Goal: Transaction & Acquisition: Purchase product/service

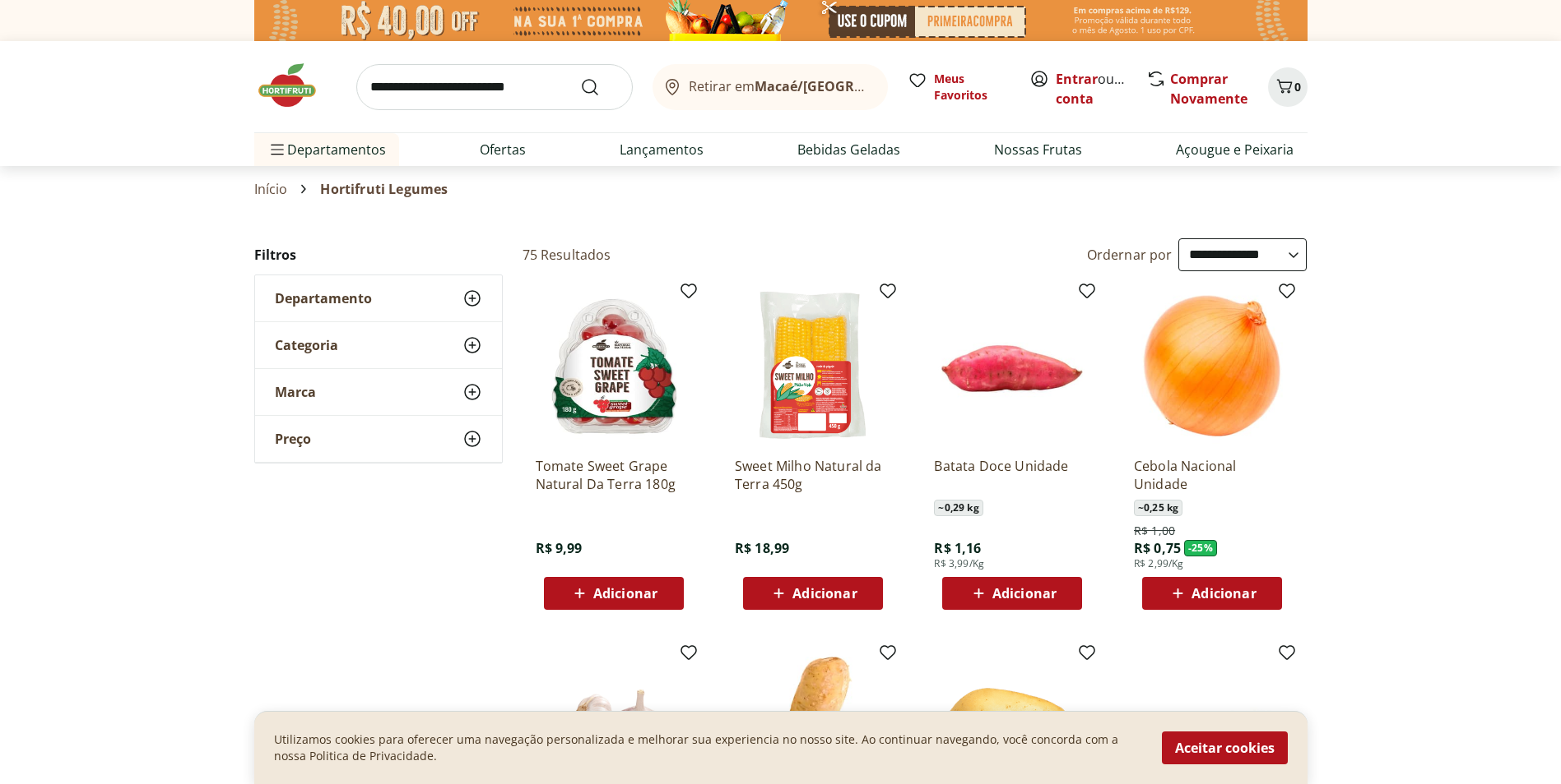
select select "**********"
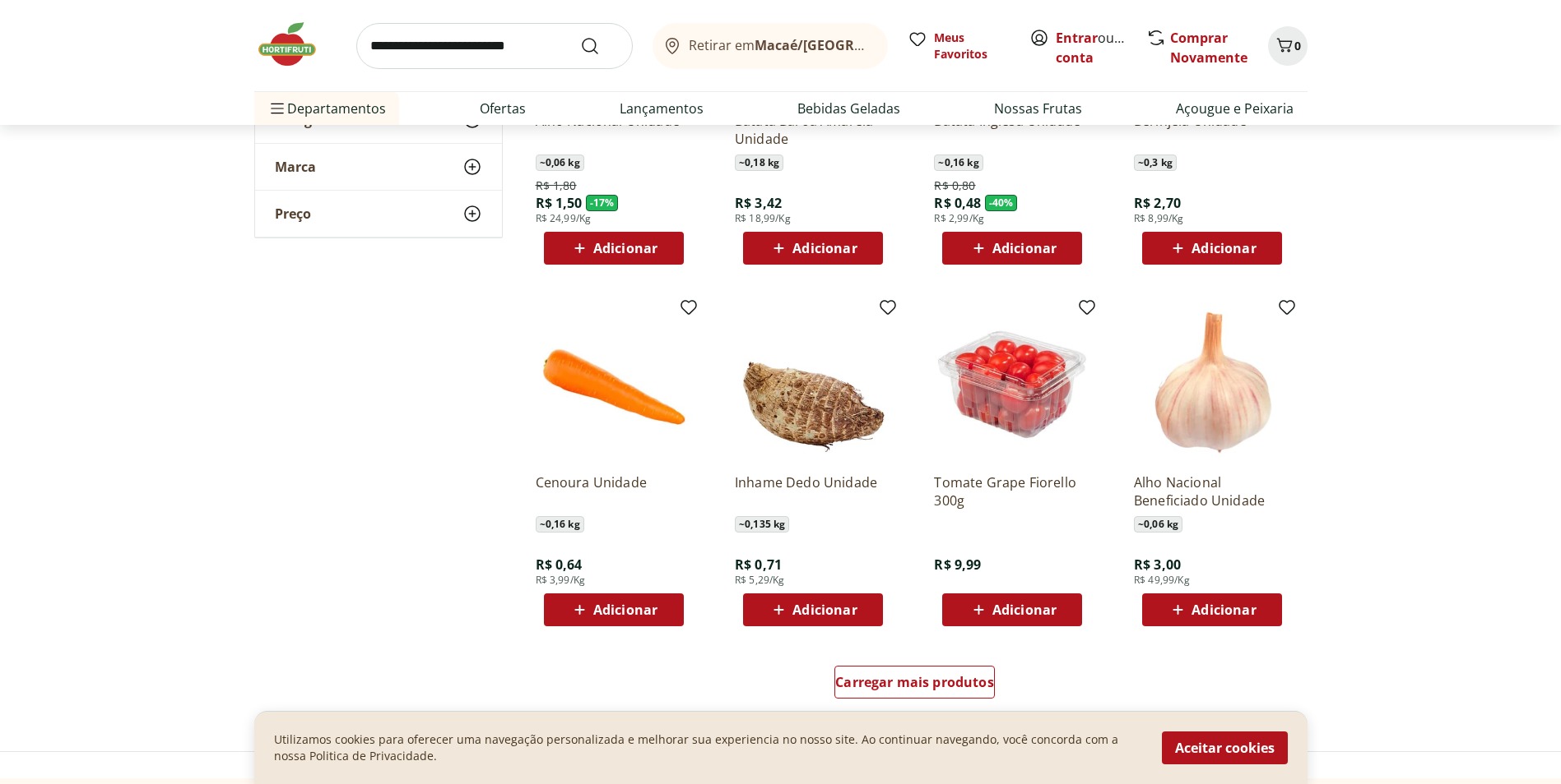
scroll to position [740, 0]
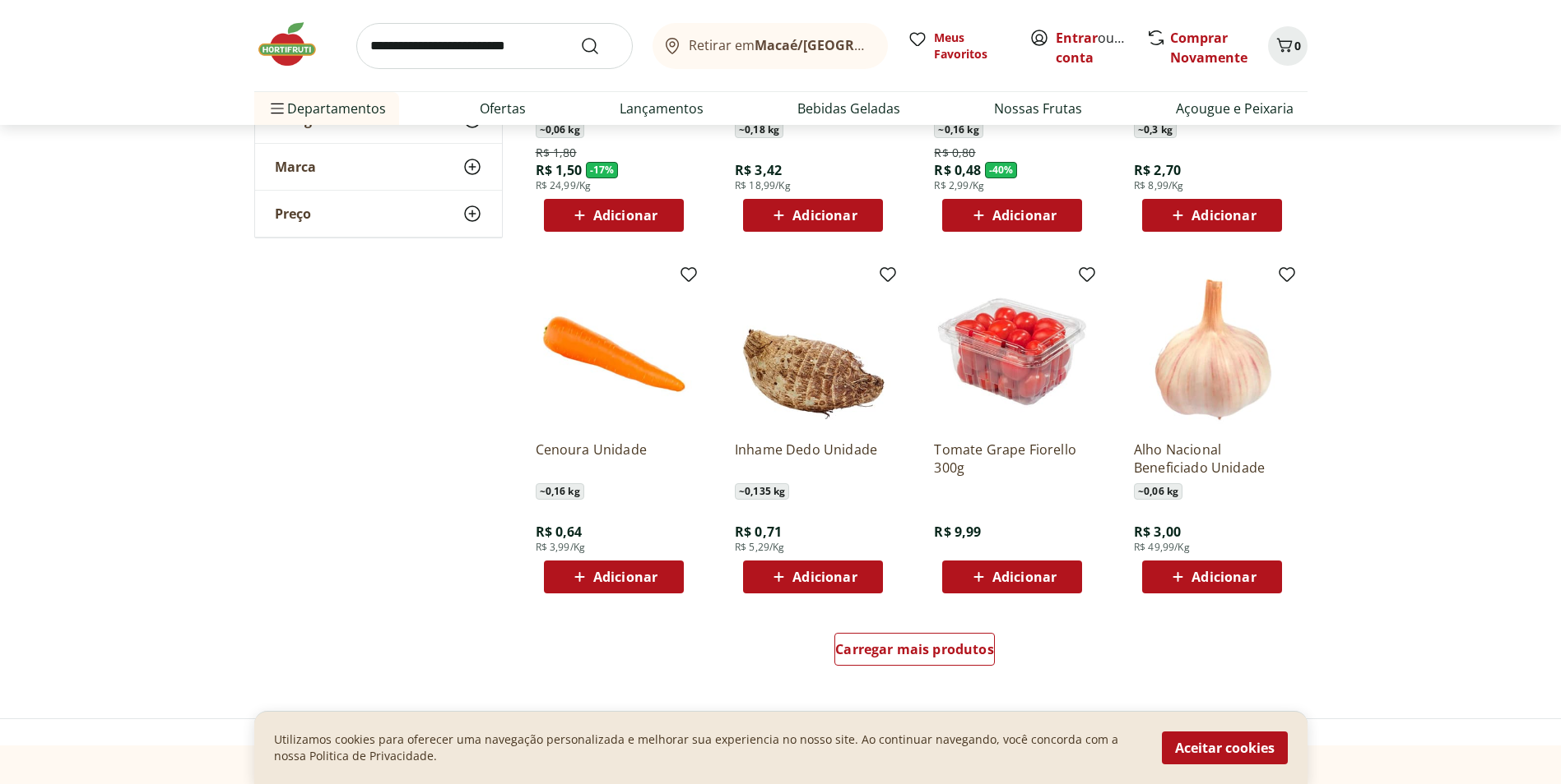
click at [1233, 575] on span "Adicionar" at bounding box center [1223, 577] width 64 height 14
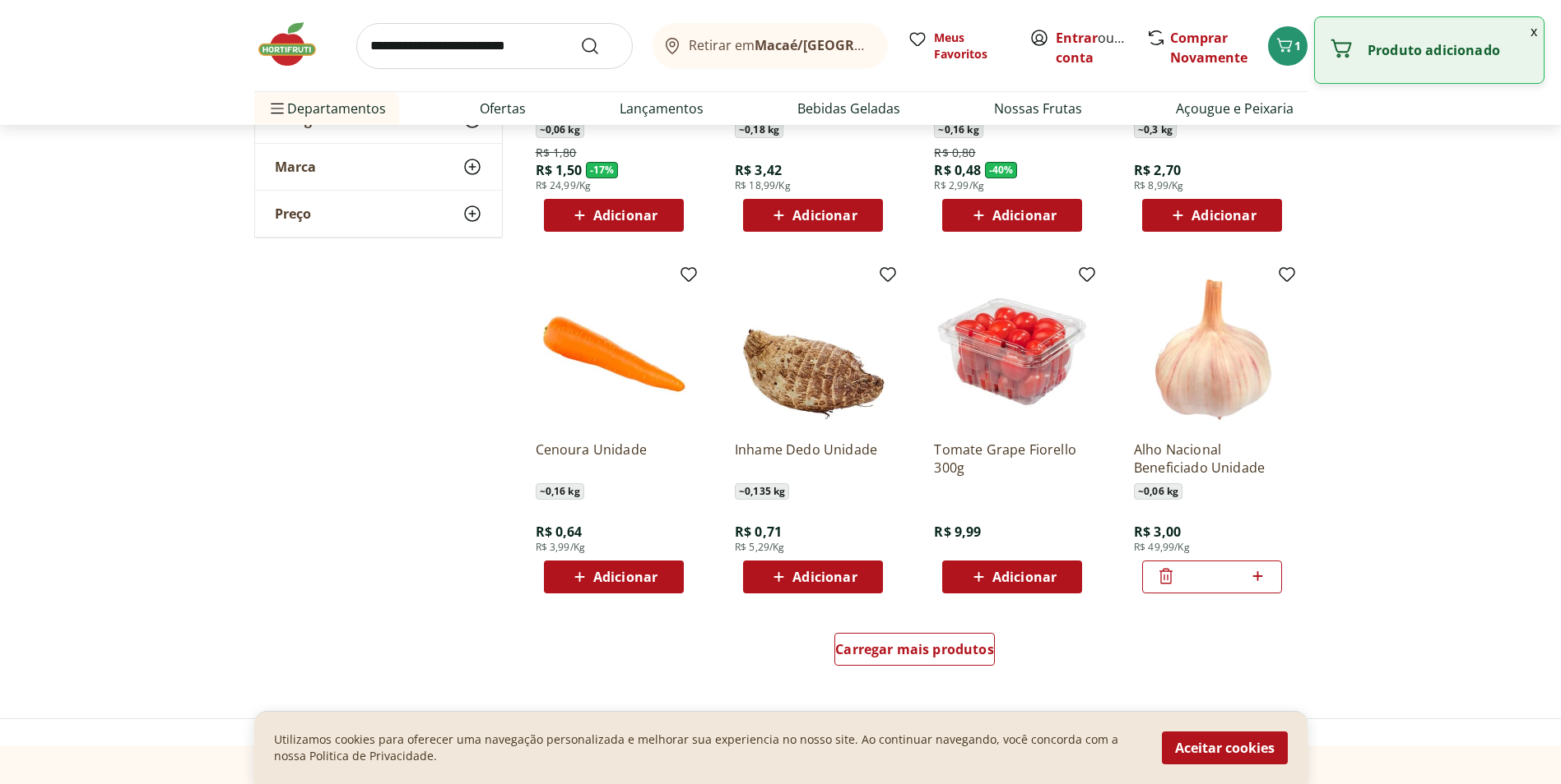
click at [1254, 577] on icon at bounding box center [1258, 576] width 10 height 10
type input "*"
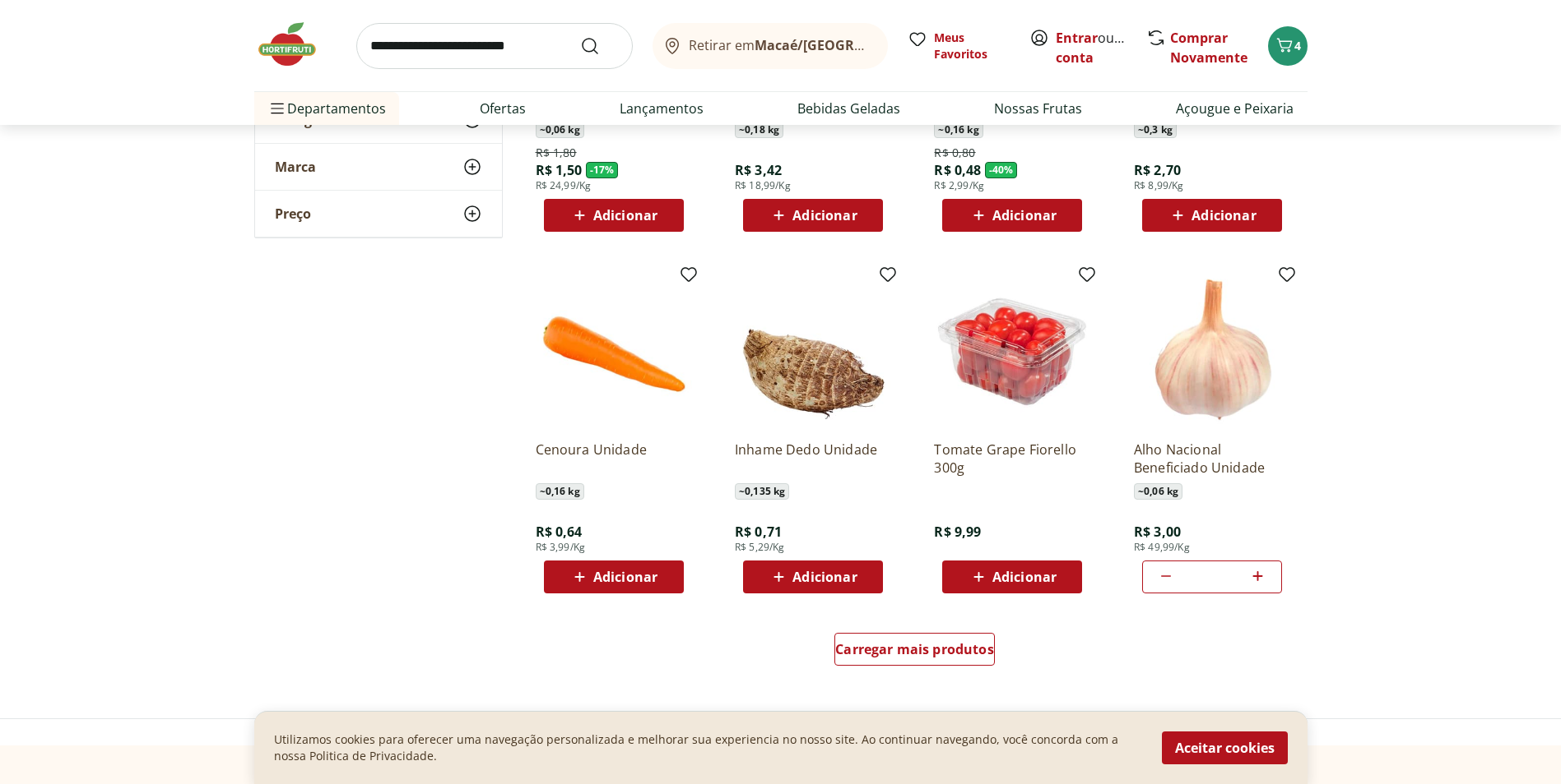
click at [641, 576] on span "Adicionar" at bounding box center [625, 577] width 64 height 14
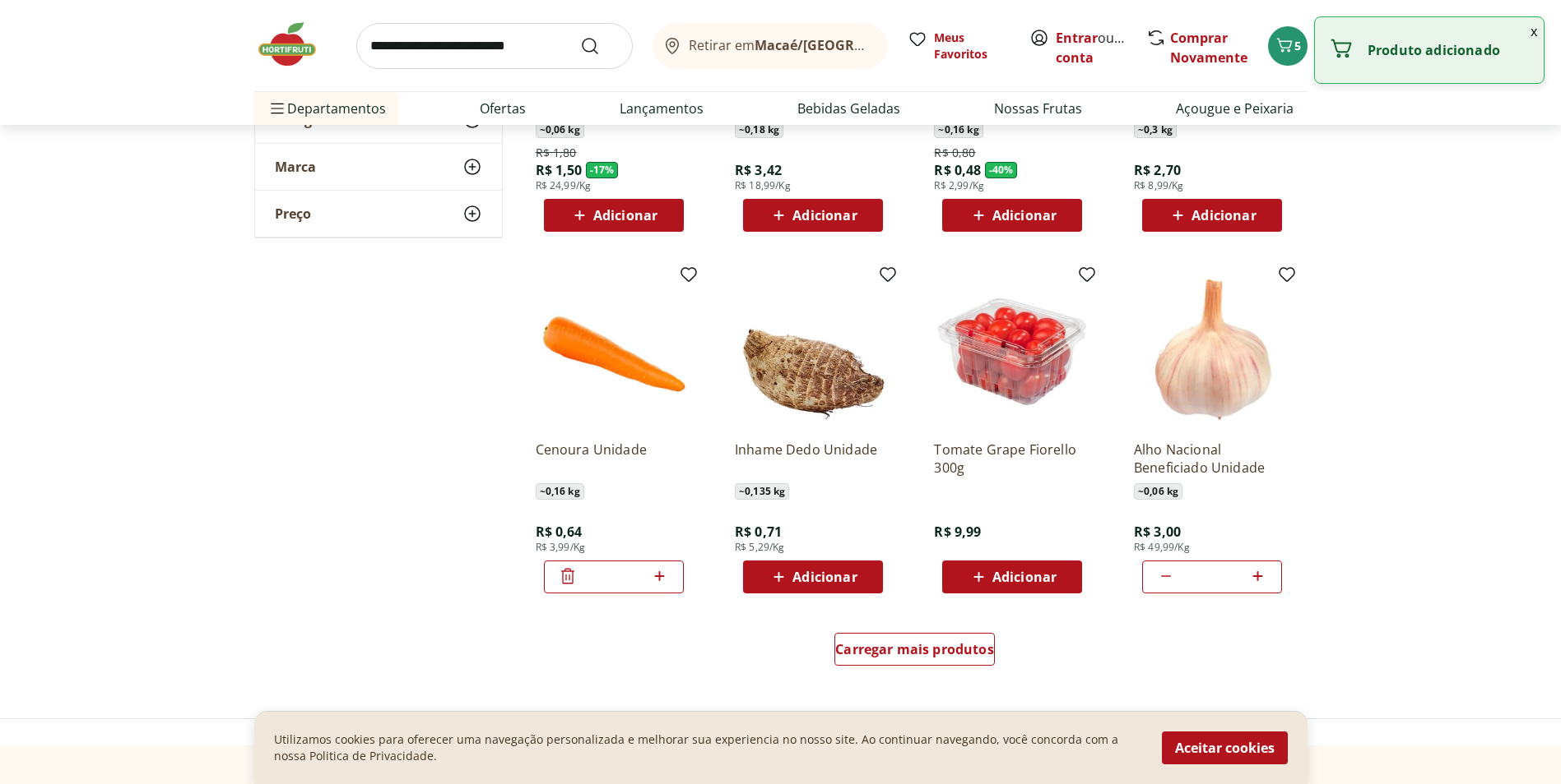
click at [657, 577] on icon at bounding box center [660, 576] width 10 height 10
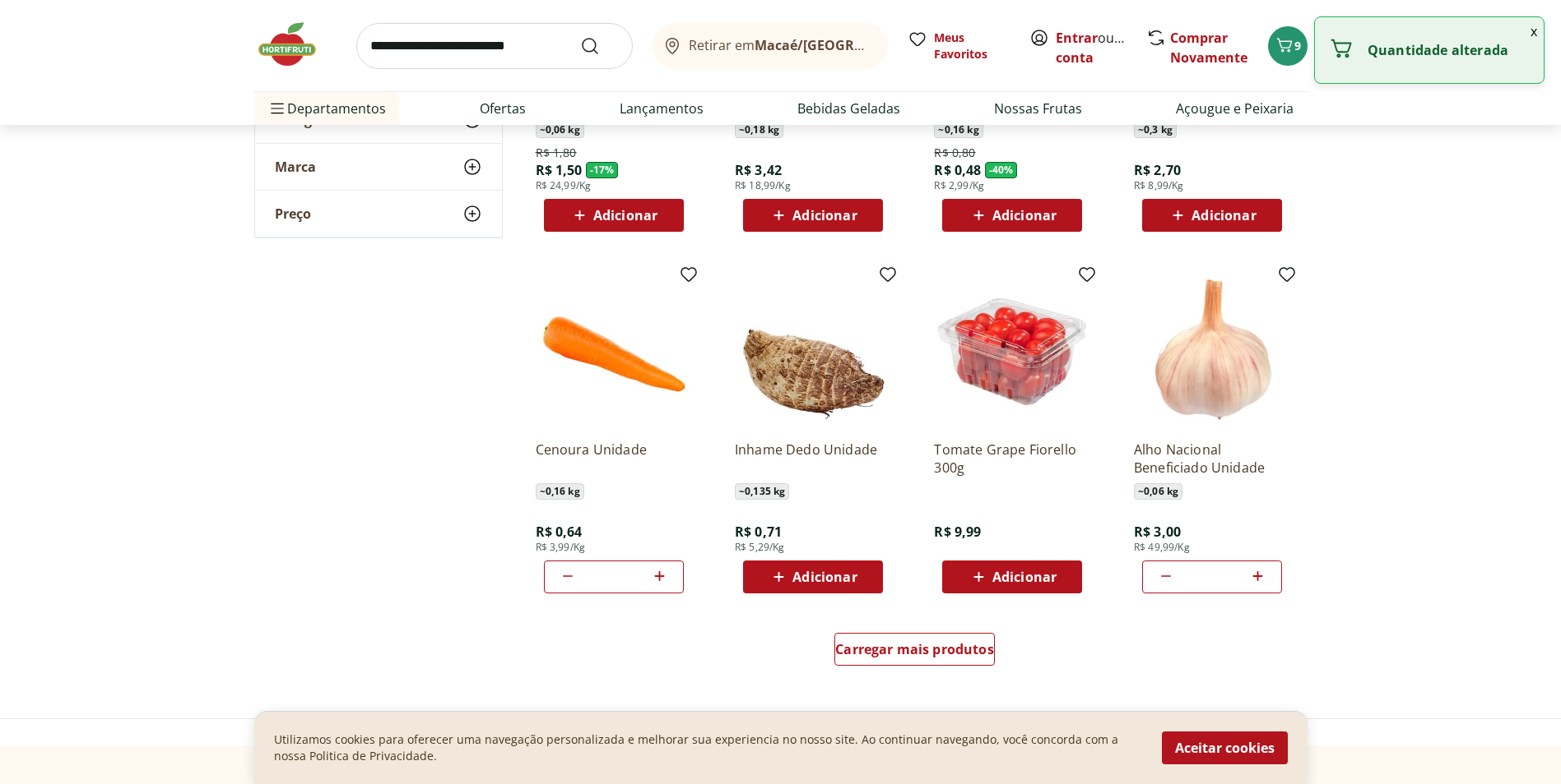
type input "*"
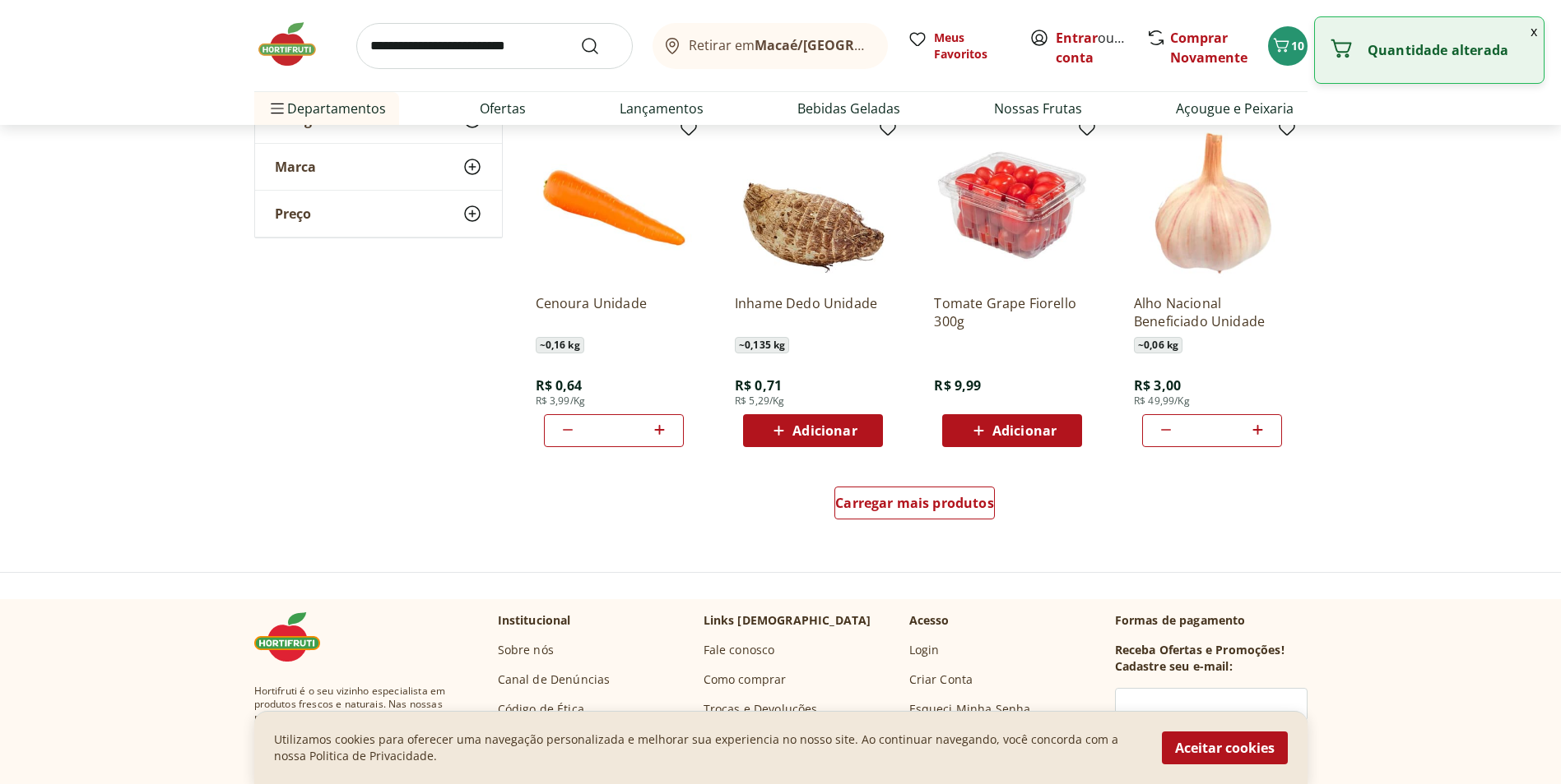
scroll to position [1151, 0]
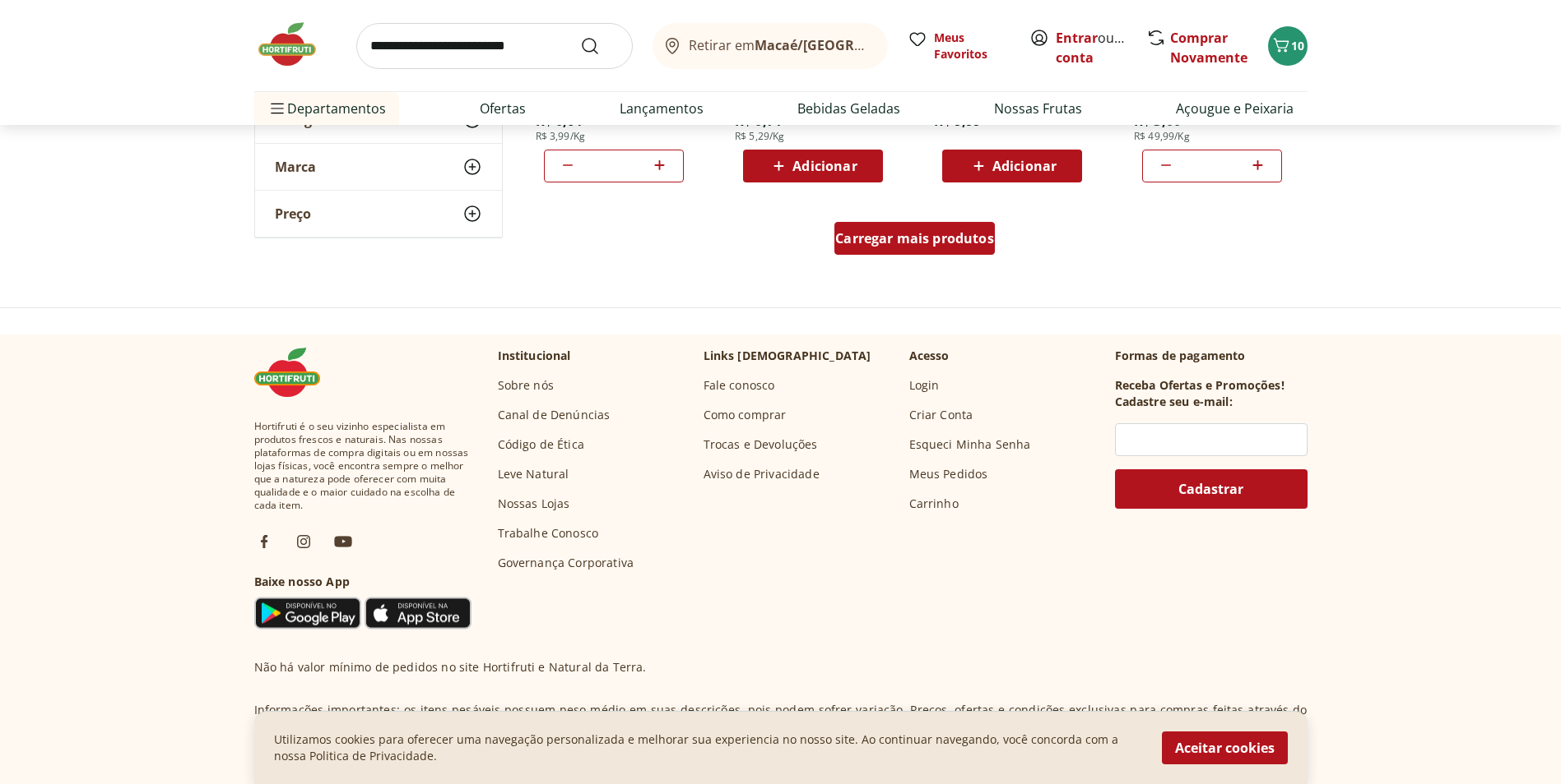
click at [909, 245] on span "Carregar mais produtos" at bounding box center [914, 239] width 159 height 14
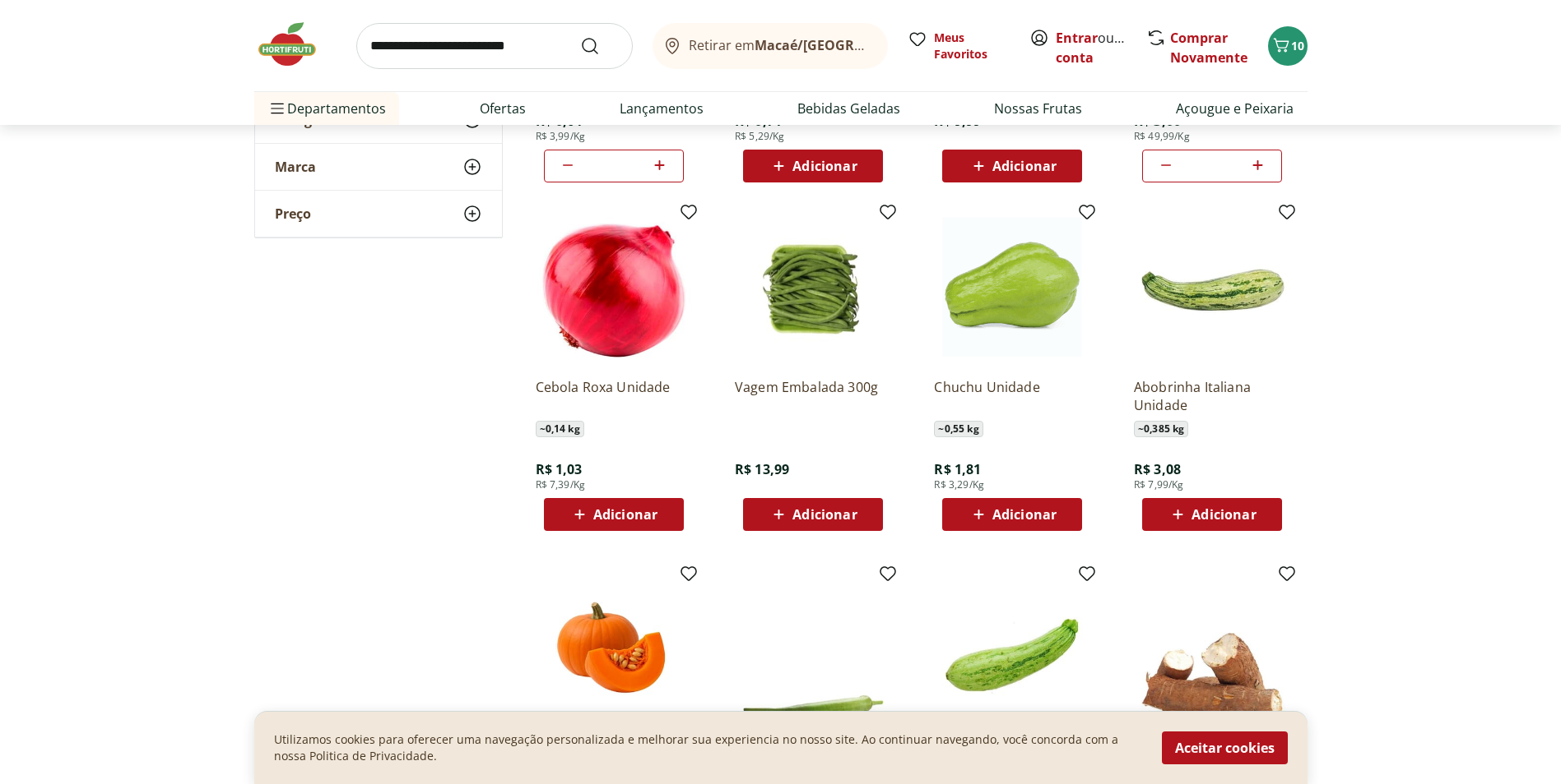
click at [597, 513] on span "Adicionar" at bounding box center [625, 515] width 64 height 14
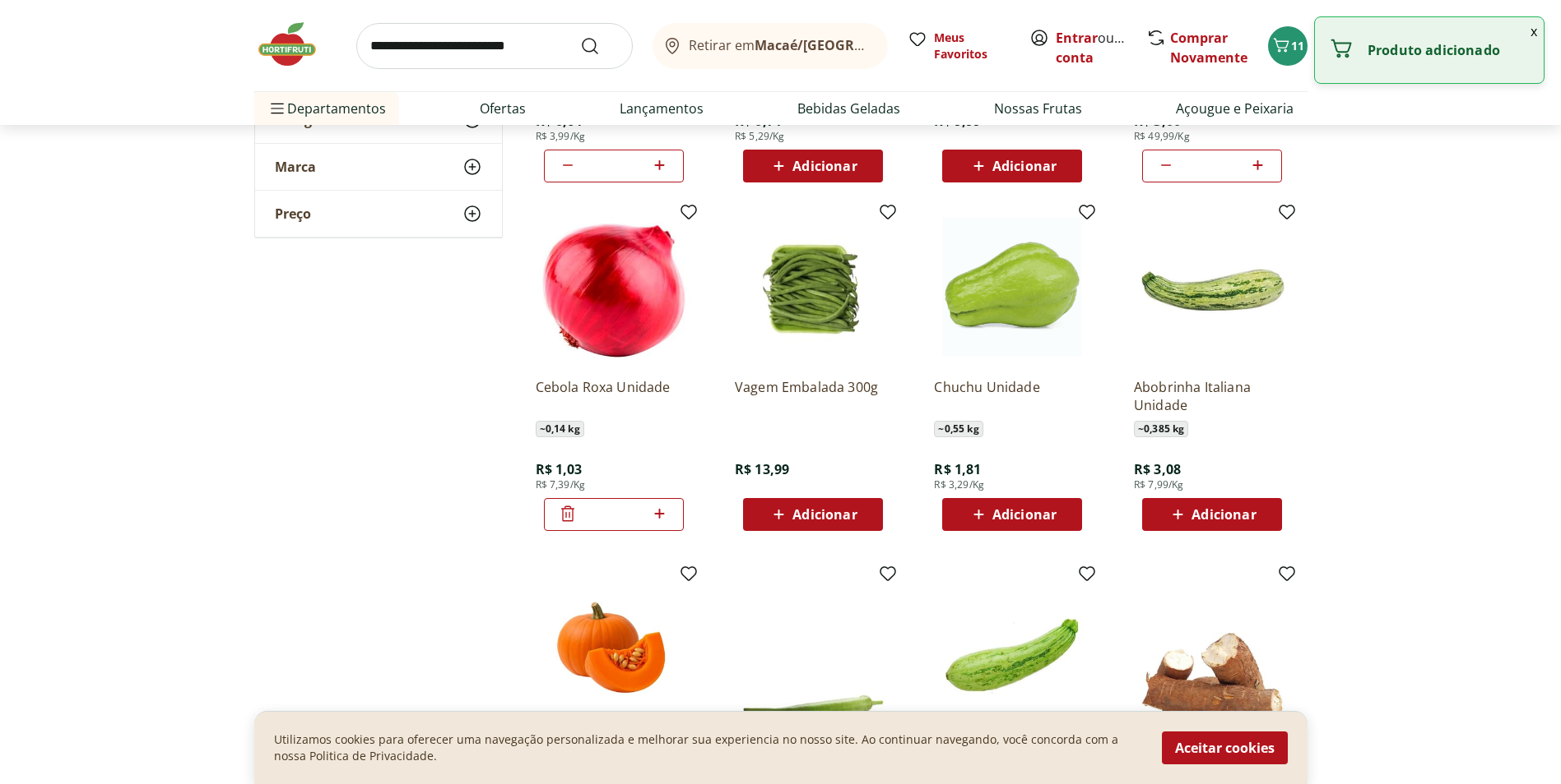
click at [661, 515] on icon at bounding box center [659, 514] width 20 height 19
type input "*"
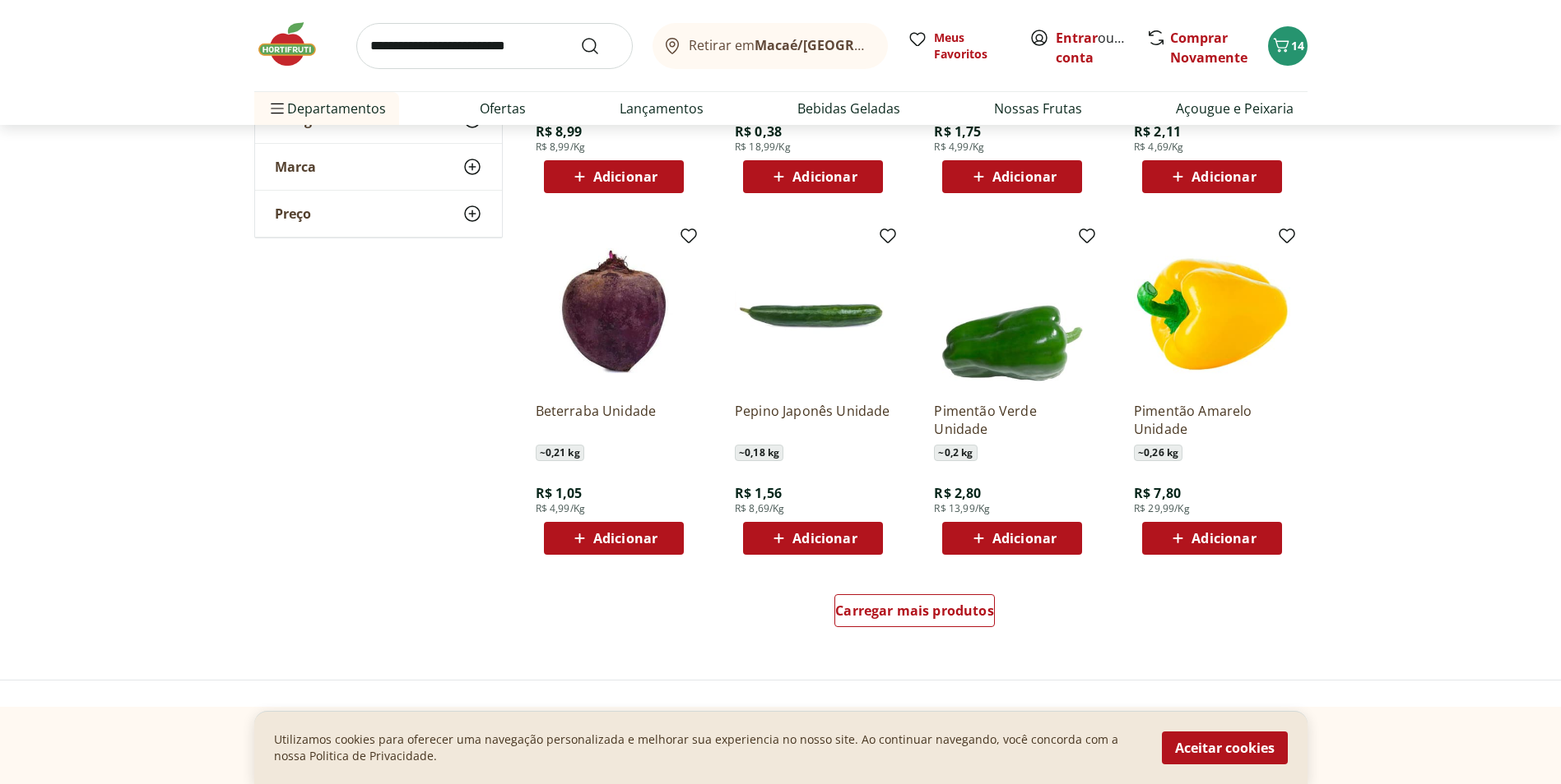
scroll to position [1891, 0]
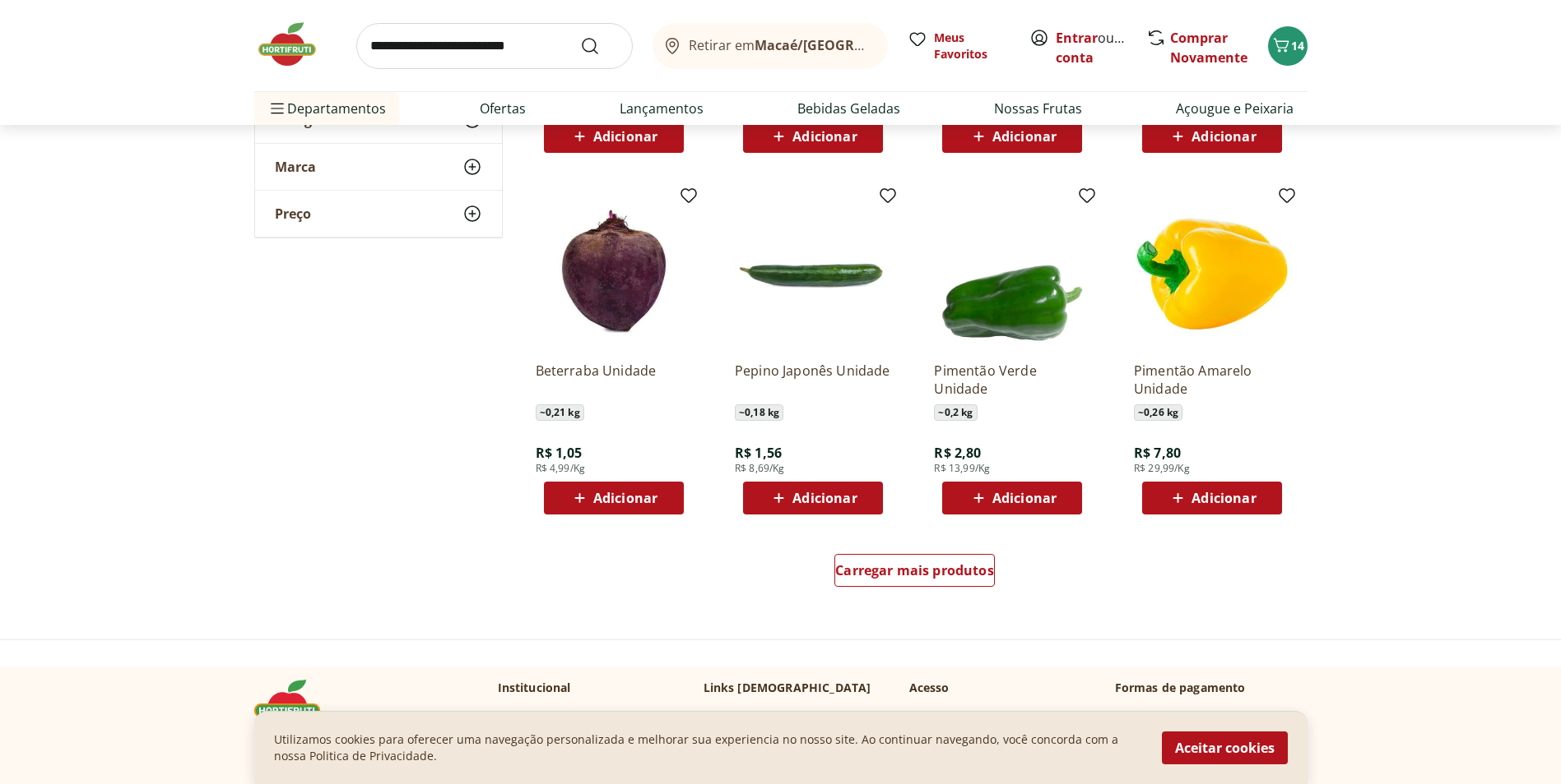
click at [648, 505] on span "Adicionar" at bounding box center [625, 499] width 64 height 14
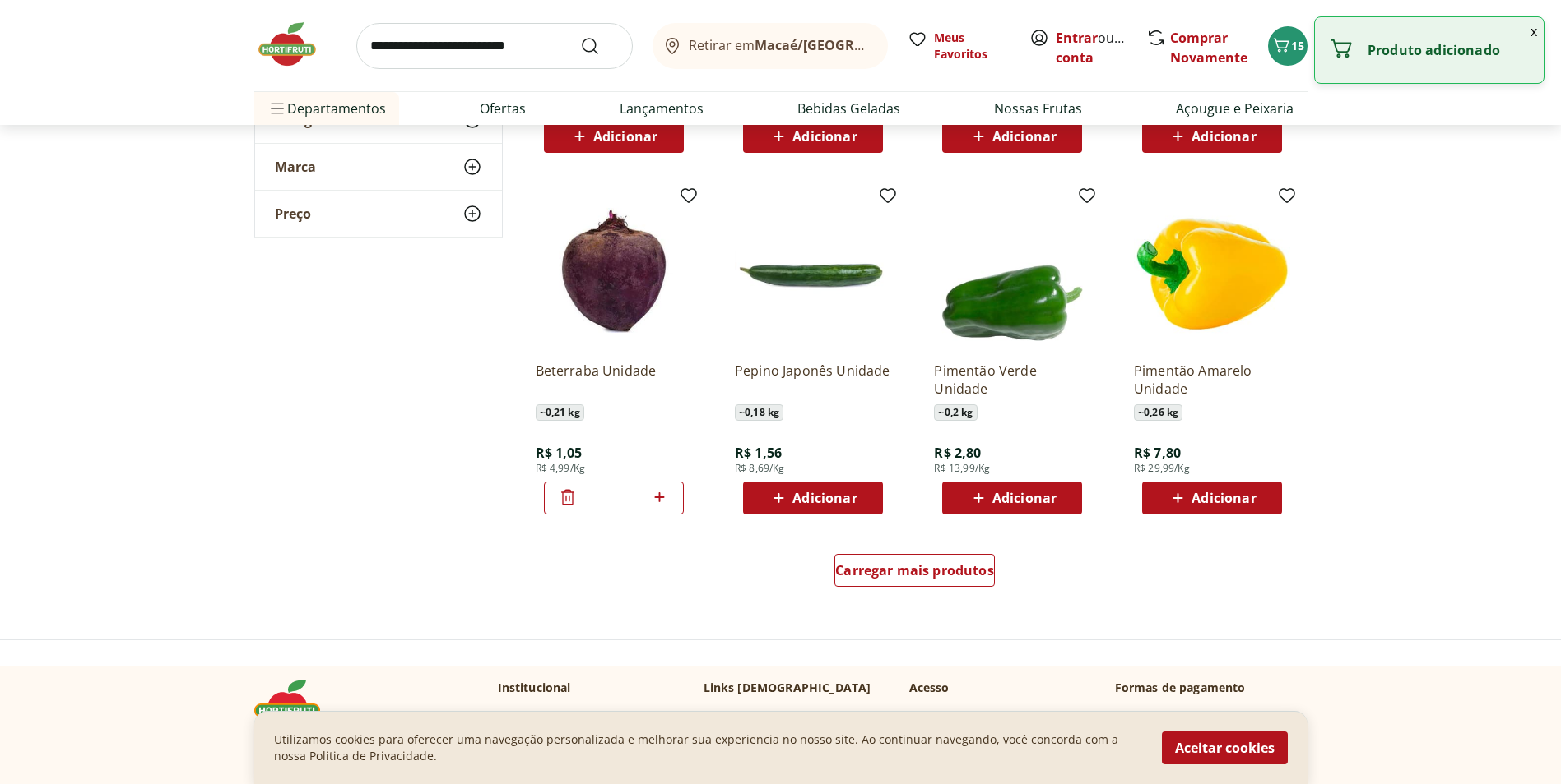
click at [664, 499] on icon at bounding box center [659, 498] width 20 height 19
type input "*"
click at [949, 565] on span "Carregar mais produtos" at bounding box center [914, 571] width 159 height 14
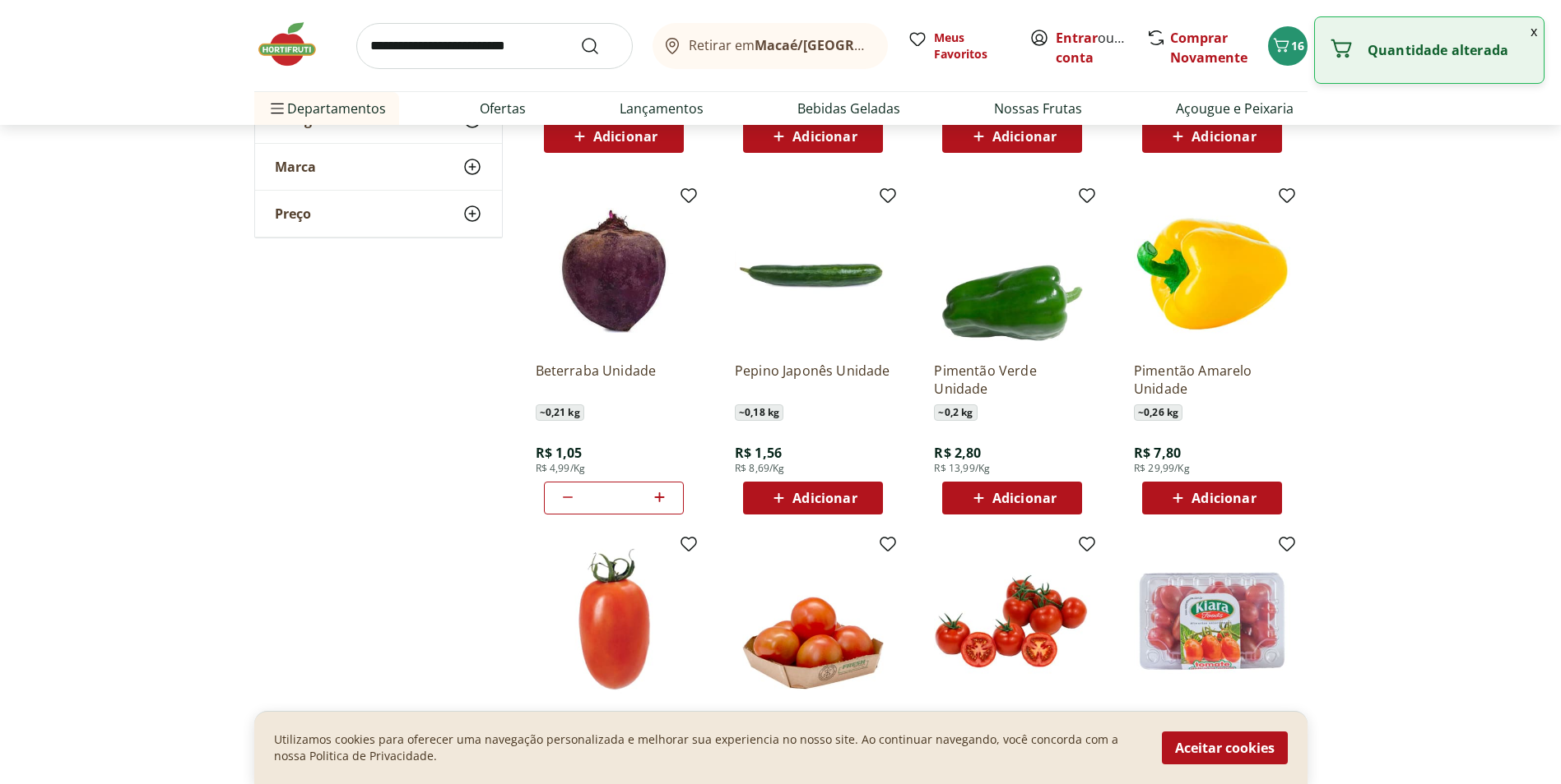
click at [1036, 505] on span "Adicionar" at bounding box center [1024, 499] width 64 height 14
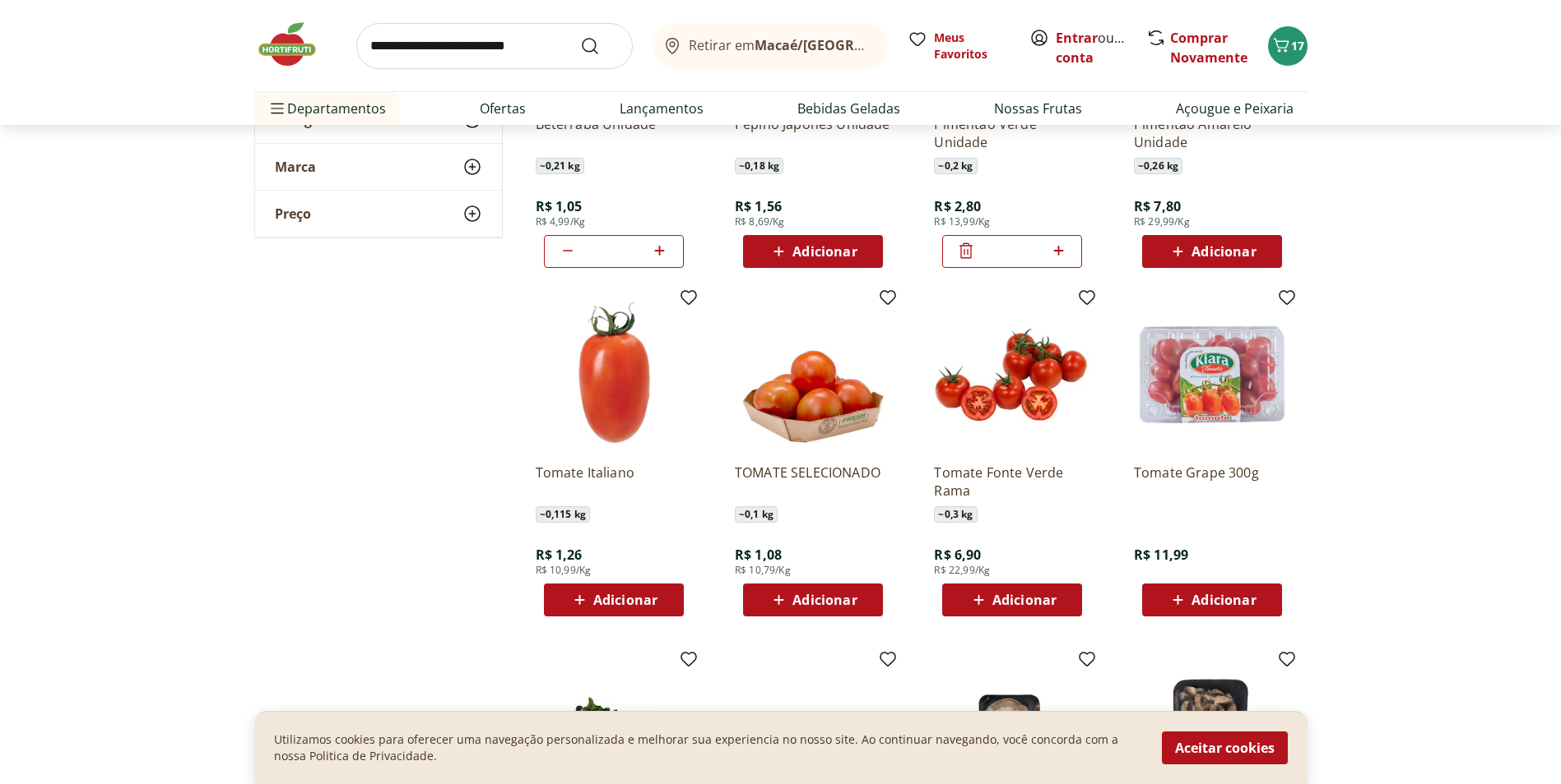
scroll to position [2549, 0]
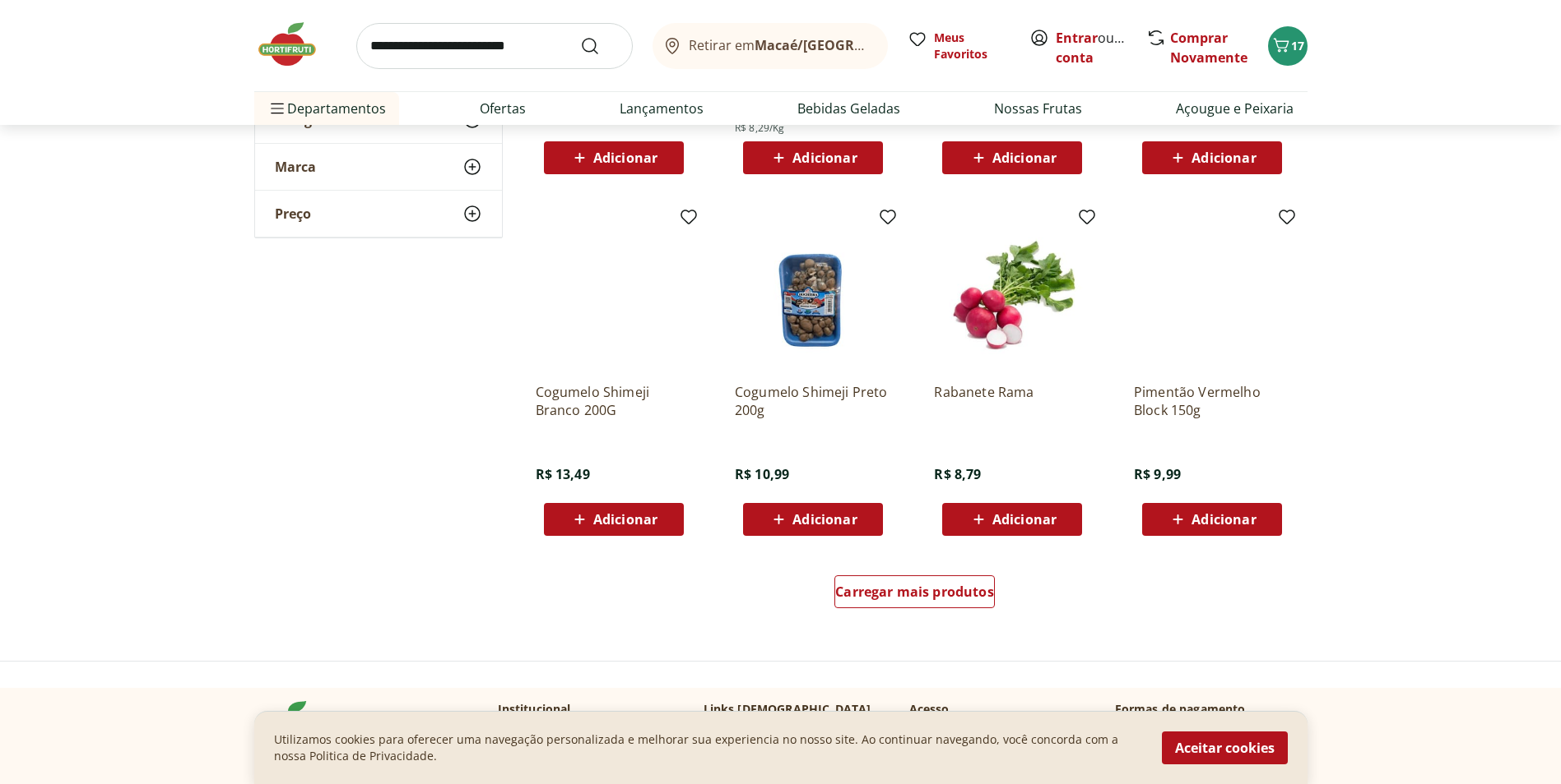
scroll to position [3124, 0]
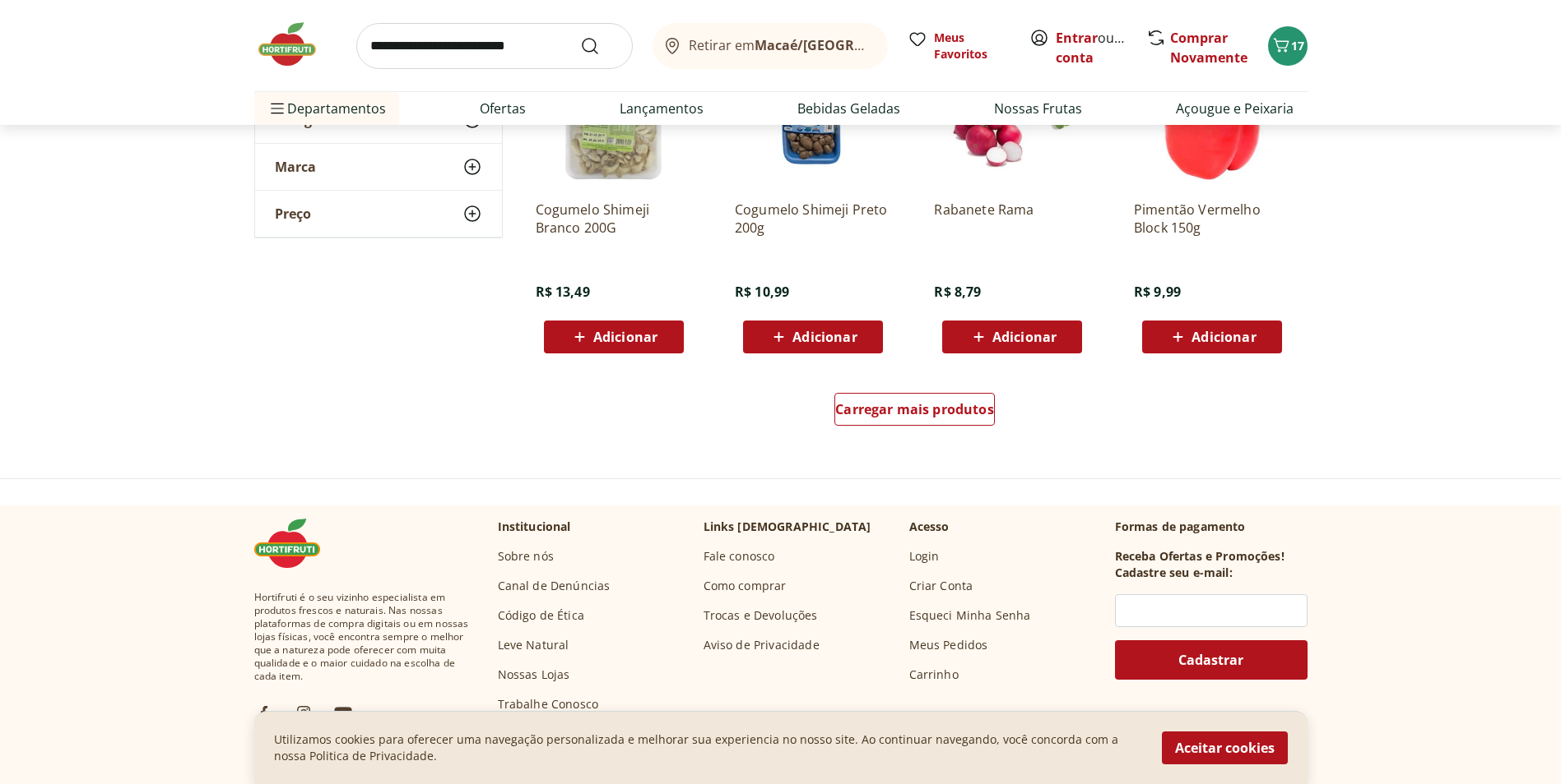
click at [1206, 343] on span "Adicionar" at bounding box center [1223, 338] width 64 height 14
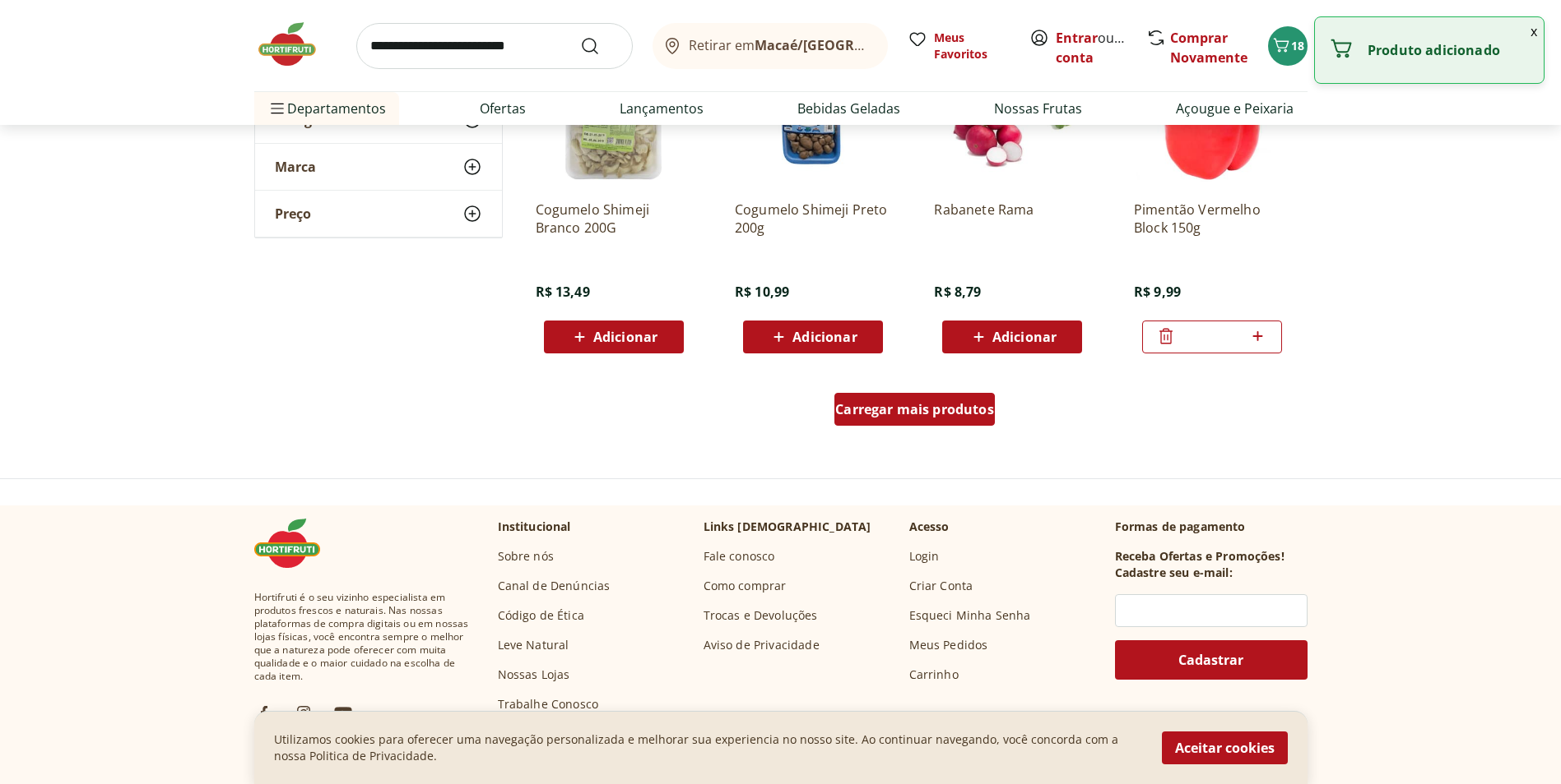
click at [954, 413] on span "Carregar mais produtos" at bounding box center [914, 409] width 159 height 14
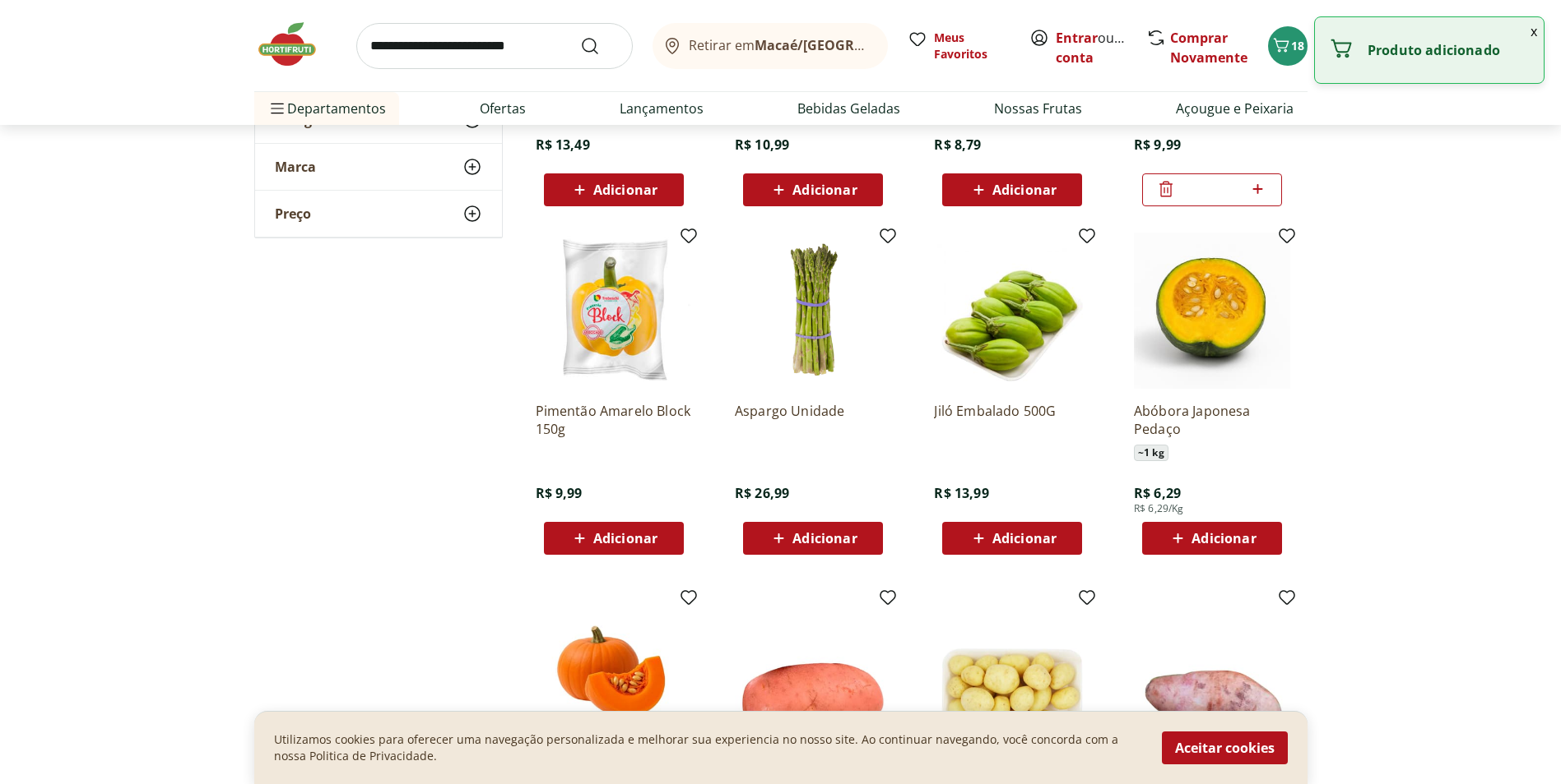
scroll to position [3289, 0]
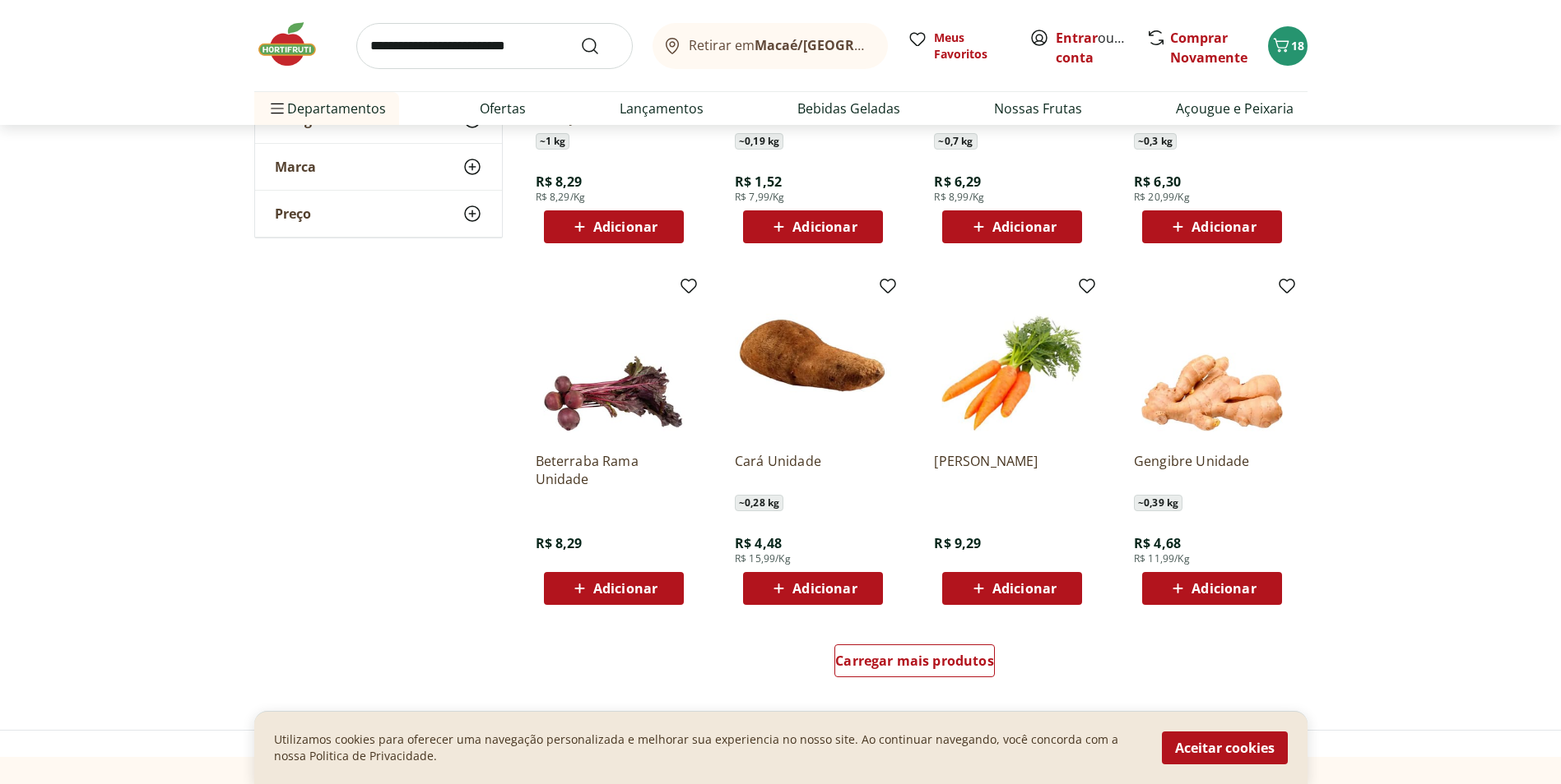
scroll to position [3947, 0]
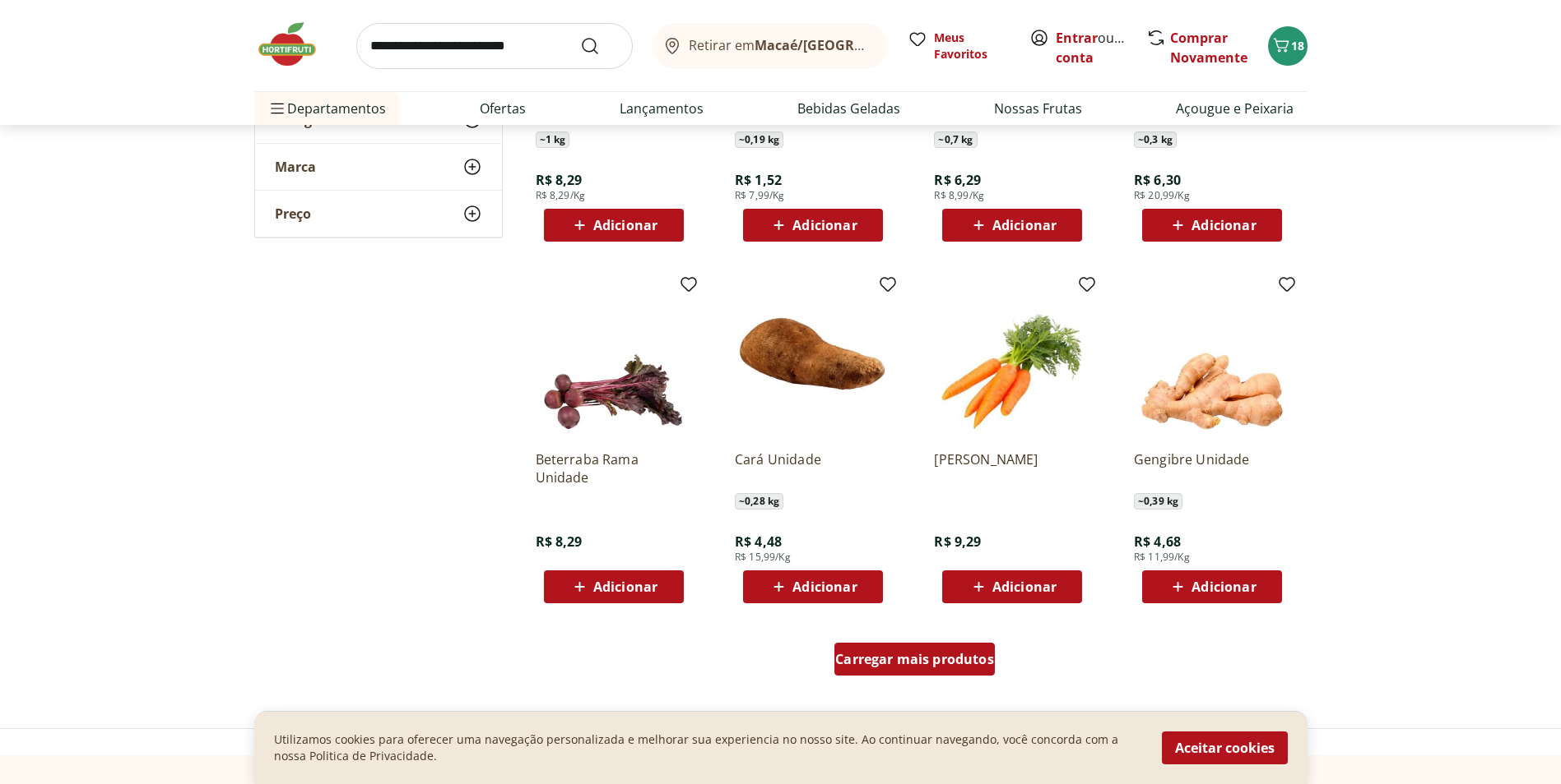
click at [918, 661] on span "Carregar mais produtos" at bounding box center [914, 660] width 159 height 14
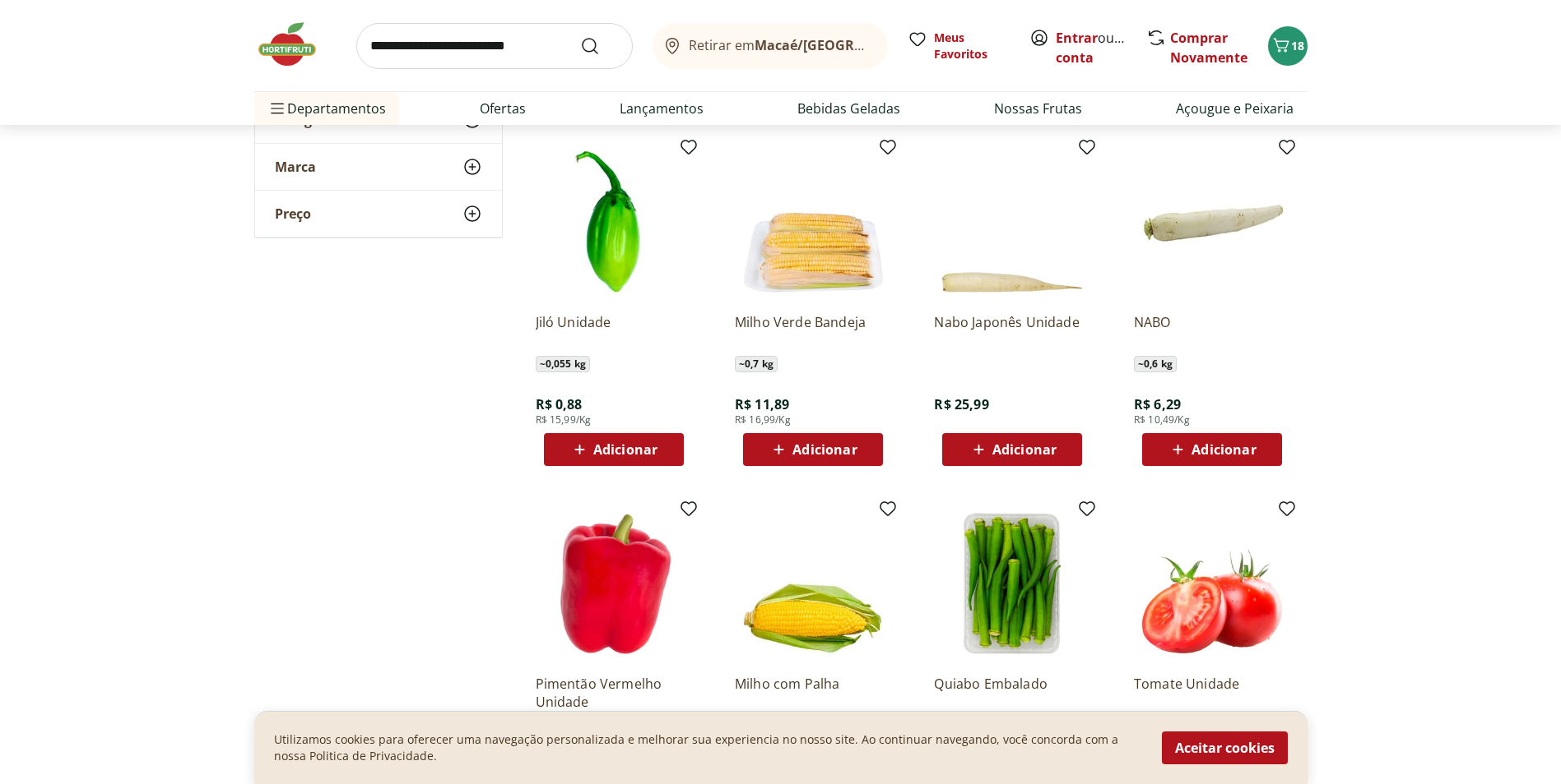
scroll to position [4440, 0]
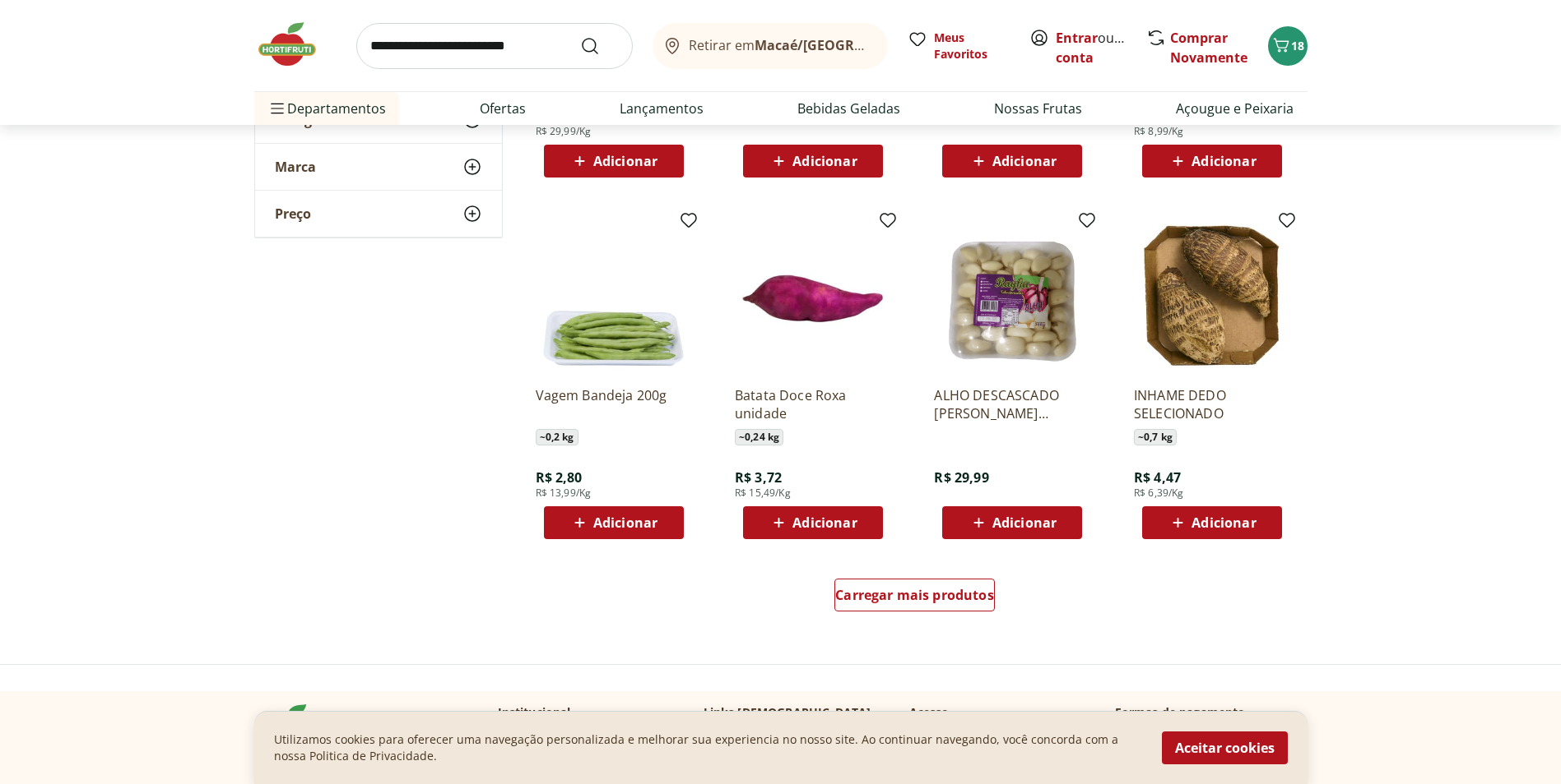
scroll to position [5098, 0]
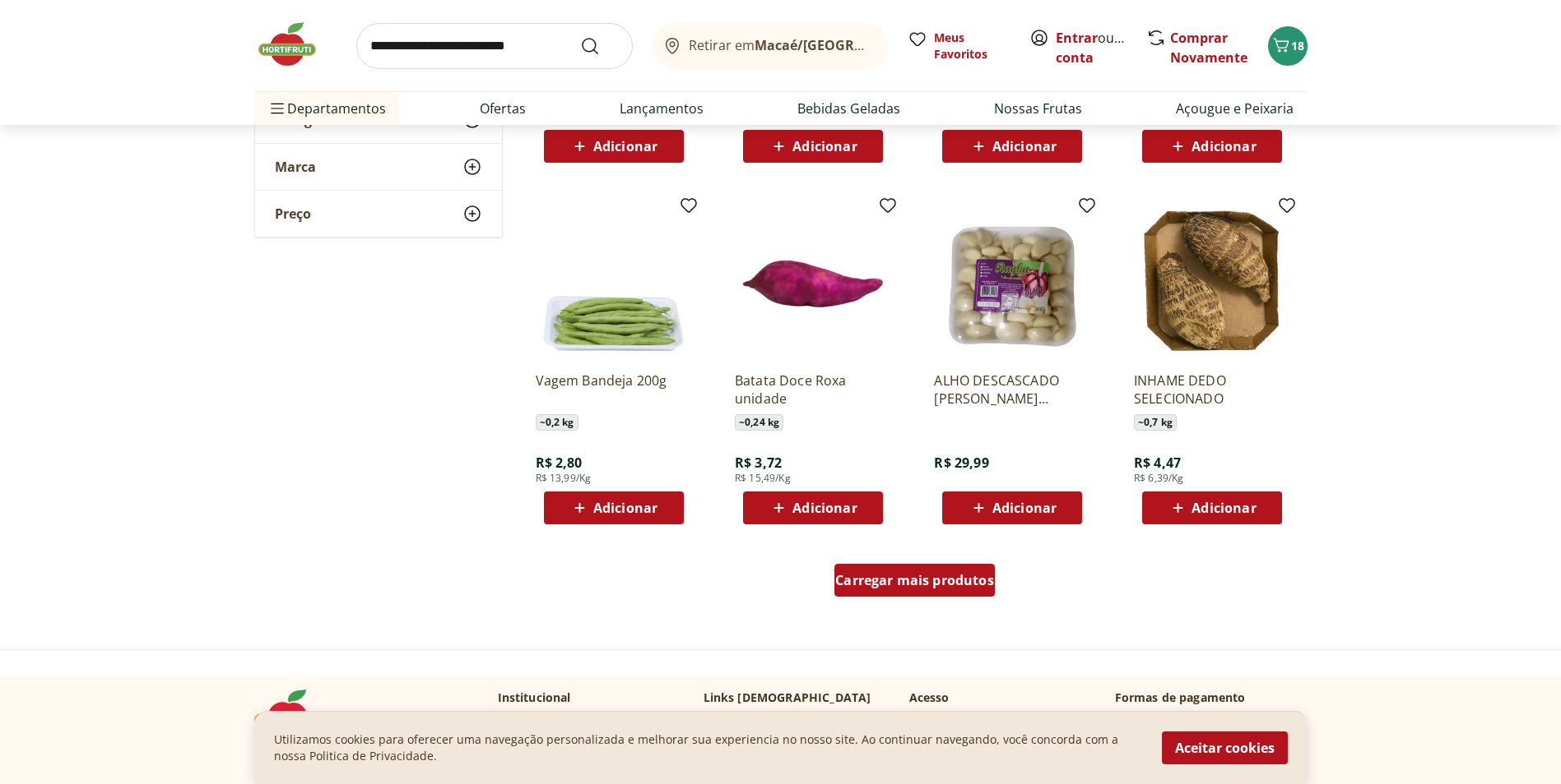
click at [881, 576] on span "Carregar mais produtos" at bounding box center [914, 581] width 159 height 14
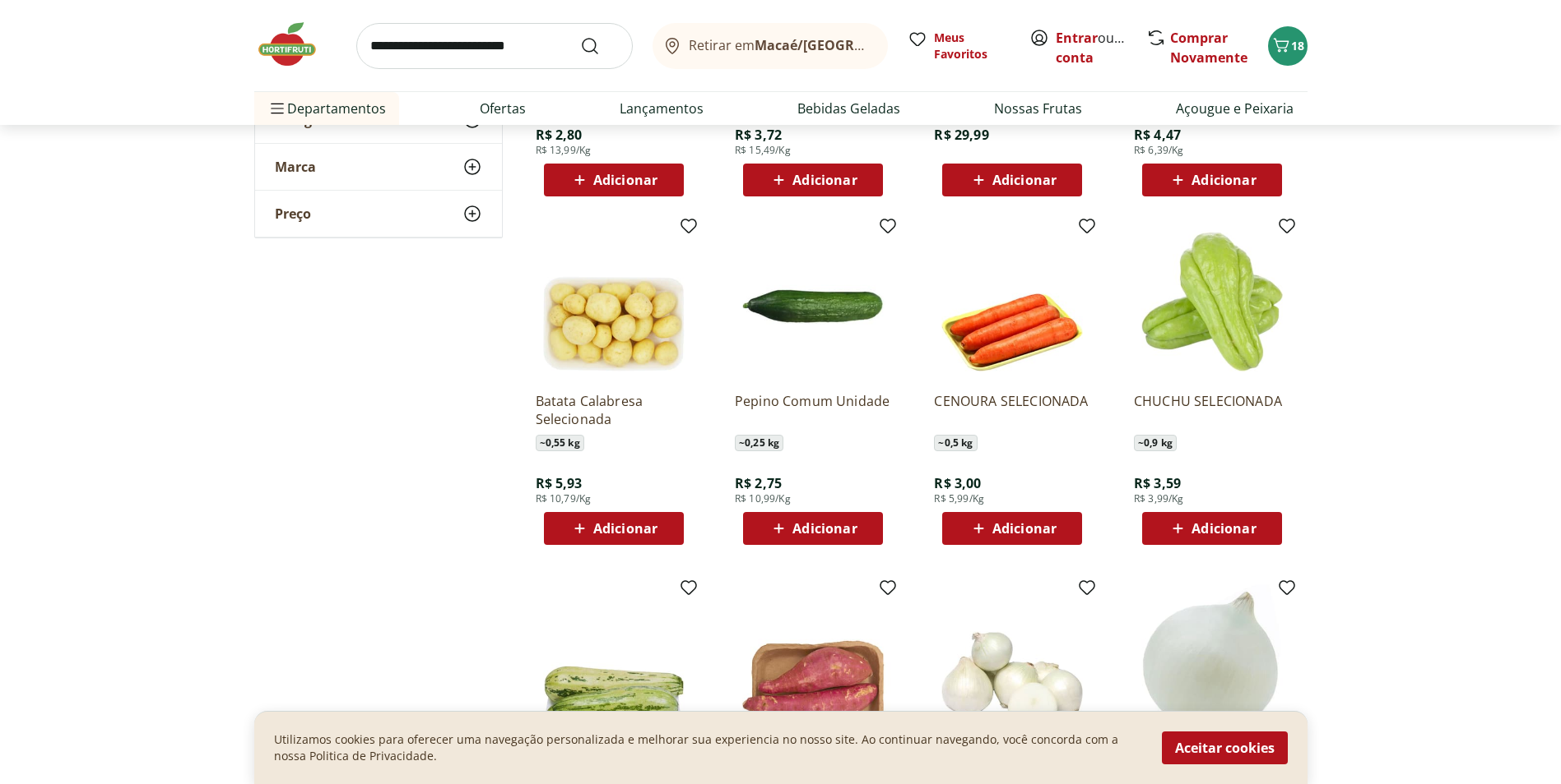
scroll to position [5427, 0]
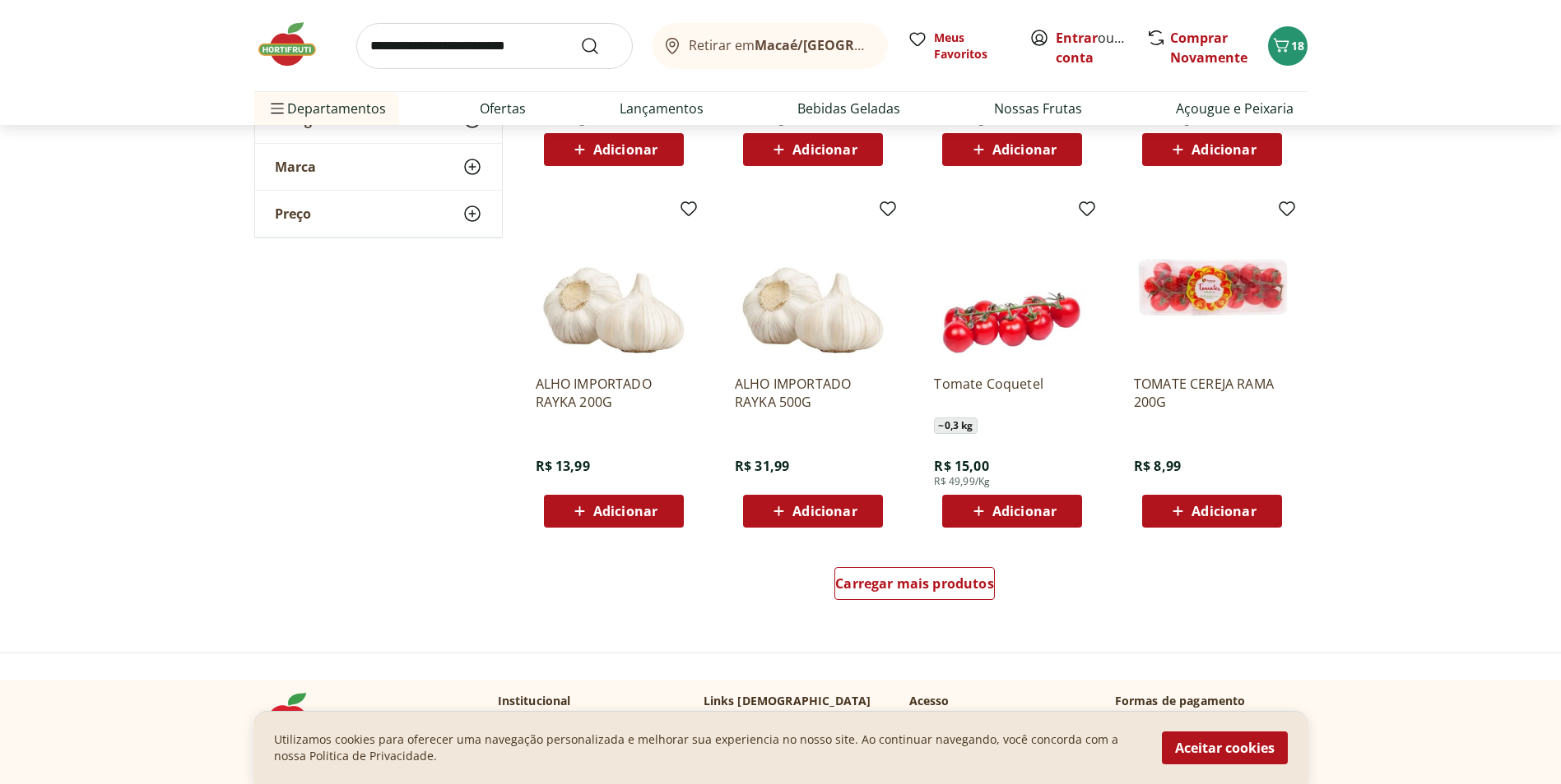
scroll to position [6332, 0]
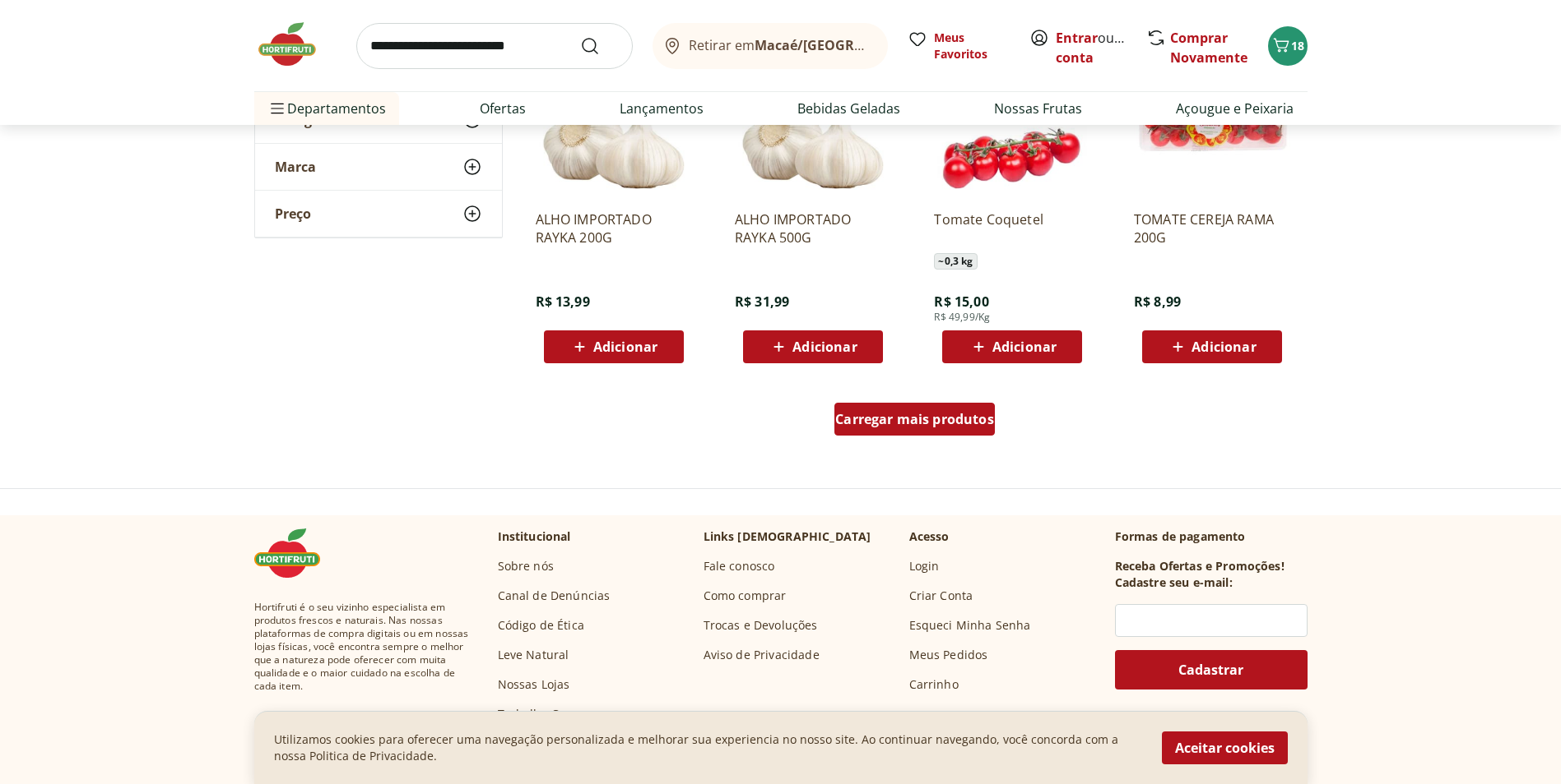
click at [868, 424] on span "Carregar mais produtos" at bounding box center [914, 419] width 159 height 14
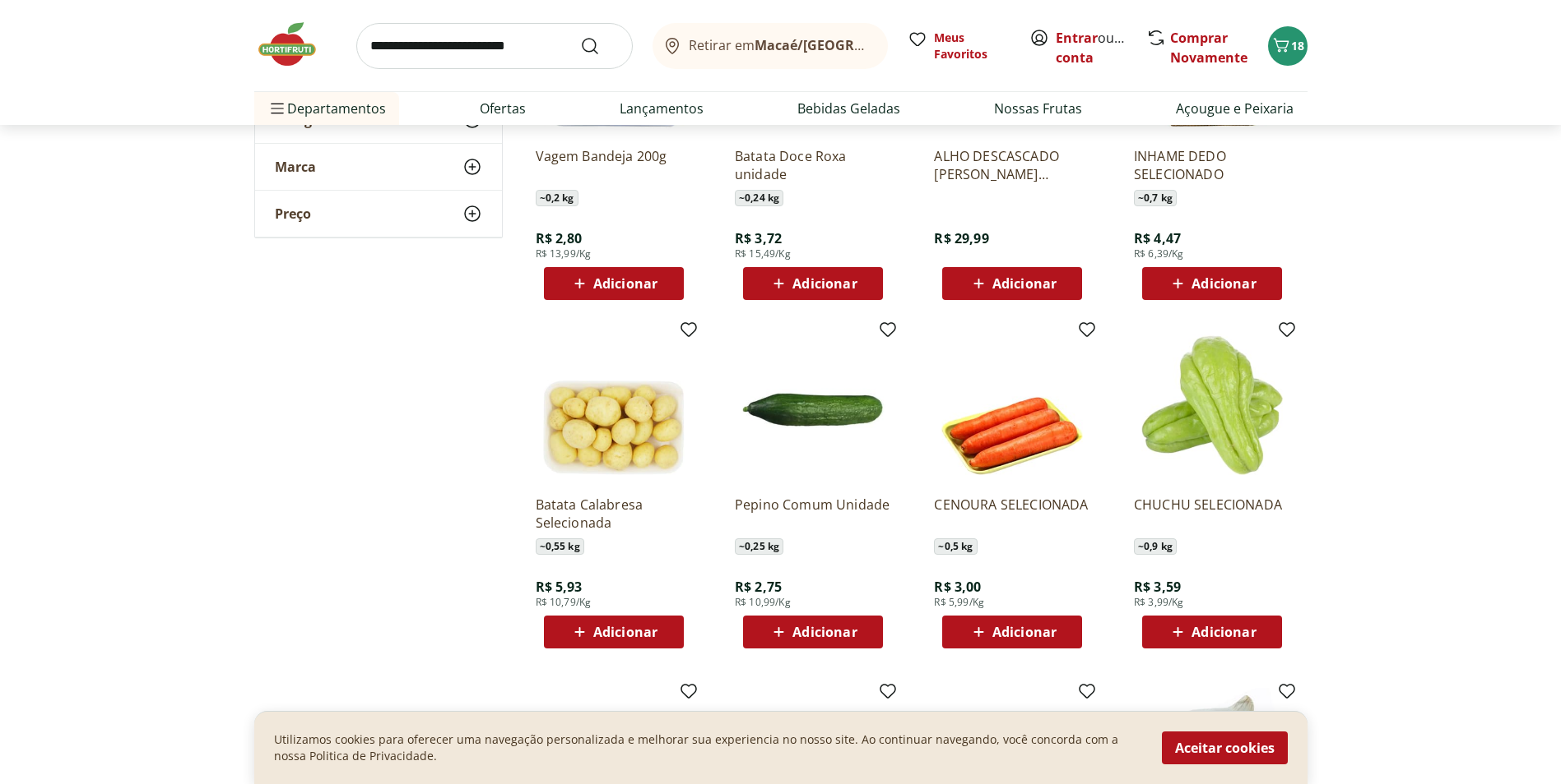
scroll to position [5098, 0]
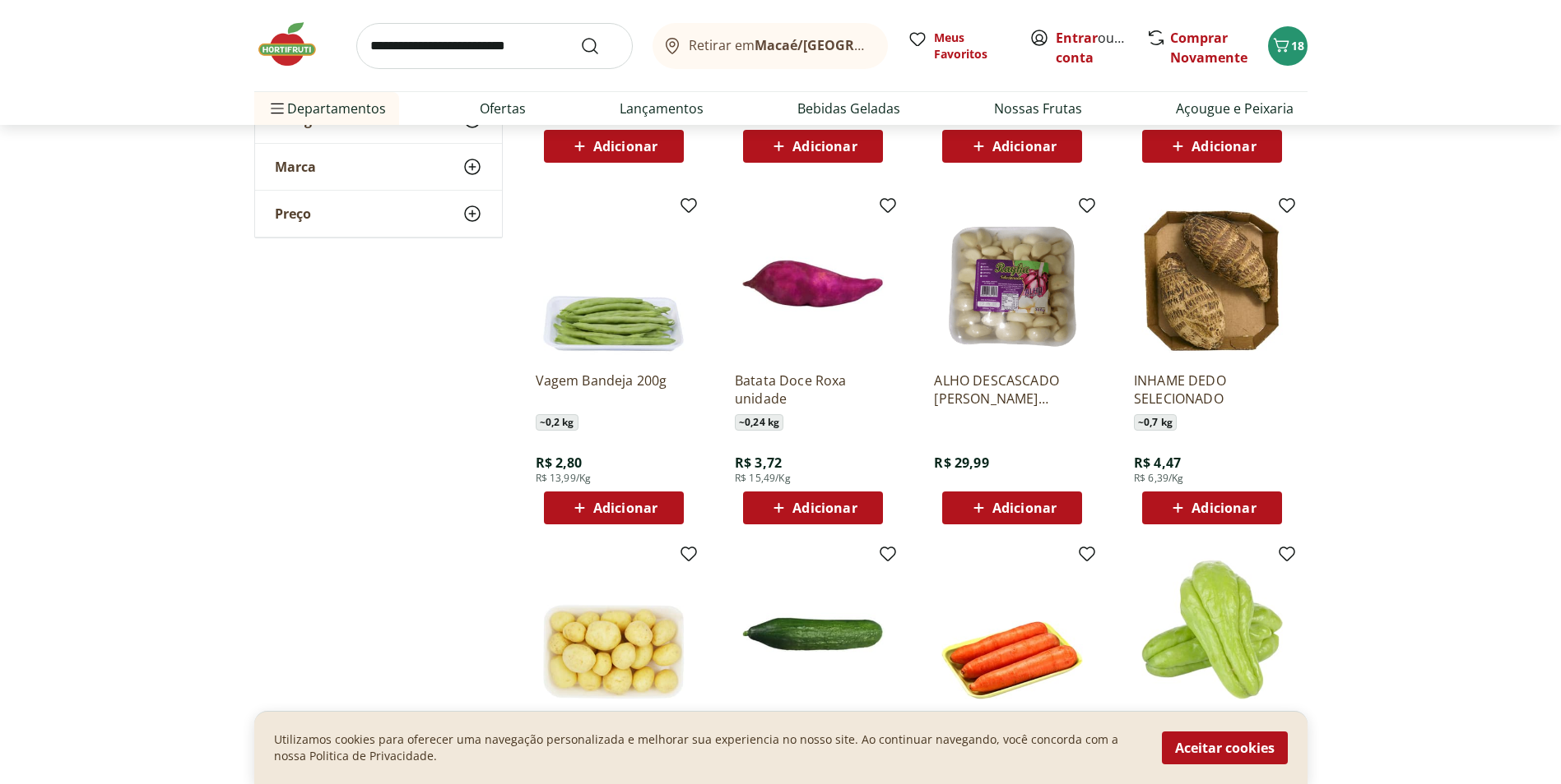
click at [820, 505] on span "Adicionar" at bounding box center [824, 508] width 64 height 14
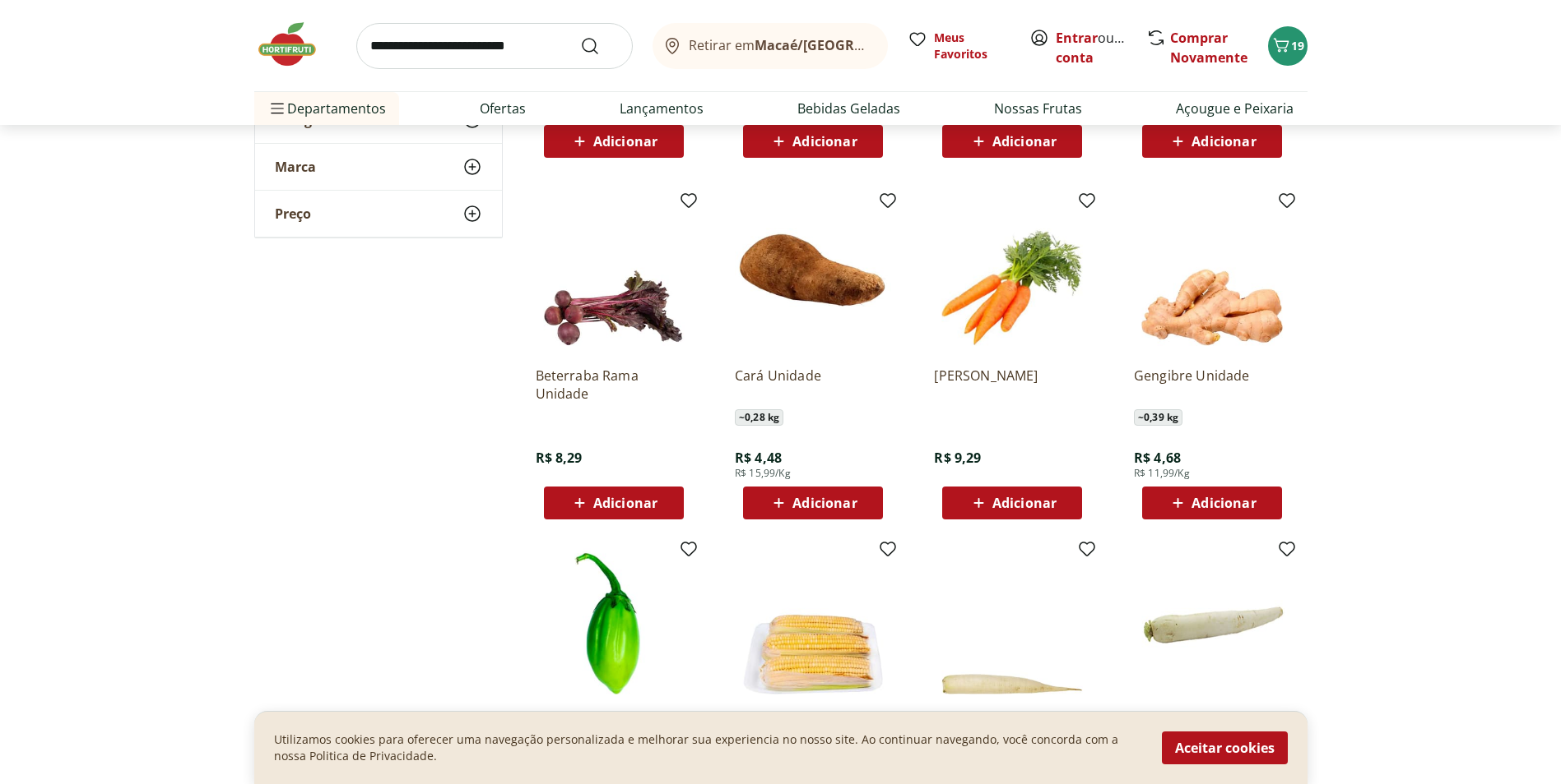
scroll to position [4030, 0]
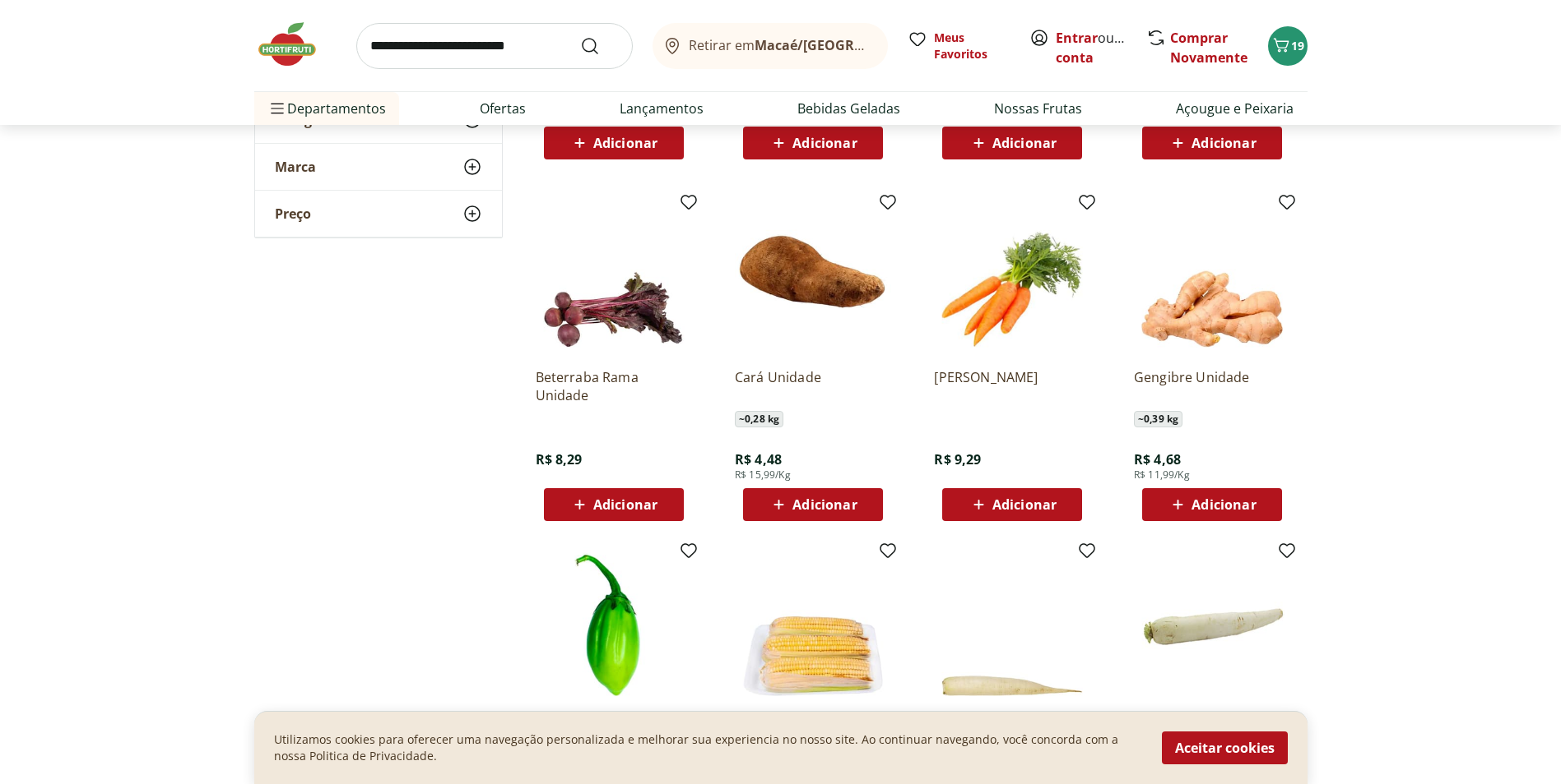
drag, startPoint x: 1207, startPoint y: 505, endPoint x: 1134, endPoint y: 503, distance: 73.0
click at [1206, 505] on span "Adicionar" at bounding box center [1223, 506] width 64 height 14
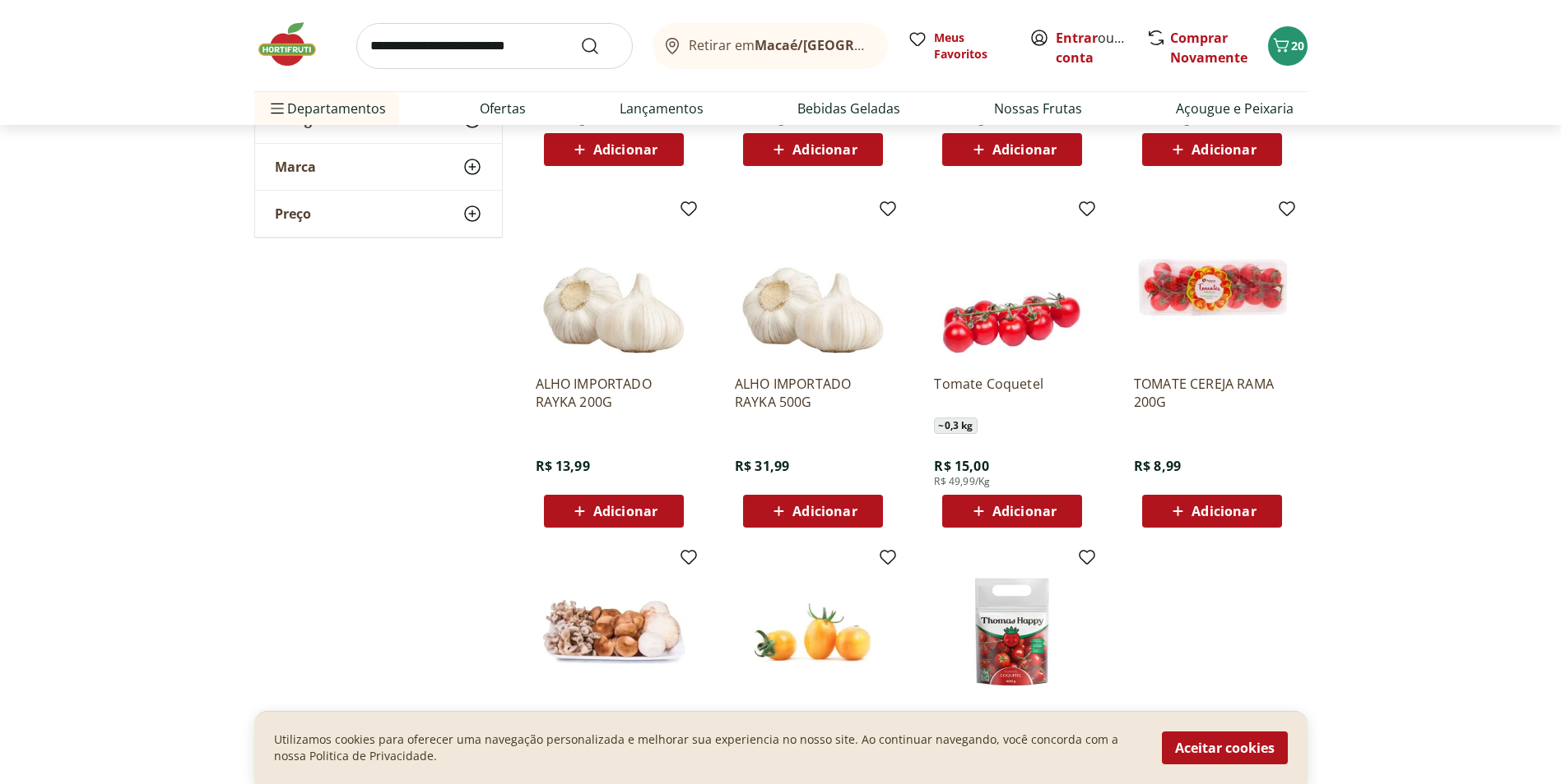
scroll to position [6332, 0]
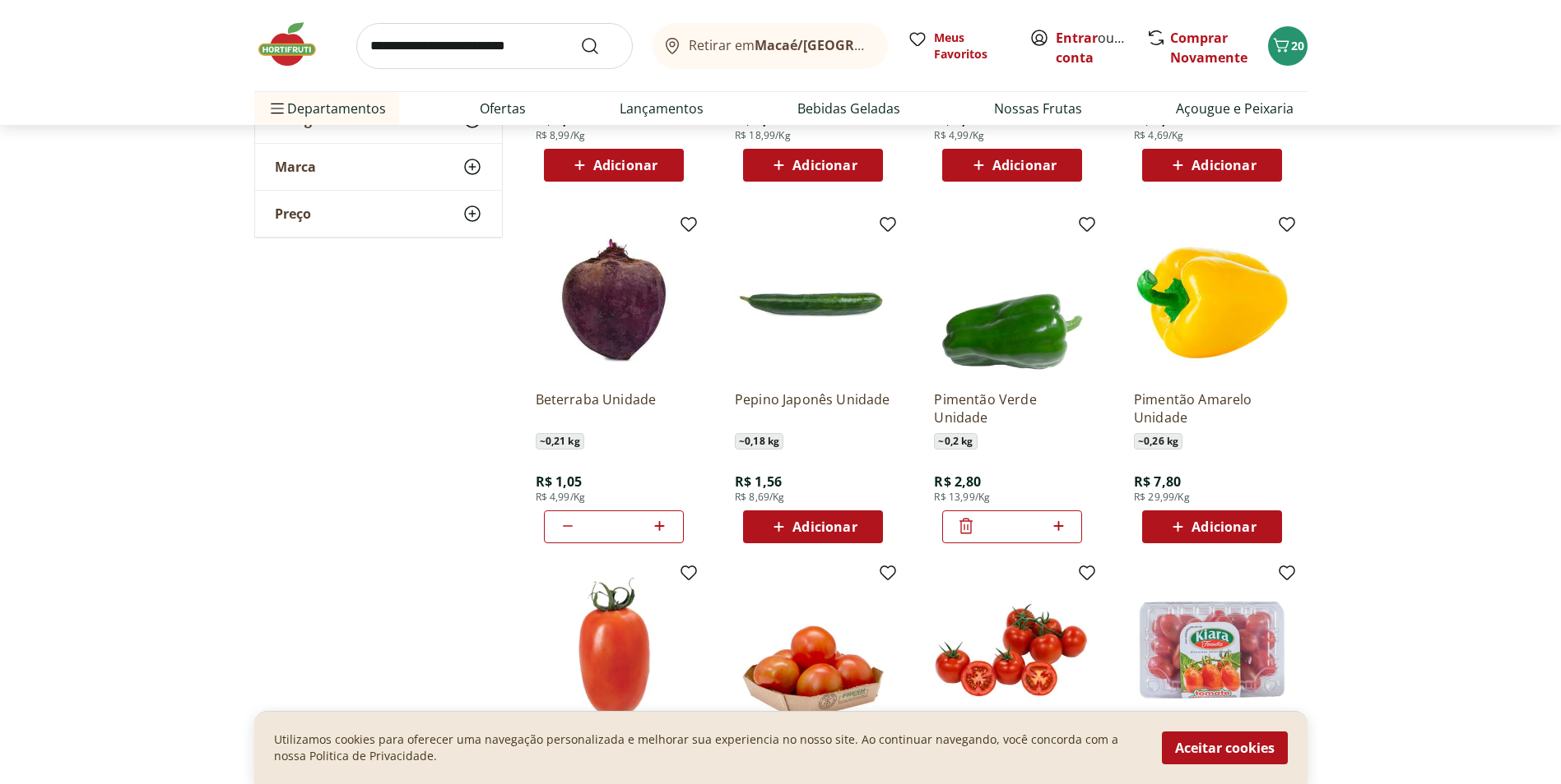
scroll to position [1809, 0]
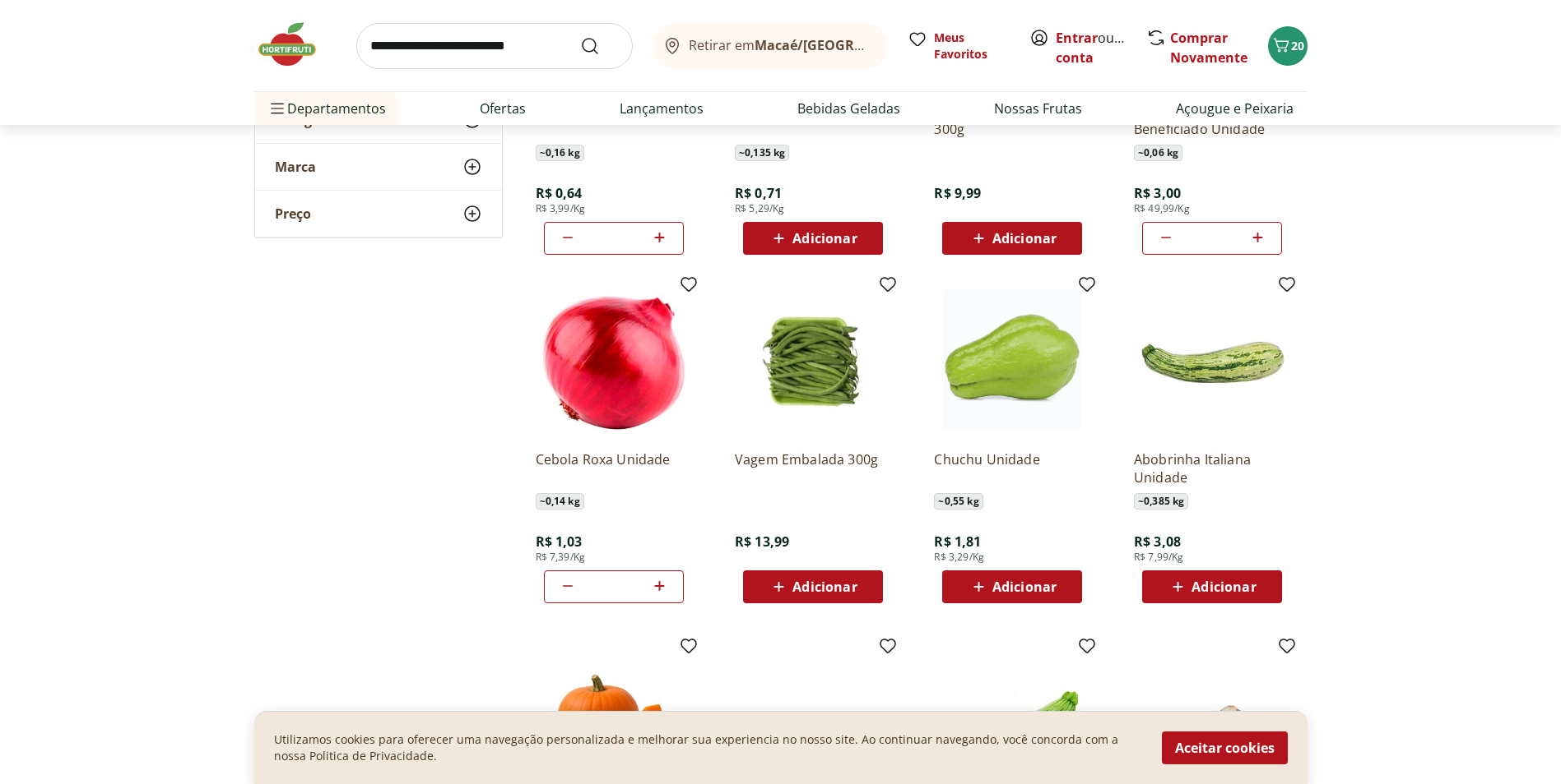
scroll to position [1069, 0]
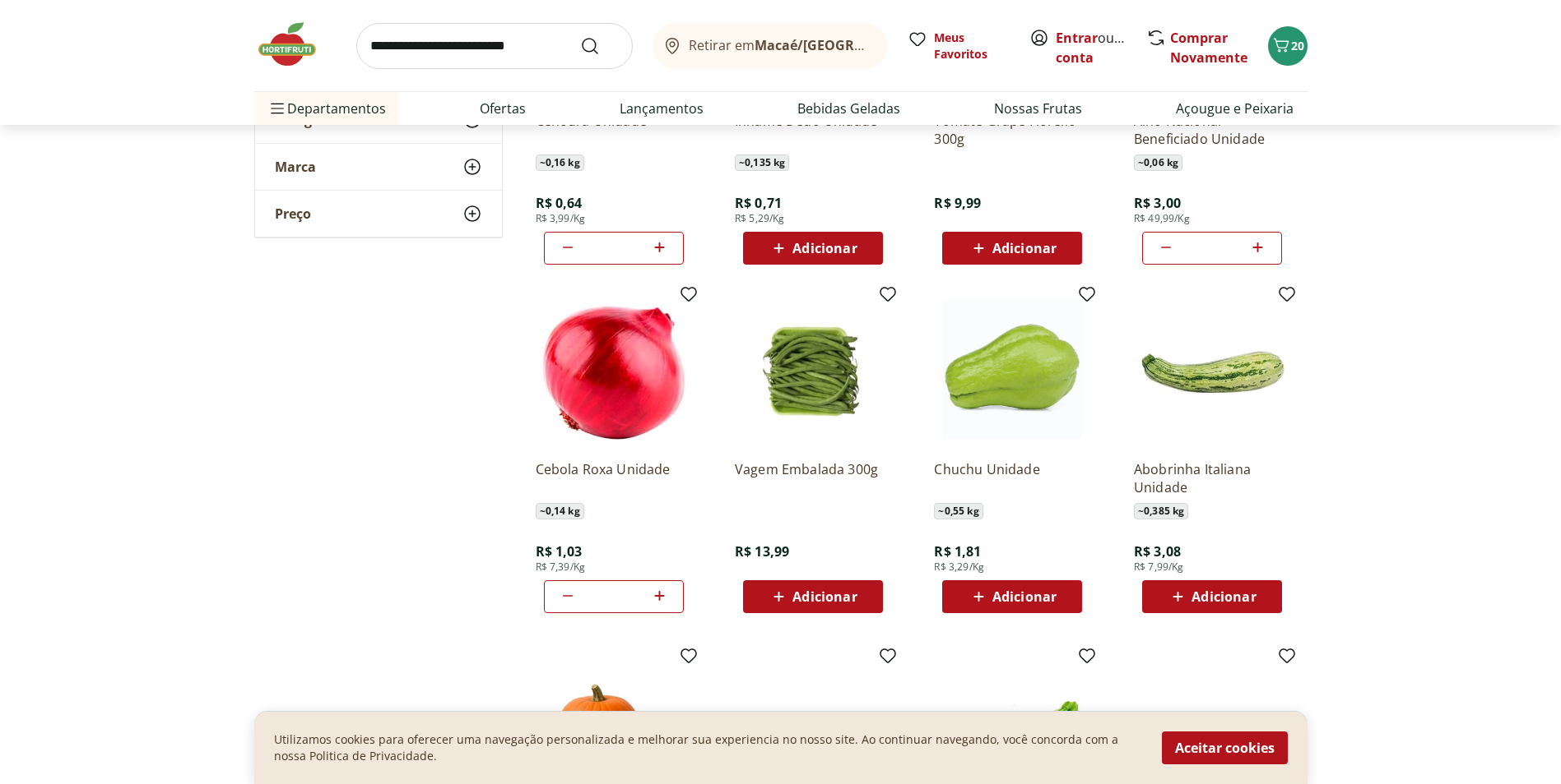
click at [1195, 599] on span "Adicionar" at bounding box center [1223, 597] width 64 height 14
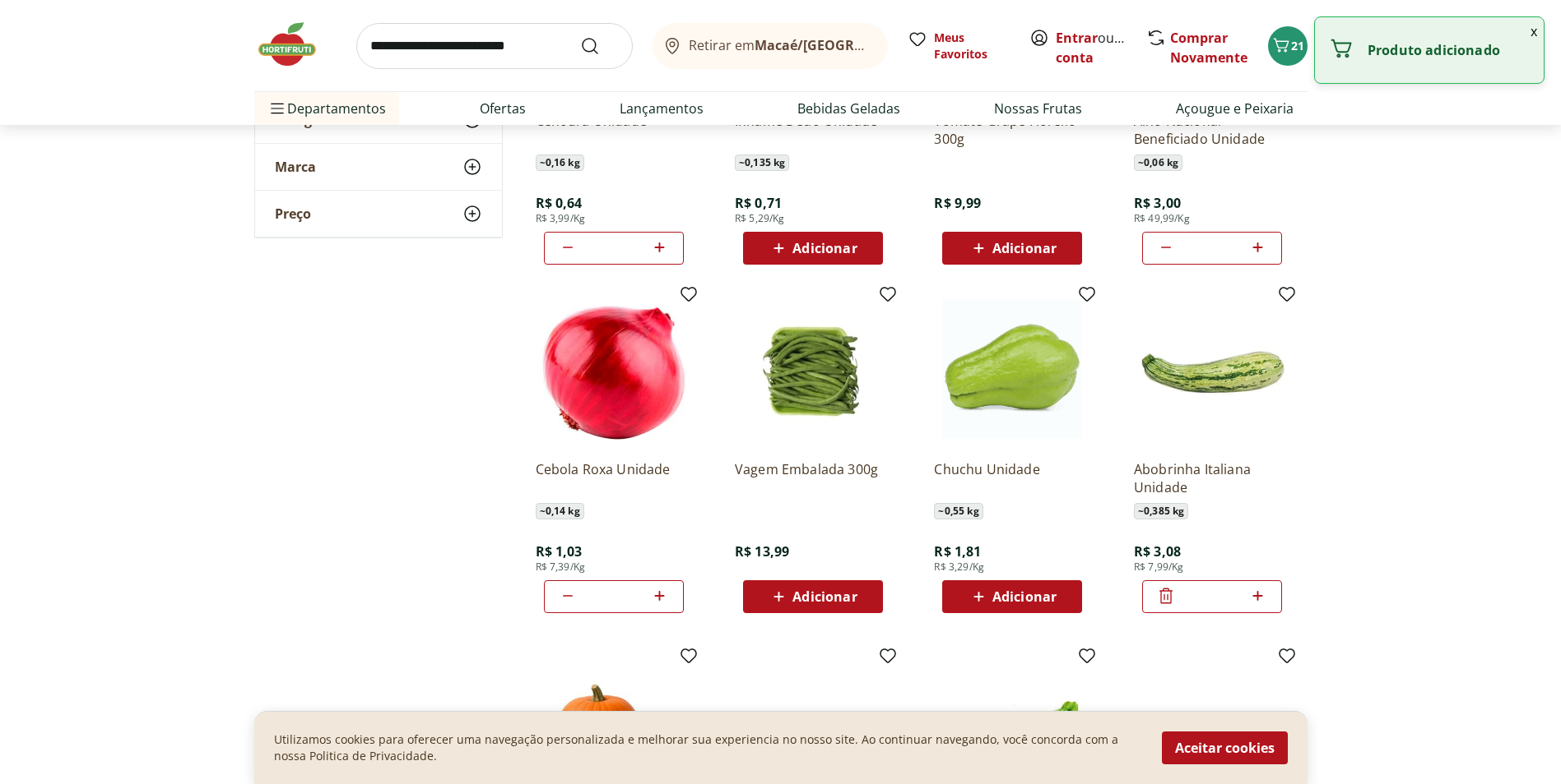
click at [1255, 592] on icon at bounding box center [1257, 596] width 20 height 19
type input "*"
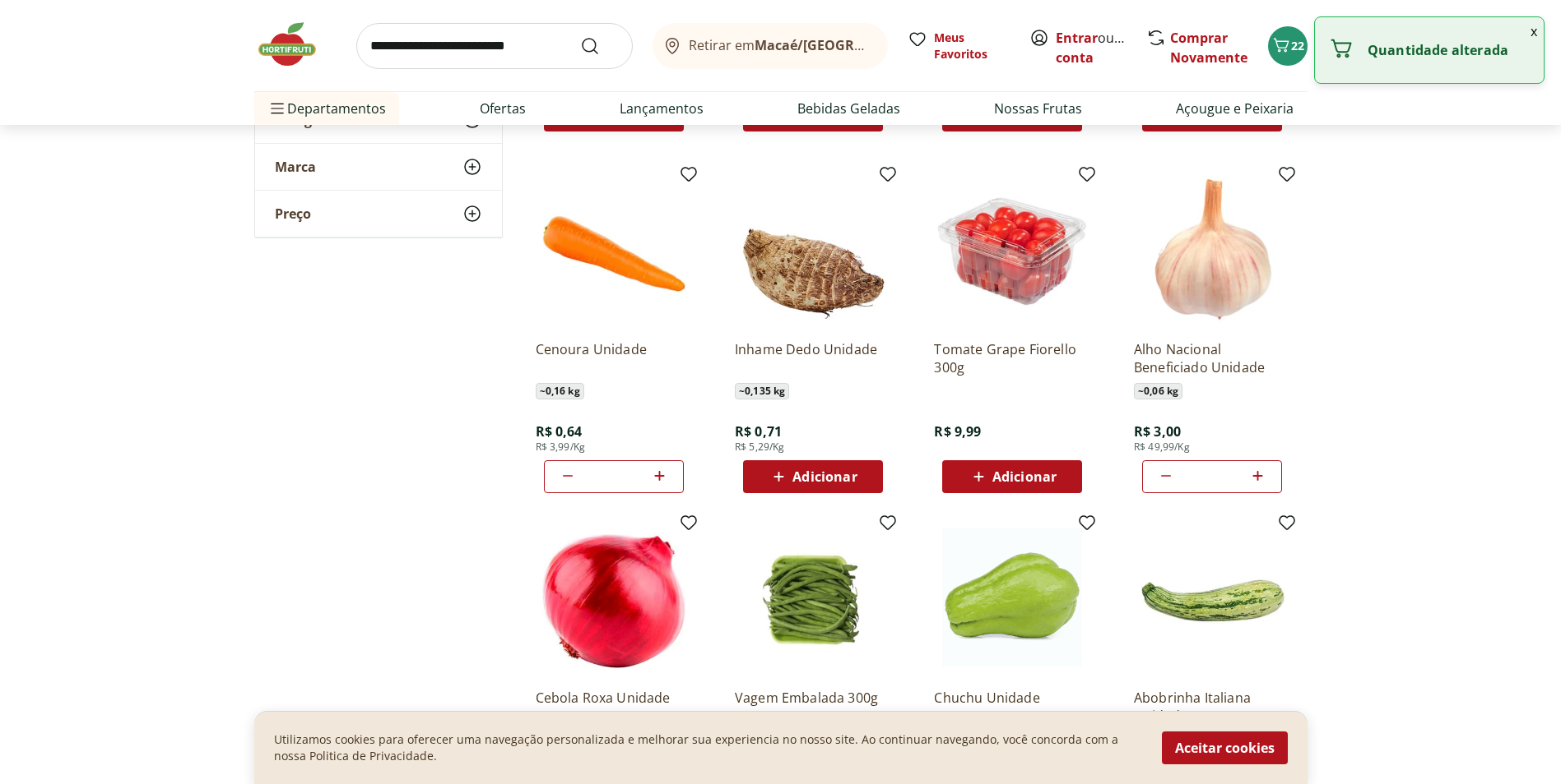
scroll to position [740, 0]
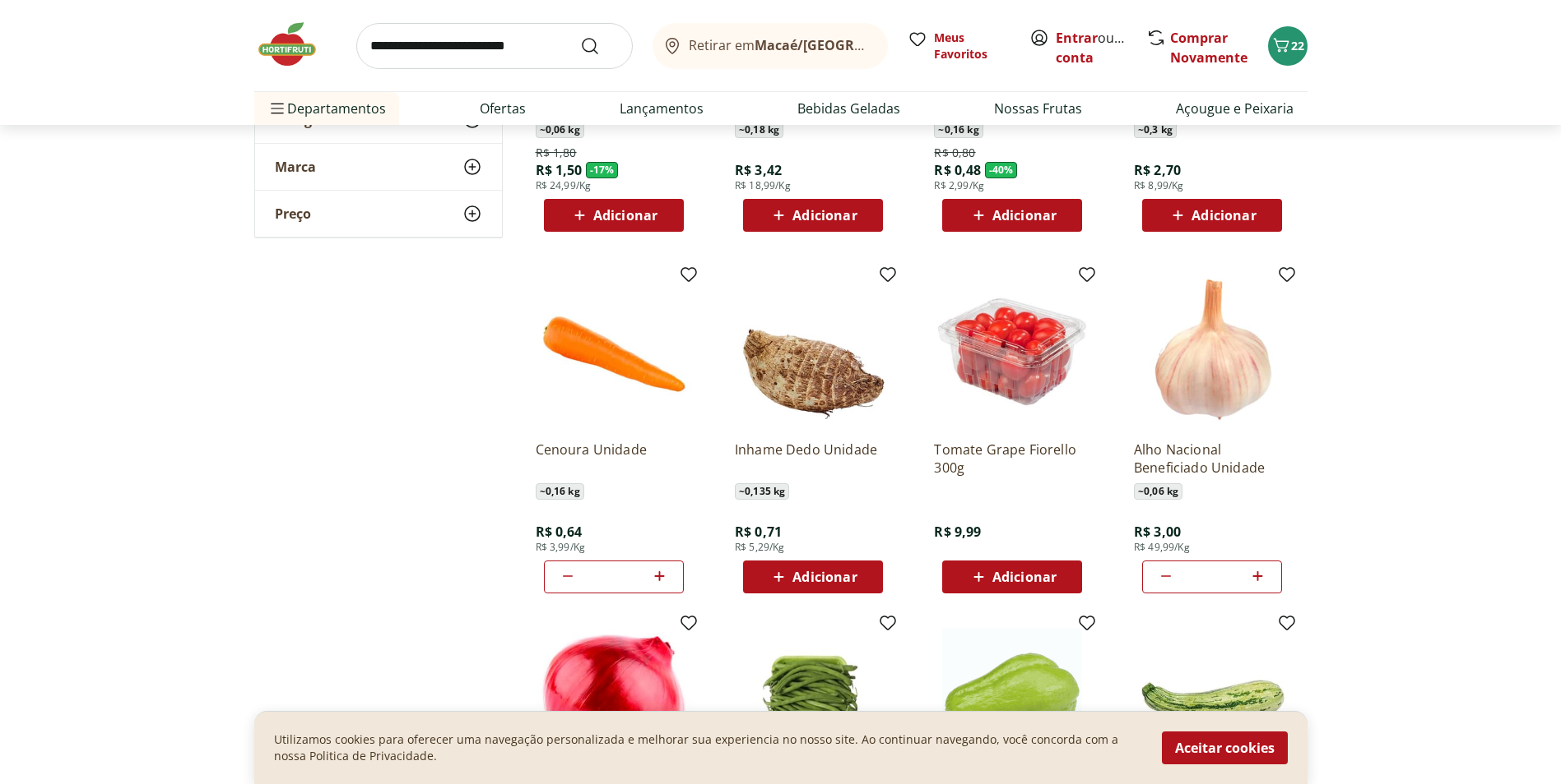
click at [1012, 572] on span "Adicionar" at bounding box center [1024, 577] width 64 height 14
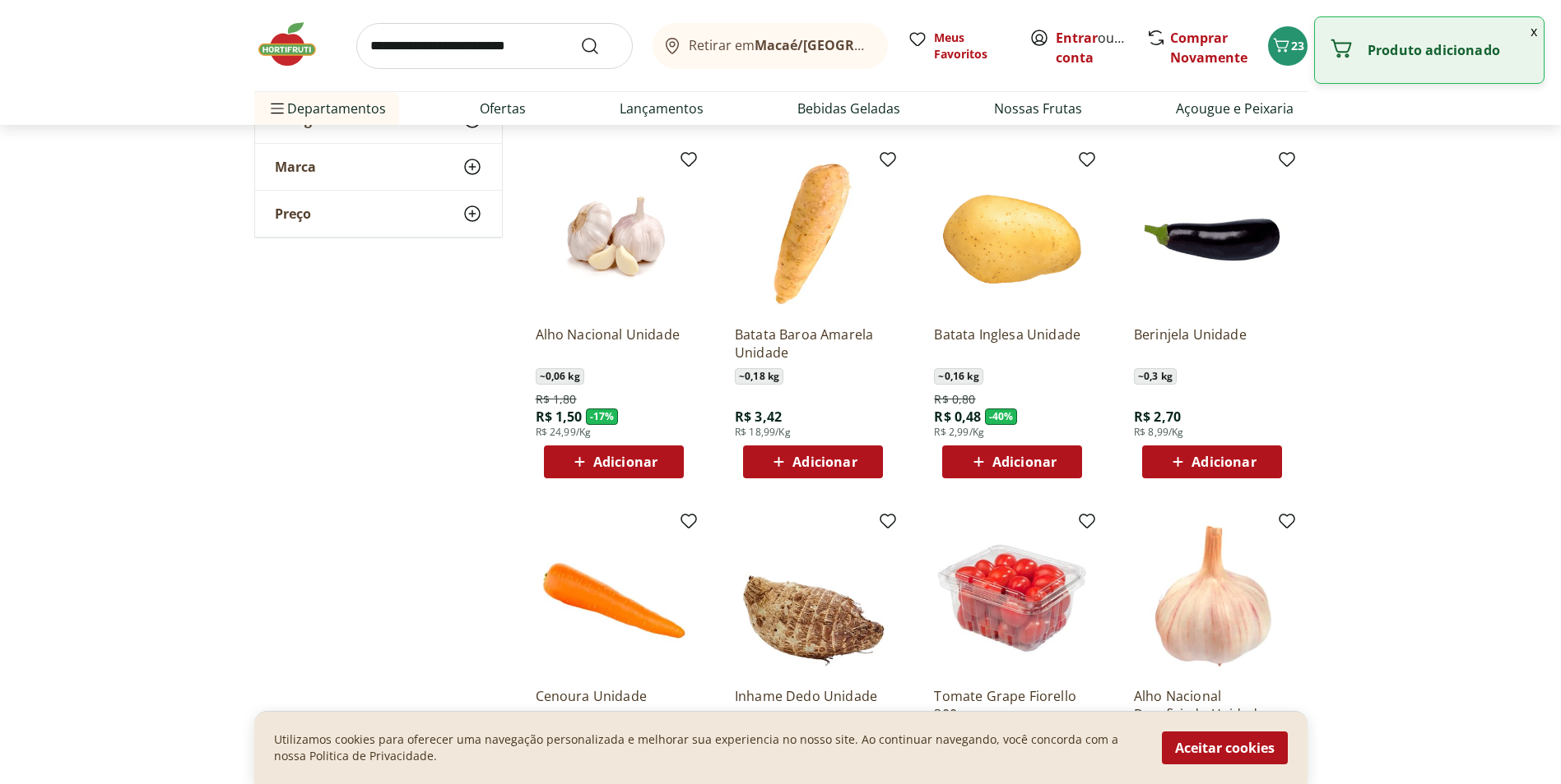
scroll to position [82, 0]
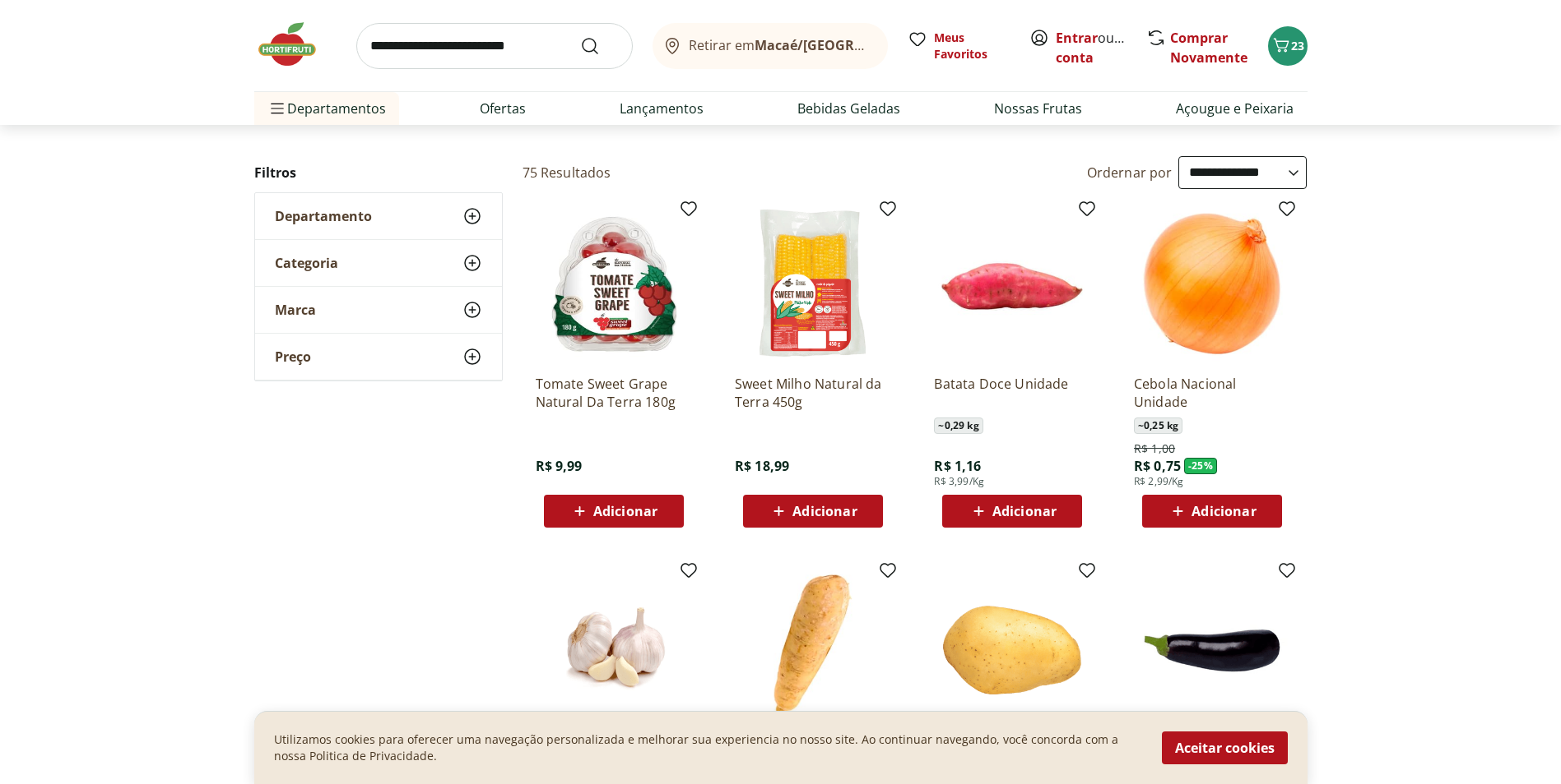
click at [1050, 505] on span "Adicionar" at bounding box center [1024, 511] width 64 height 14
click at [1058, 513] on icon at bounding box center [1058, 510] width 10 height 10
type input "*"
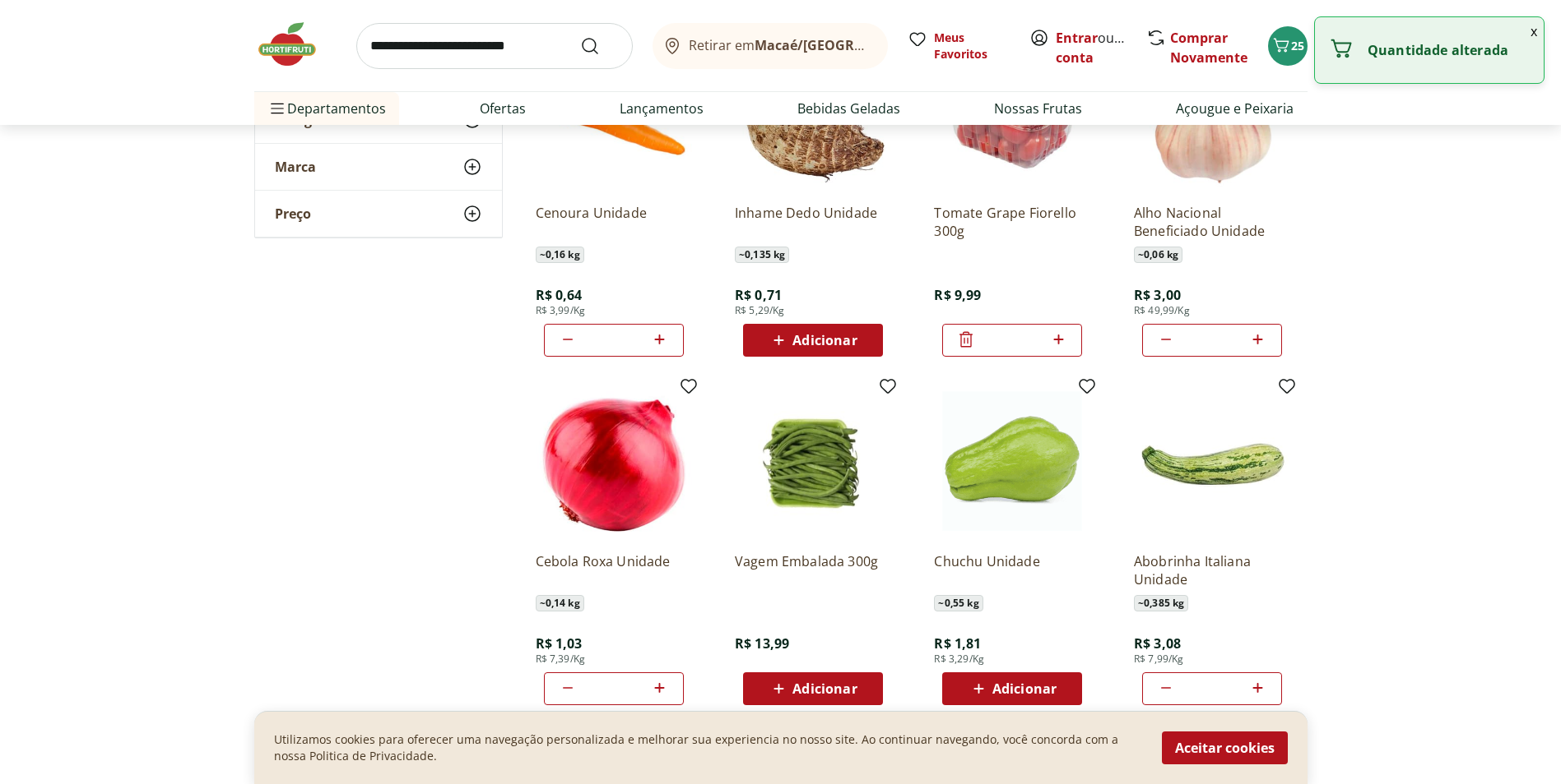
scroll to position [1233, 0]
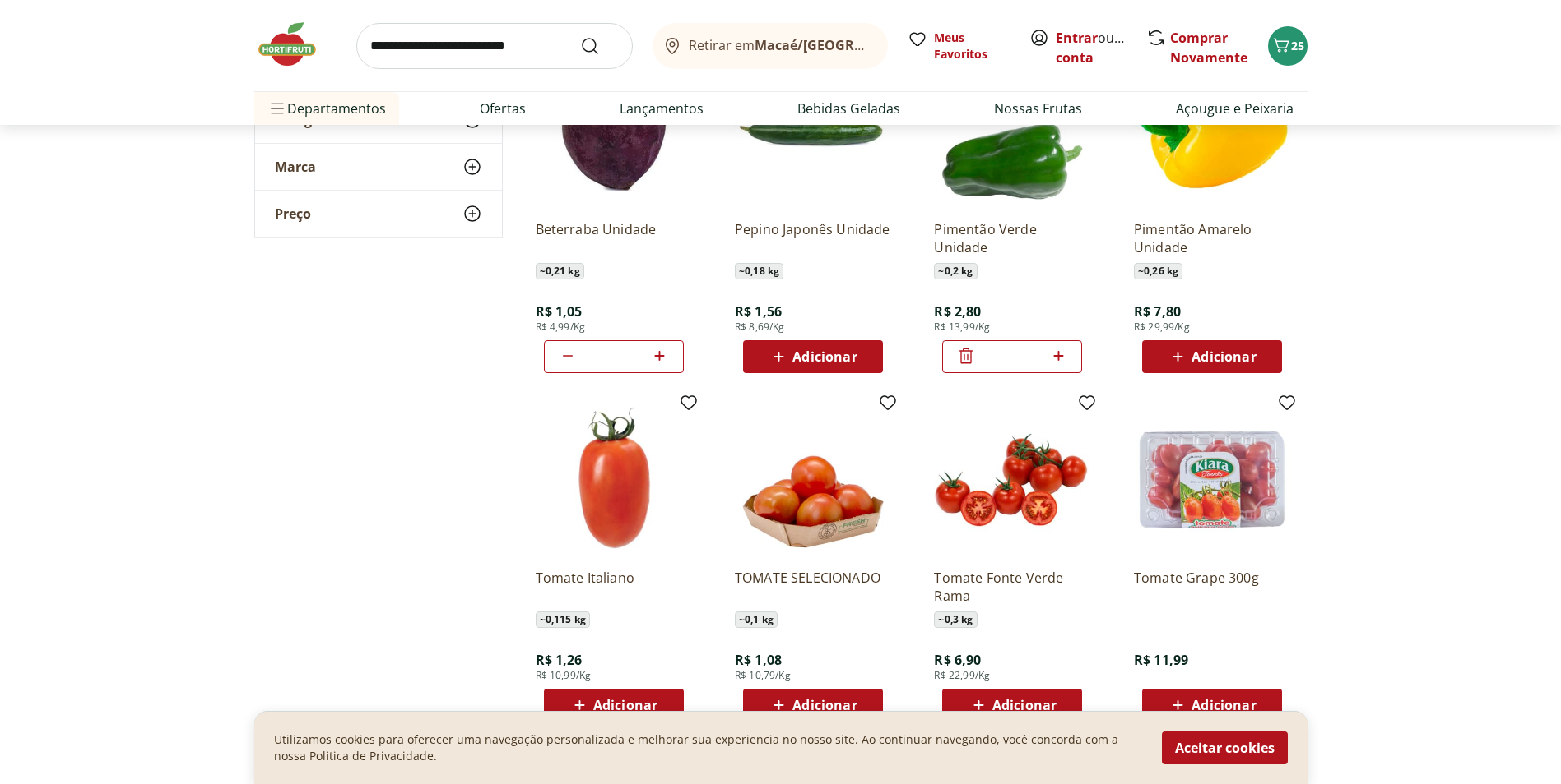
scroll to position [2056, 0]
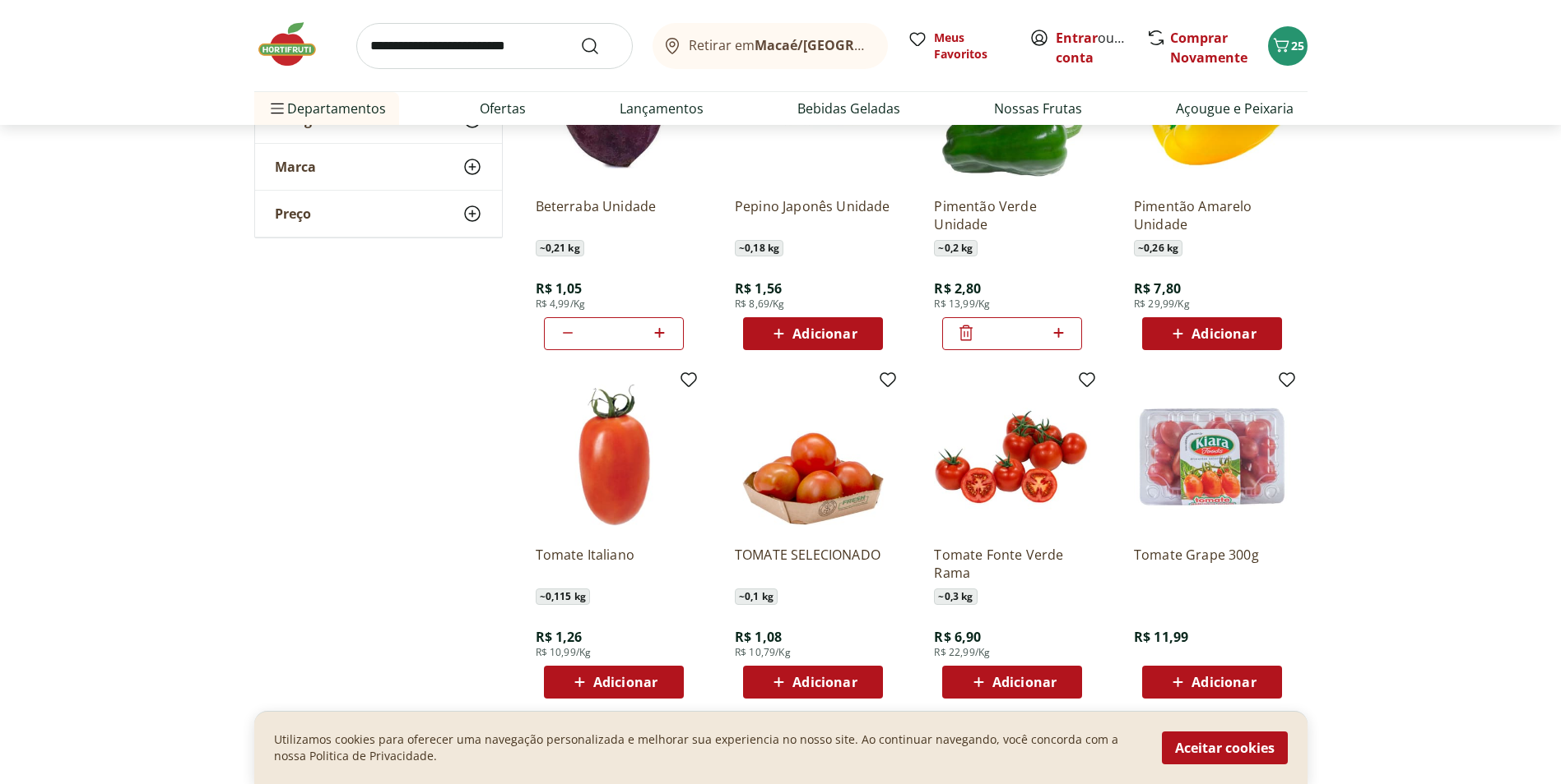
click at [650, 681] on span "Adicionar" at bounding box center [625, 683] width 64 height 14
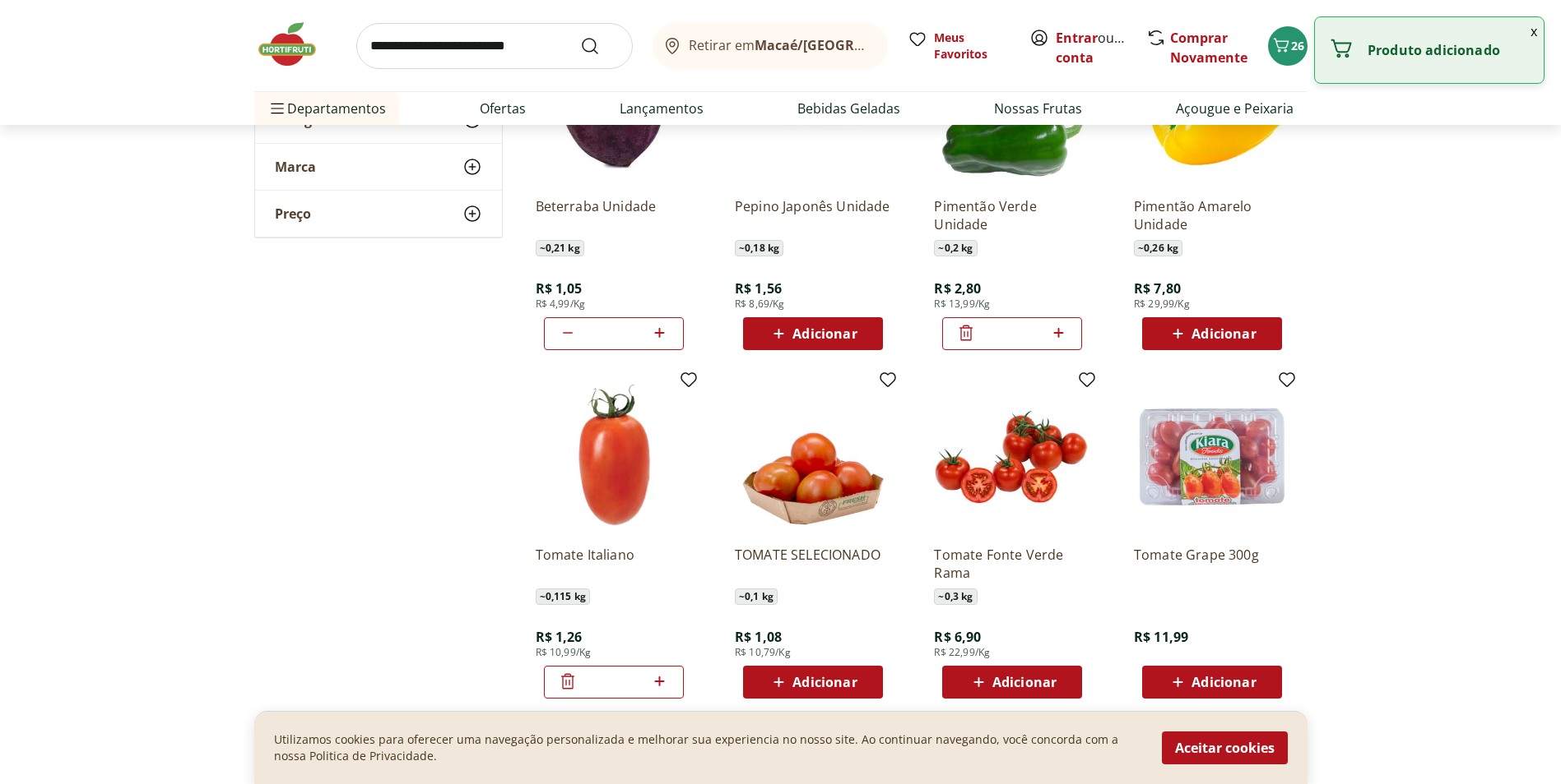
click at [663, 682] on icon at bounding box center [660, 681] width 10 height 10
click at [664, 682] on icon at bounding box center [660, 681] width 10 height 10
click at [665, 682] on icon at bounding box center [659, 681] width 20 height 19
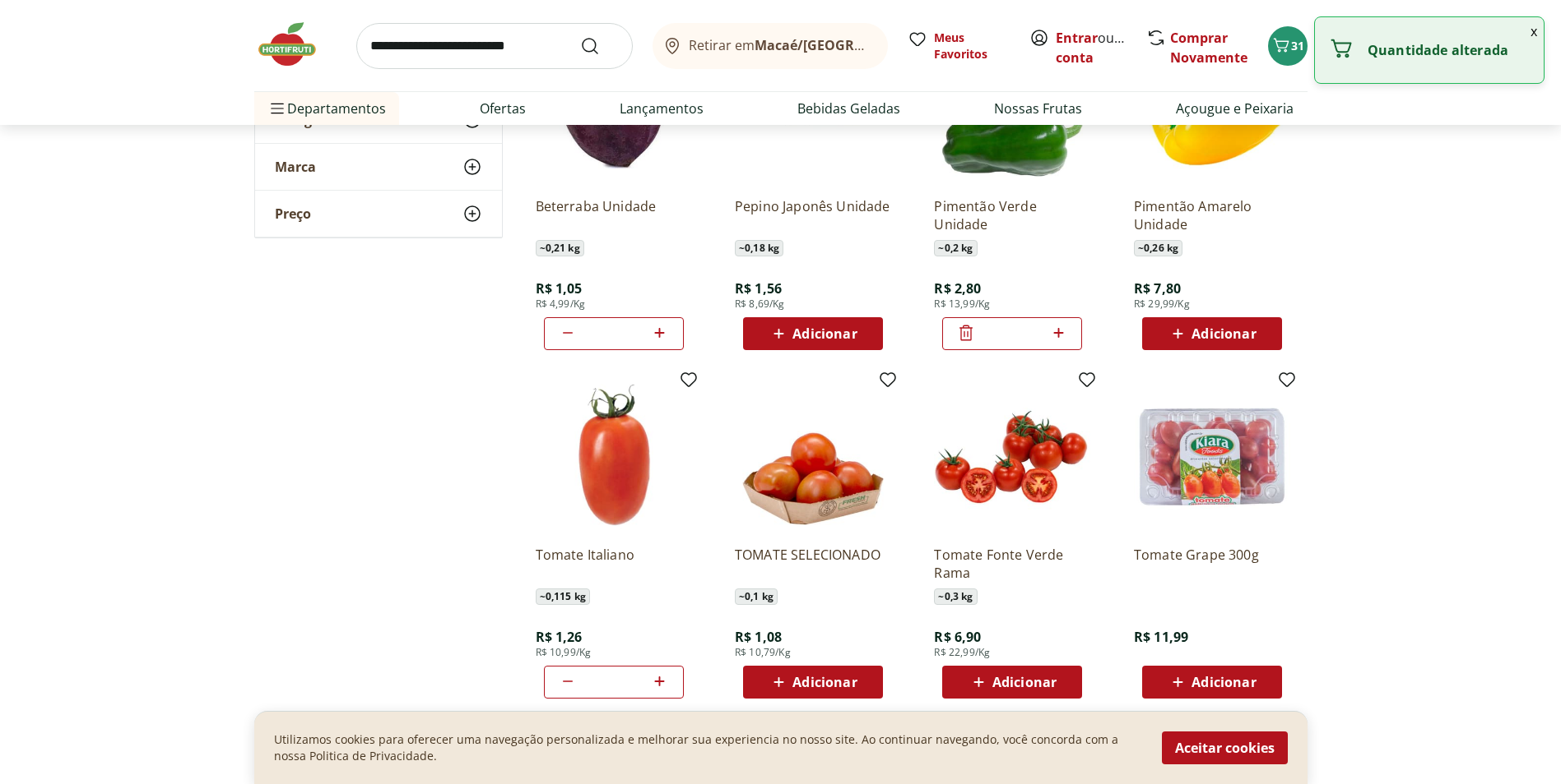
click at [665, 682] on icon at bounding box center [659, 681] width 20 height 19
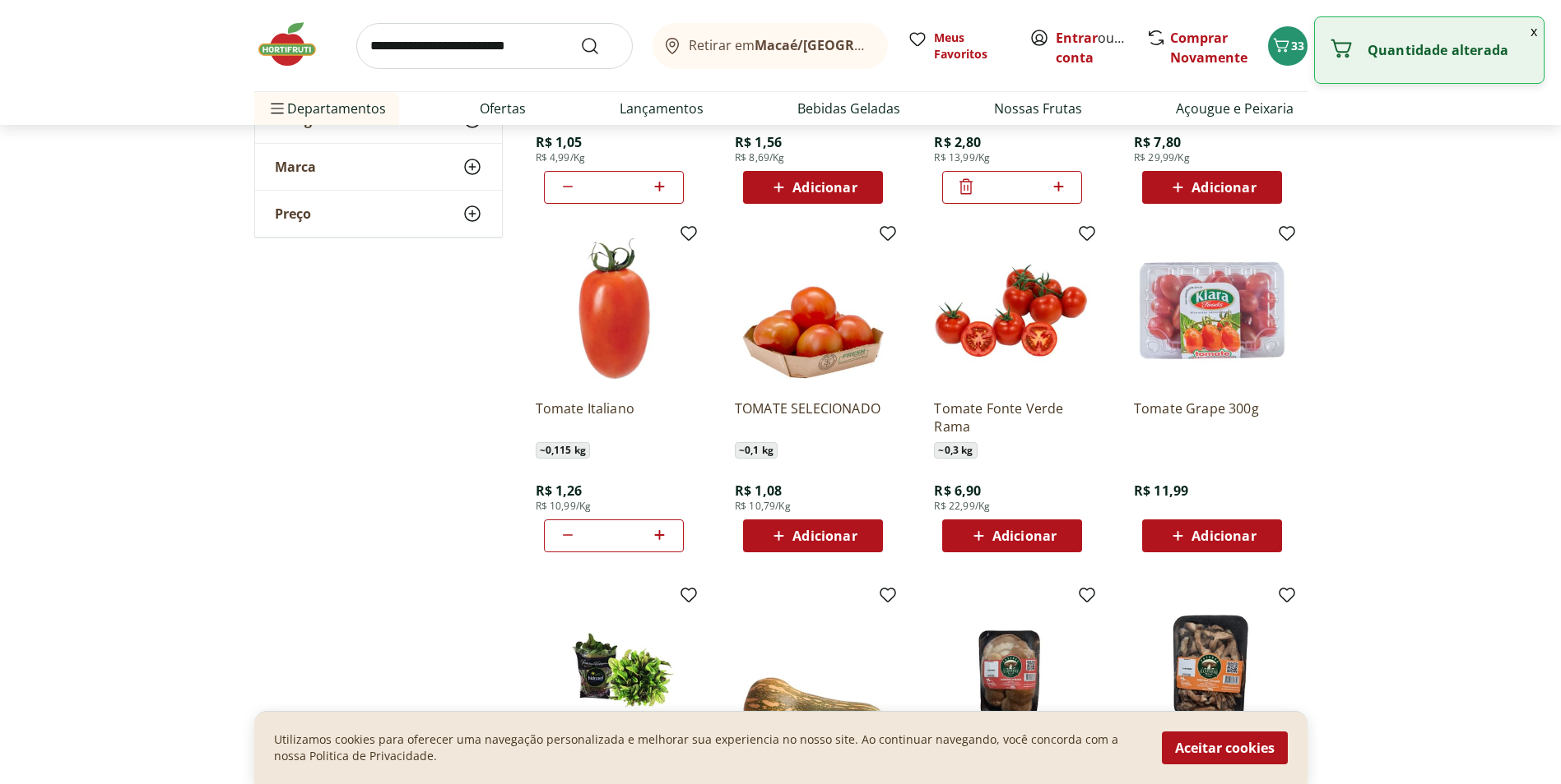
scroll to position [2220, 0]
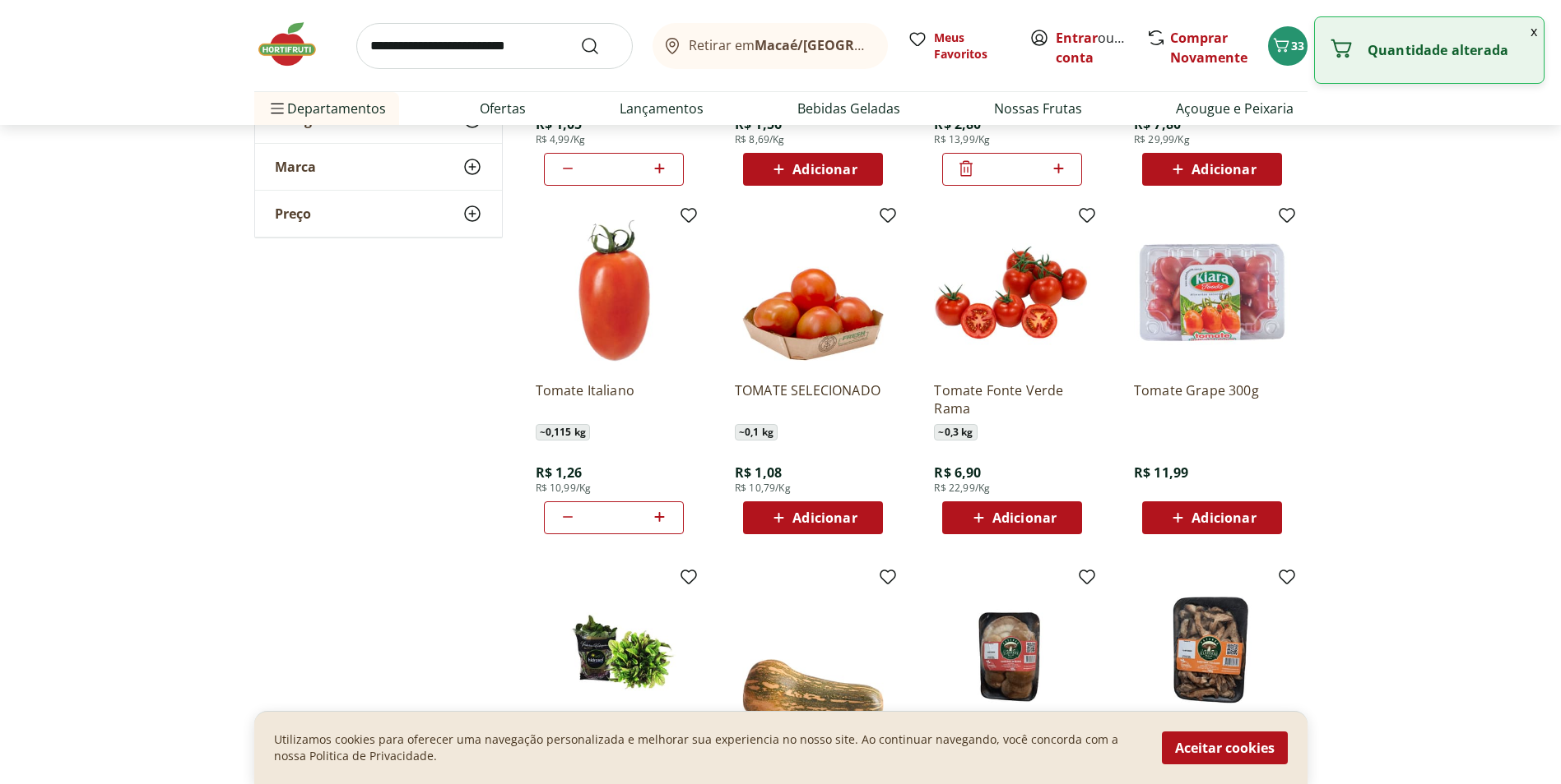
click at [667, 517] on icon at bounding box center [659, 517] width 20 height 19
click at [665, 517] on icon at bounding box center [659, 517] width 20 height 19
type input "**"
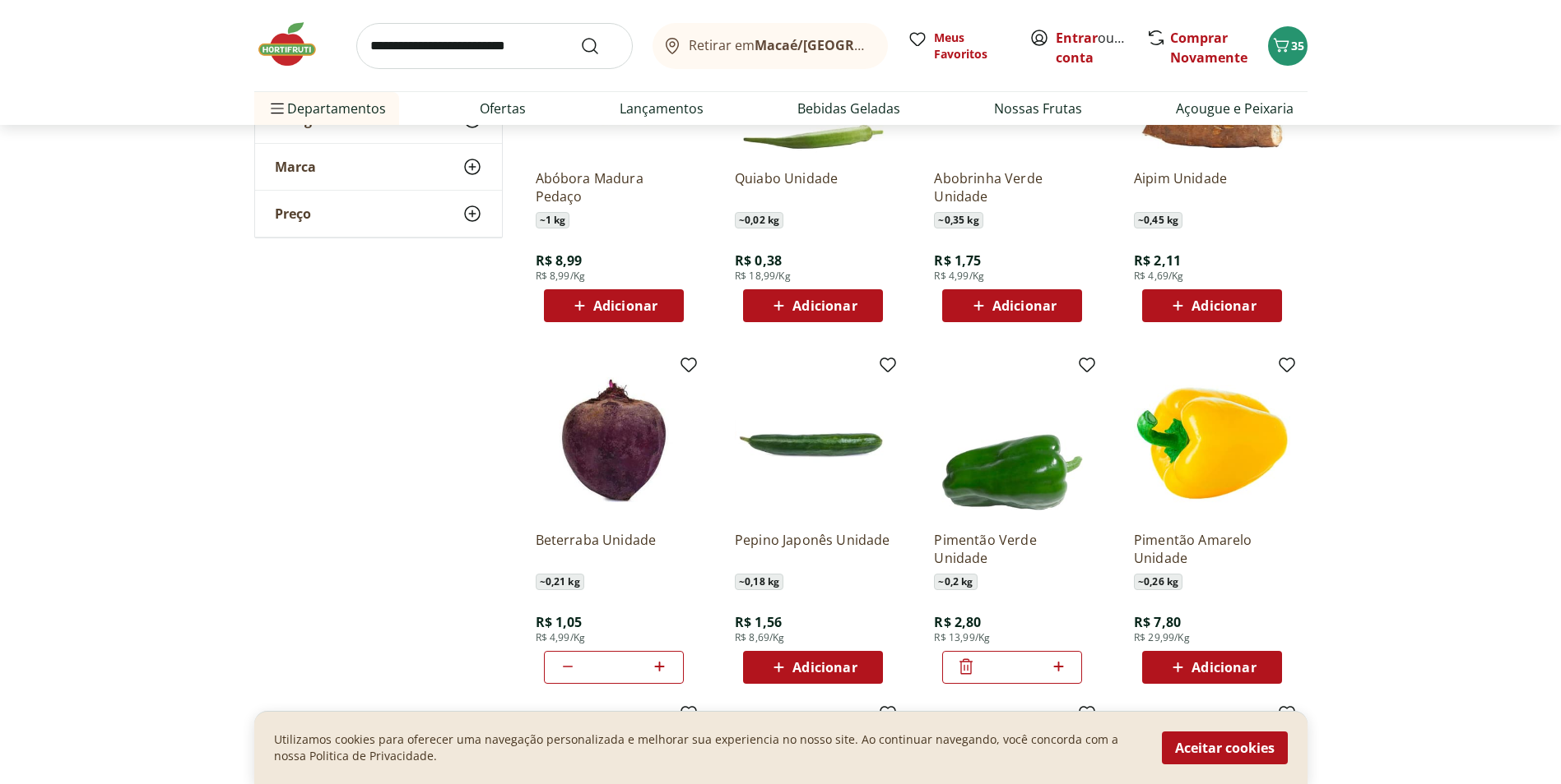
scroll to position [1151, 0]
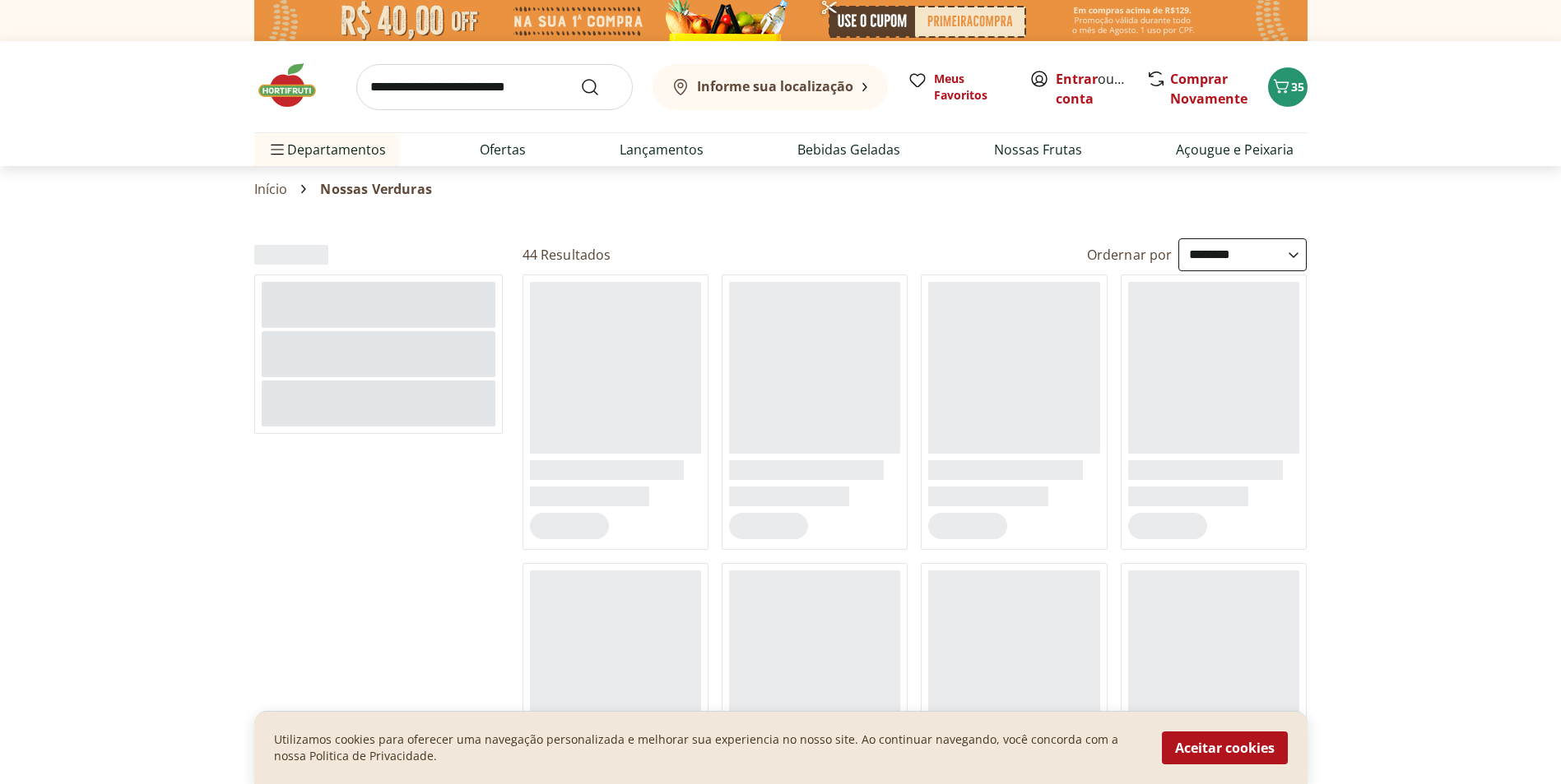
select select "**********"
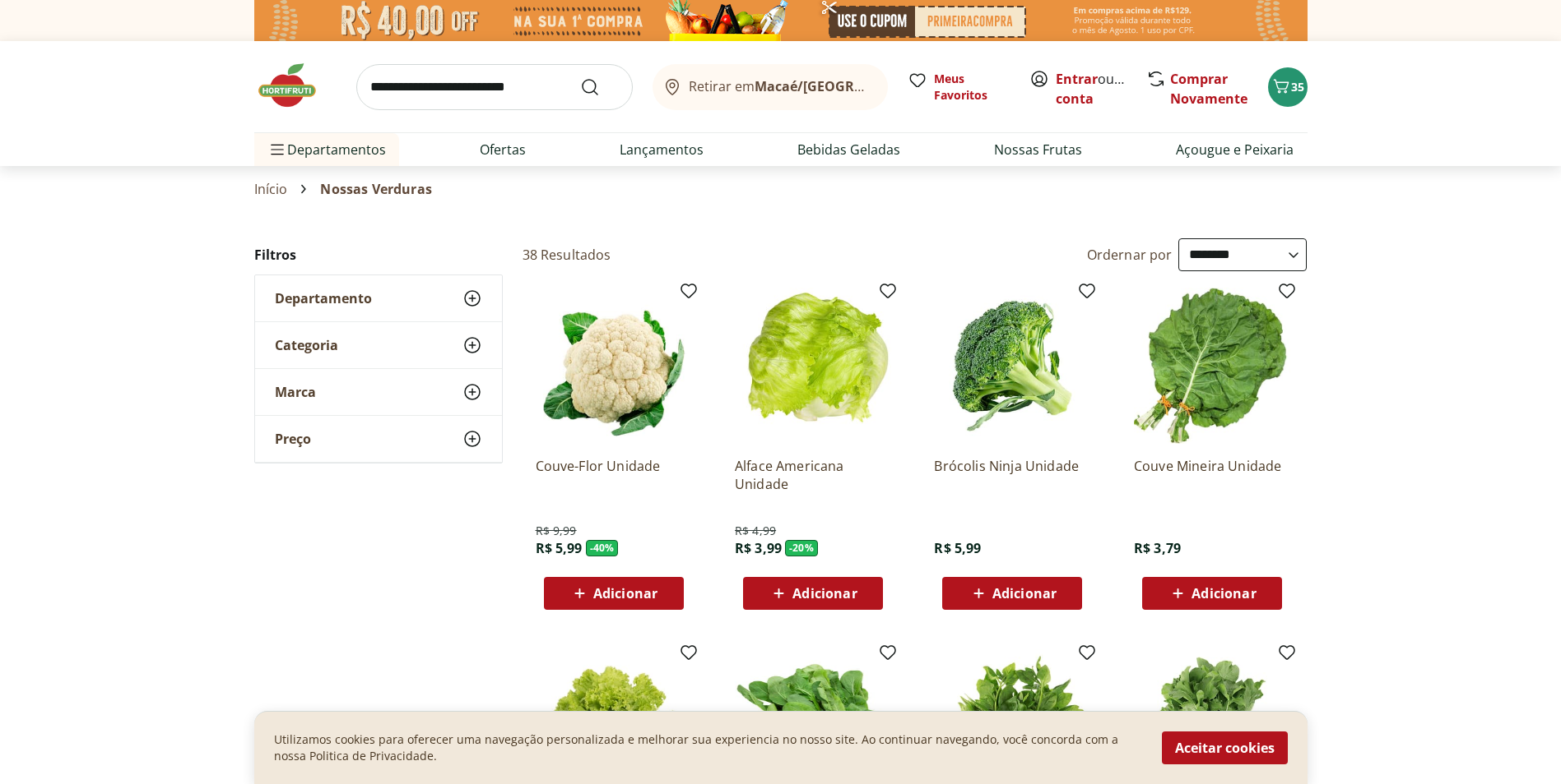
scroll to position [164, 0]
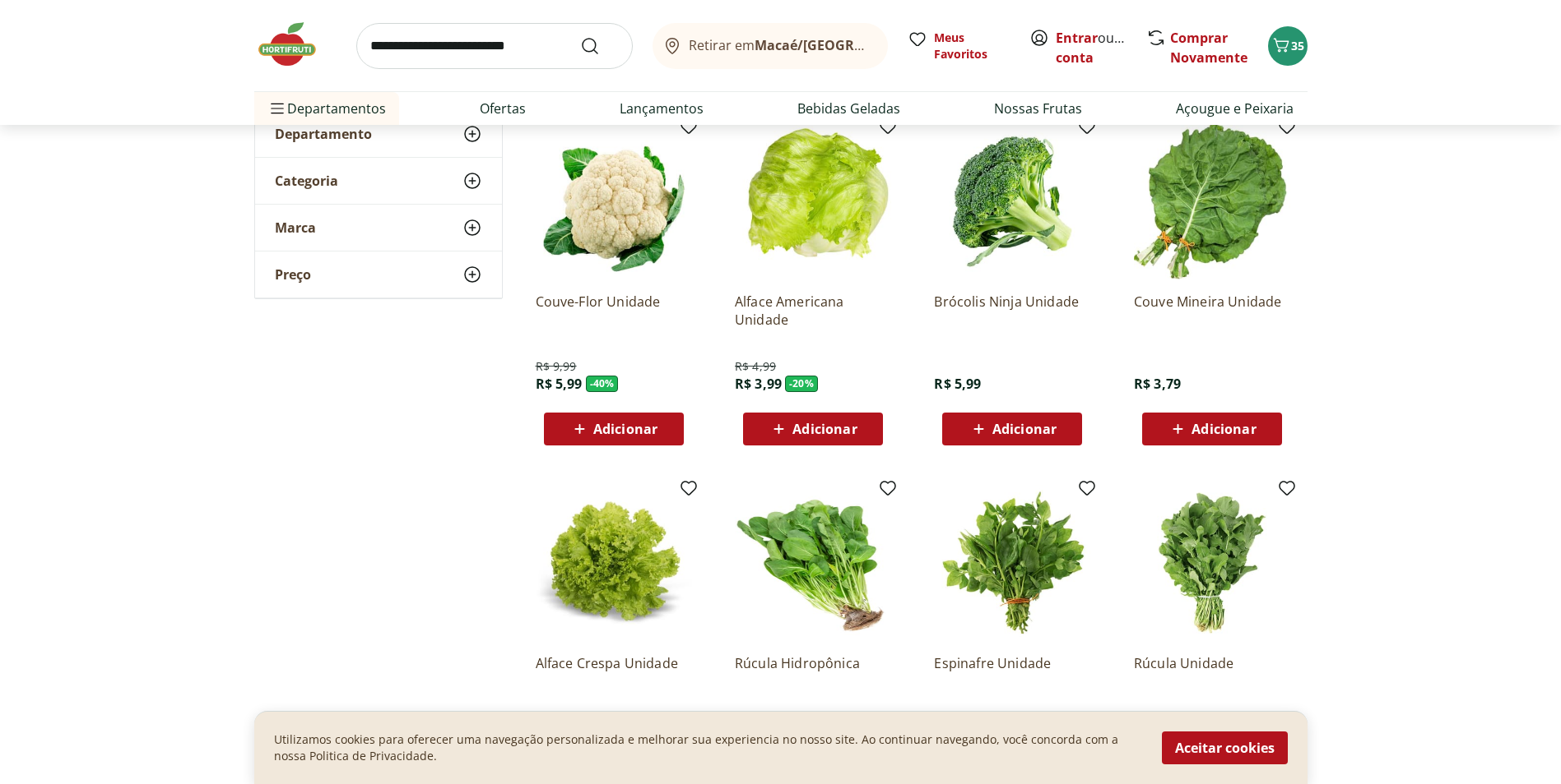
click at [1026, 427] on span "Adicionar" at bounding box center [1024, 430] width 64 height 14
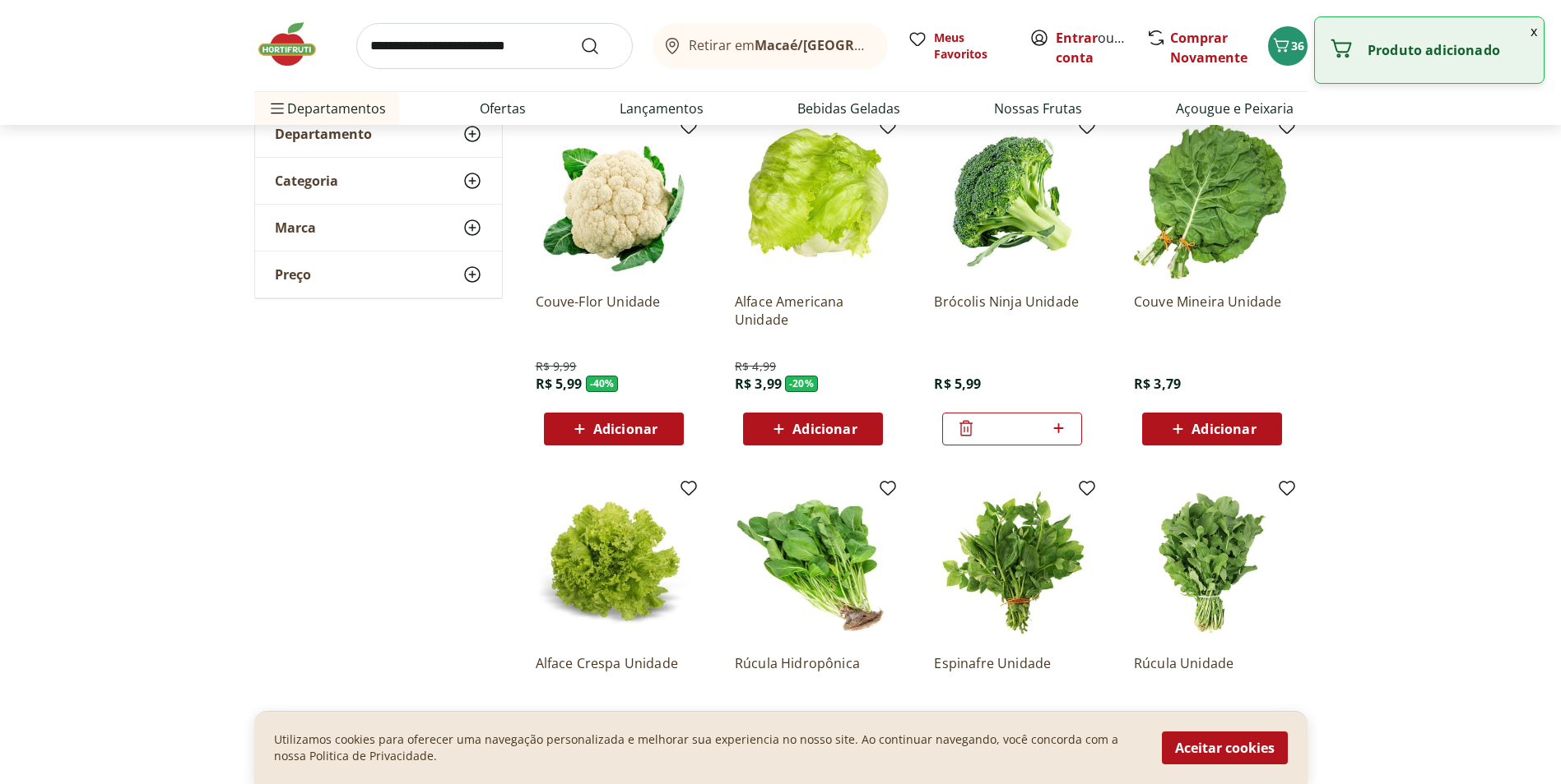
click at [620, 428] on span "Adicionar" at bounding box center [625, 430] width 64 height 14
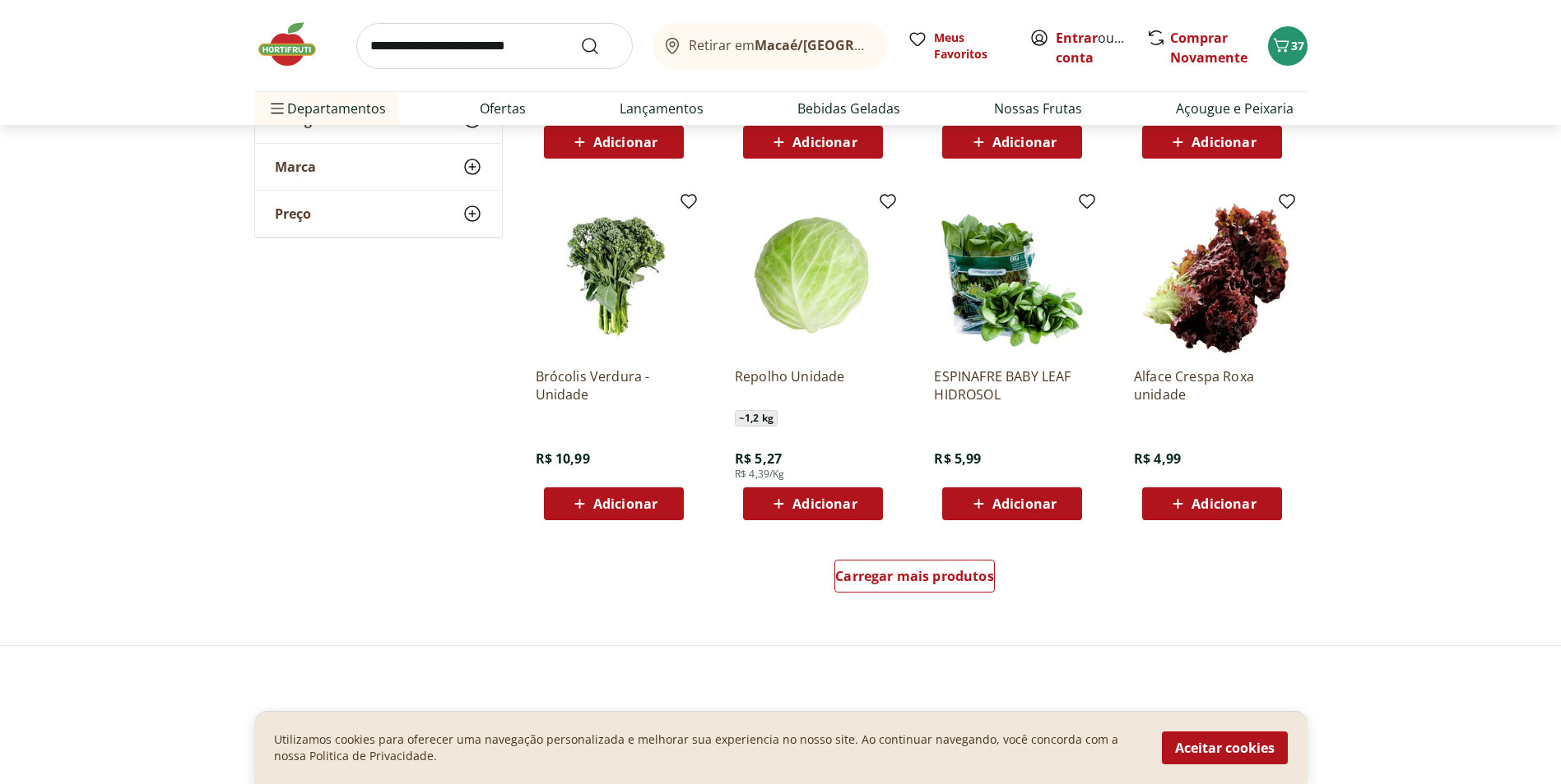
scroll to position [822, 0]
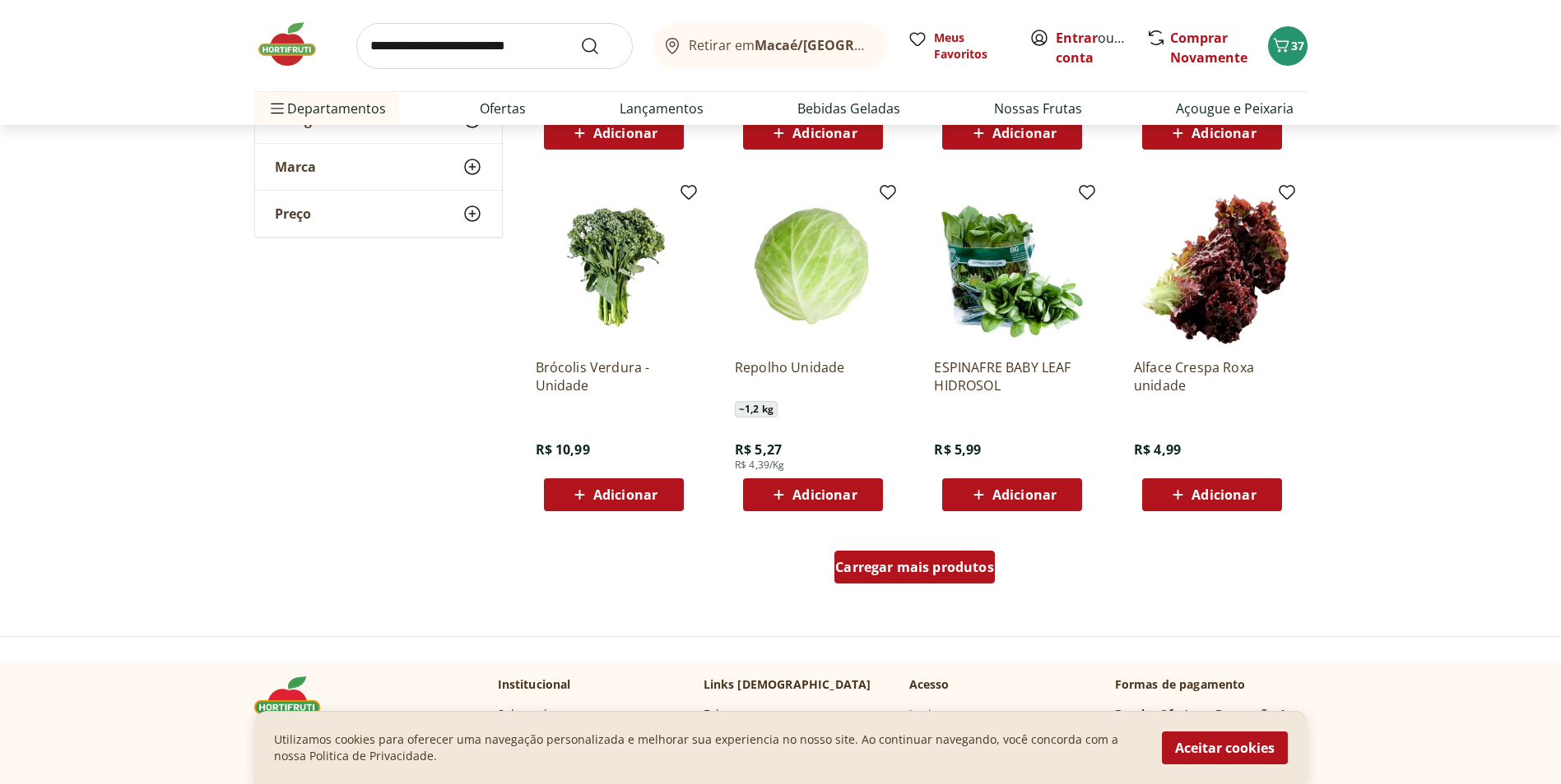
click at [920, 563] on span "Carregar mais produtos" at bounding box center [914, 568] width 159 height 14
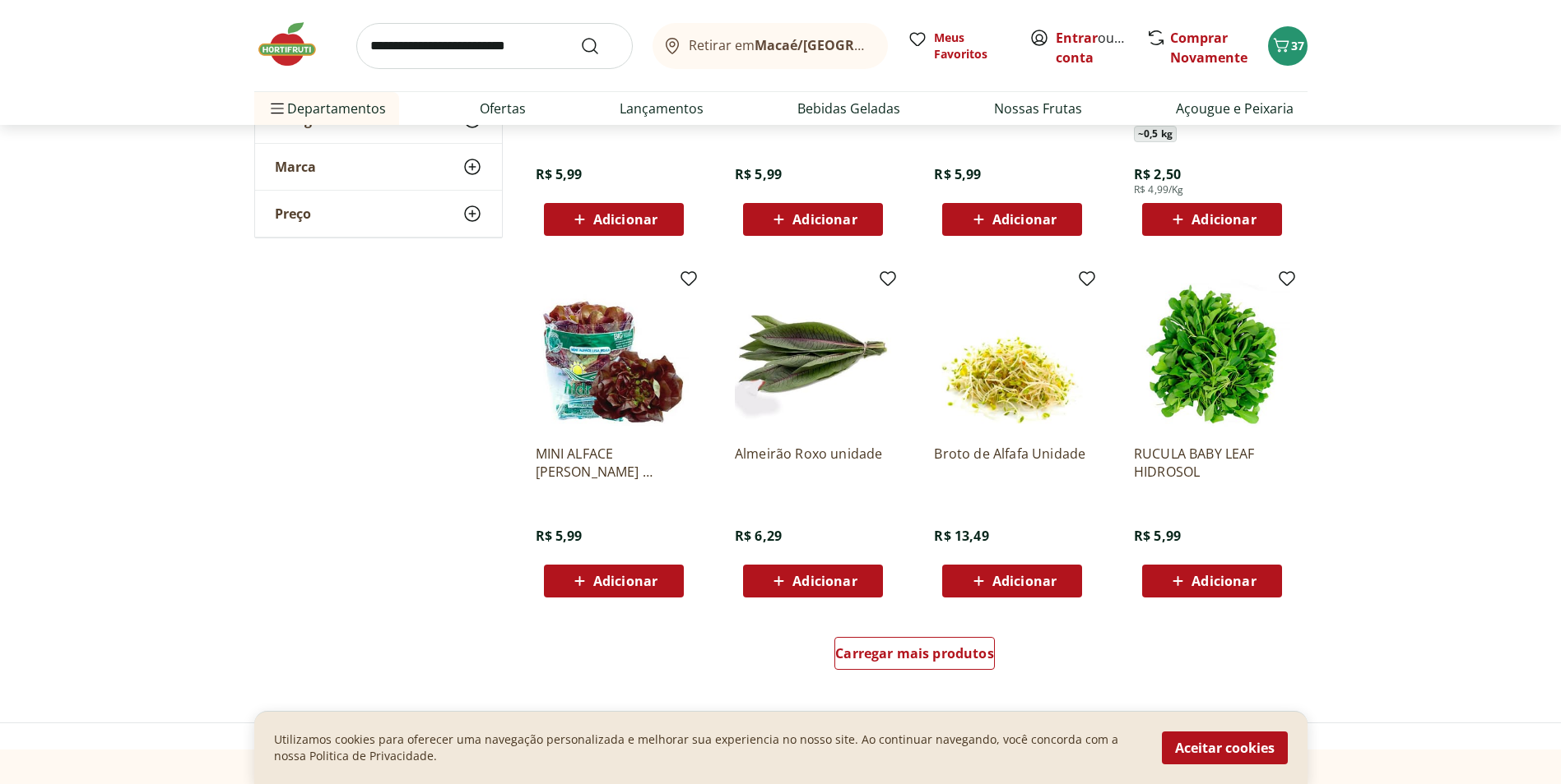
scroll to position [1809, 0]
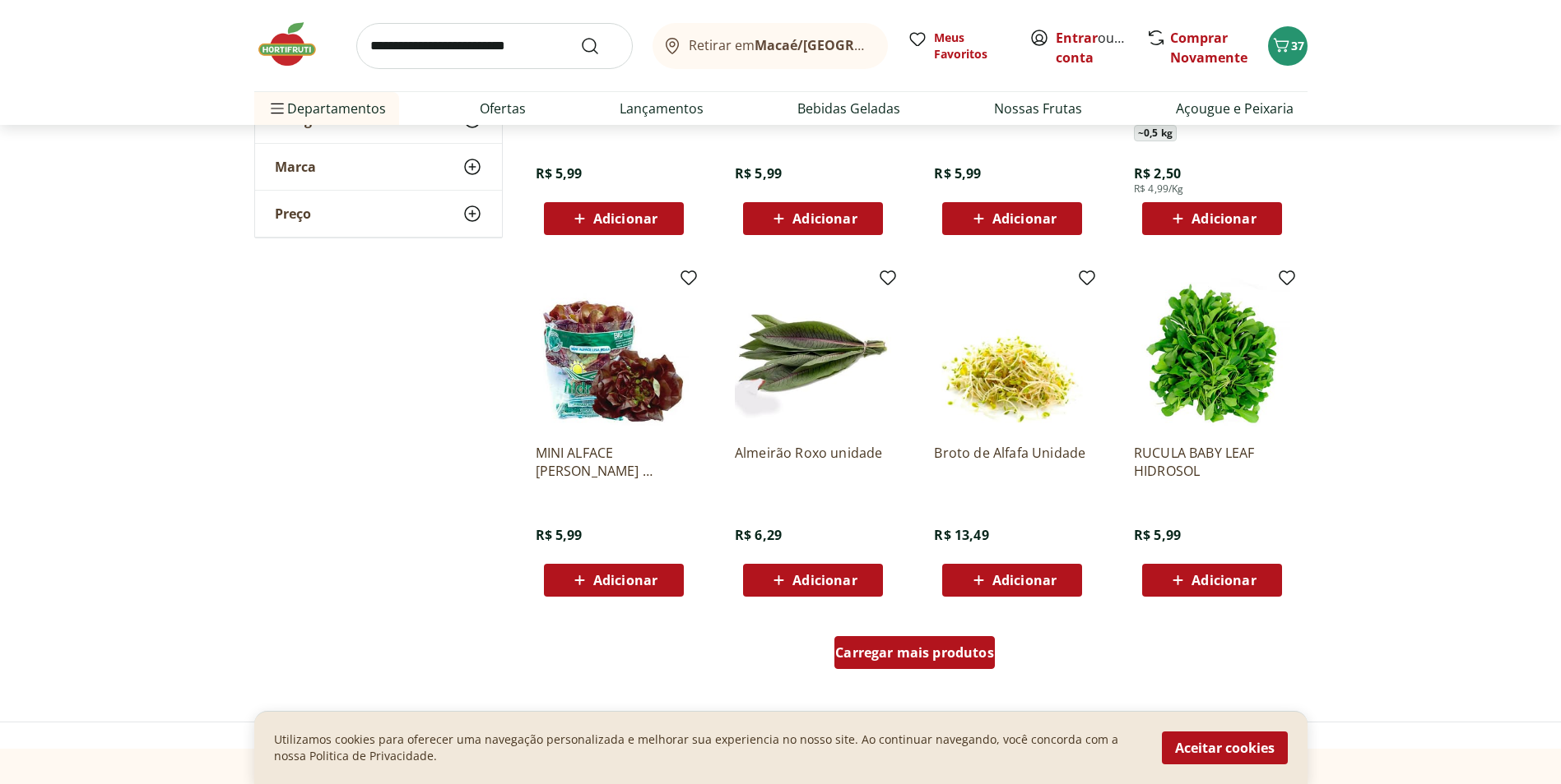
click at [913, 655] on span "Carregar mais produtos" at bounding box center [914, 653] width 159 height 14
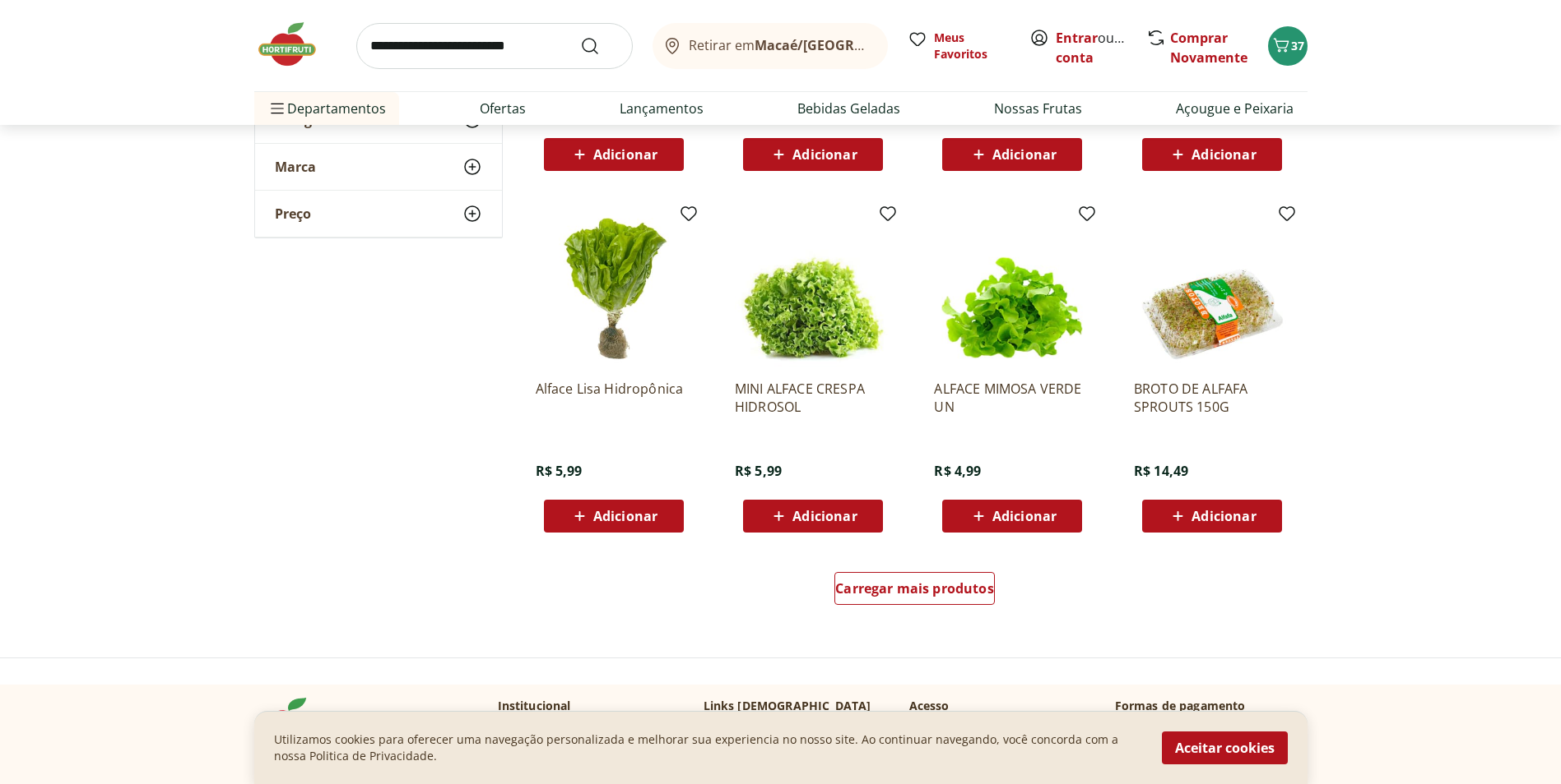
scroll to position [2960, 0]
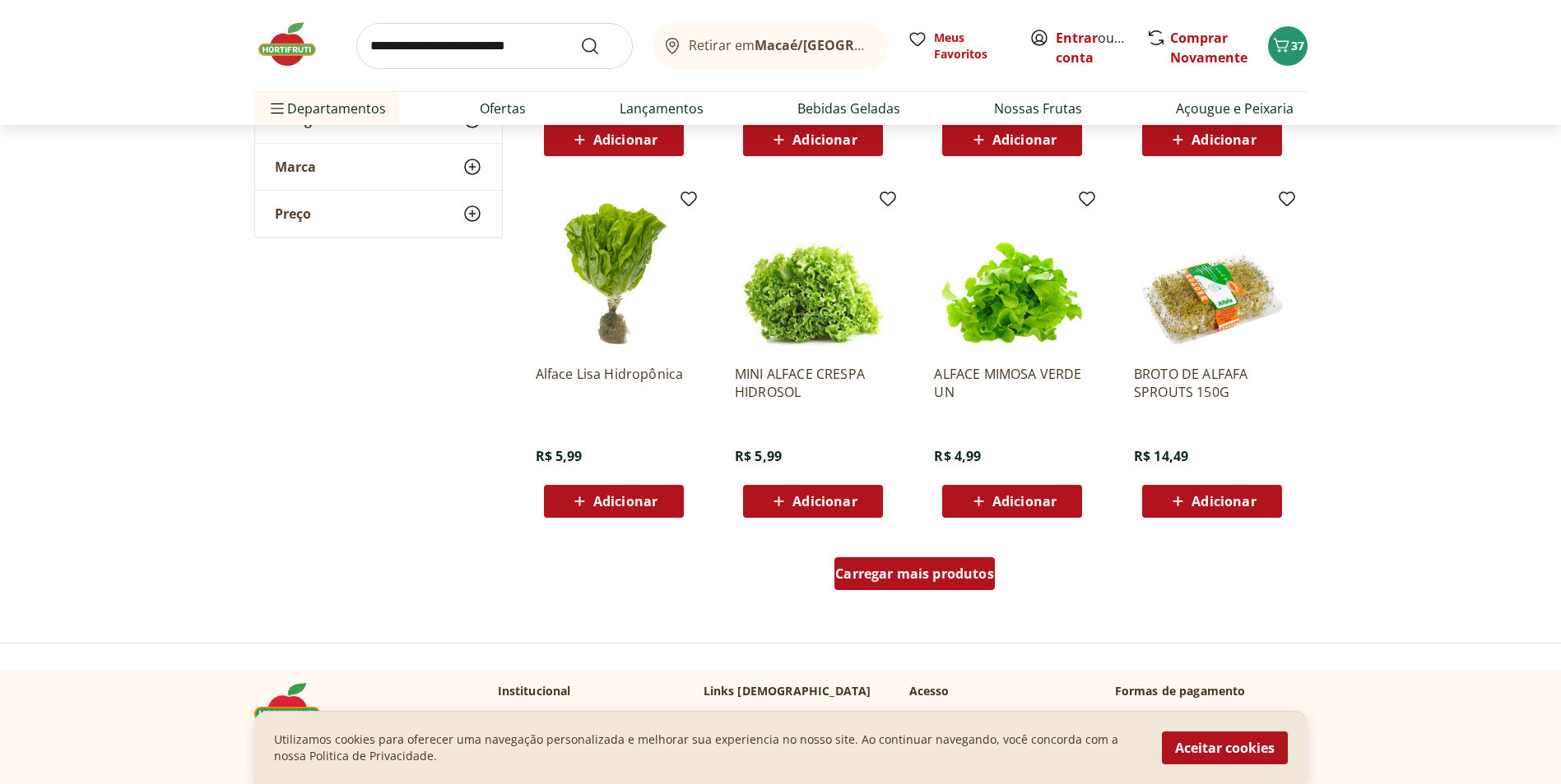
click at [902, 585] on div "Carregar mais produtos" at bounding box center [913, 574] width 160 height 33
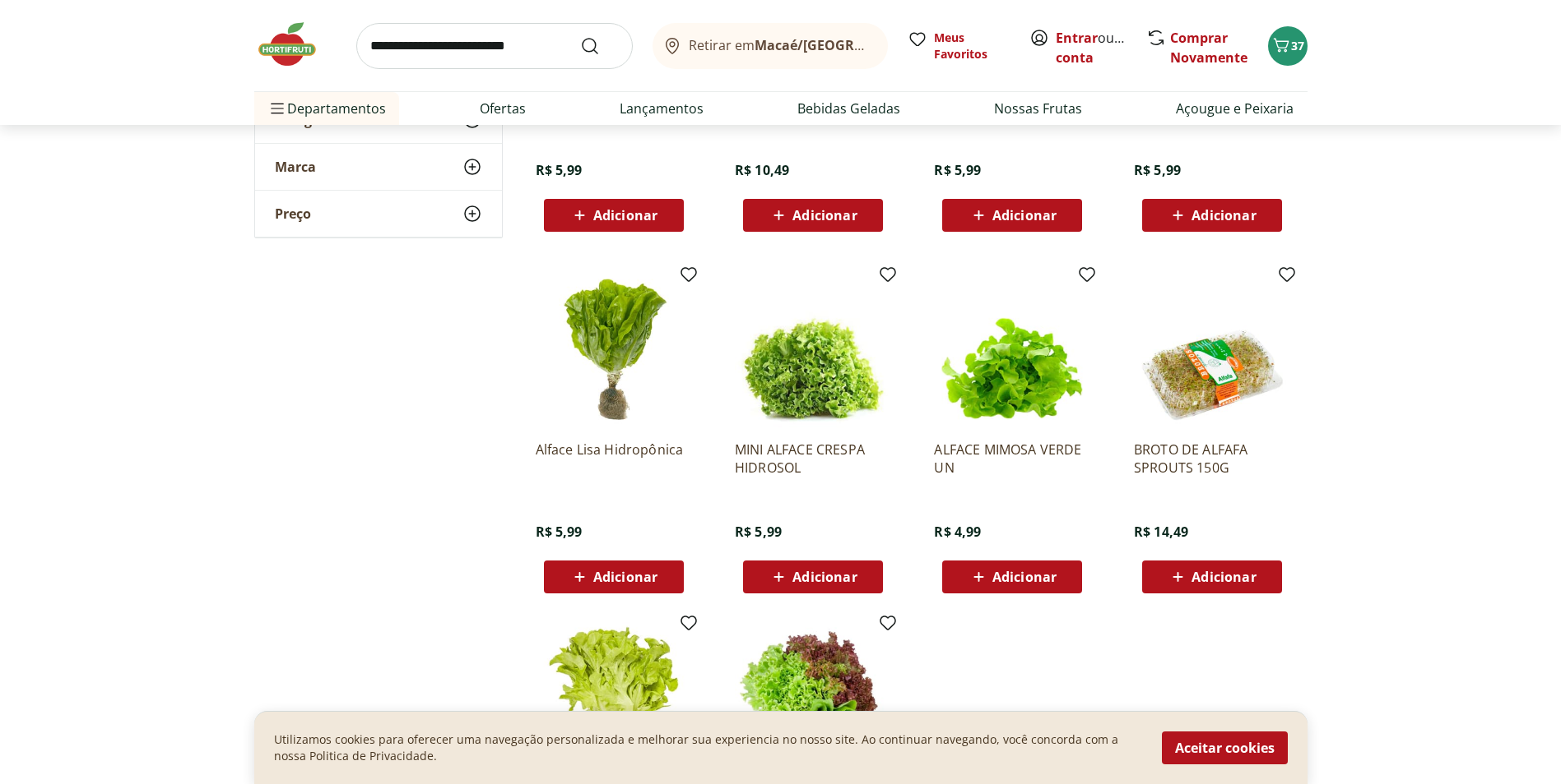
scroll to position [2795, 0]
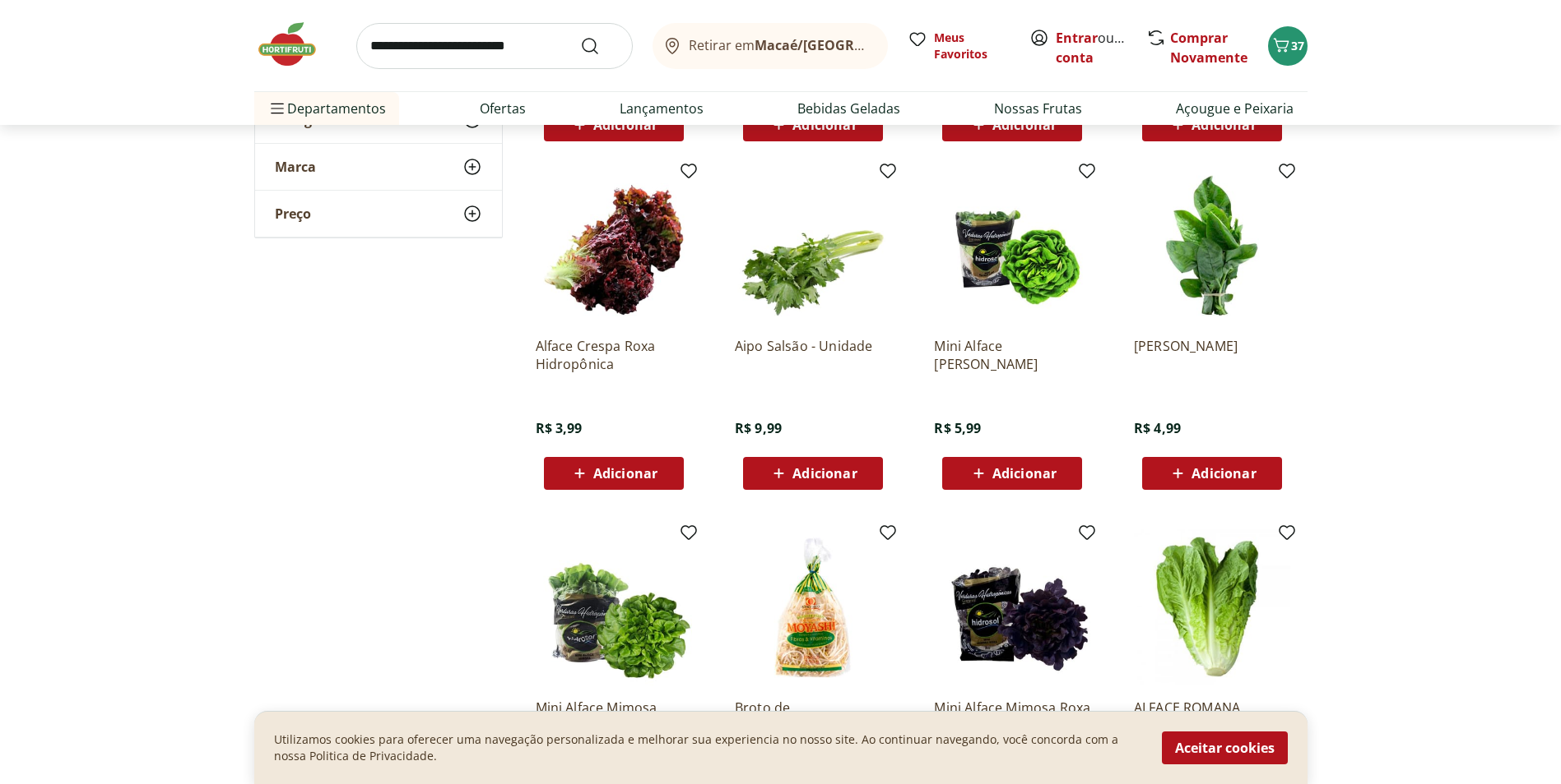
scroll to position [2138, 0]
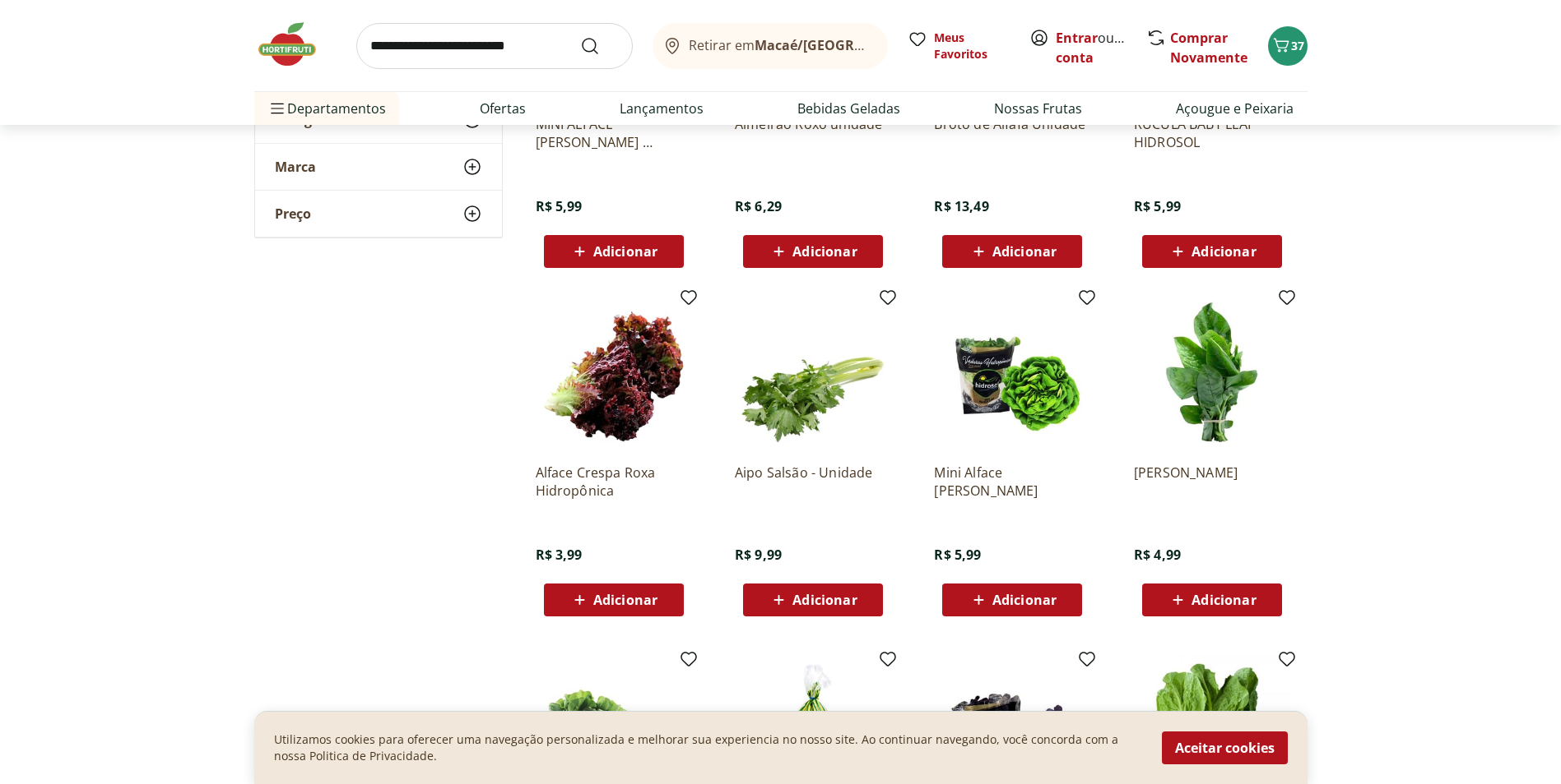
click at [804, 612] on div "Adicionar" at bounding box center [813, 600] width 114 height 30
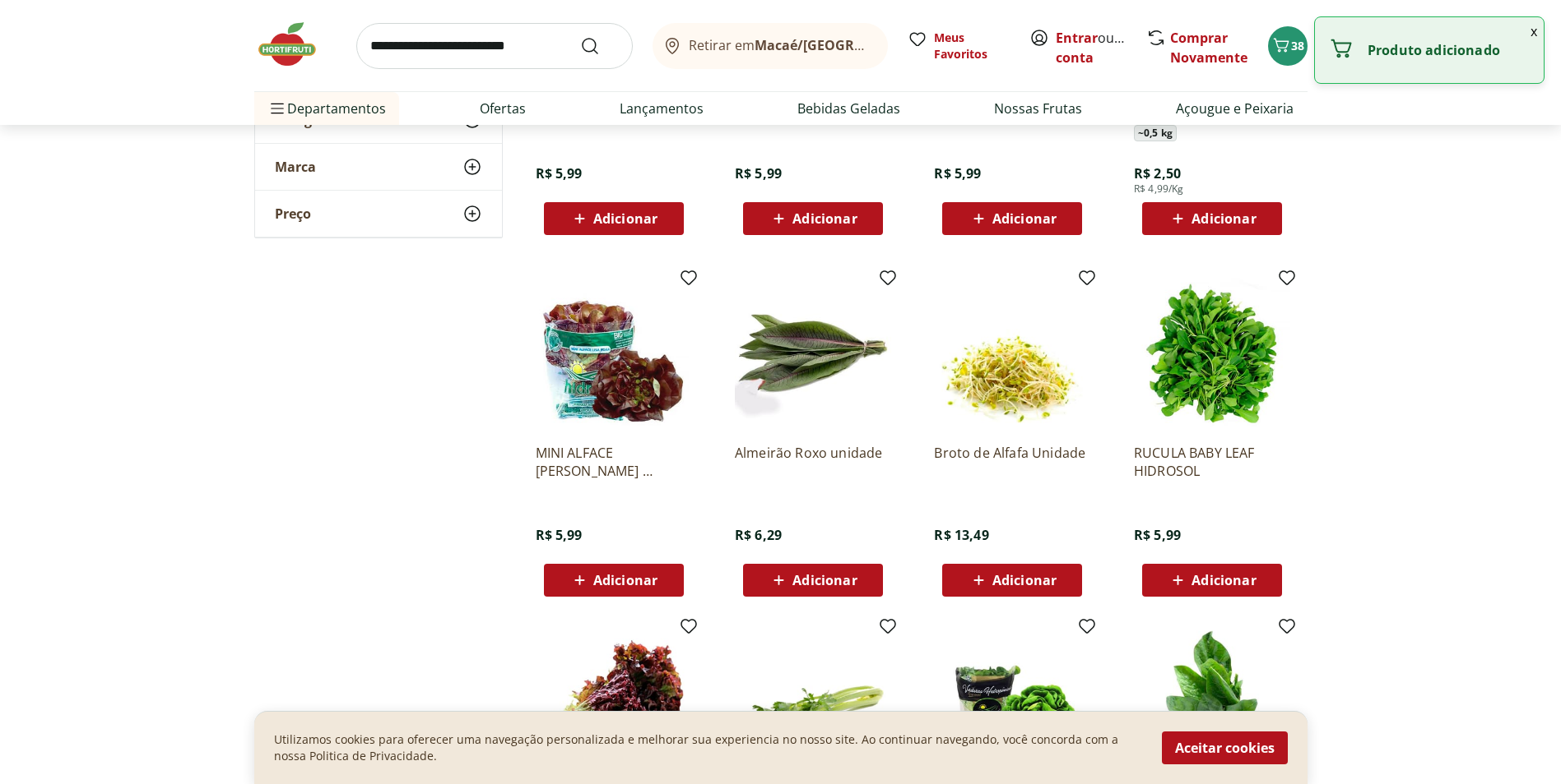
scroll to position [1562, 0]
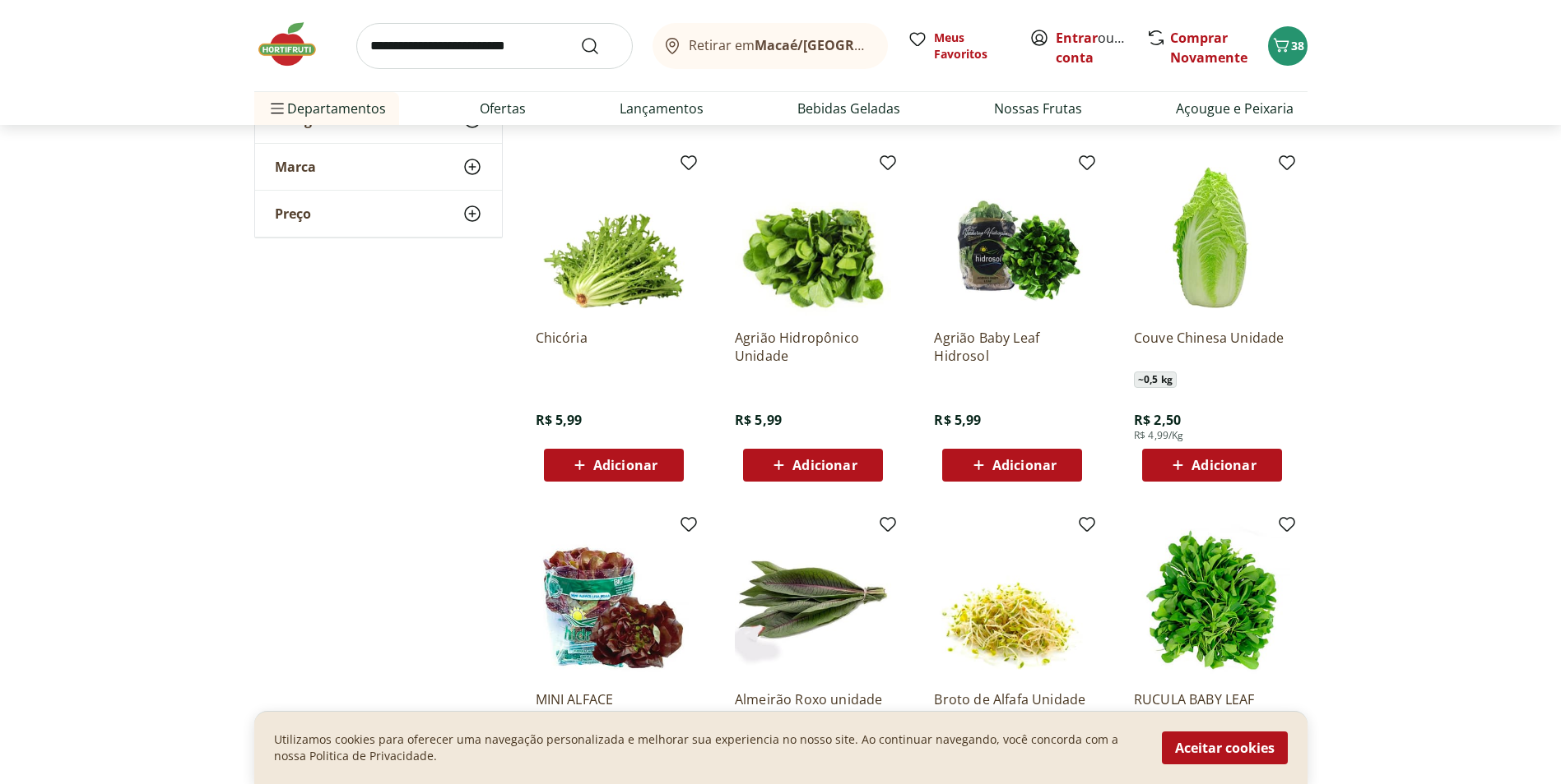
scroll to position [2138, 0]
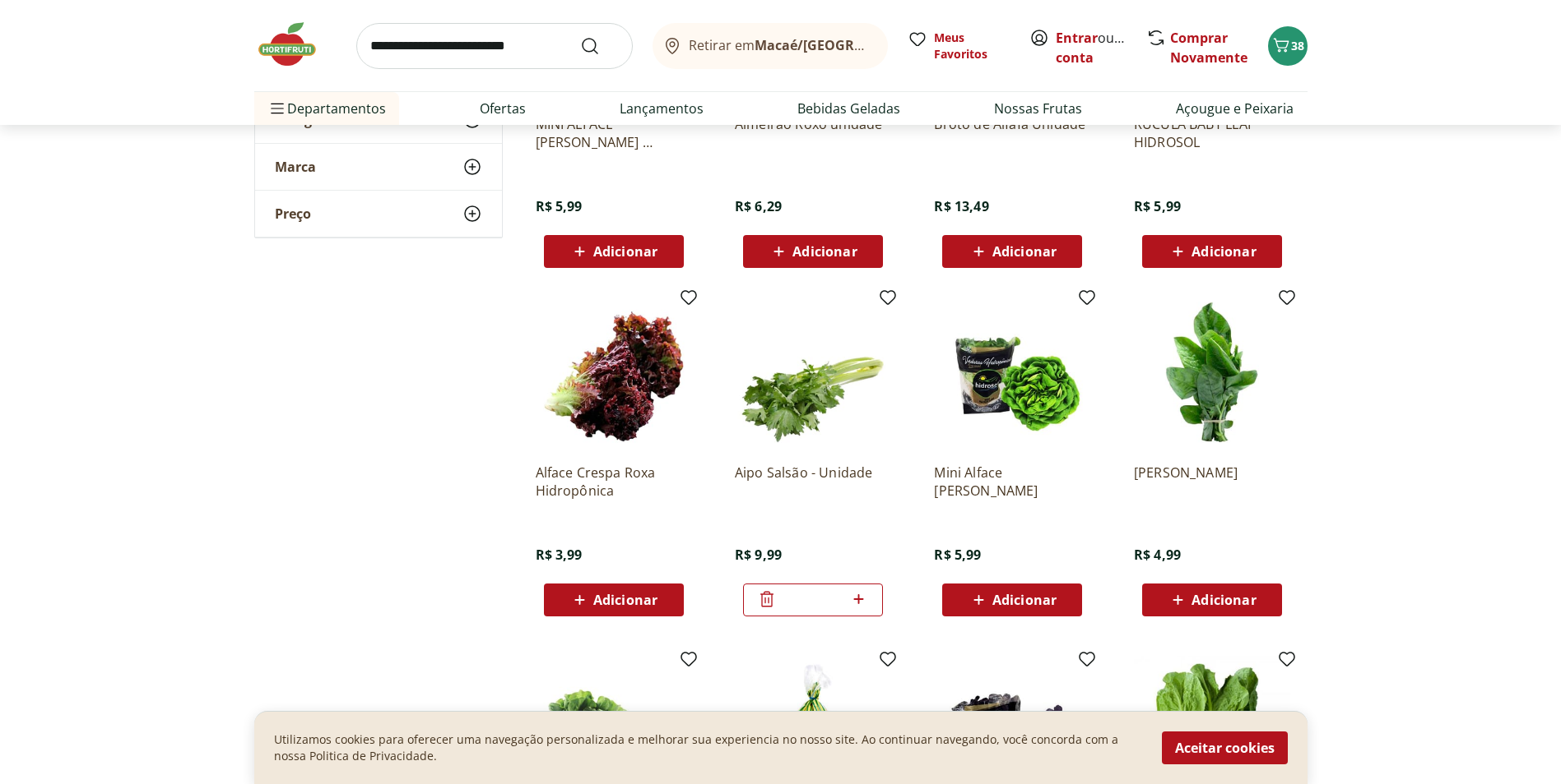
click at [768, 599] on icon at bounding box center [767, 600] width 19 height 19
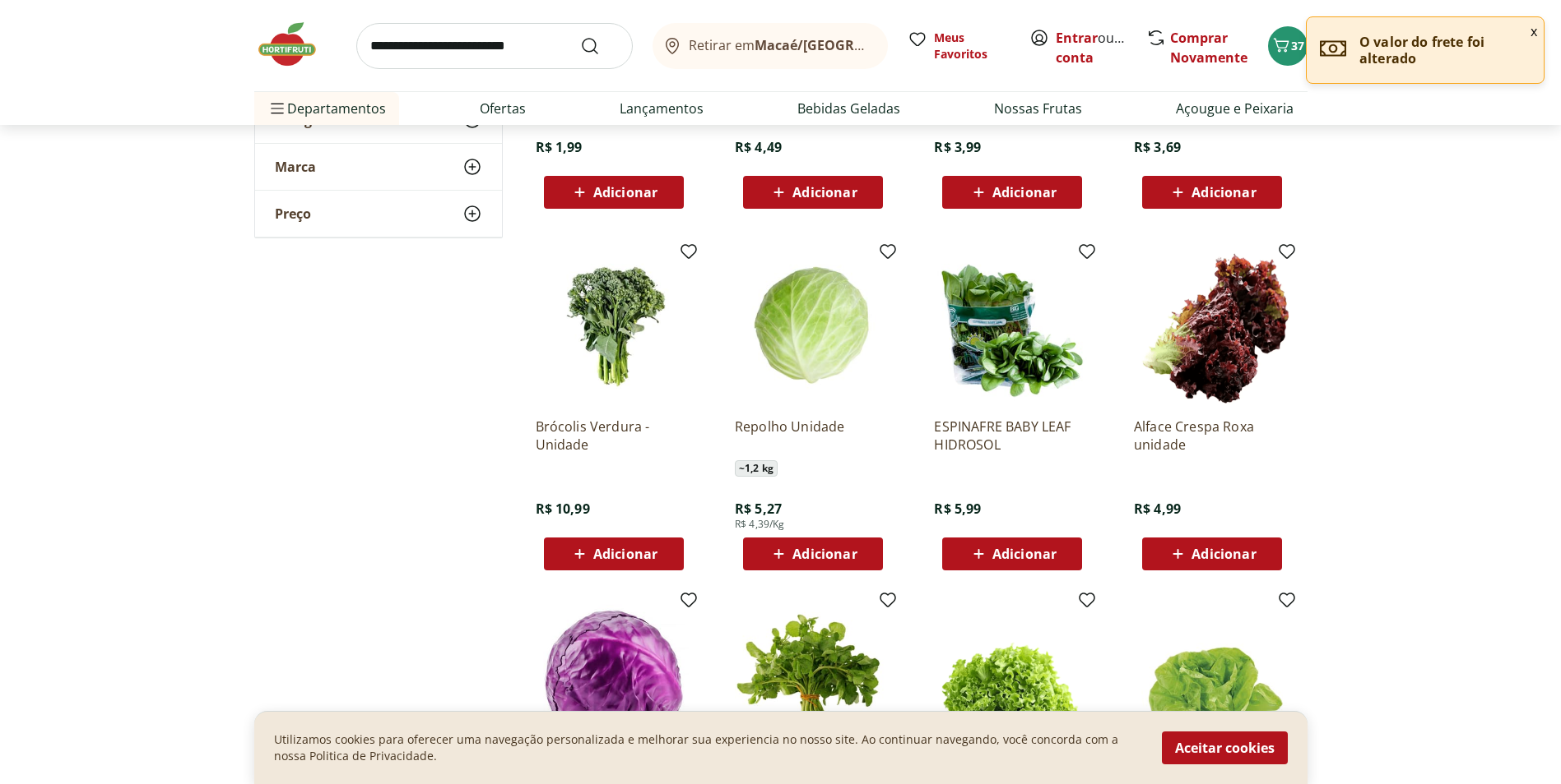
scroll to position [740, 0]
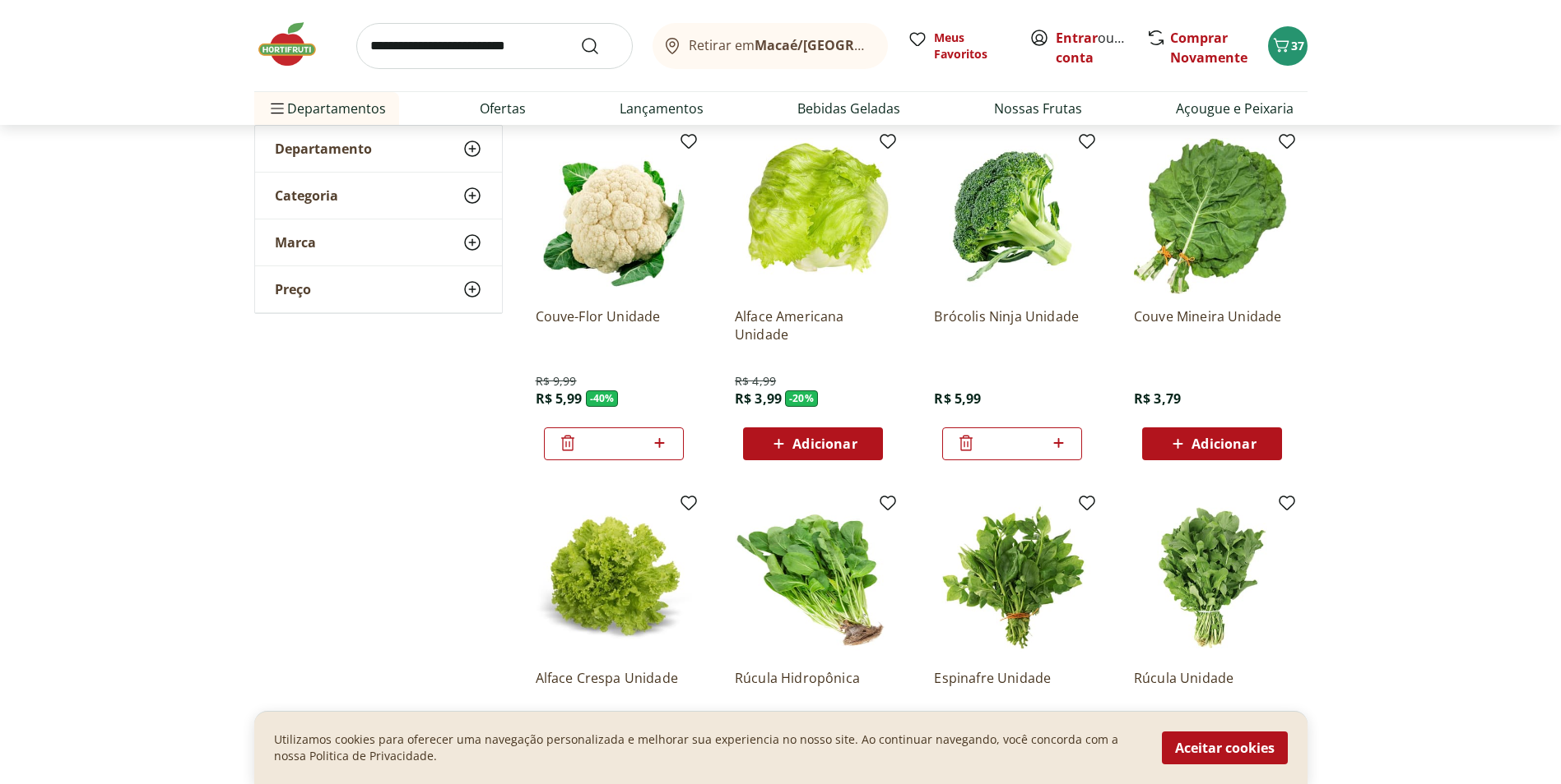
scroll to position [82, 0]
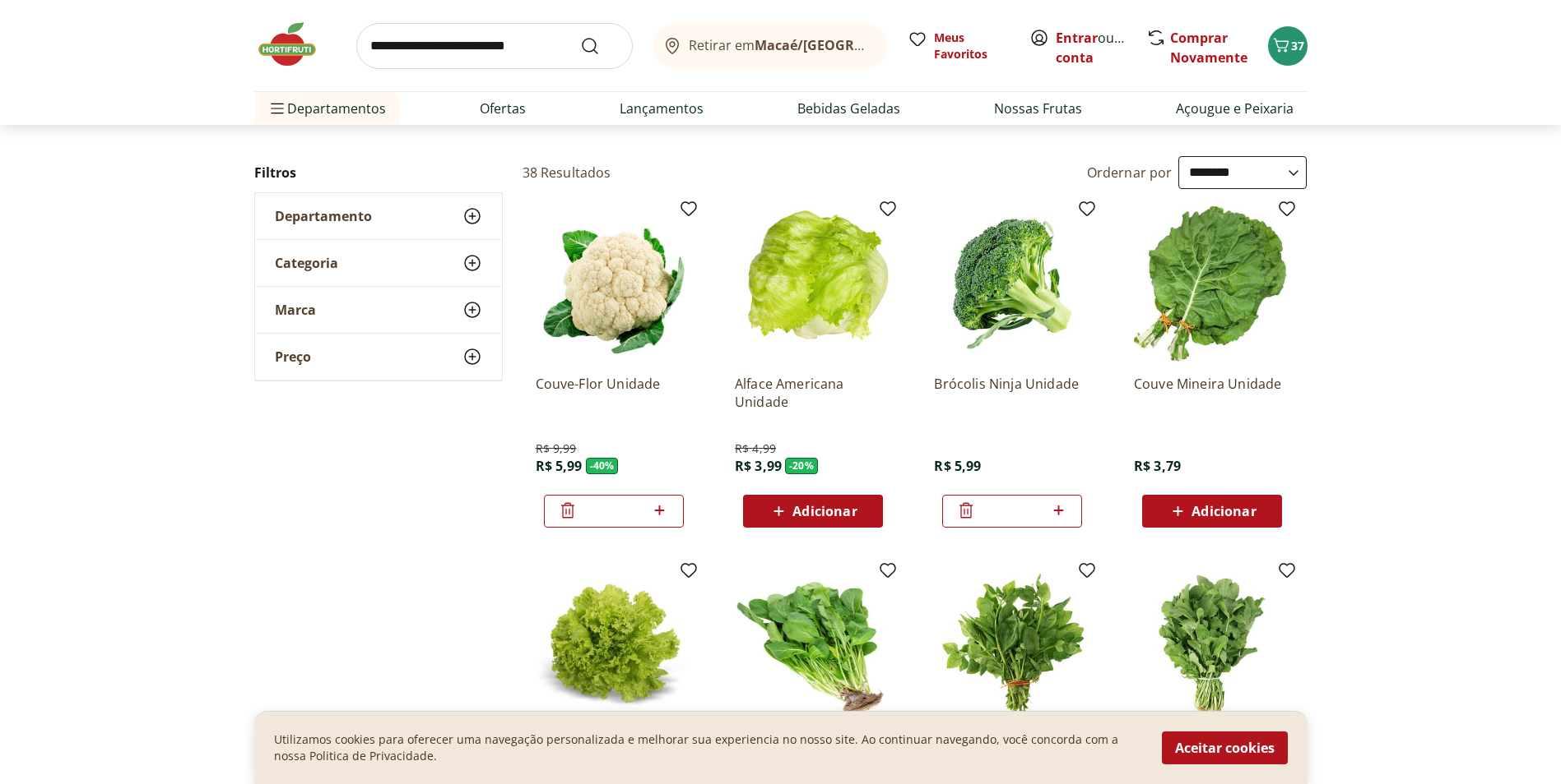
click at [1054, 511] on icon at bounding box center [1058, 510] width 10 height 10
type input "*"
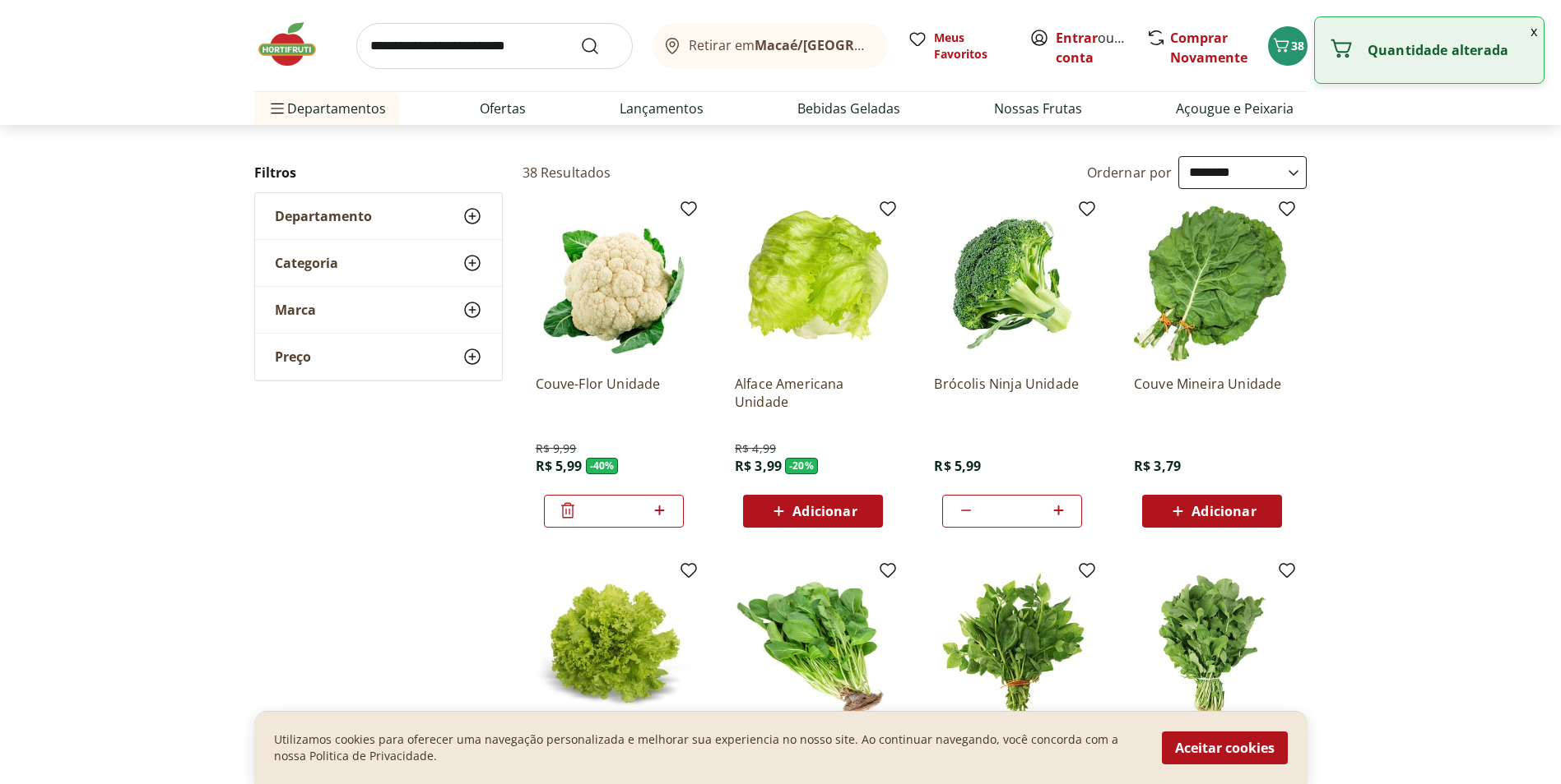
click at [650, 509] on icon at bounding box center [659, 510] width 20 height 19
type input "*"
click at [839, 515] on span "Adicionar" at bounding box center [824, 511] width 64 height 14
click at [861, 514] on icon at bounding box center [858, 510] width 20 height 19
type input "*"
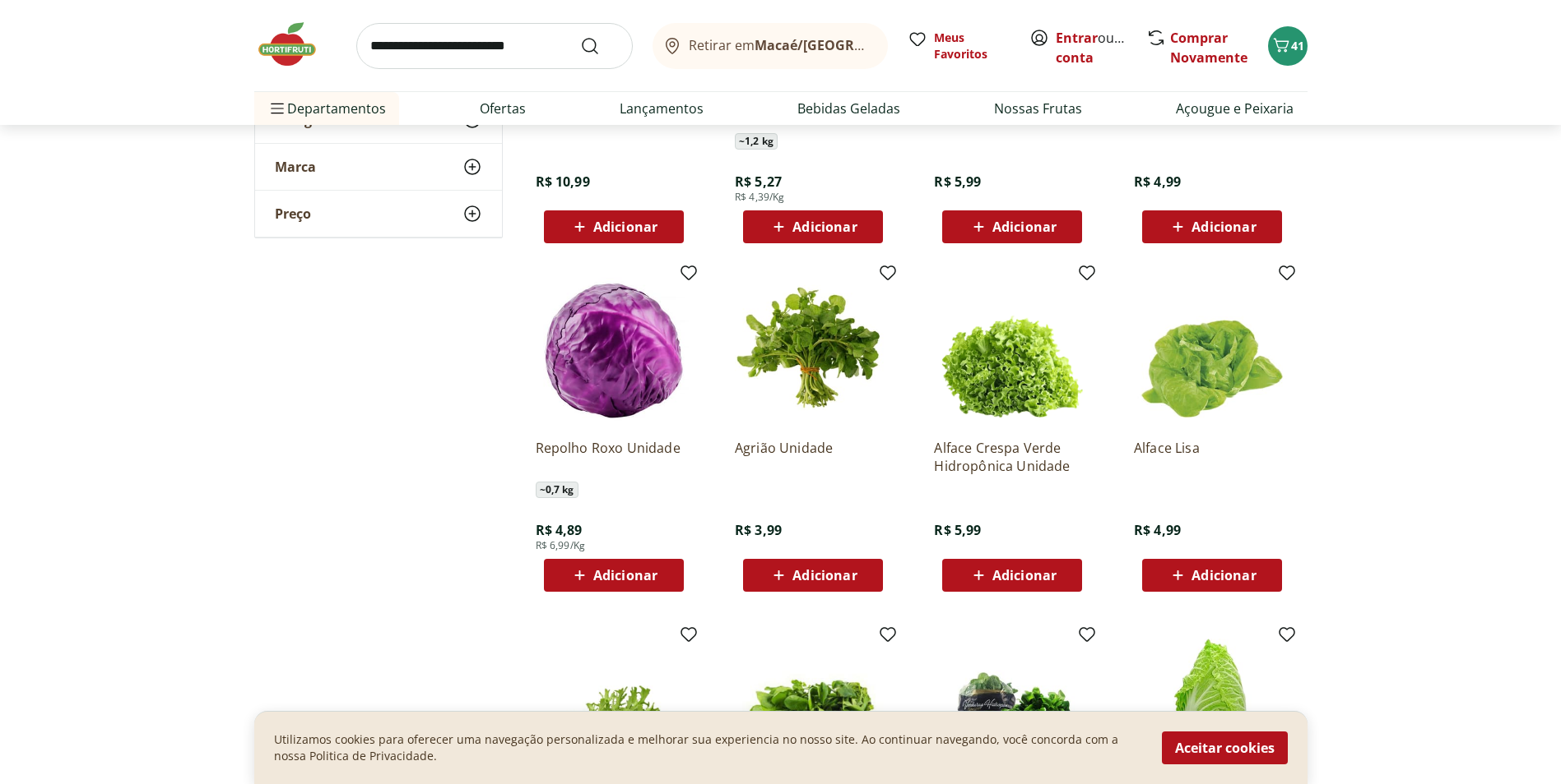
scroll to position [1151, 0]
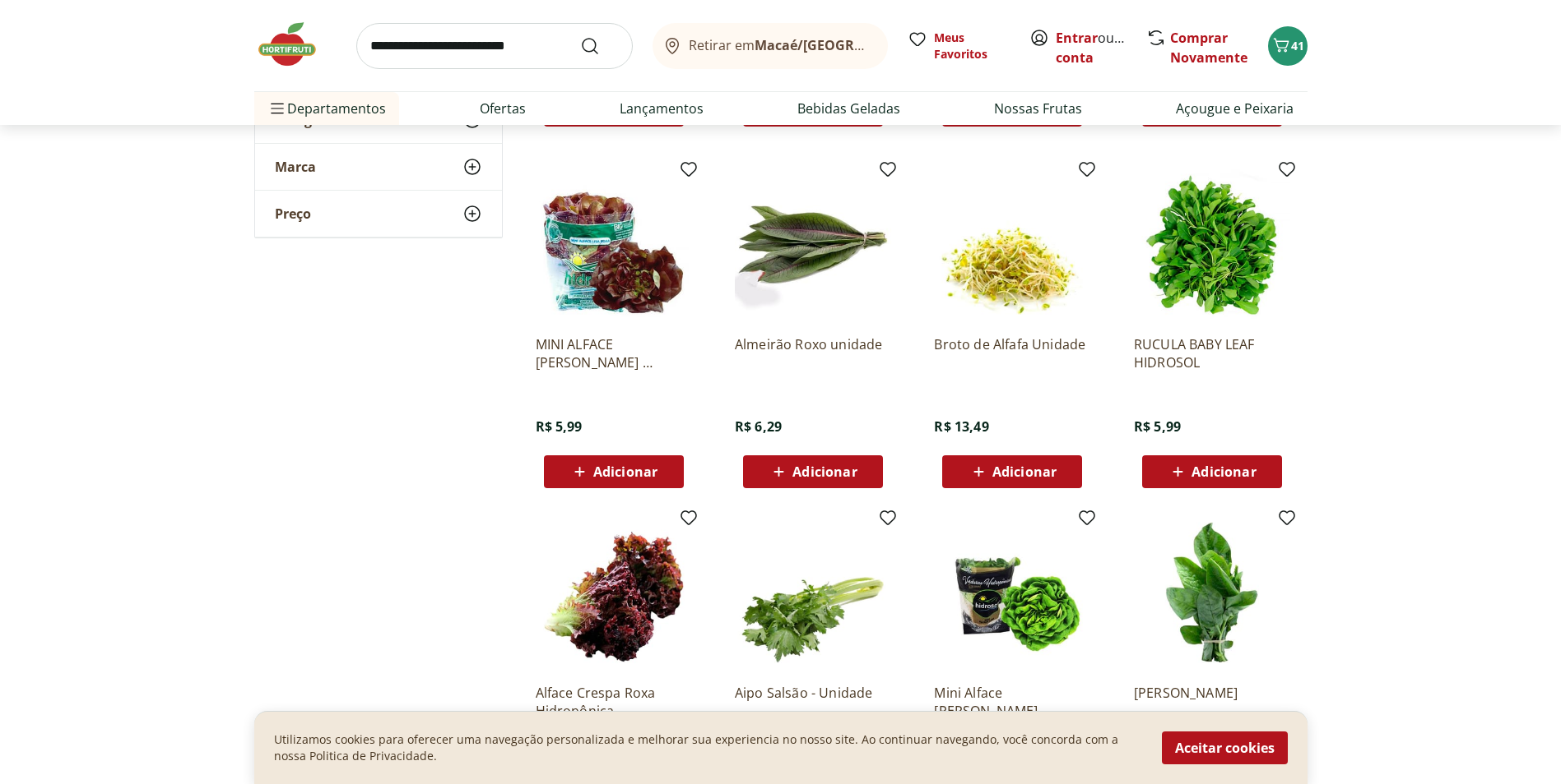
scroll to position [1974, 0]
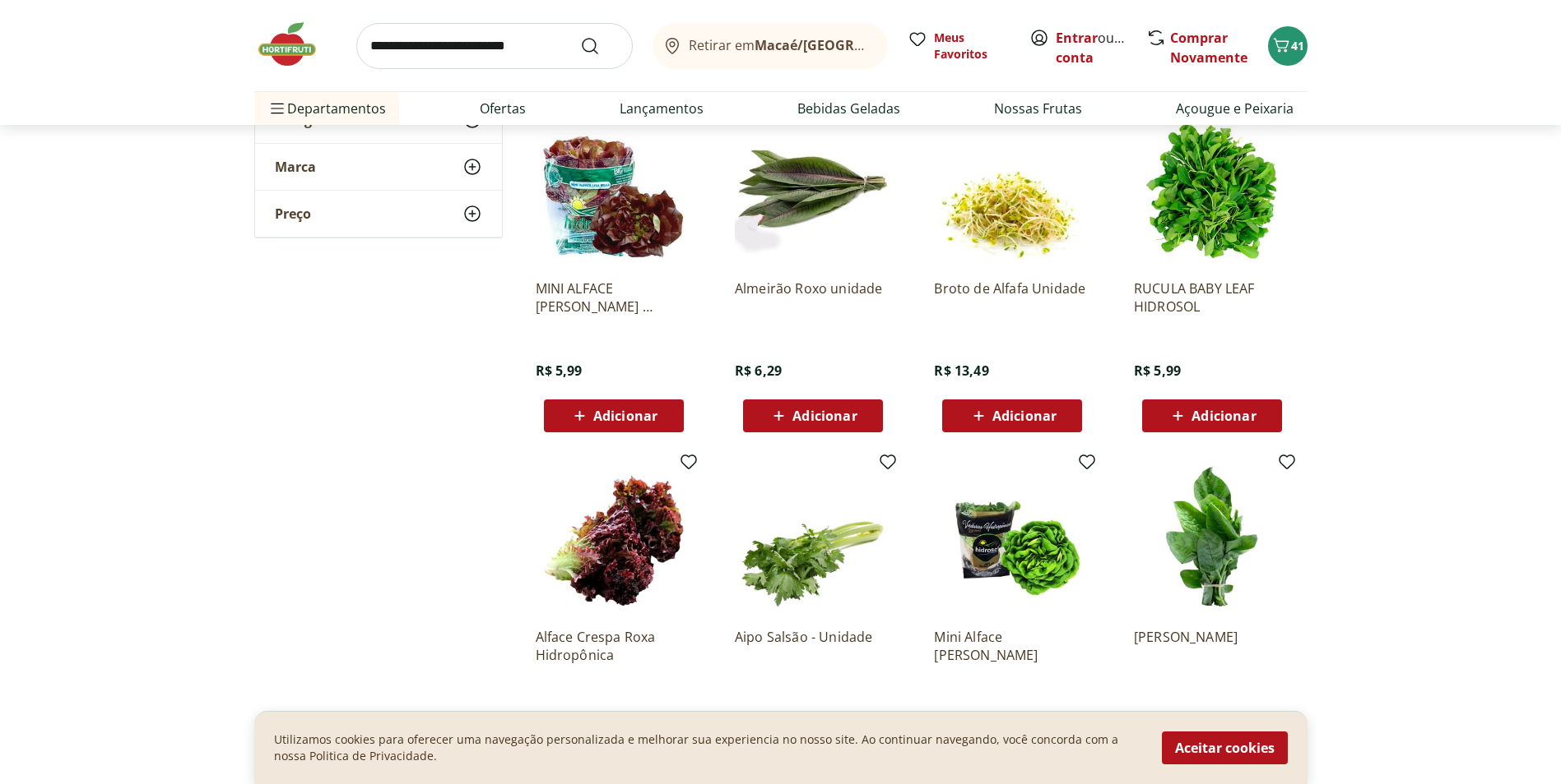
click at [1231, 419] on span "Adicionar" at bounding box center [1223, 416] width 64 height 14
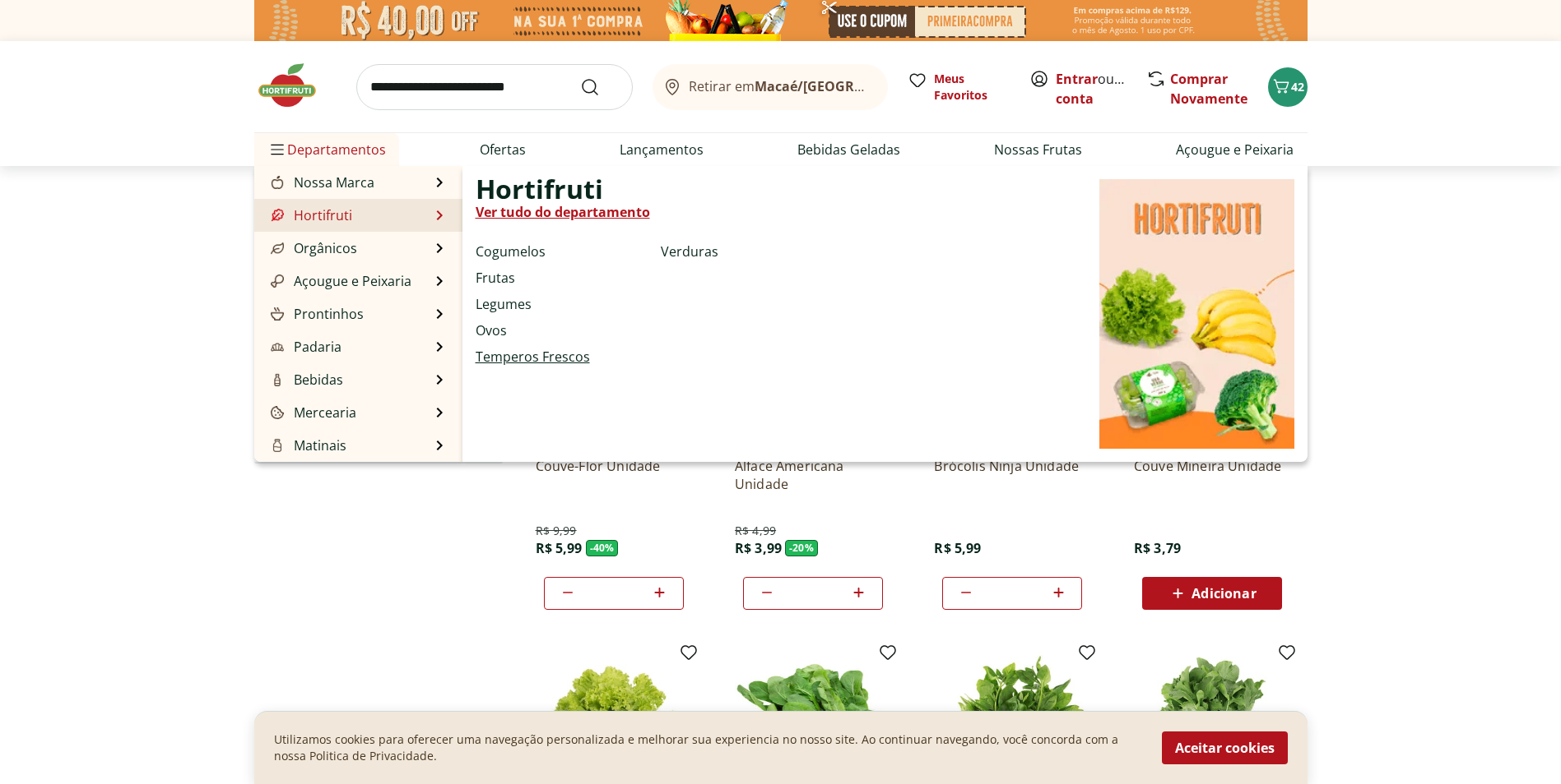
click at [494, 360] on link "Temperos Frescos" at bounding box center [533, 357] width 115 height 19
select select "**********"
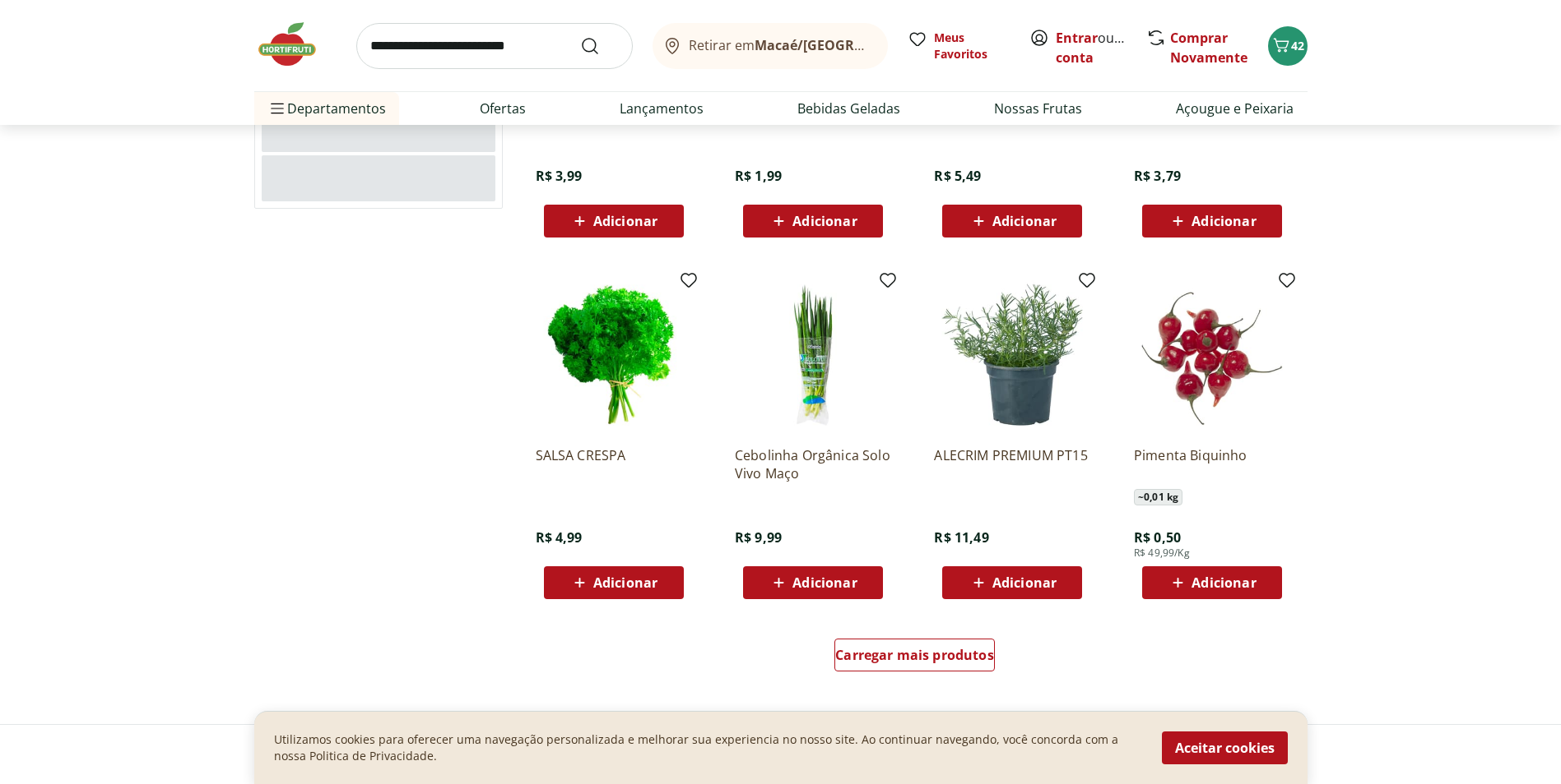
scroll to position [740, 0]
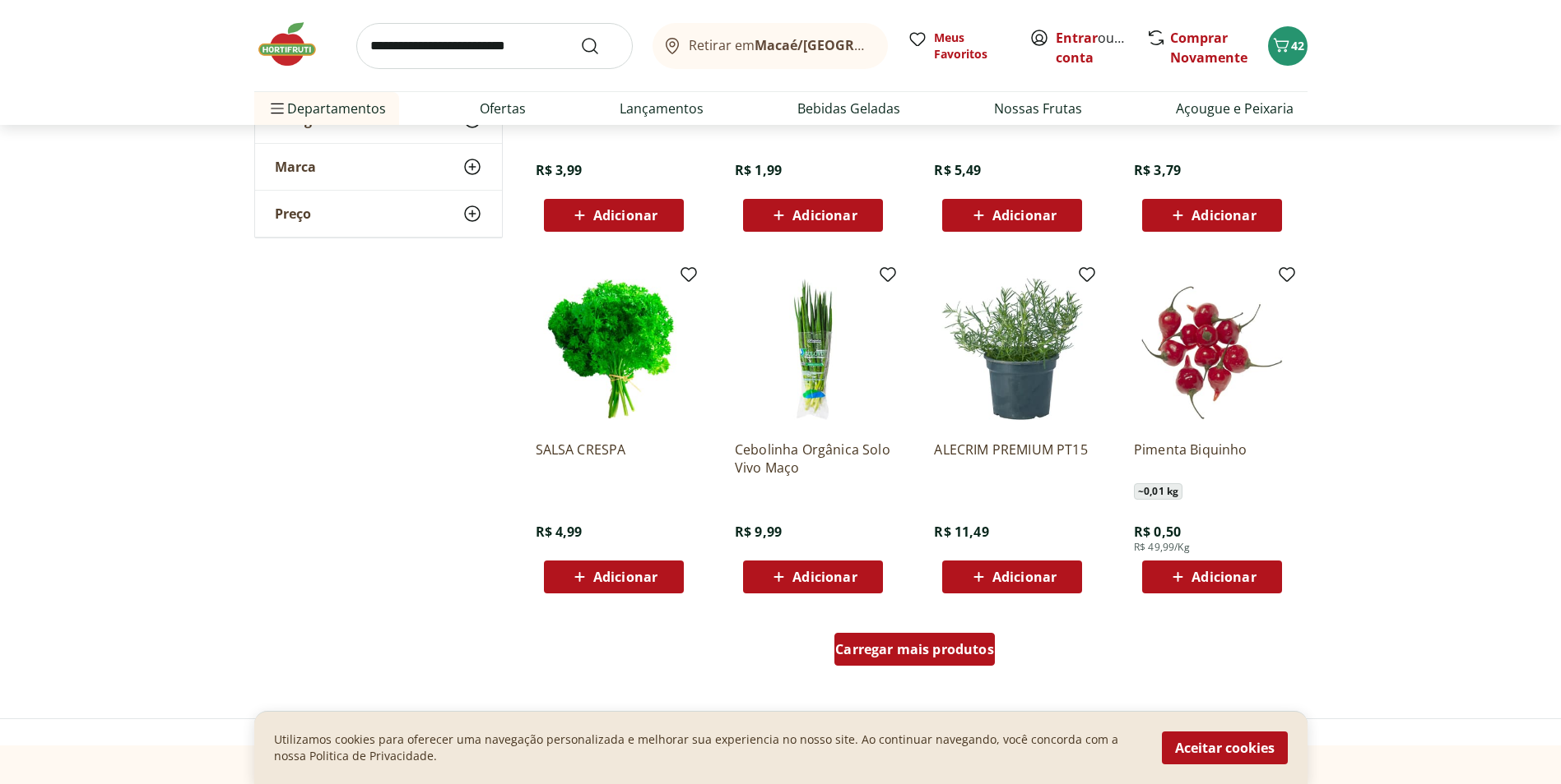
click at [941, 645] on span "Carregar mais produtos" at bounding box center [914, 650] width 159 height 14
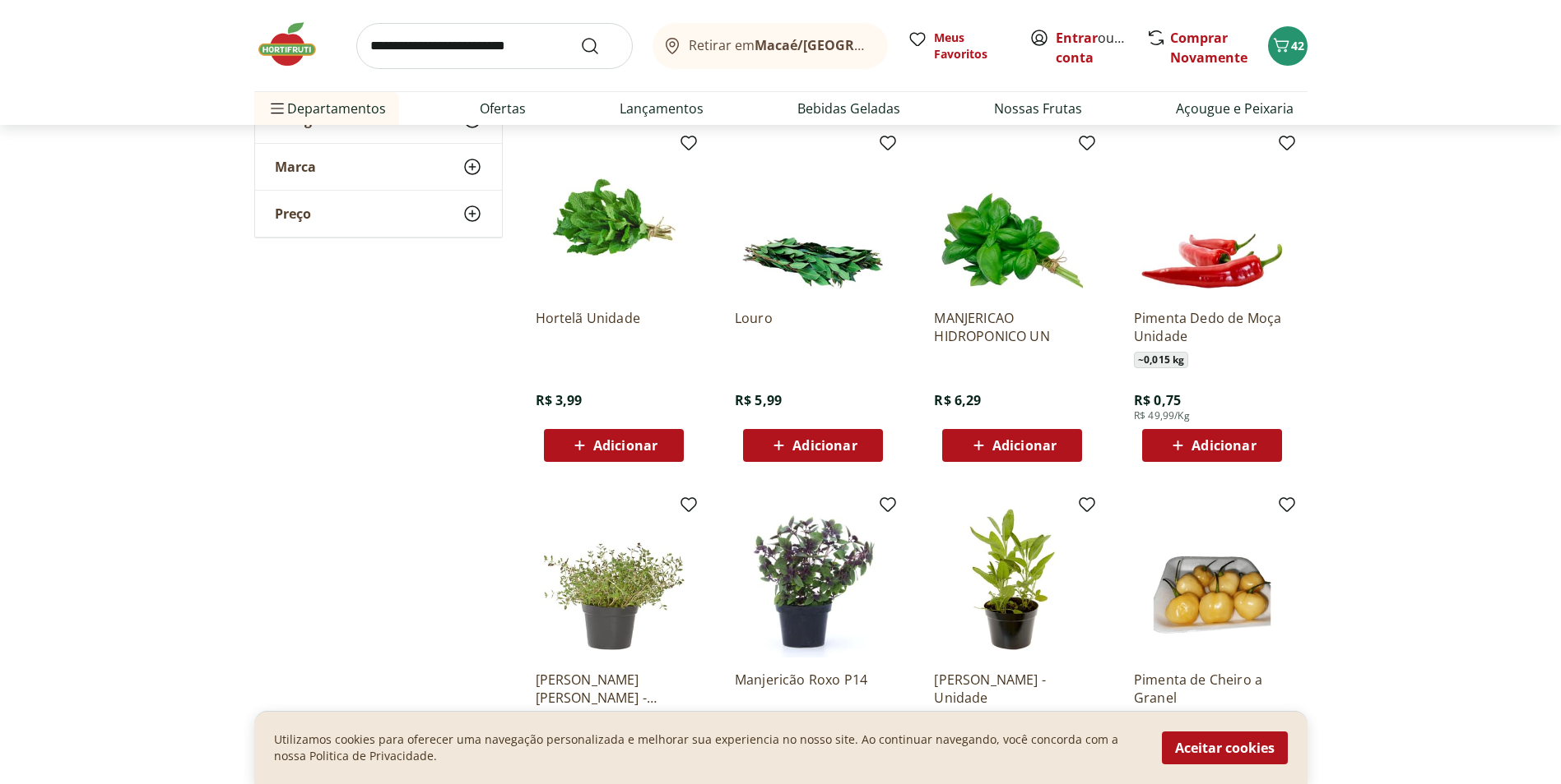
scroll to position [1233, 0]
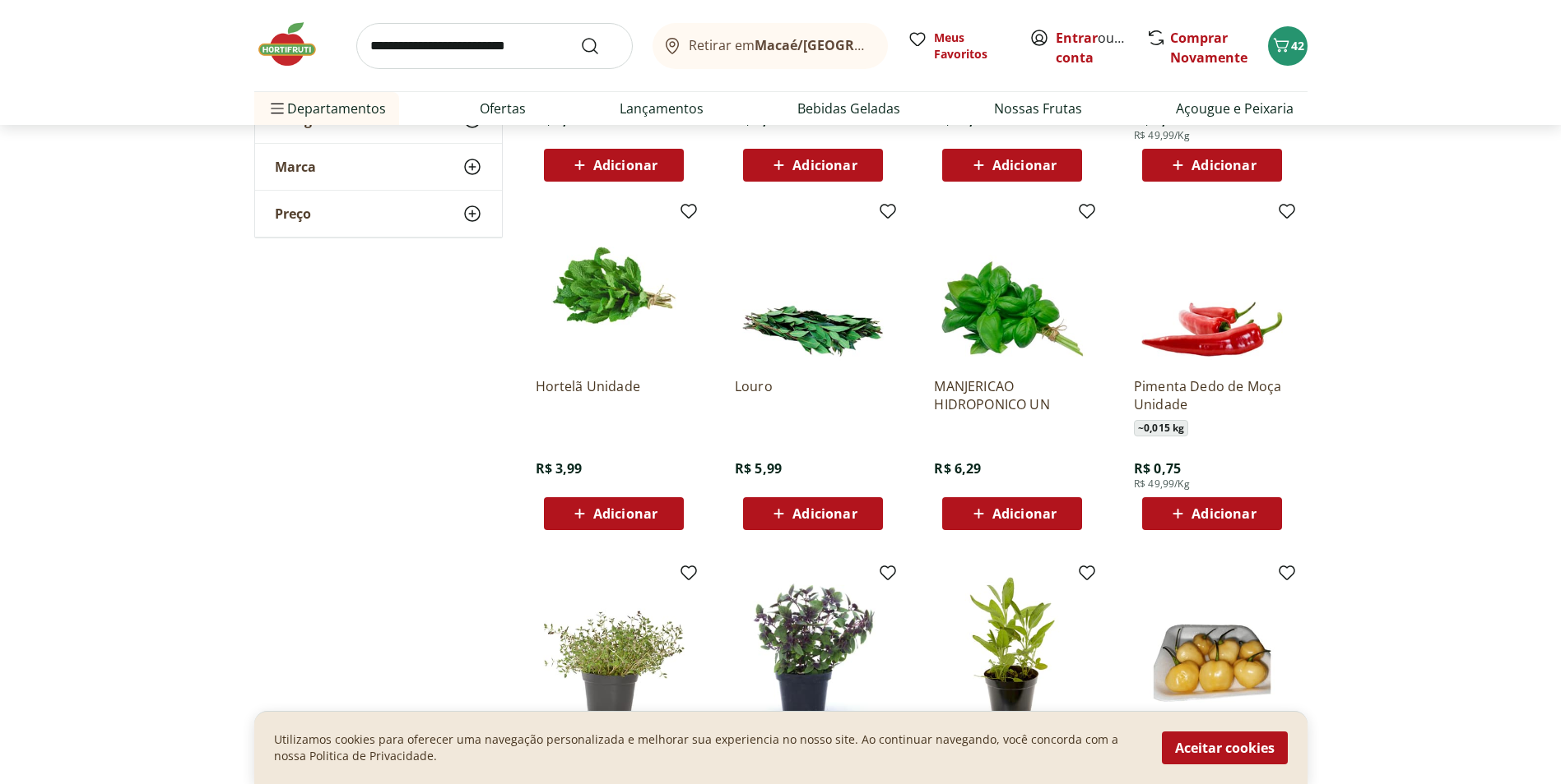
scroll to position [1151, 0]
click at [626, 520] on span "Adicionar" at bounding box center [625, 515] width 64 height 14
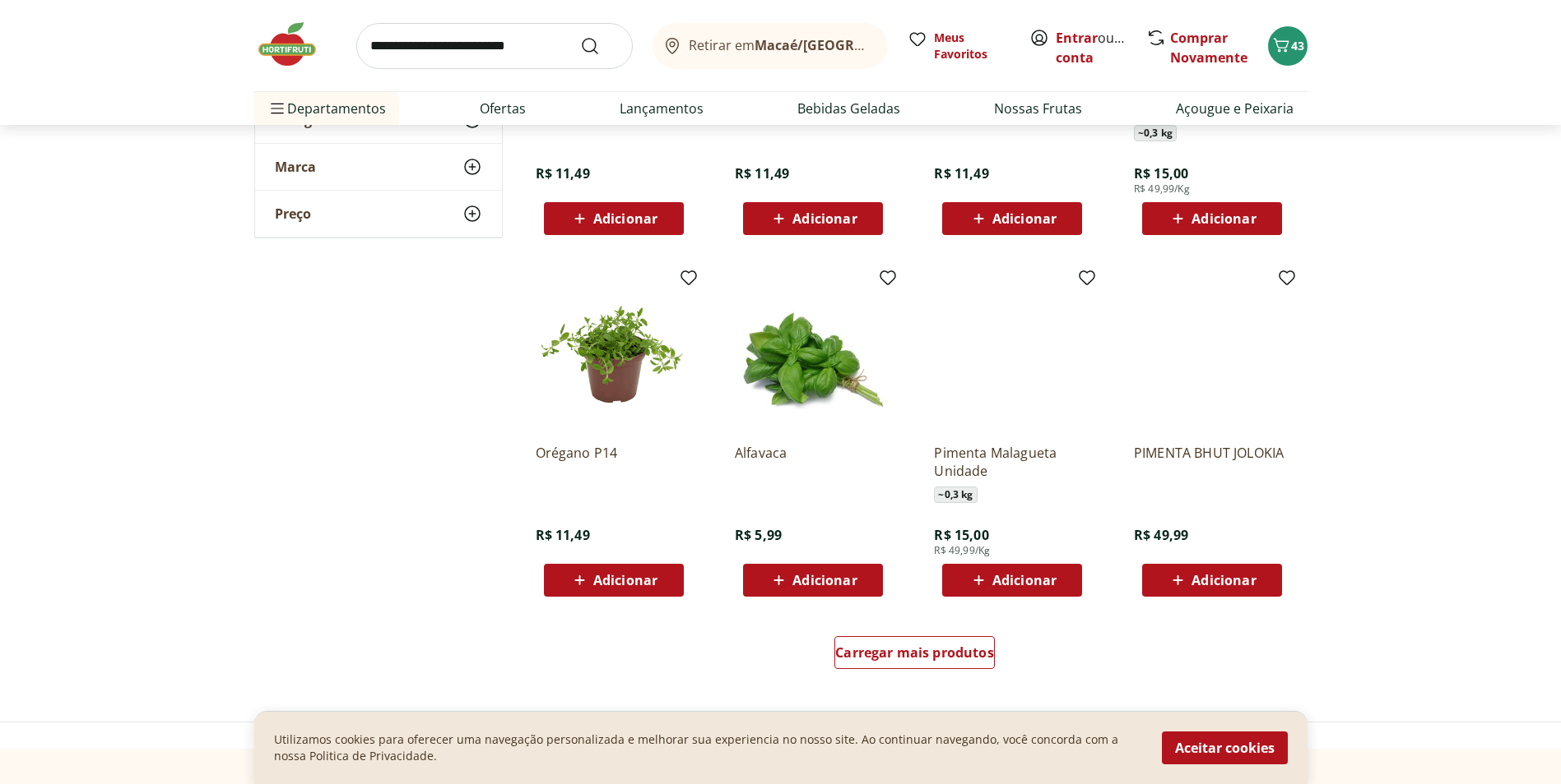
scroll to position [1891, 0]
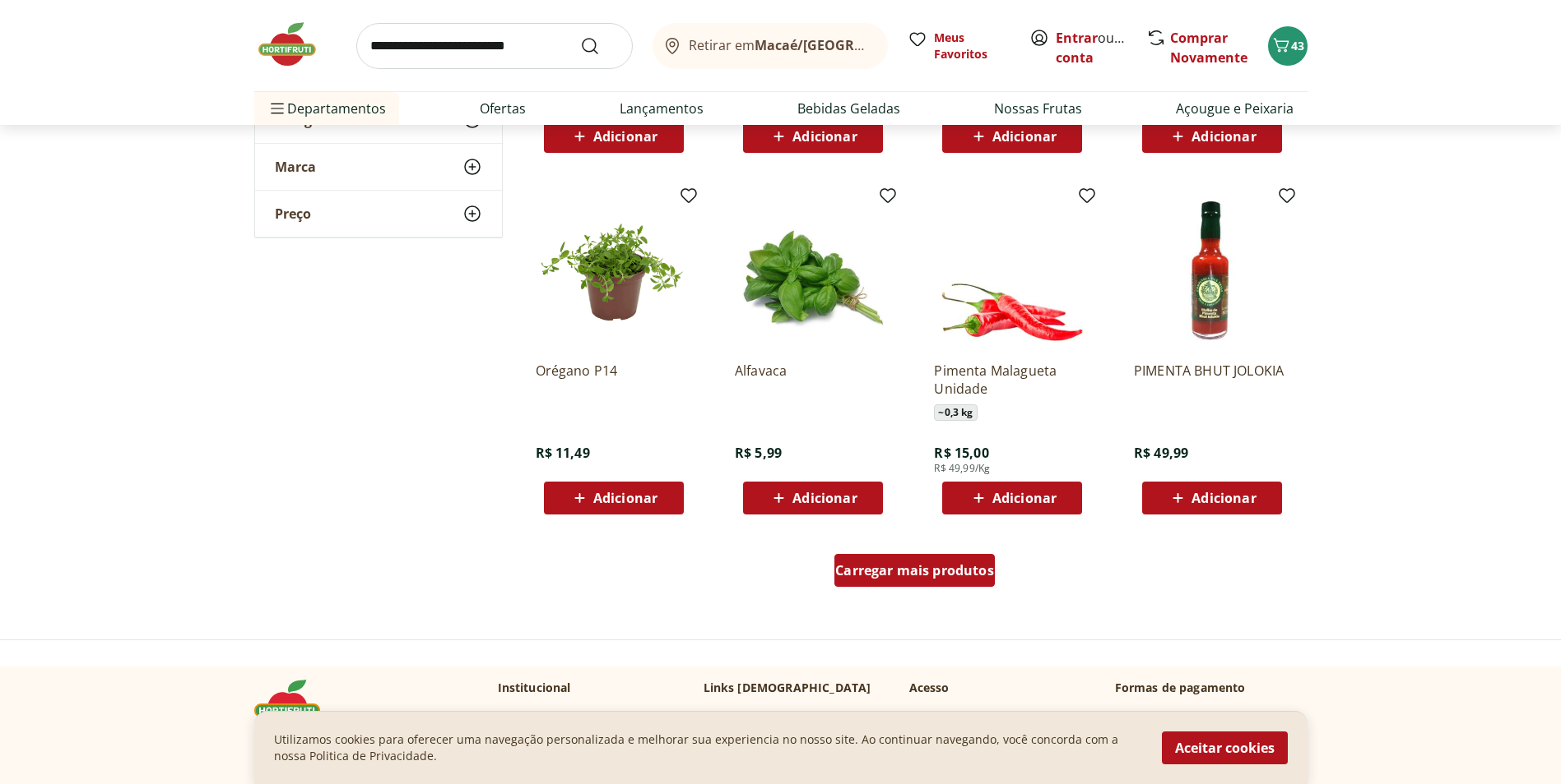
click at [919, 571] on span "Carregar mais produtos" at bounding box center [914, 571] width 159 height 14
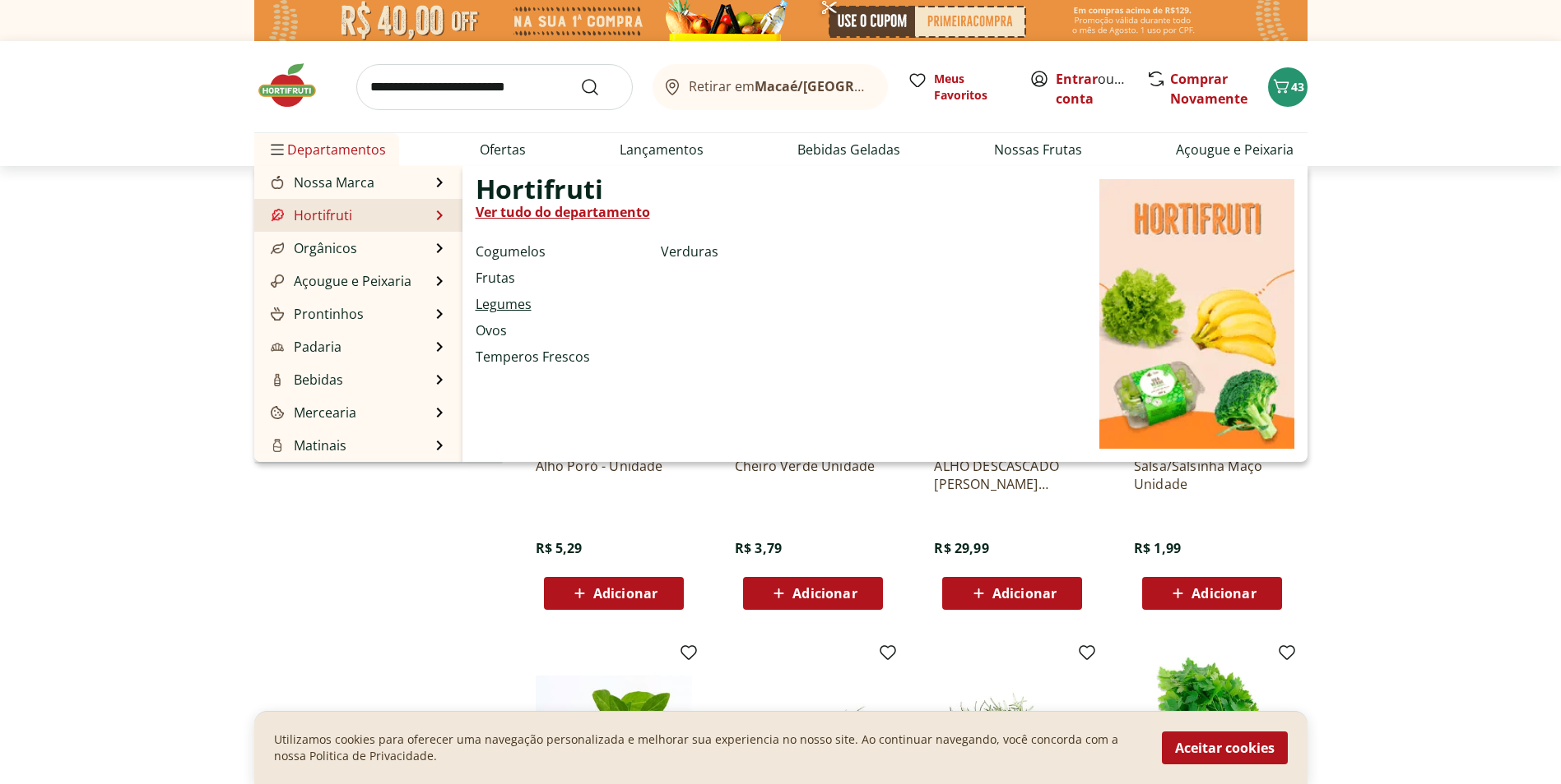
click at [509, 301] on link "Legumes" at bounding box center [504, 304] width 56 height 19
select select "**********"
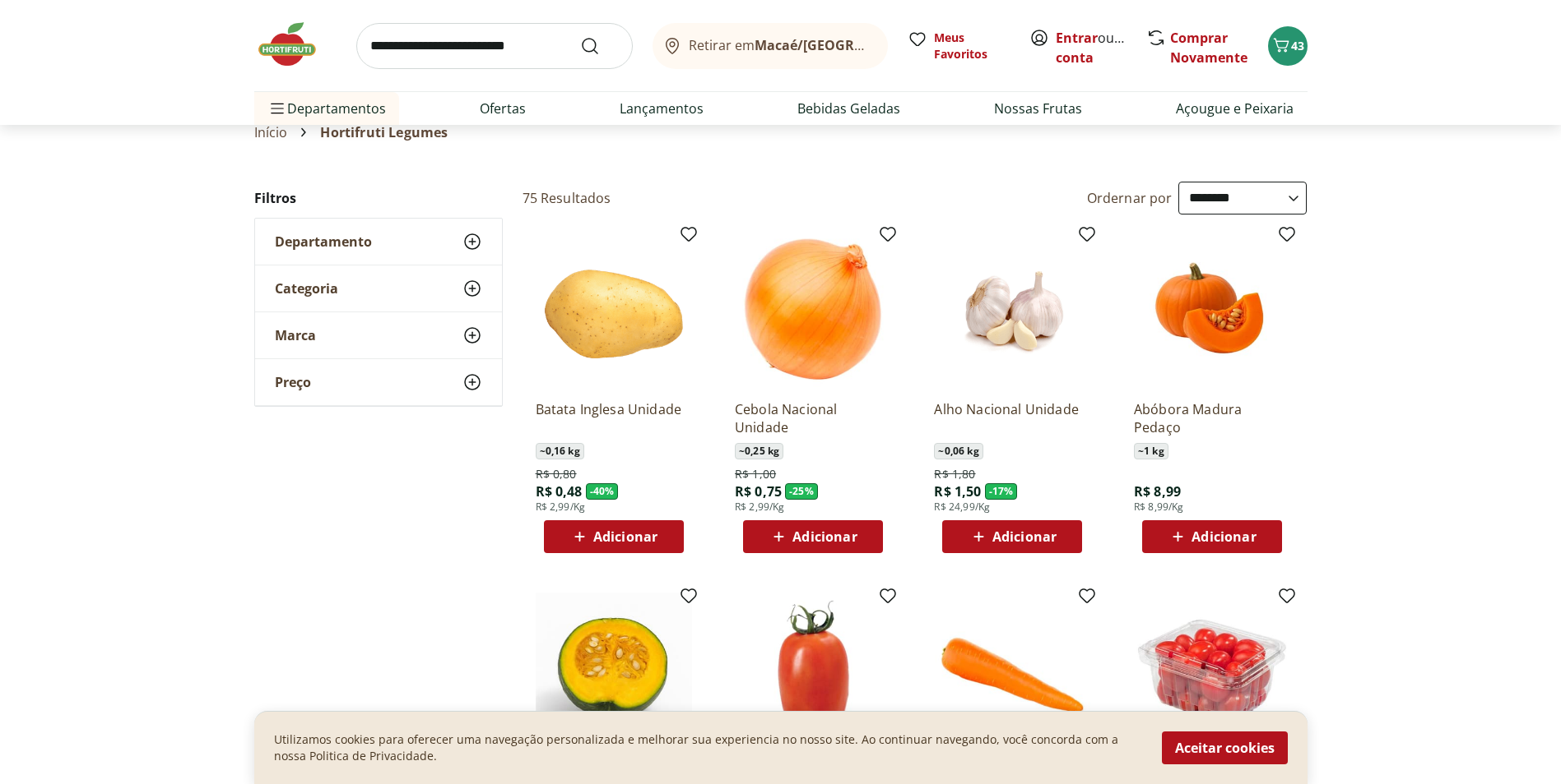
scroll to position [164, 0]
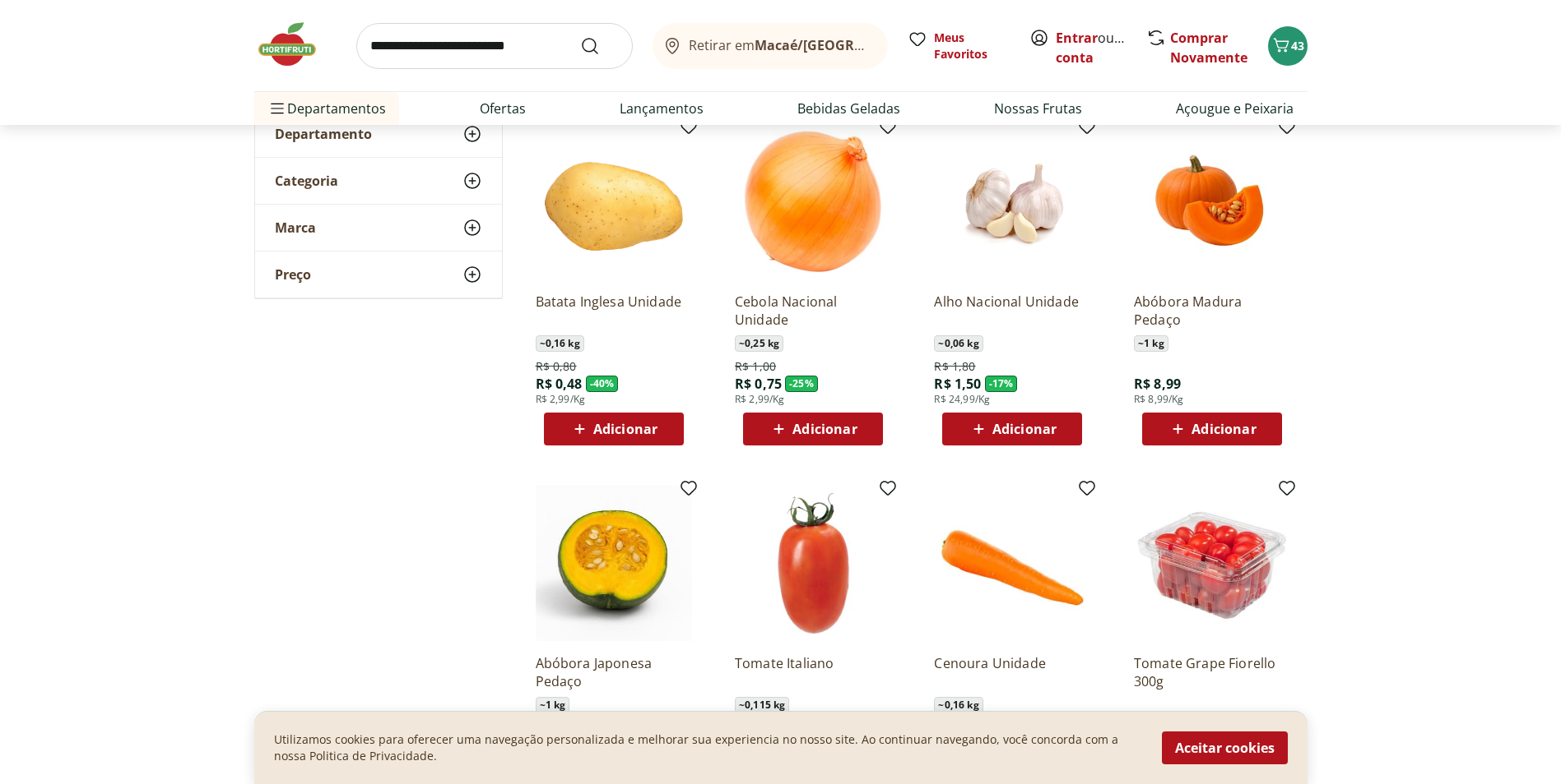
click at [649, 433] on span "Adicionar" at bounding box center [625, 430] width 64 height 14
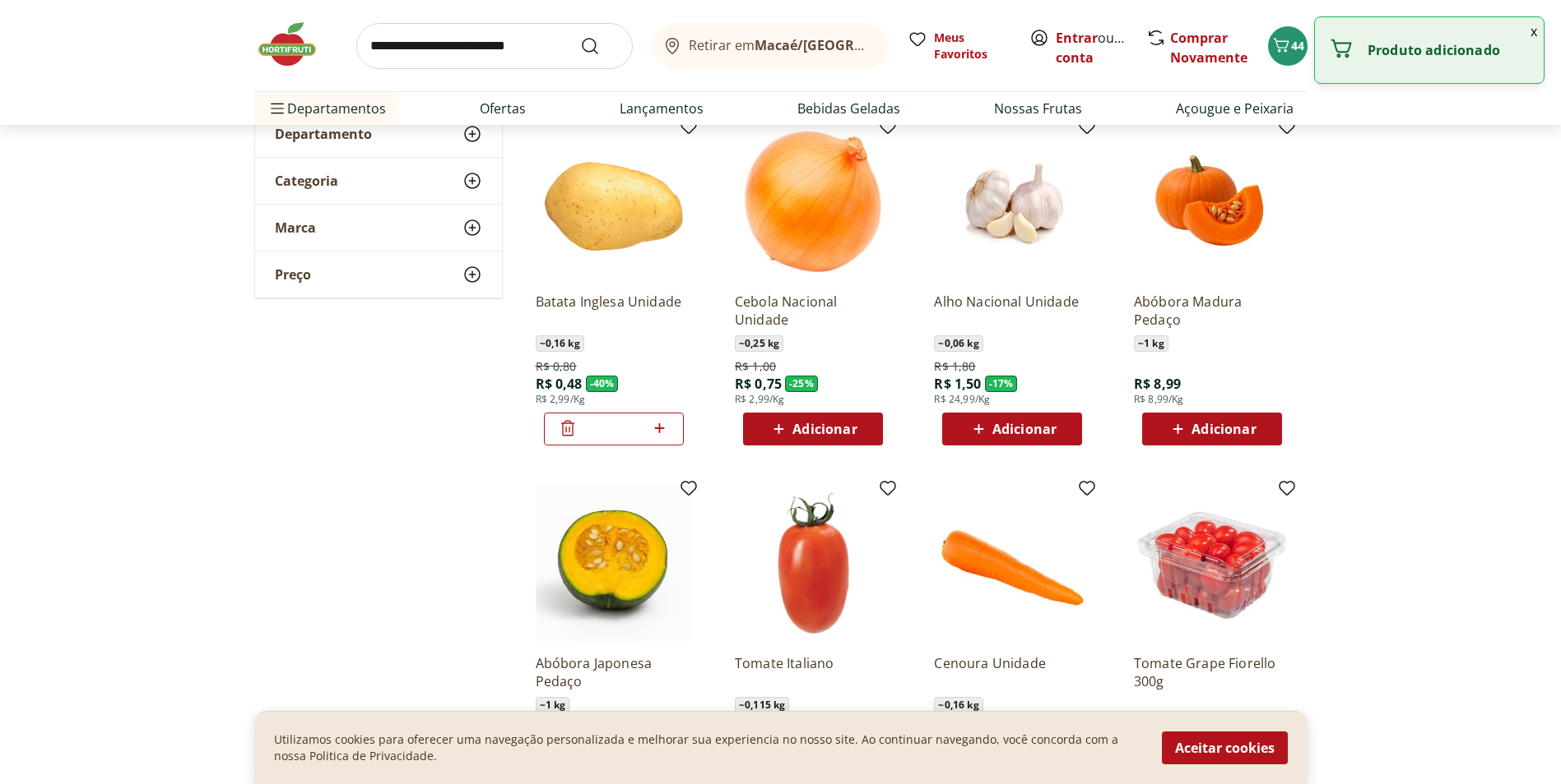
click at [664, 431] on icon at bounding box center [659, 428] width 20 height 19
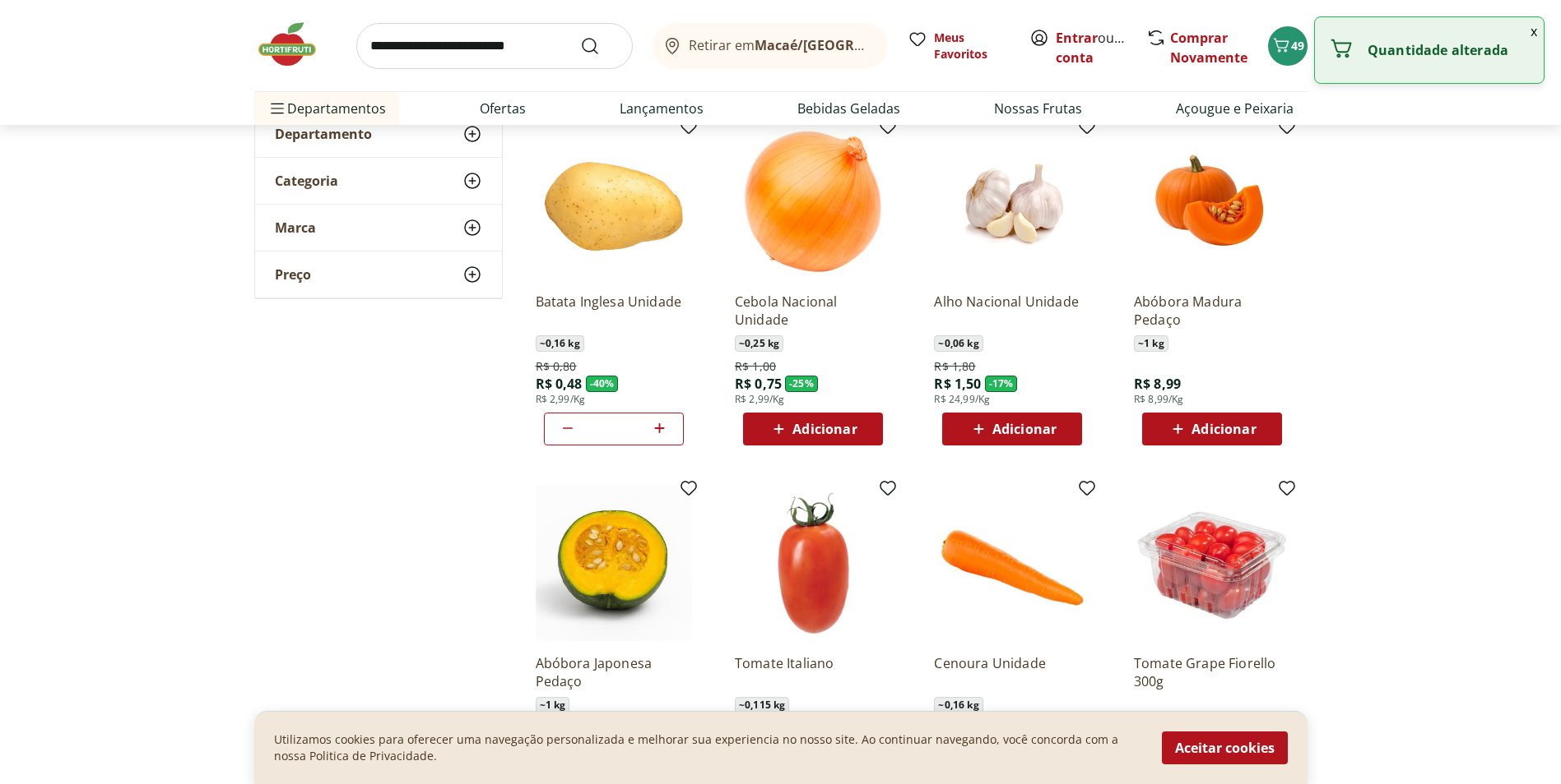
click at [664, 431] on icon at bounding box center [659, 428] width 20 height 19
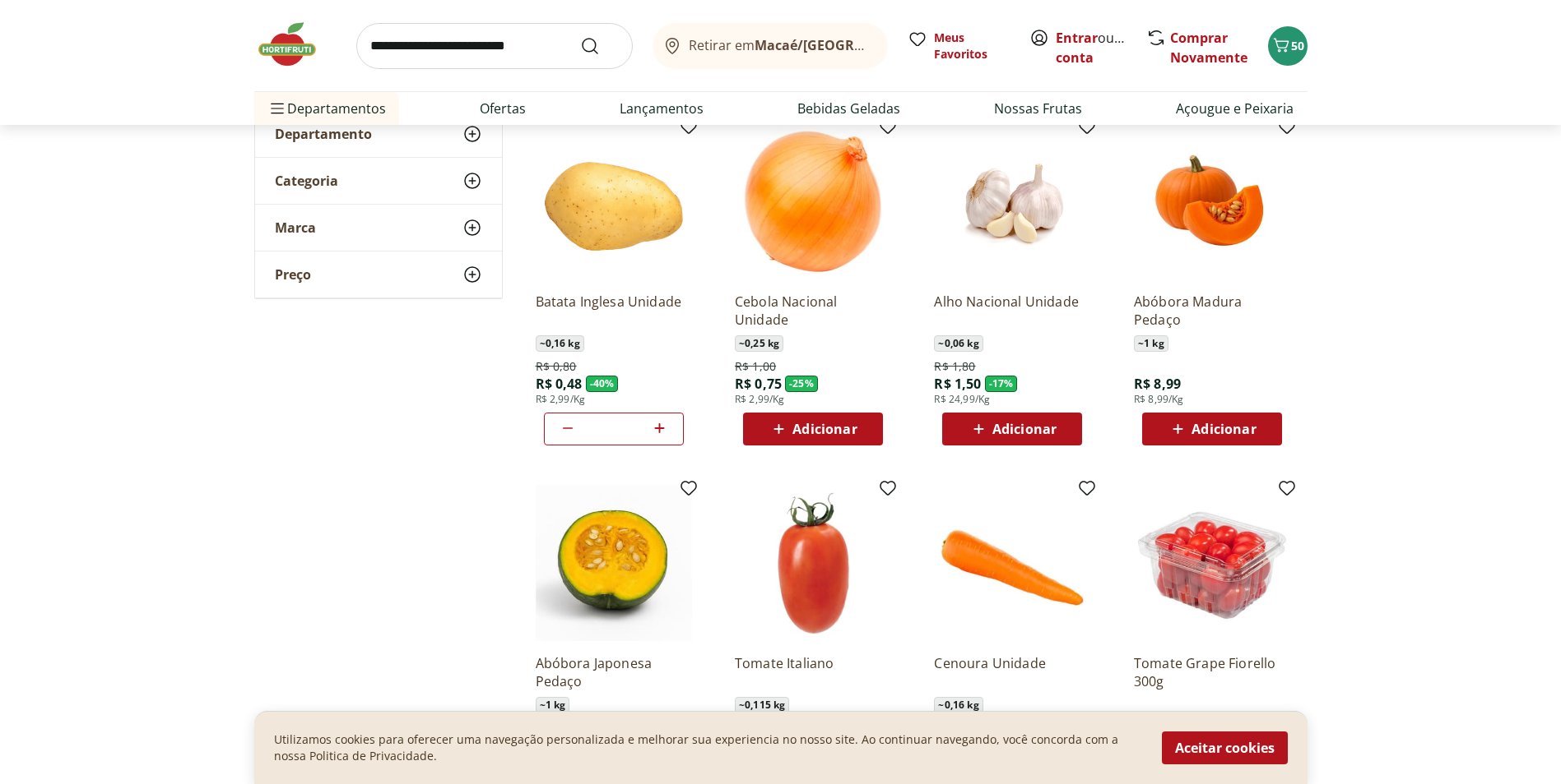
click at [664, 431] on icon at bounding box center [659, 428] width 20 height 19
type input "*"
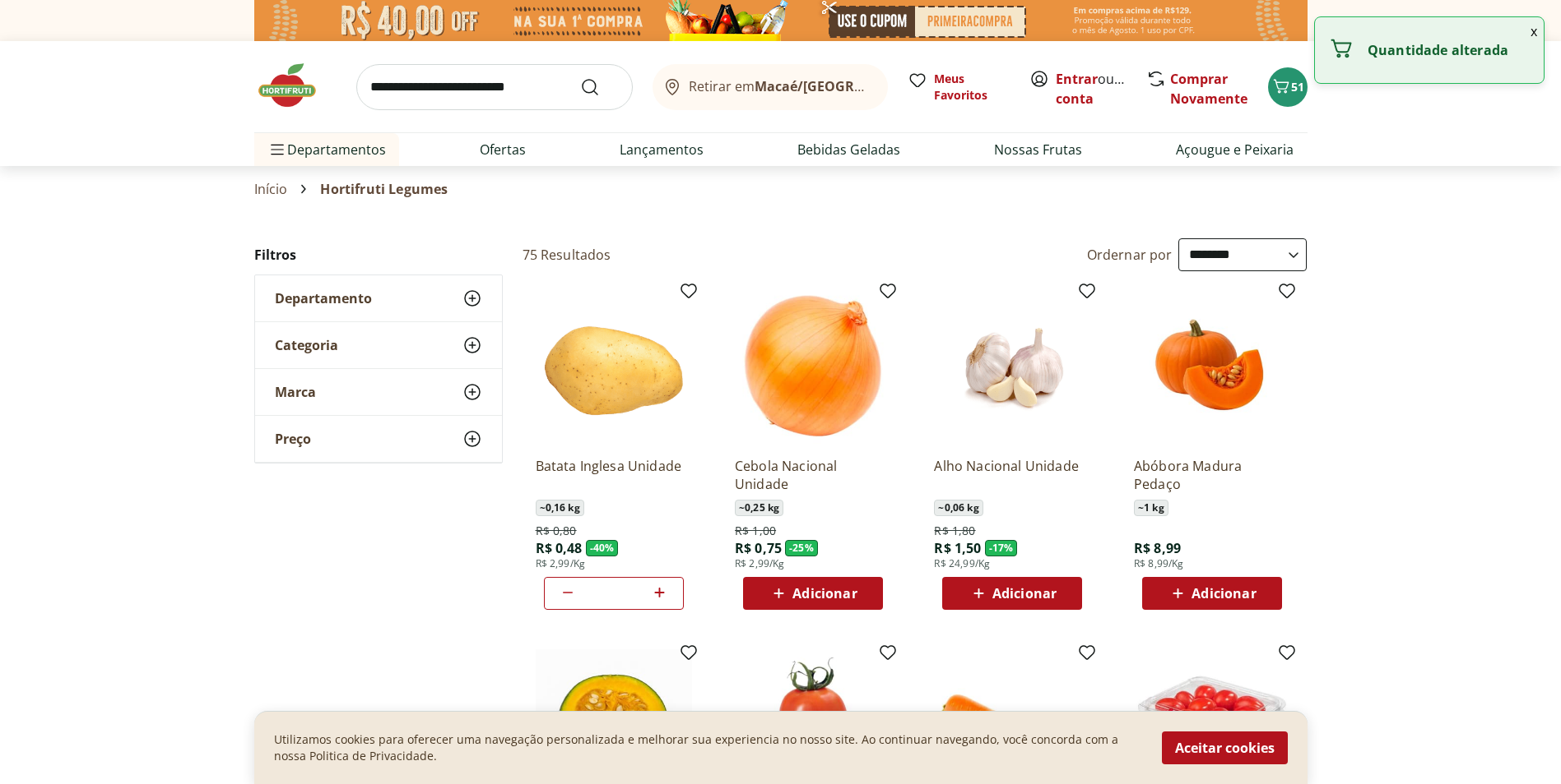
select select "**********"
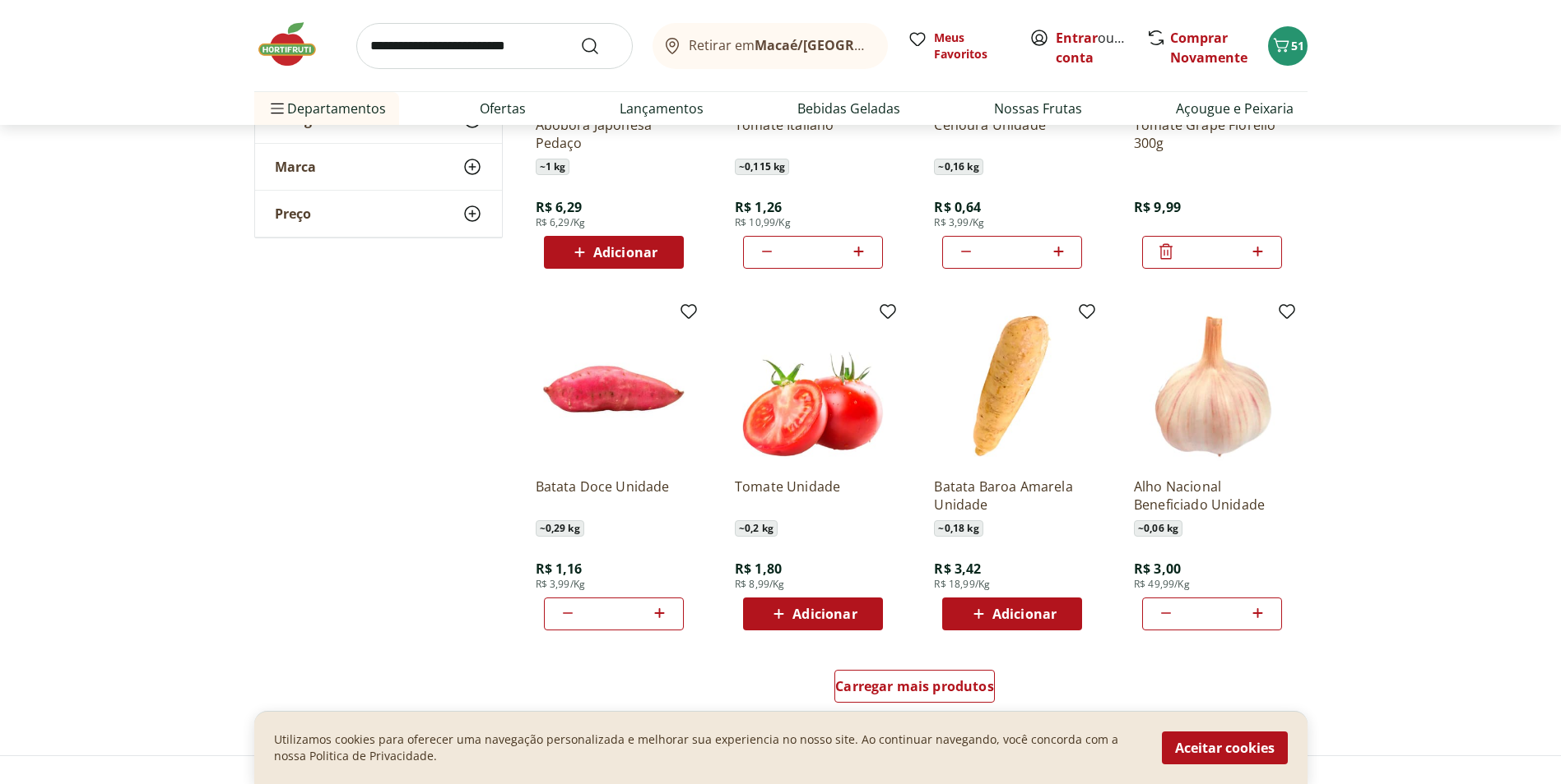
scroll to position [740, 0]
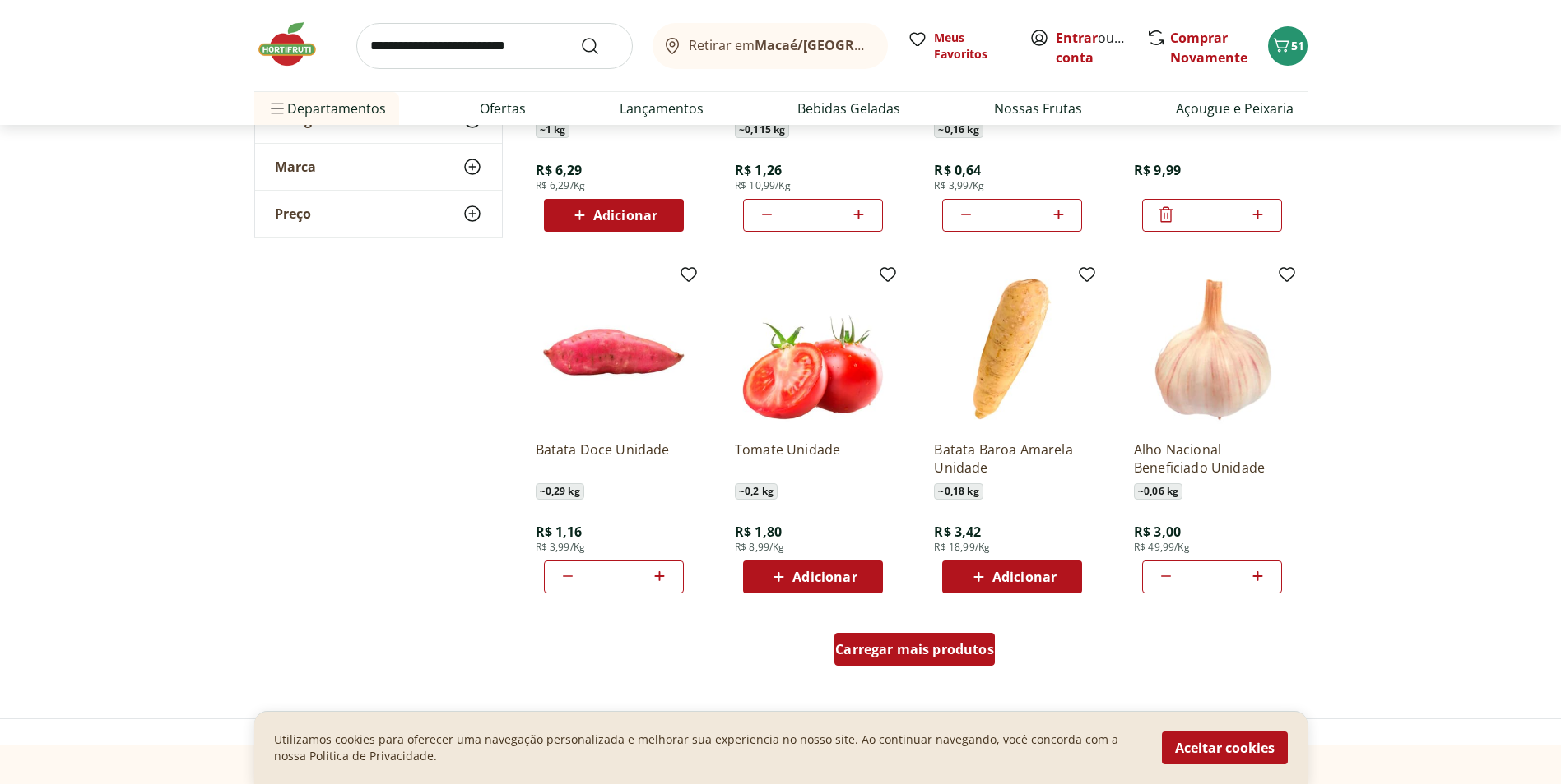
click at [952, 650] on span "Carregar mais produtos" at bounding box center [914, 650] width 159 height 14
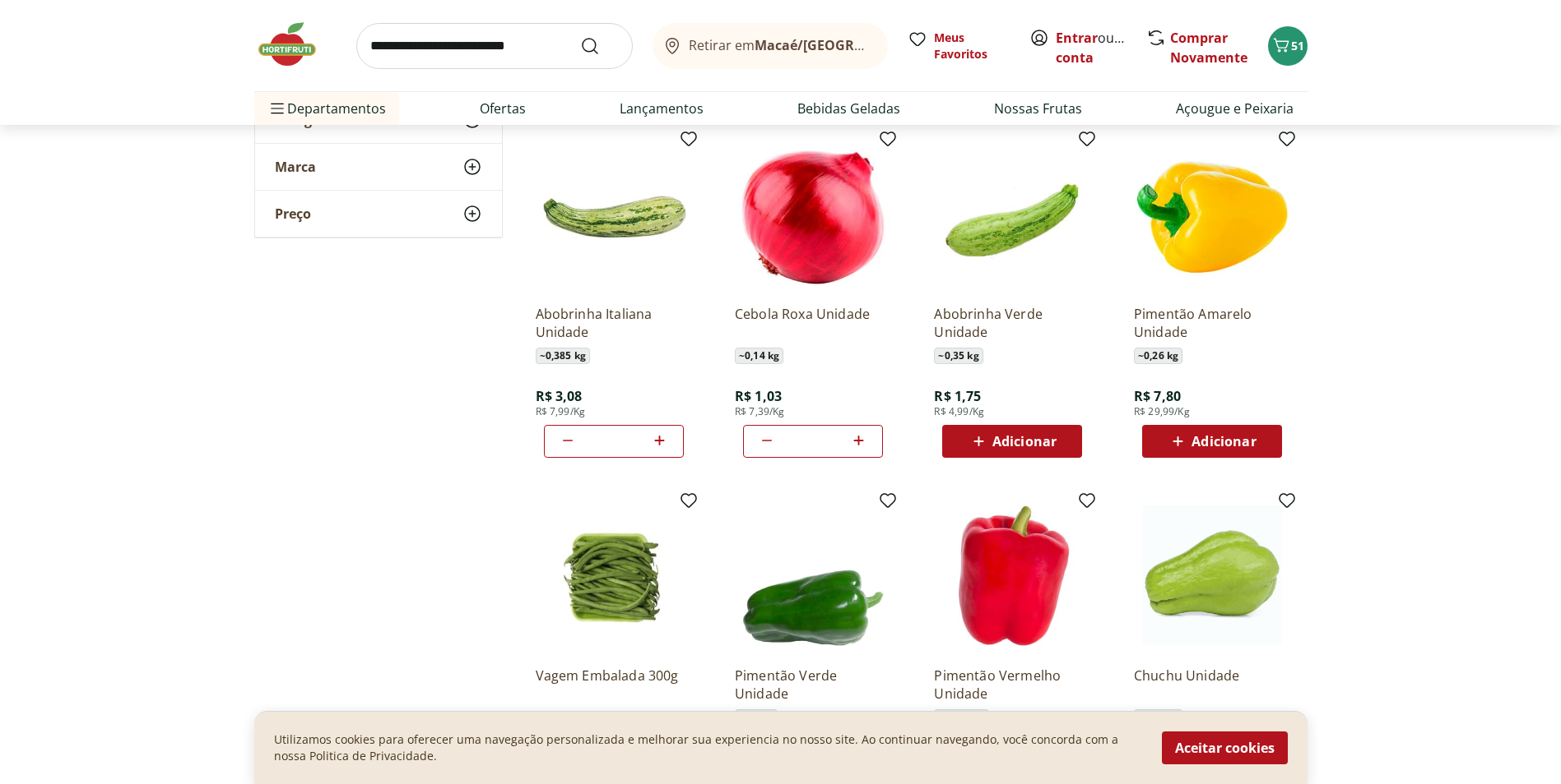
scroll to position [1233, 0]
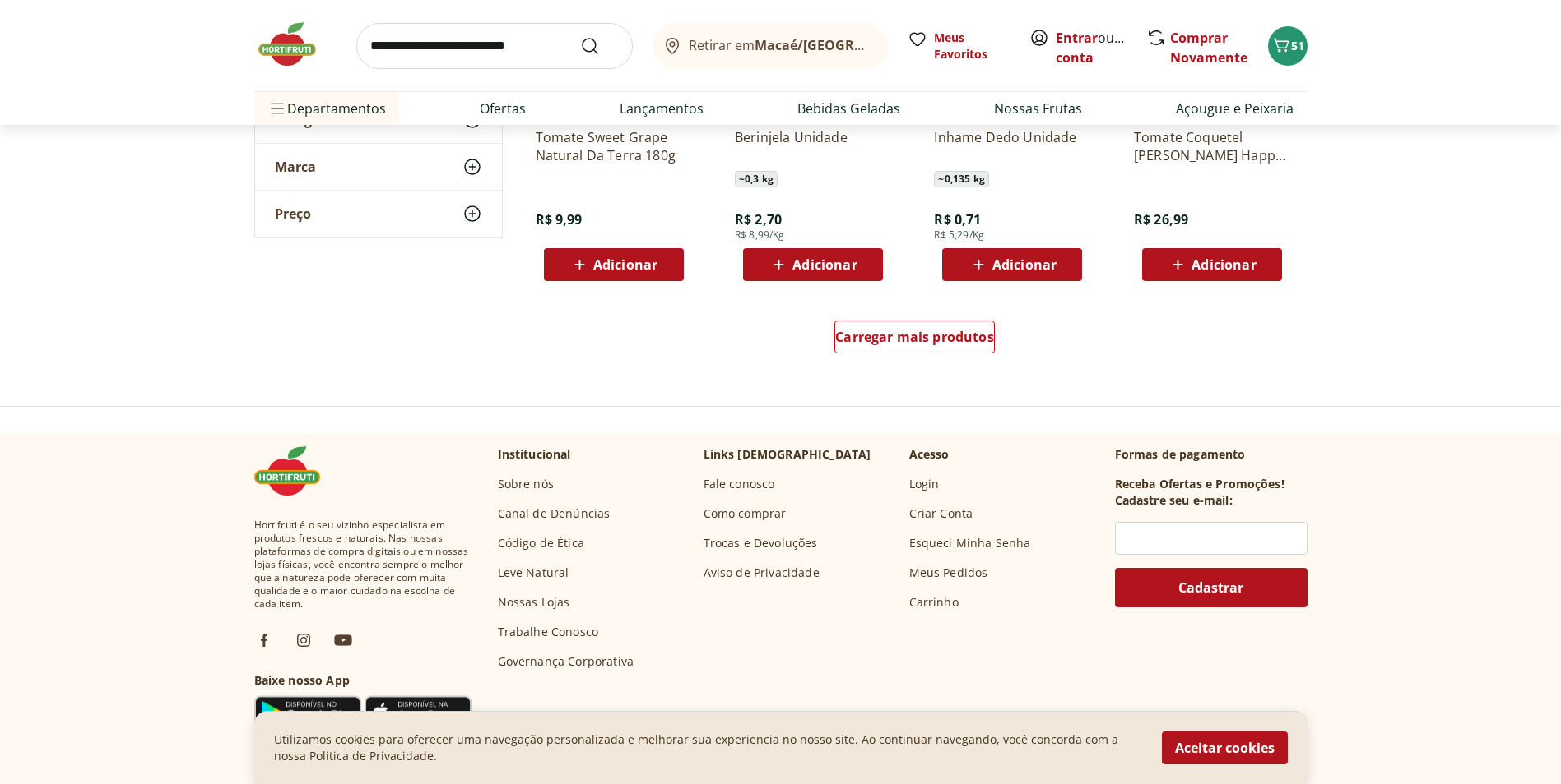
scroll to position [2138, 0]
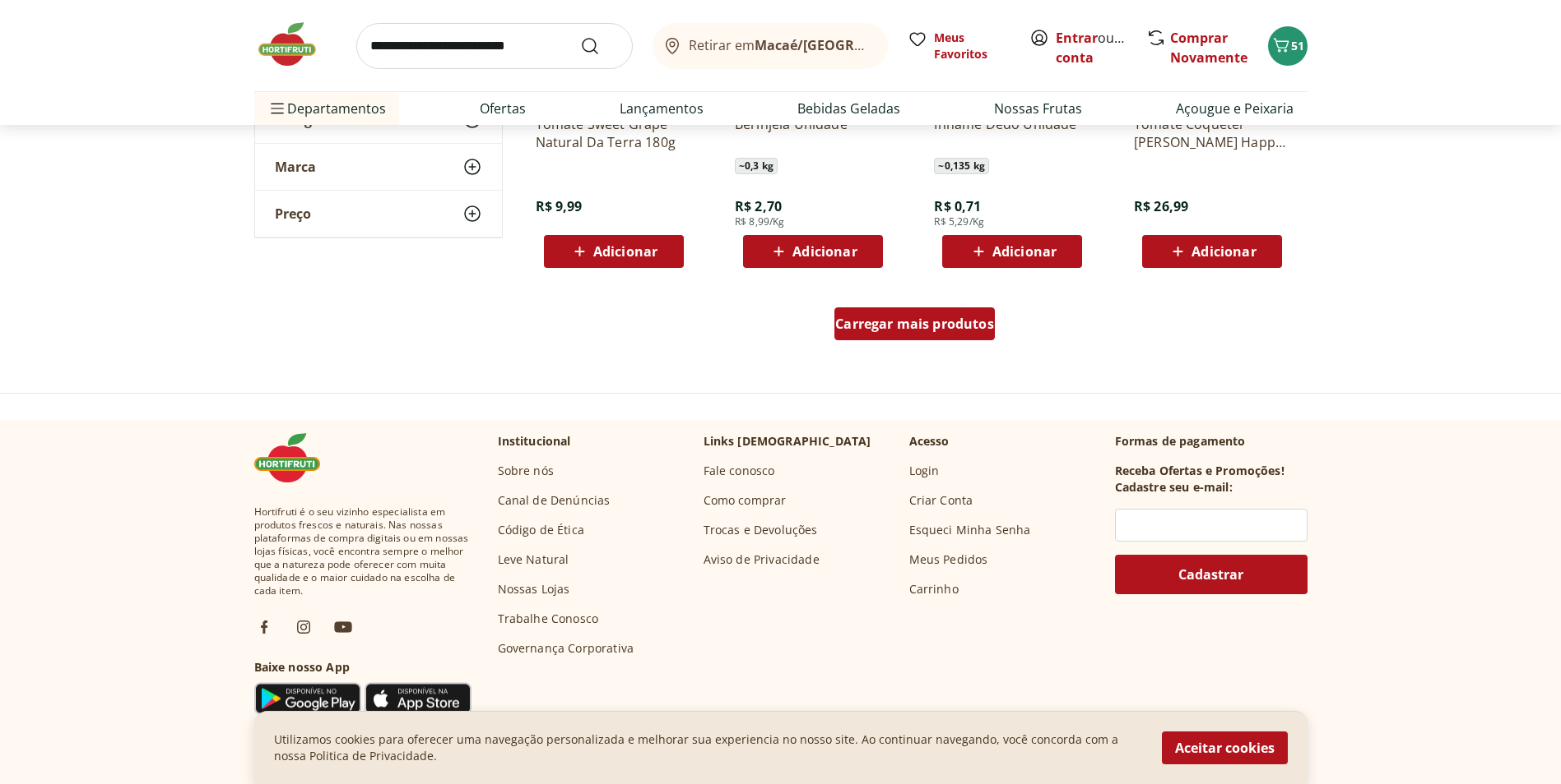
click at [915, 319] on span "Carregar mais produtos" at bounding box center [914, 324] width 159 height 14
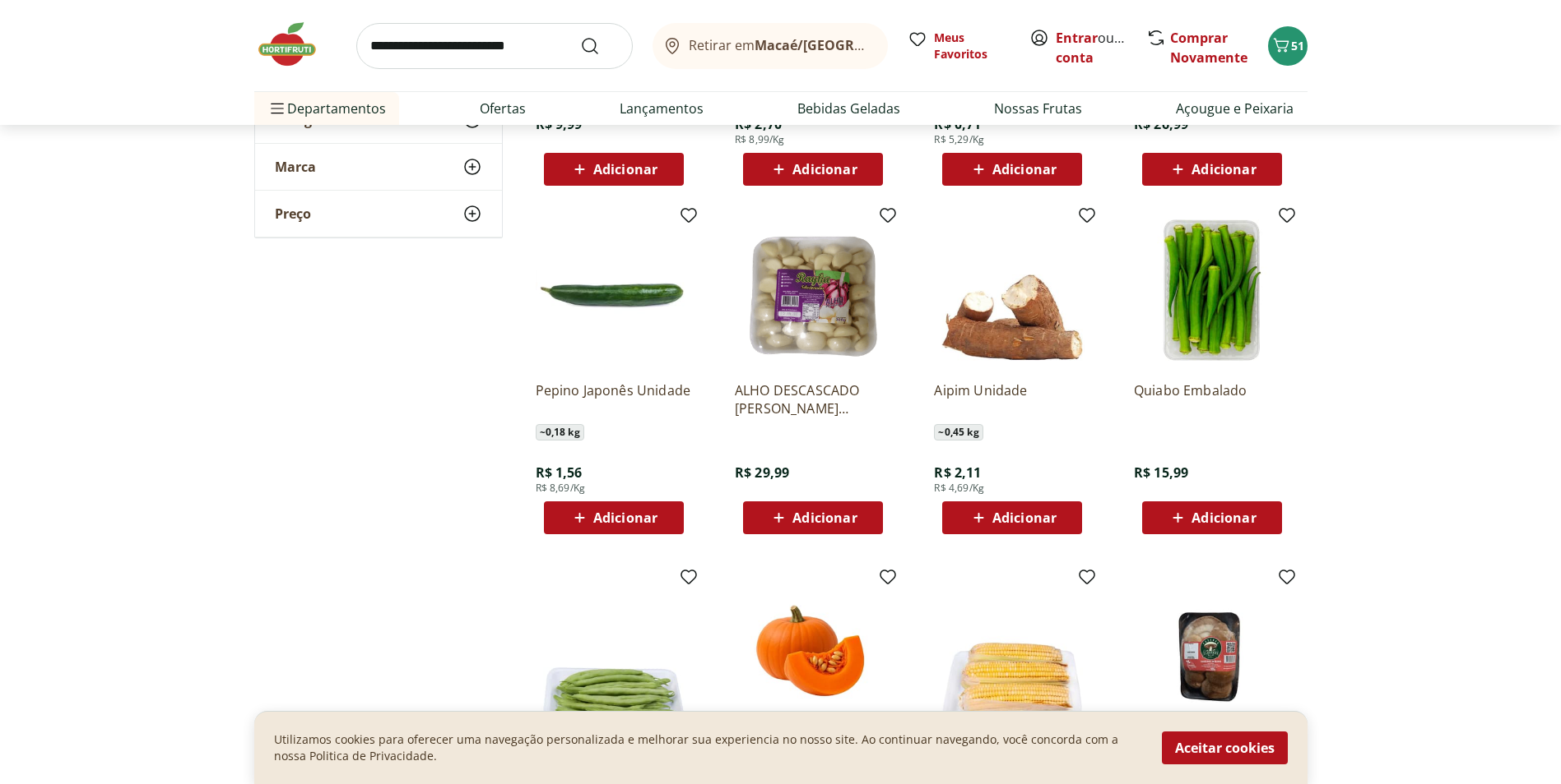
click at [635, 521] on span "Adicionar" at bounding box center [625, 518] width 64 height 14
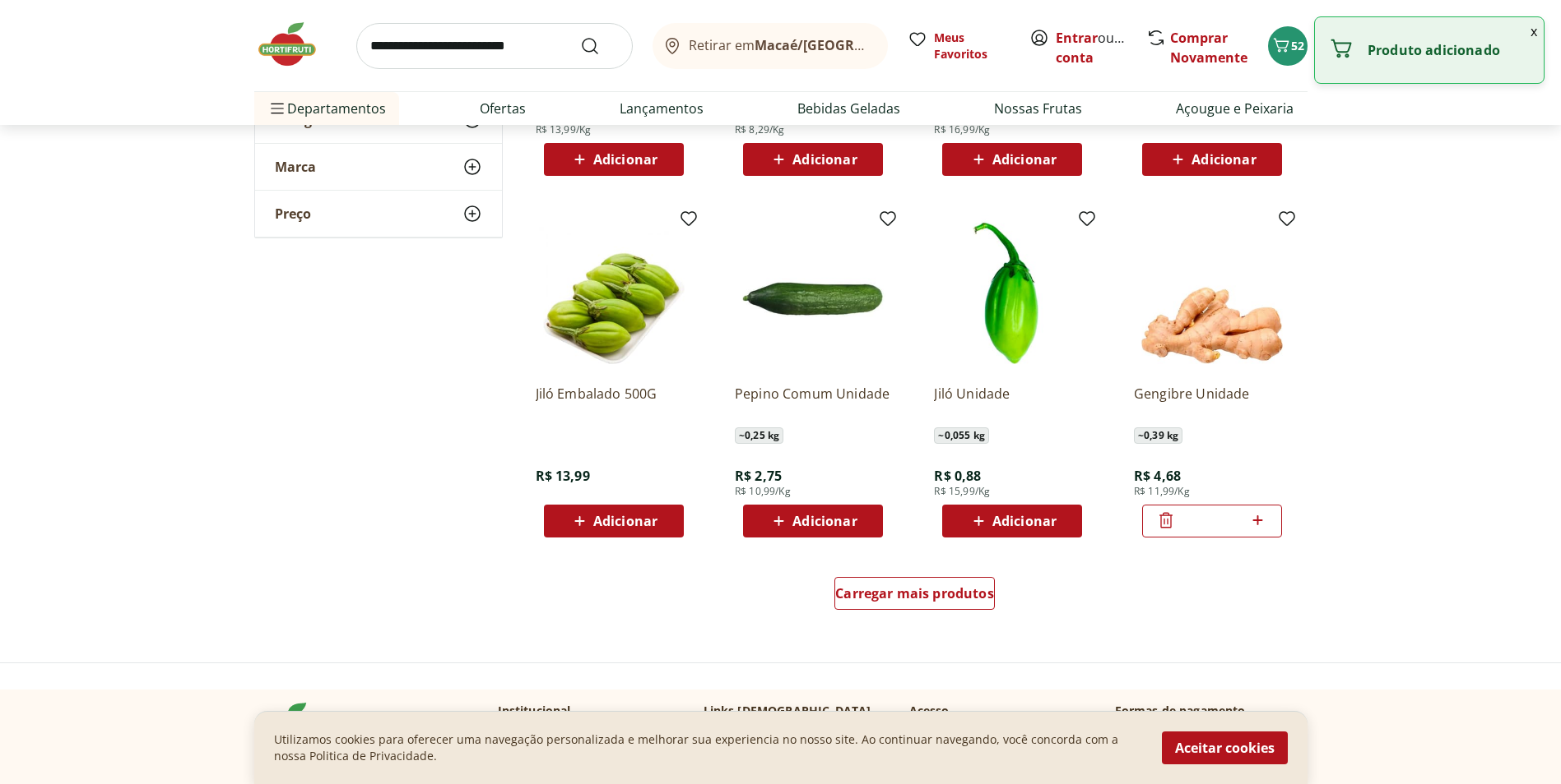
scroll to position [2960, 0]
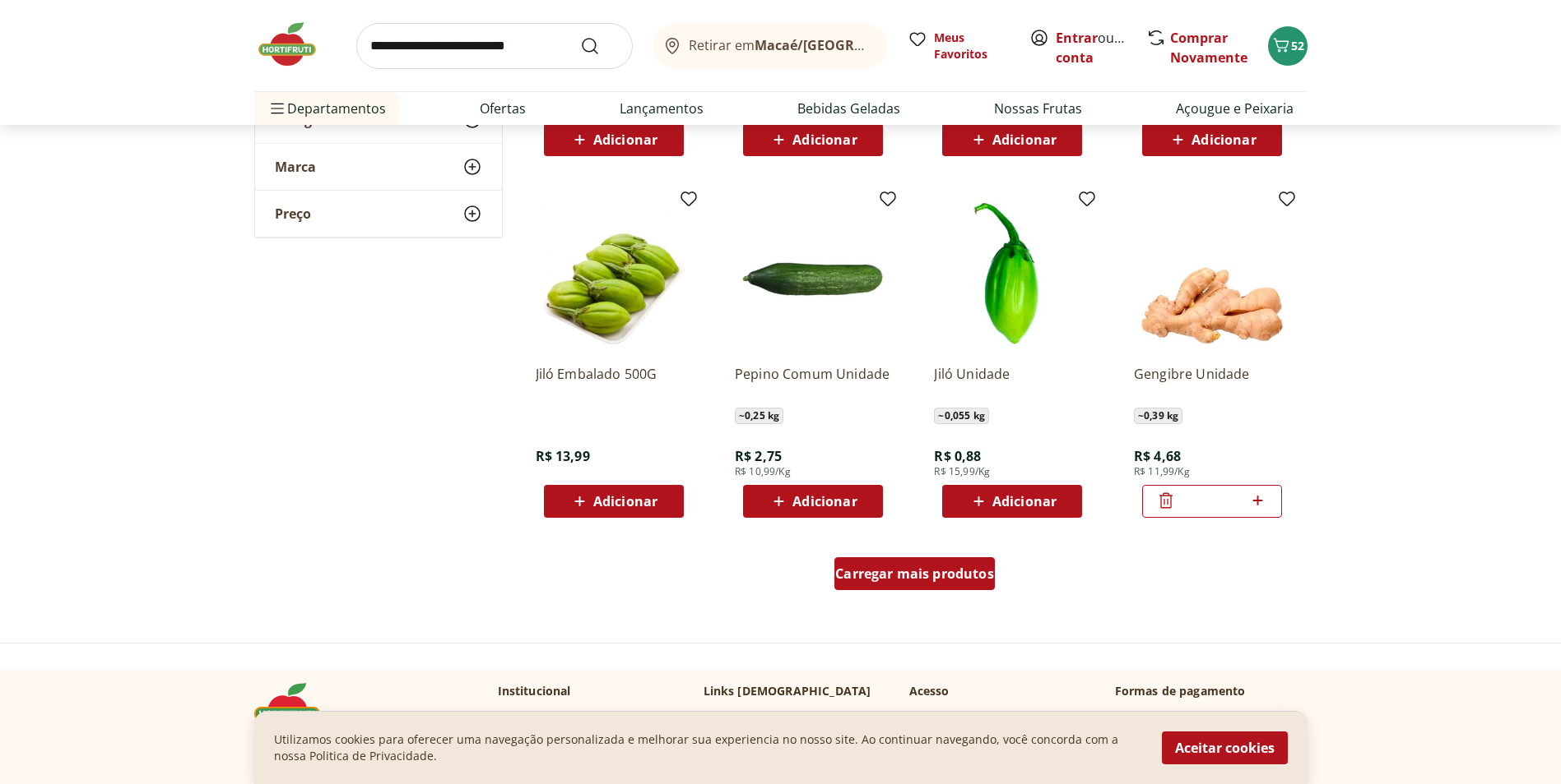
click at [905, 572] on span "Carregar mais produtos" at bounding box center [914, 574] width 159 height 14
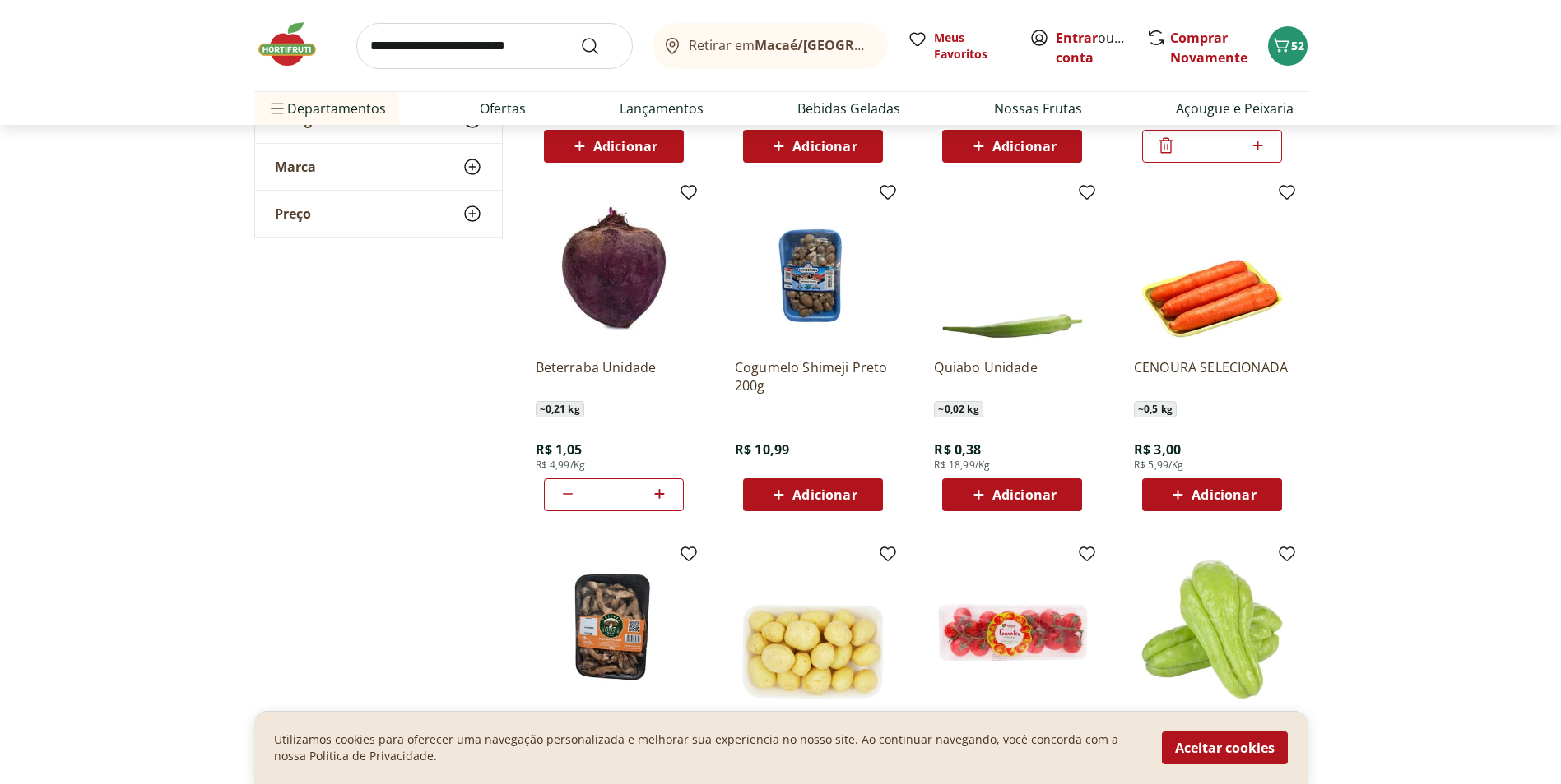
scroll to position [3618, 0]
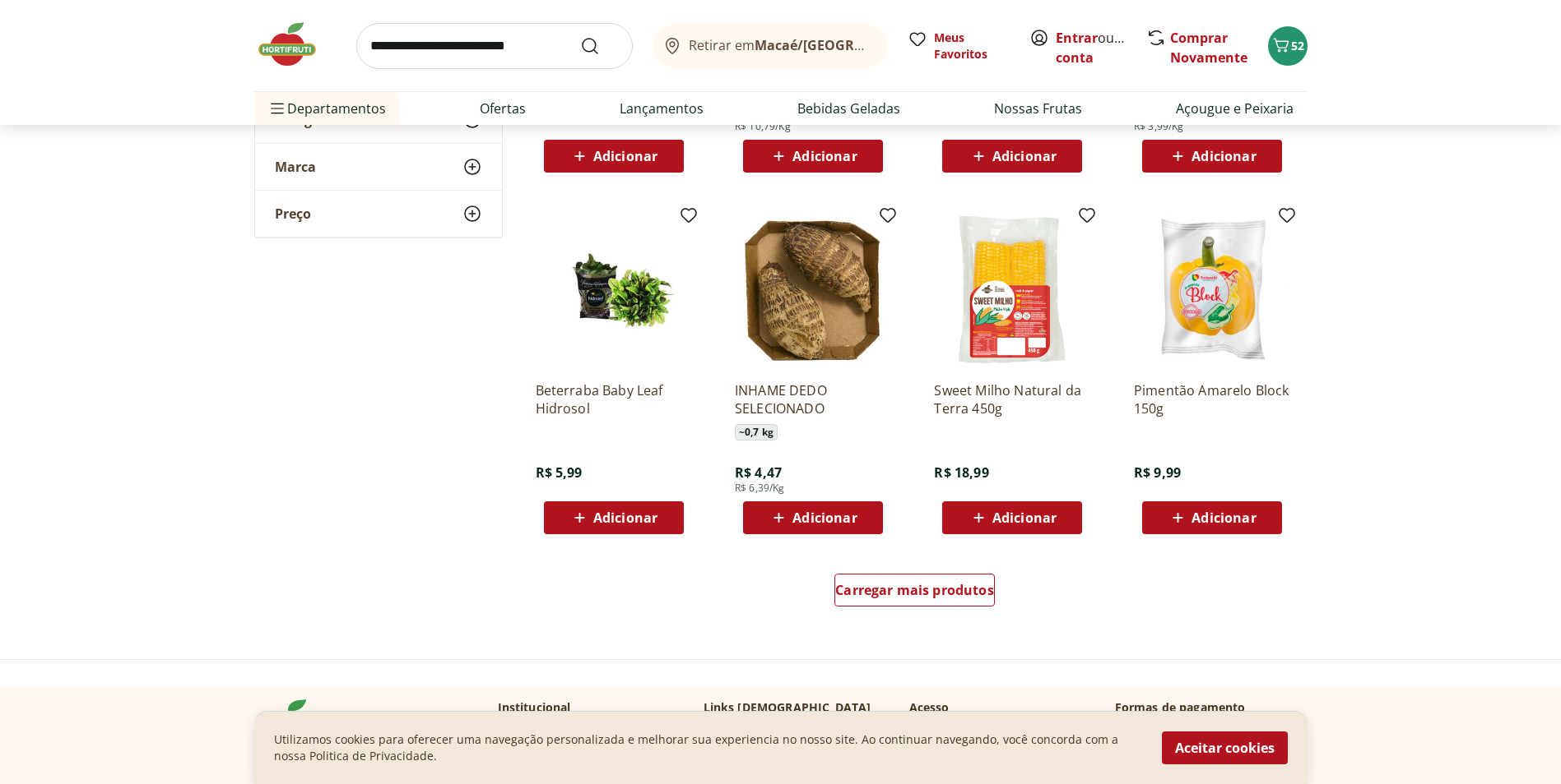
scroll to position [4111, 0]
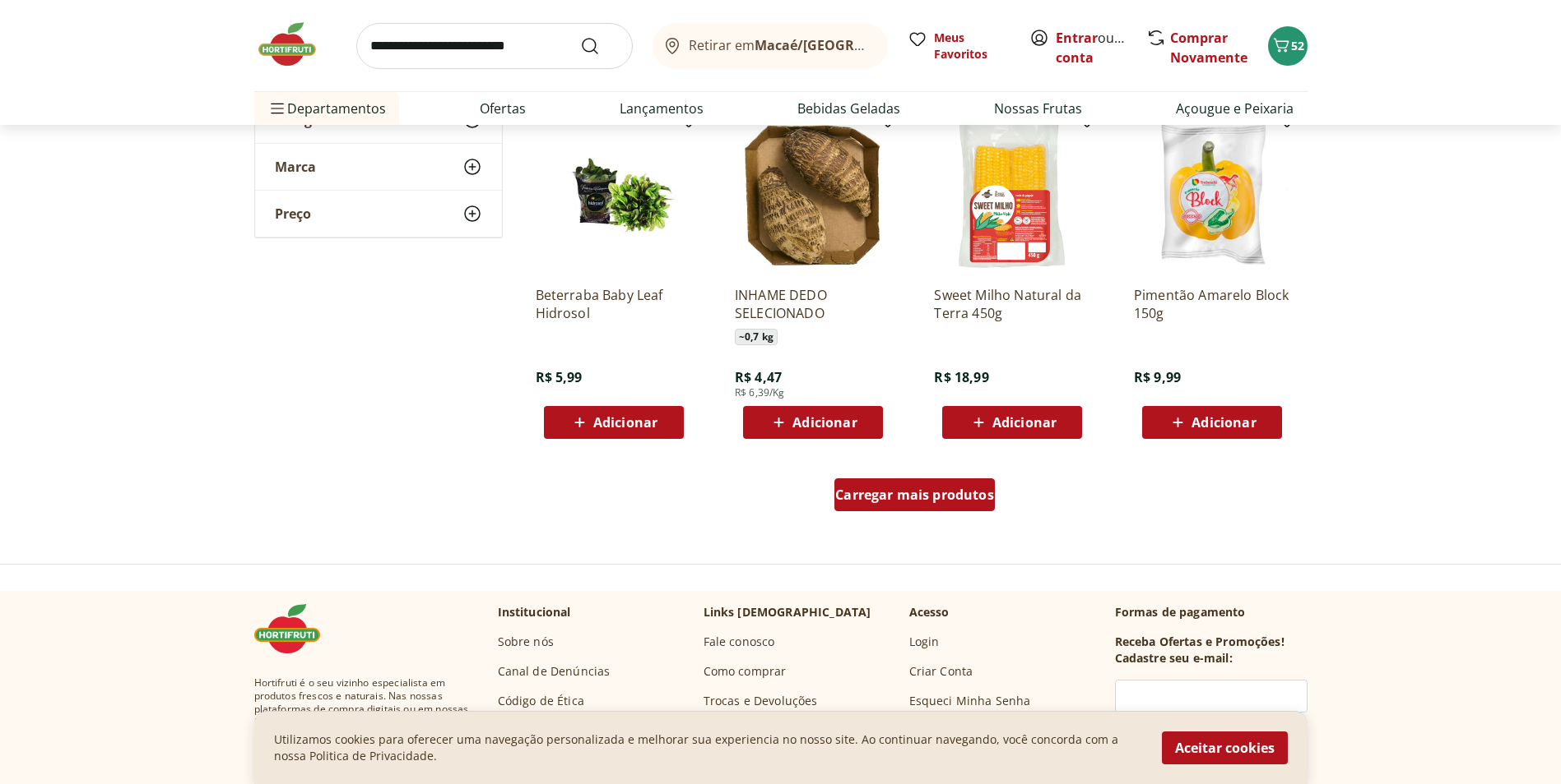
click at [896, 508] on div "Carregar mais produtos" at bounding box center [913, 495] width 160 height 33
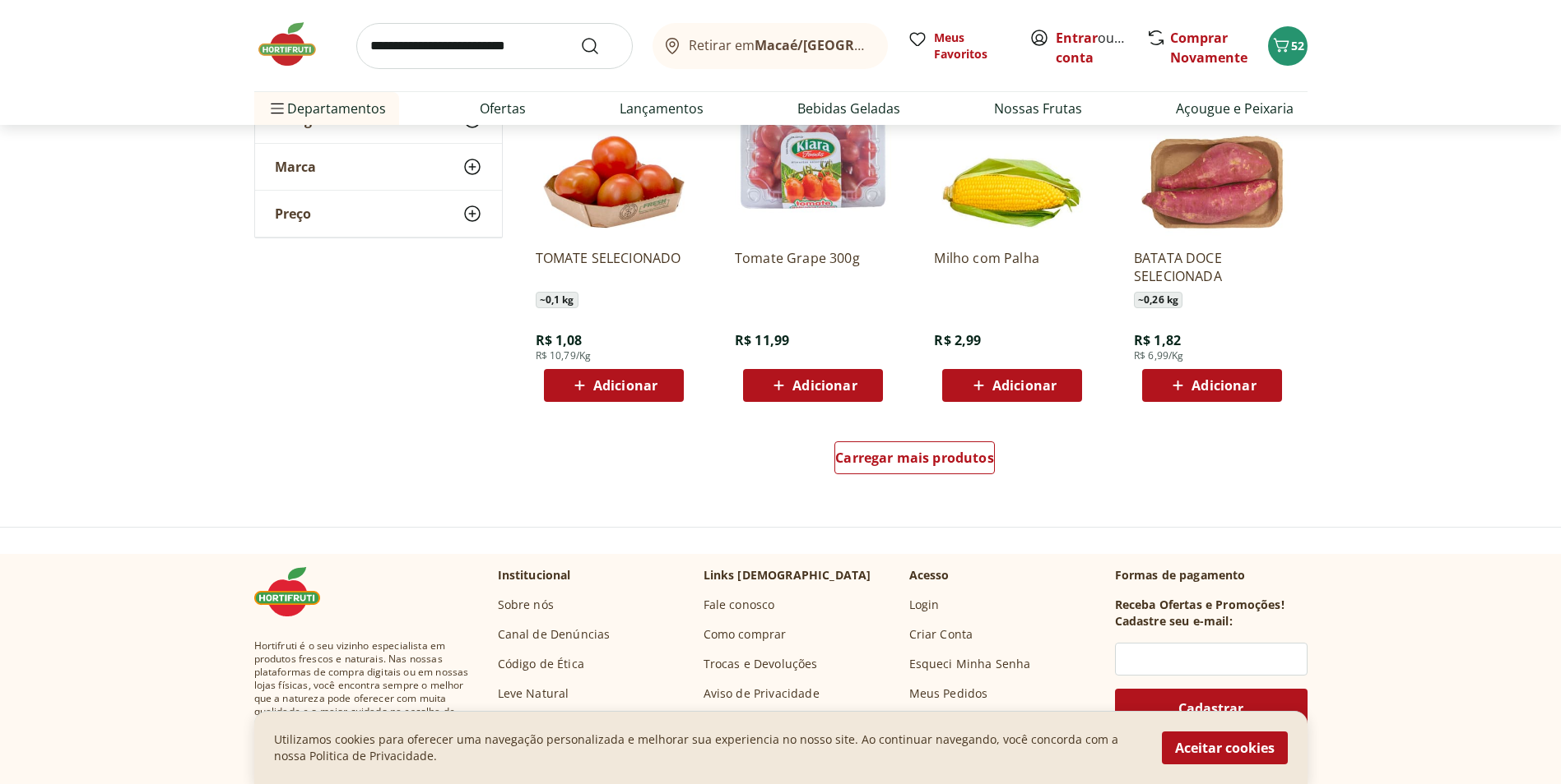
scroll to position [5263, 0]
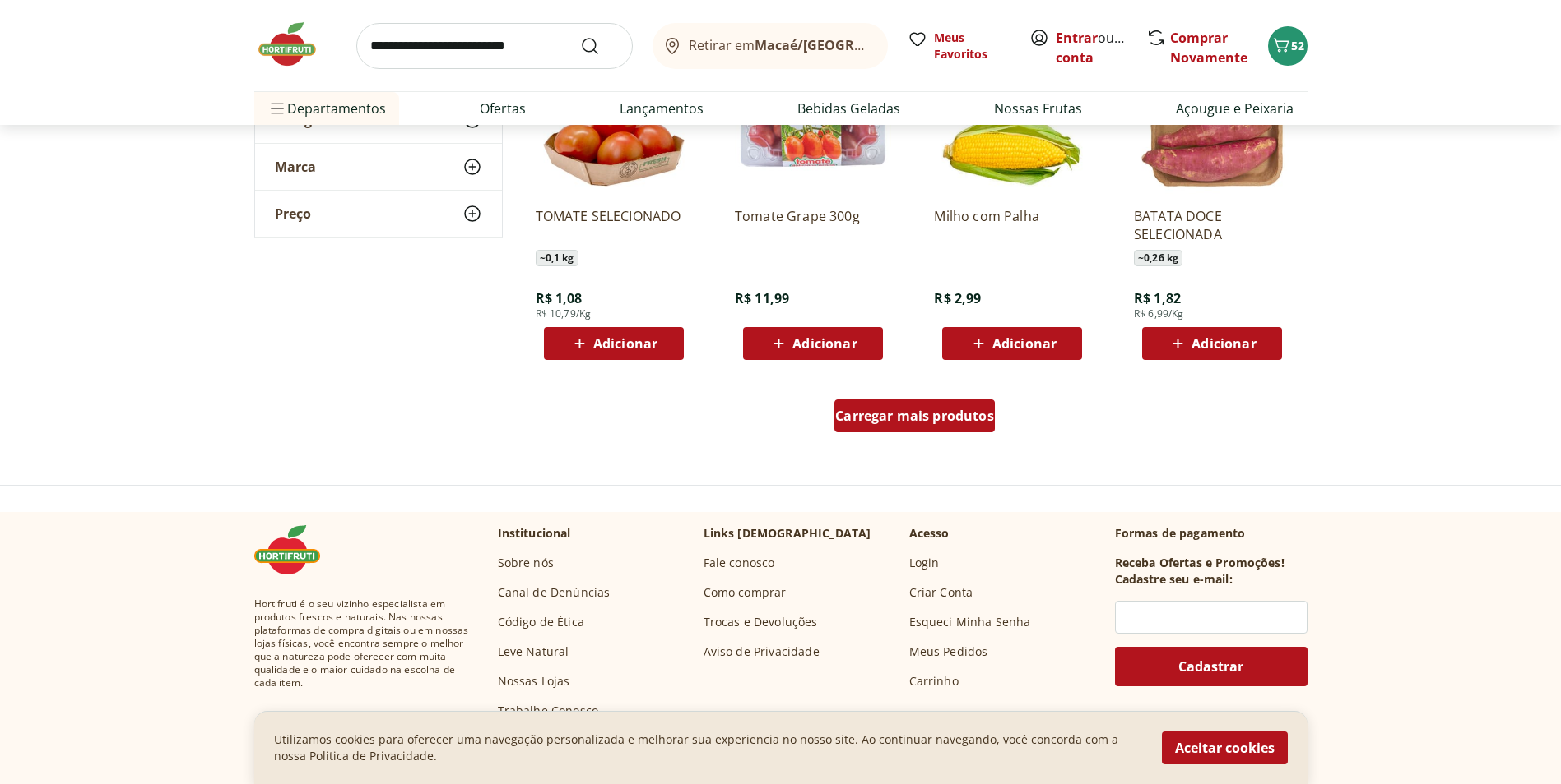
click at [929, 422] on span "Carregar mais produtos" at bounding box center [914, 416] width 159 height 14
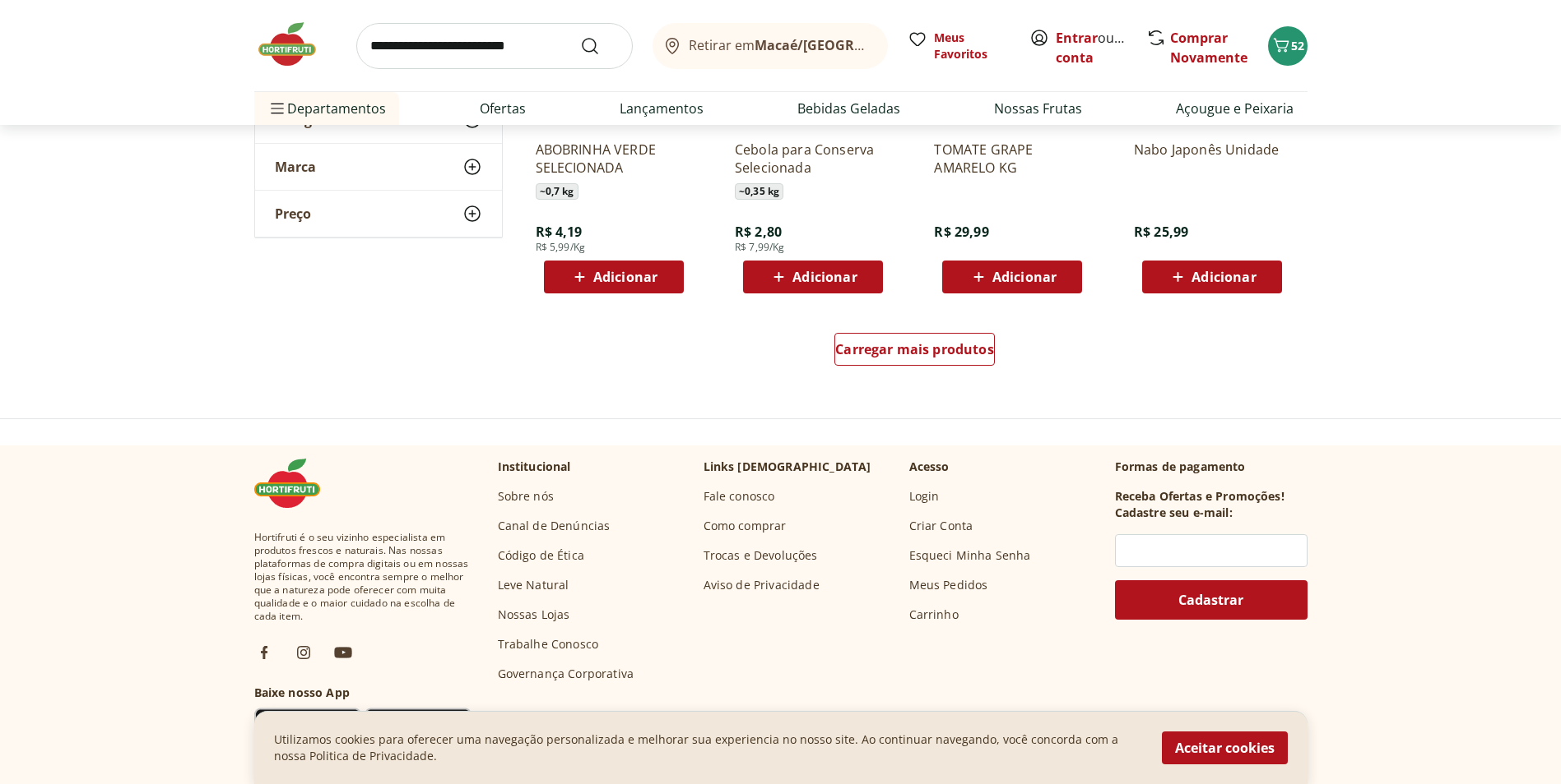
scroll to position [6414, 0]
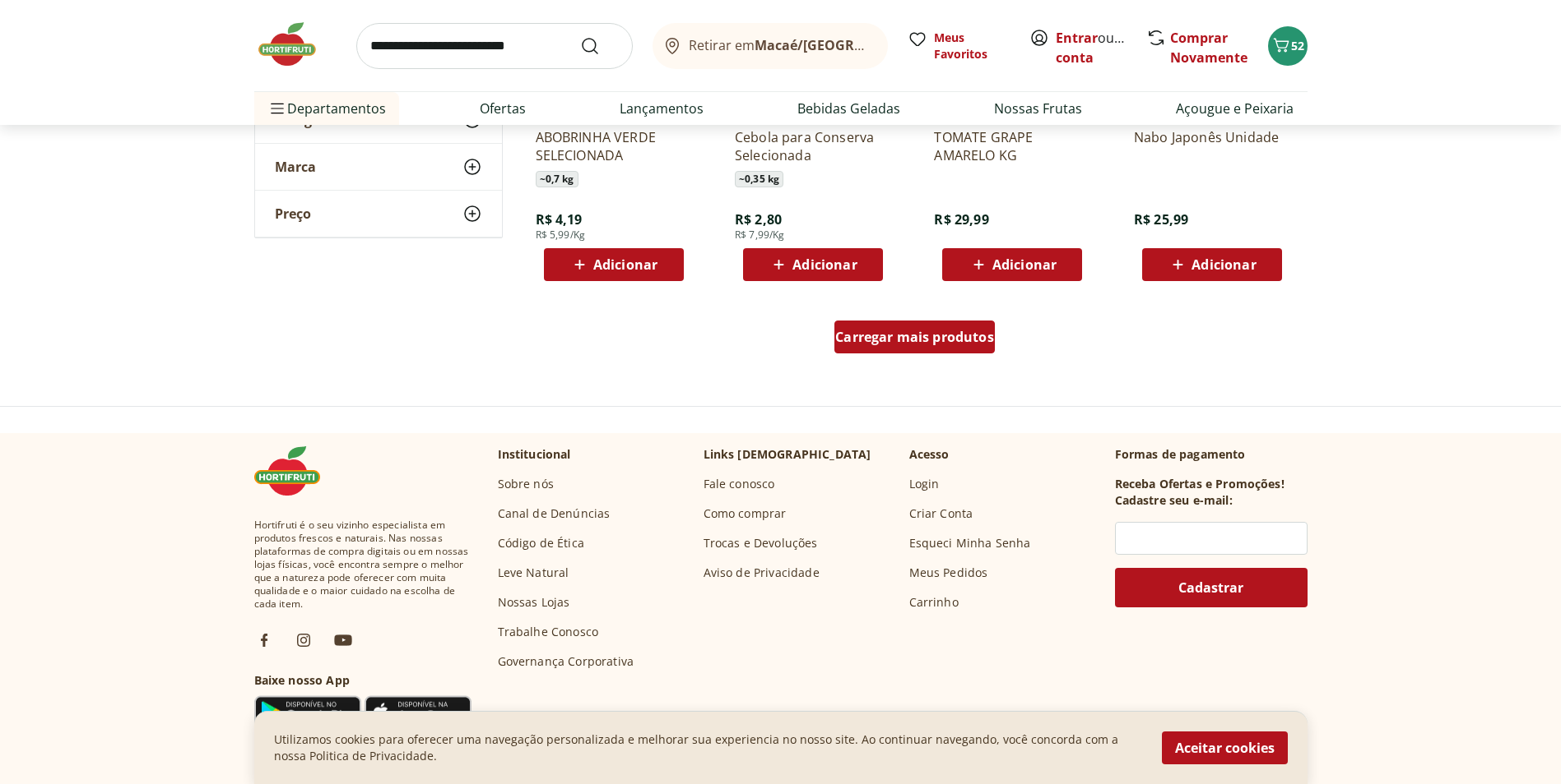
click at [917, 343] on span "Carregar mais produtos" at bounding box center [914, 338] width 159 height 14
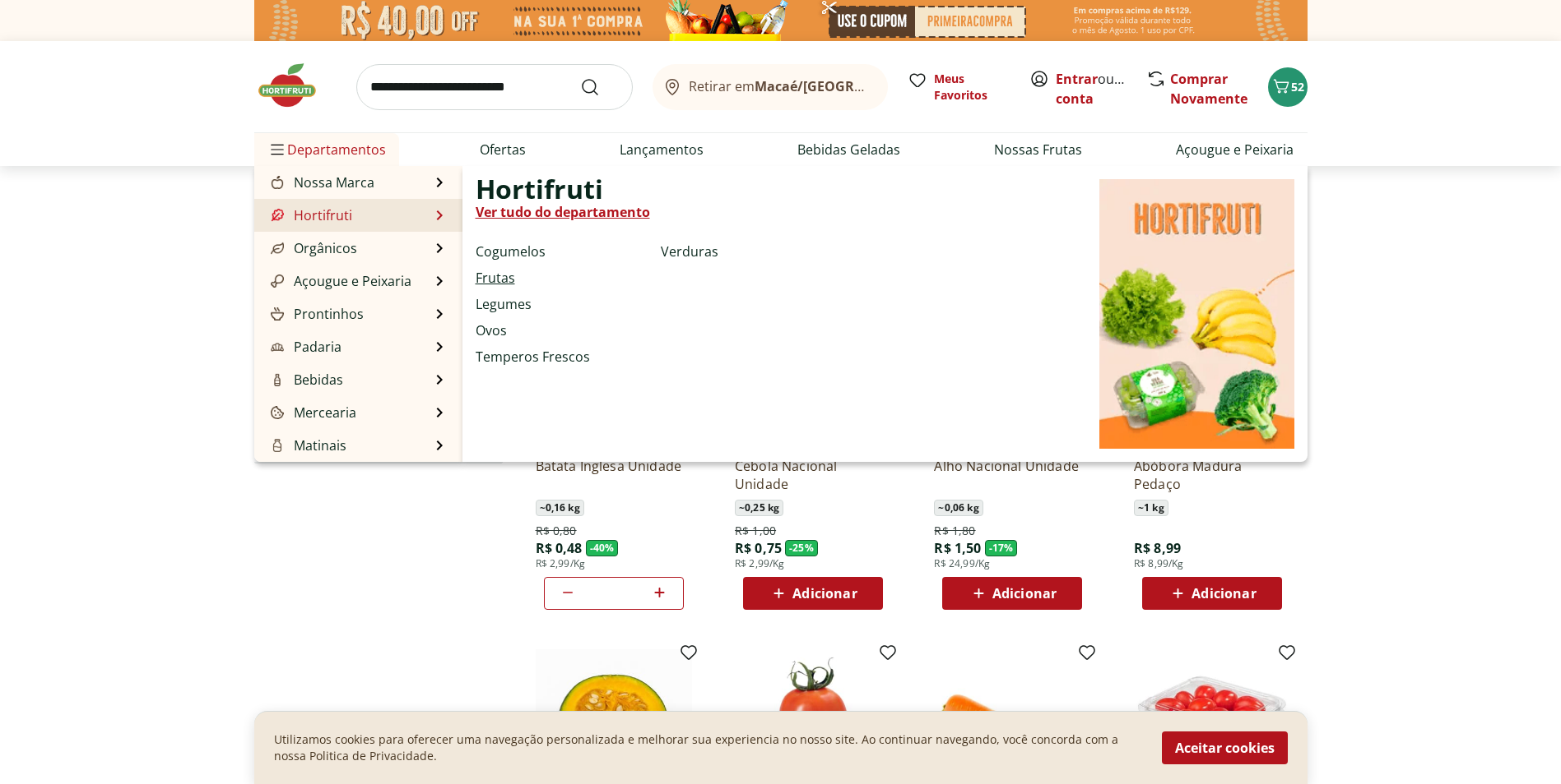
click at [499, 277] on link "Frutas" at bounding box center [495, 278] width 40 height 19
select select "**********"
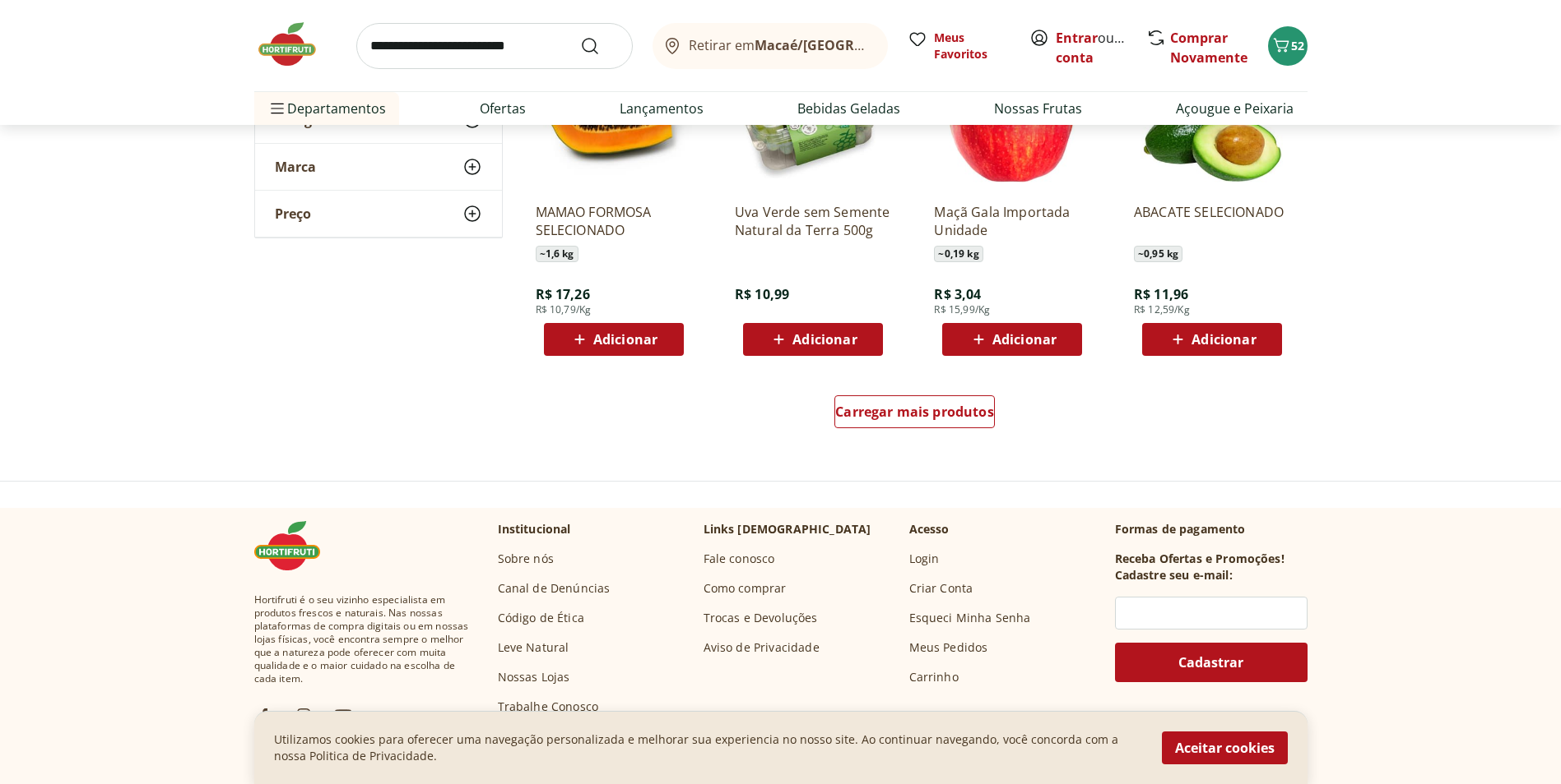
scroll to position [987, 0]
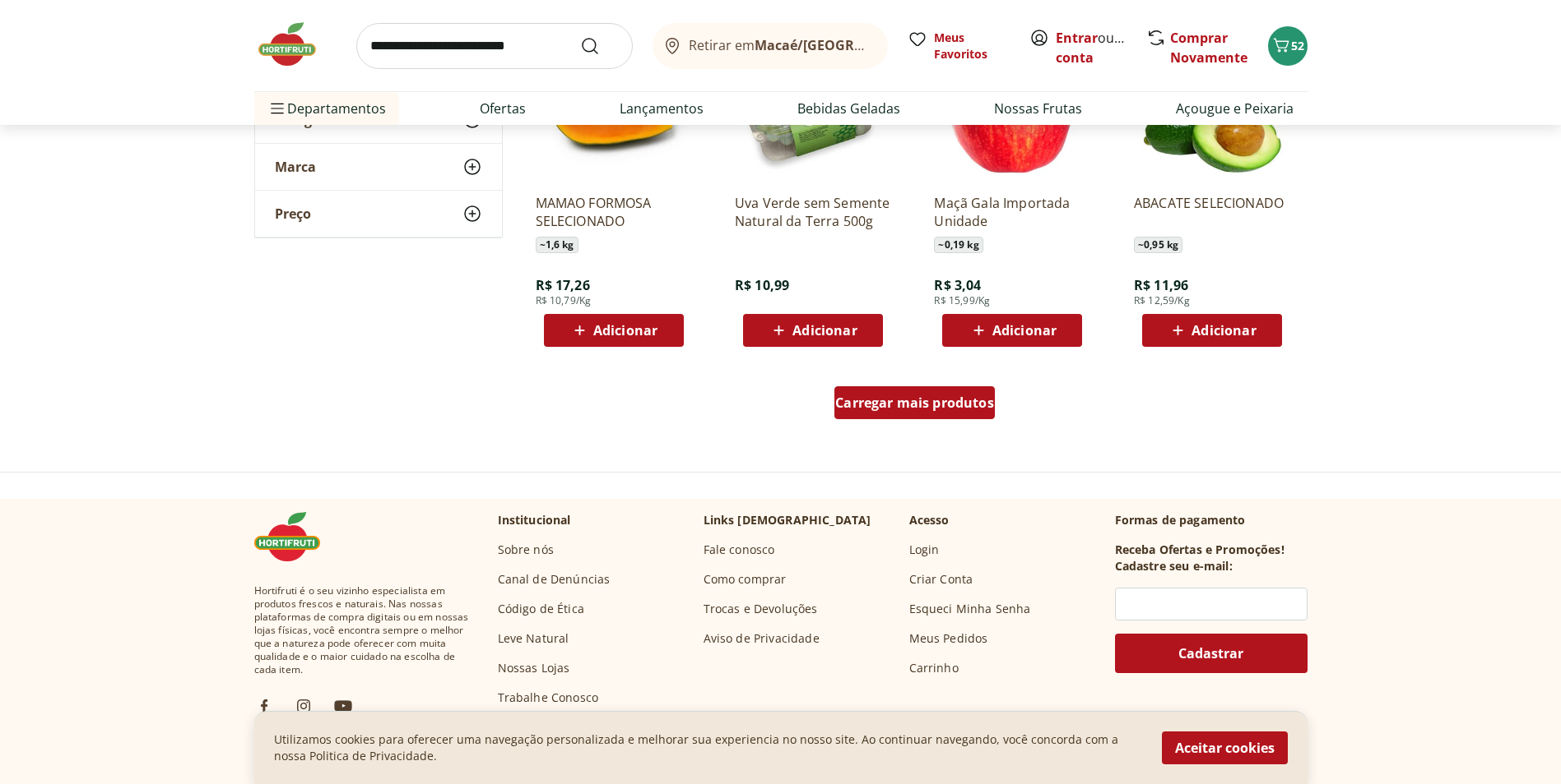
click at [900, 404] on span "Carregar mais produtos" at bounding box center [914, 403] width 159 height 14
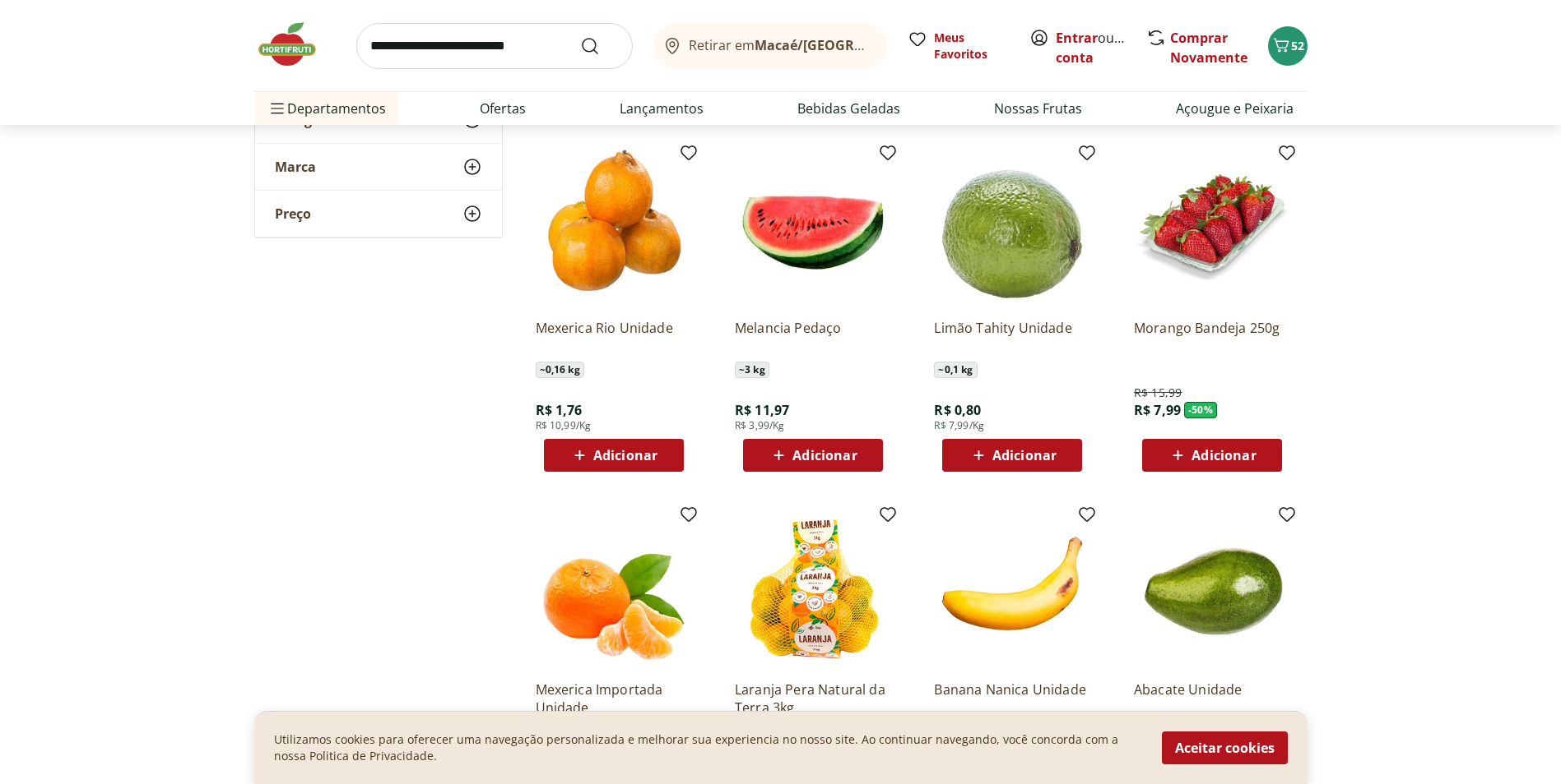
scroll to position [1233, 0]
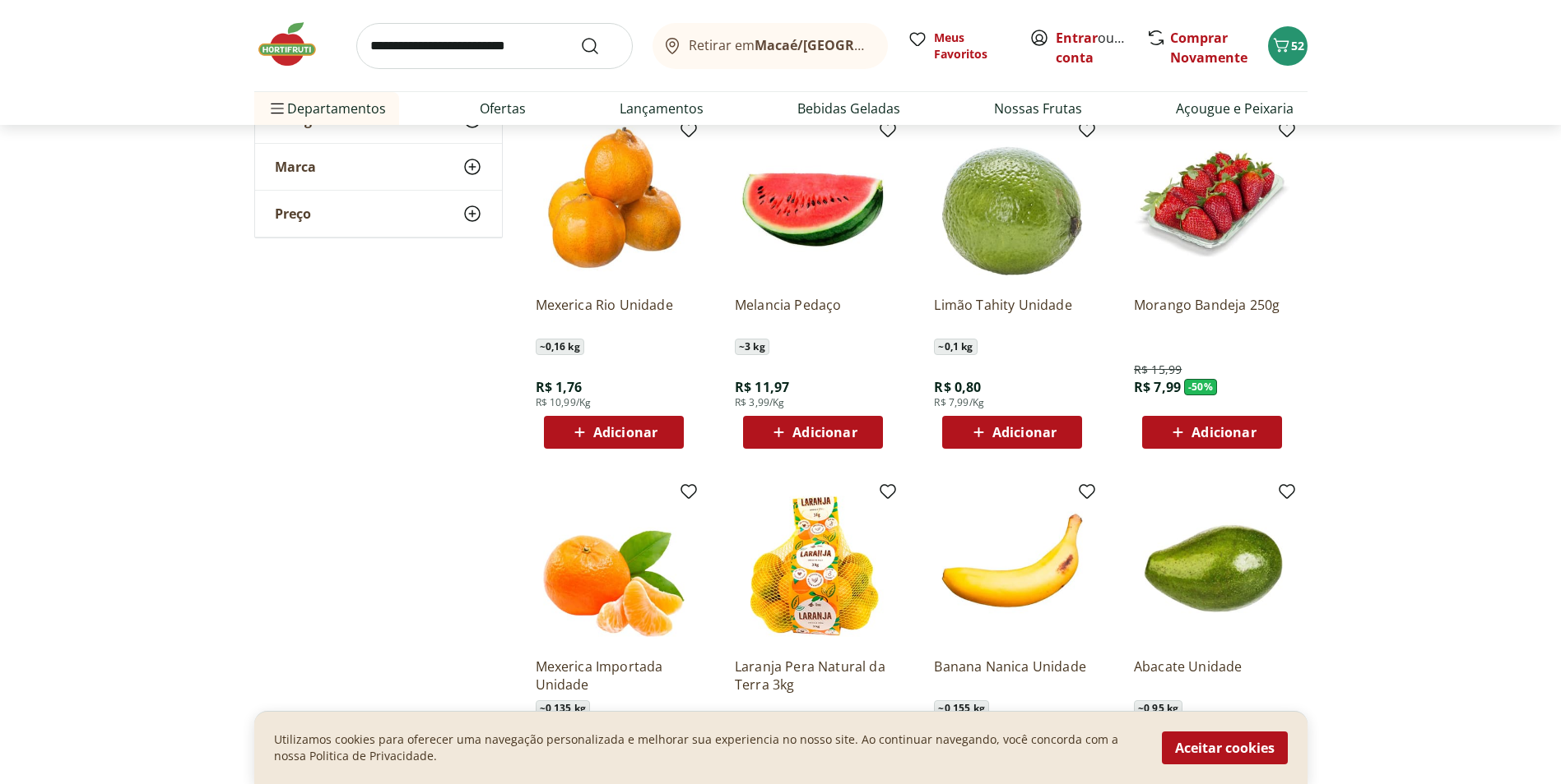
click at [1232, 436] on span "Adicionar" at bounding box center [1223, 433] width 64 height 14
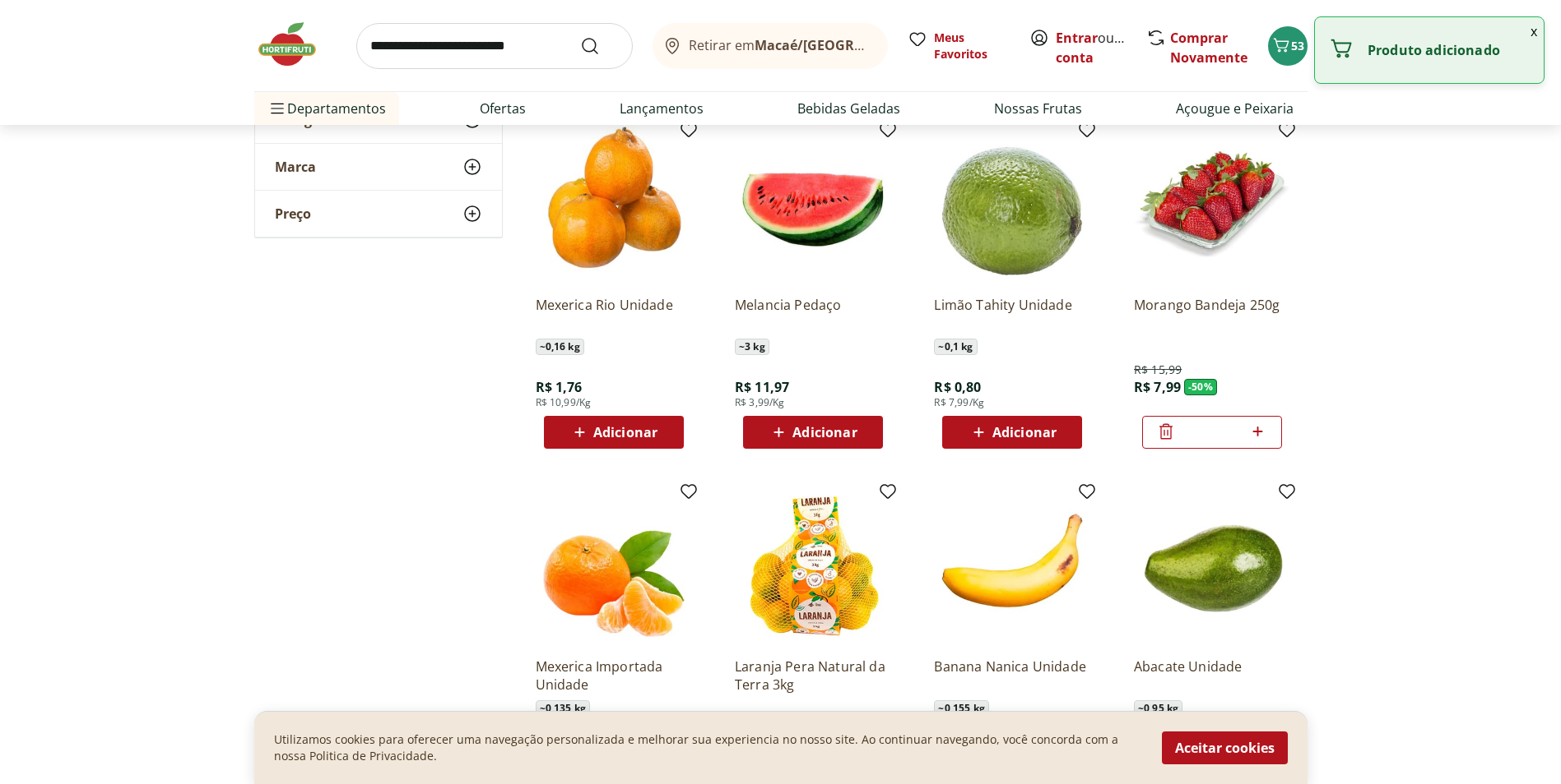
click at [1255, 434] on icon at bounding box center [1257, 432] width 20 height 19
type input "*"
click at [765, 429] on div "Adicionar" at bounding box center [813, 433] width 114 height 30
click at [853, 435] on icon at bounding box center [858, 432] width 20 height 19
type input "*"
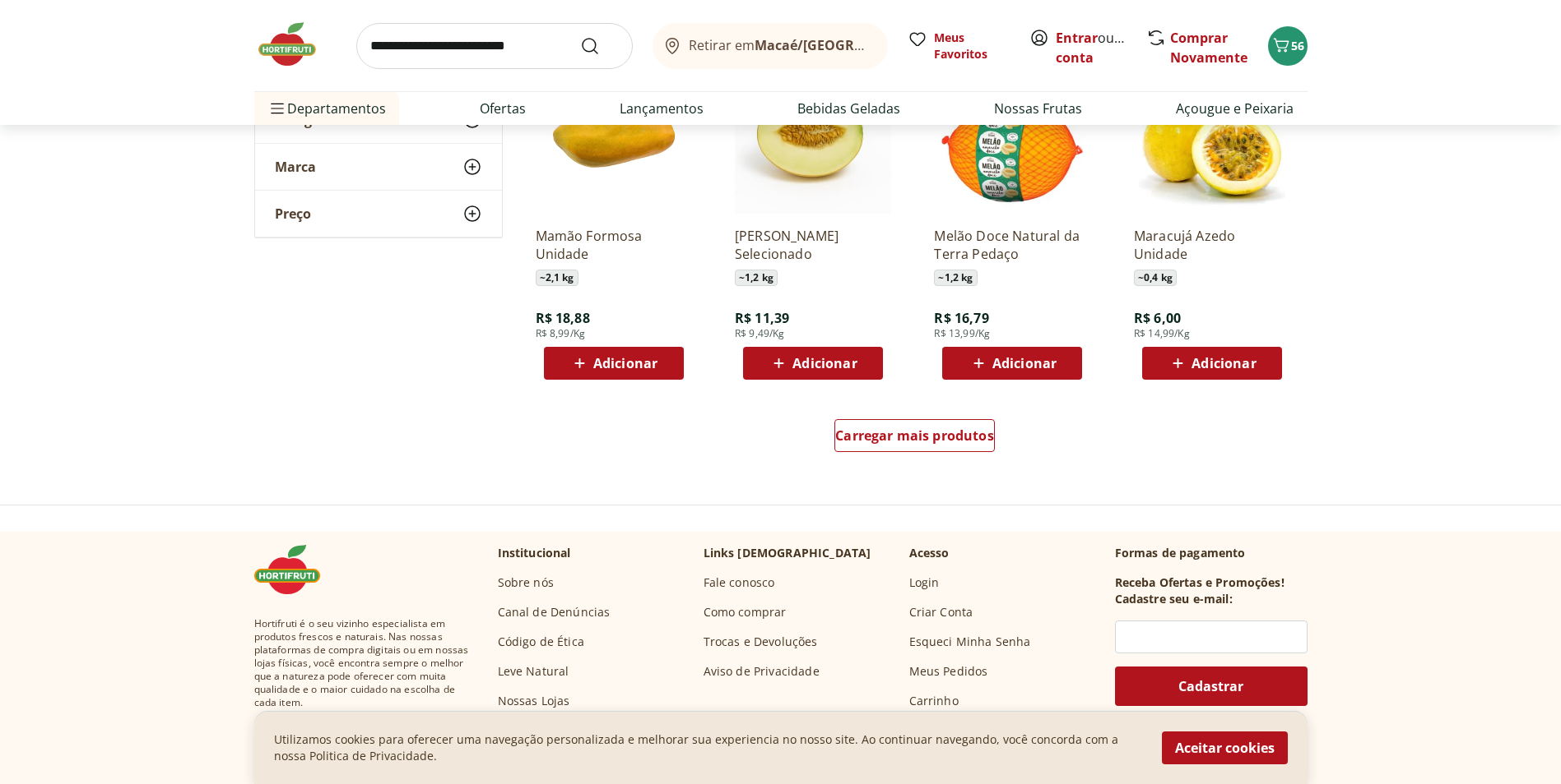
scroll to position [2056, 0]
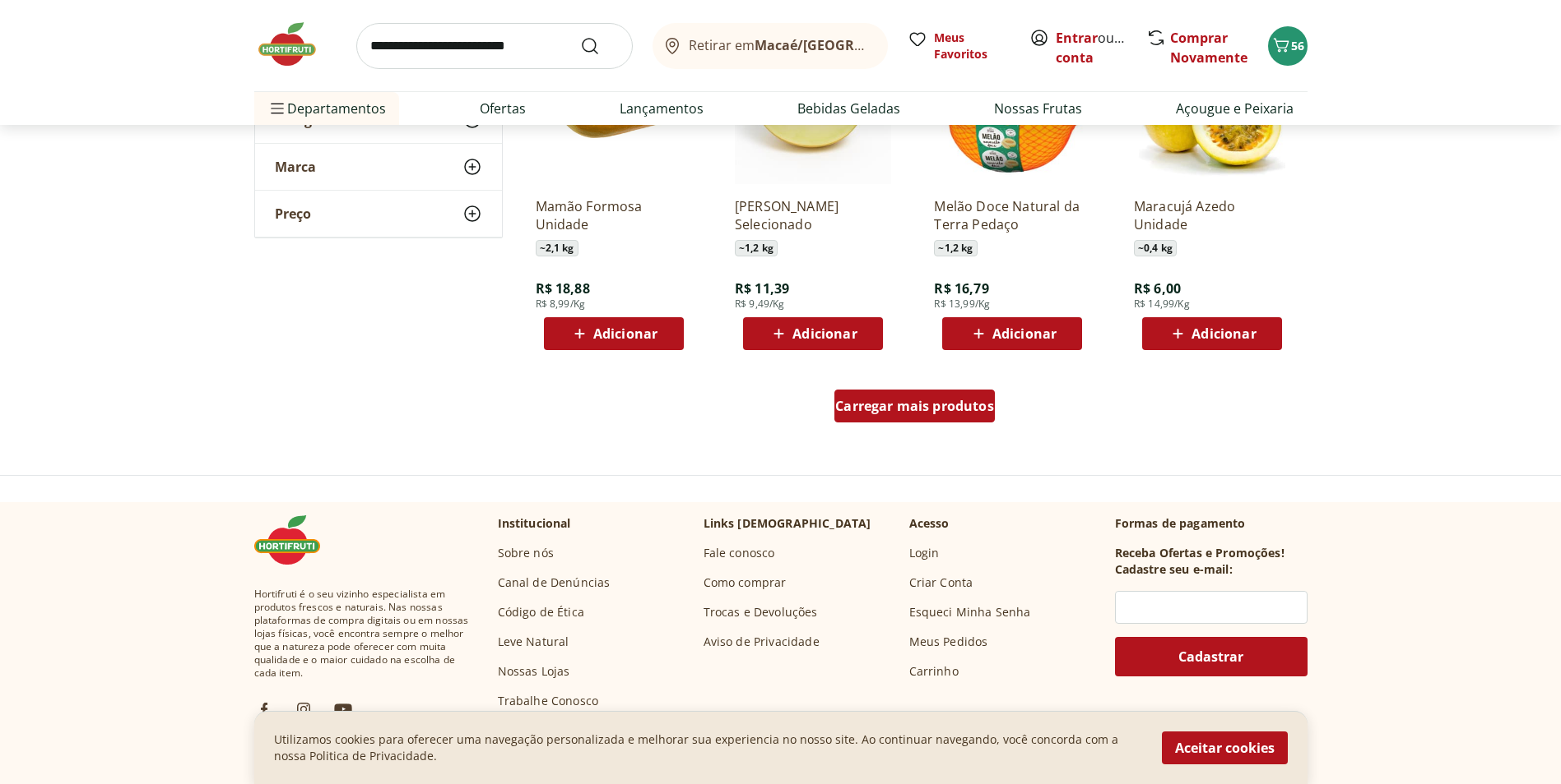
click at [902, 419] on div "Carregar mais produtos" at bounding box center [913, 407] width 160 height 33
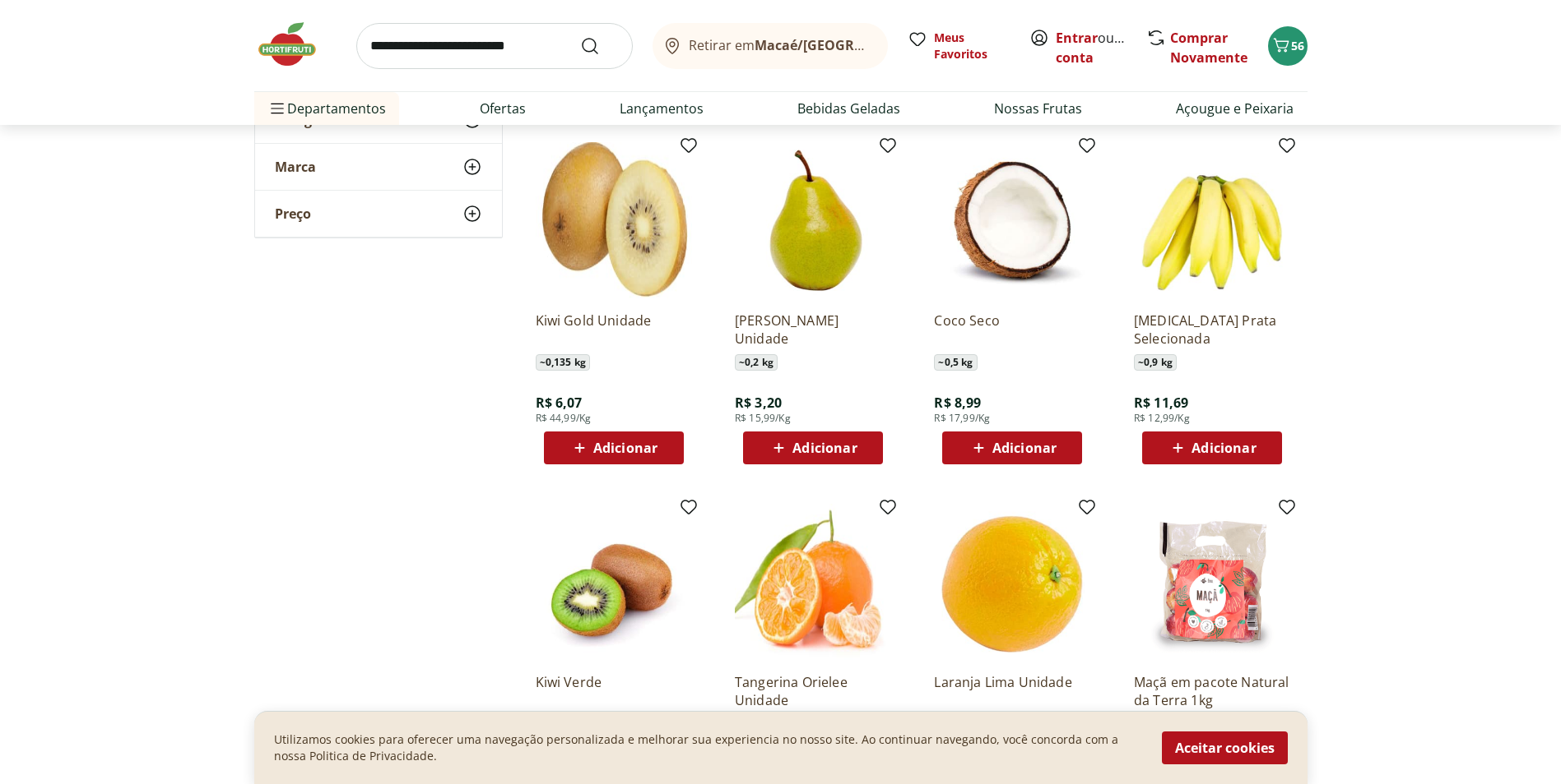
scroll to position [2303, 0]
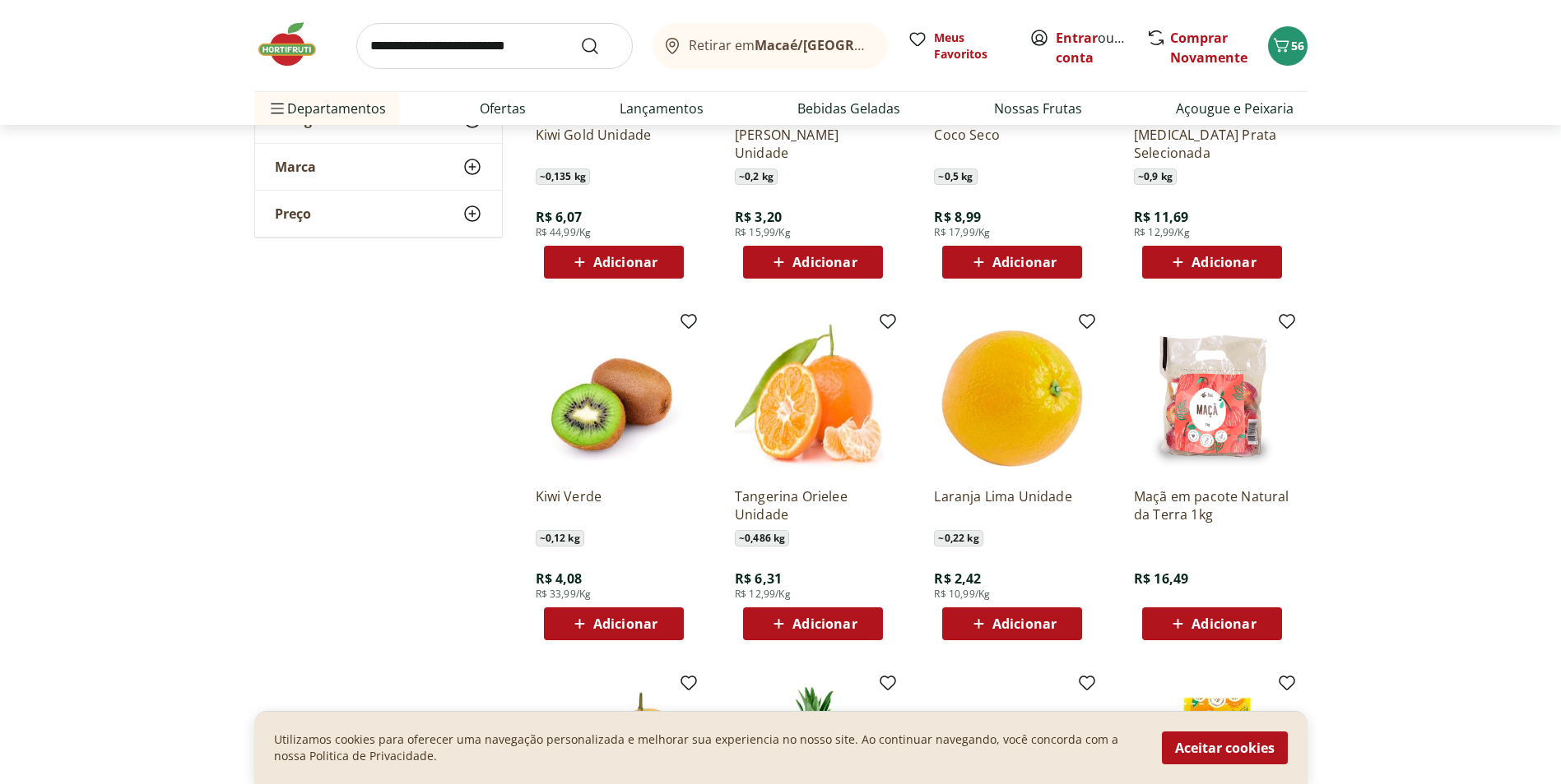
scroll to position [2547, 0]
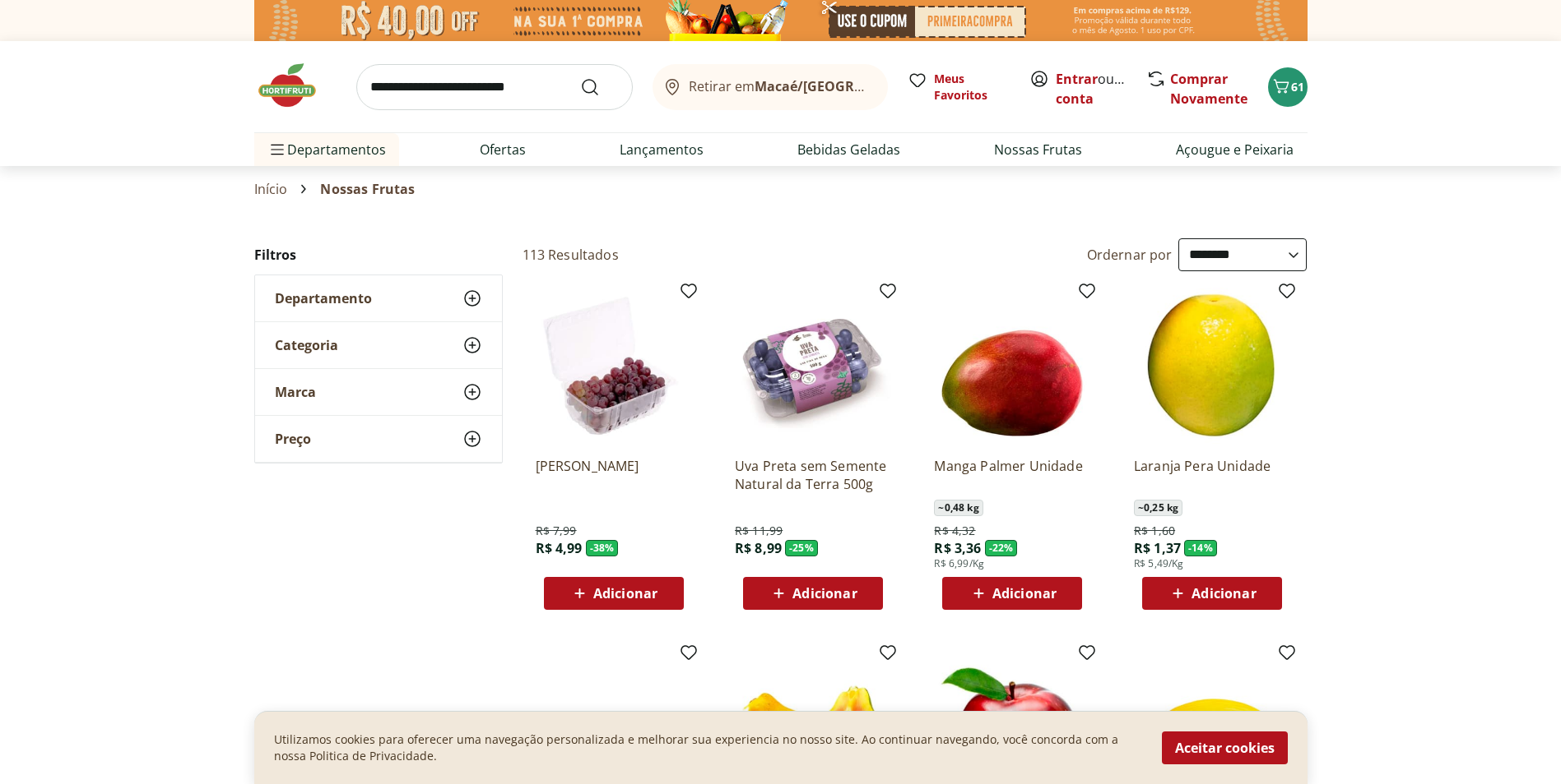
select select "**********"
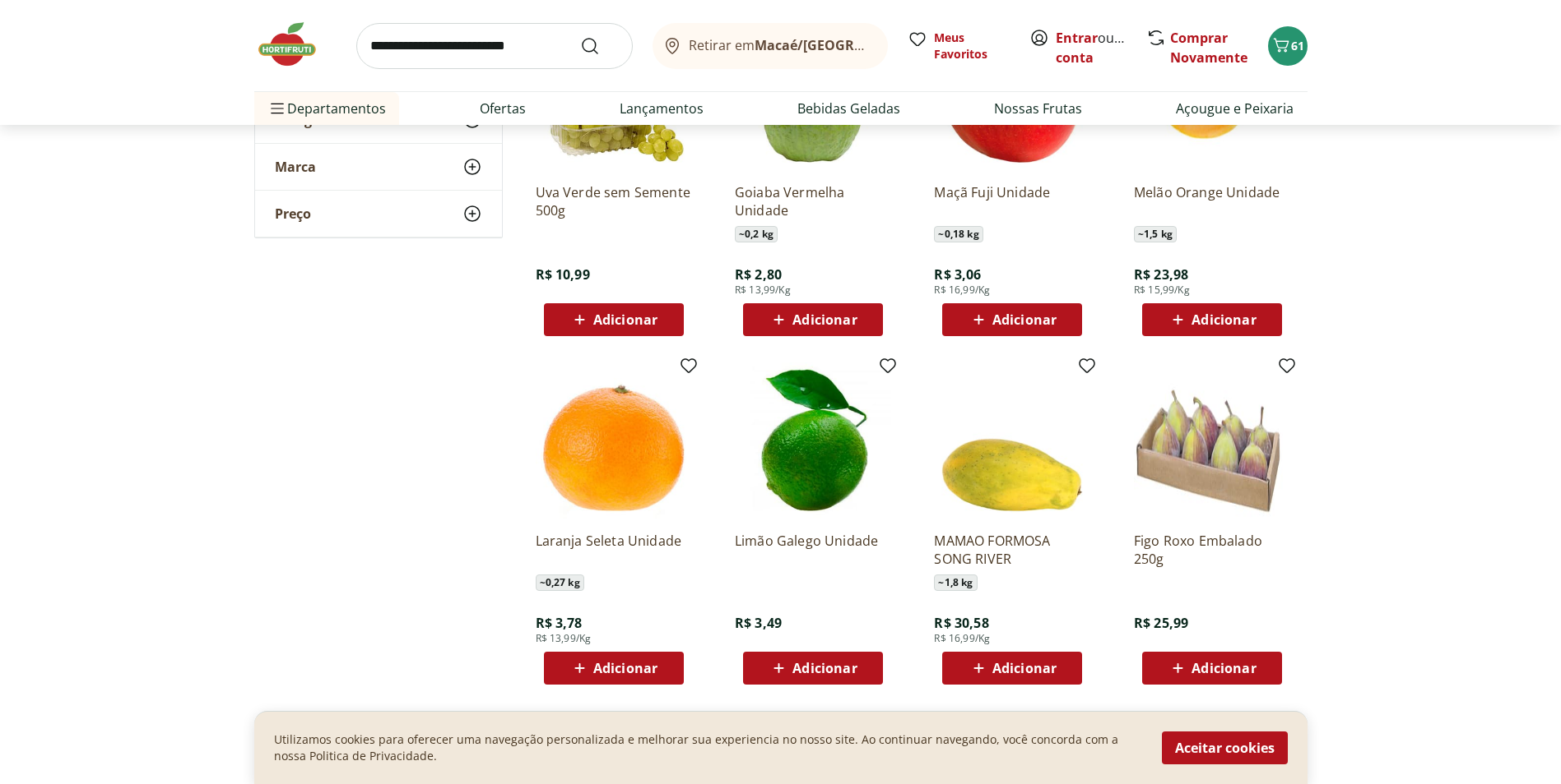
scroll to position [5345, 0]
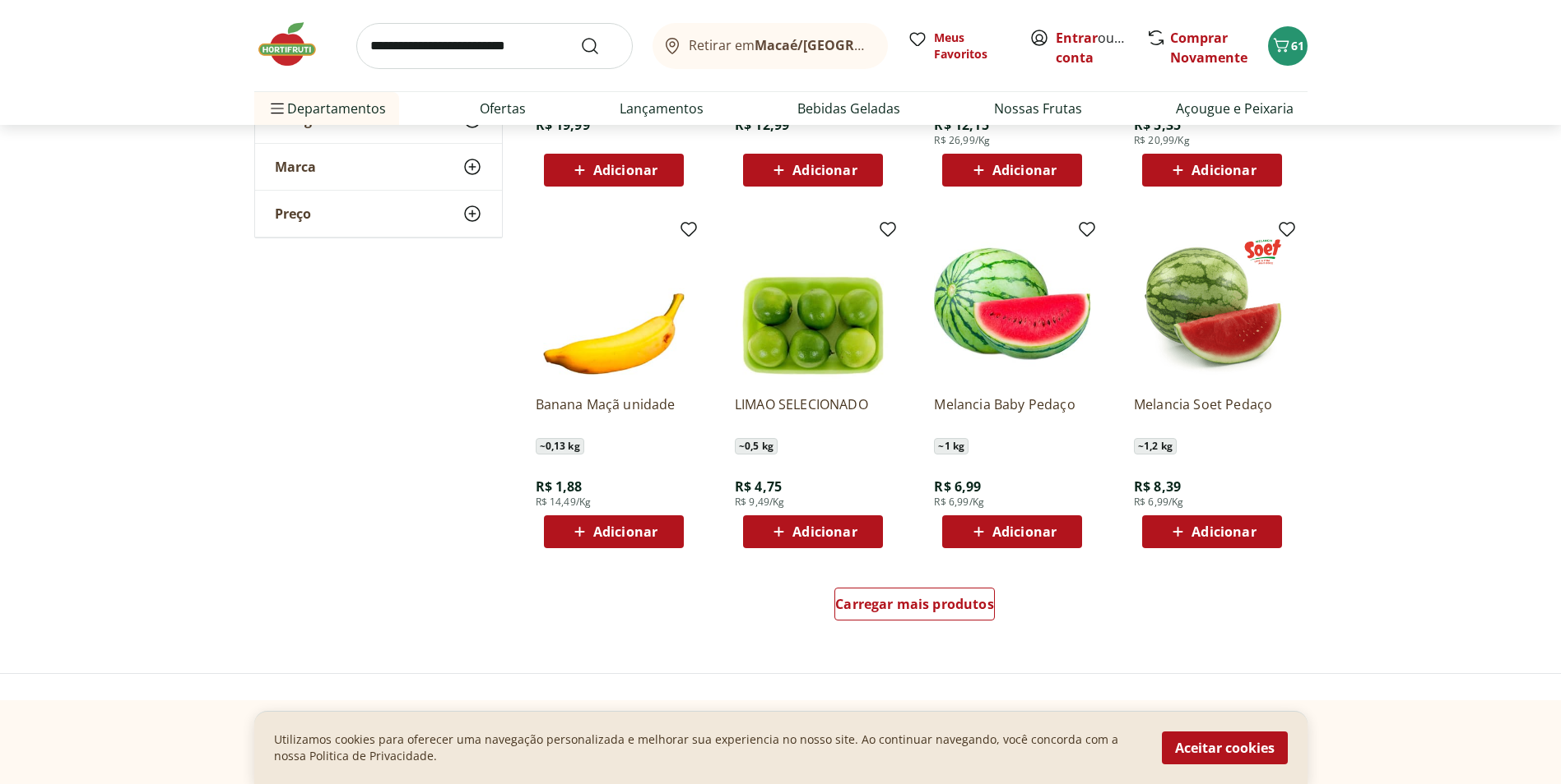
scroll to position [6167, 0]
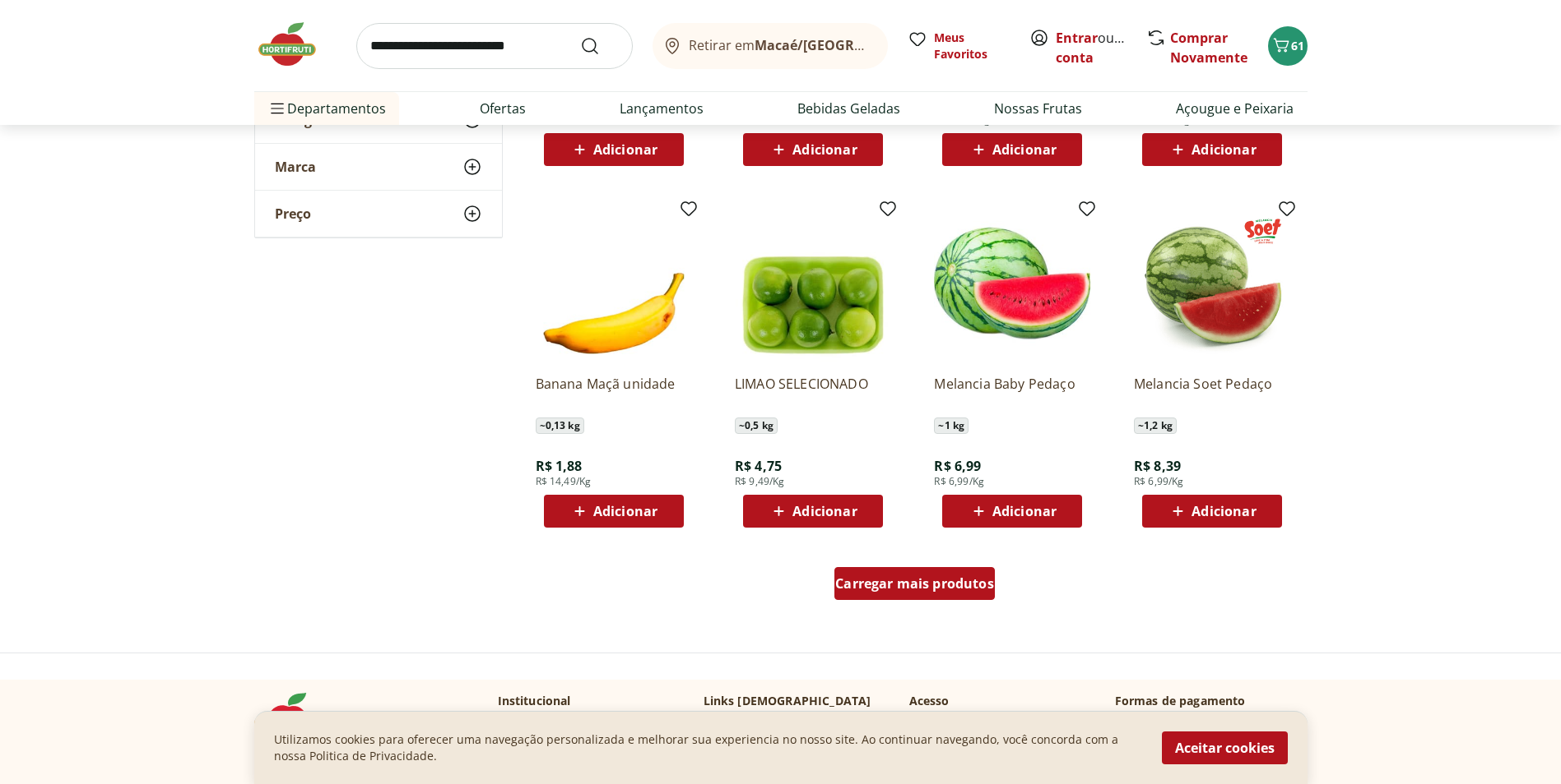
click at [933, 586] on span "Carregar mais produtos" at bounding box center [914, 584] width 159 height 14
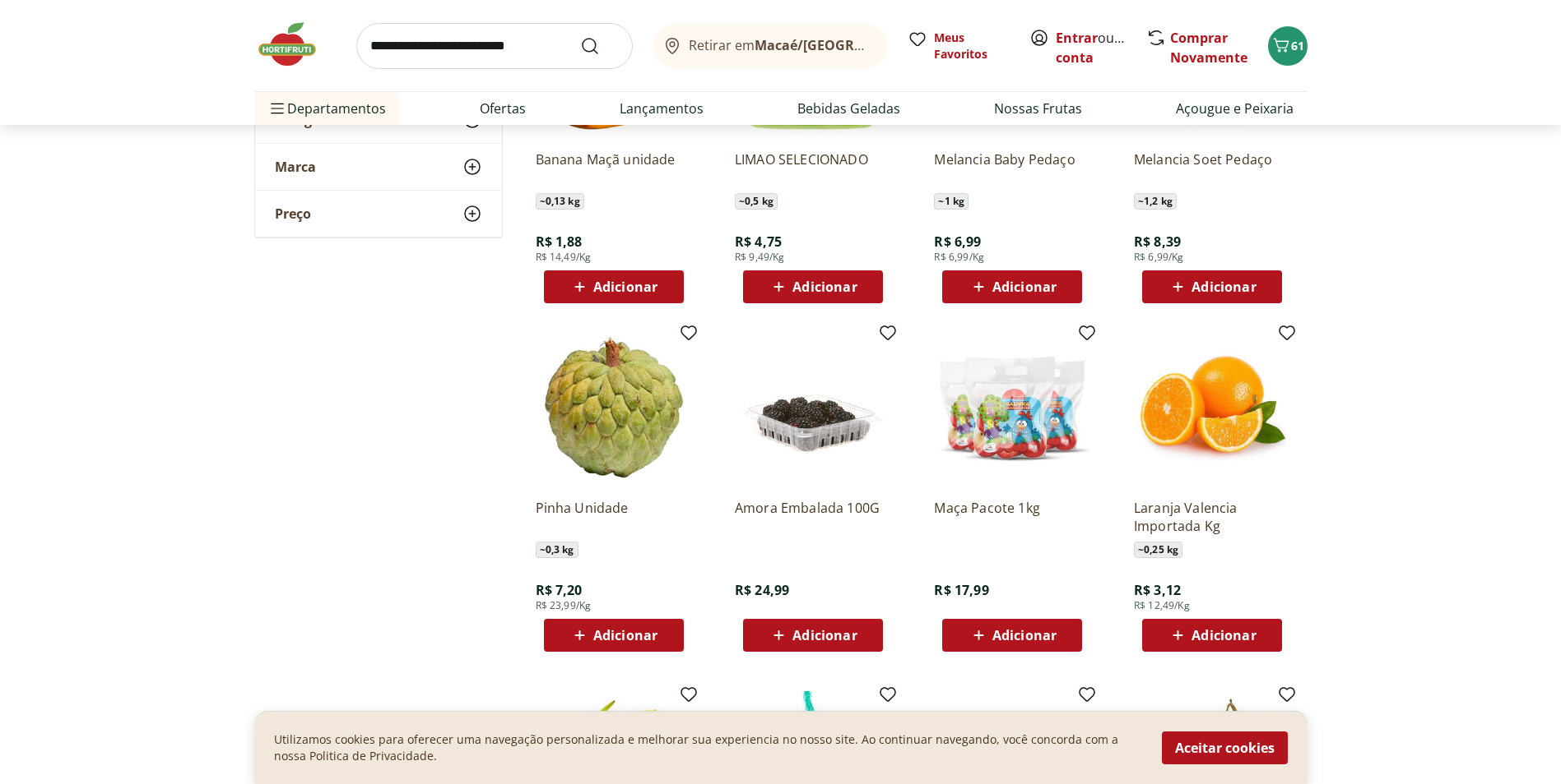
scroll to position [6414, 0]
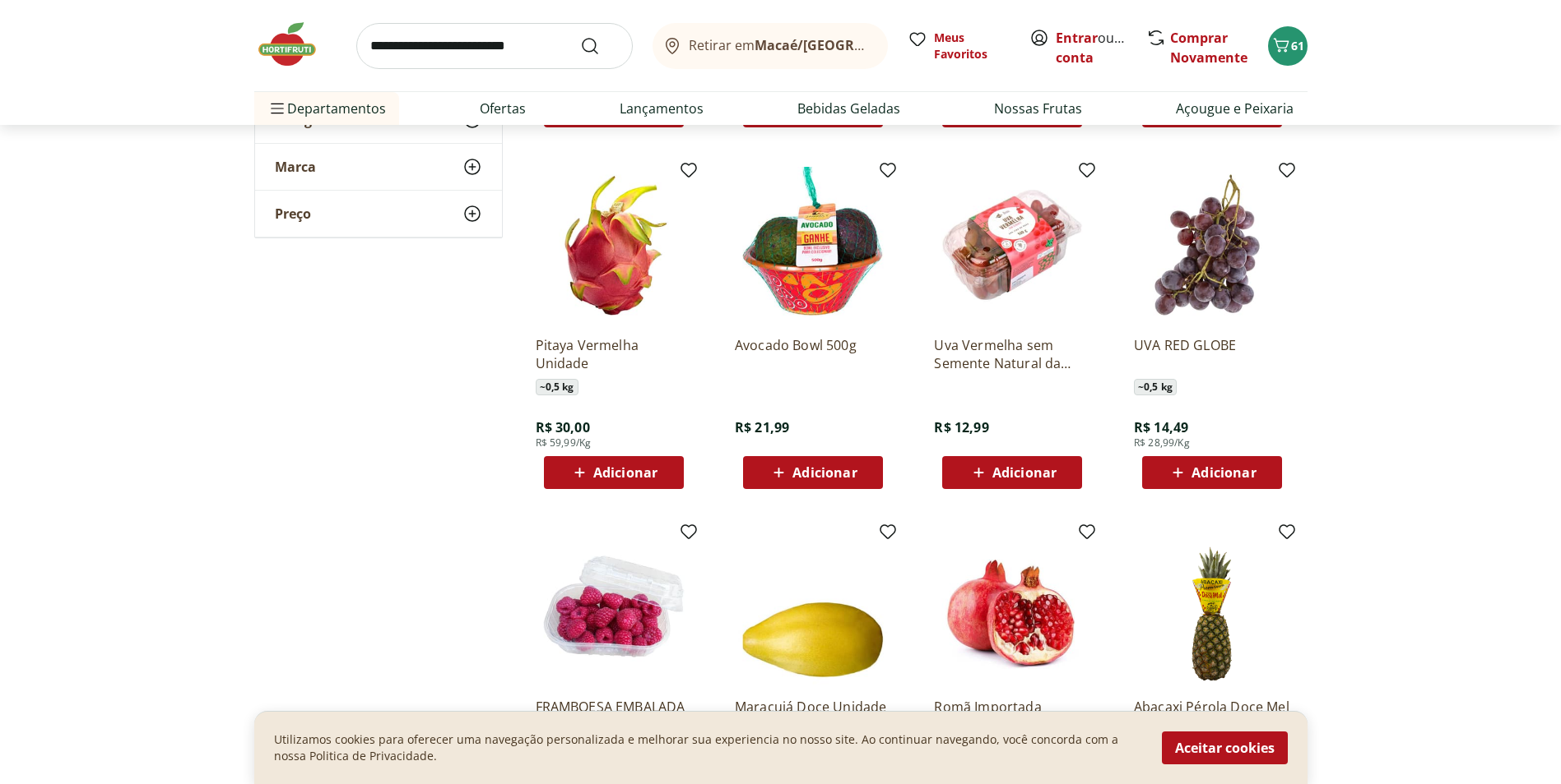
scroll to position [6908, 0]
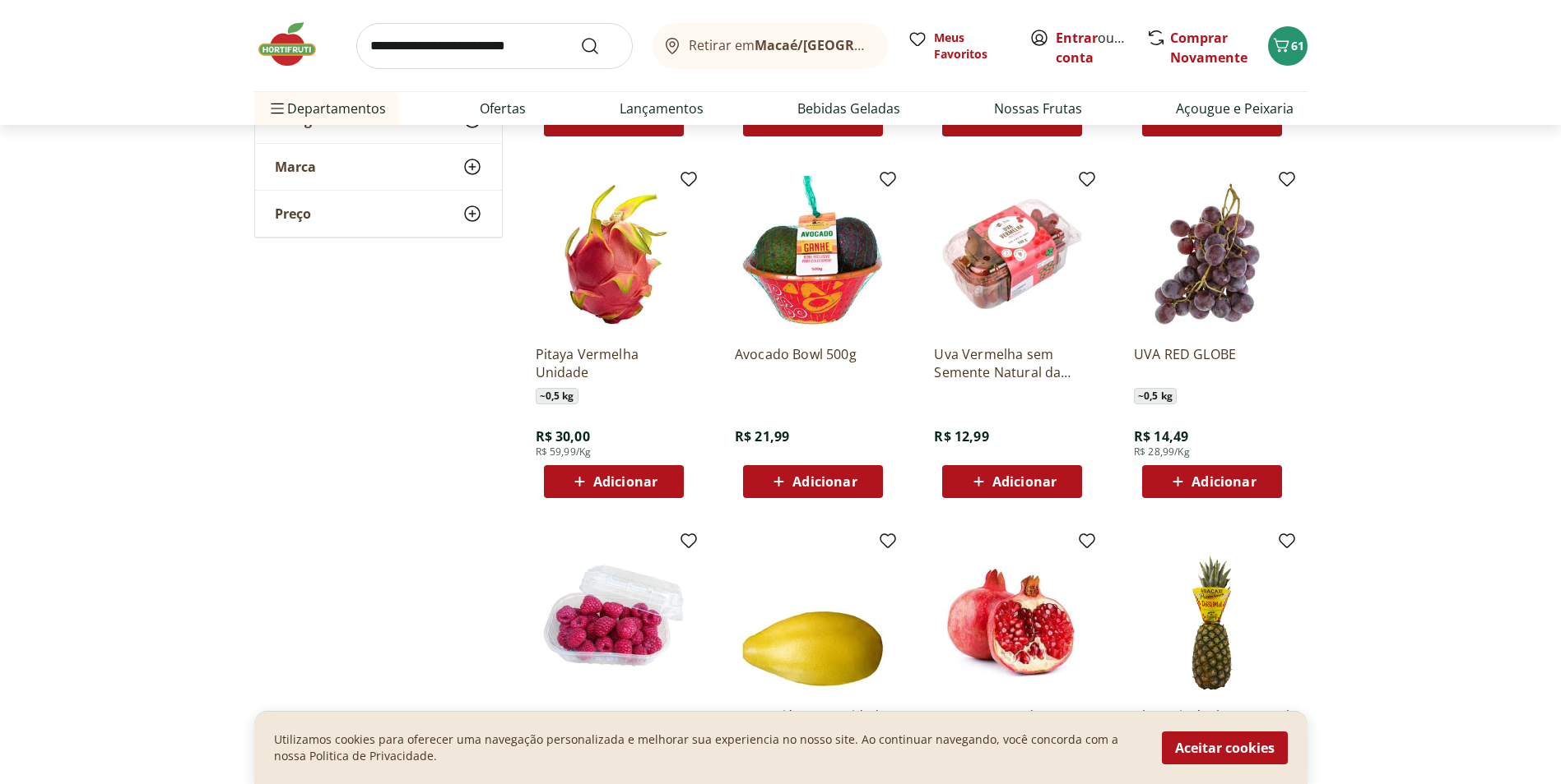
click at [817, 477] on span "Adicionar" at bounding box center [824, 482] width 64 height 14
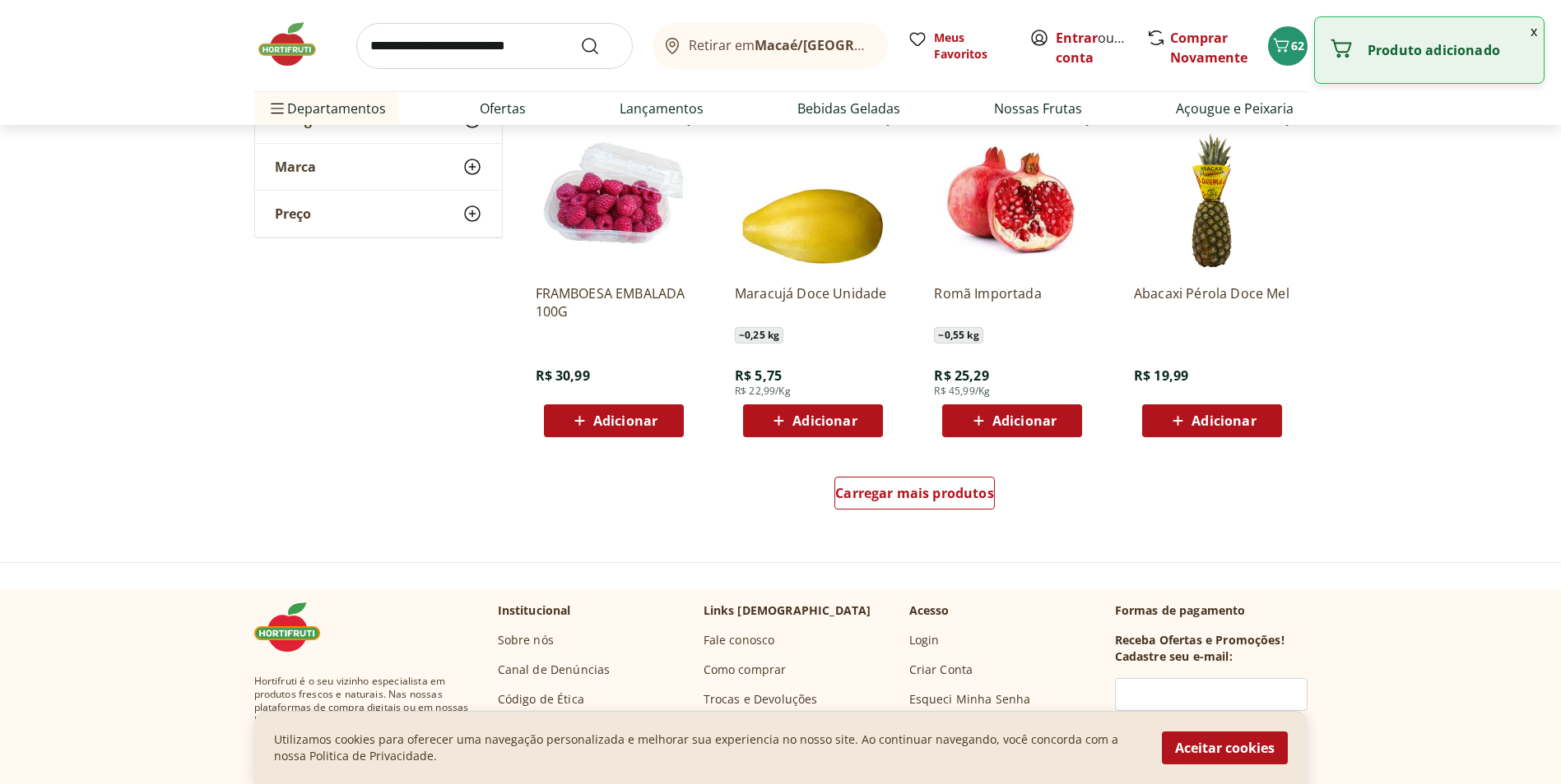
scroll to position [7483, 0]
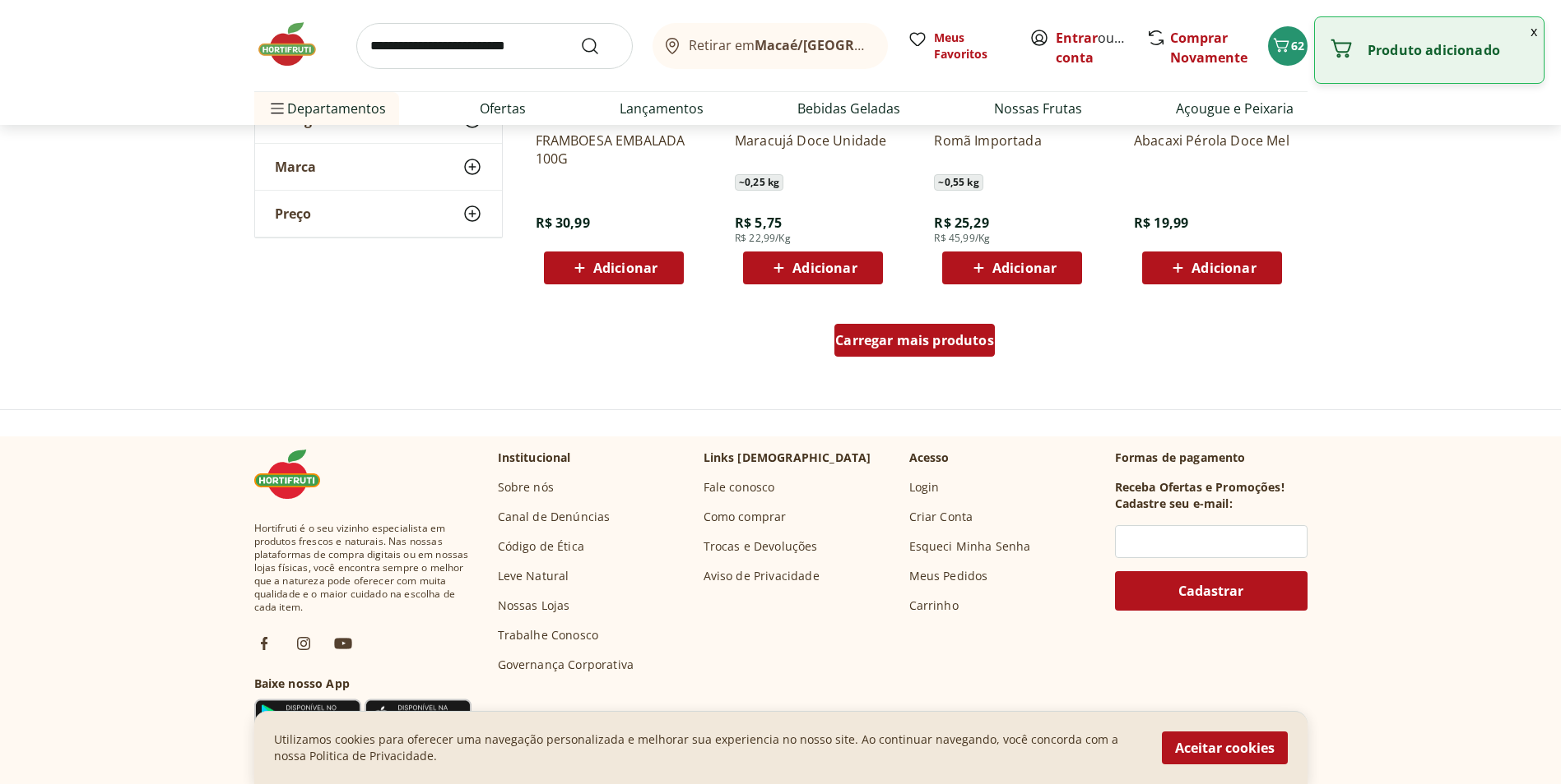
click at [929, 331] on div "Carregar mais produtos" at bounding box center [913, 341] width 160 height 33
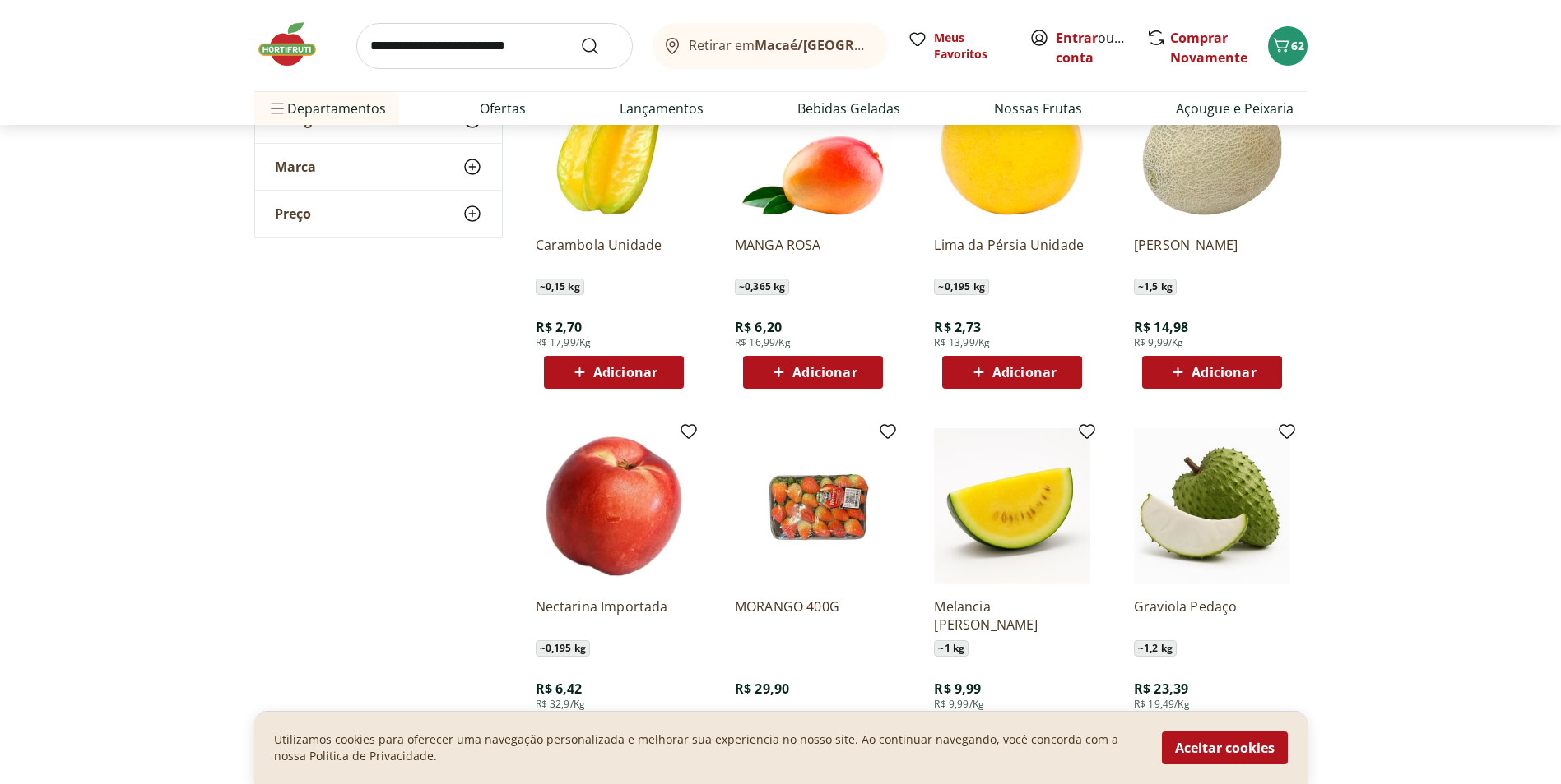
scroll to position [7729, 0]
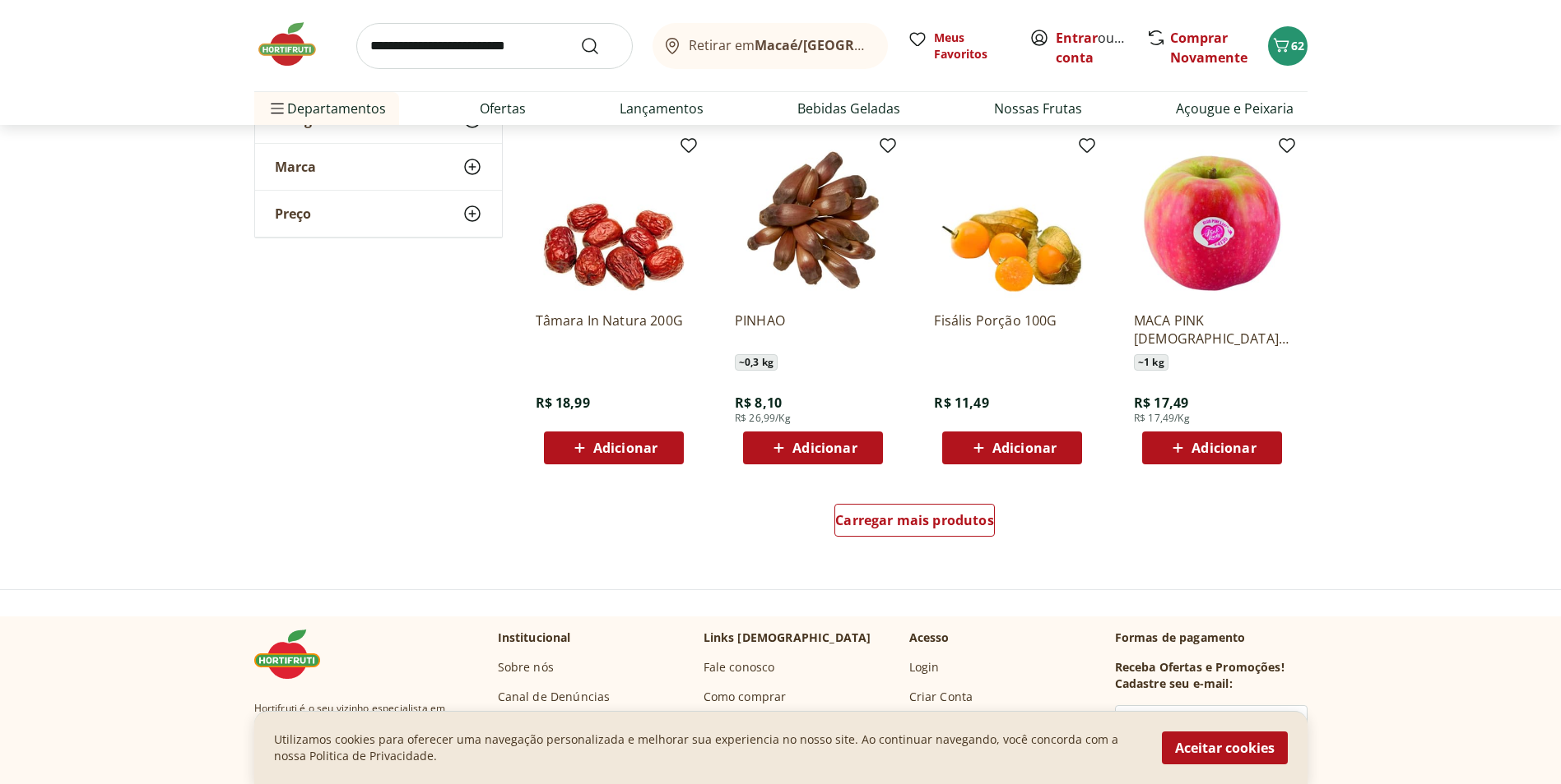
scroll to position [8387, 0]
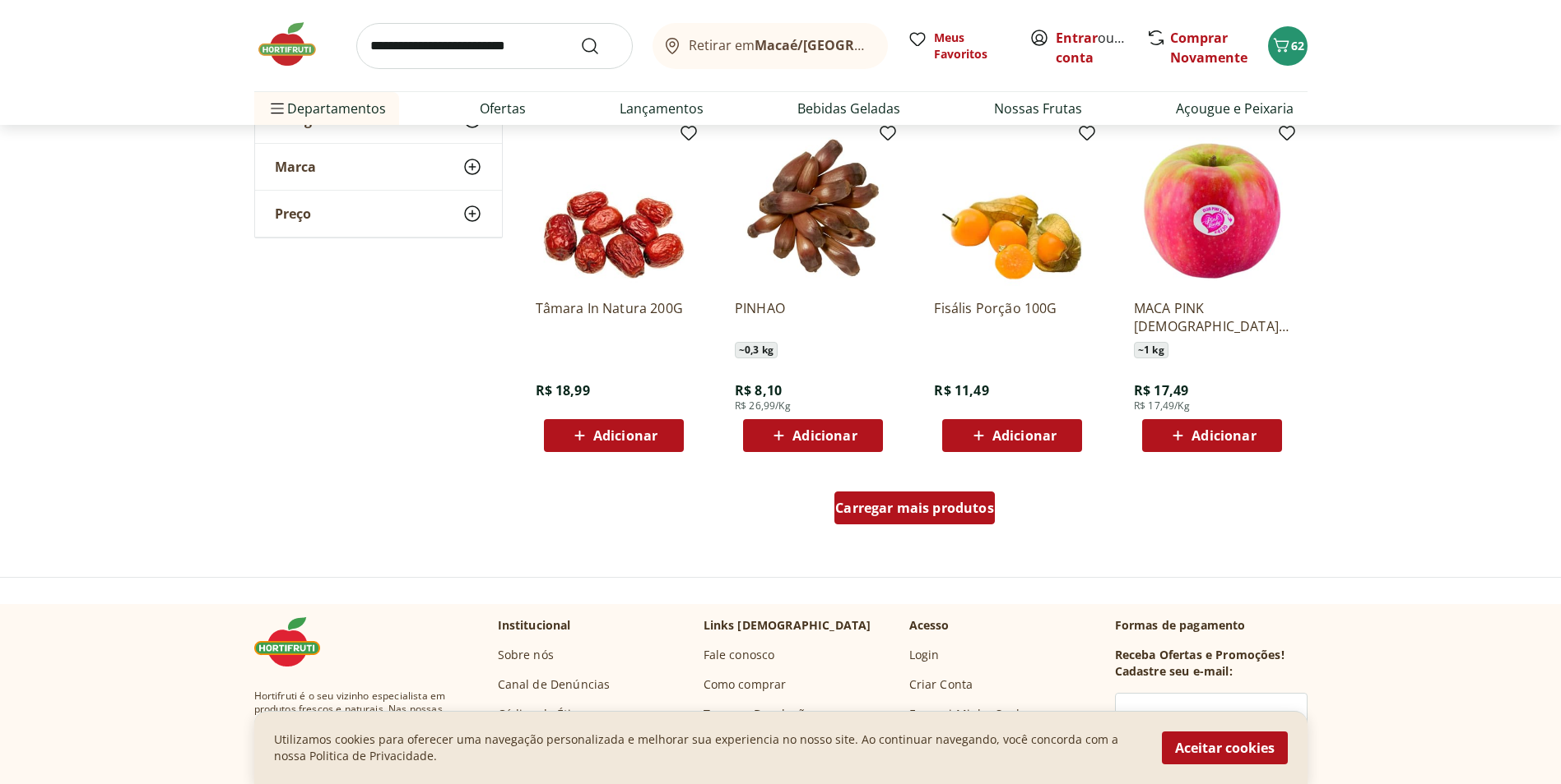
click at [928, 507] on span "Carregar mais produtos" at bounding box center [914, 508] width 159 height 14
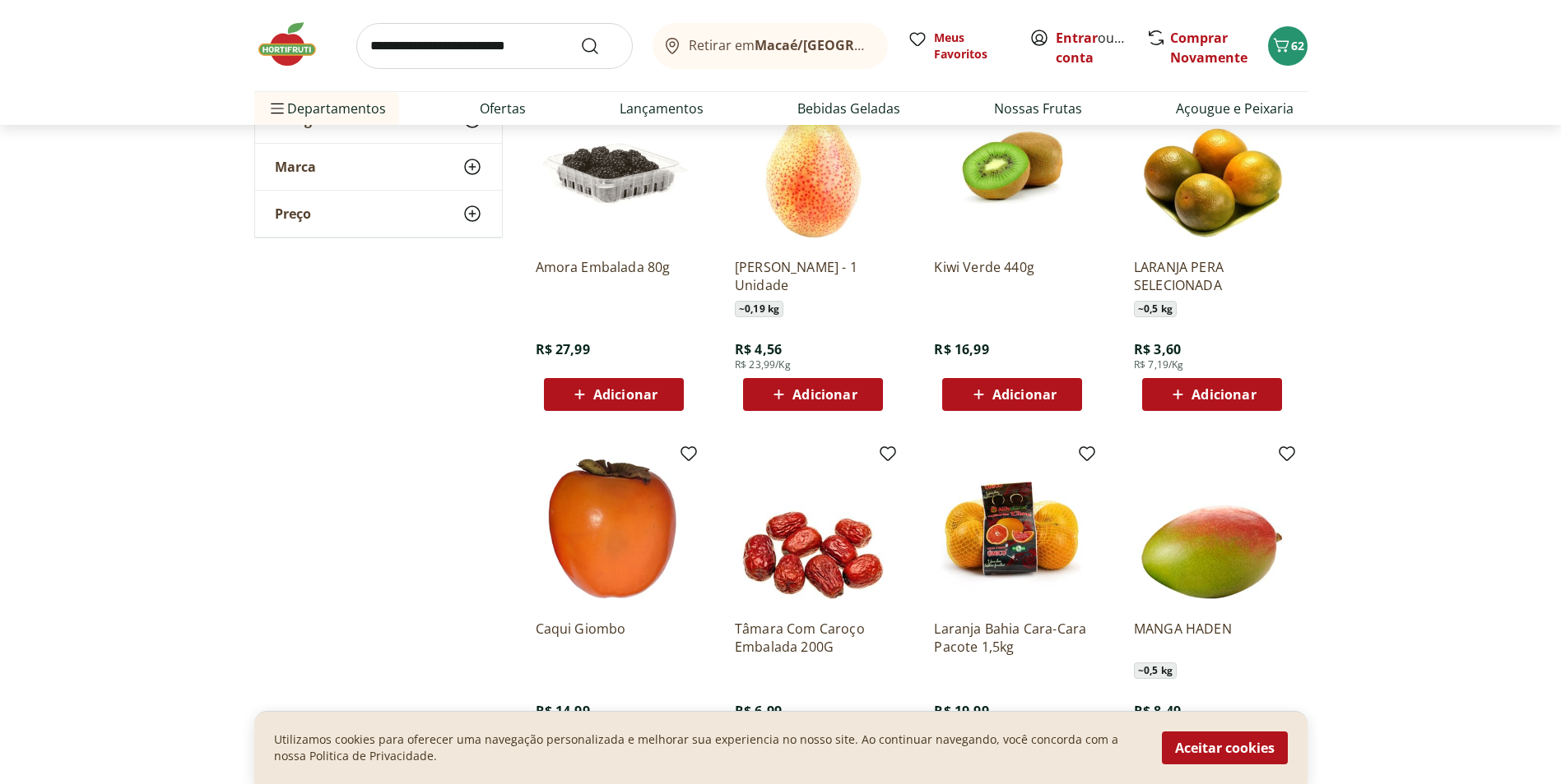
scroll to position [8799, 0]
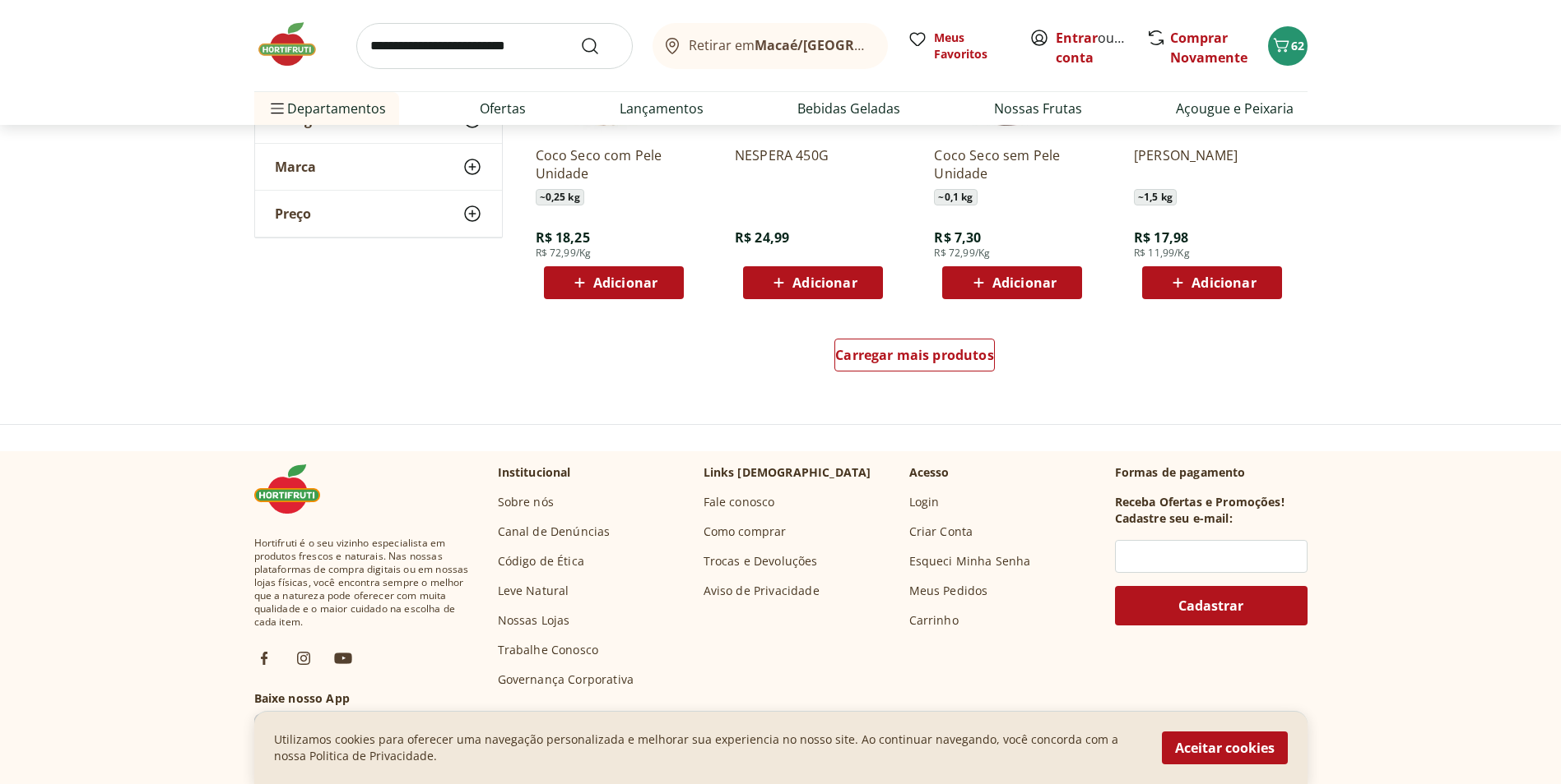
scroll to position [9620, 0]
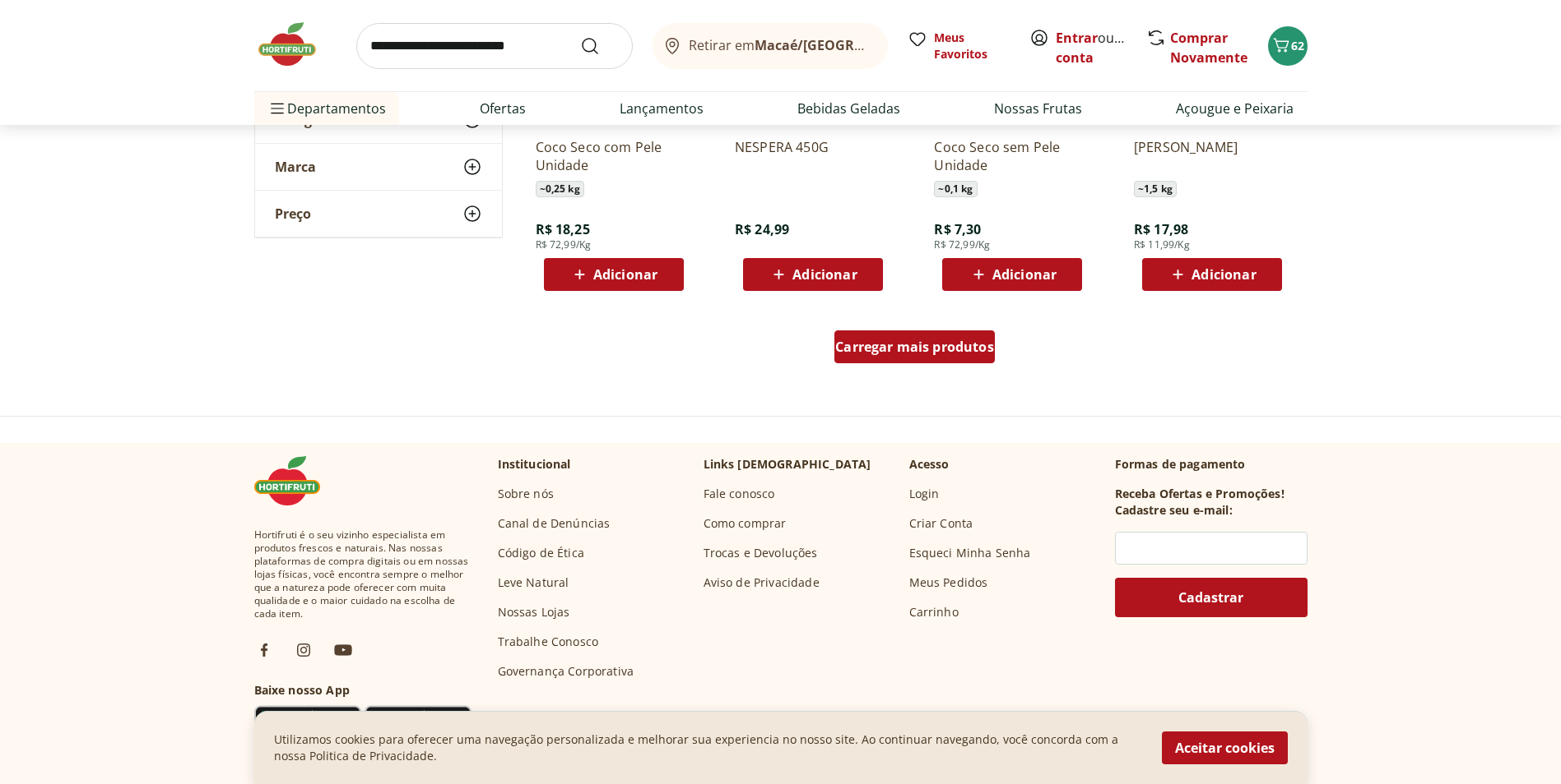
click at [912, 350] on span "Carregar mais produtos" at bounding box center [914, 347] width 159 height 14
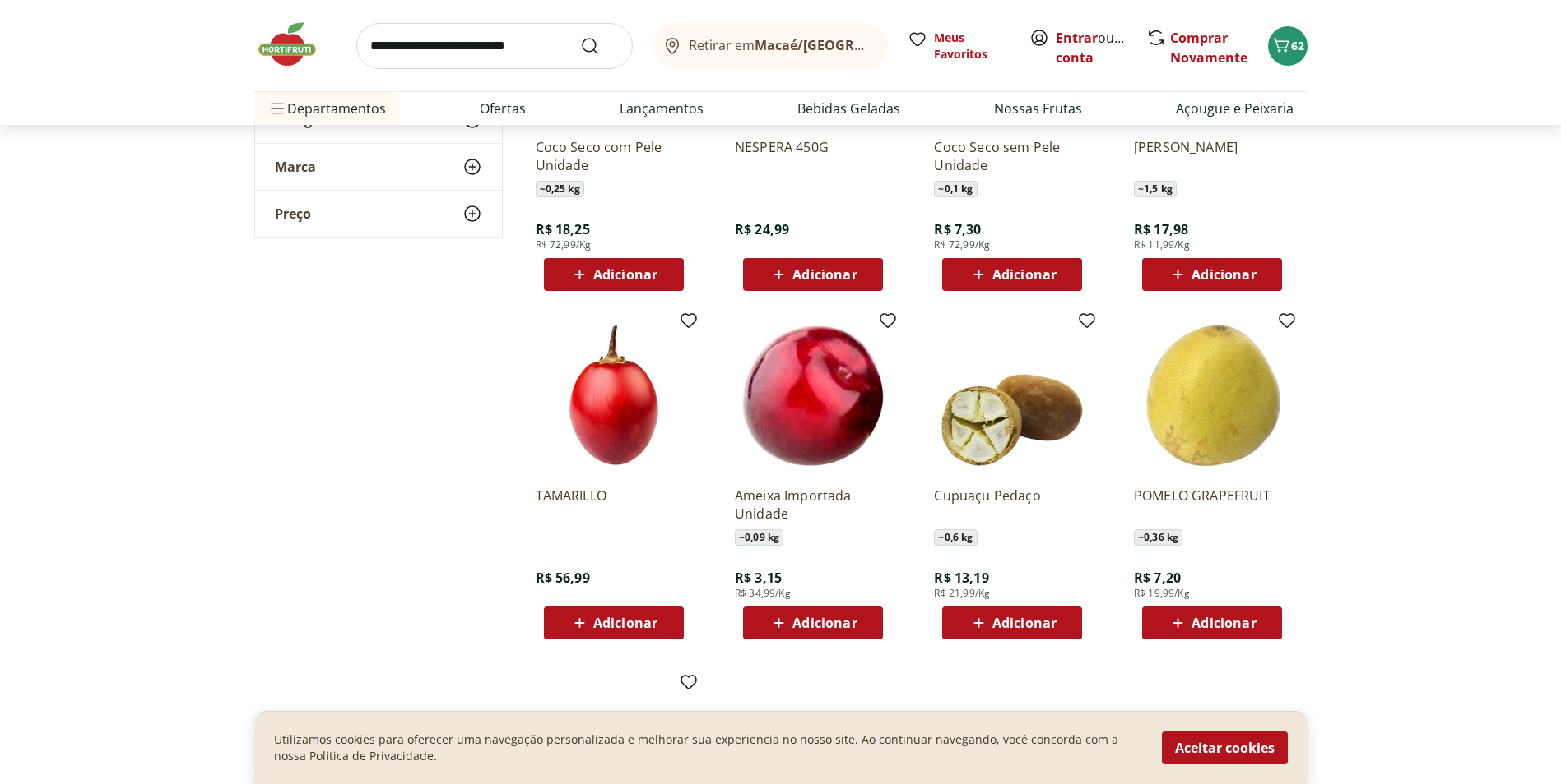
scroll to position [8964, 0]
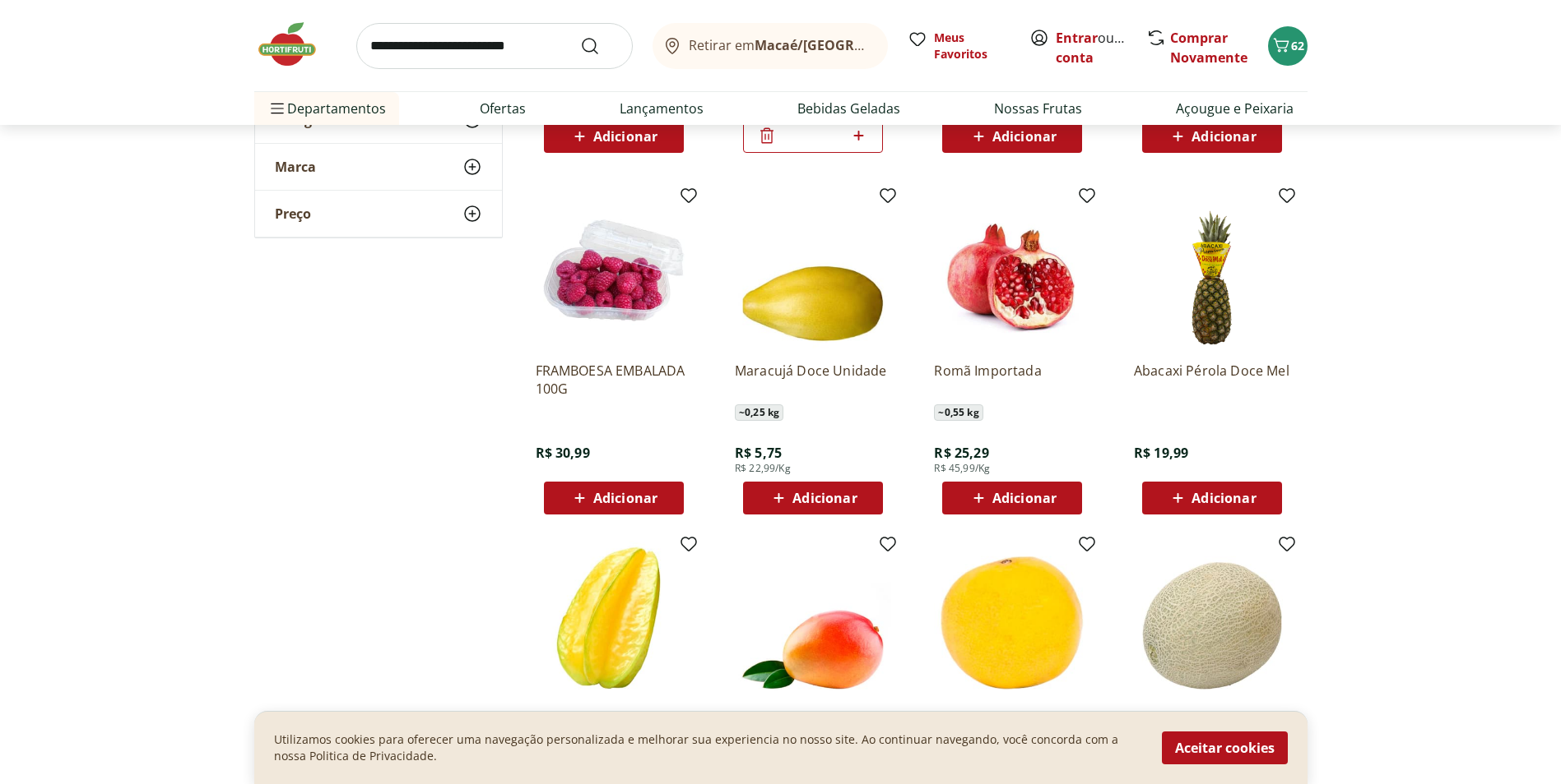
scroll to position [7154, 0]
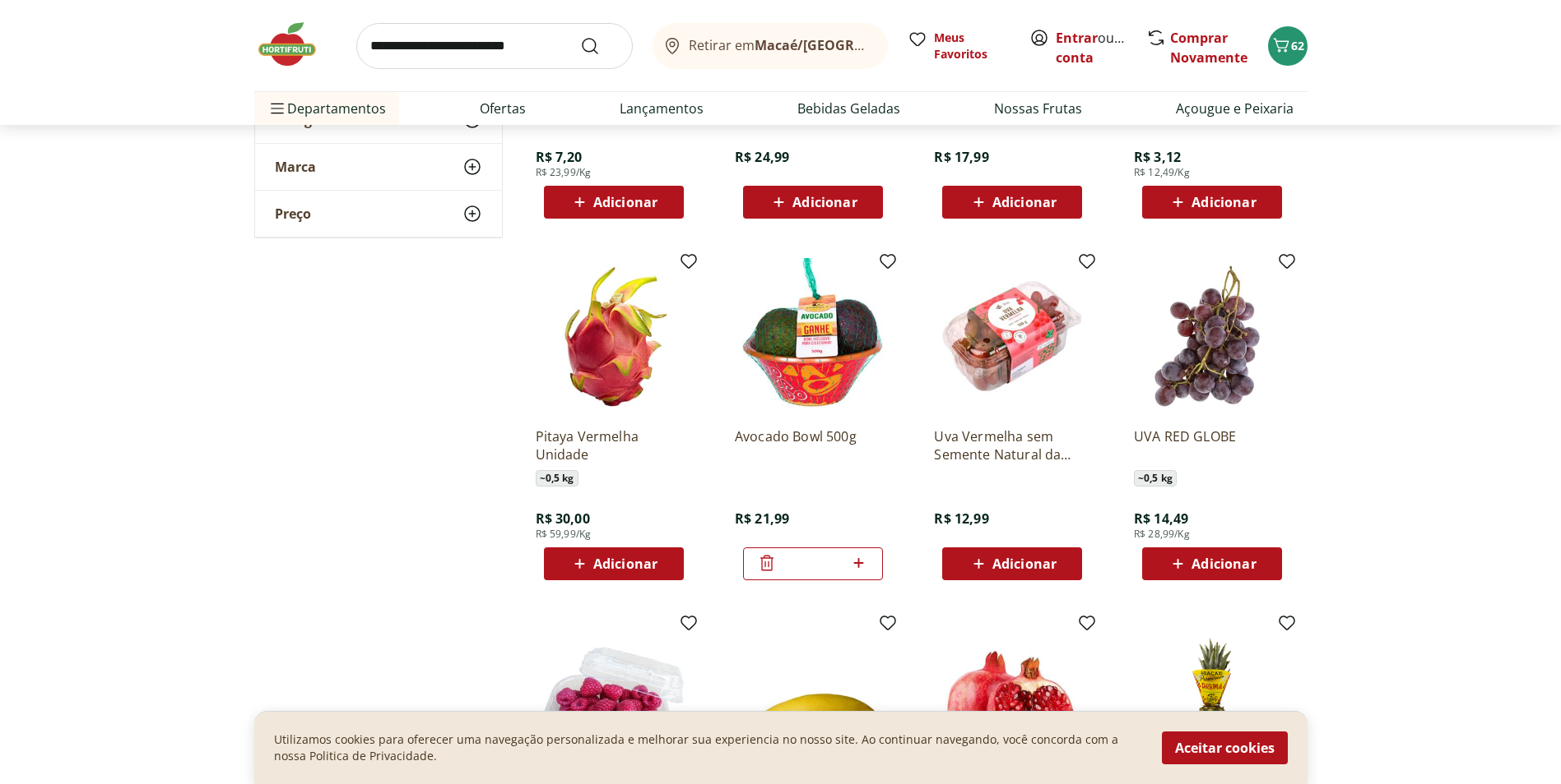
scroll to position [6579, 0]
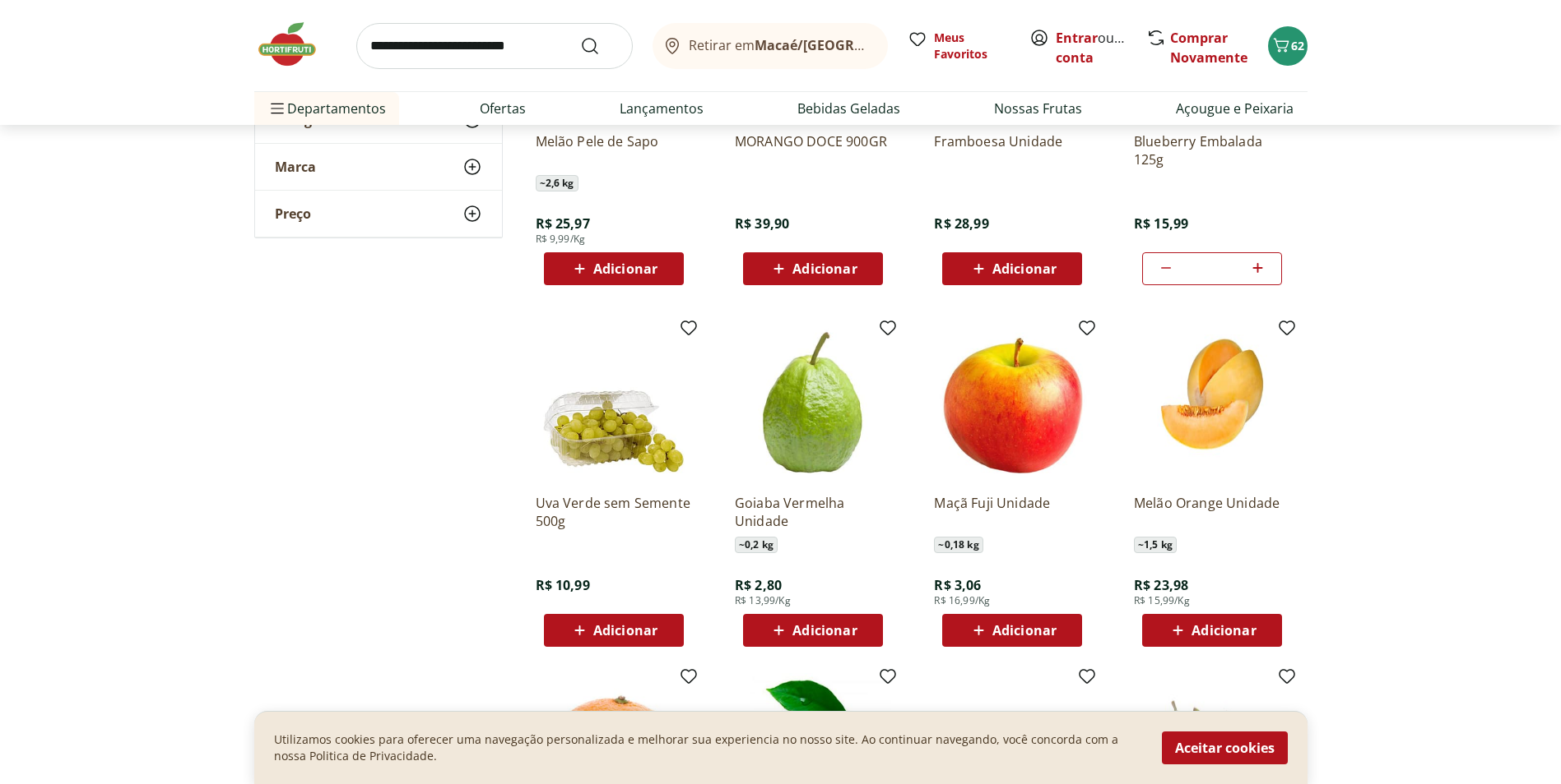
scroll to position [4934, 0]
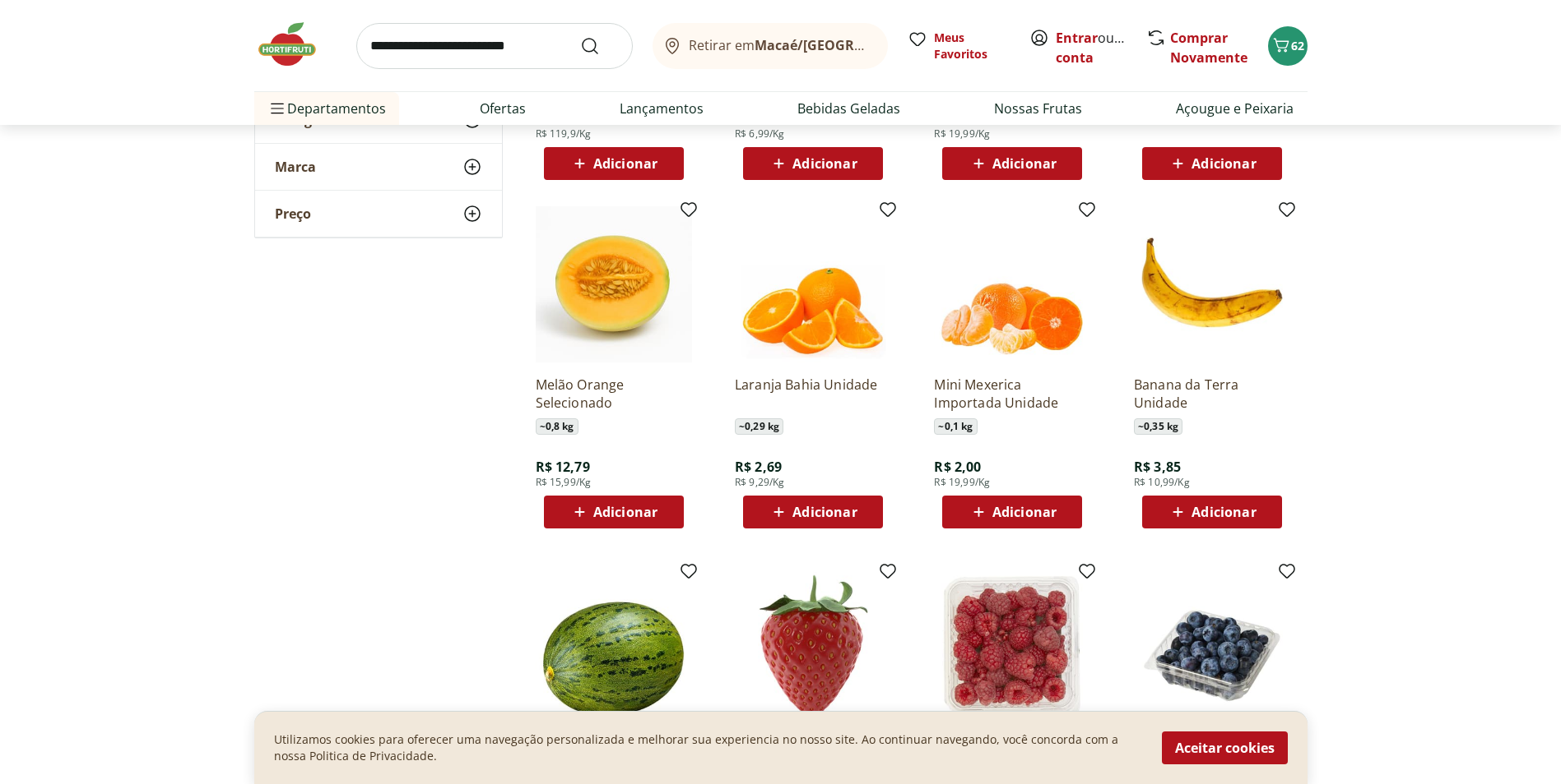
scroll to position [4359, 0]
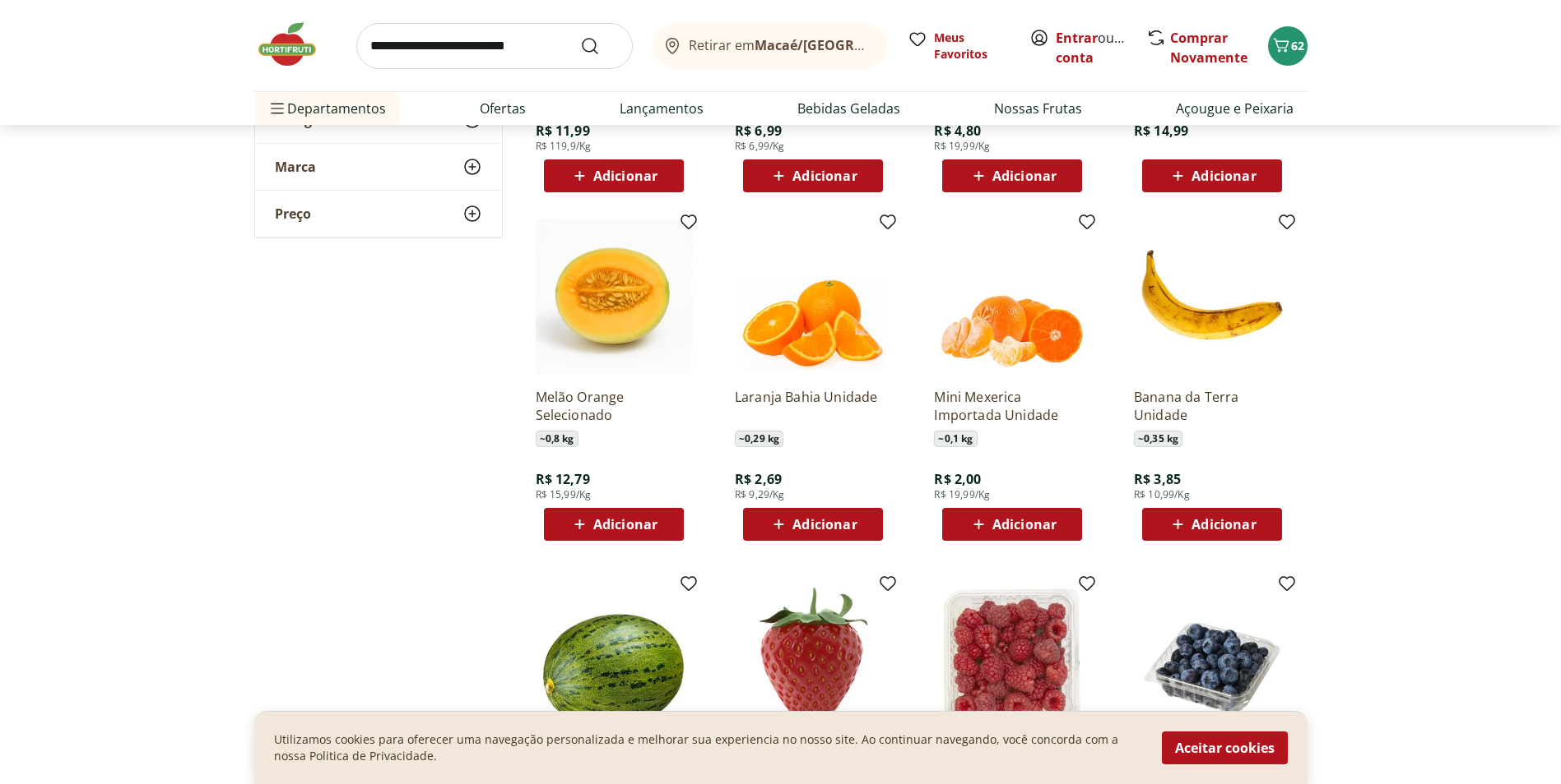
click at [1195, 523] on span "Adicionar" at bounding box center [1223, 525] width 64 height 14
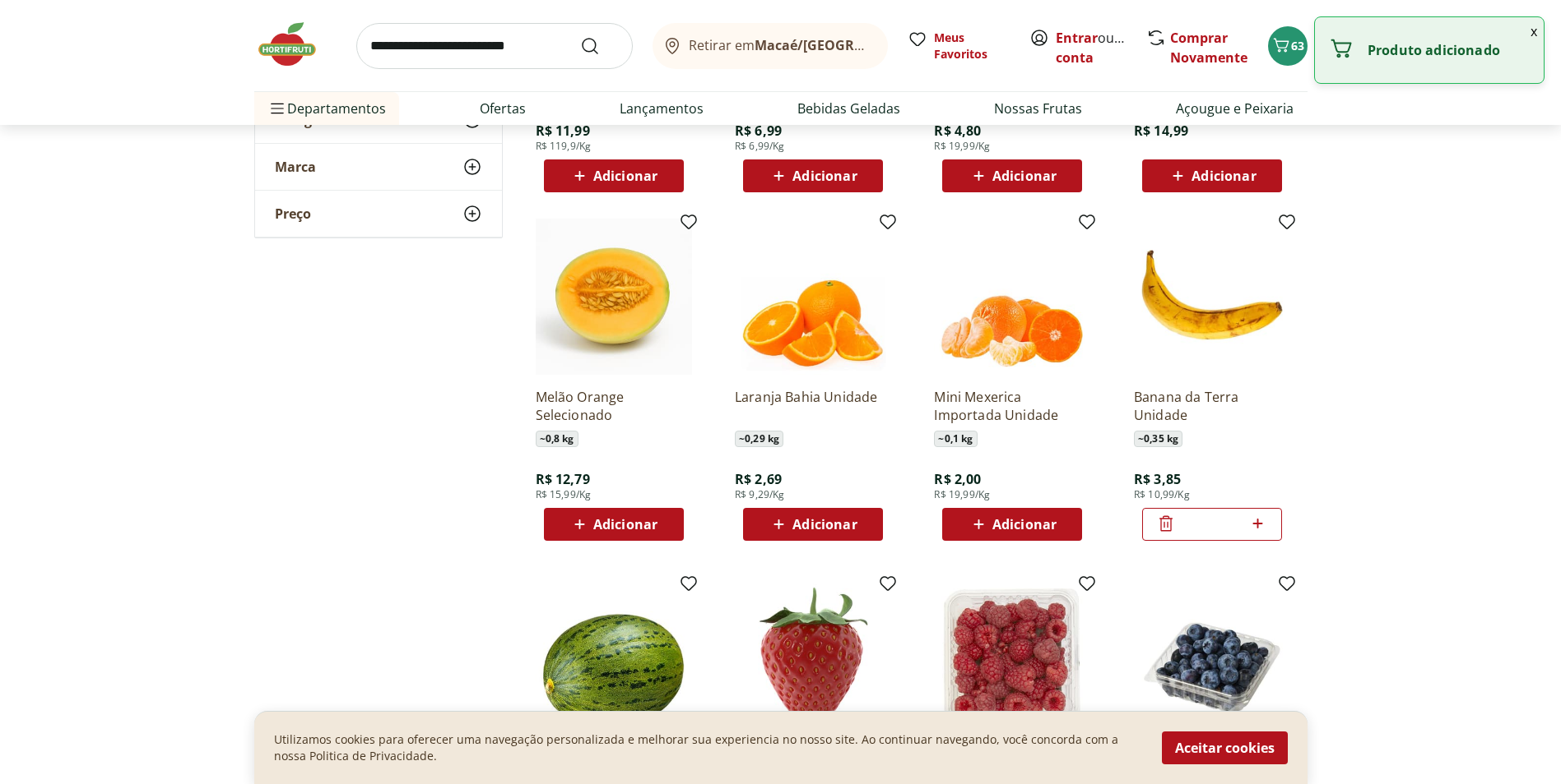
click at [1264, 524] on icon at bounding box center [1257, 524] width 20 height 19
type input "*"
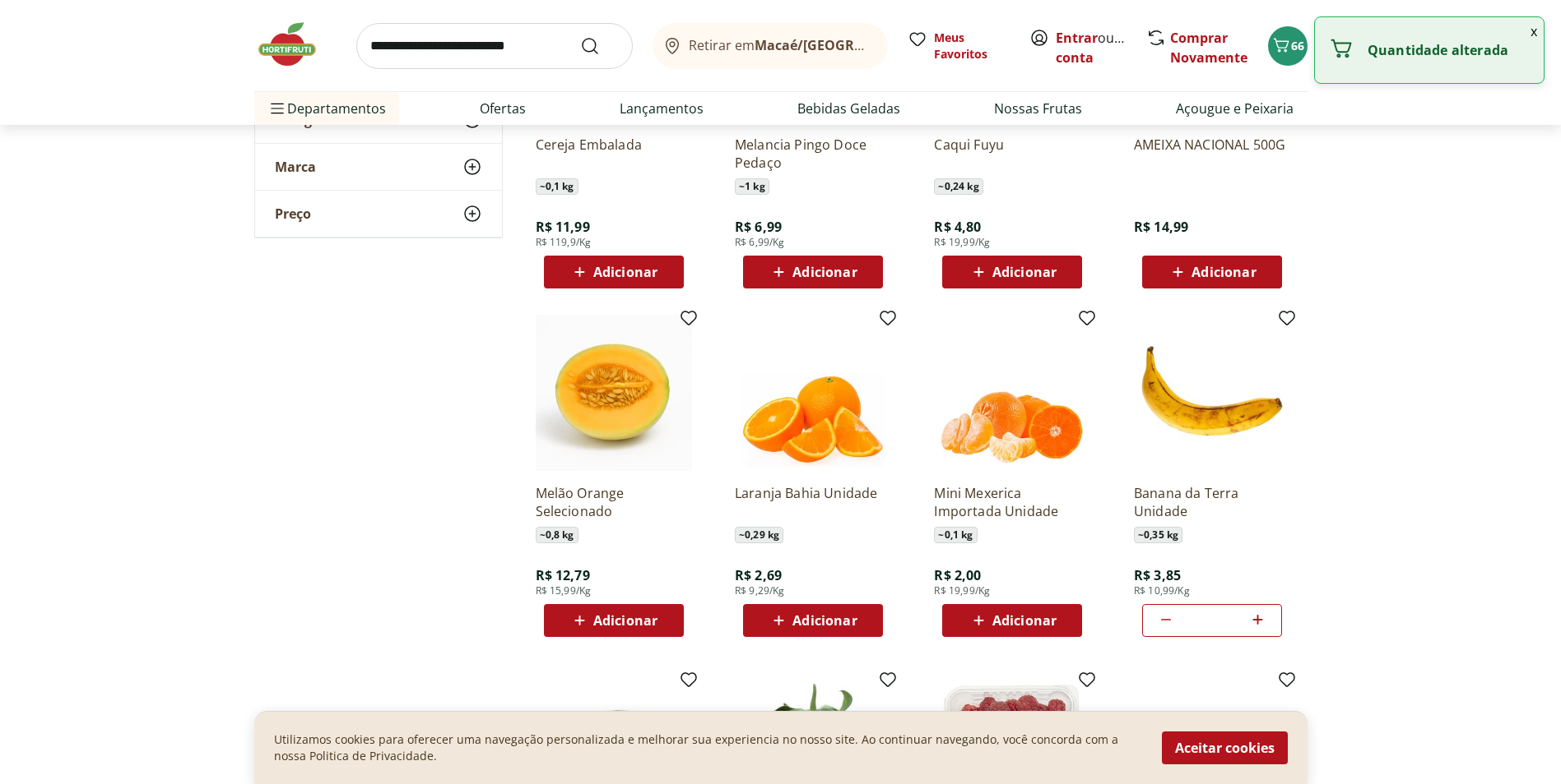
scroll to position [4111, 0]
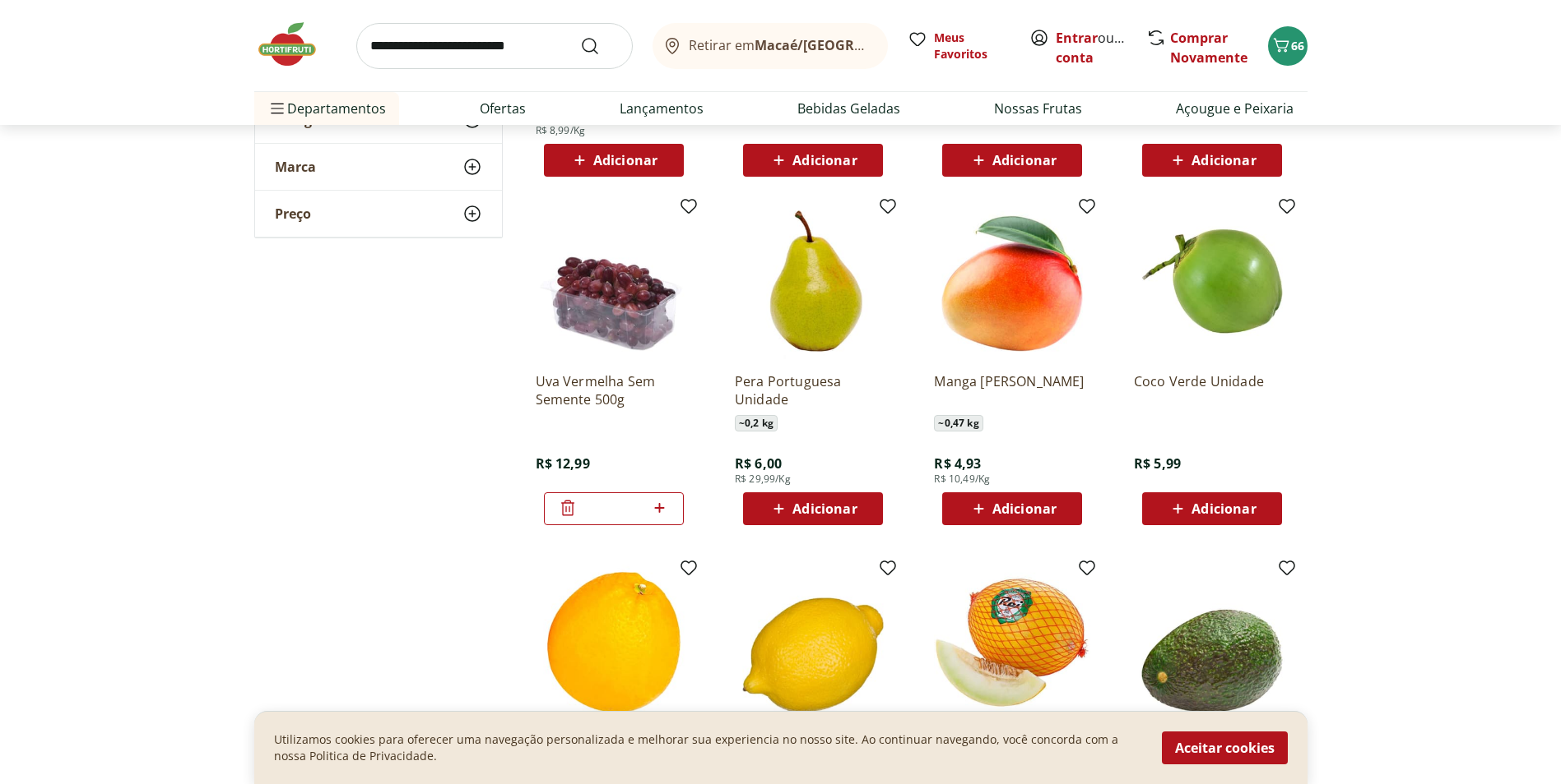
scroll to position [3289, 0]
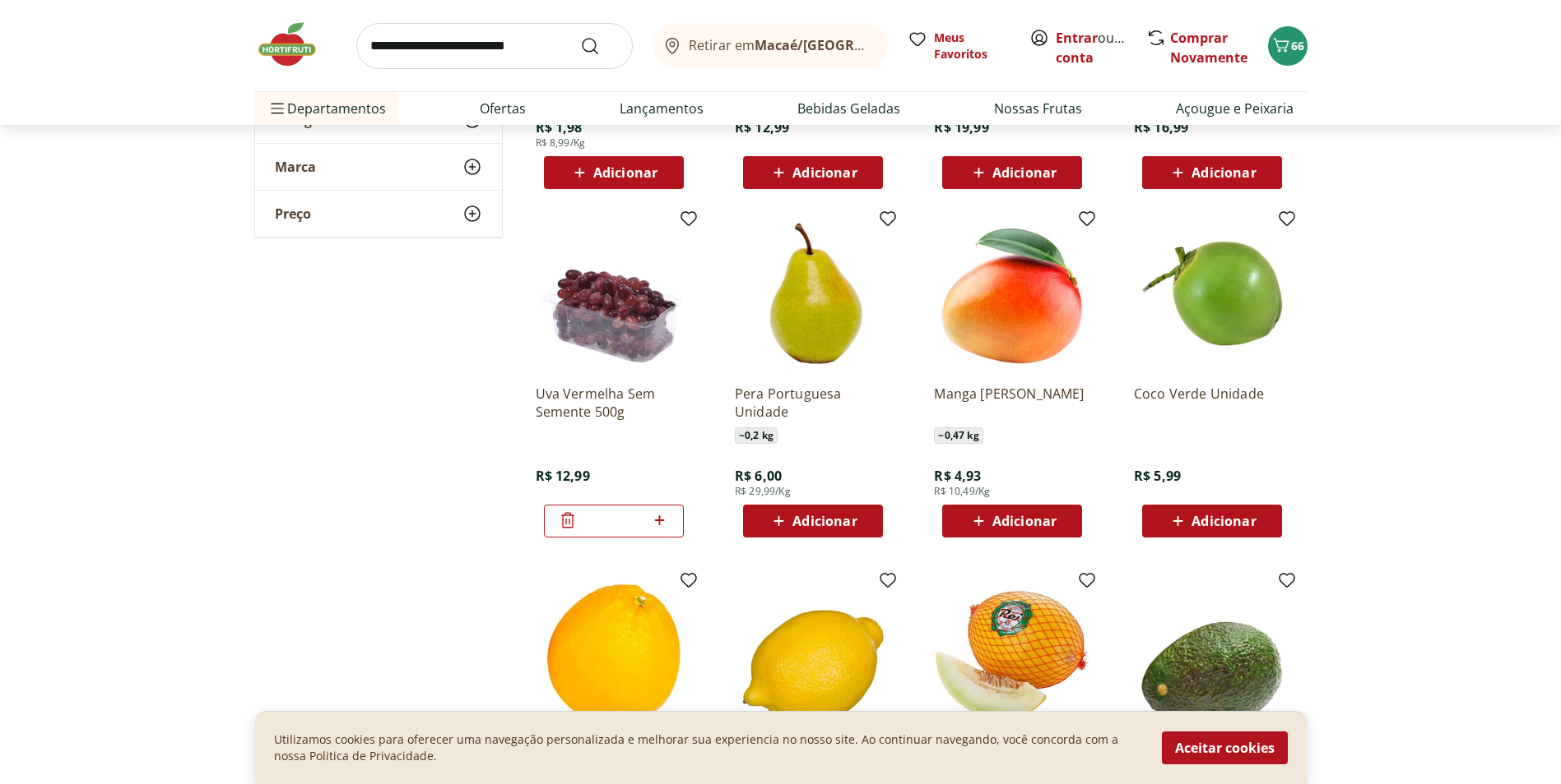
click at [657, 520] on icon at bounding box center [659, 520] width 20 height 19
type input "*"
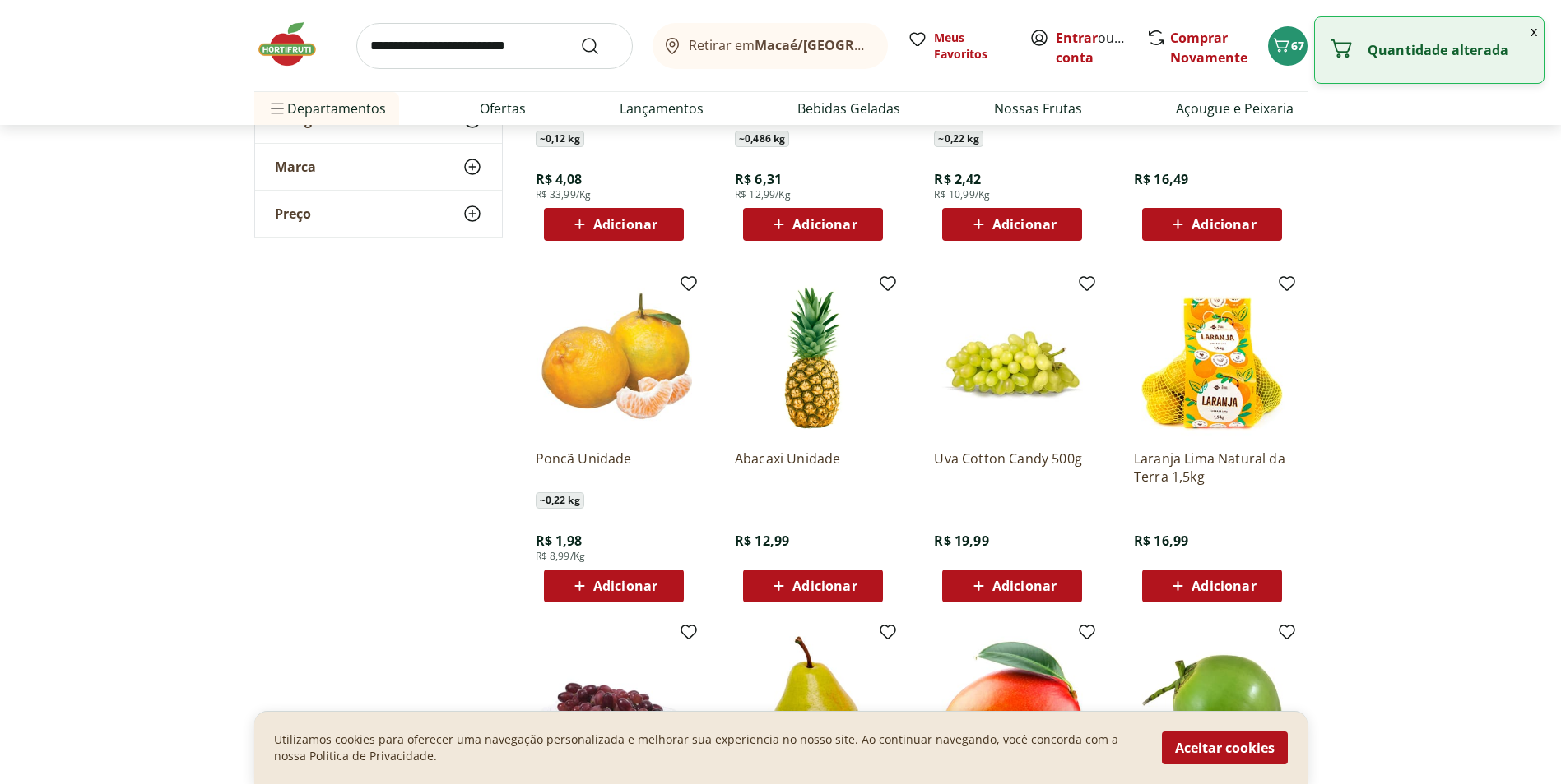
scroll to position [2714, 0]
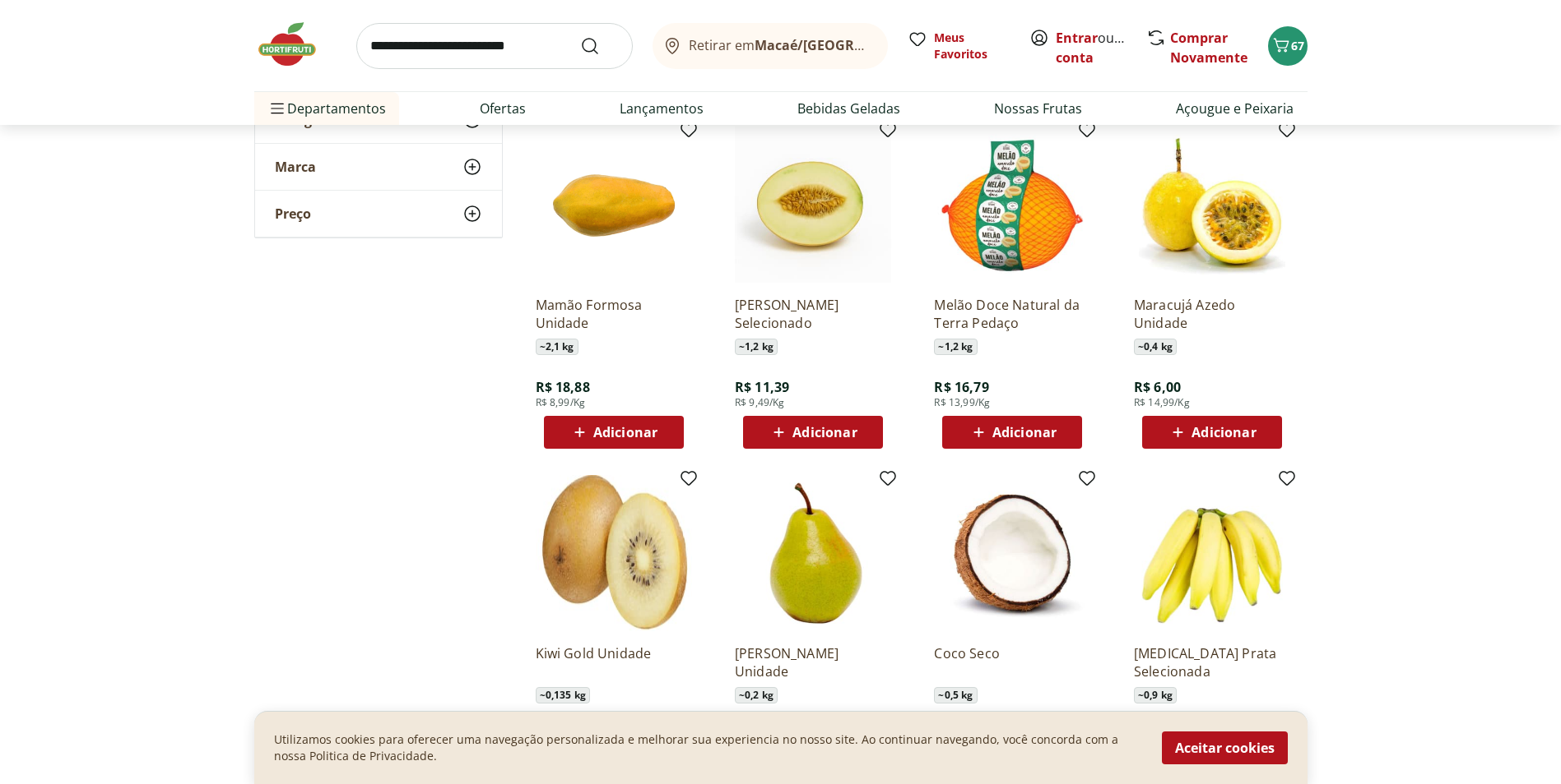
scroll to position [1809, 0]
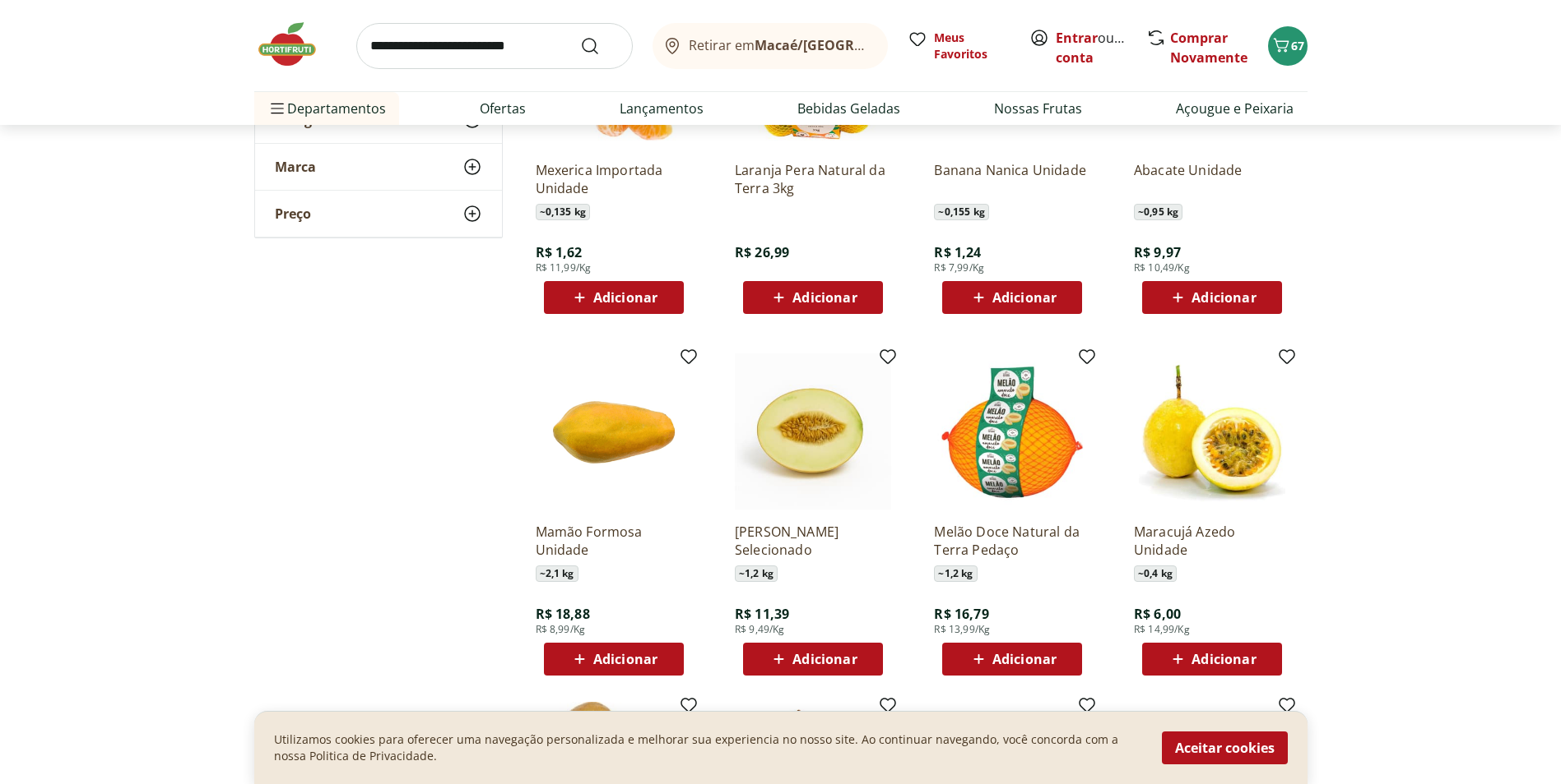
scroll to position [1480, 0]
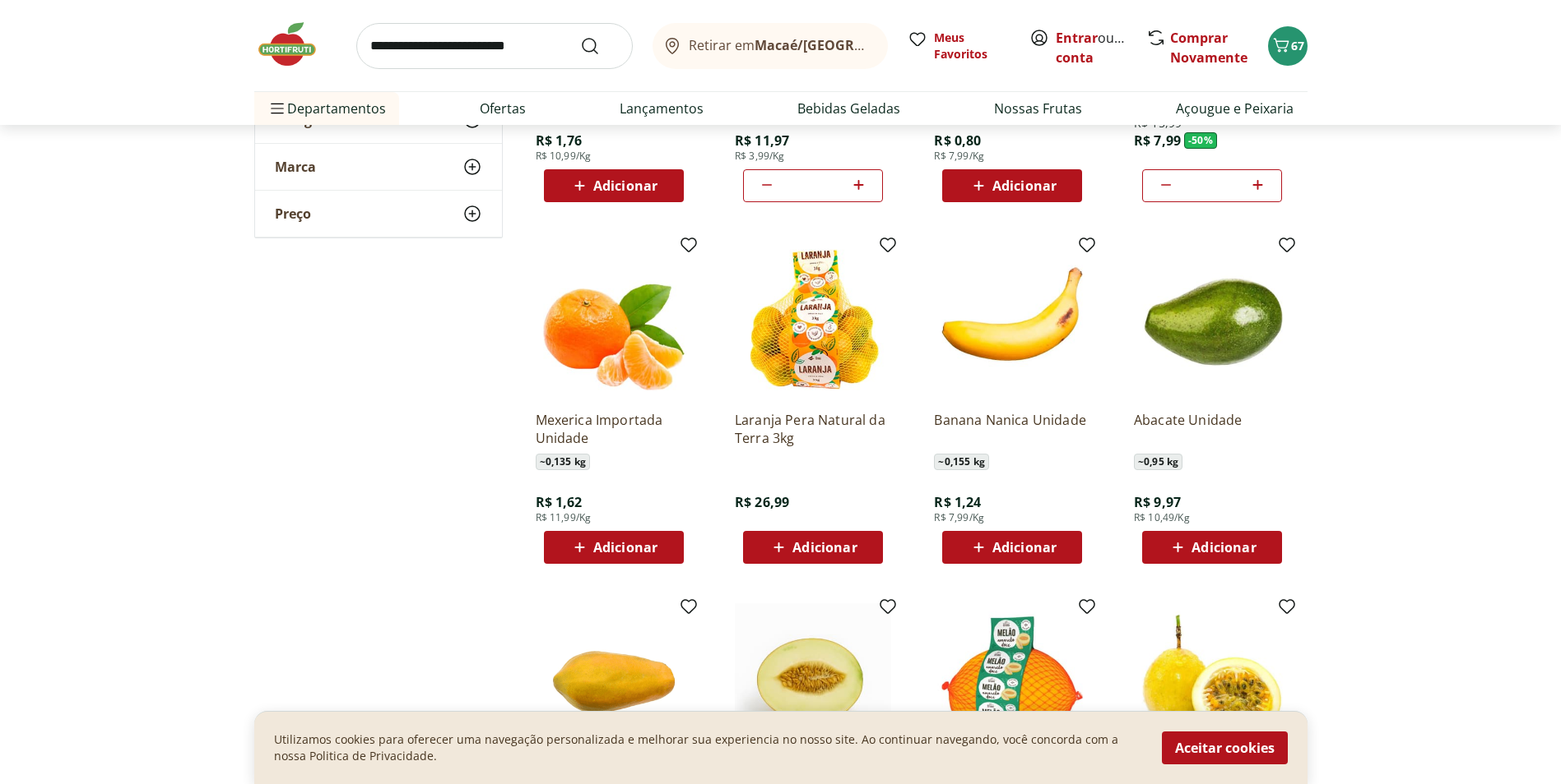
click at [999, 545] on span "Adicionar" at bounding box center [1024, 548] width 64 height 14
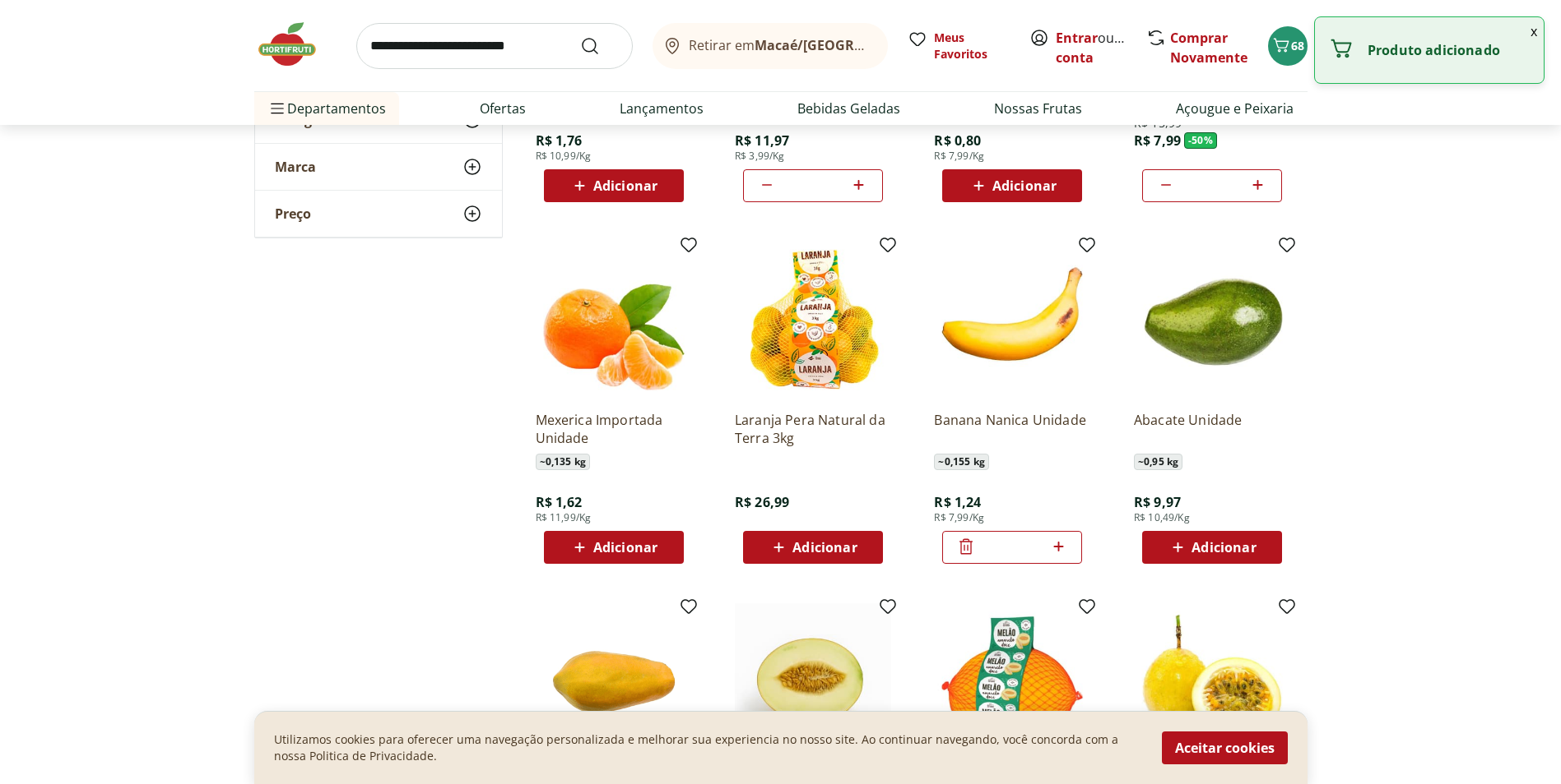
click at [1064, 547] on icon at bounding box center [1058, 546] width 20 height 19
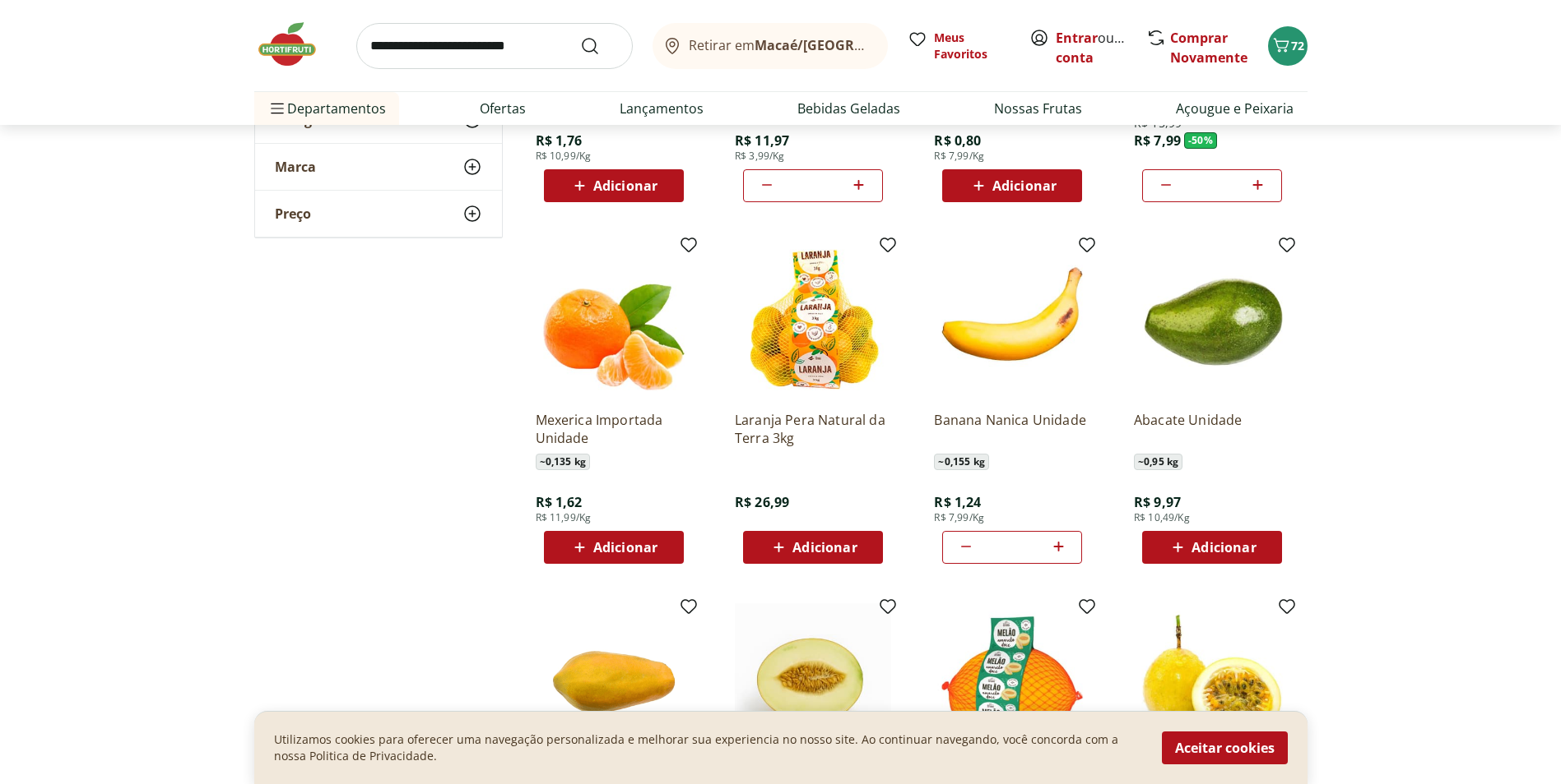
click at [967, 545] on icon at bounding box center [966, 546] width 19 height 19
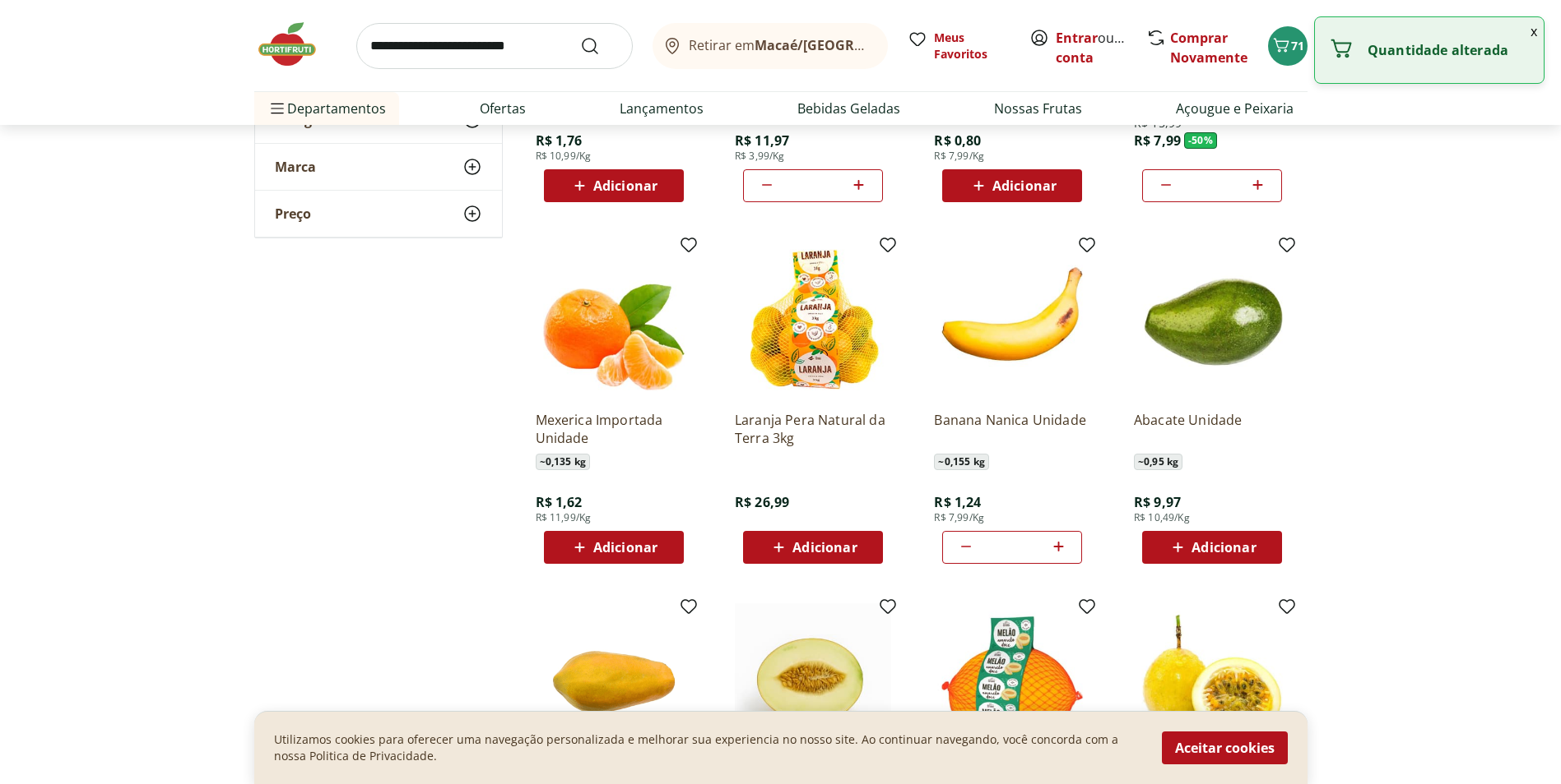
click at [967, 545] on icon at bounding box center [966, 546] width 19 height 19
click at [966, 545] on icon at bounding box center [966, 546] width 19 height 19
type input "*"
click at [966, 545] on icon at bounding box center [966, 546] width 19 height 19
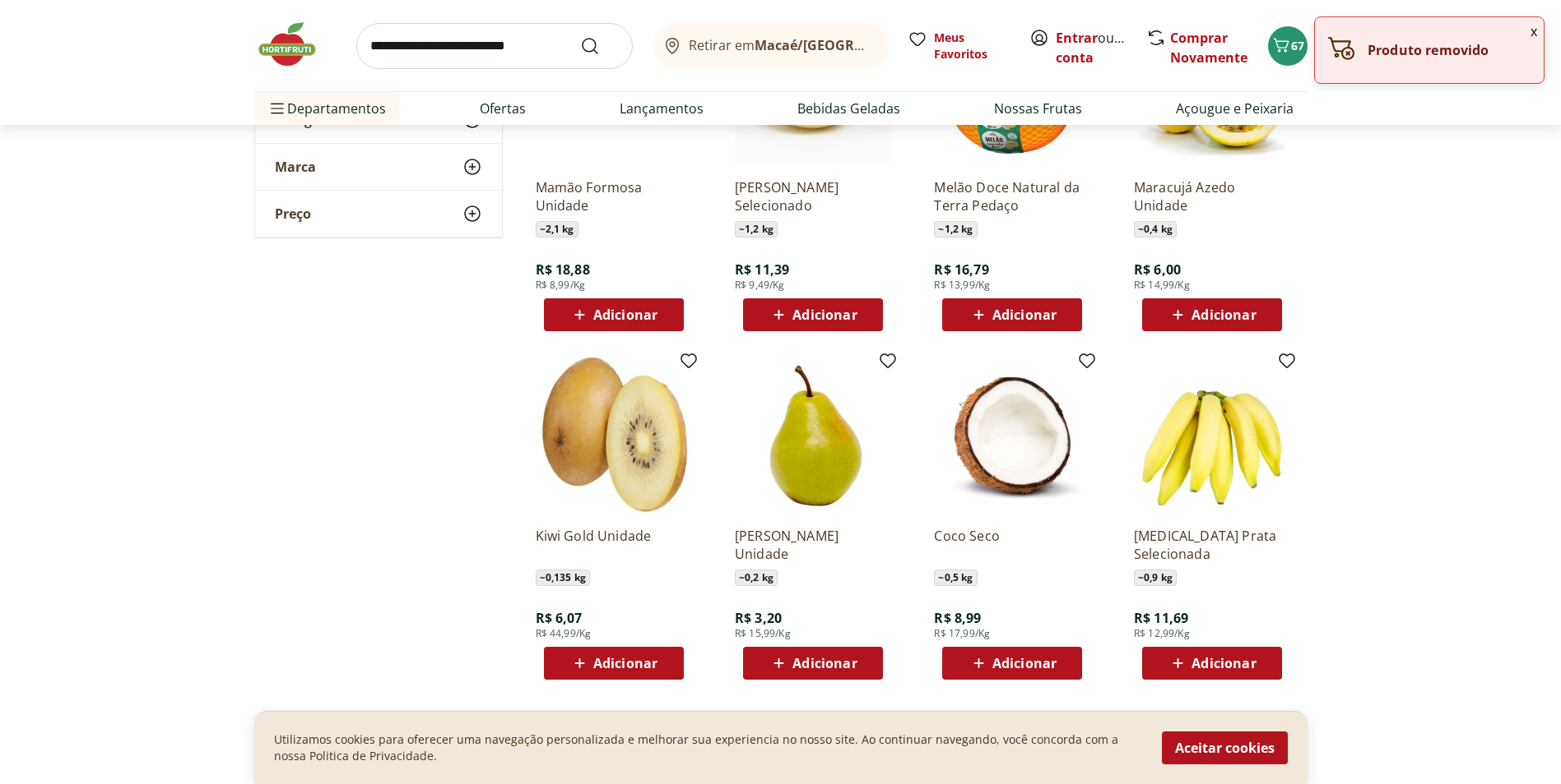
scroll to position [2220, 0]
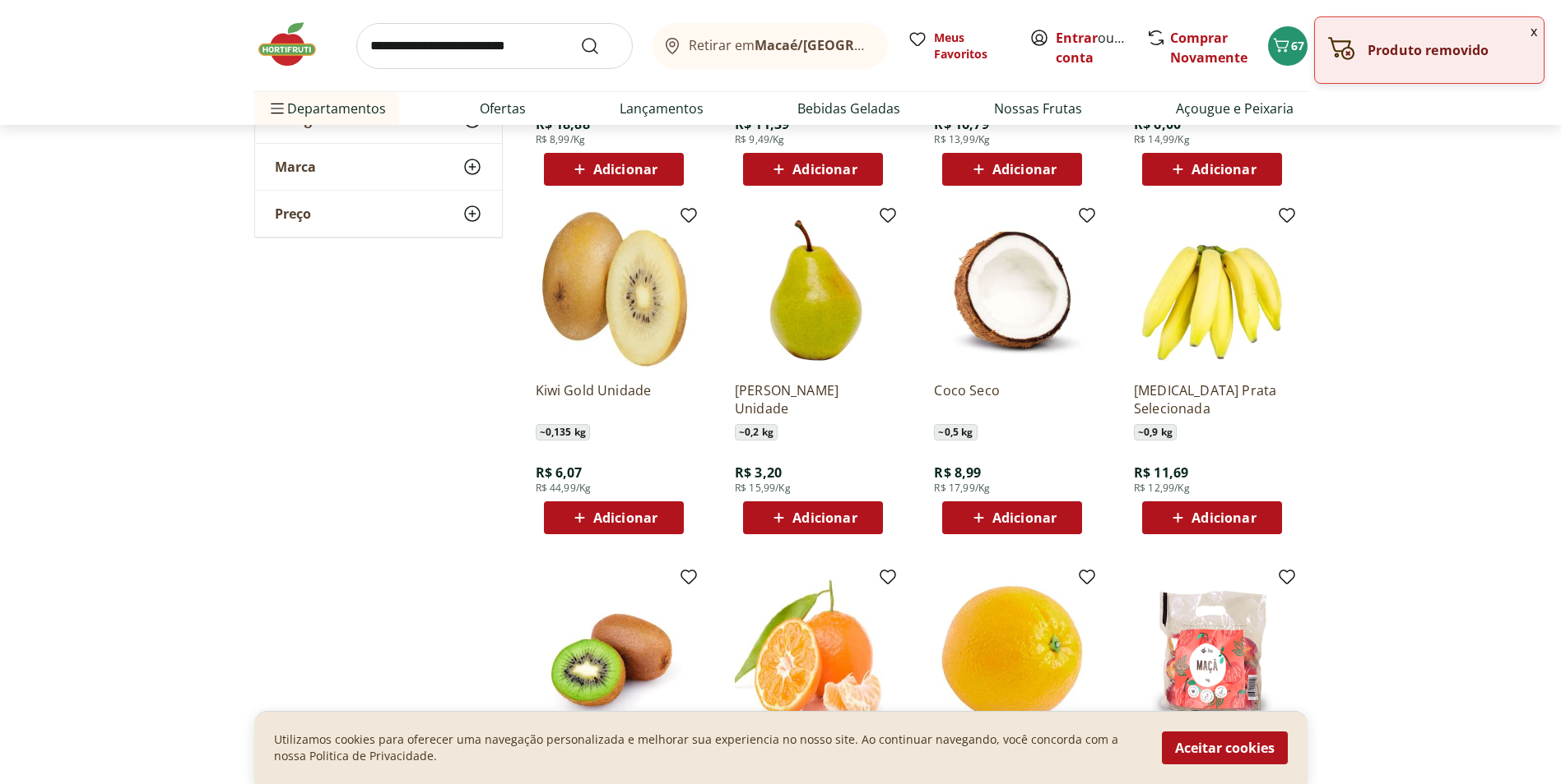
click at [1222, 505] on div "Adicionar" at bounding box center [1212, 518] width 114 height 30
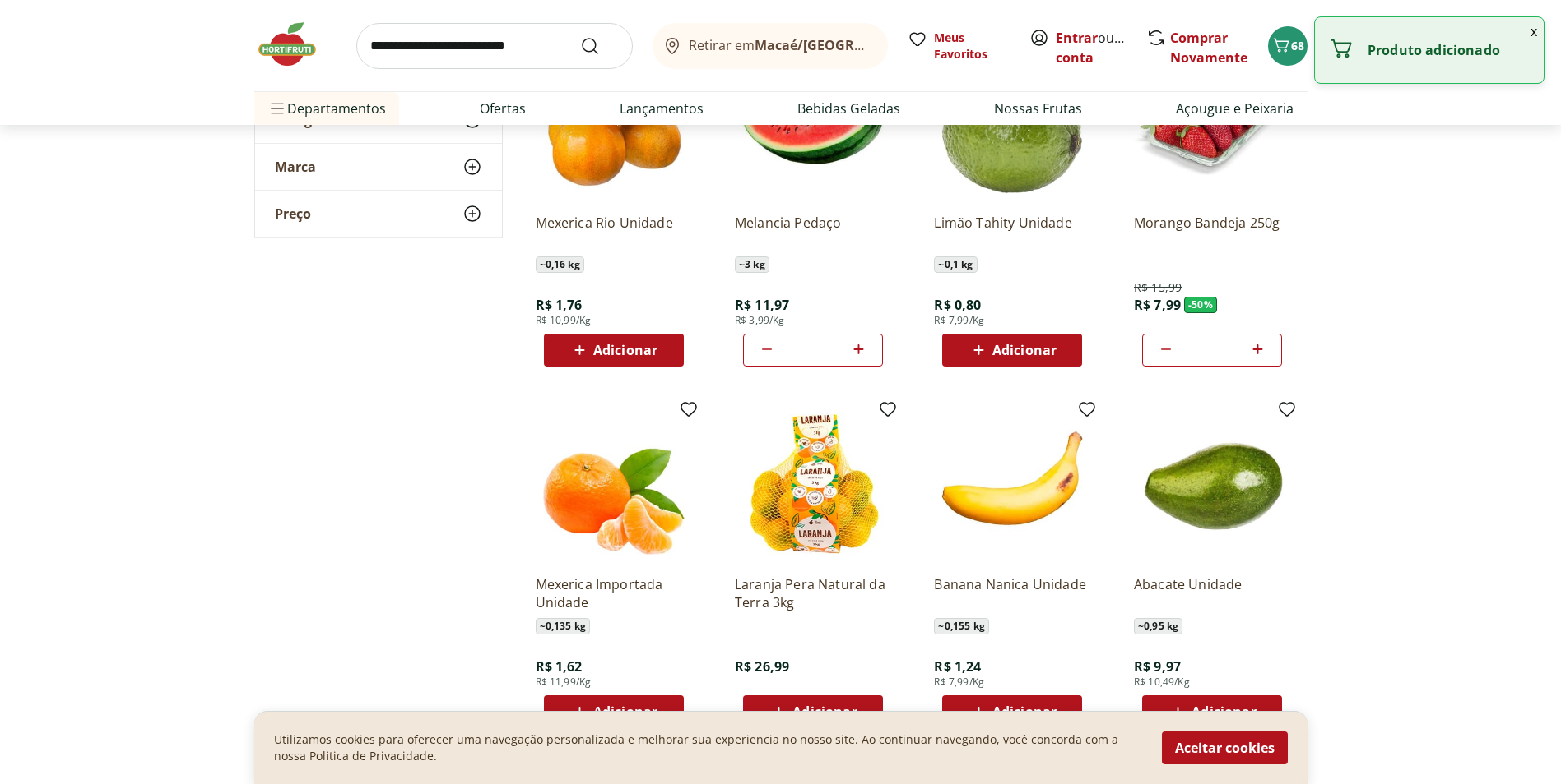
scroll to position [987, 0]
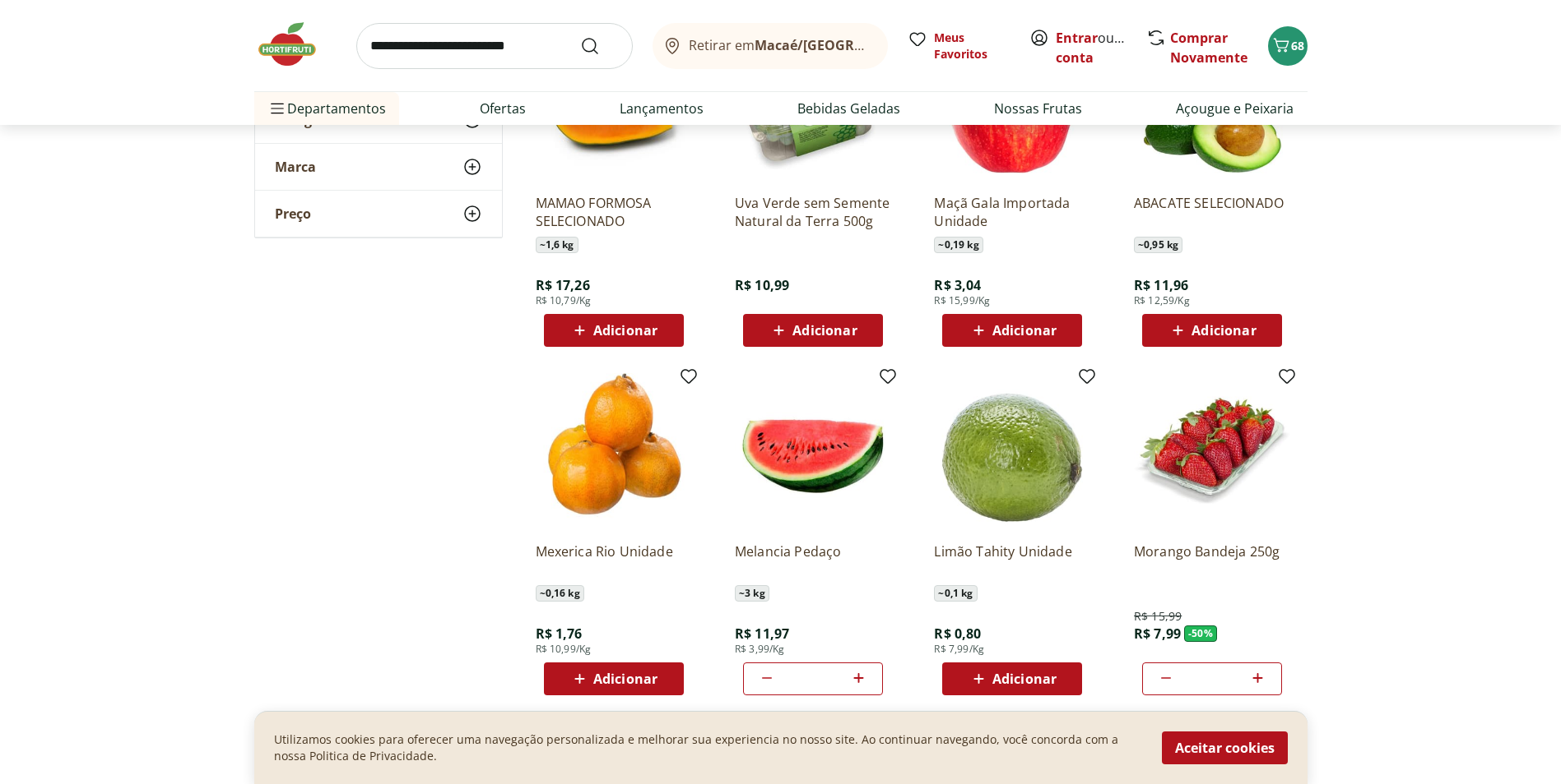
click at [1263, 683] on icon at bounding box center [1257, 678] width 20 height 19
type input "*"
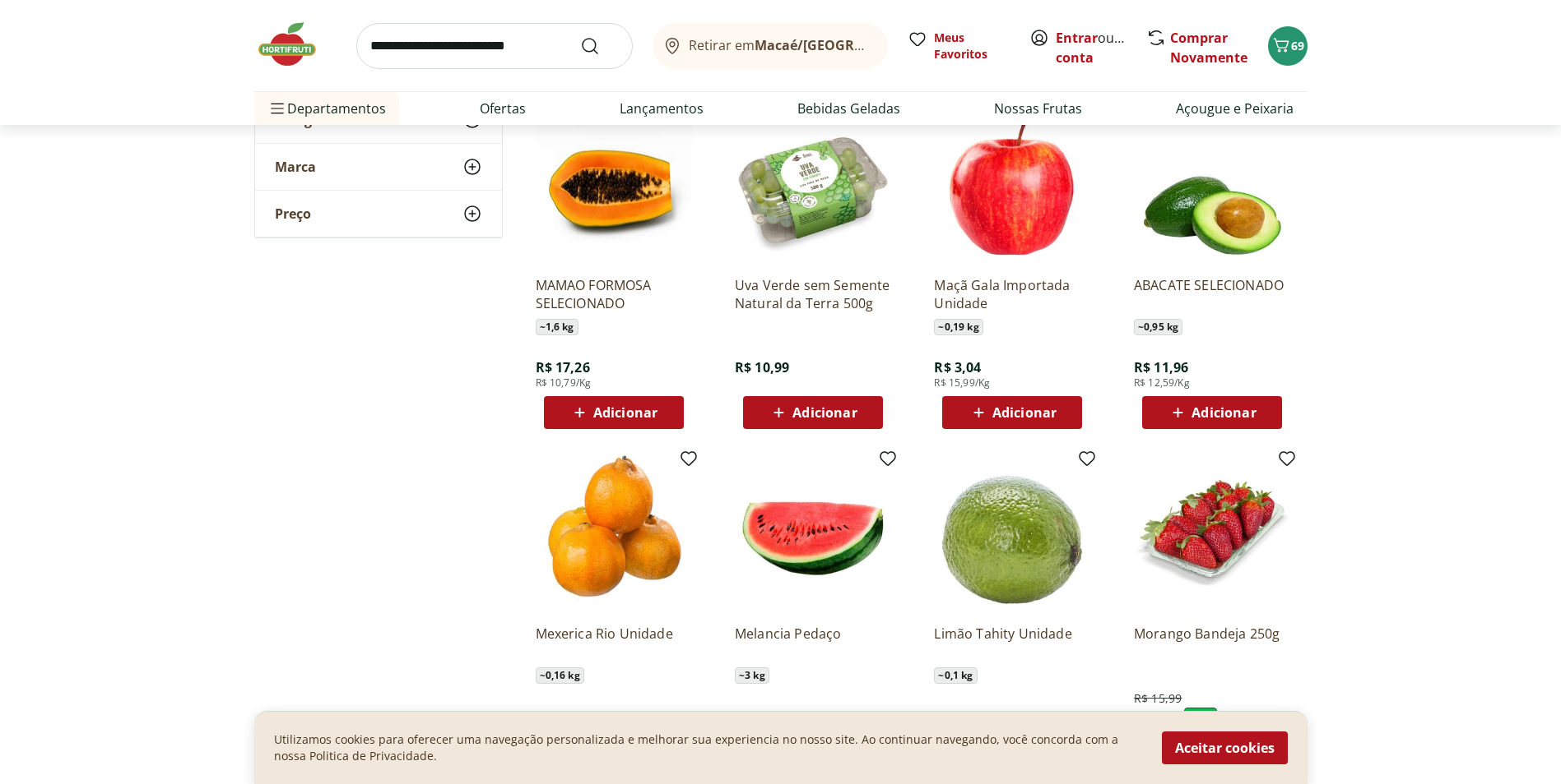
scroll to position [822, 0]
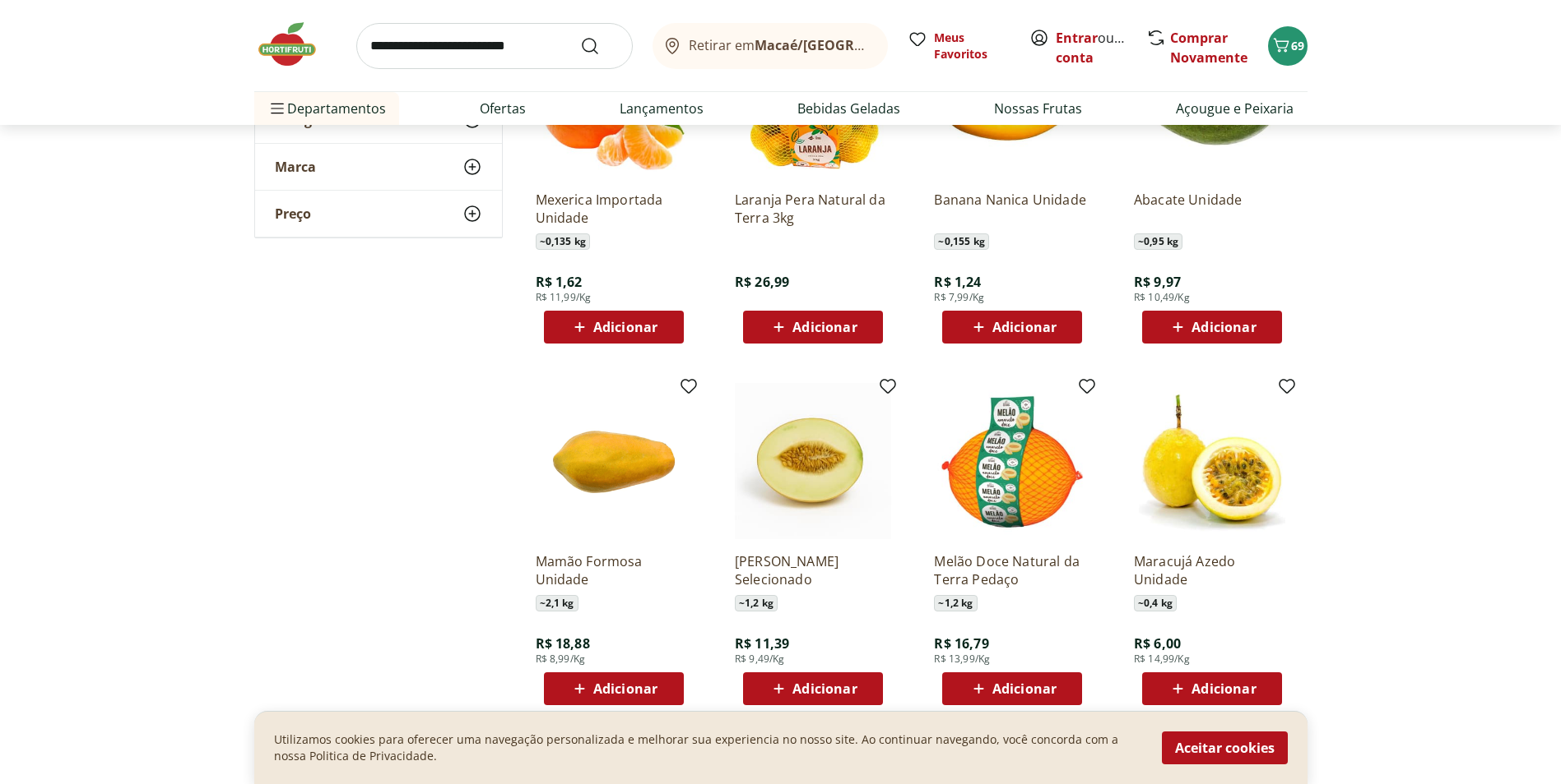
scroll to position [1727, 0]
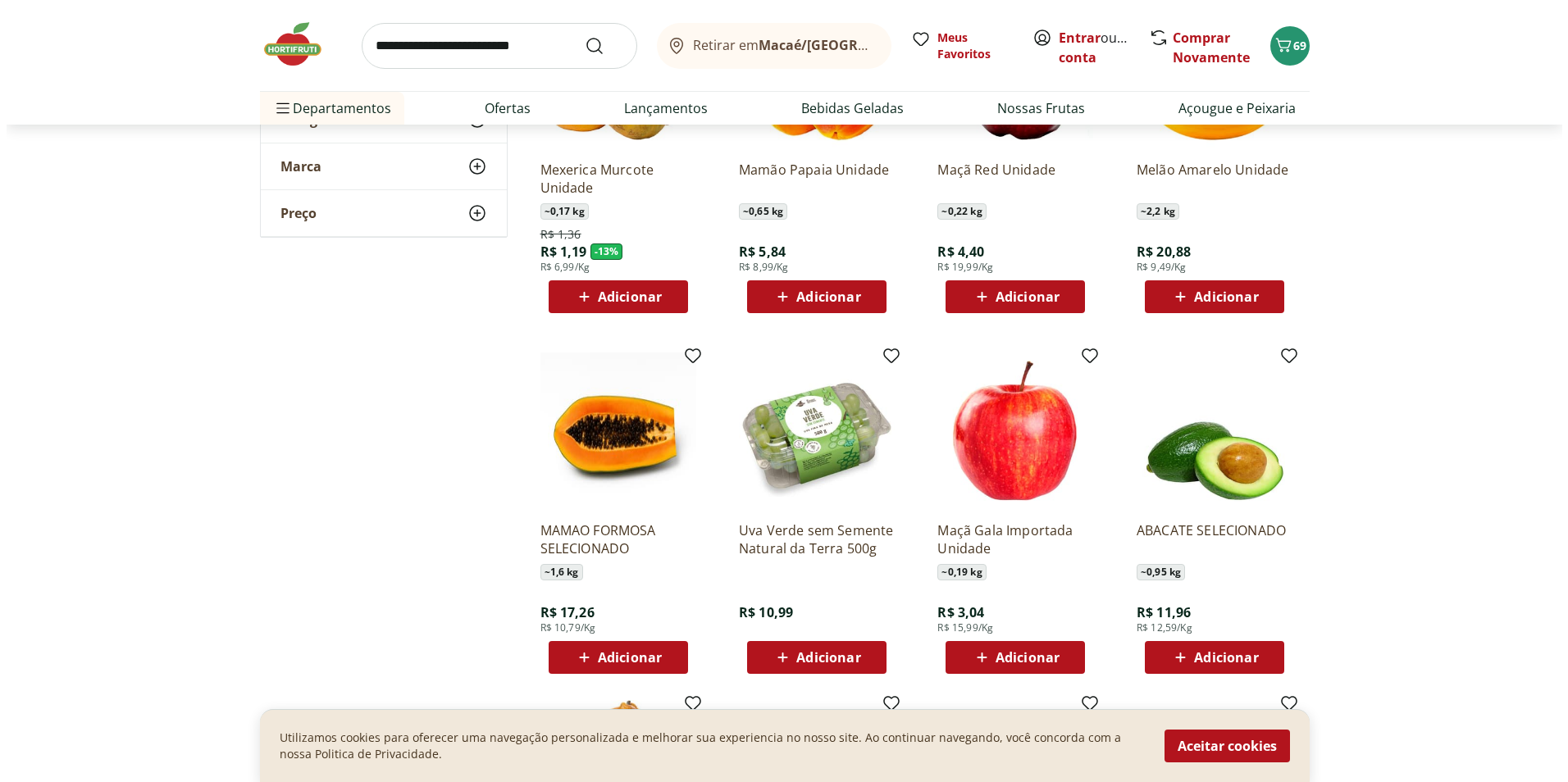
scroll to position [328, 0]
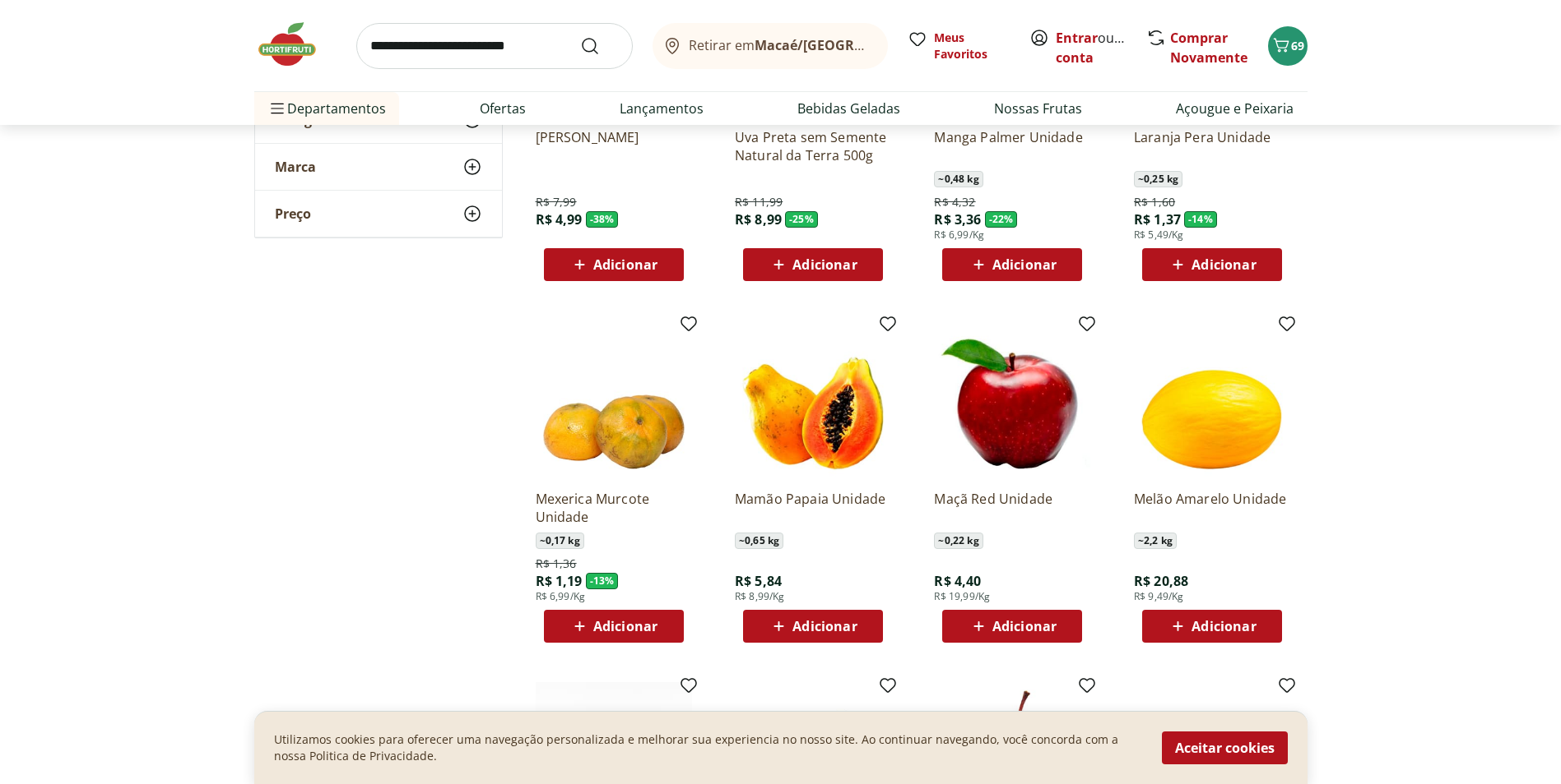
click at [1235, 623] on span "Adicionar" at bounding box center [1223, 627] width 64 height 14
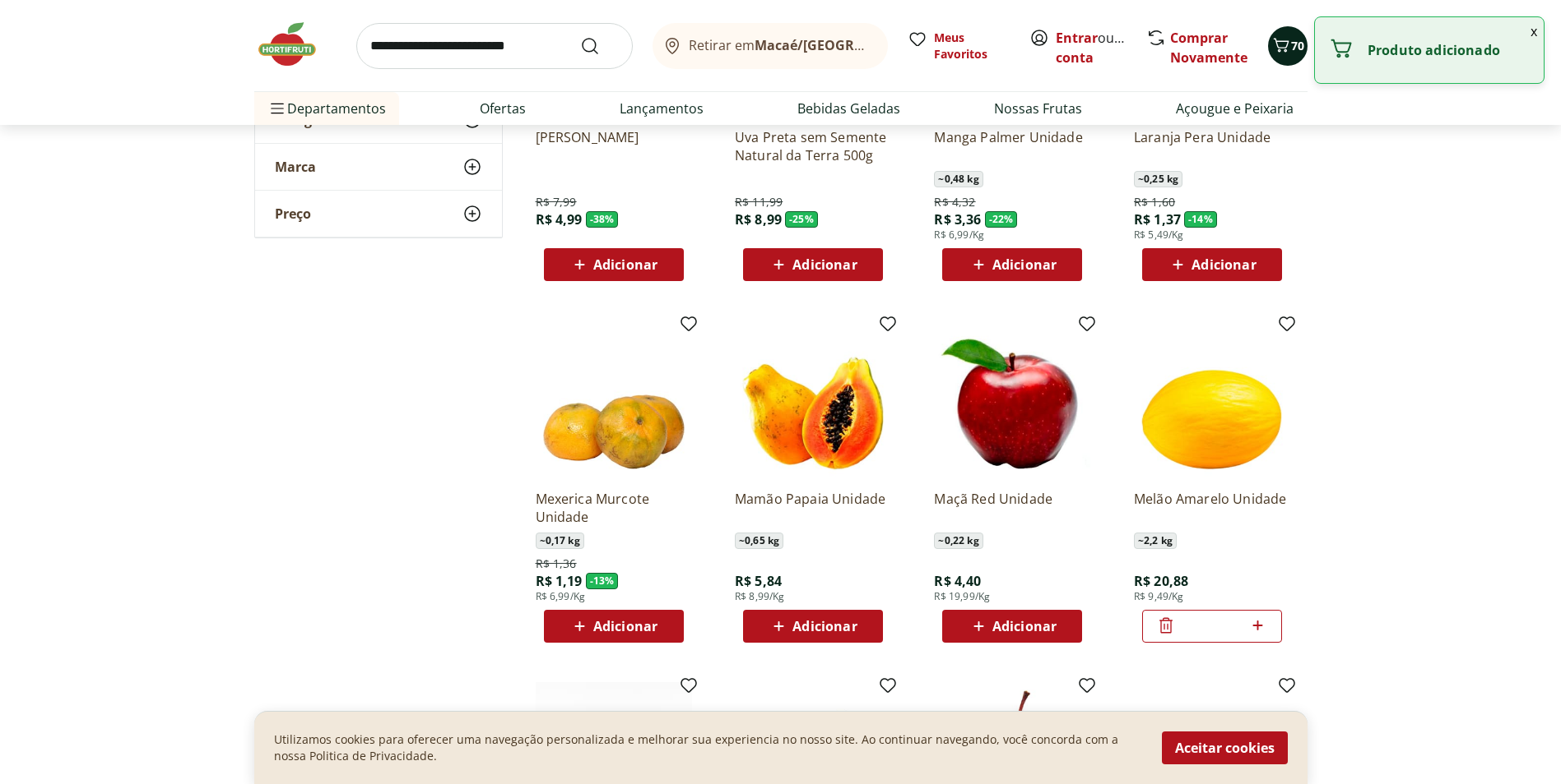
click at [1289, 46] on icon "Carrinho" at bounding box center [1280, 45] width 19 height 19
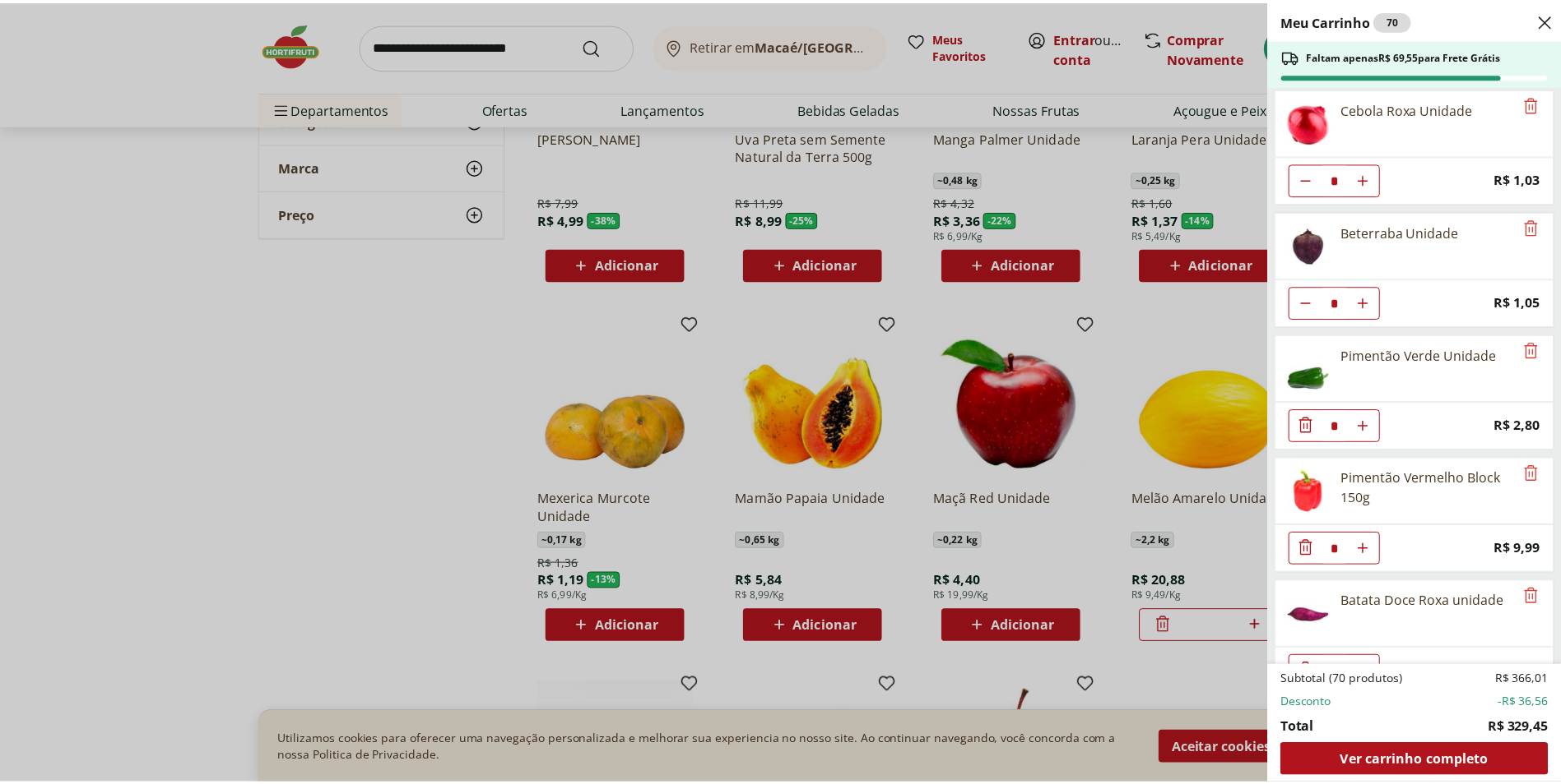
scroll to position [658, 0]
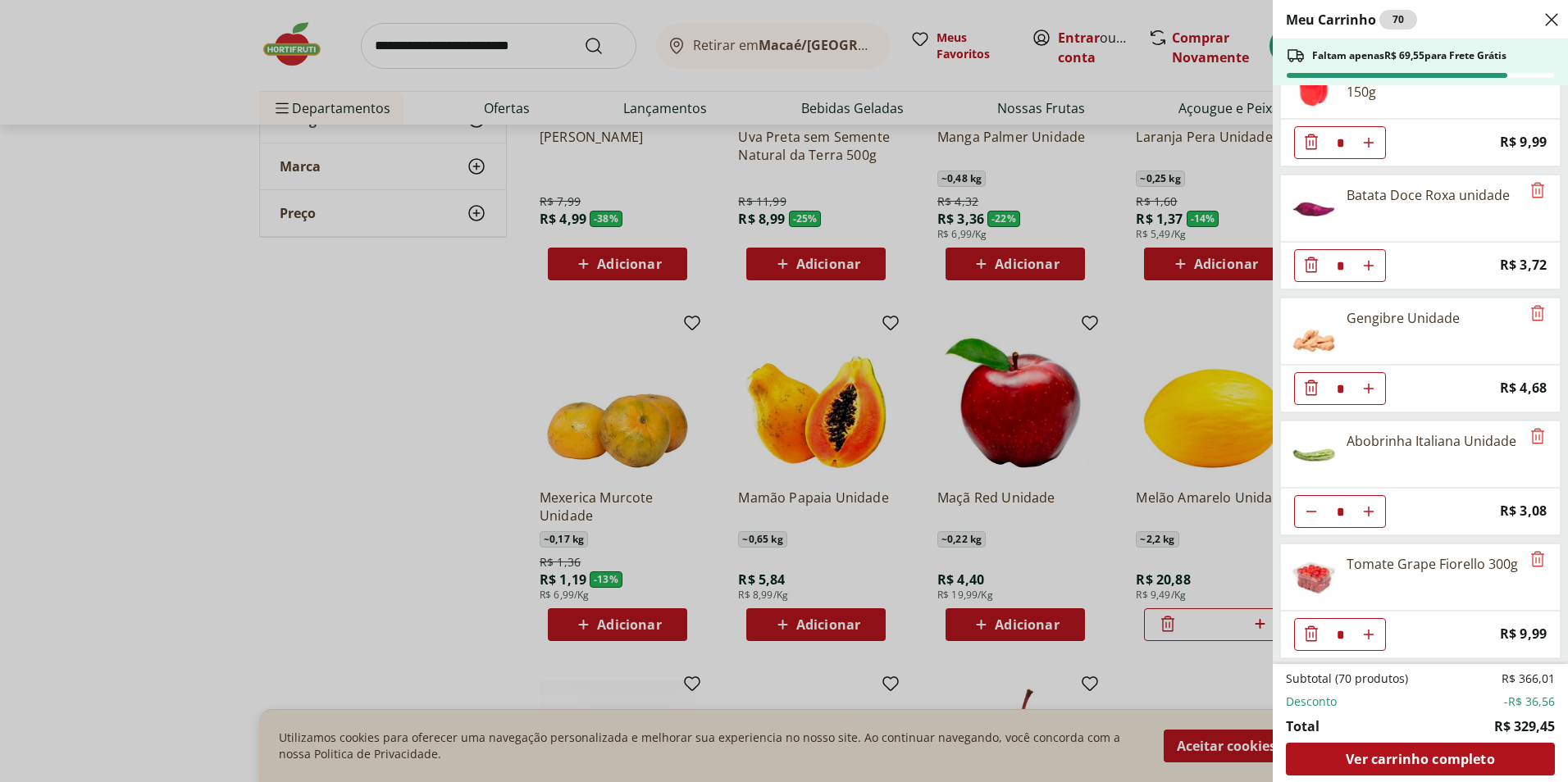
click at [502, 49] on div "Meu Carrinho 70 Faltam apenas R$ 69,55 para Frete Grátis Alho Nacional Benefici…" at bounding box center [784, 391] width 1568 height 782
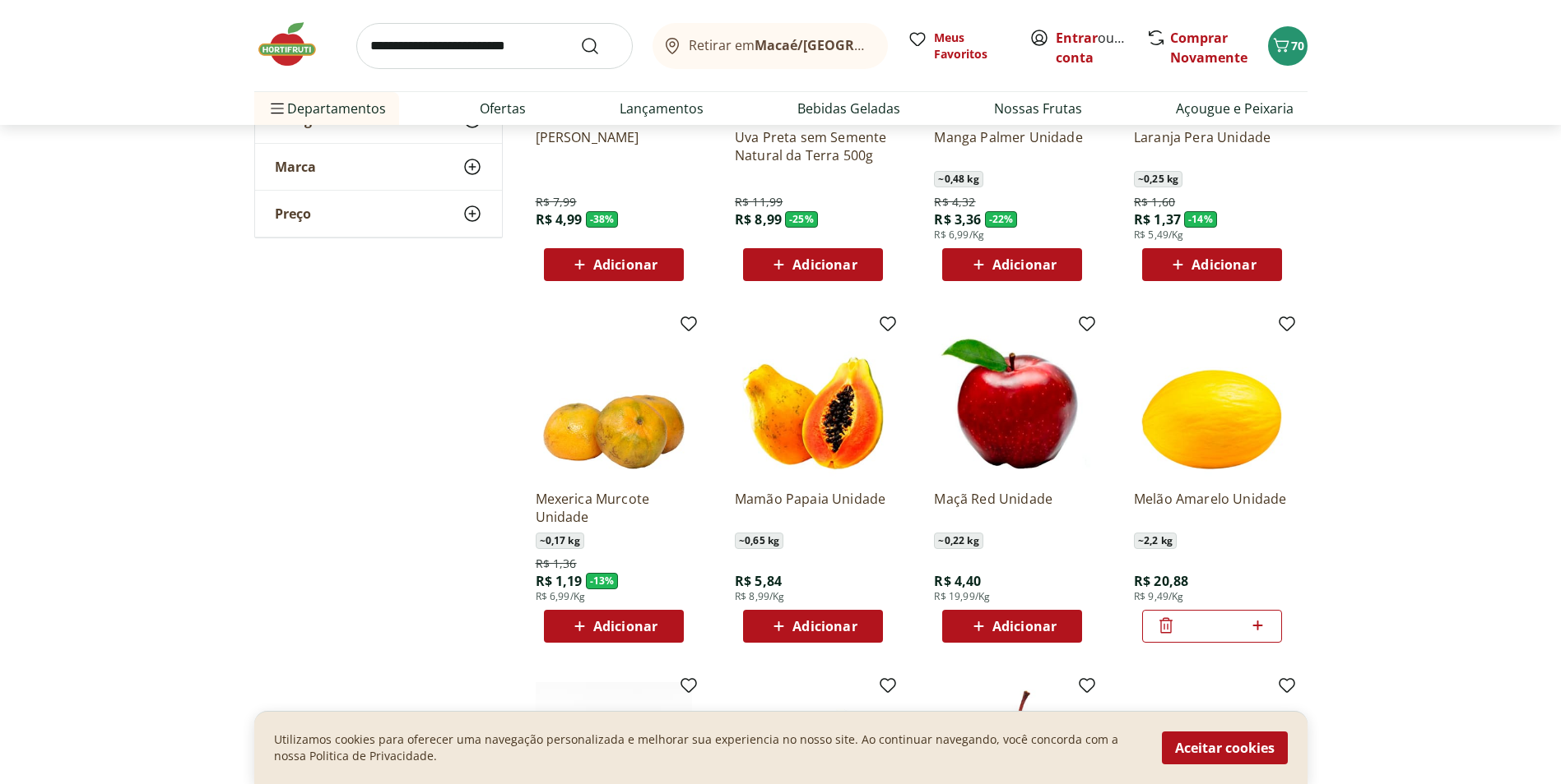
click at [486, 47] on input "search" at bounding box center [494, 46] width 277 height 46
type input "********"
click at [580, 36] on button "Submit Search" at bounding box center [599, 46] width 40 height 19
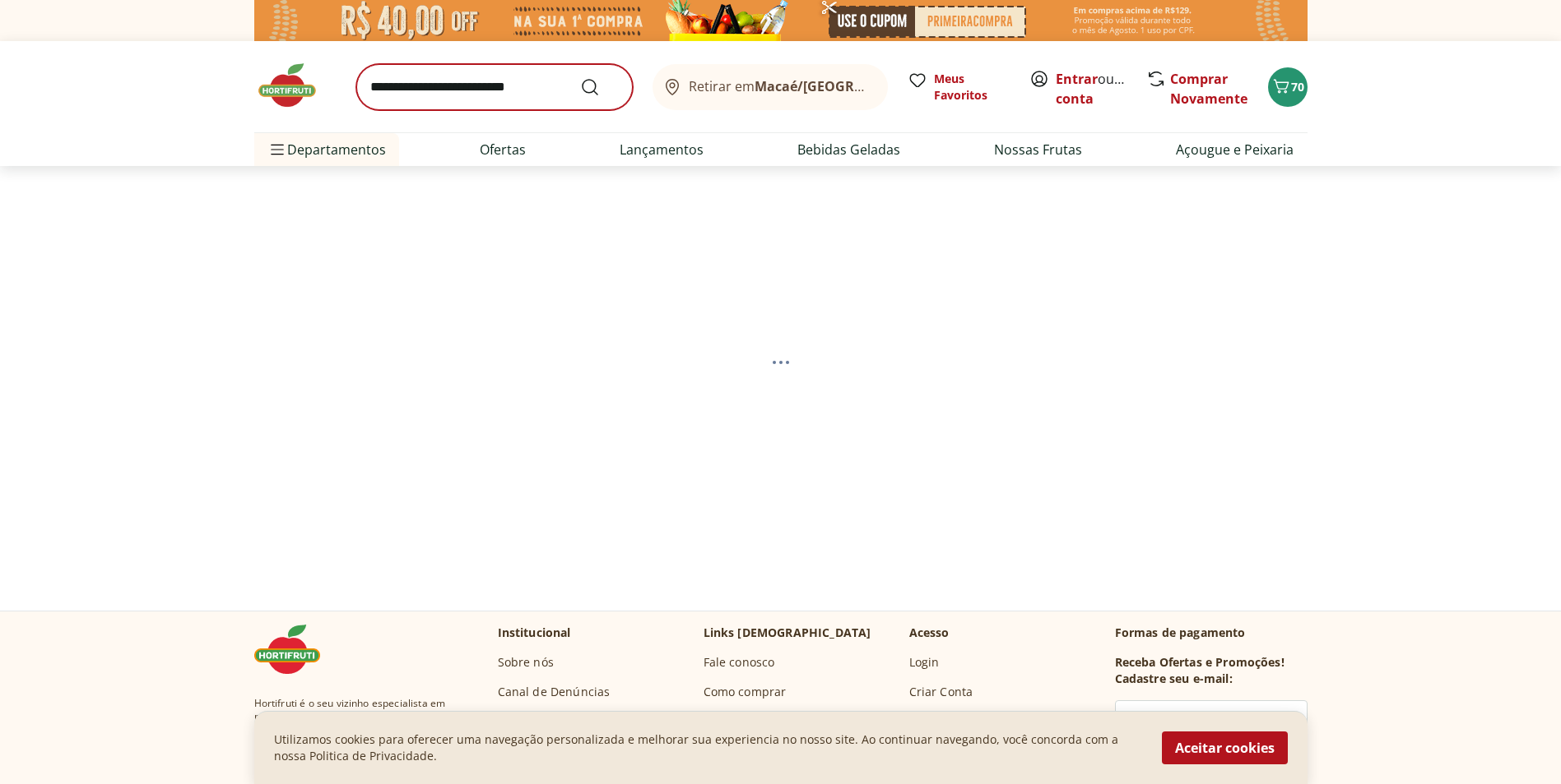
select select "**********"
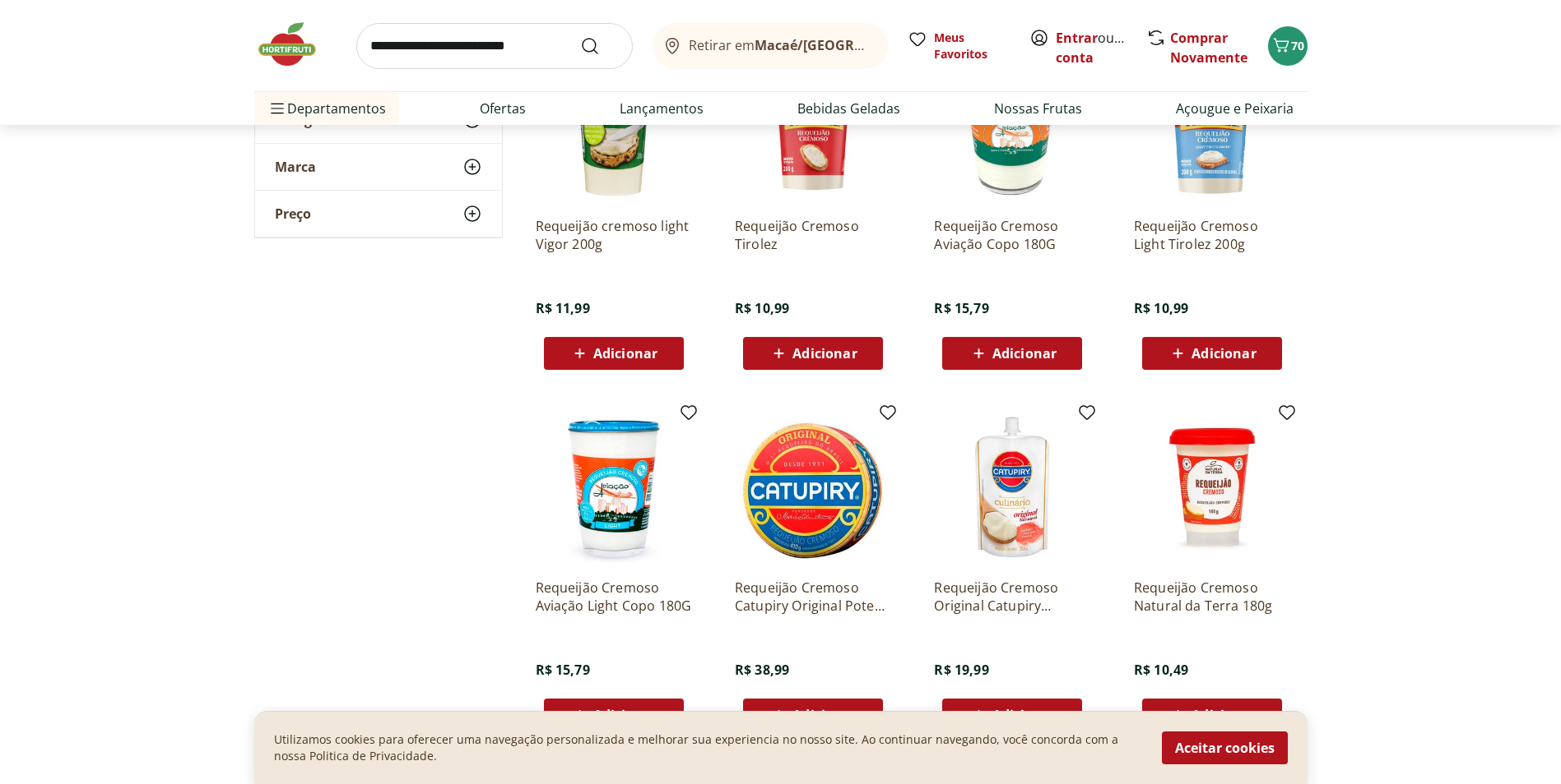
scroll to position [493, 0]
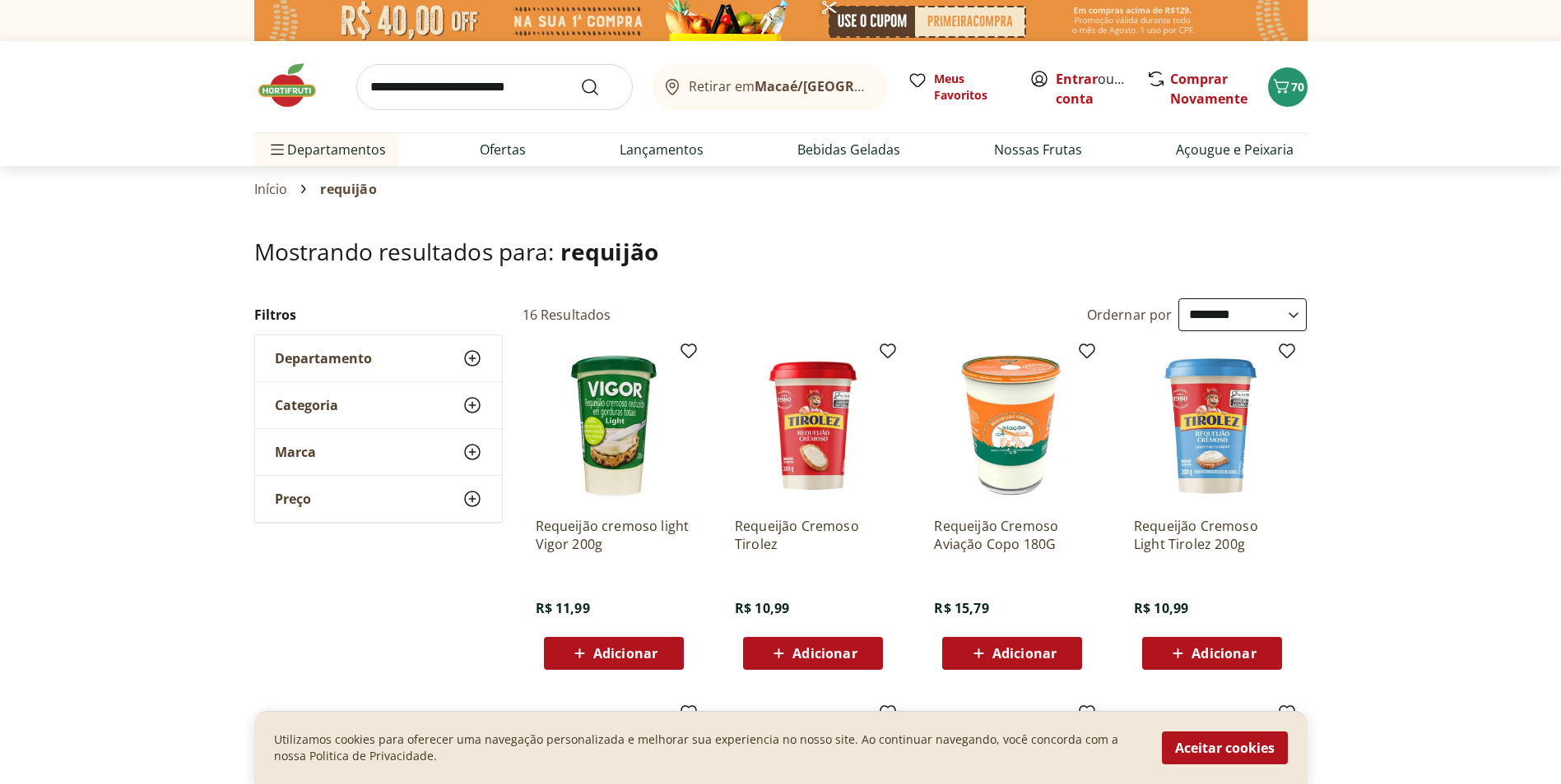
select select "**********"
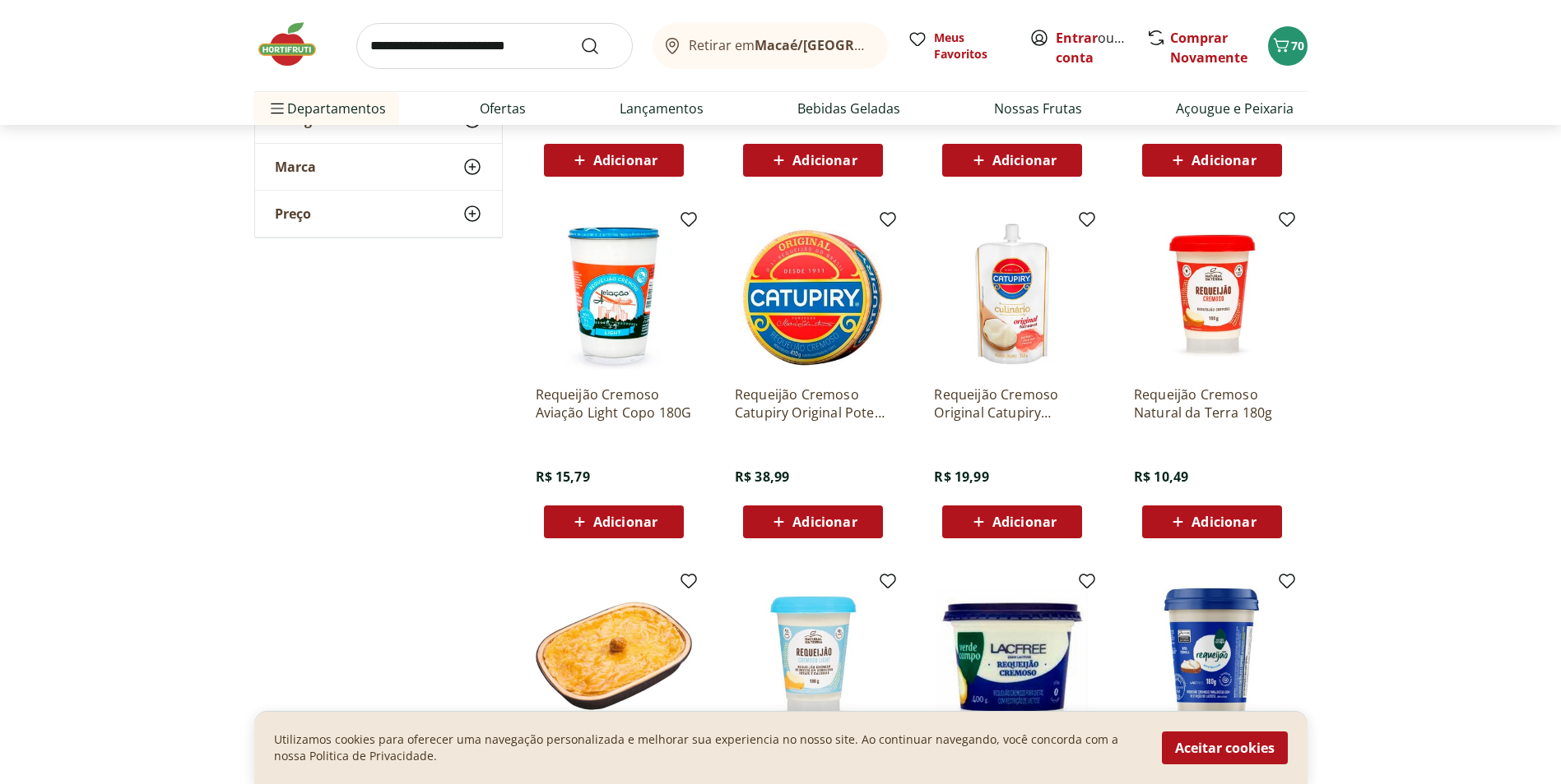
drag, startPoint x: 0, startPoint y: 0, endPoint x: 806, endPoint y: 522, distance: 960.3
click at [806, 522] on span "Adicionar" at bounding box center [824, 522] width 64 height 14
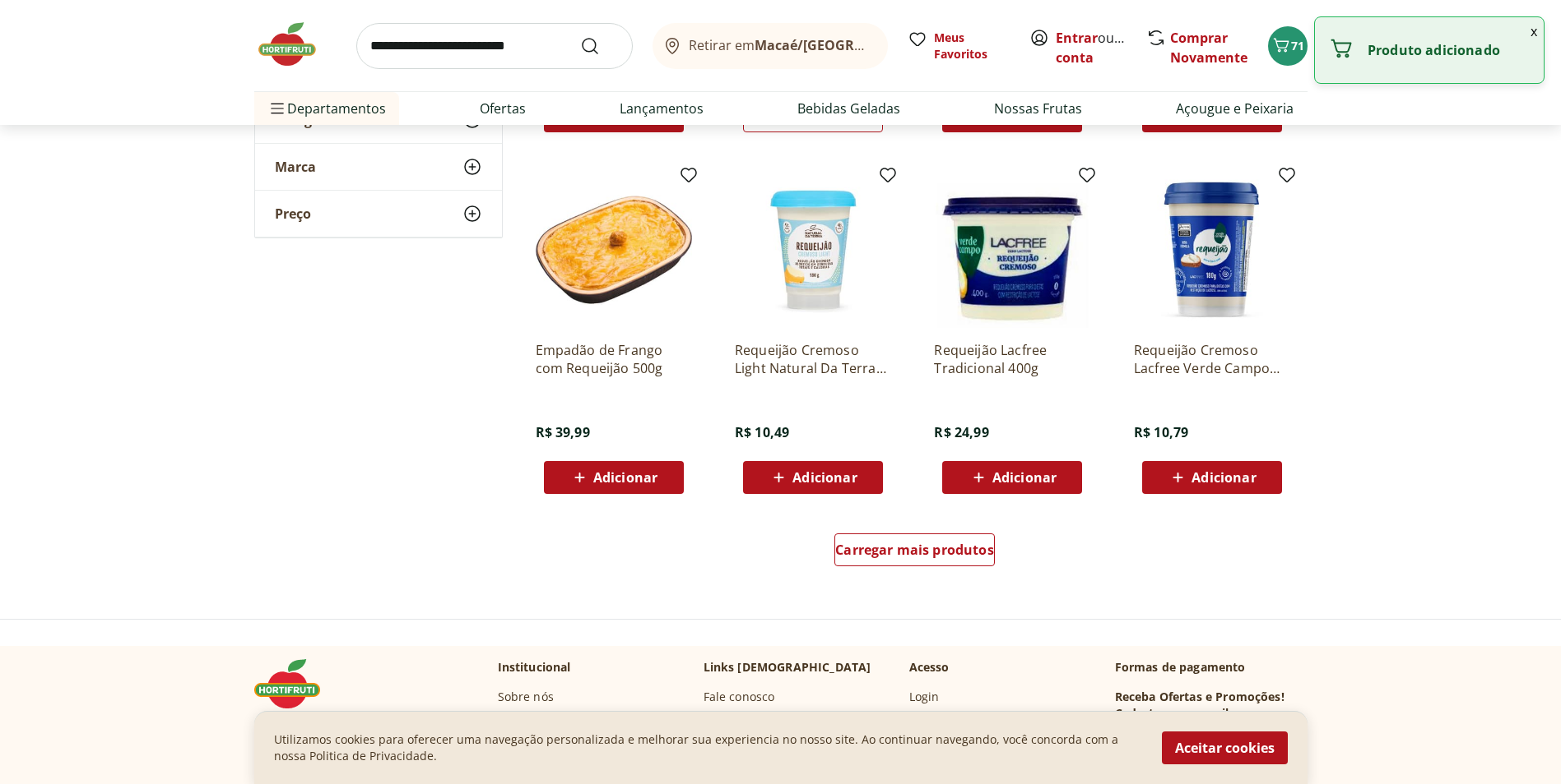
scroll to position [904, 0]
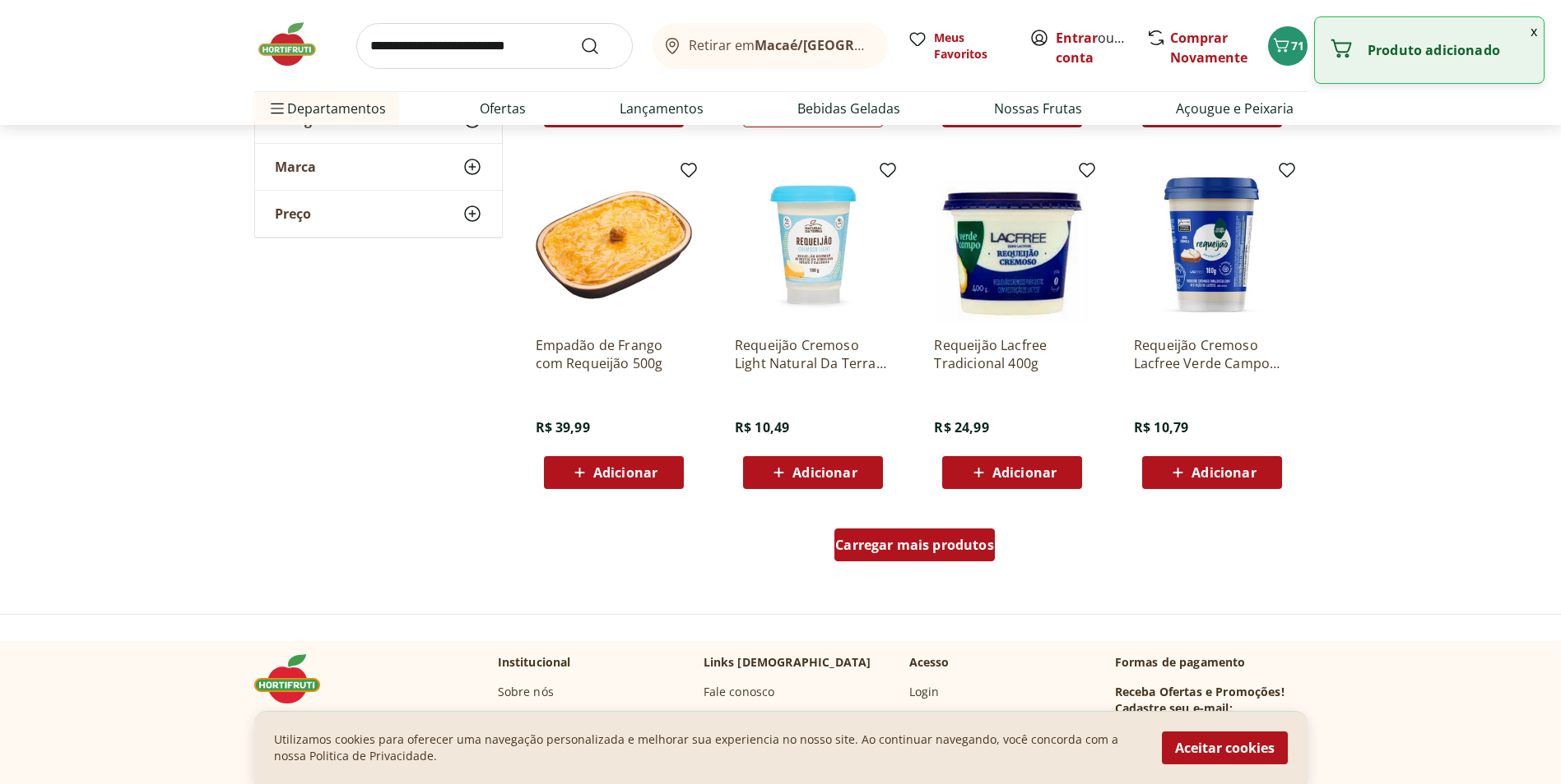
click at [893, 542] on span "Carregar mais produtos" at bounding box center [914, 545] width 159 height 14
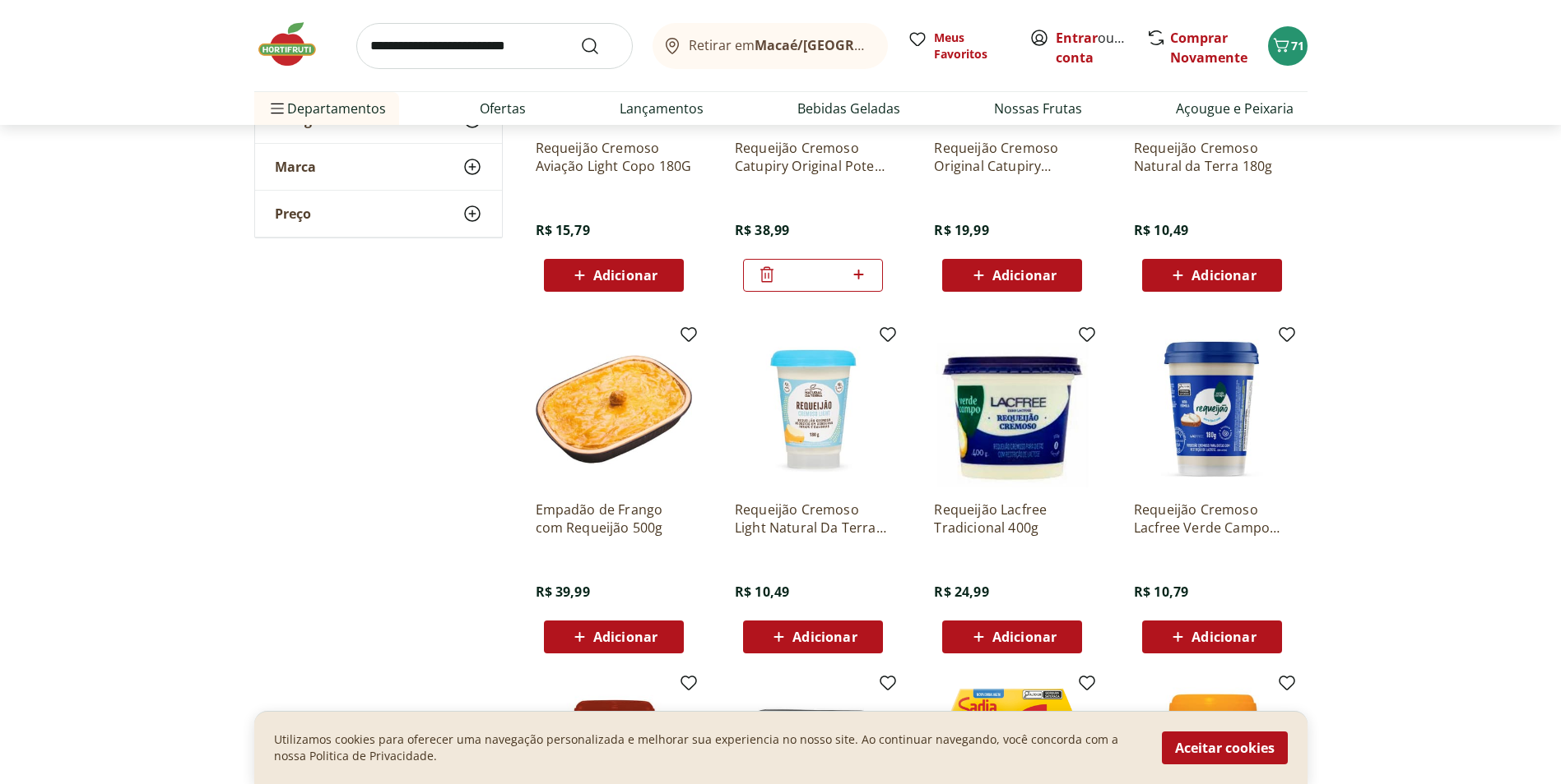
scroll to position [246, 0]
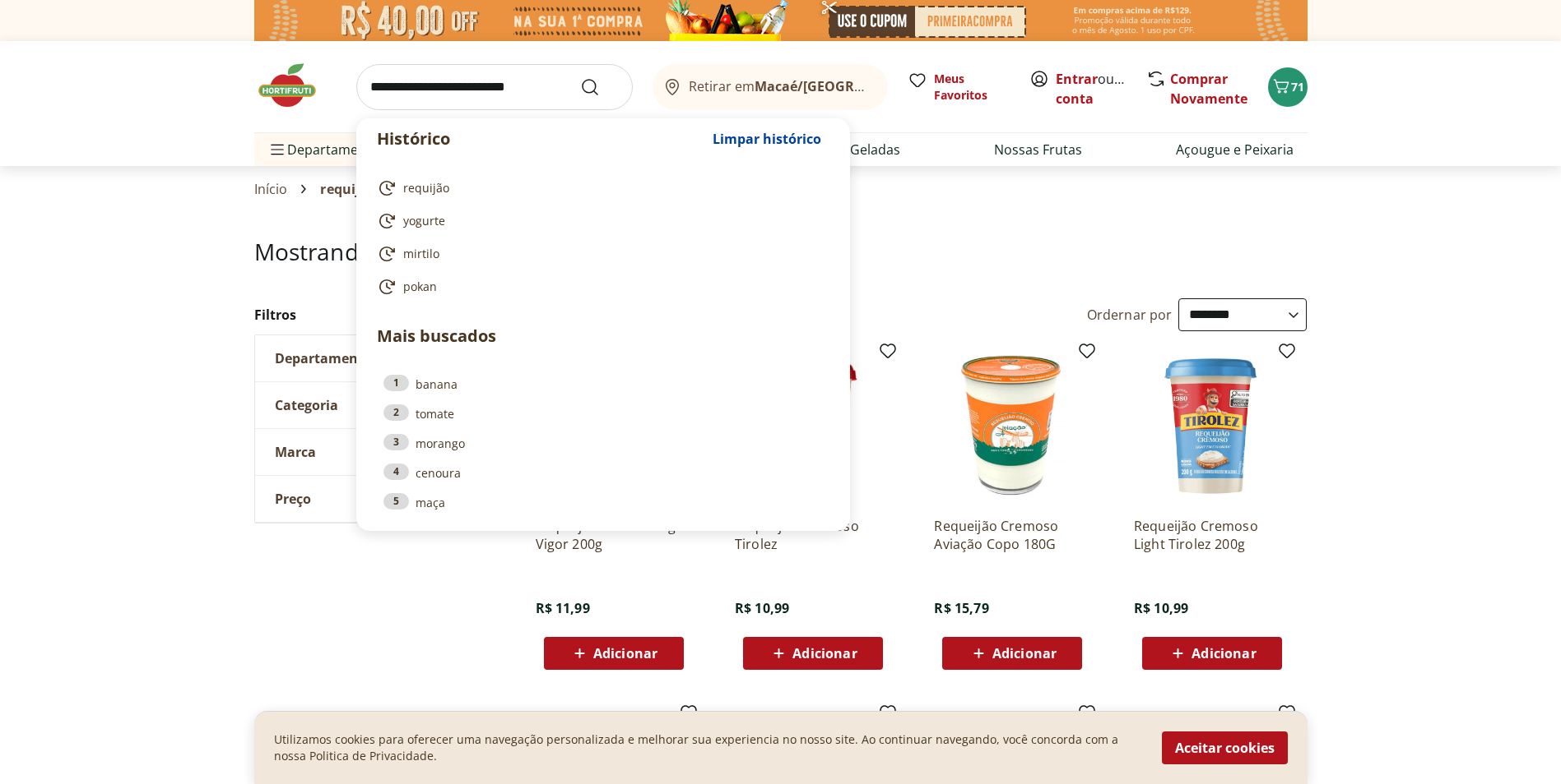
click at [437, 83] on input "search" at bounding box center [494, 86] width 277 height 46
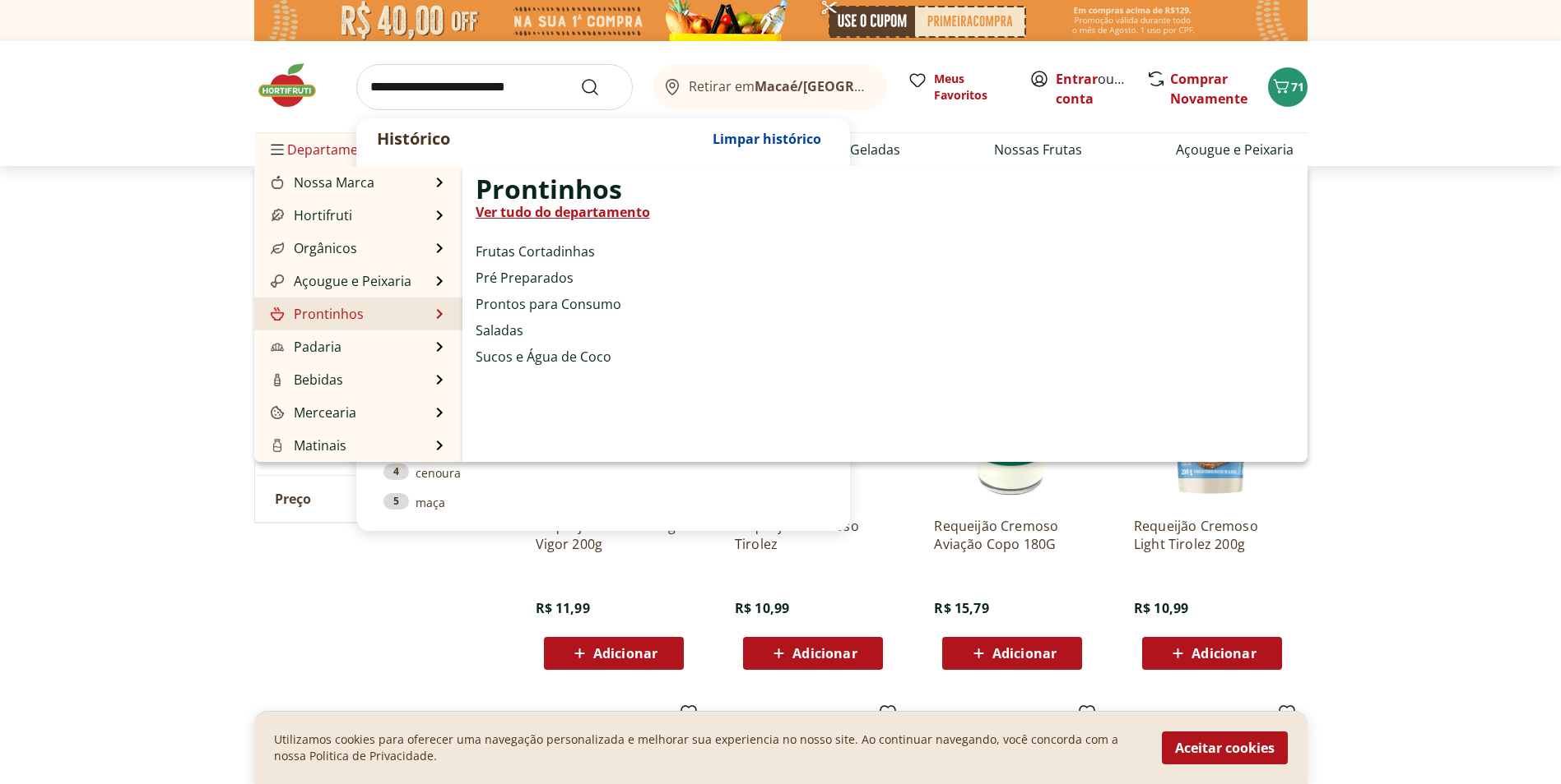
click at [352, 315] on link "Prontinhos" at bounding box center [315, 314] width 96 height 19
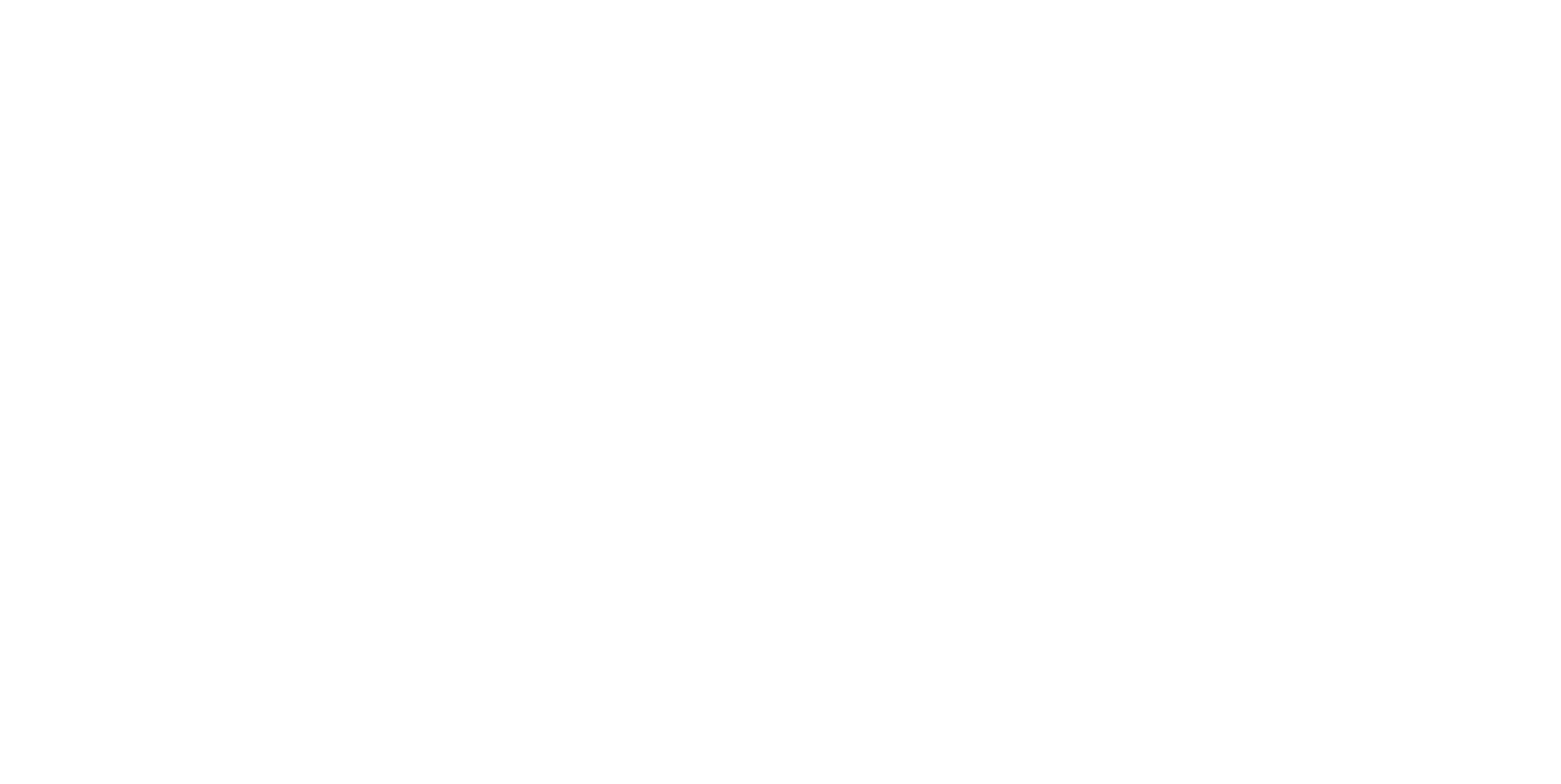
select select "**********"
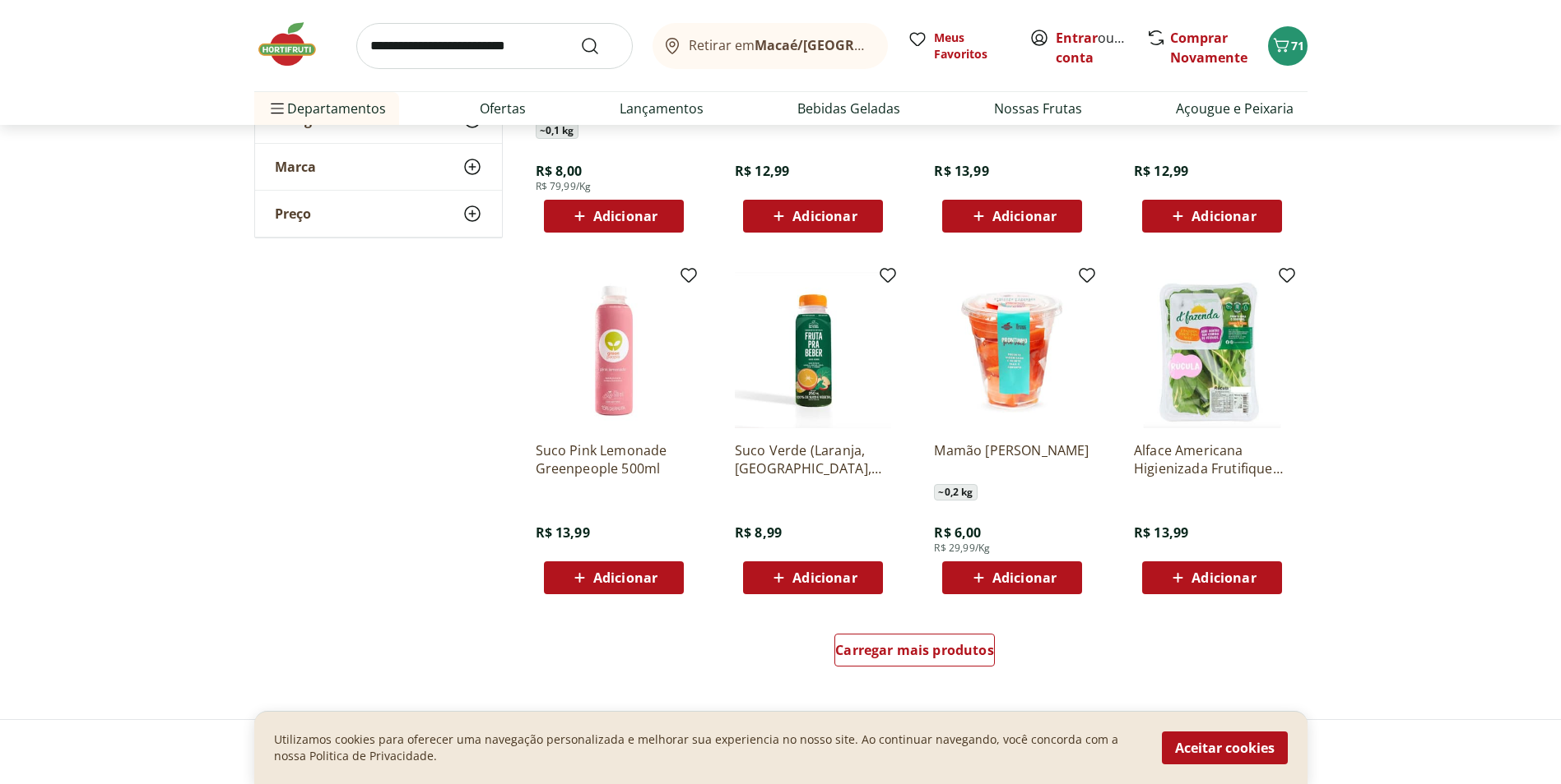
scroll to position [740, 0]
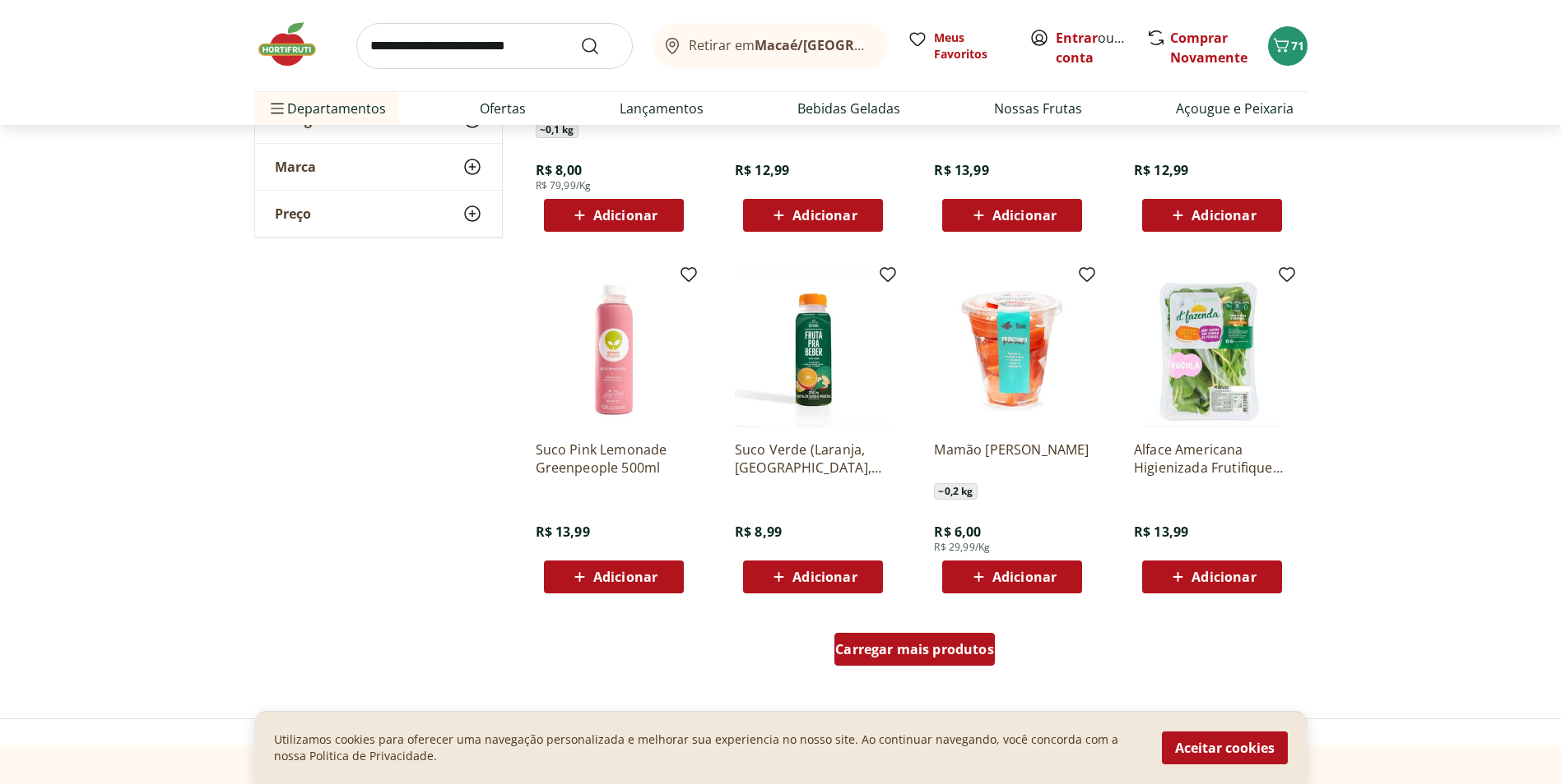
click at [947, 651] on span "Carregar mais produtos" at bounding box center [914, 650] width 159 height 14
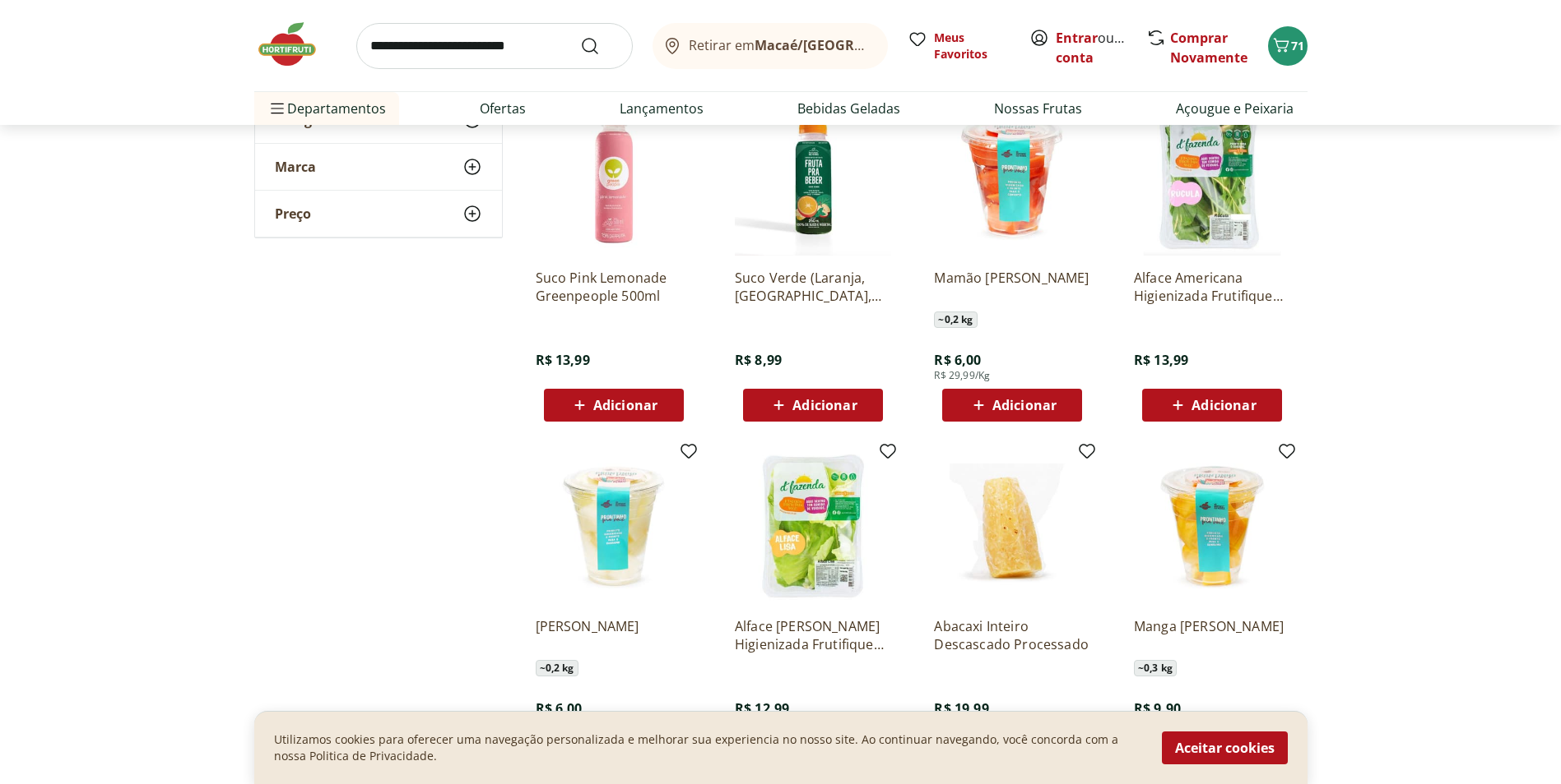
scroll to position [1069, 0]
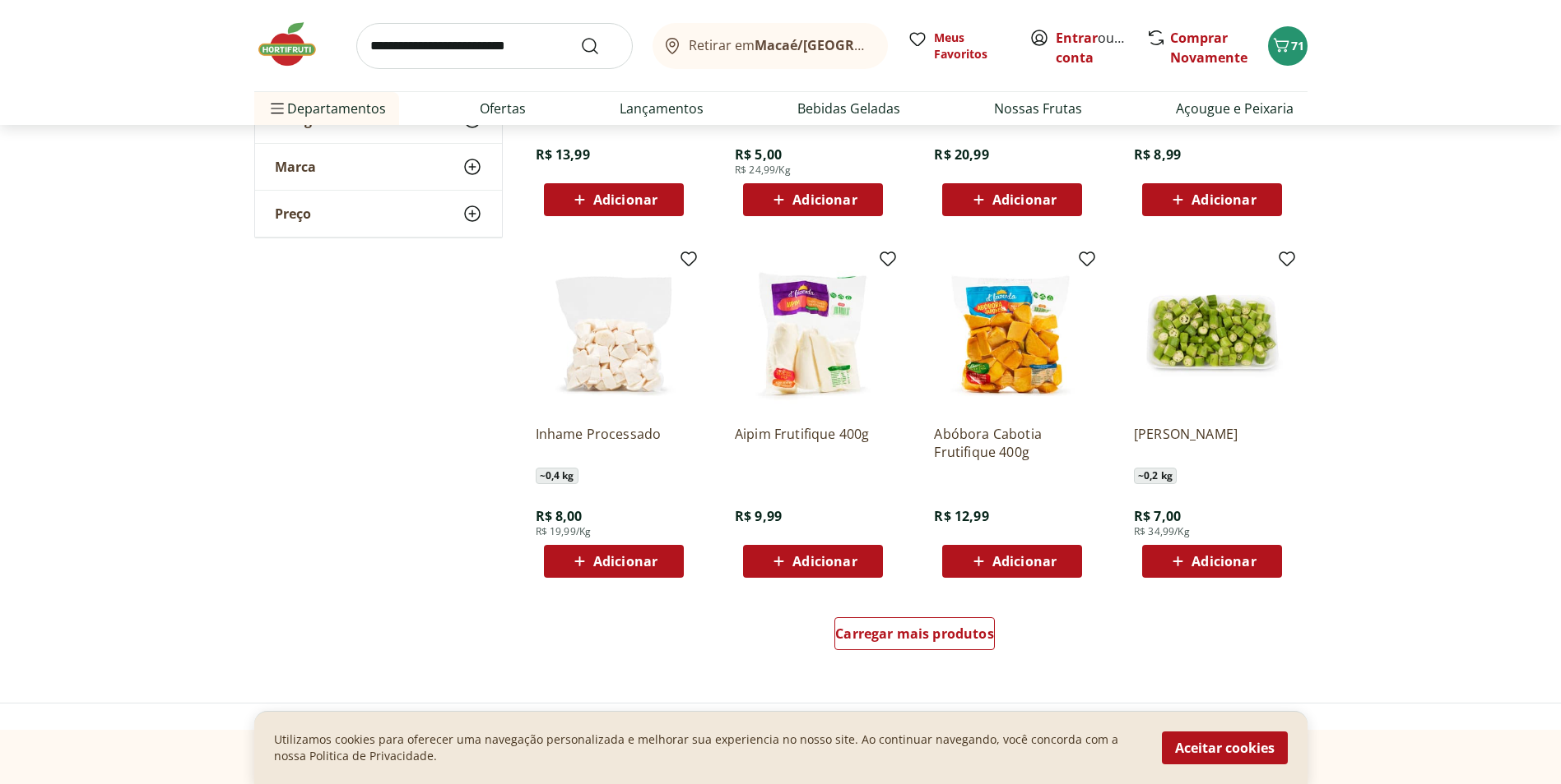
scroll to position [1891, 0]
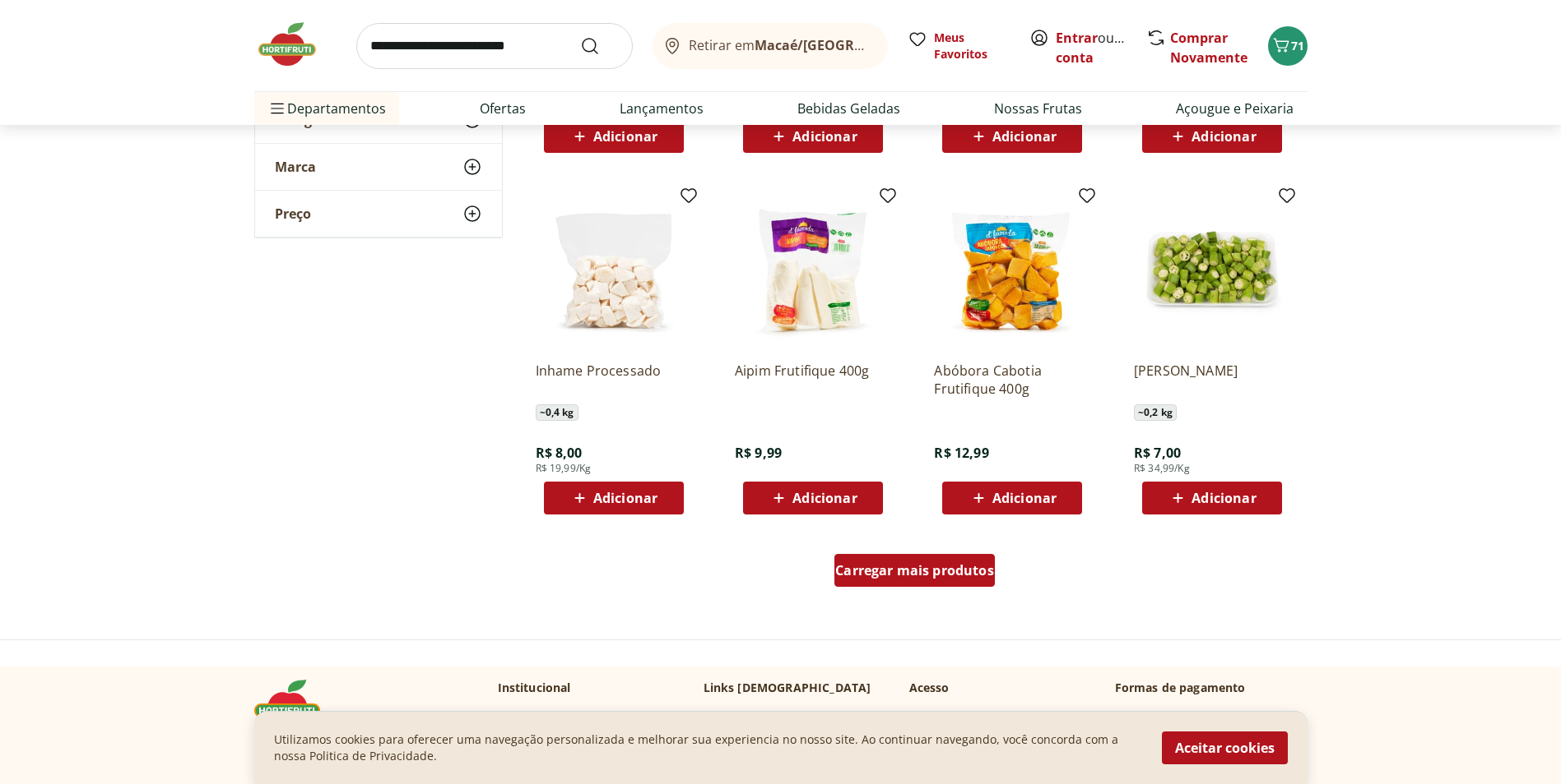
click at [936, 577] on span "Carregar mais produtos" at bounding box center [914, 571] width 159 height 14
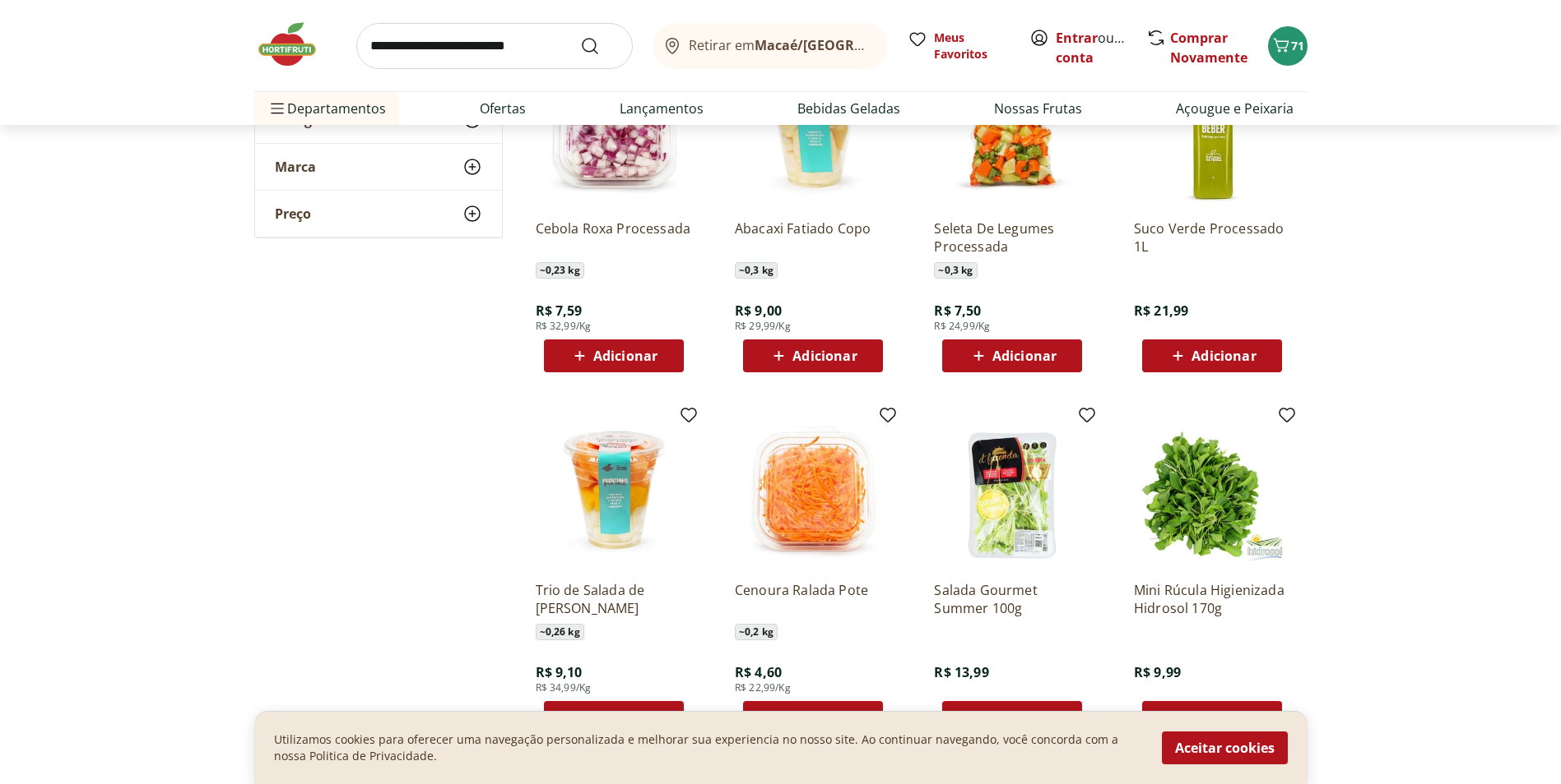
scroll to position [2466, 0]
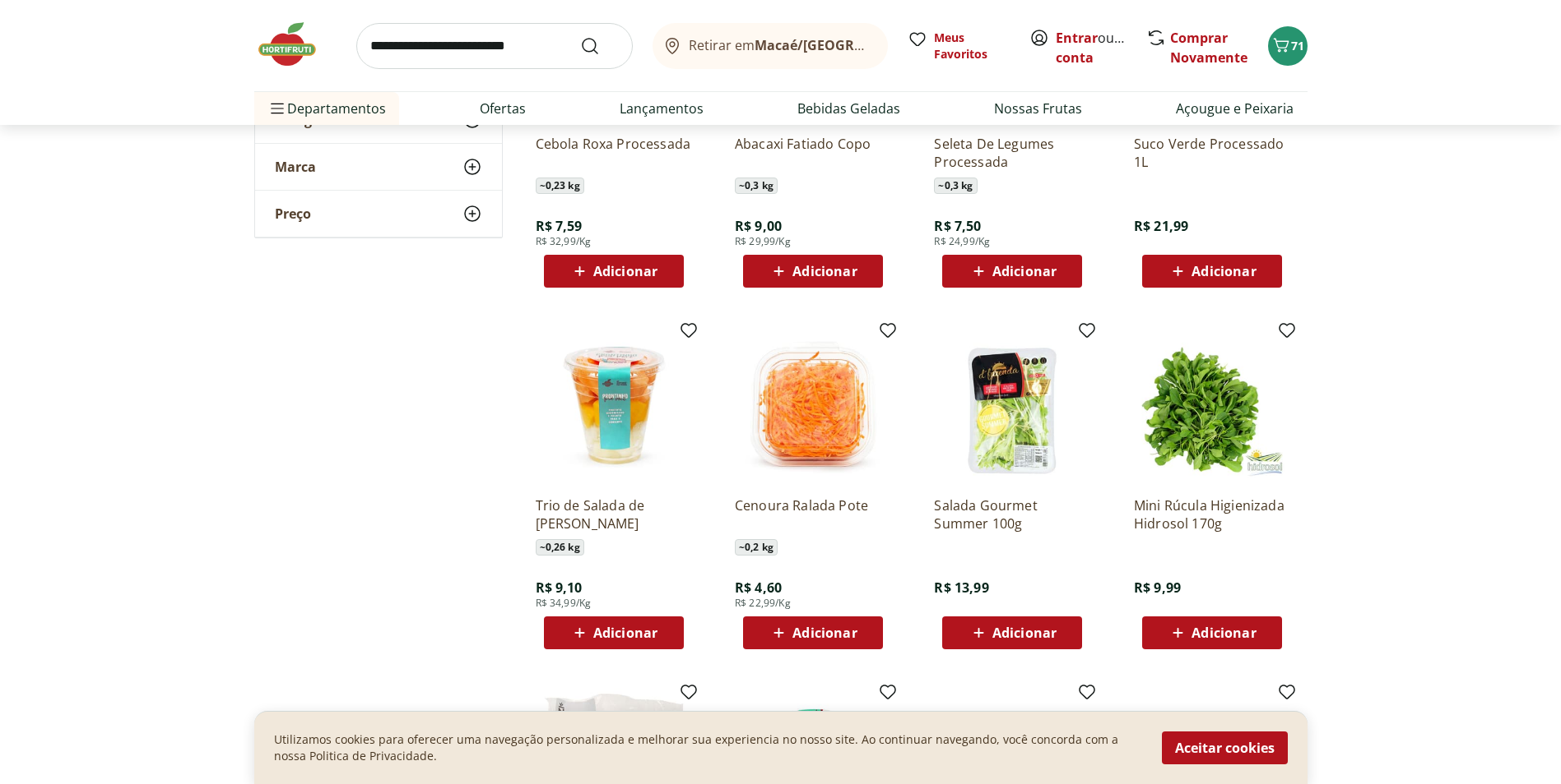
click at [1230, 634] on span "Adicionar" at bounding box center [1223, 634] width 64 height 14
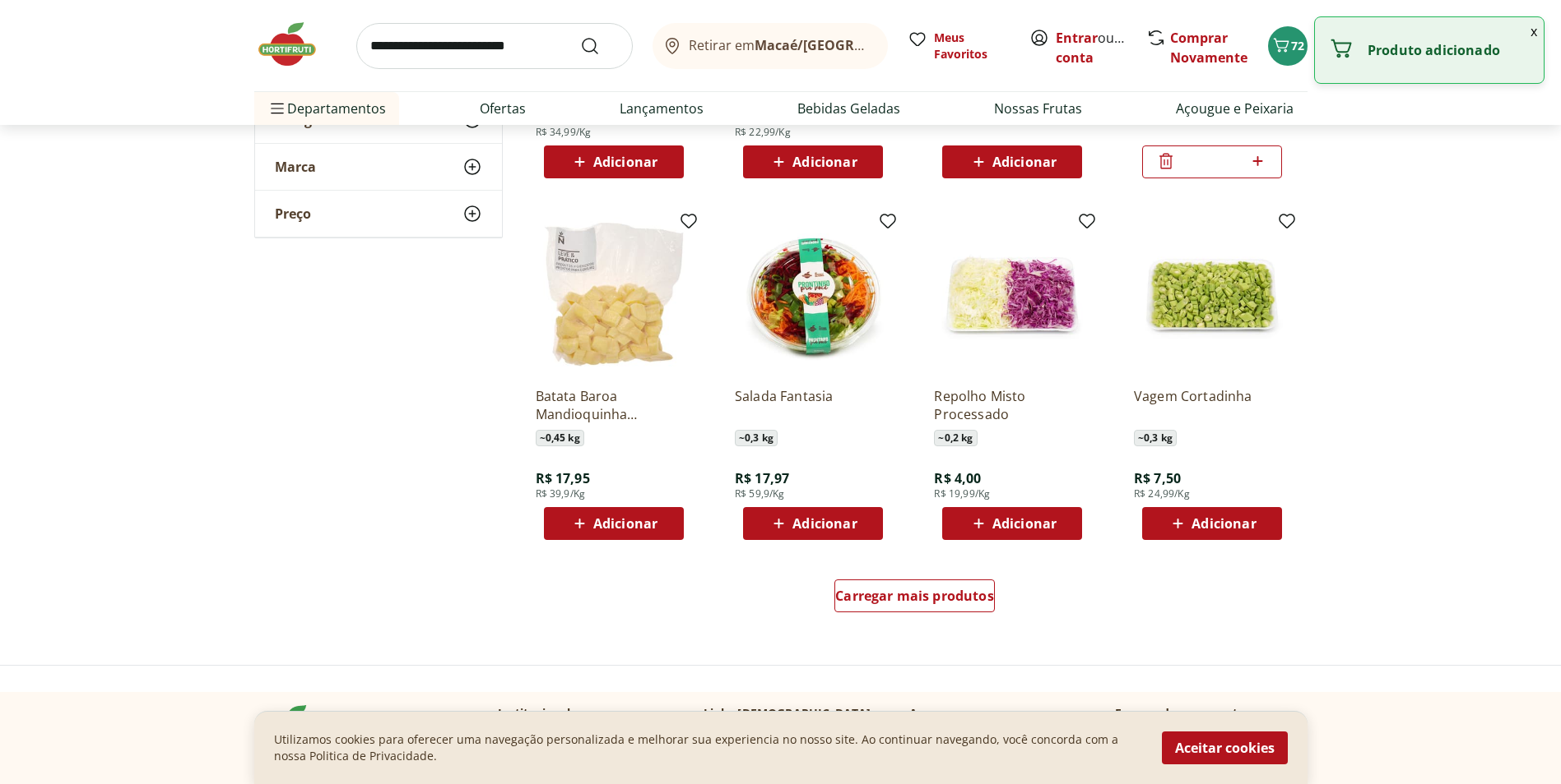
scroll to position [2960, 0]
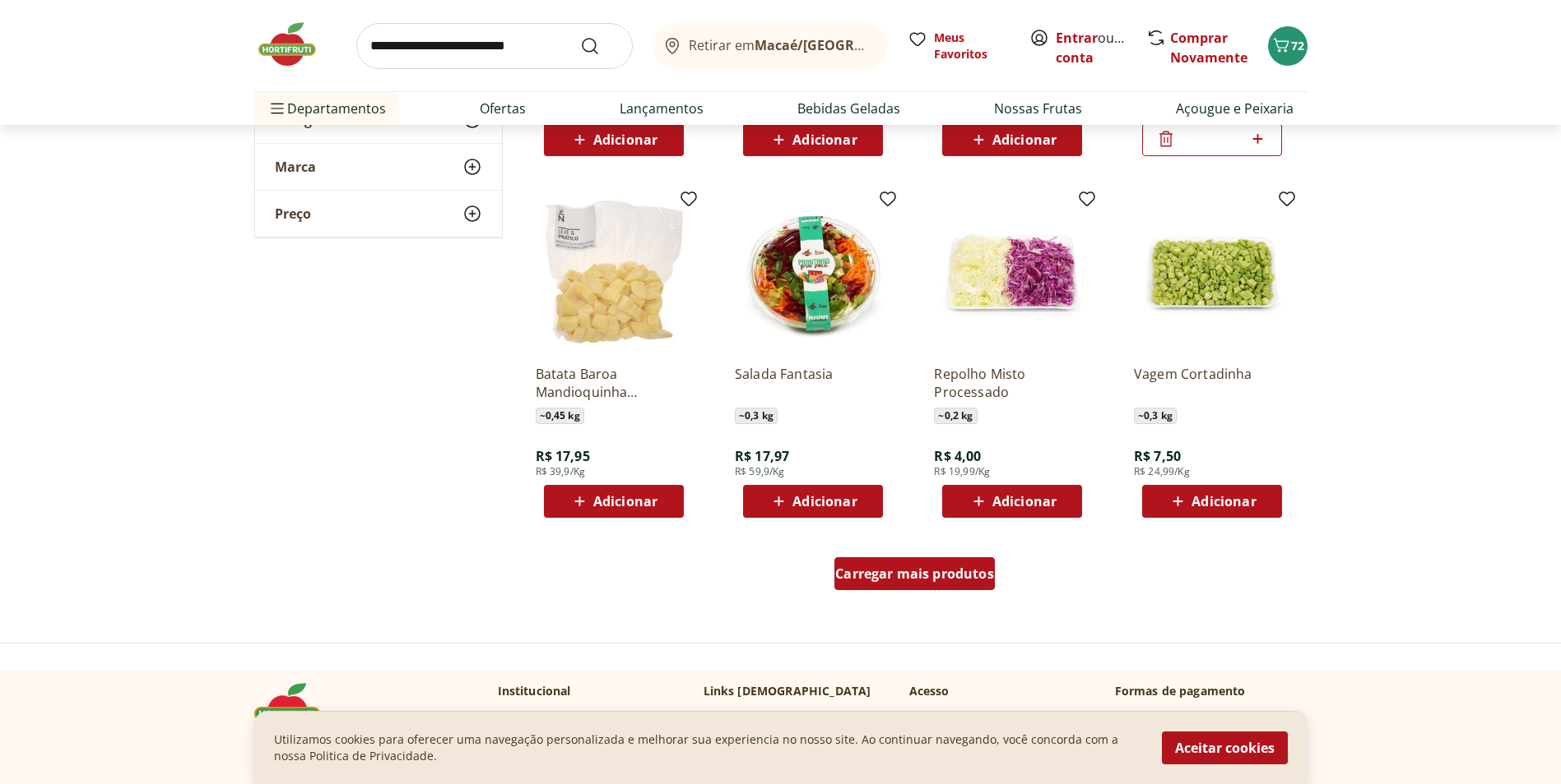
click at [960, 579] on span "Carregar mais produtos" at bounding box center [914, 574] width 159 height 14
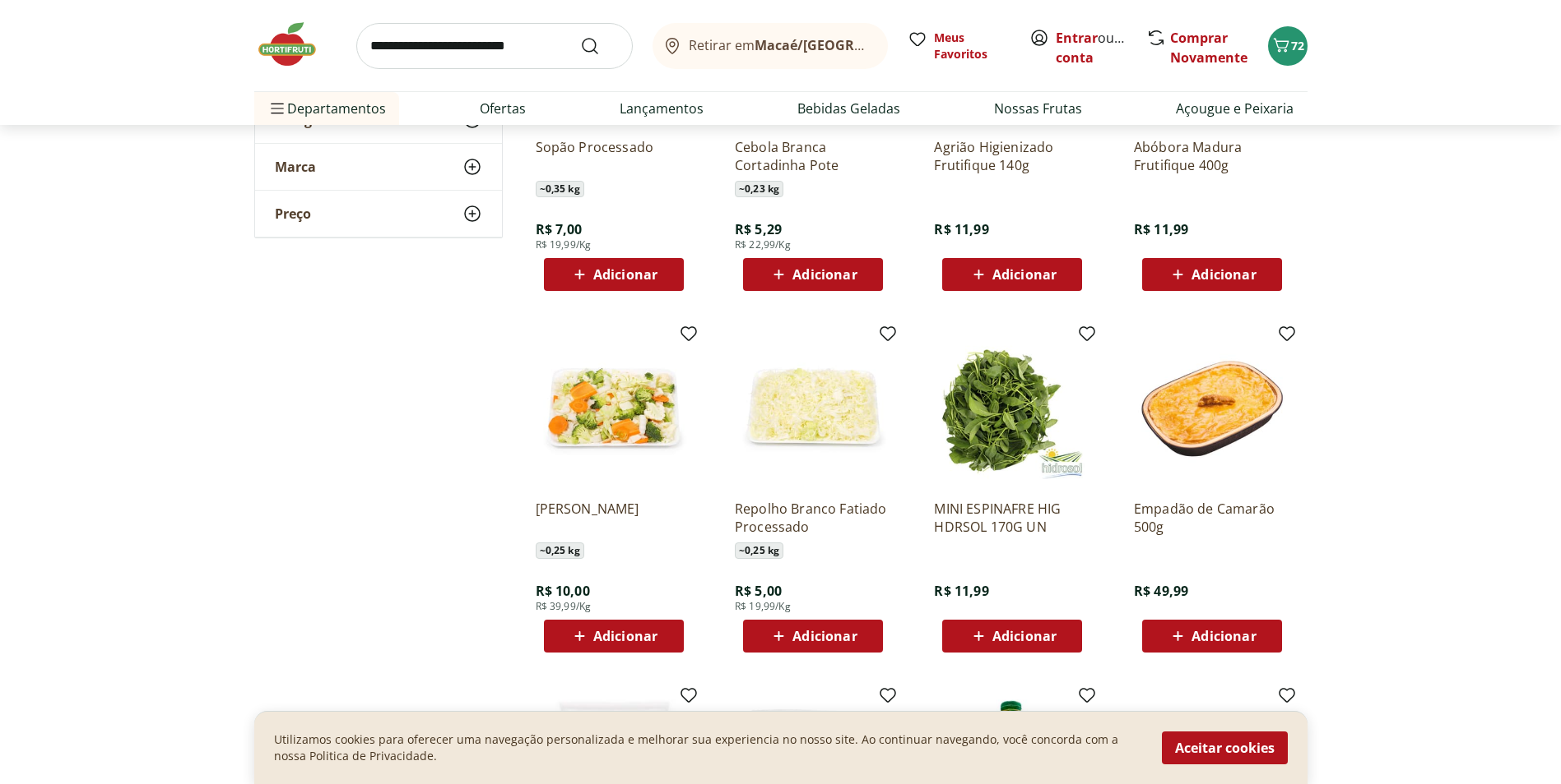
scroll to position [4030, 0]
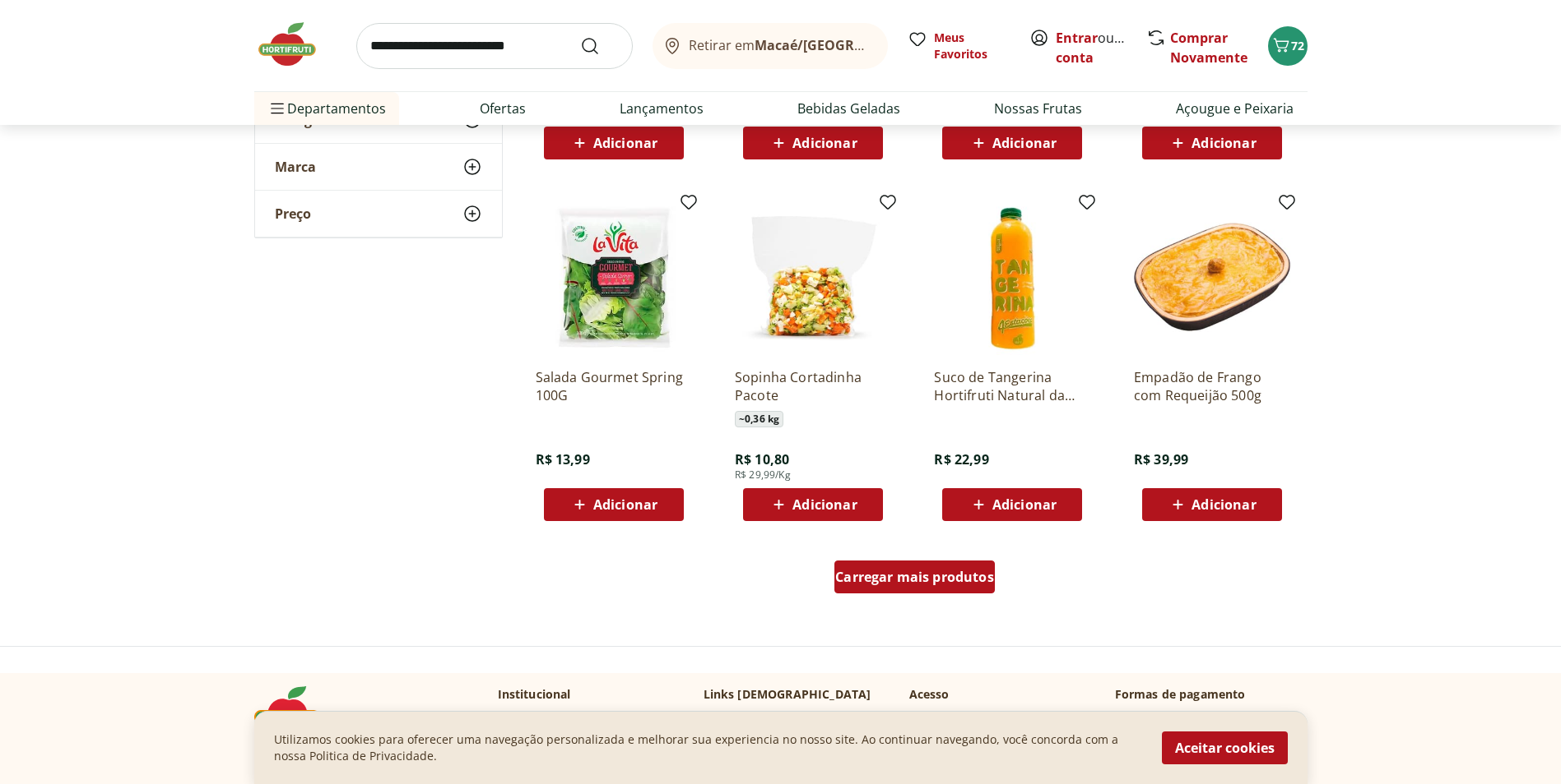
click at [896, 588] on div "Carregar mais produtos" at bounding box center [913, 577] width 160 height 33
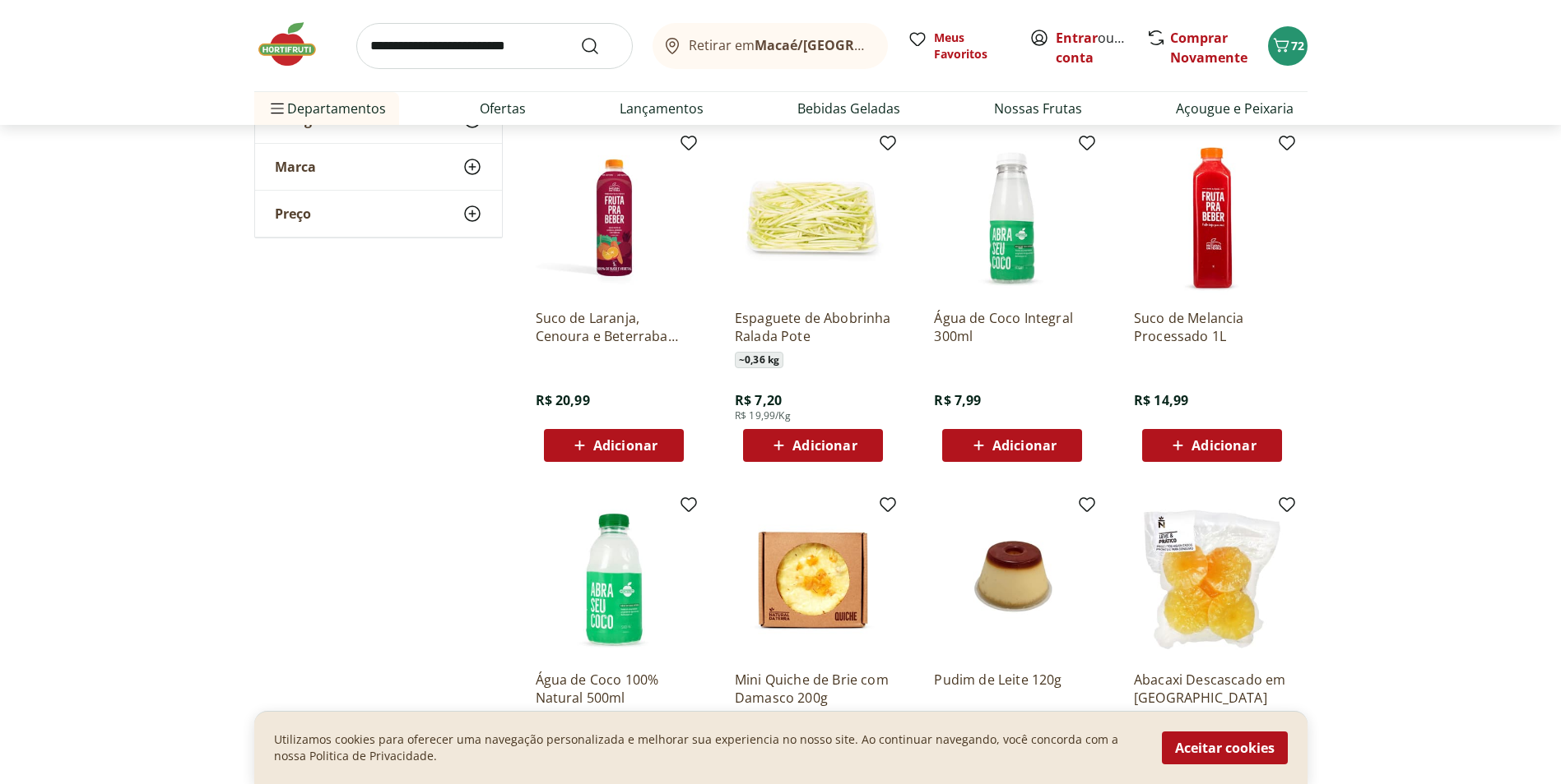
scroll to position [4440, 0]
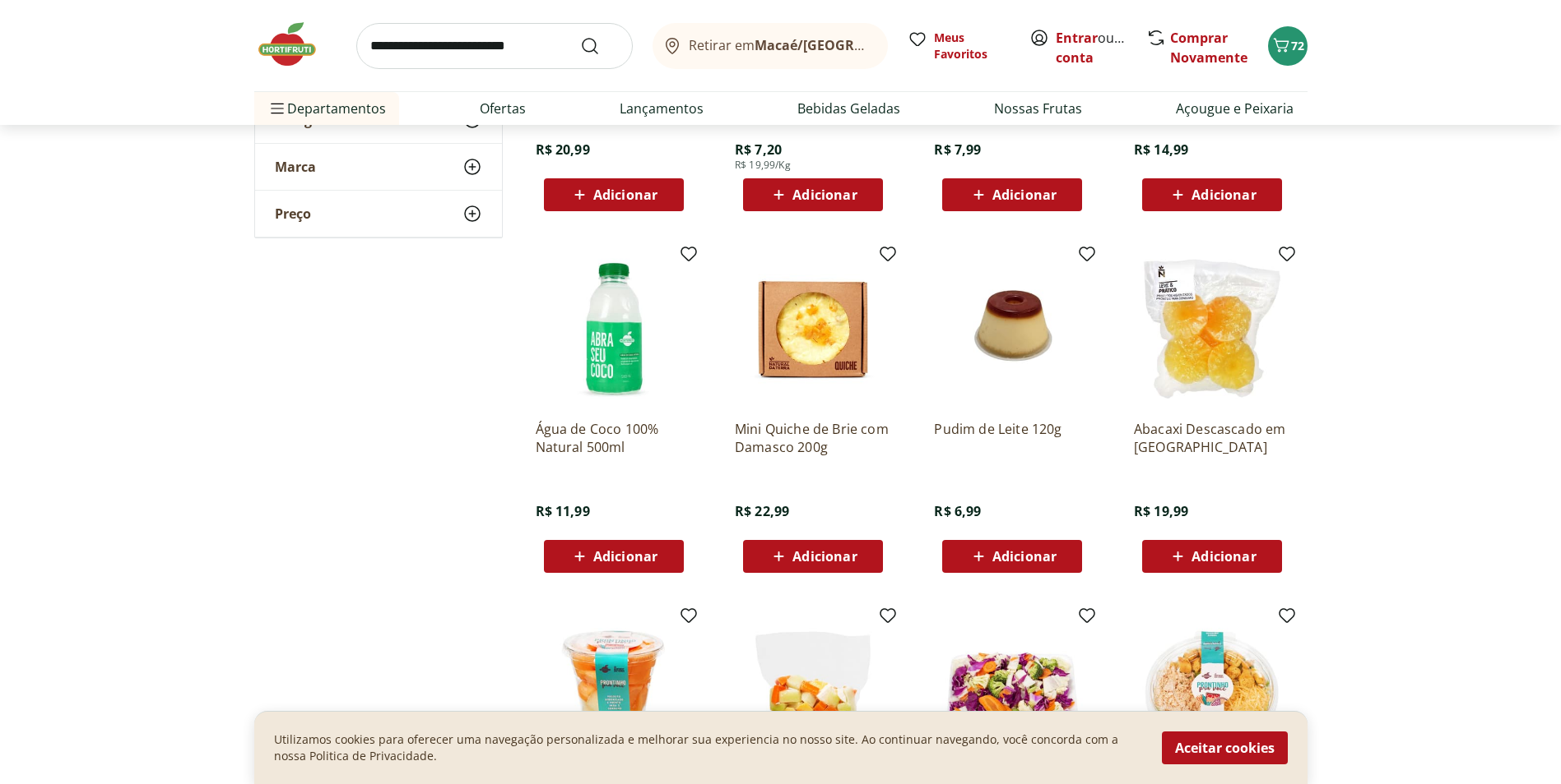
scroll to position [4688, 0]
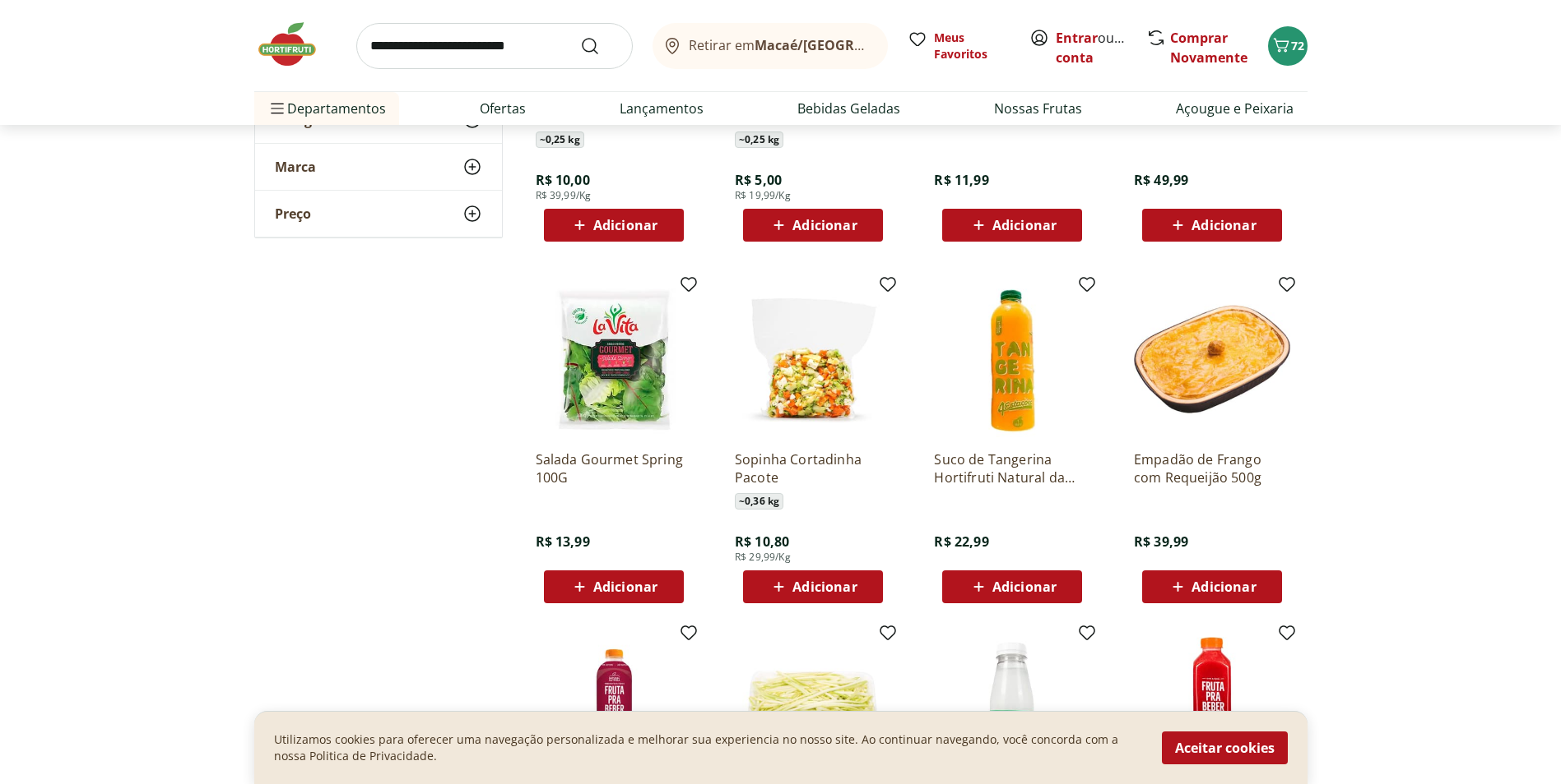
scroll to position [4359, 0]
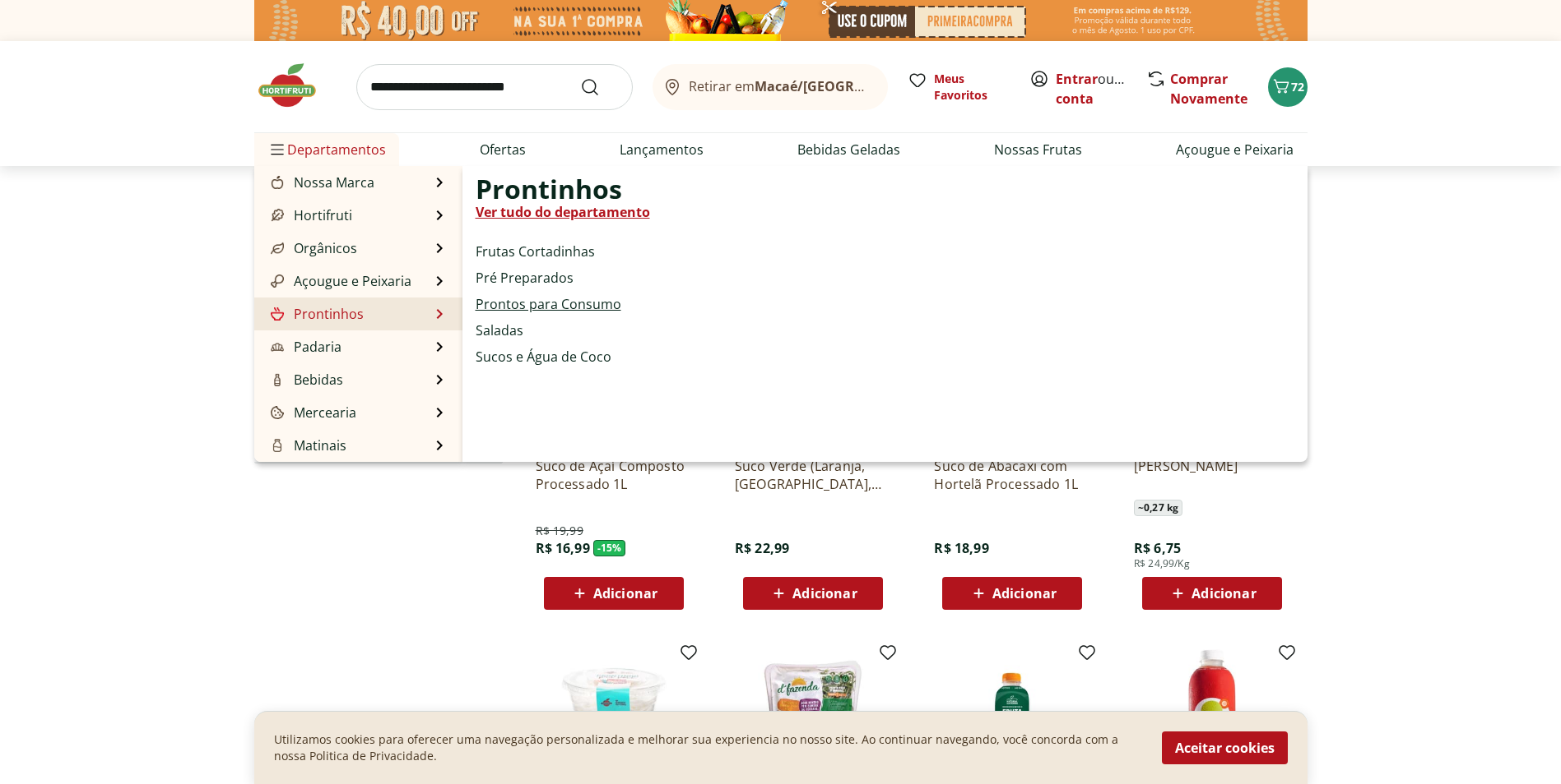
click at [529, 305] on link "Prontos para Consumo" at bounding box center [548, 304] width 146 height 19
select select "**********"
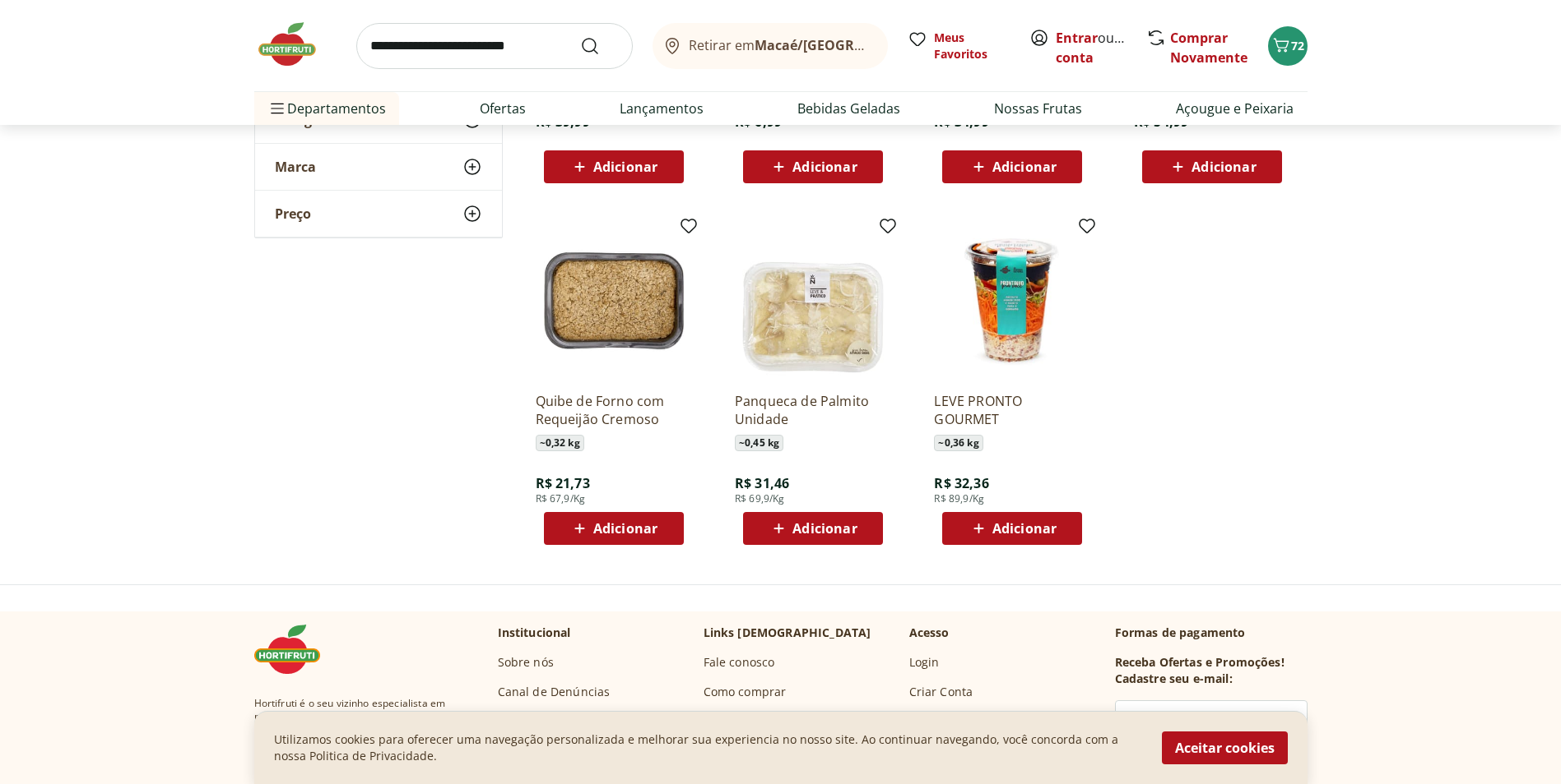
scroll to position [329, 0]
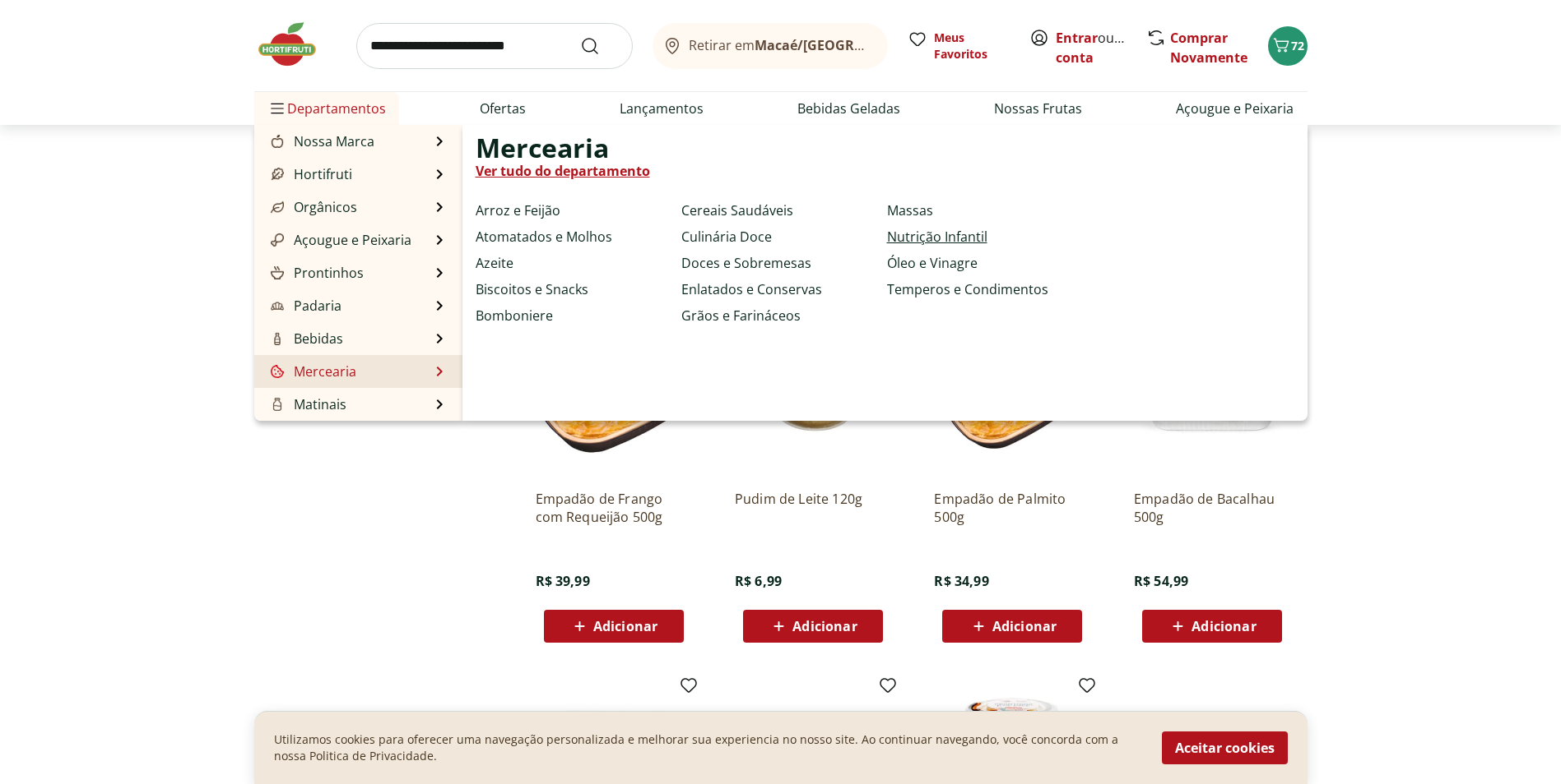
click at [930, 235] on link "Nutrição Infantil" at bounding box center [937, 237] width 100 height 19
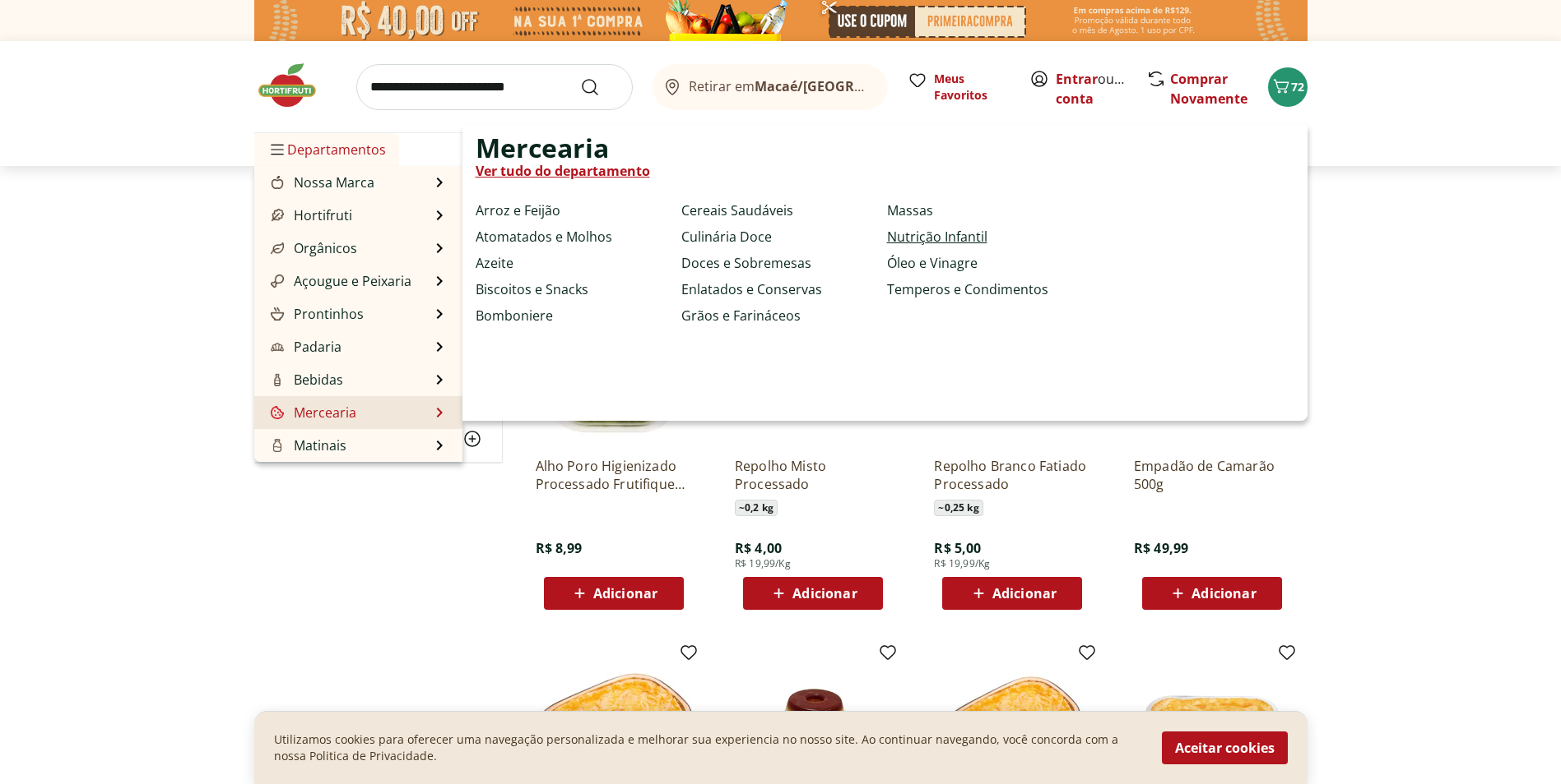
select select "**********"
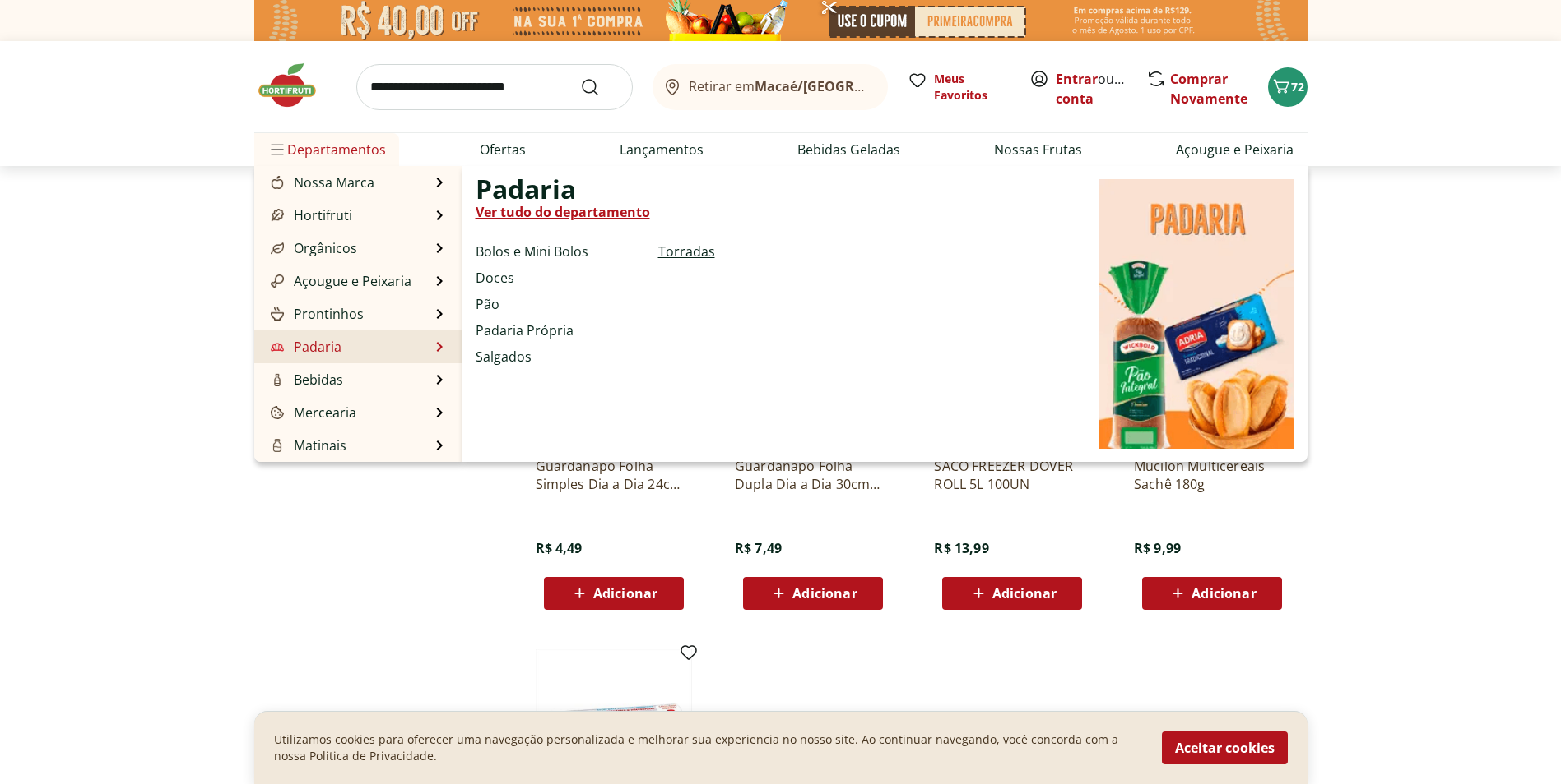
click at [677, 242] on link "Torradas" at bounding box center [686, 251] width 56 height 19
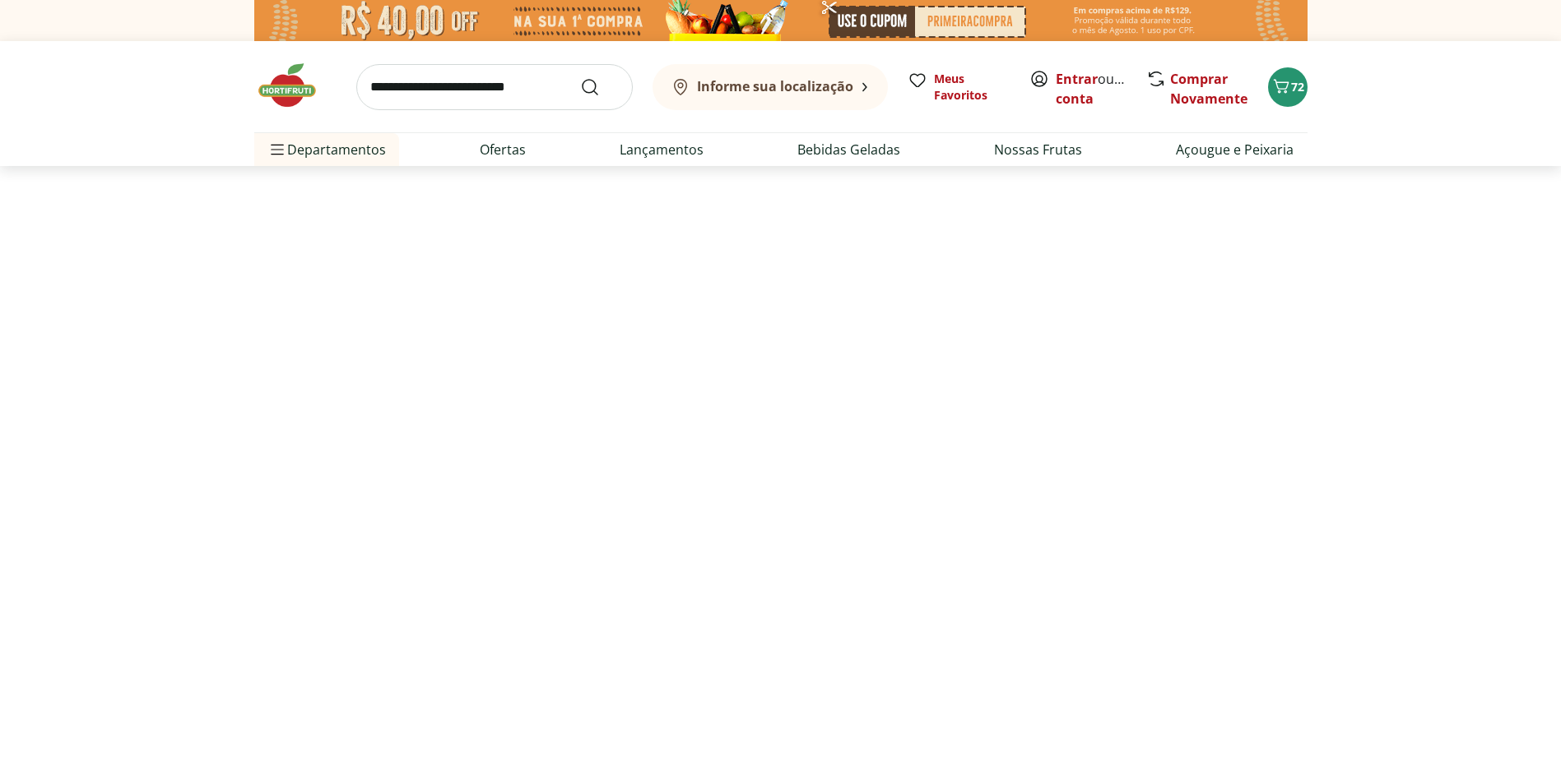
select select "**********"
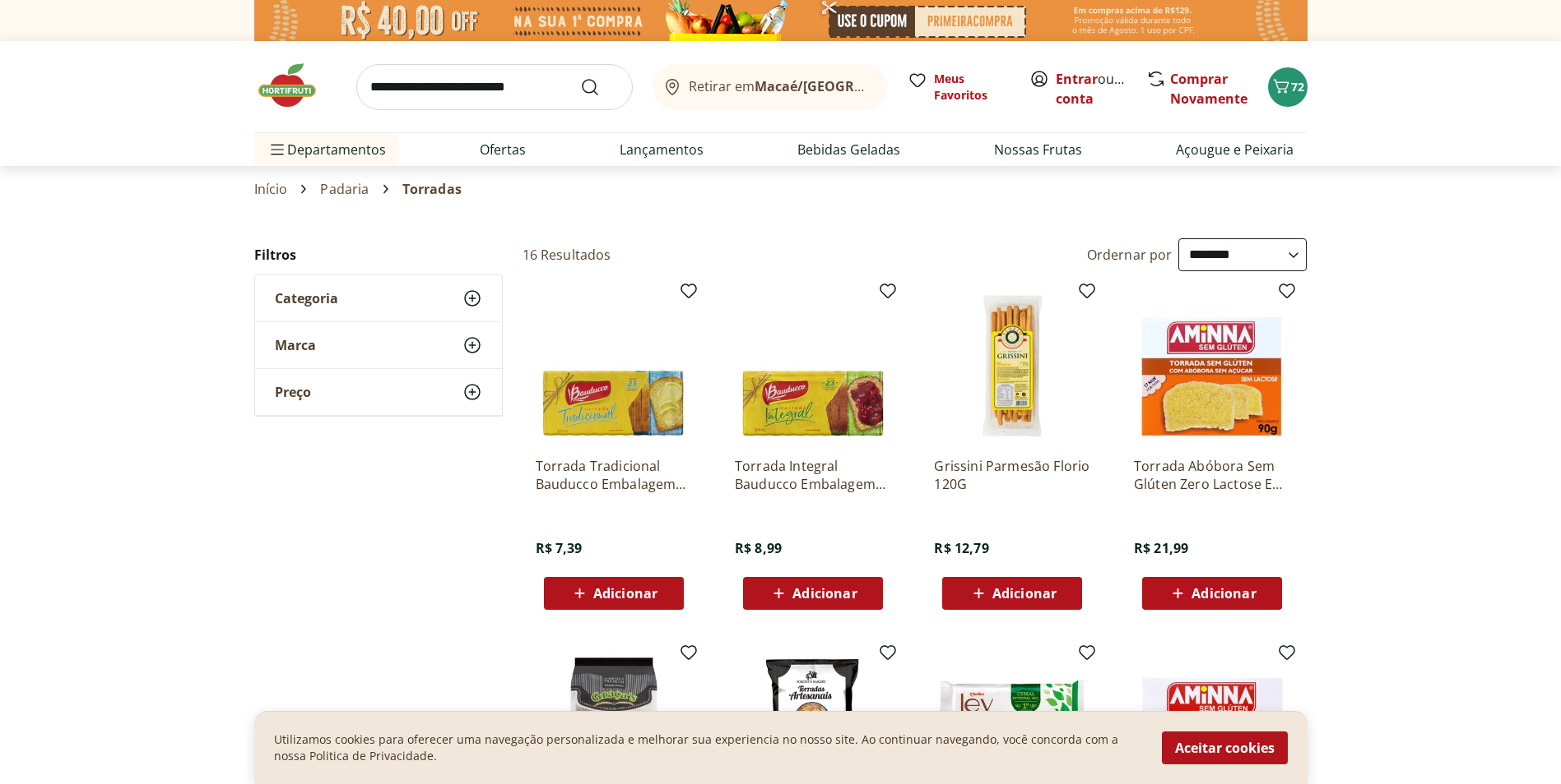
select select "**********"
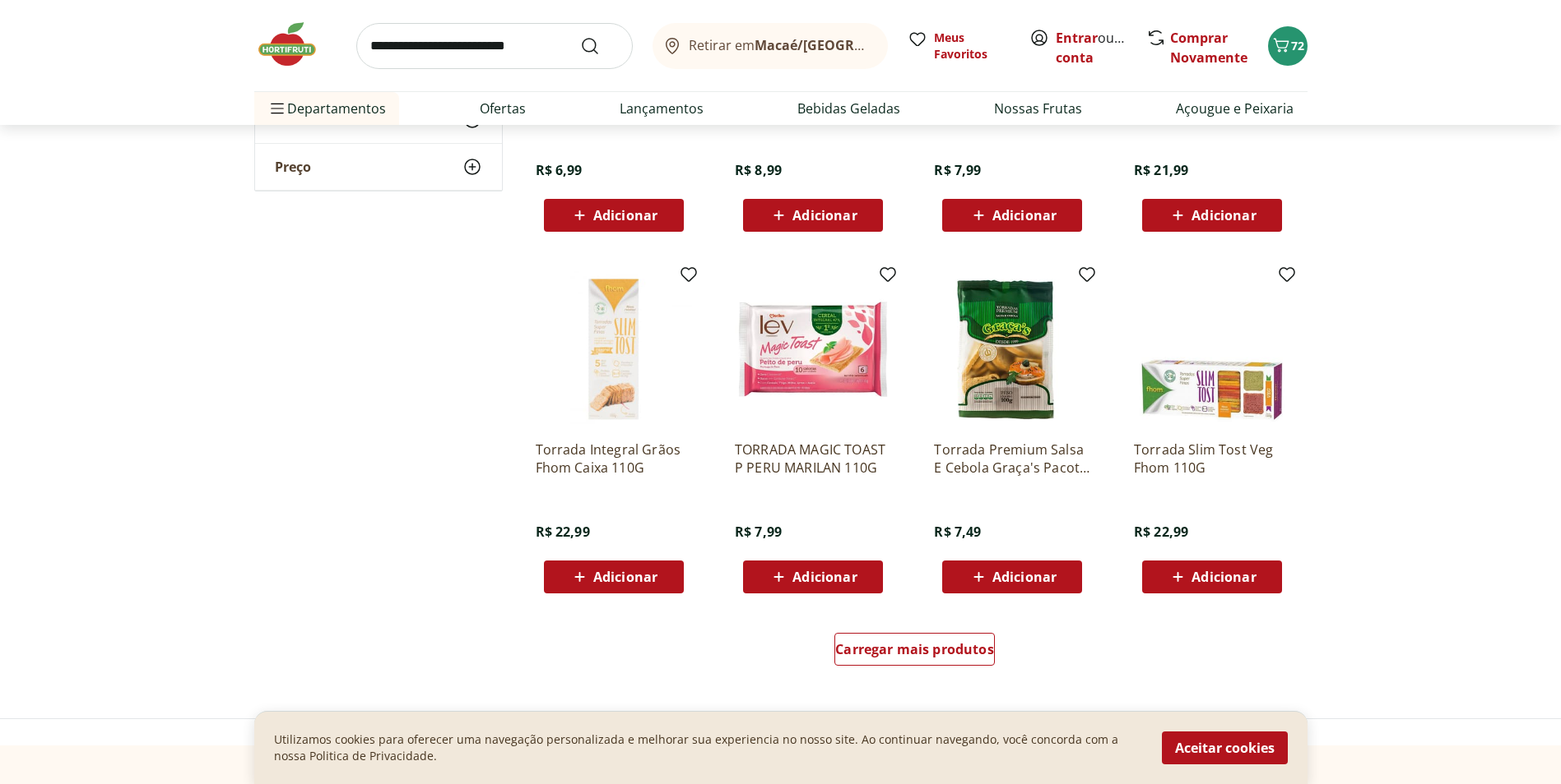
scroll to position [329, 0]
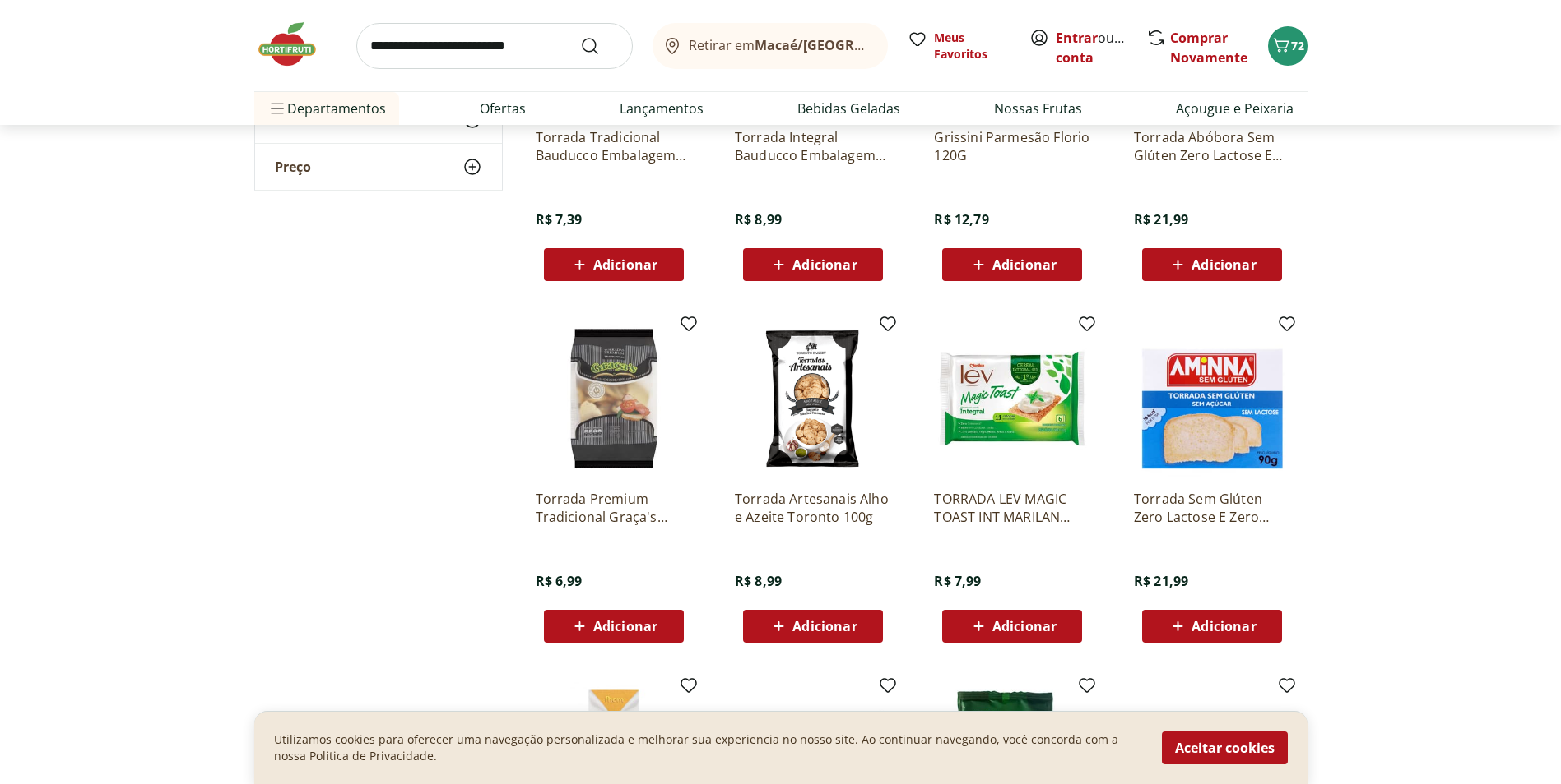
click at [624, 394] on img at bounding box center [614, 399] width 156 height 156
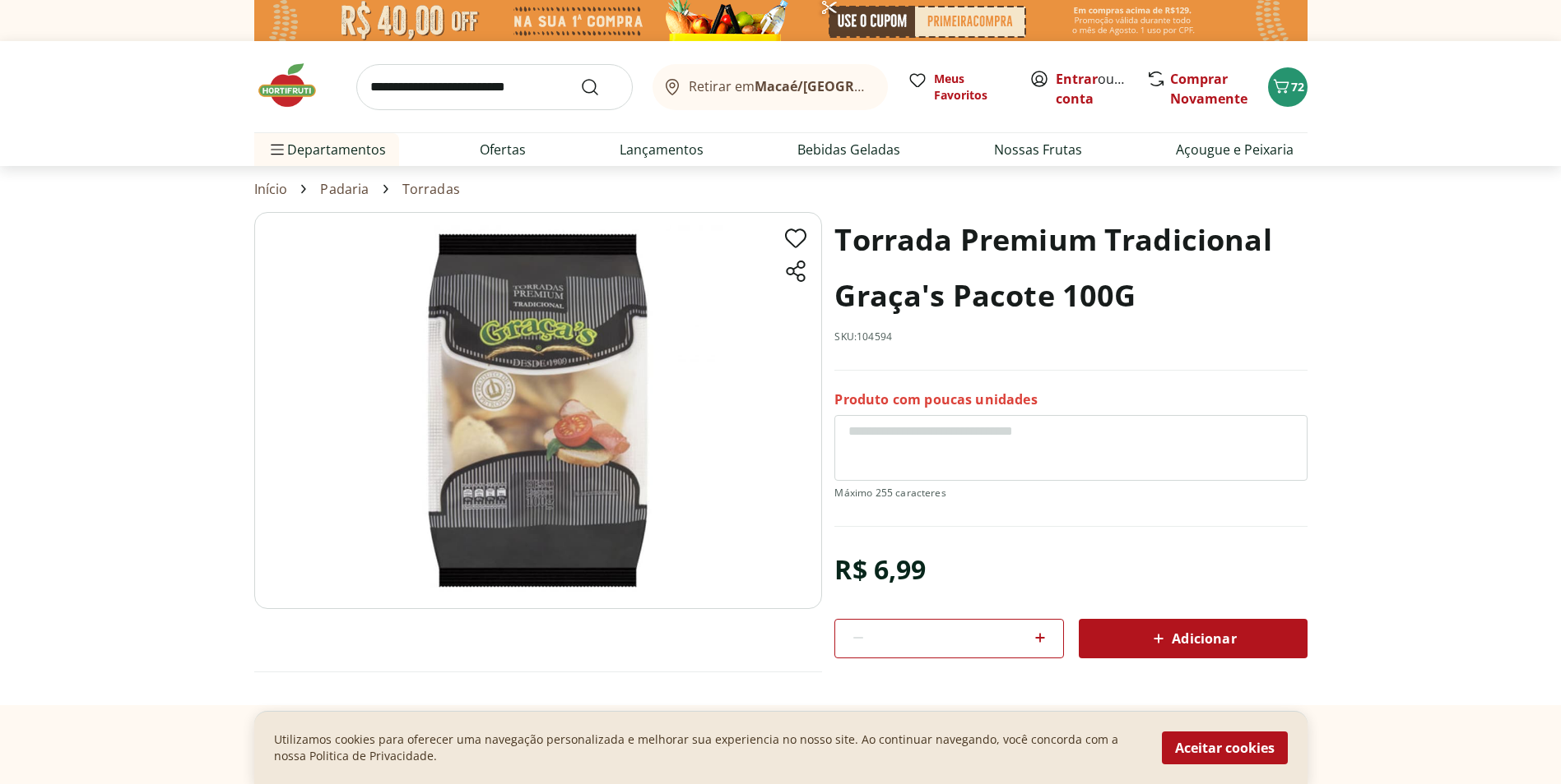
click at [542, 398] on img at bounding box center [538, 410] width 568 height 397
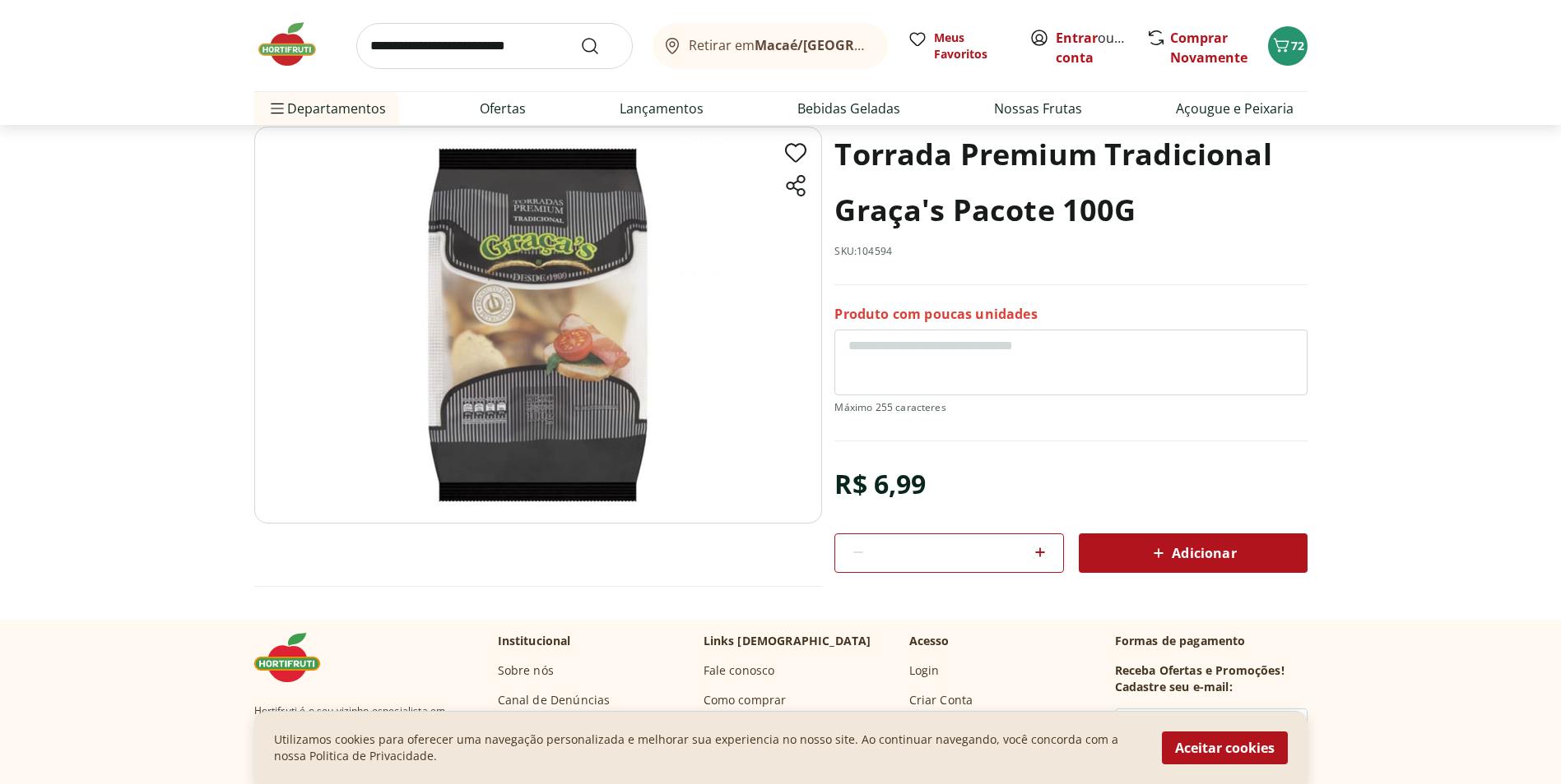
scroll to position [82, 0]
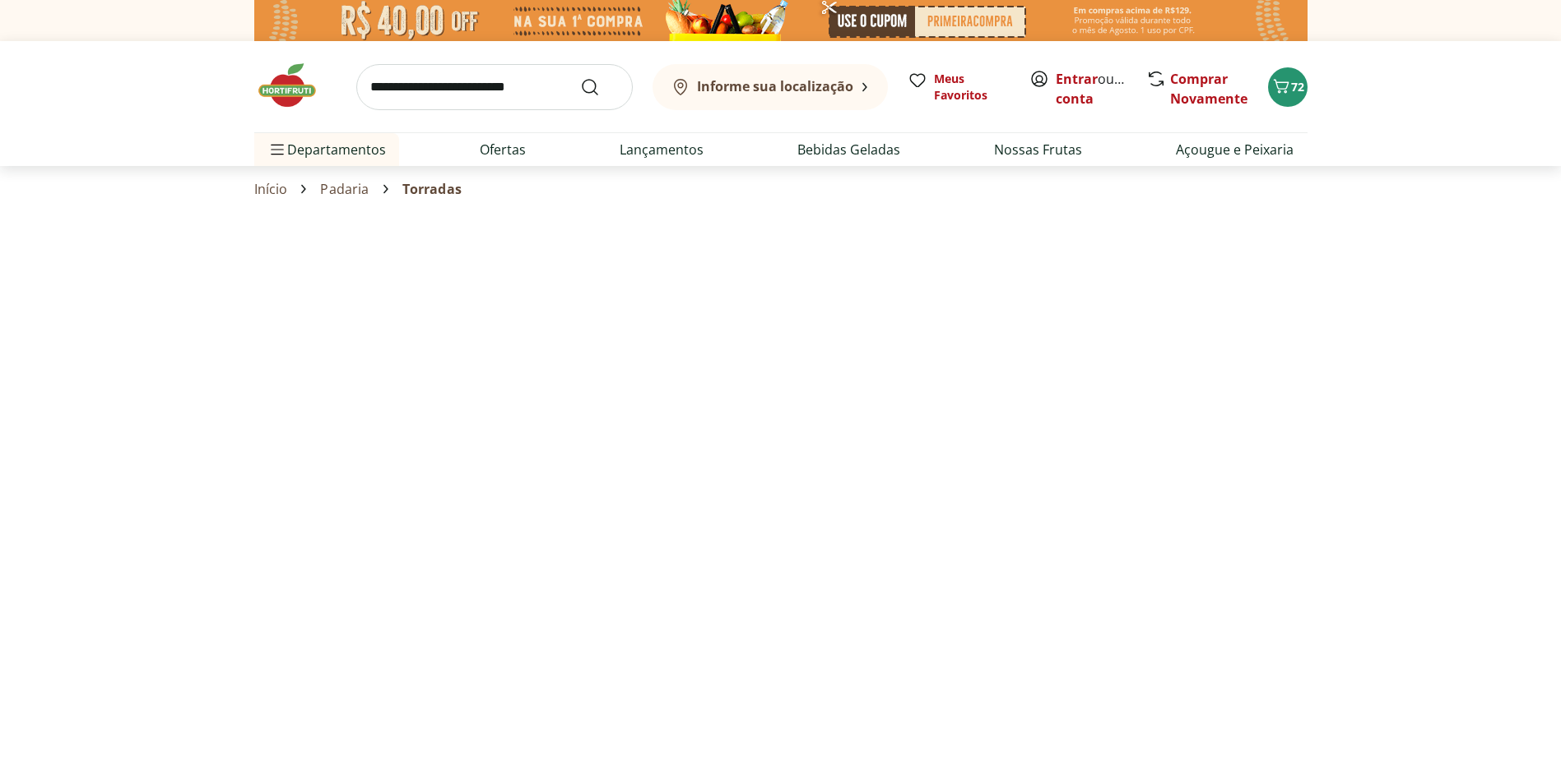
select select "**********"
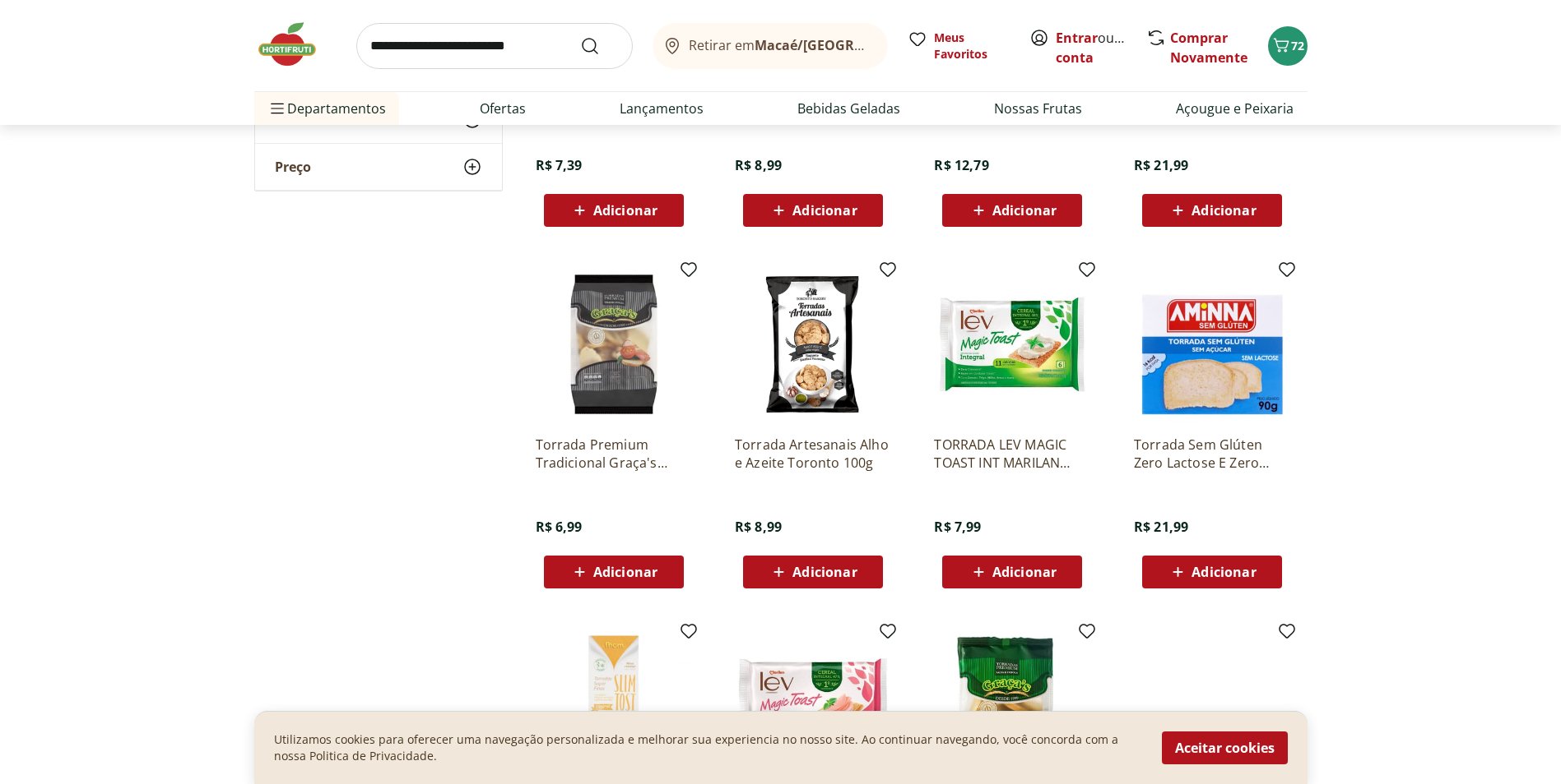
scroll to position [411, 0]
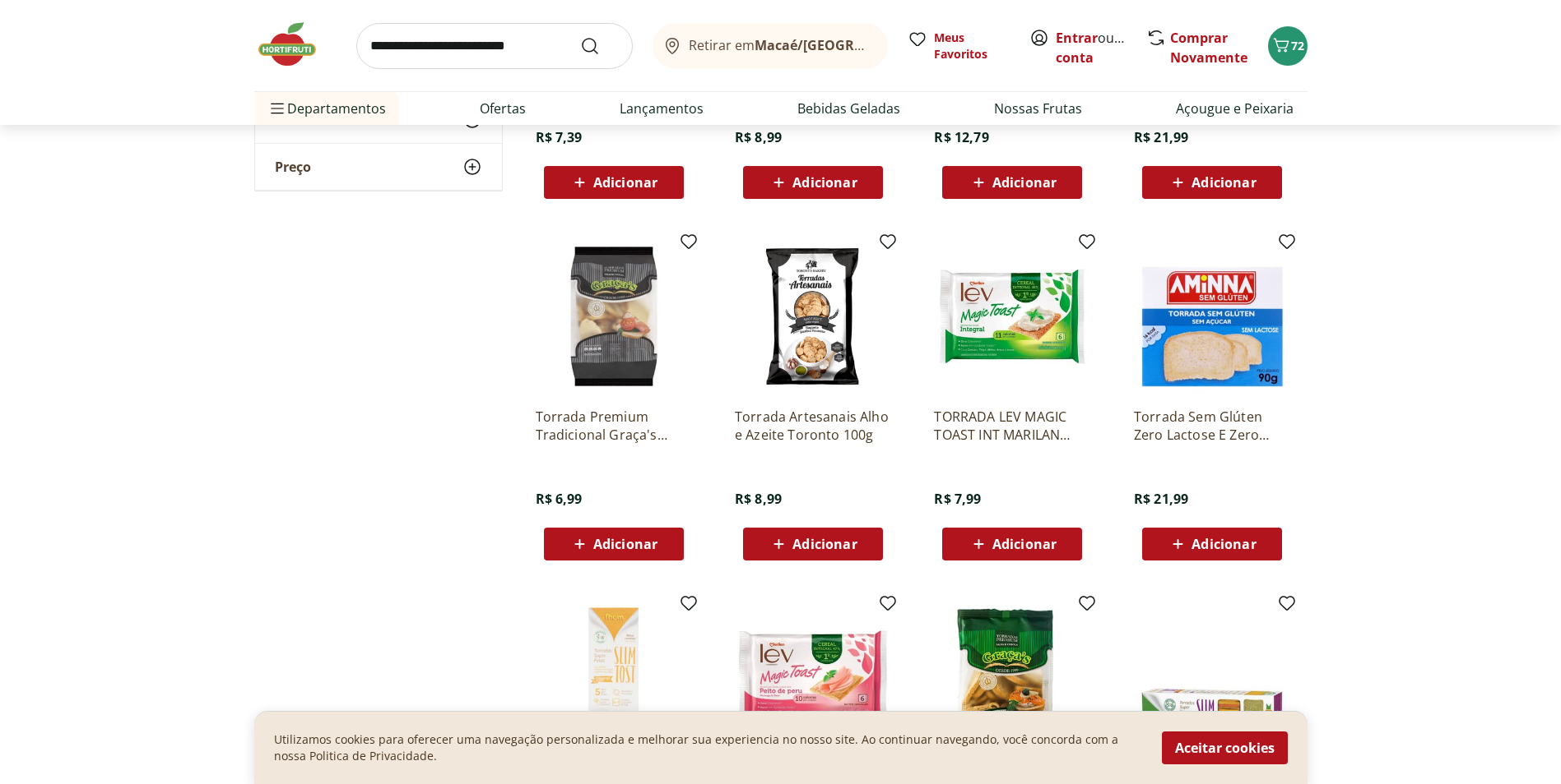
click at [613, 538] on span "Adicionar" at bounding box center [625, 544] width 64 height 14
click at [788, 546] on icon at bounding box center [779, 544] width 20 height 19
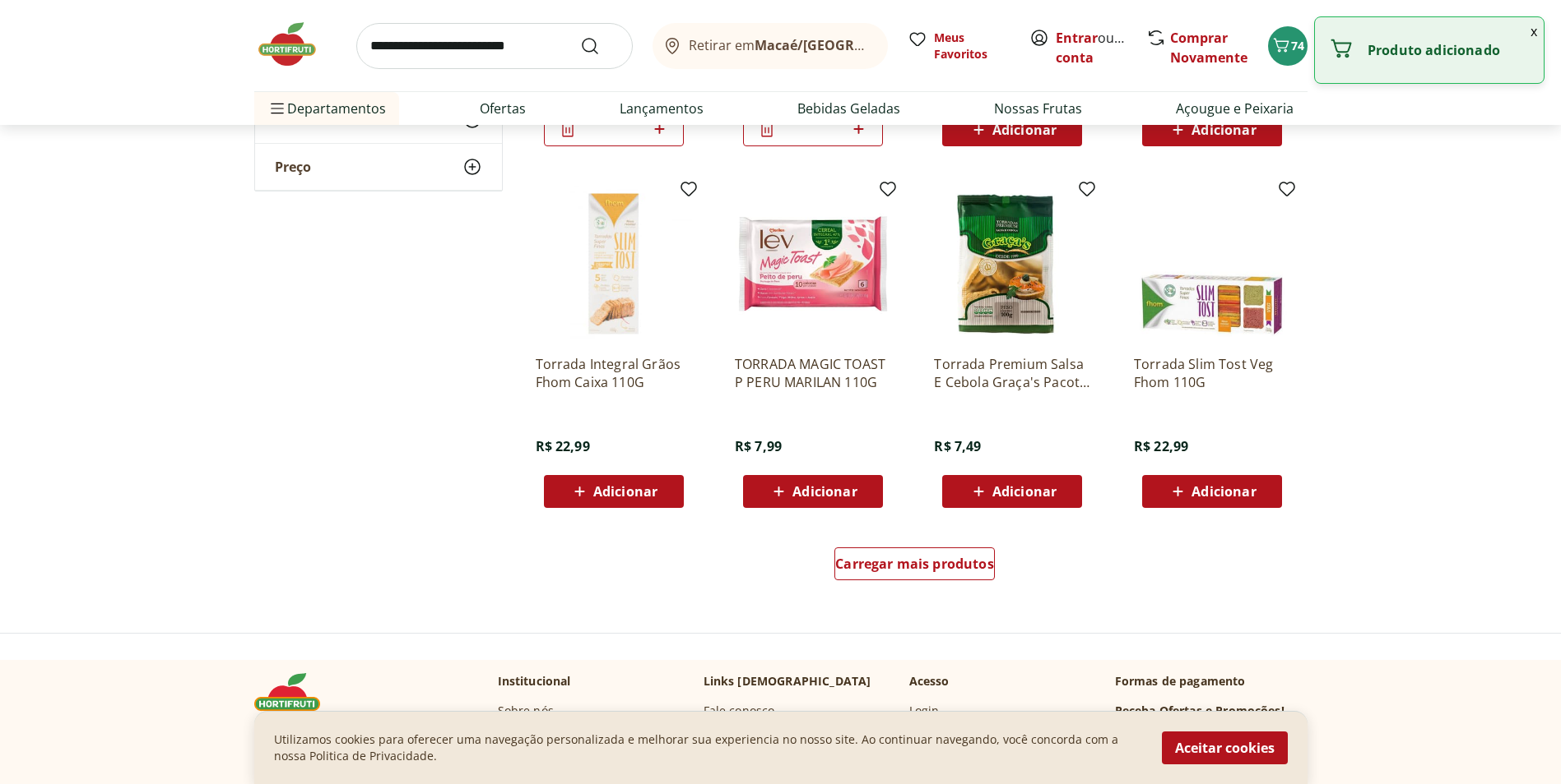
scroll to position [822, 0]
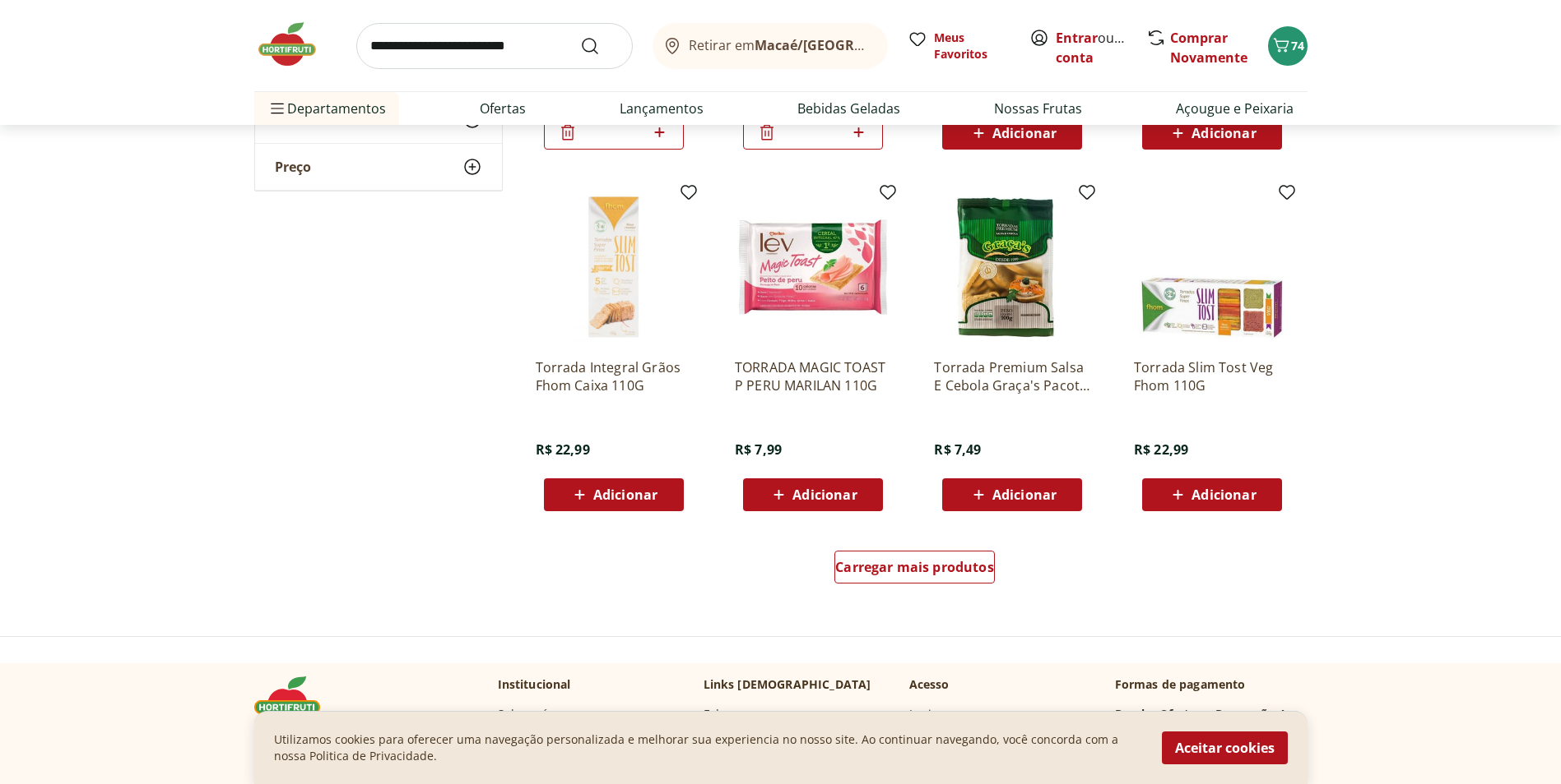
click at [1002, 294] on img at bounding box center [1012, 267] width 156 height 156
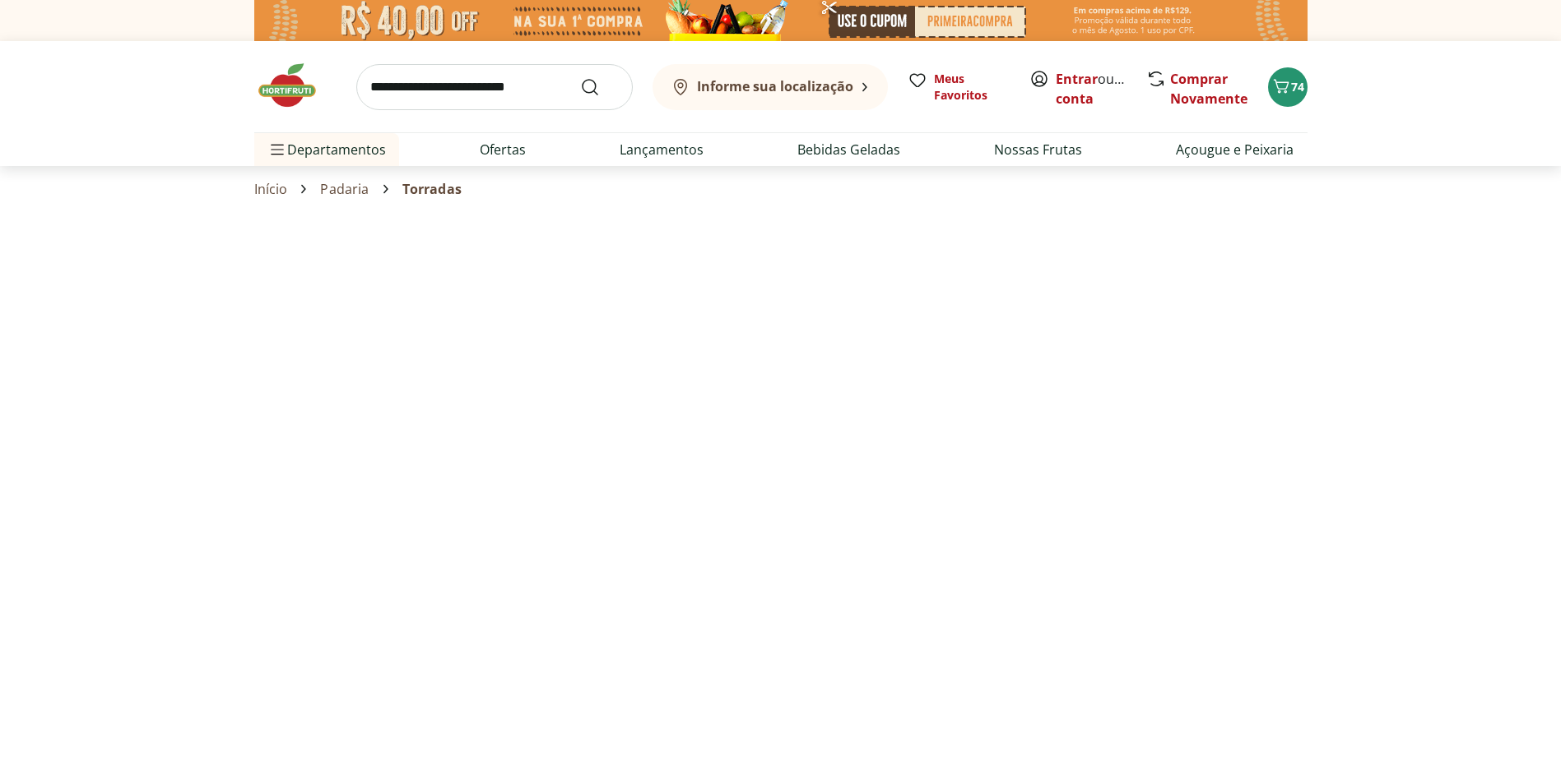
select select "**********"
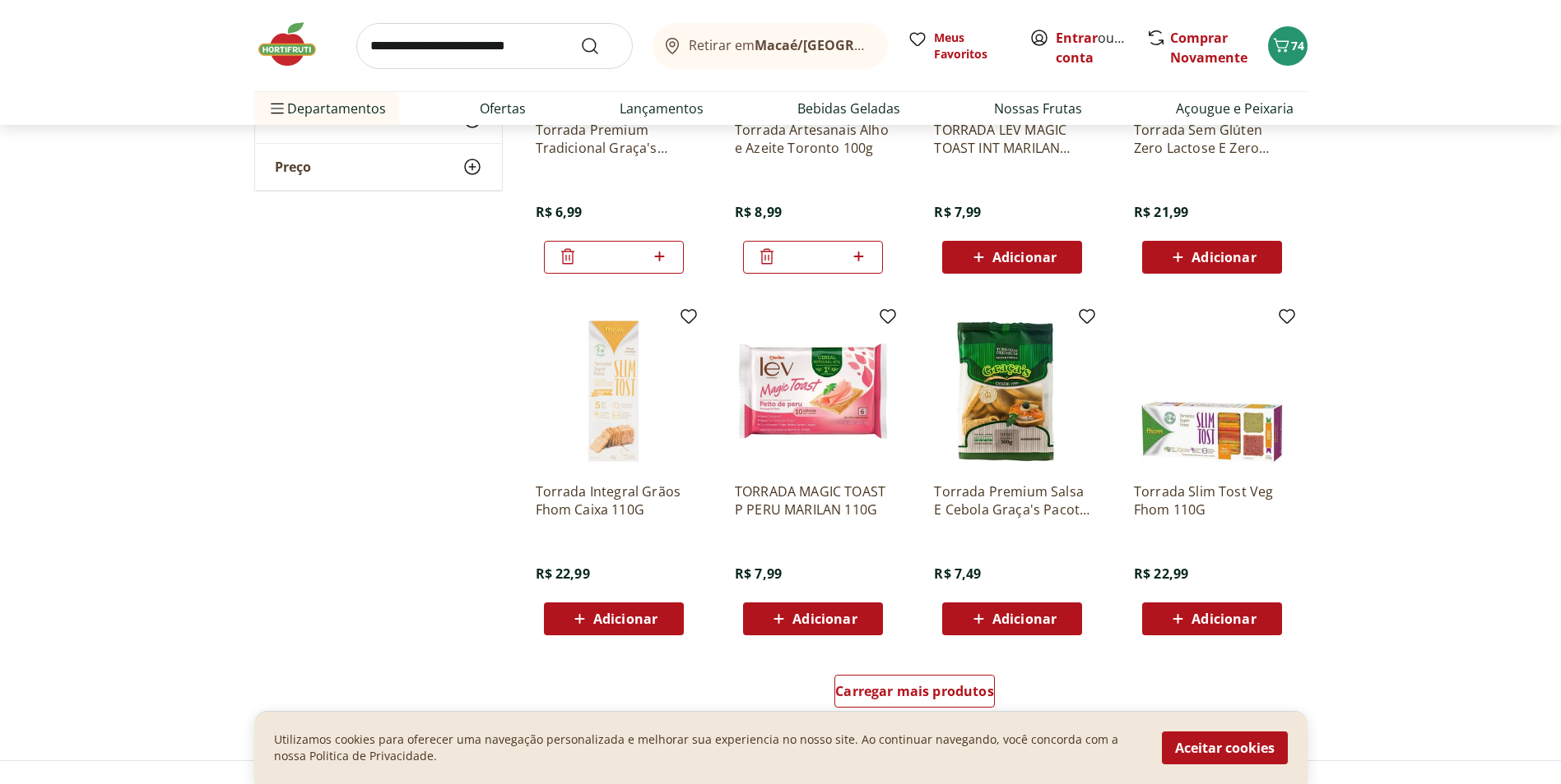
scroll to position [740, 0]
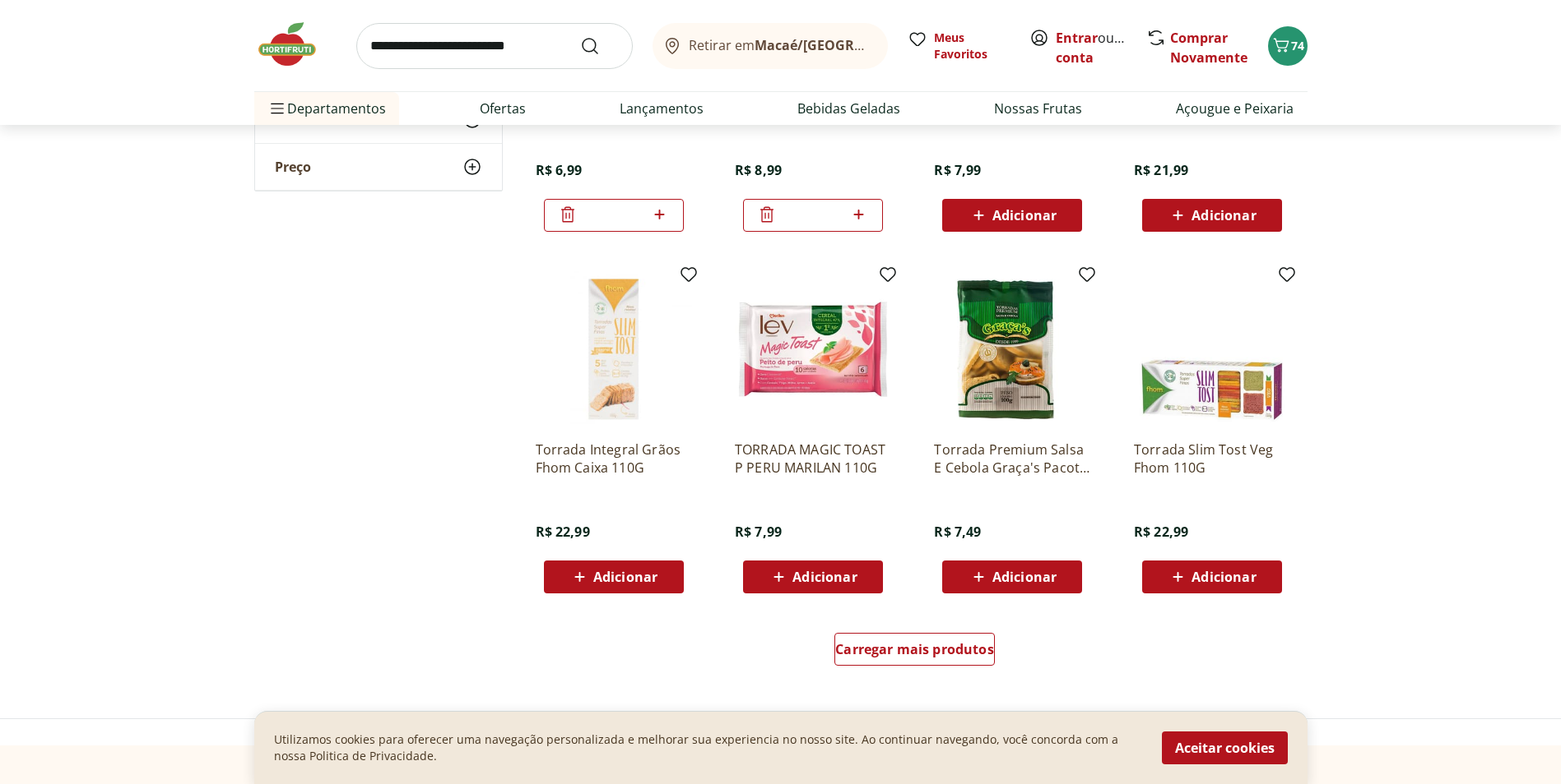
click at [1049, 578] on span "Adicionar" at bounding box center [1024, 577] width 64 height 14
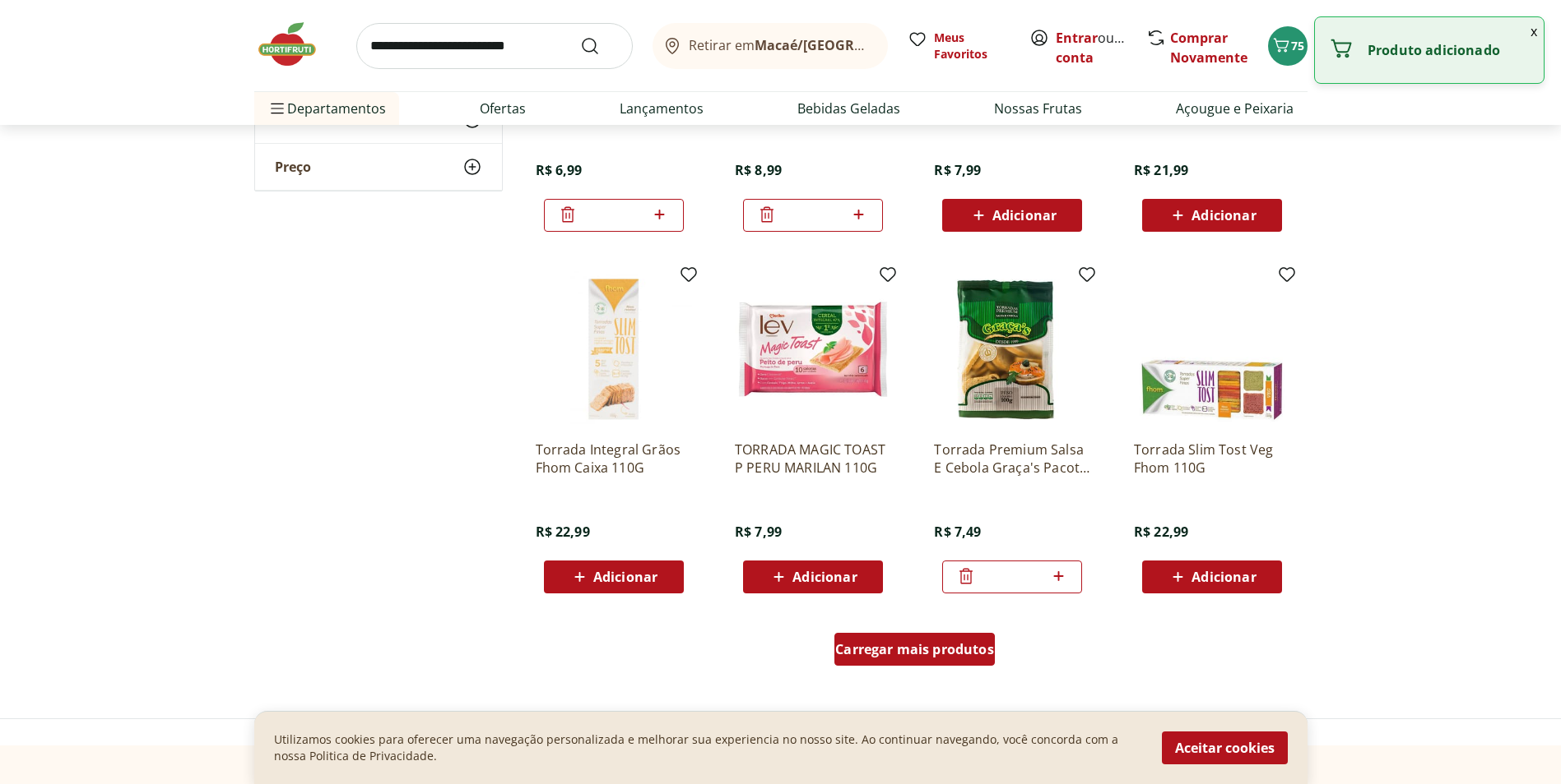
click at [940, 650] on span "Carregar mais produtos" at bounding box center [914, 650] width 159 height 14
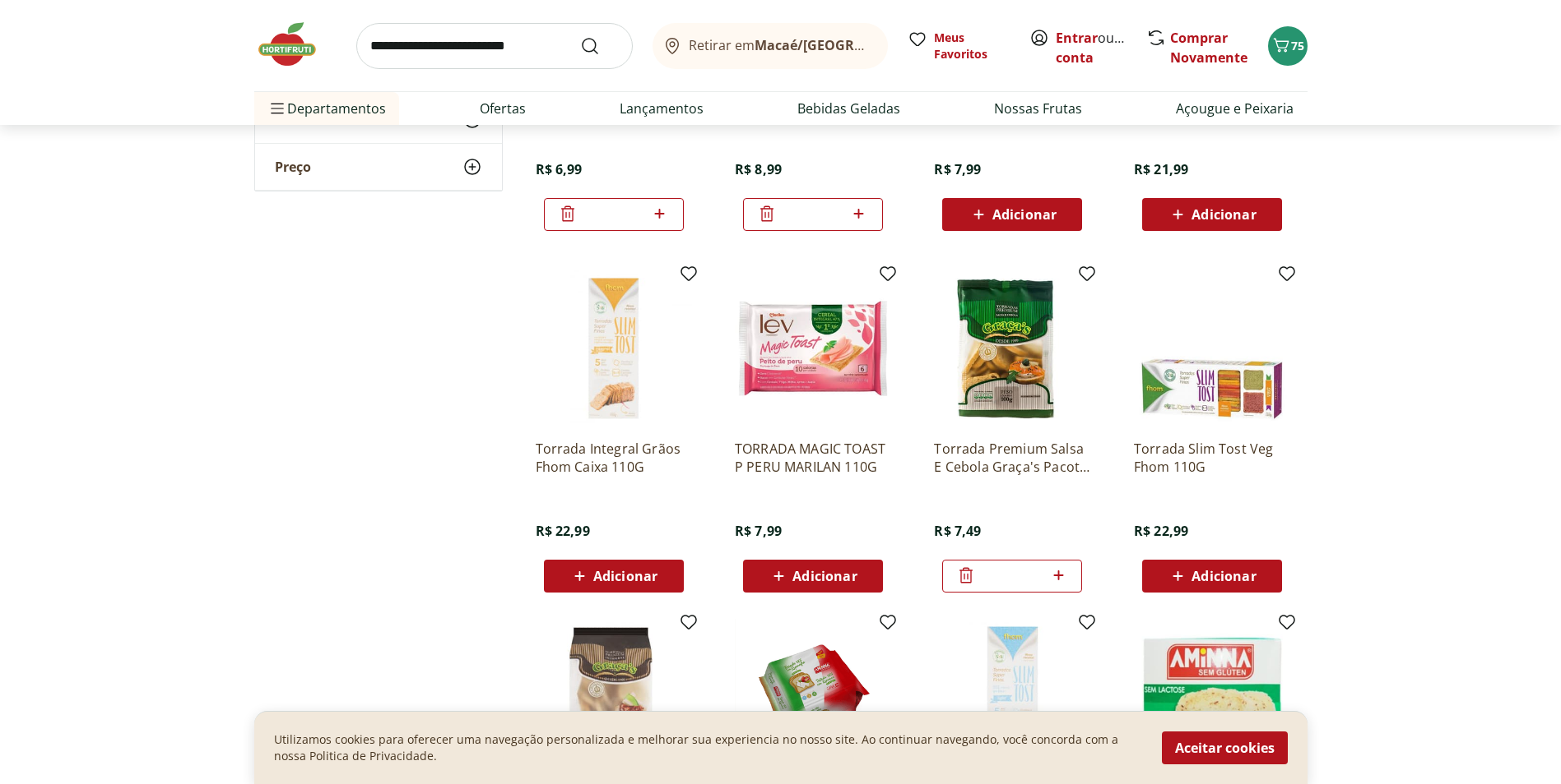
scroll to position [740, 0]
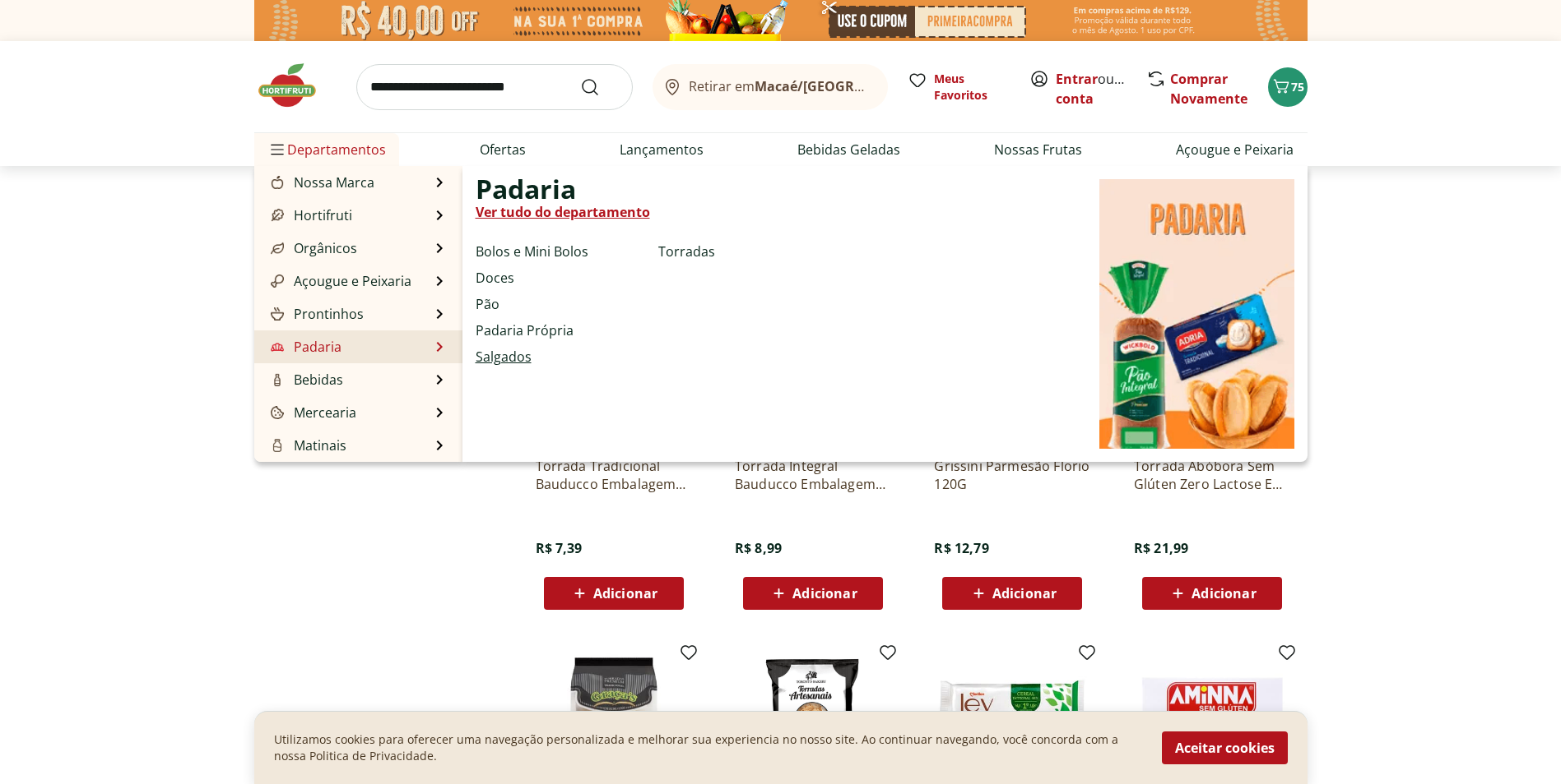
click at [499, 360] on link "Salgados" at bounding box center [504, 357] width 56 height 19
select select "**********"
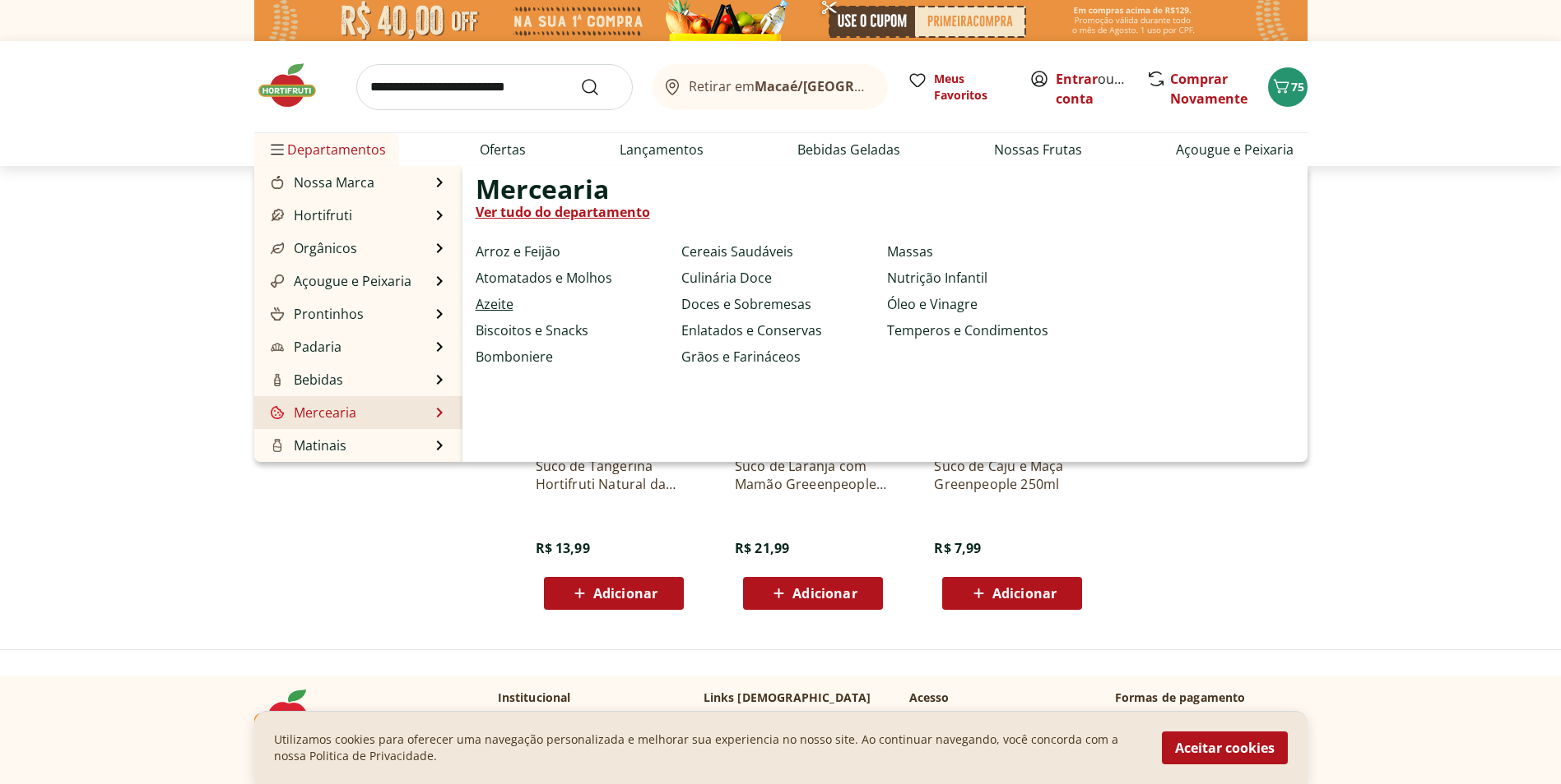
click at [505, 303] on link "Azeite" at bounding box center [494, 304] width 38 height 19
select select "**********"
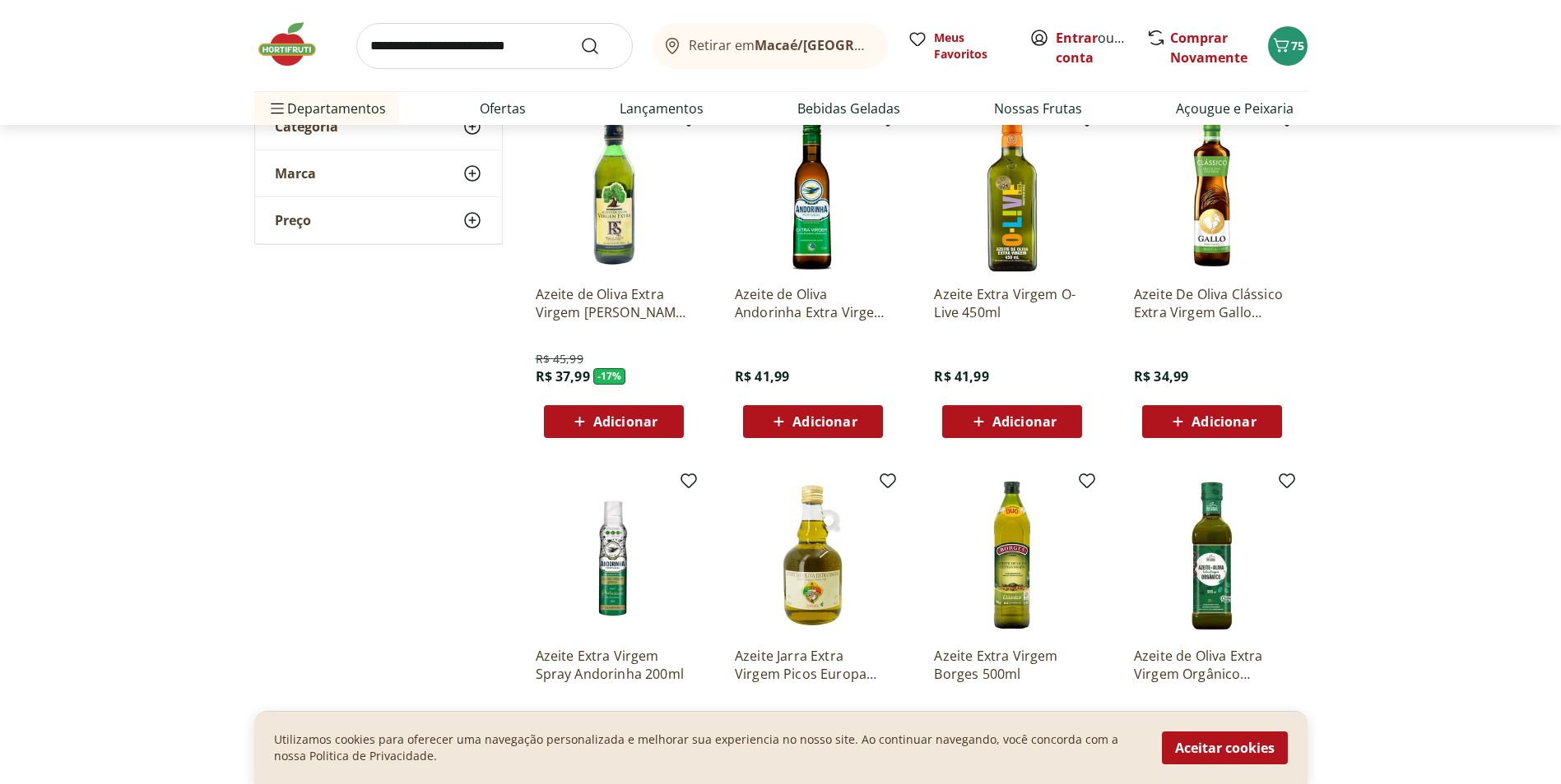
scroll to position [164, 0]
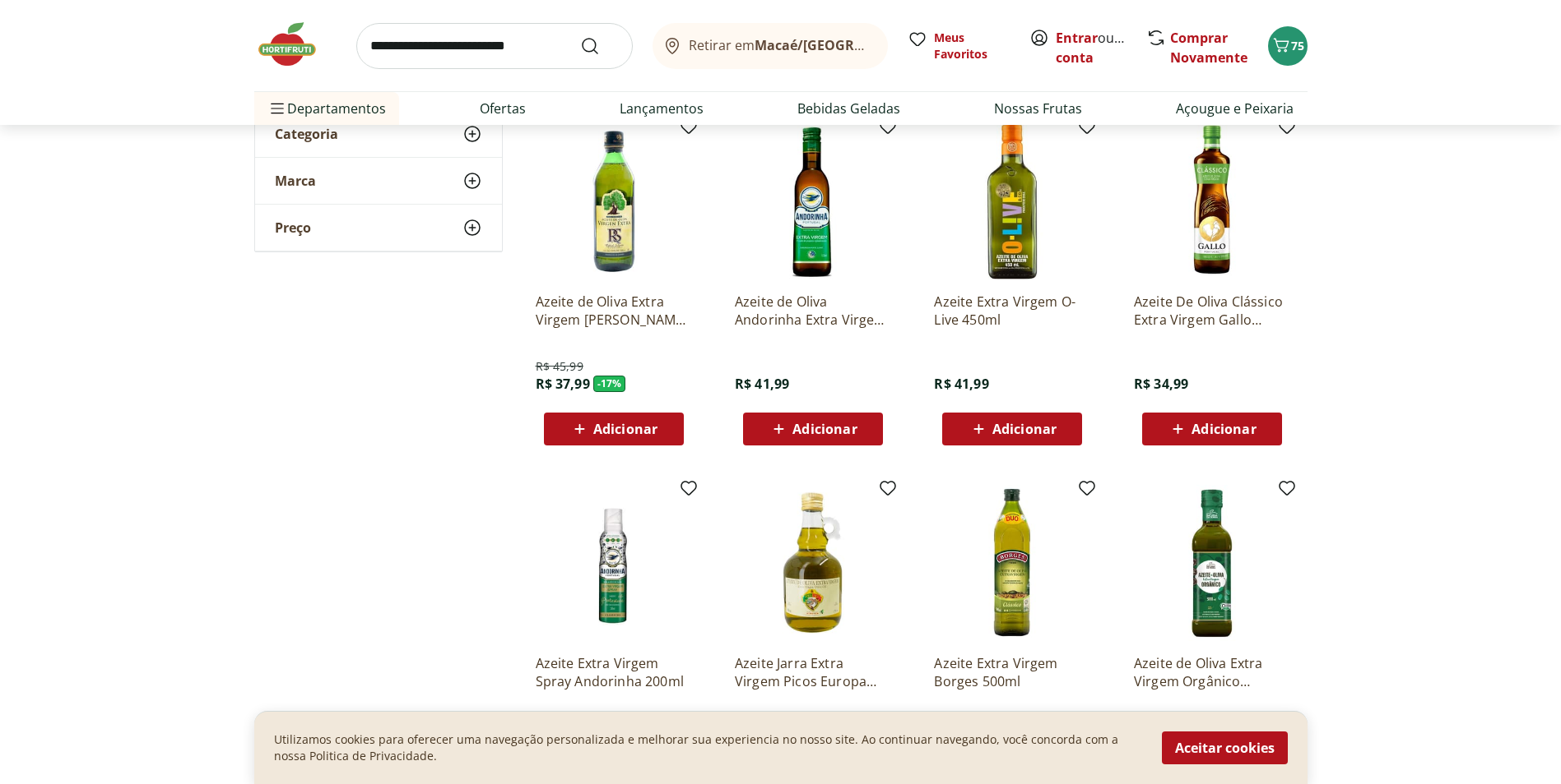
click at [833, 436] on span "Adicionar" at bounding box center [824, 430] width 64 height 14
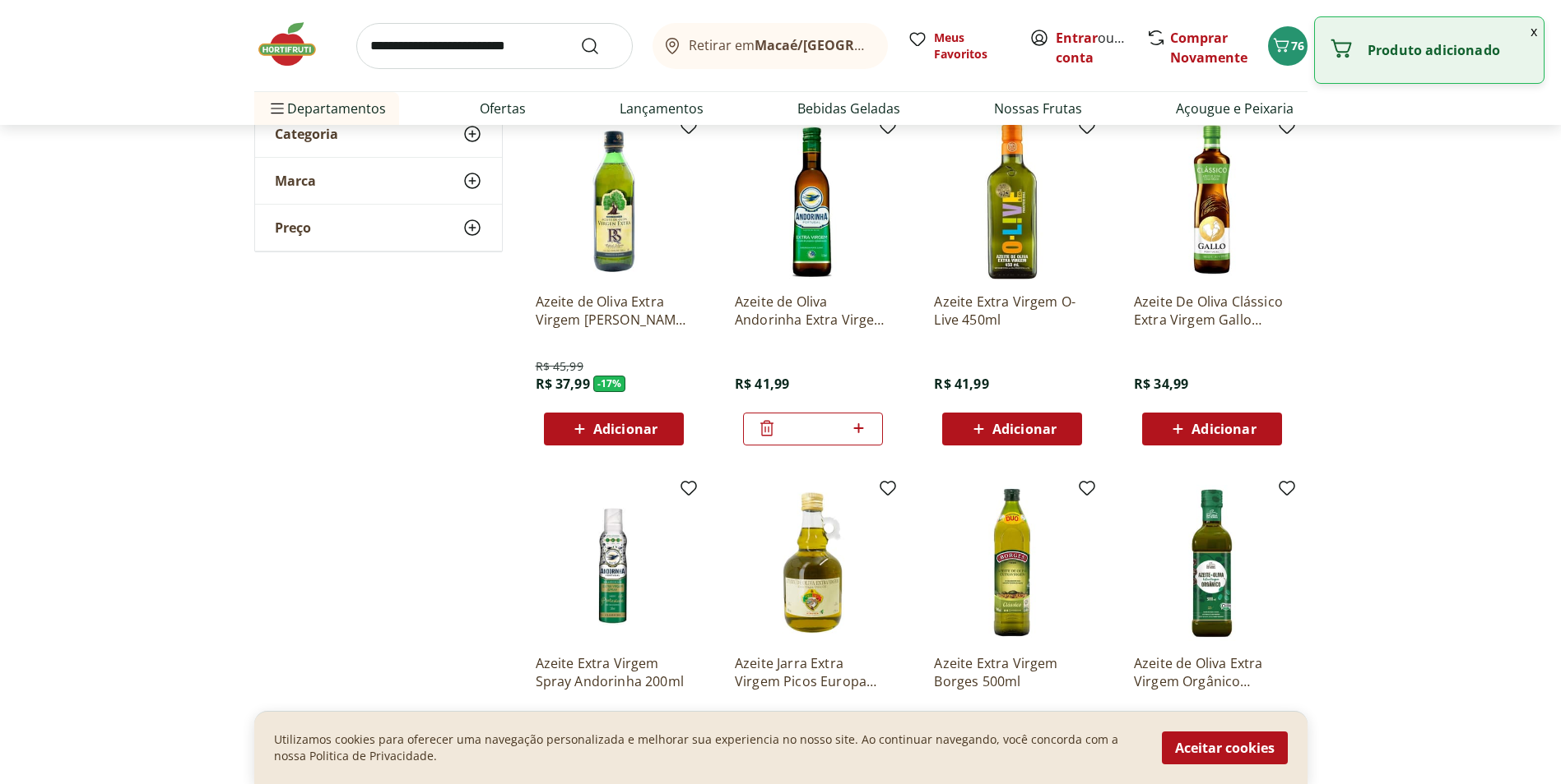
scroll to position [0, 0]
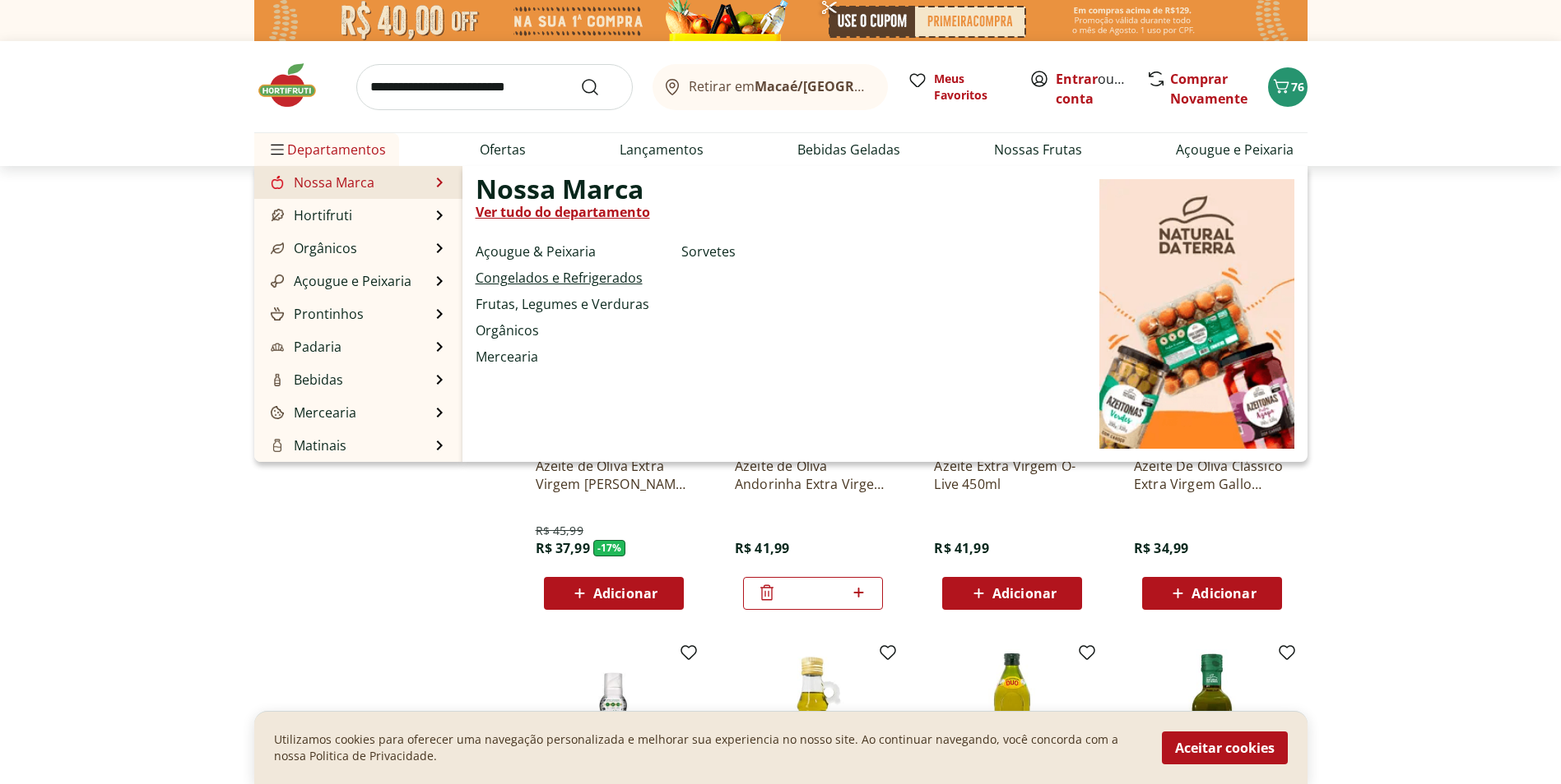
click at [563, 278] on link "Congelados e Refrigerados" at bounding box center [559, 278] width 167 height 19
select select "**********"
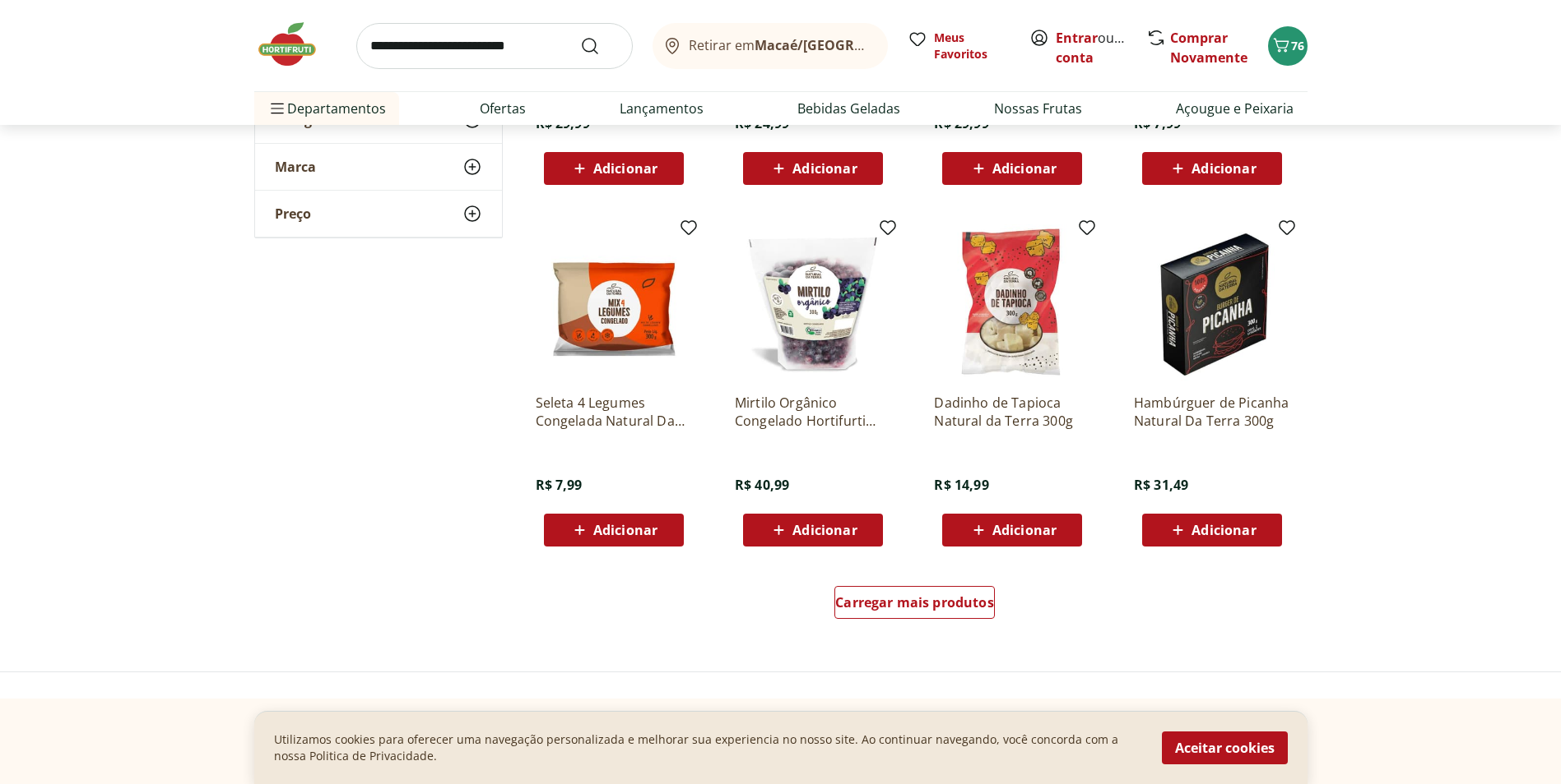
scroll to position [822, 0]
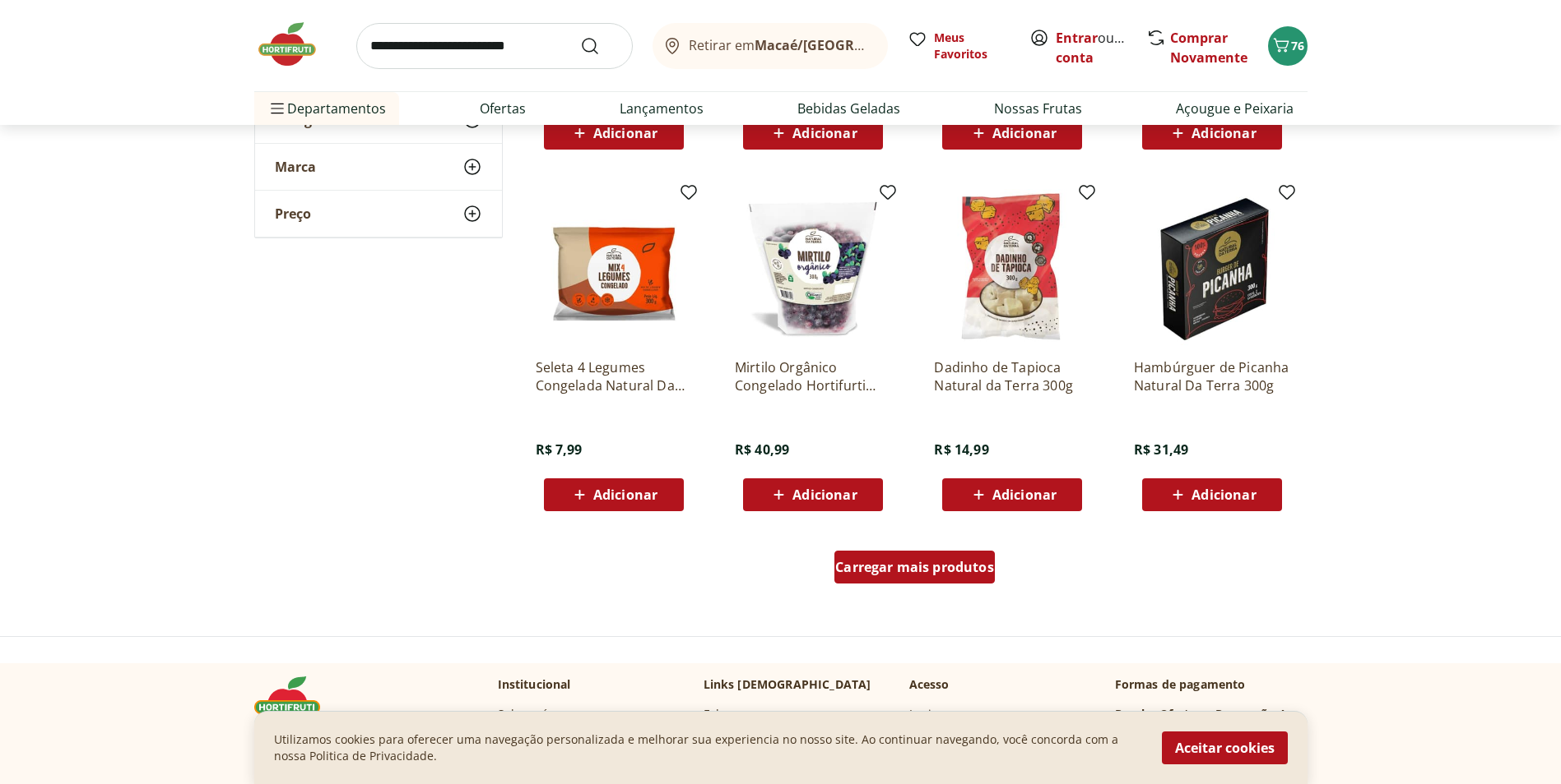
click at [920, 564] on span "Carregar mais produtos" at bounding box center [914, 568] width 159 height 14
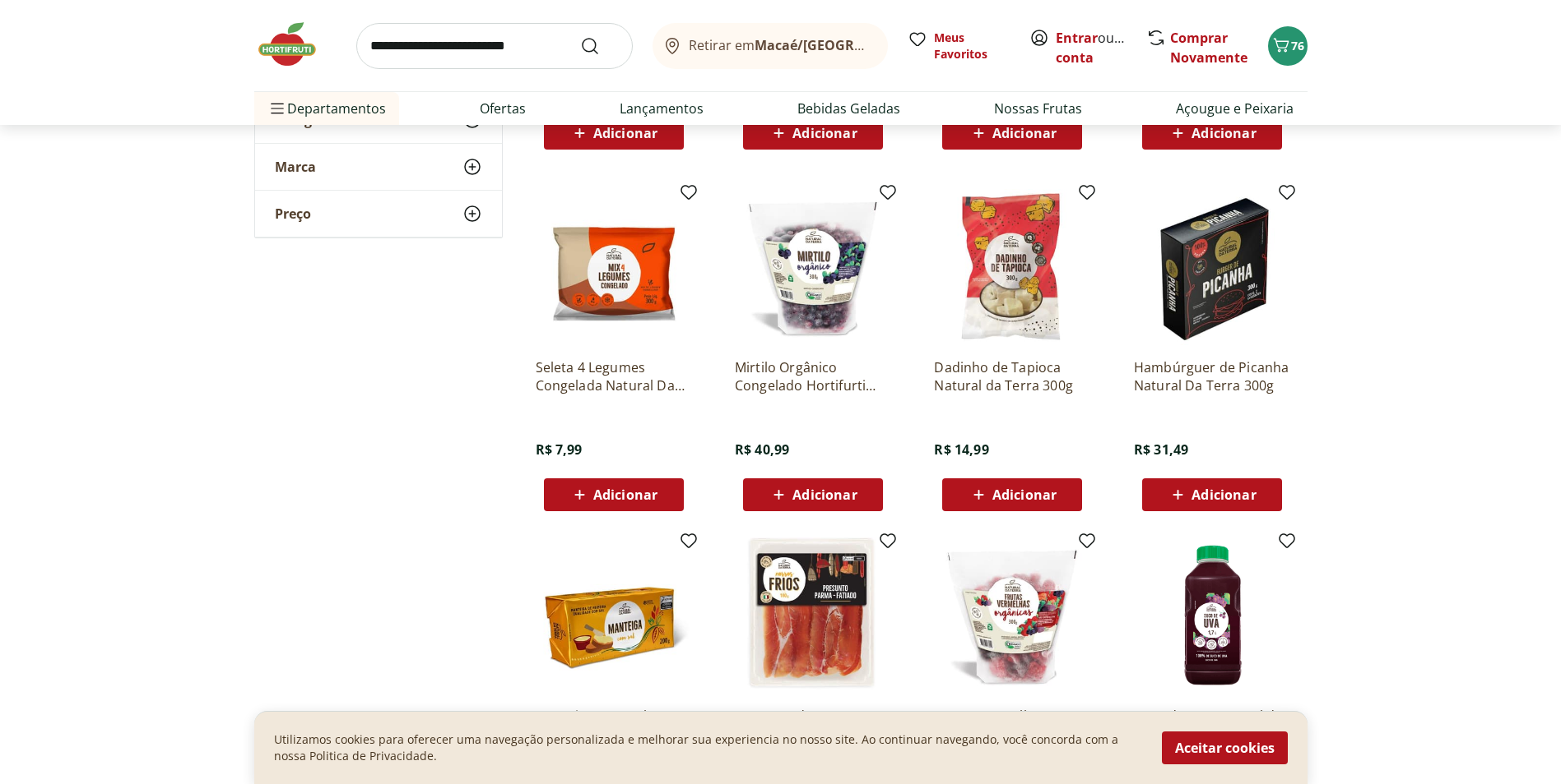
scroll to position [1151, 0]
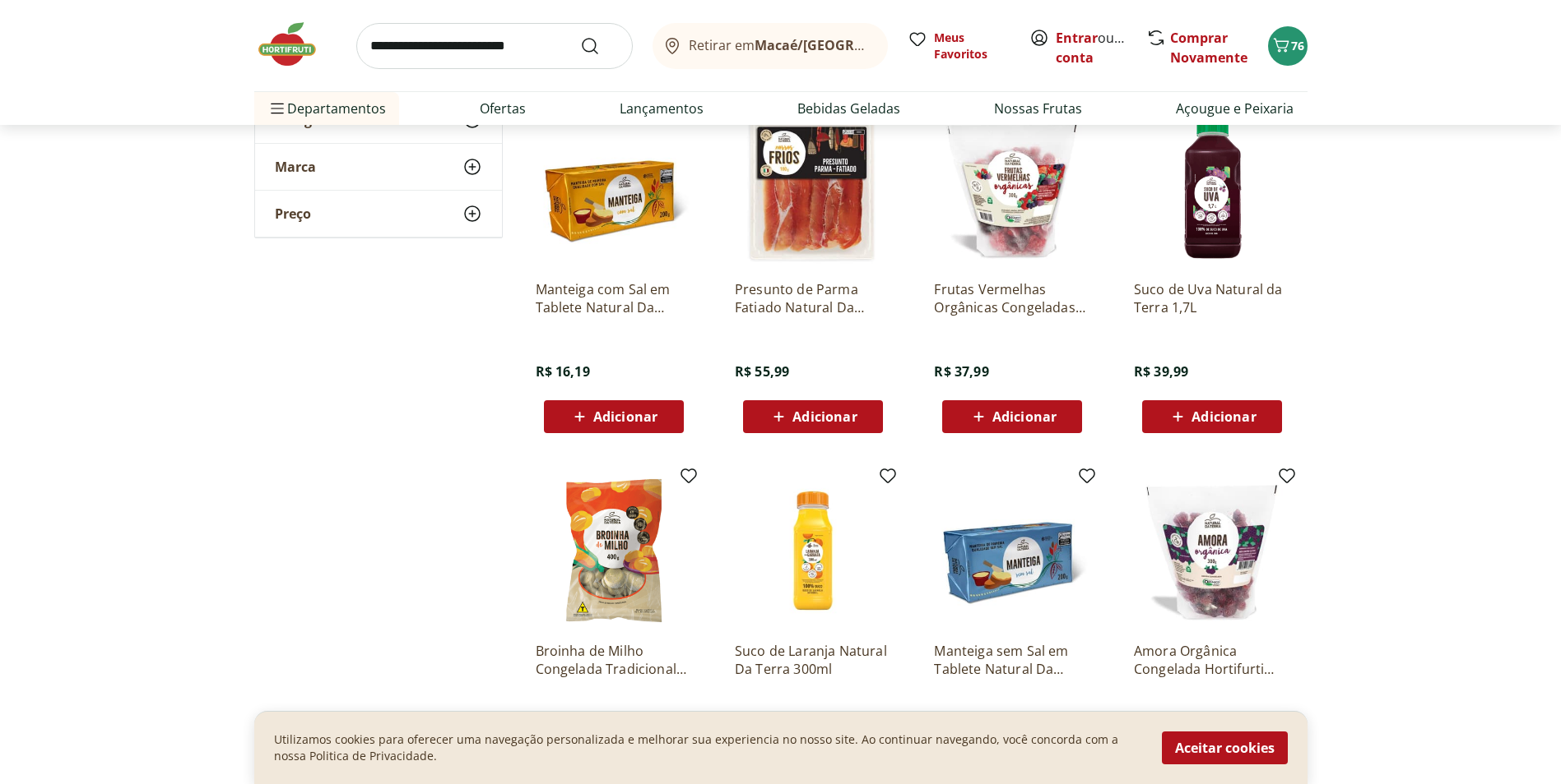
scroll to position [1480, 0]
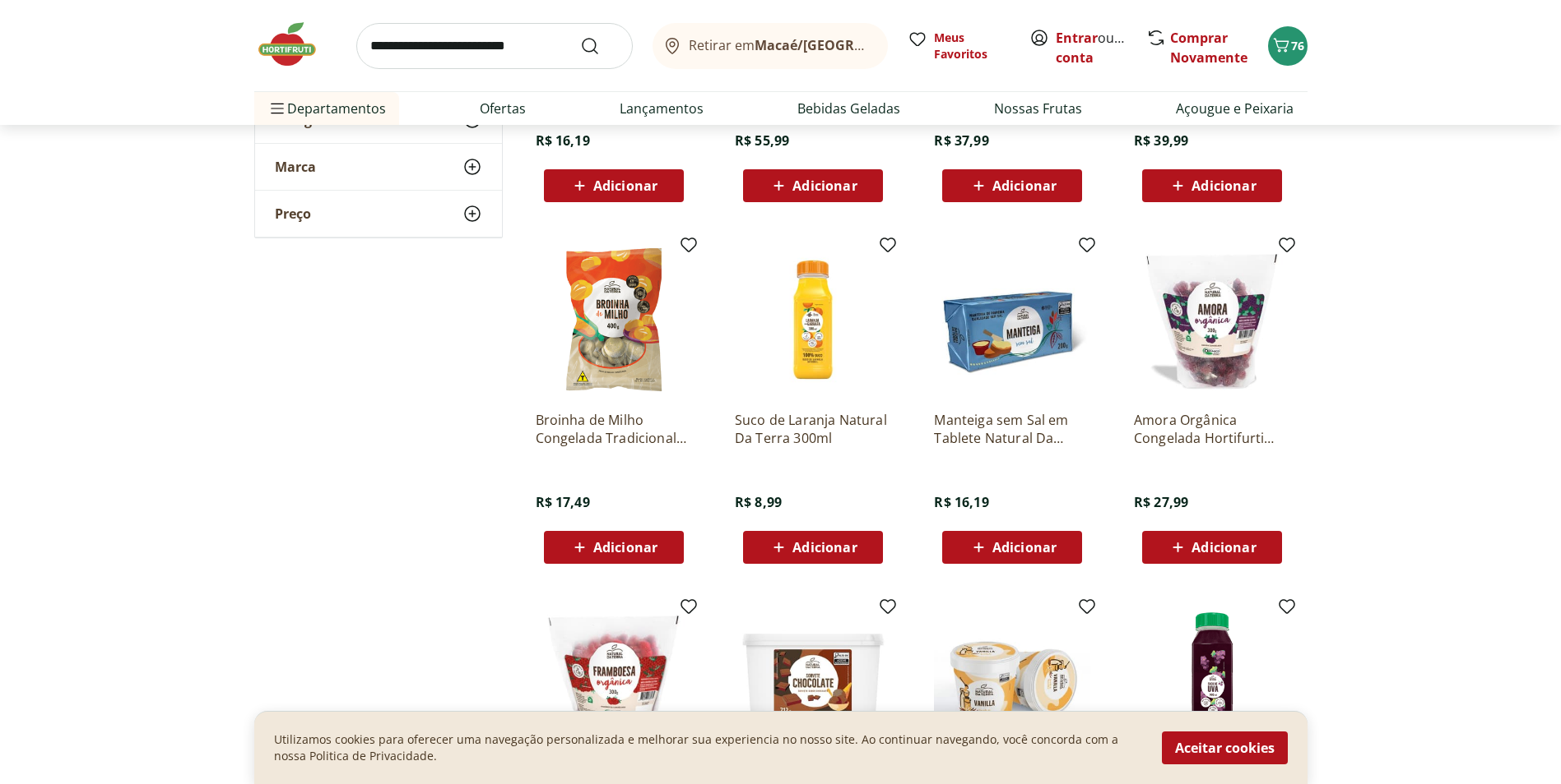
click at [627, 541] on span "Adicionar" at bounding box center [625, 548] width 64 height 14
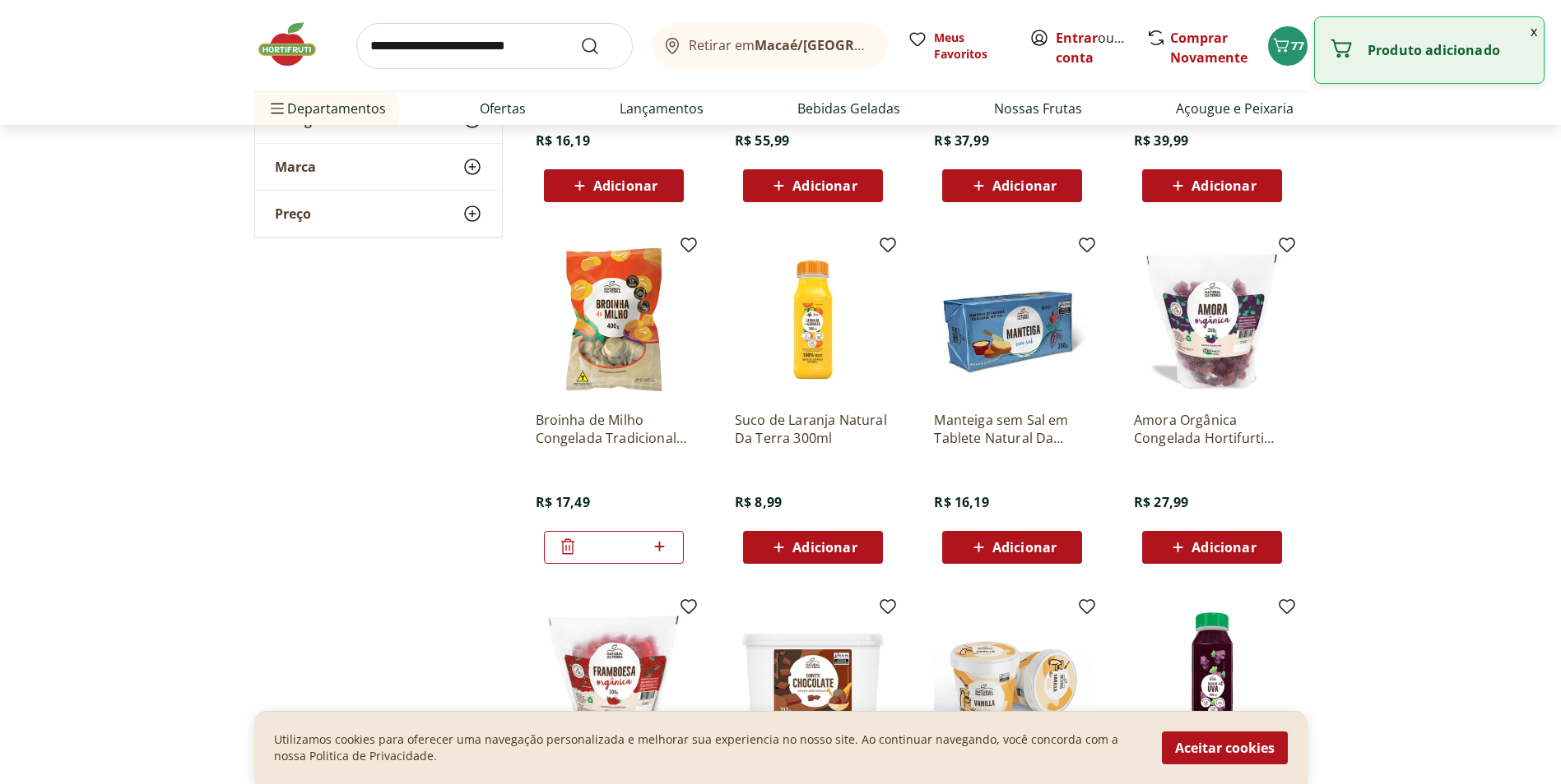
scroll to position [1562, 0]
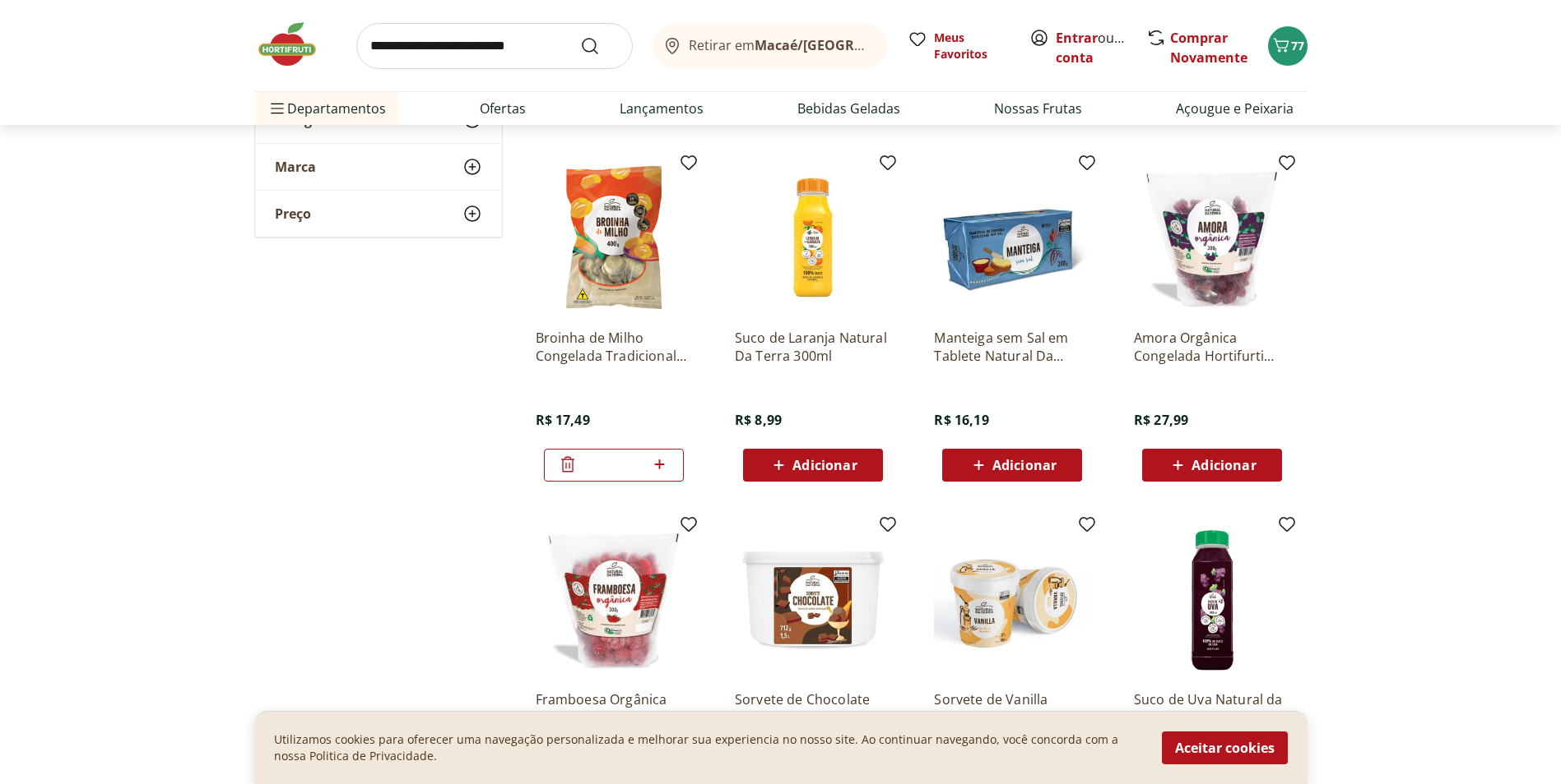
click at [661, 462] on icon at bounding box center [659, 465] width 20 height 19
type input "*"
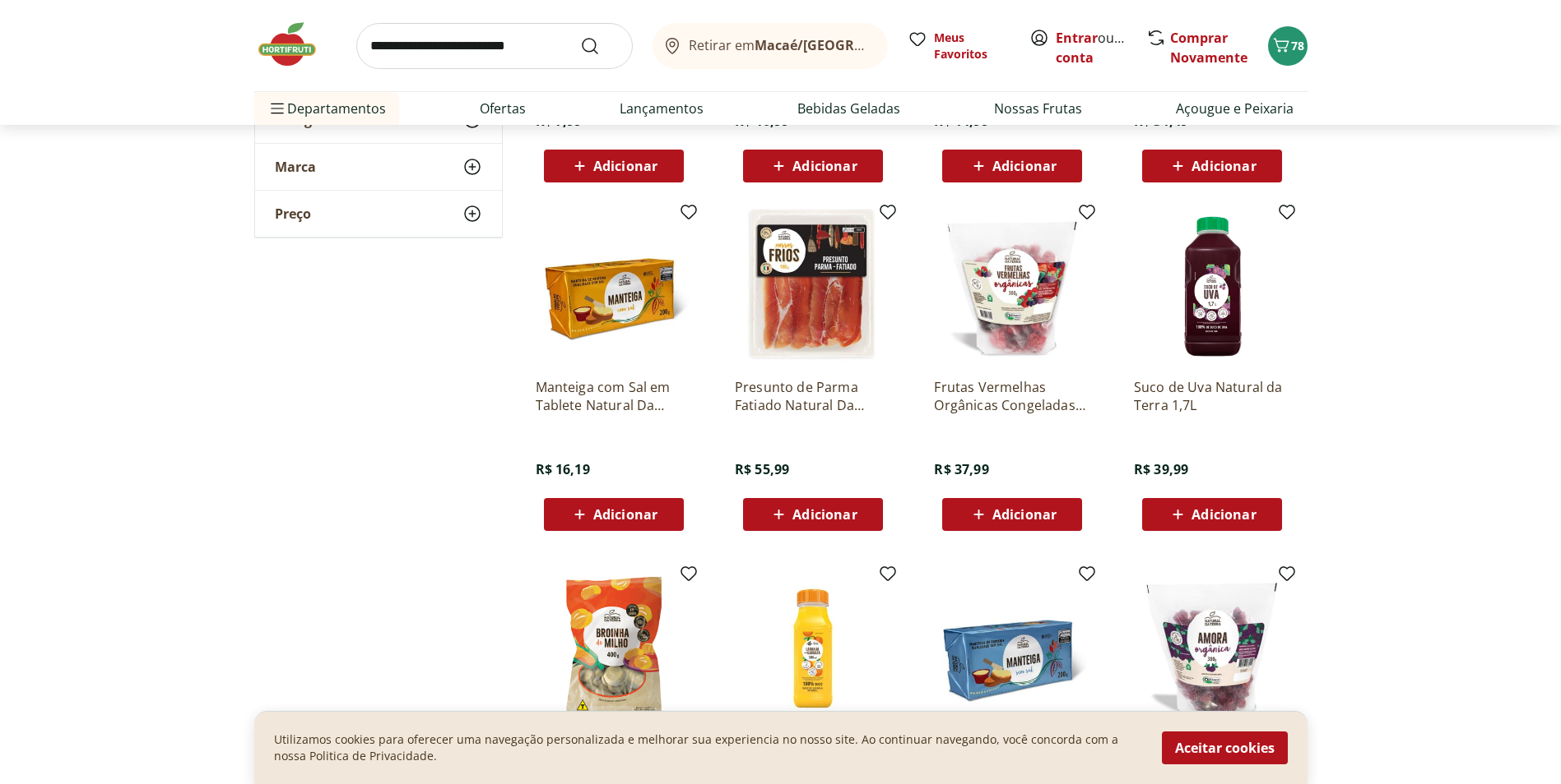
scroll to position [1539, 0]
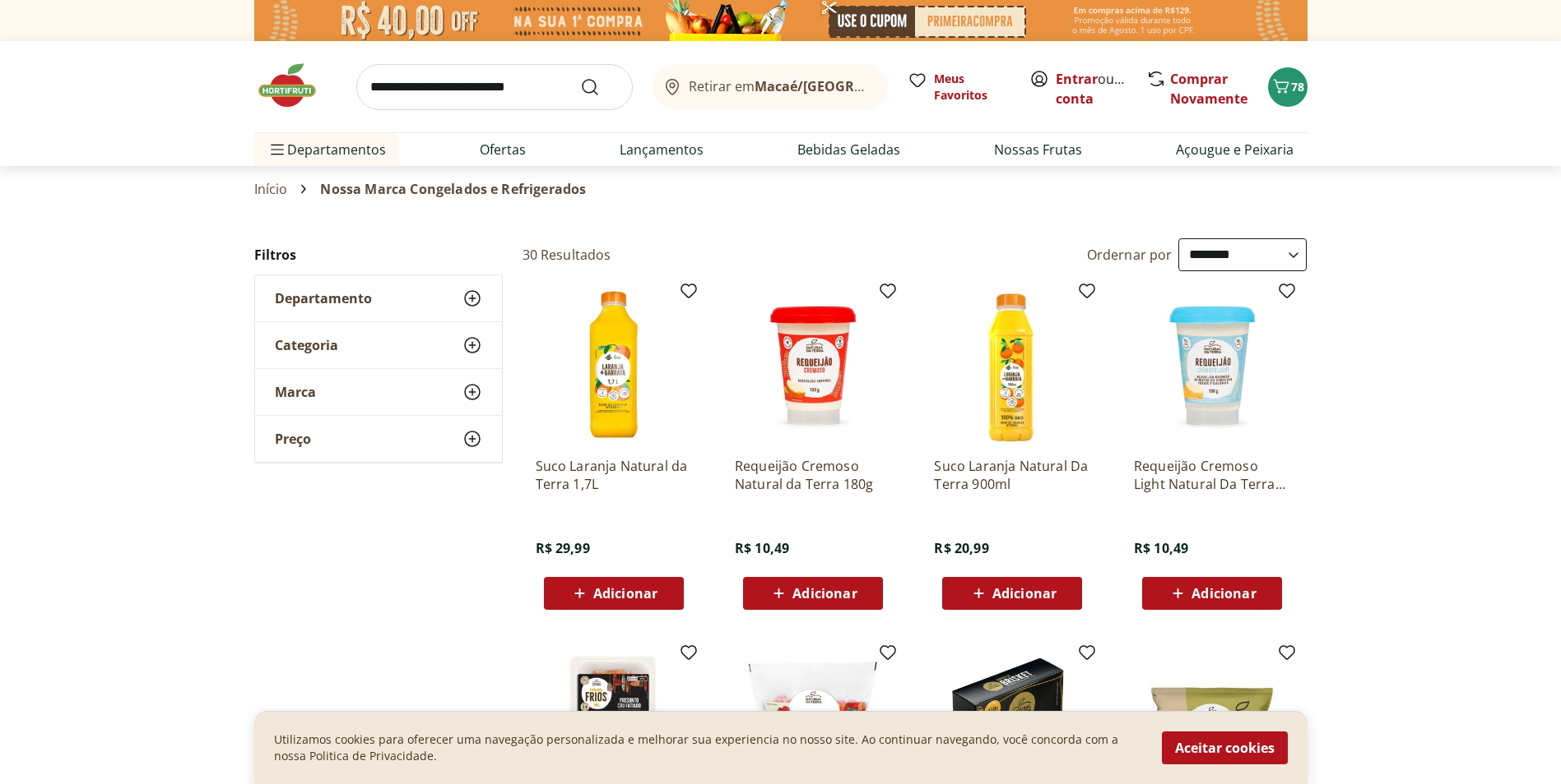
select select "**********"
click at [1296, 84] on span "78" at bounding box center [1298, 86] width 14 height 16
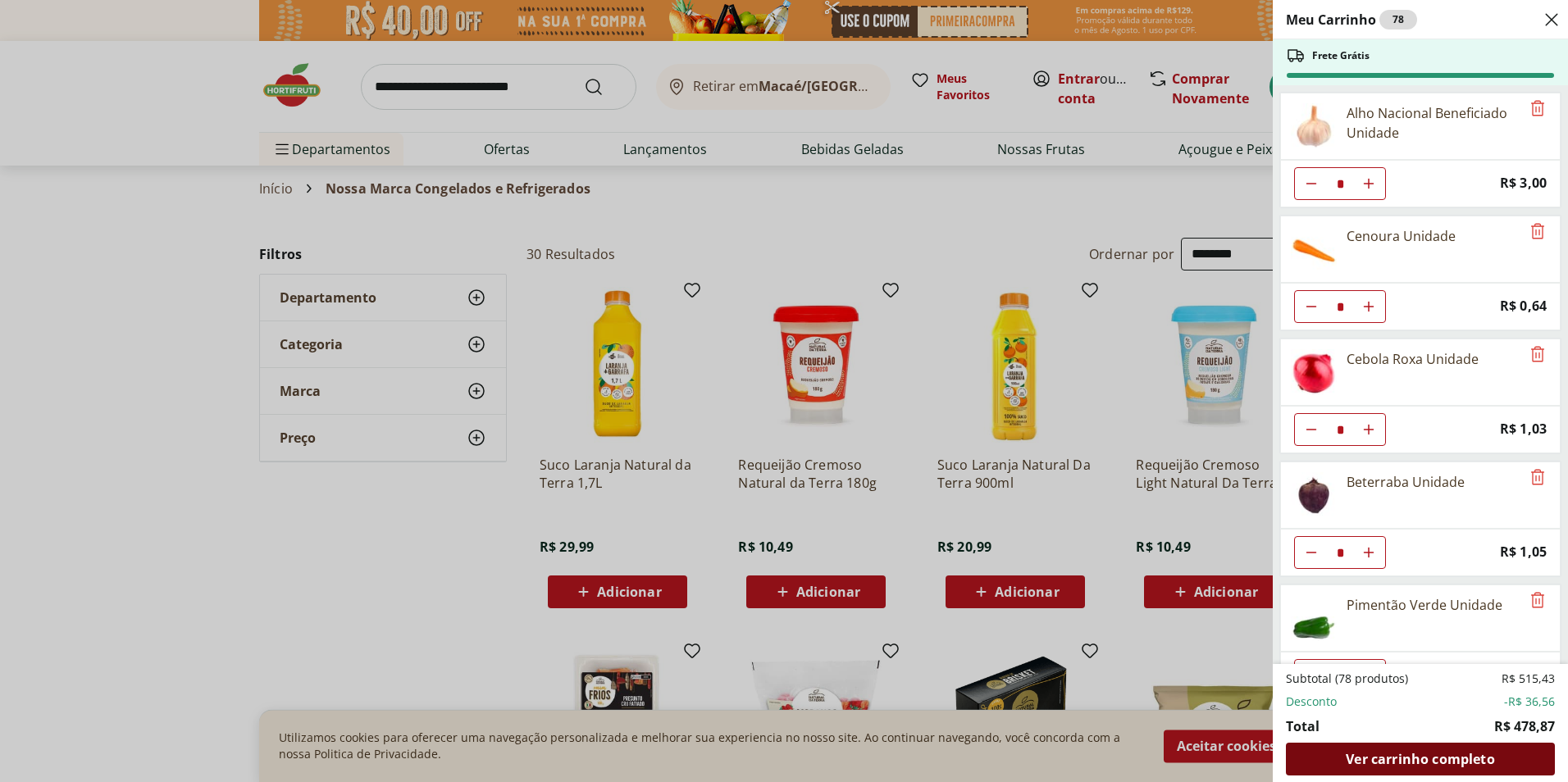
click at [1433, 764] on span "Ver carrinho completo" at bounding box center [1420, 760] width 148 height 14
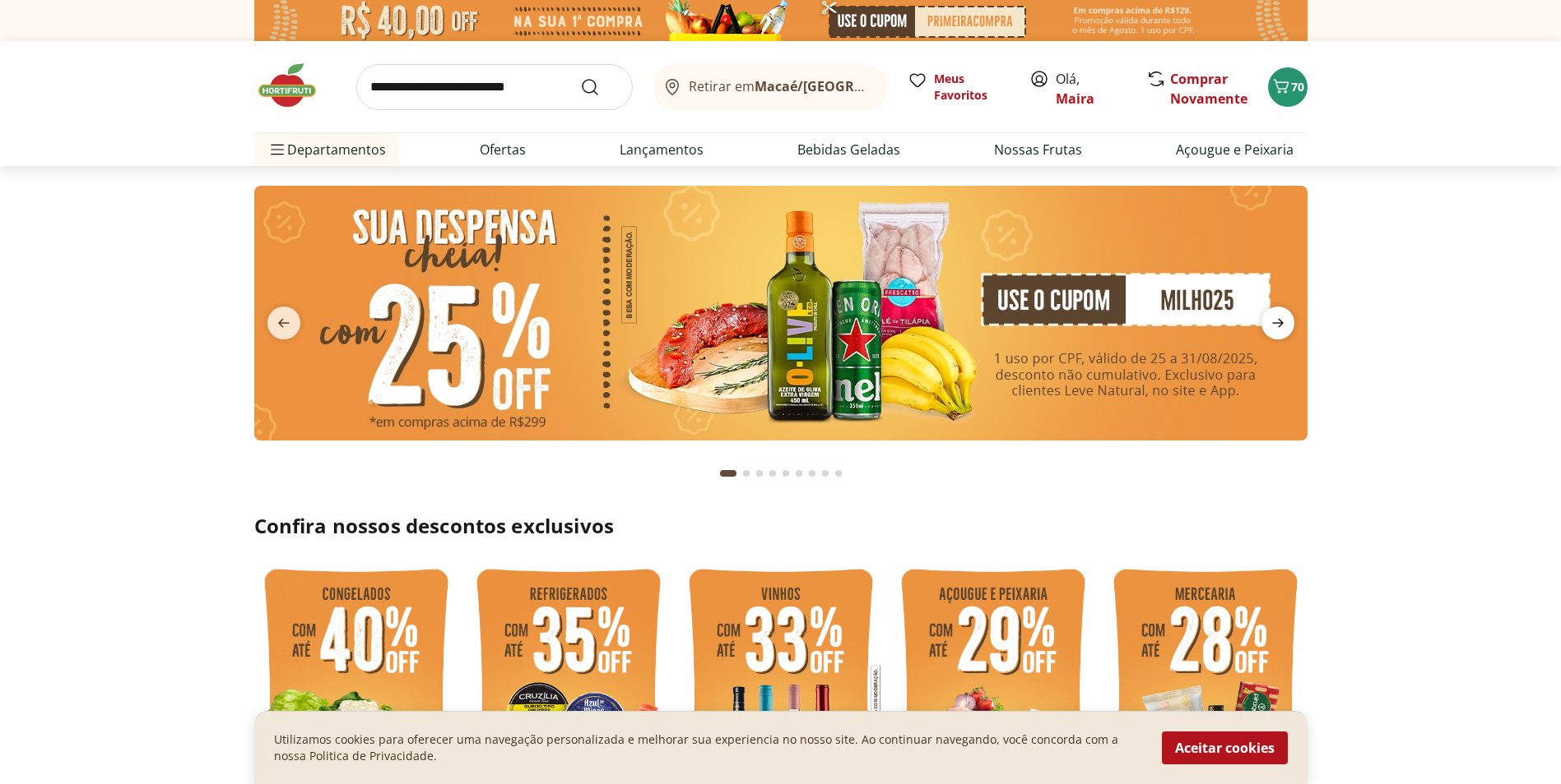
click at [1281, 321] on icon "next" at bounding box center [1278, 323] width 19 height 19
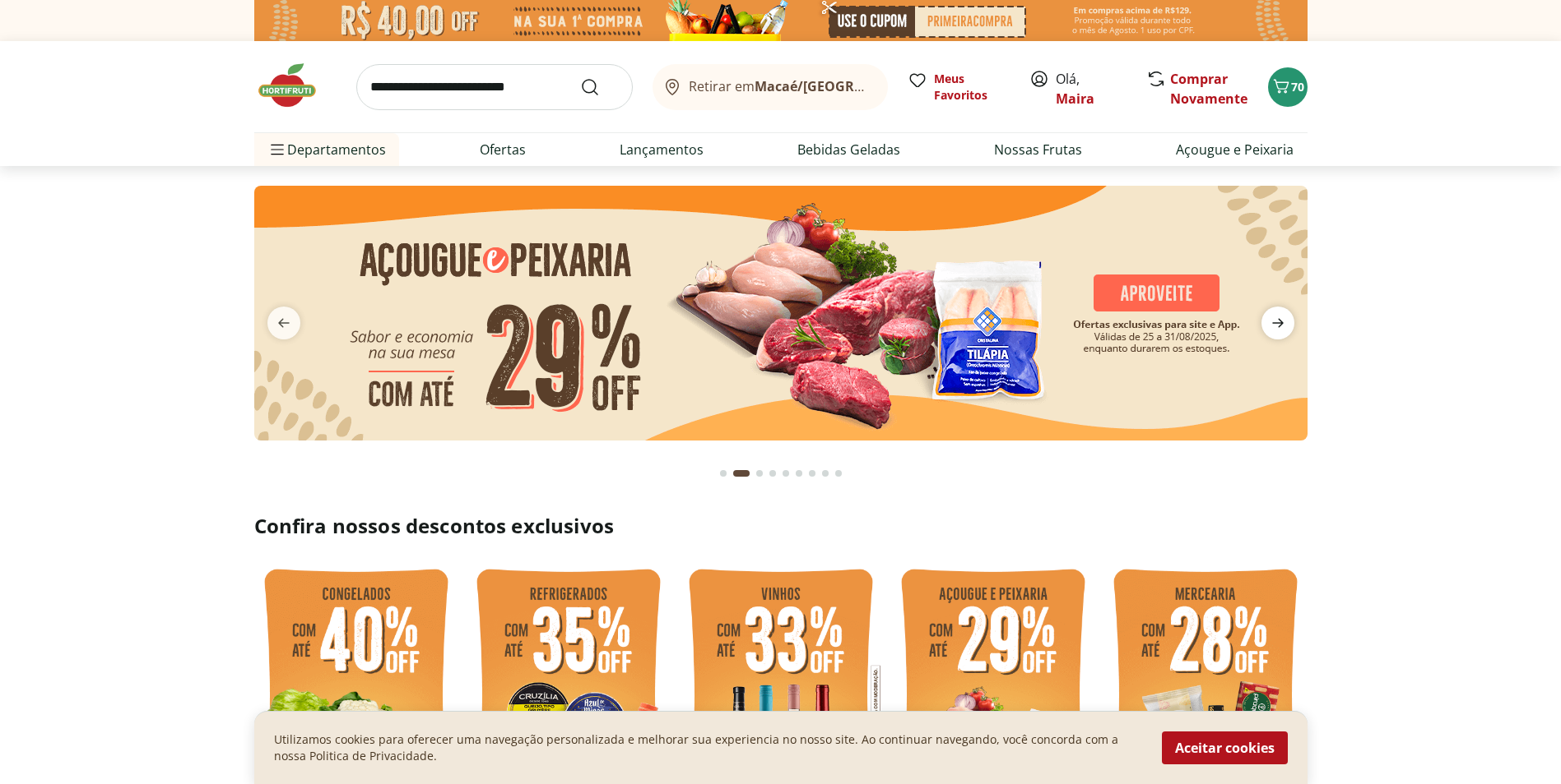
click at [1281, 321] on icon "next" at bounding box center [1278, 323] width 19 height 19
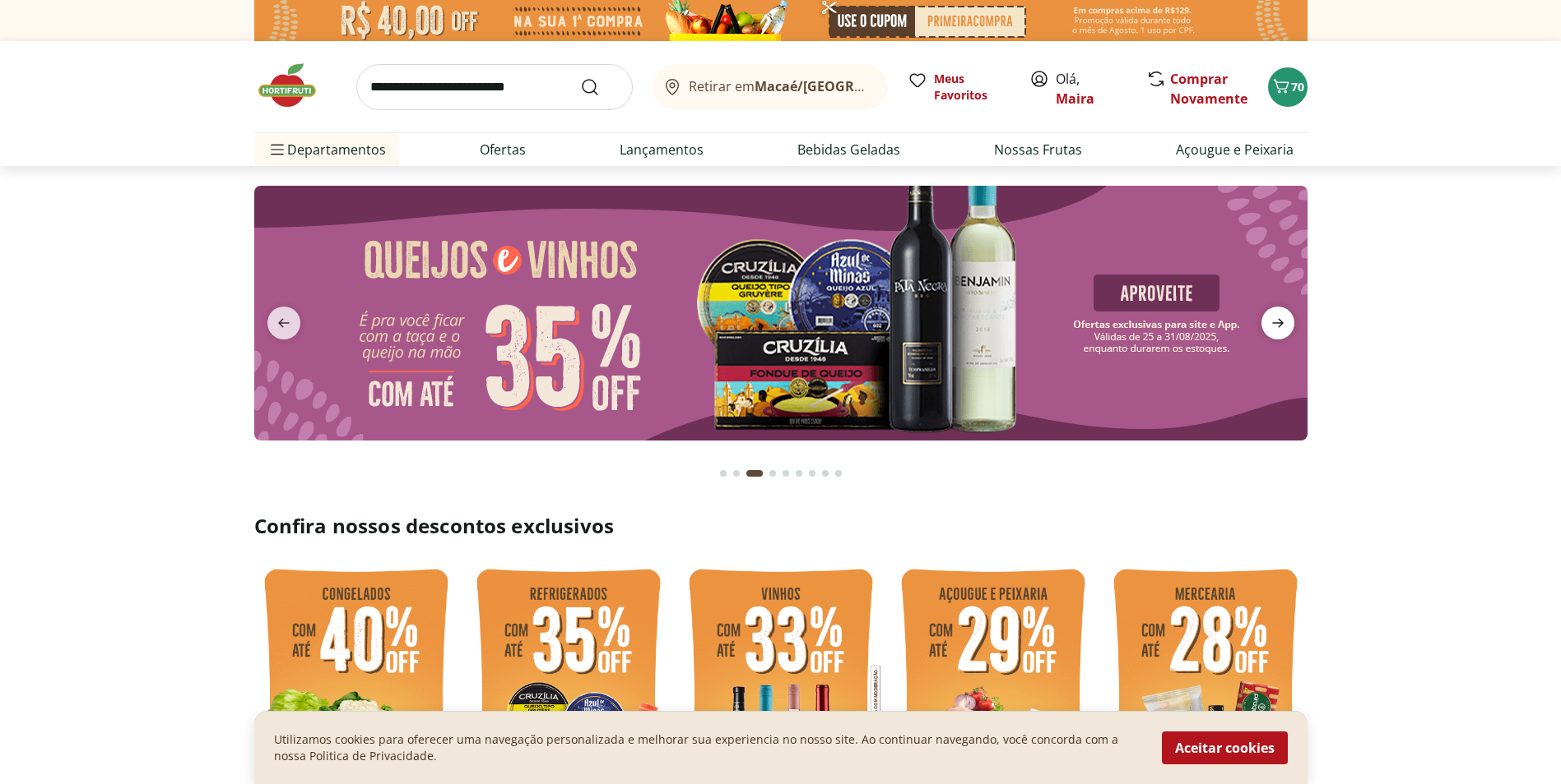
click at [1281, 321] on icon "next" at bounding box center [1278, 323] width 19 height 19
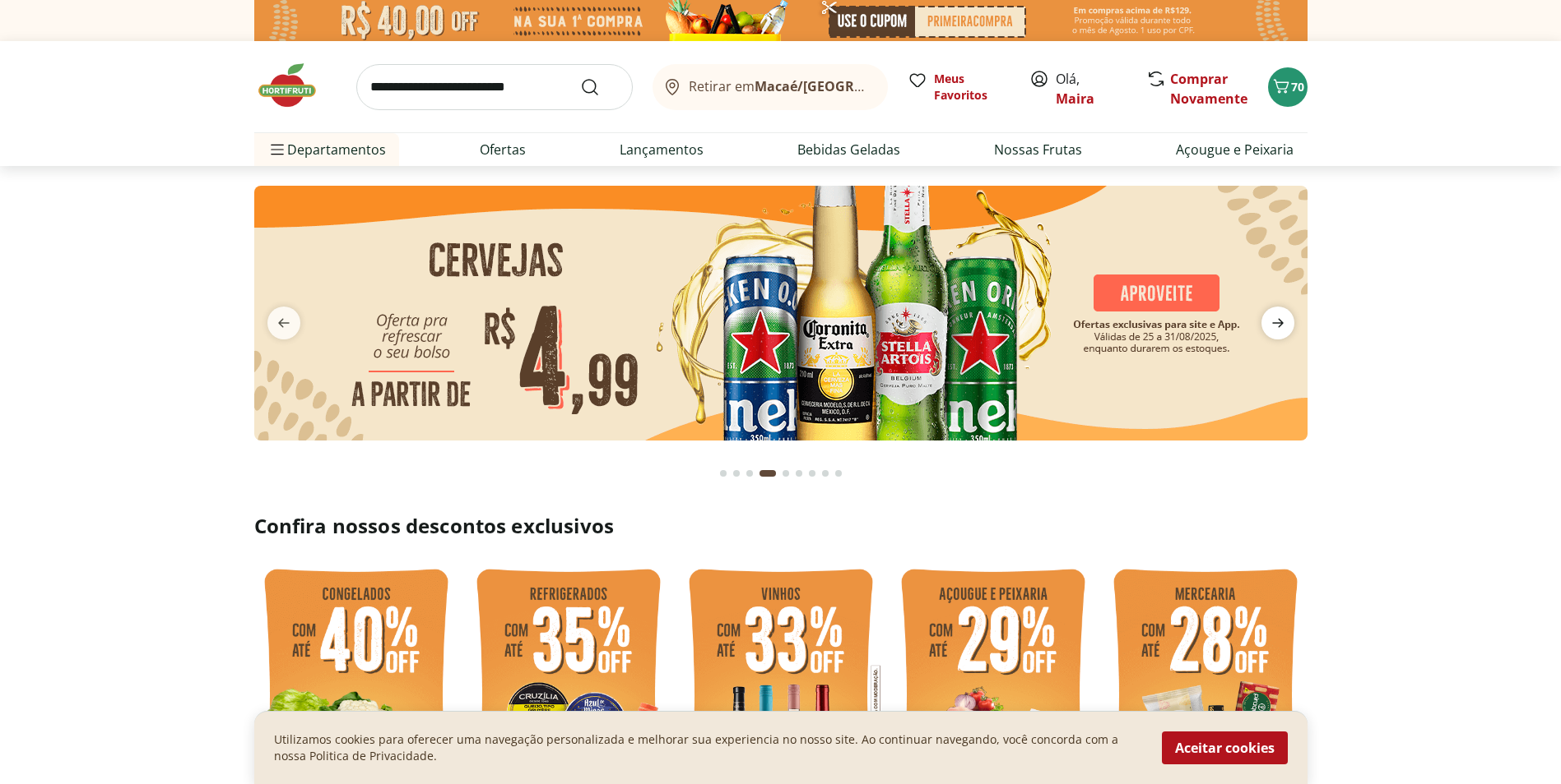
click at [1281, 321] on icon "next" at bounding box center [1278, 323] width 19 height 19
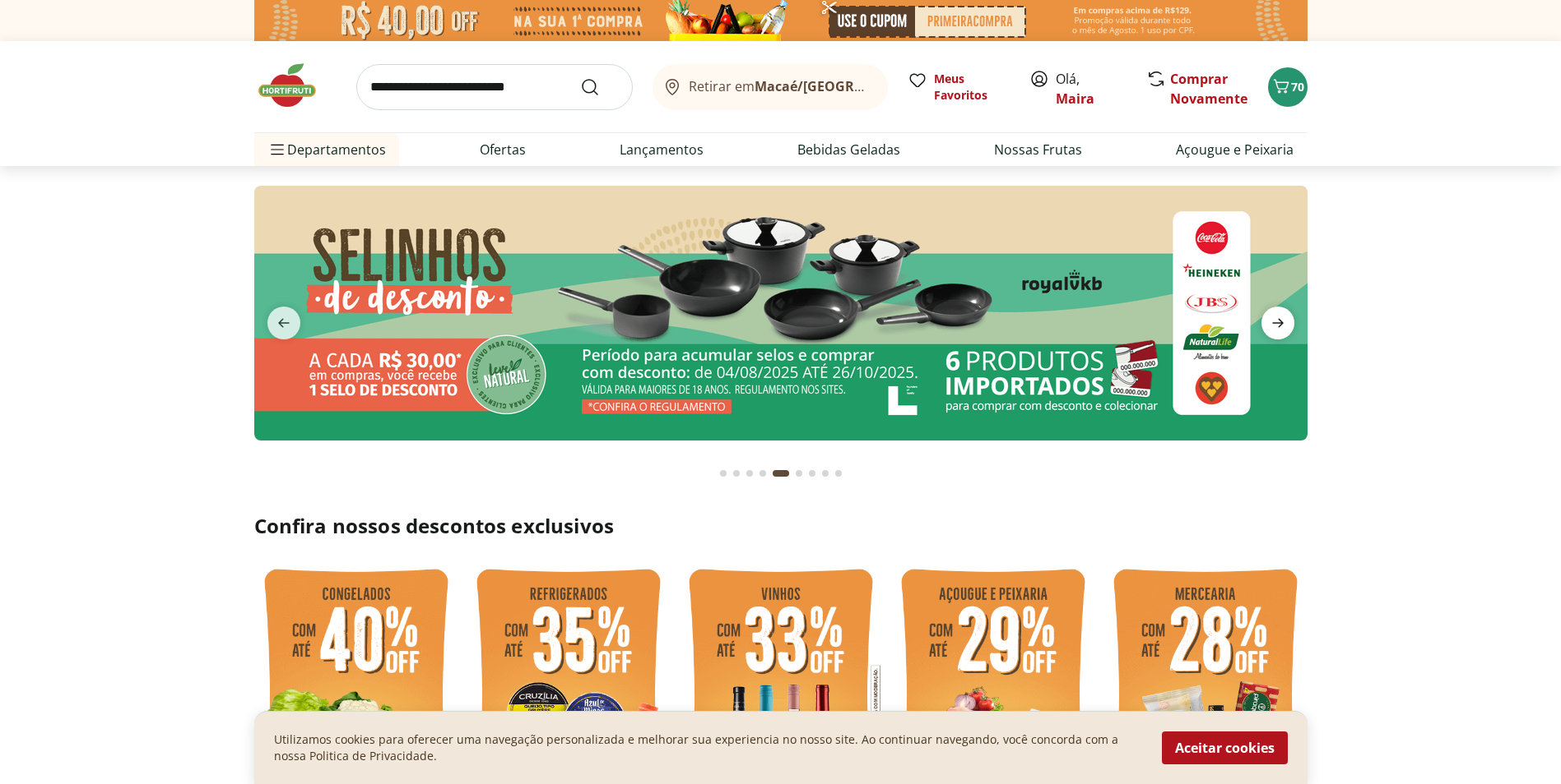
click at [1281, 321] on icon "next" at bounding box center [1278, 323] width 19 height 19
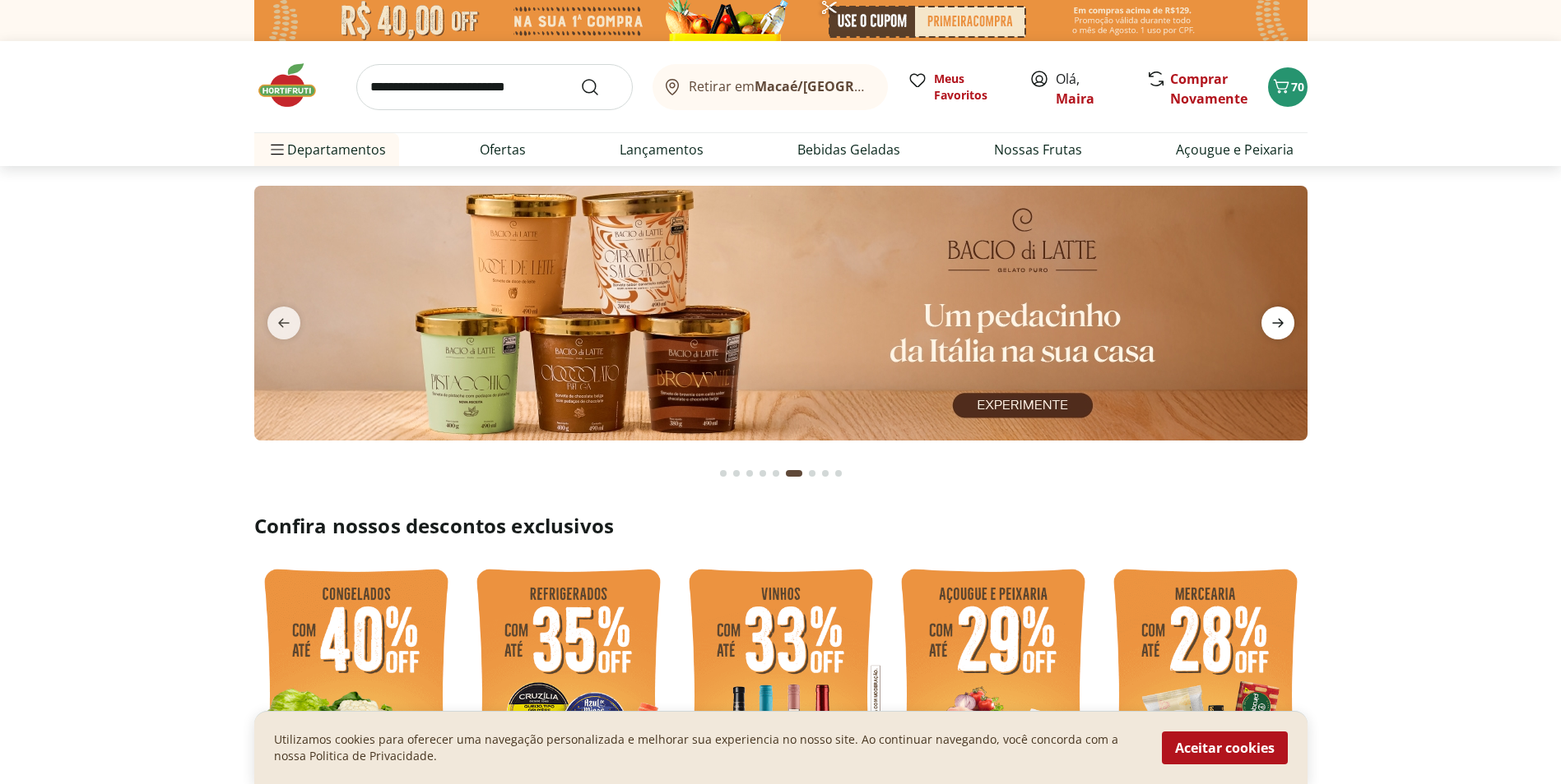
click at [1281, 321] on icon "next" at bounding box center [1278, 323] width 19 height 19
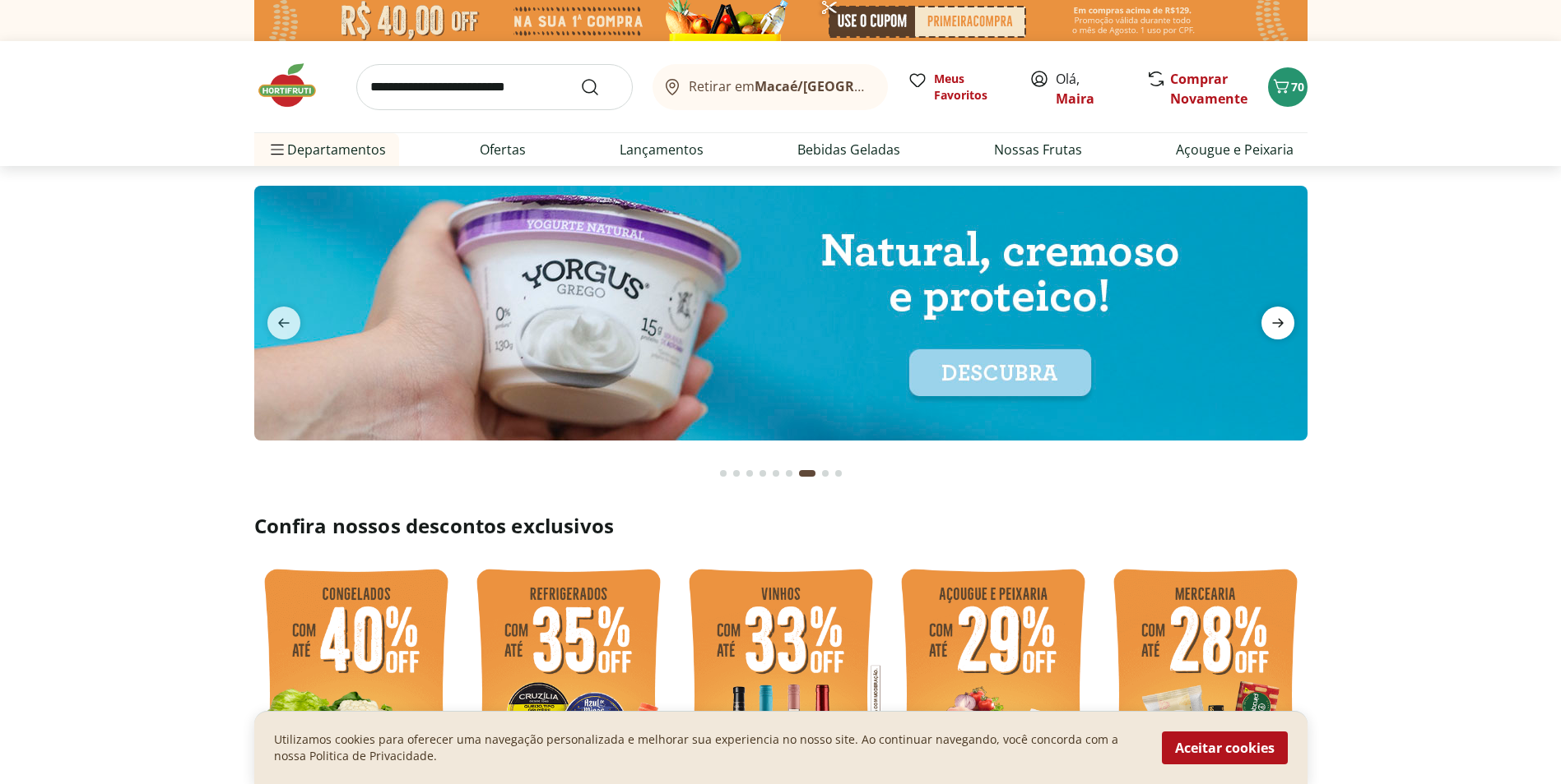
click at [1281, 321] on icon "next" at bounding box center [1278, 323] width 19 height 19
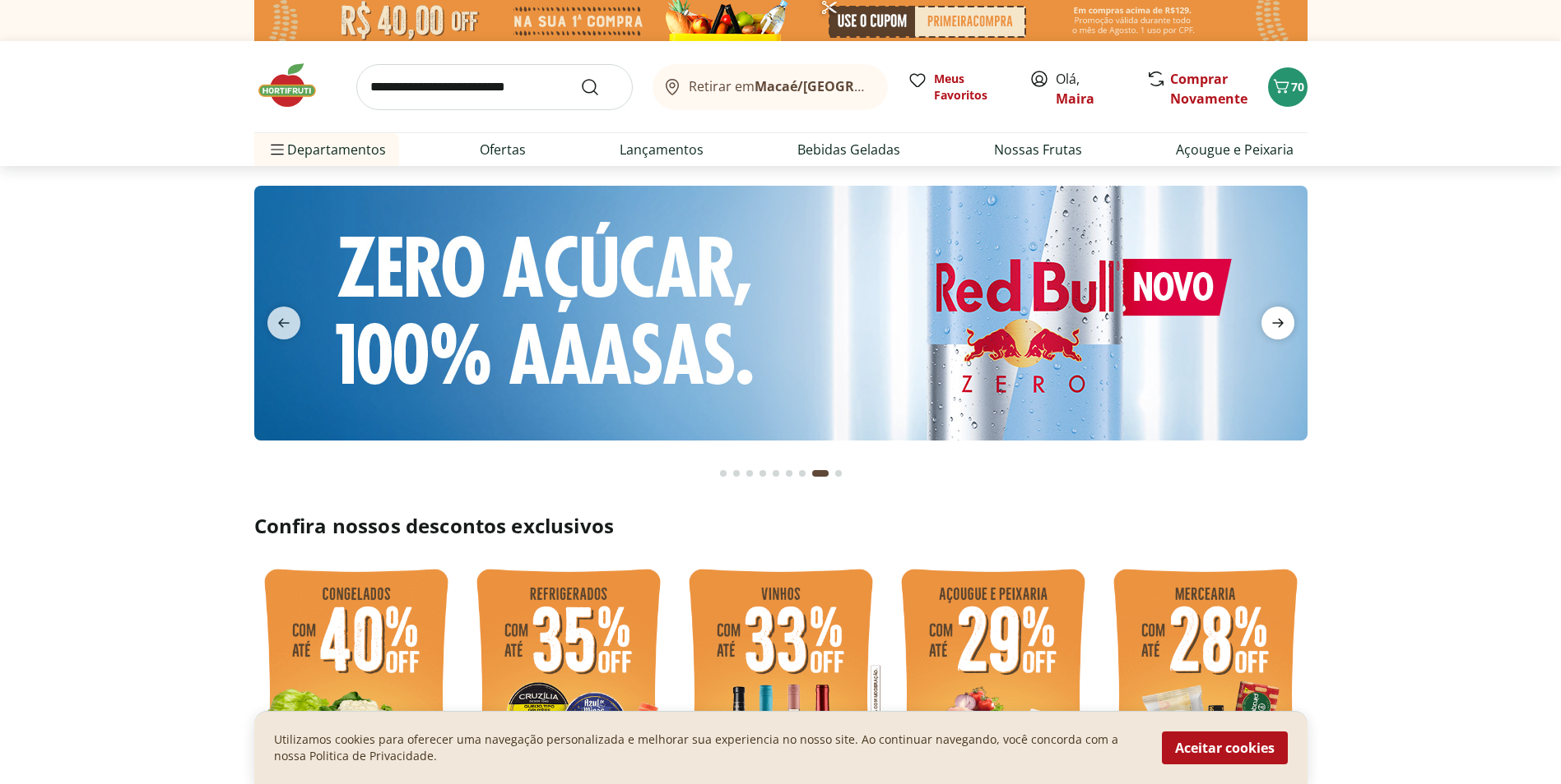
click at [1281, 321] on icon "next" at bounding box center [1278, 323] width 19 height 19
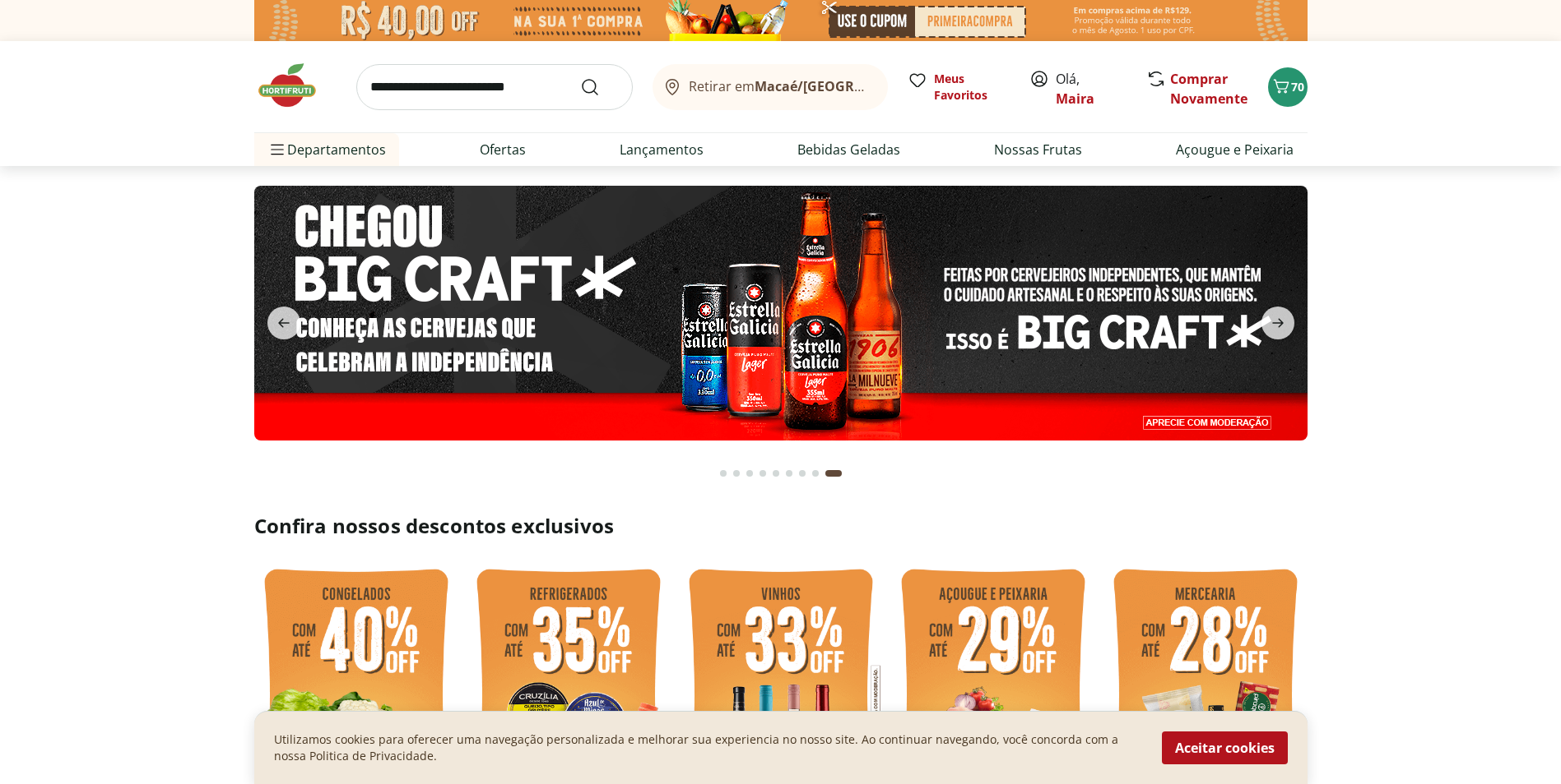
click at [746, 313] on img at bounding box center [780, 313] width 1053 height 255
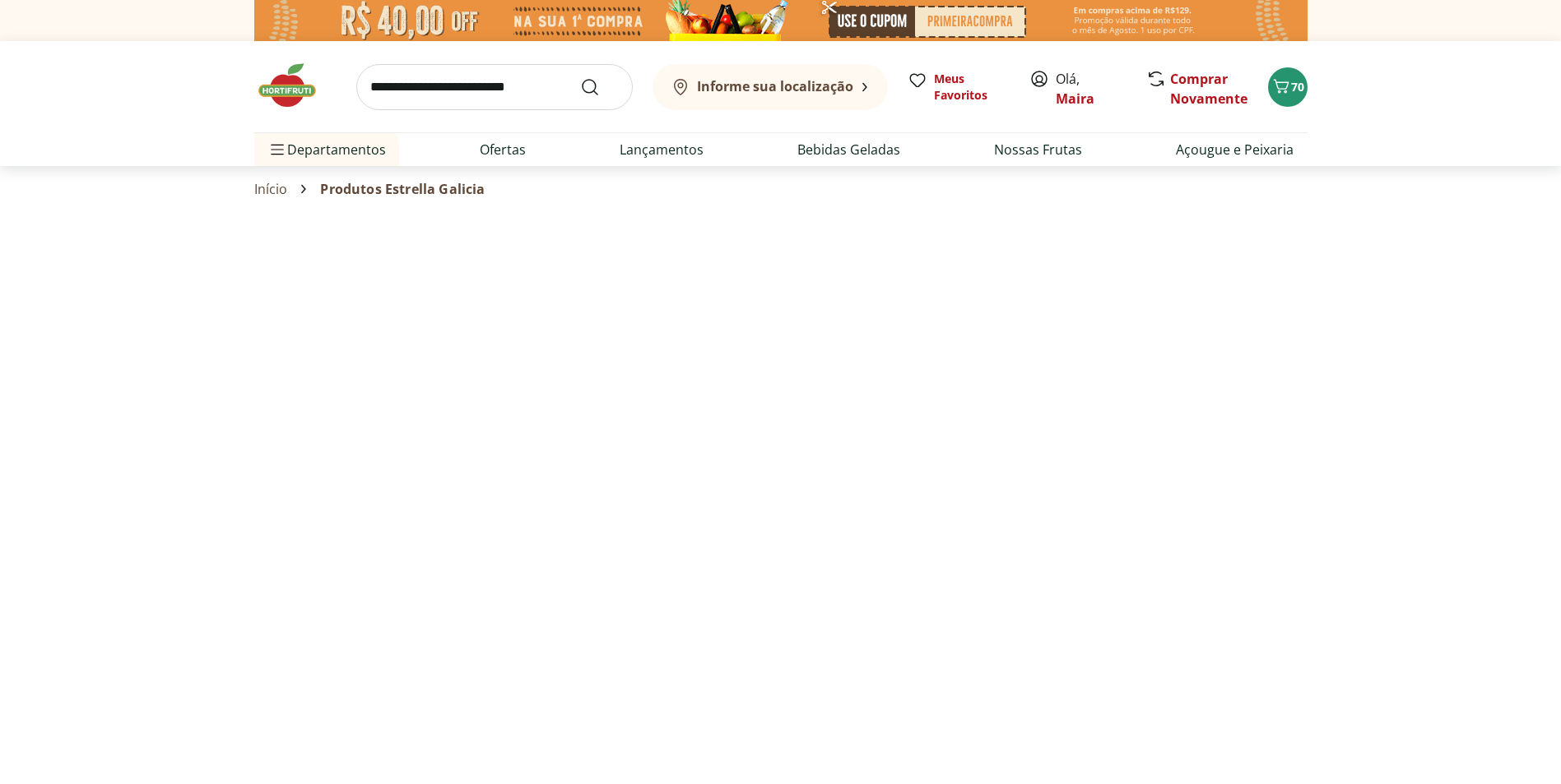
select select "**********"
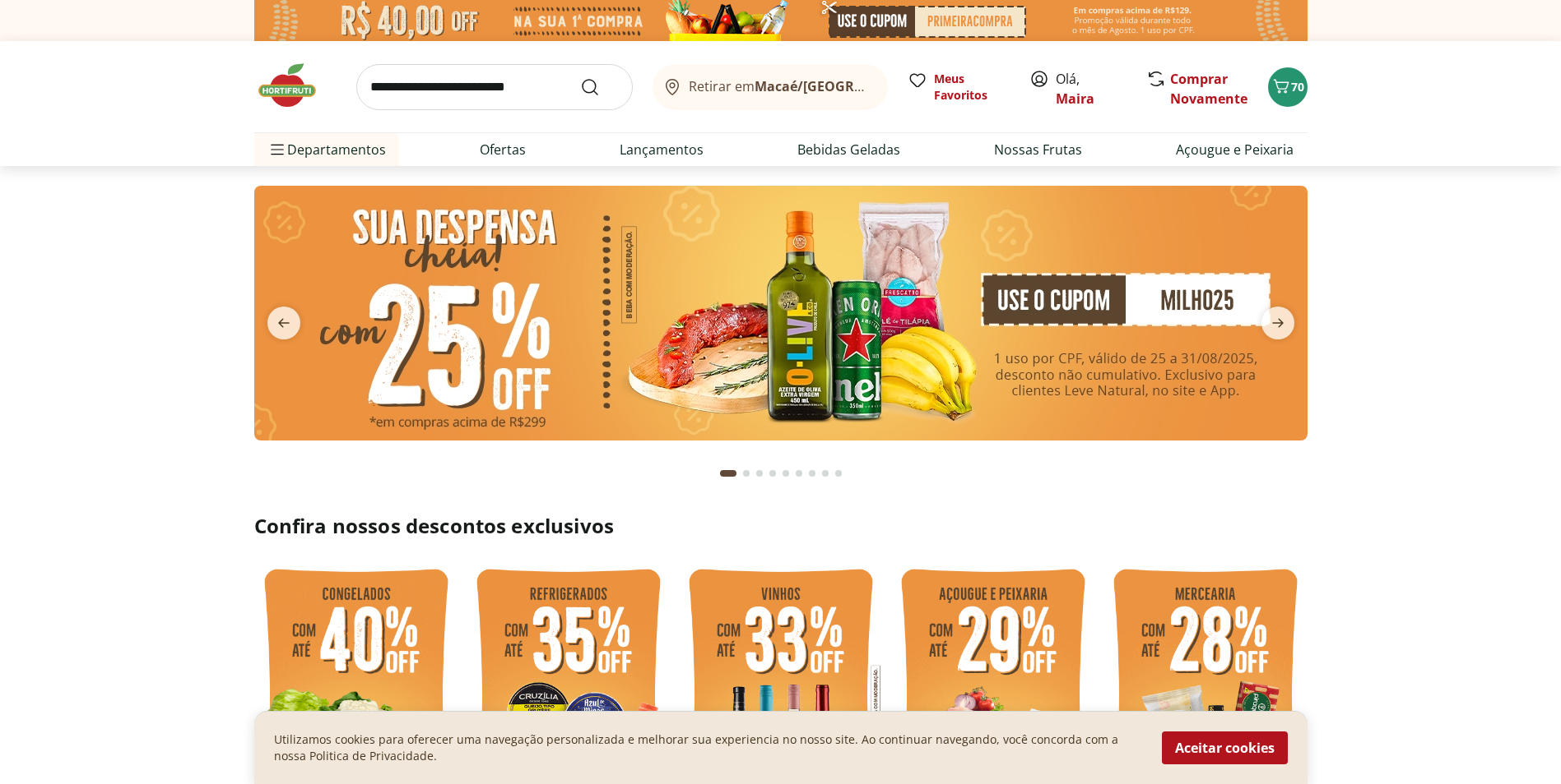
click at [754, 337] on img at bounding box center [780, 313] width 1053 height 255
click at [593, 293] on img at bounding box center [780, 313] width 1053 height 255
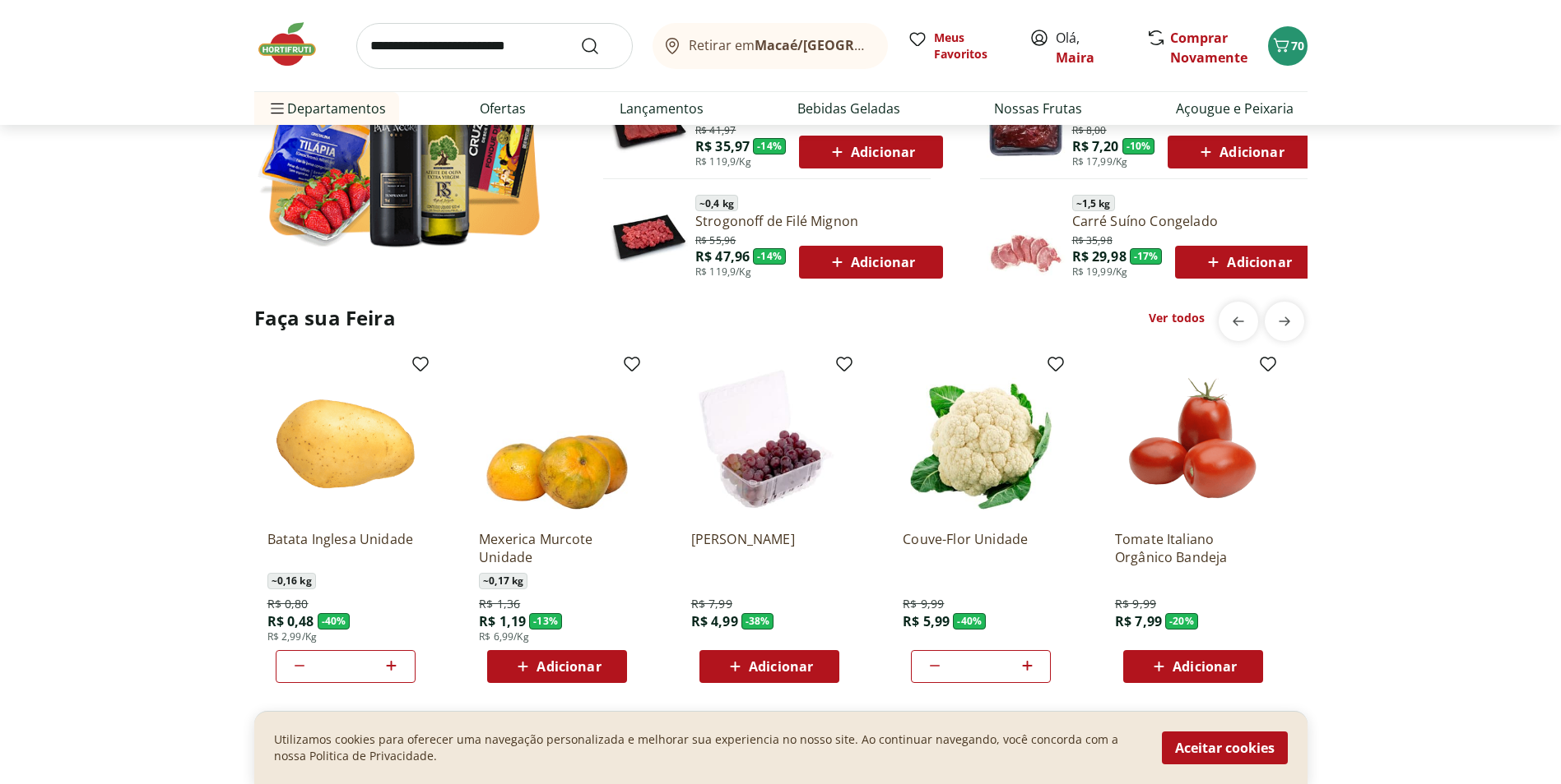
scroll to position [1151, 0]
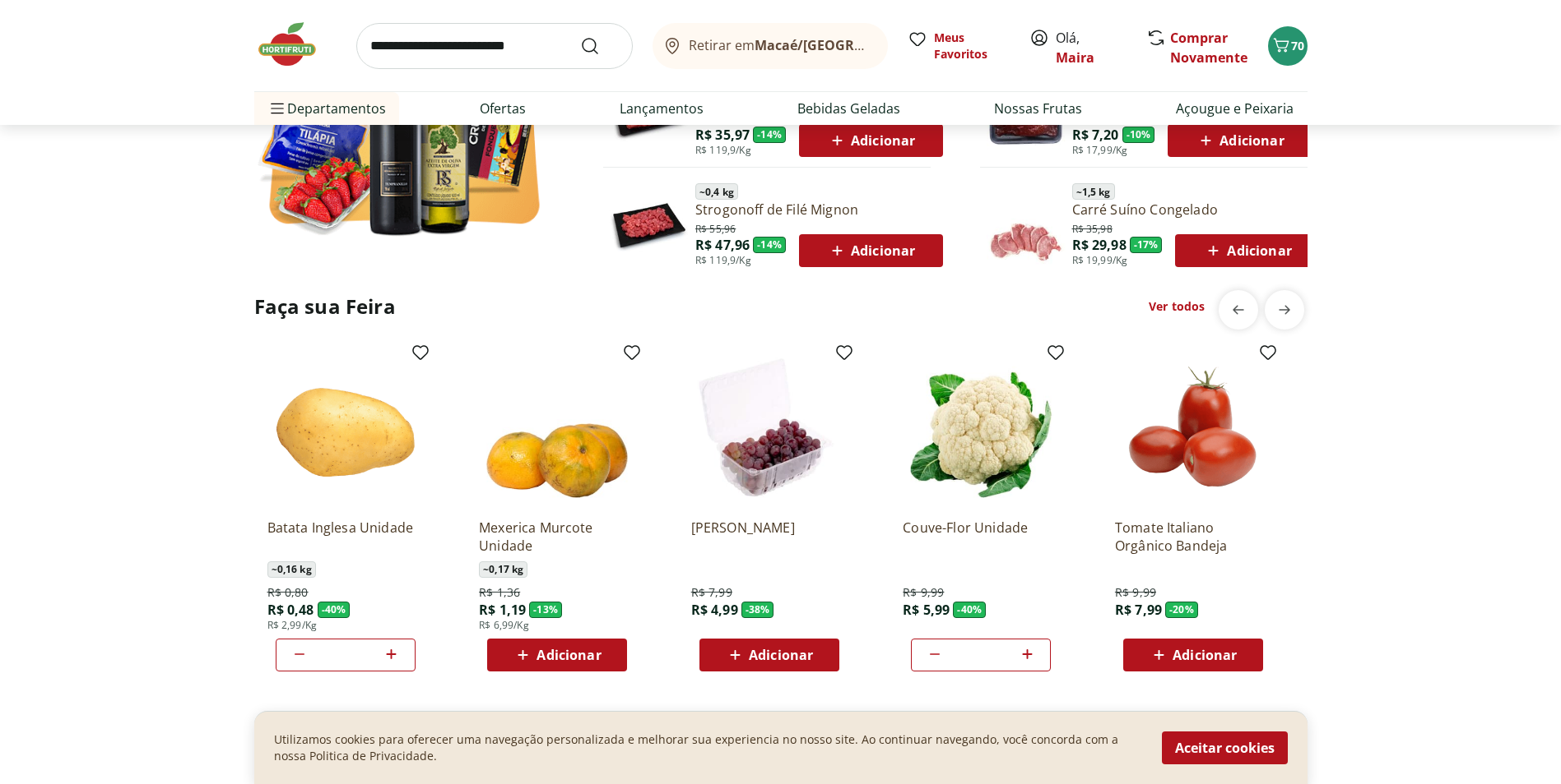
click at [471, 49] on input "search" at bounding box center [494, 46] width 277 height 46
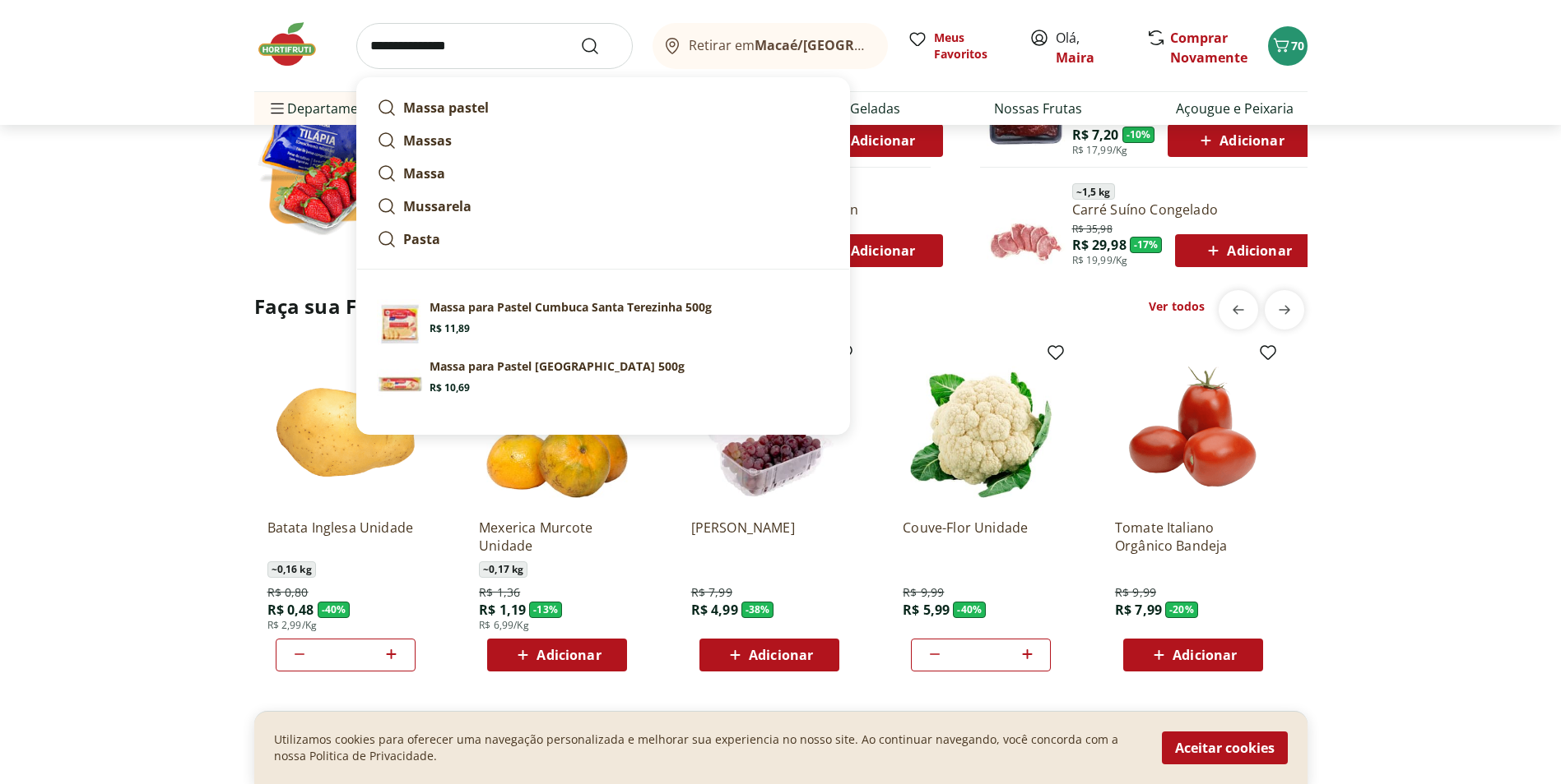
type input "**********"
click at [580, 36] on button "Submit Search" at bounding box center [599, 46] width 40 height 19
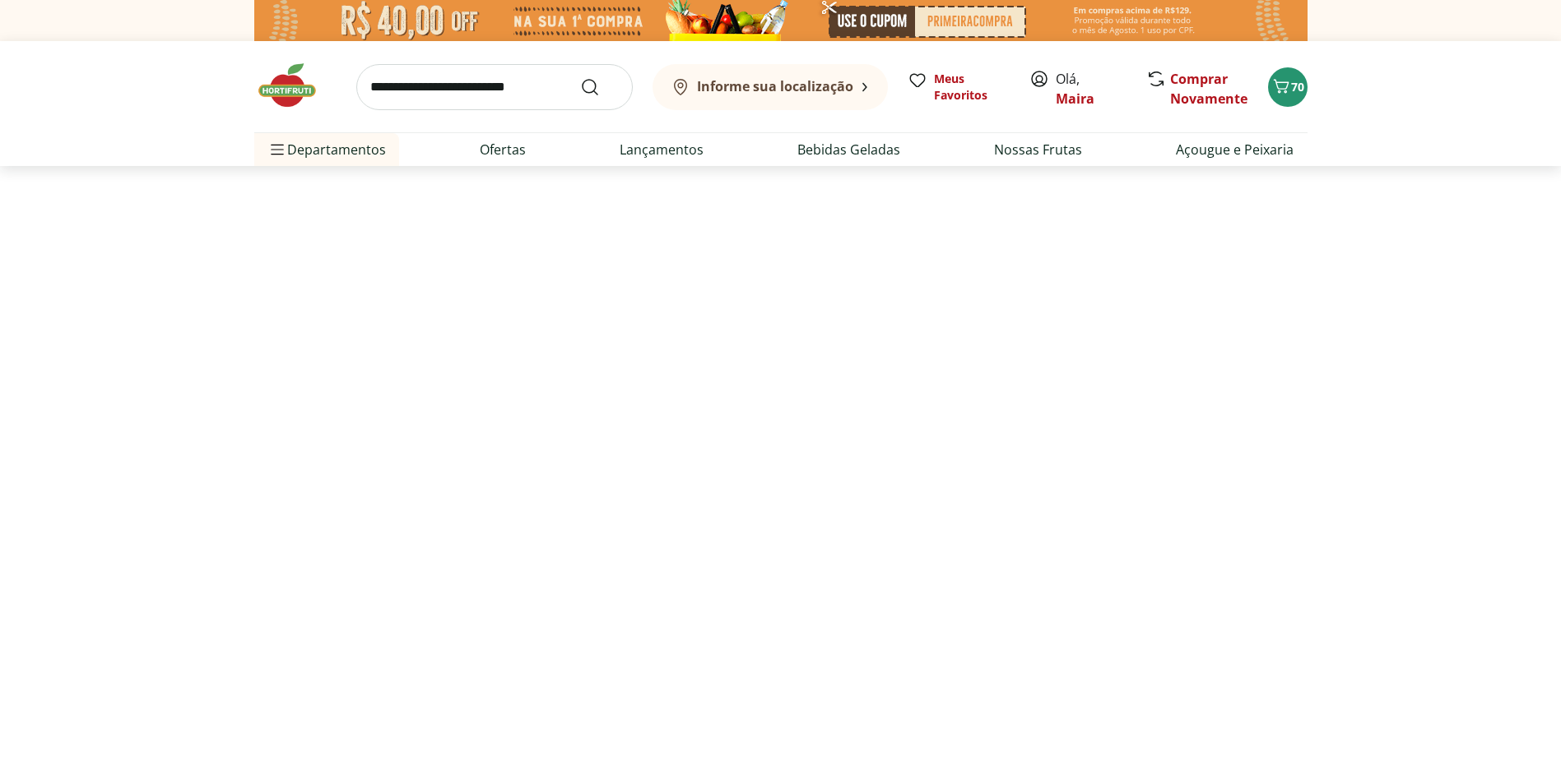
select select "**********"
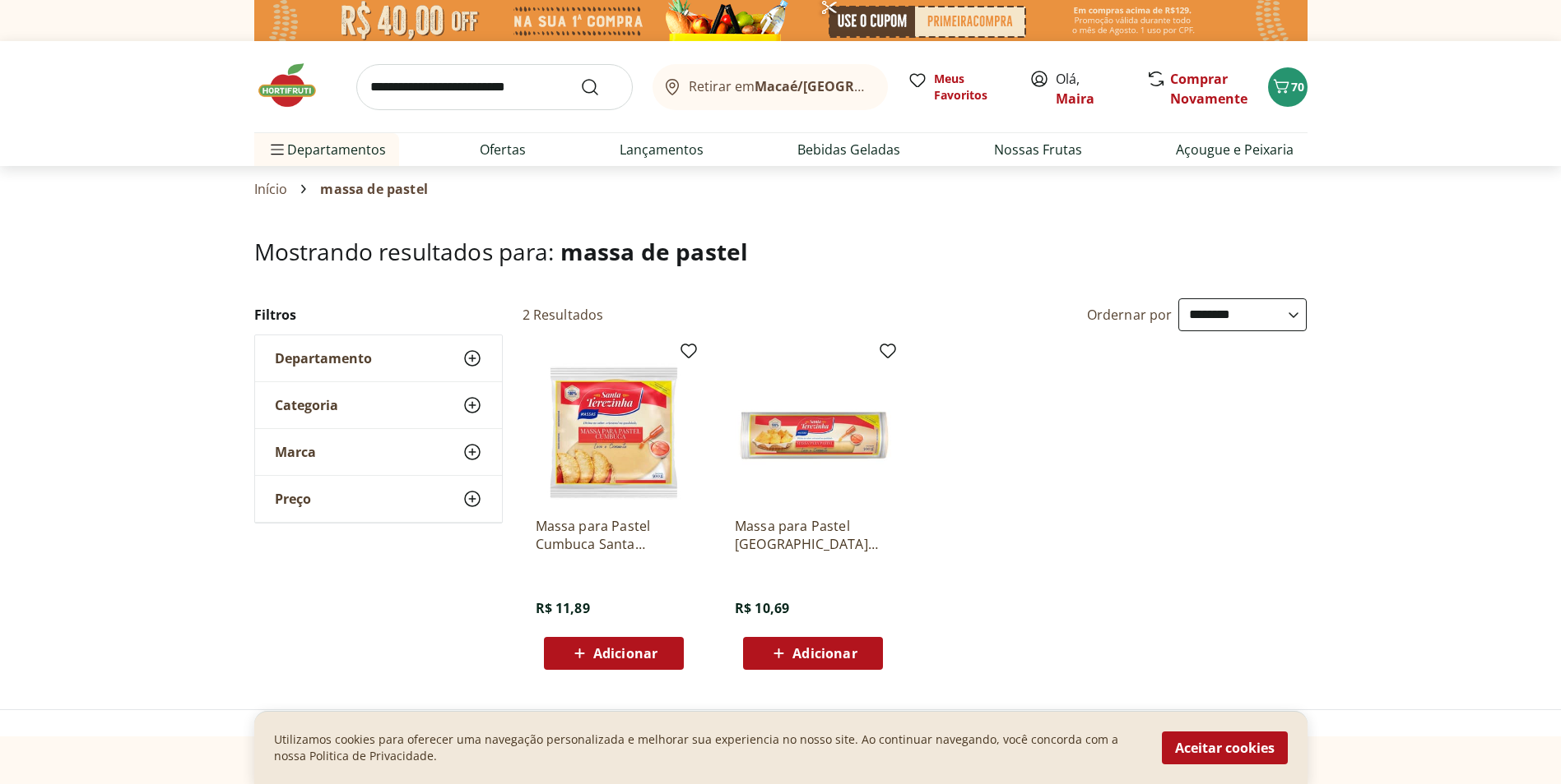
click at [594, 441] on img at bounding box center [614, 425] width 156 height 156
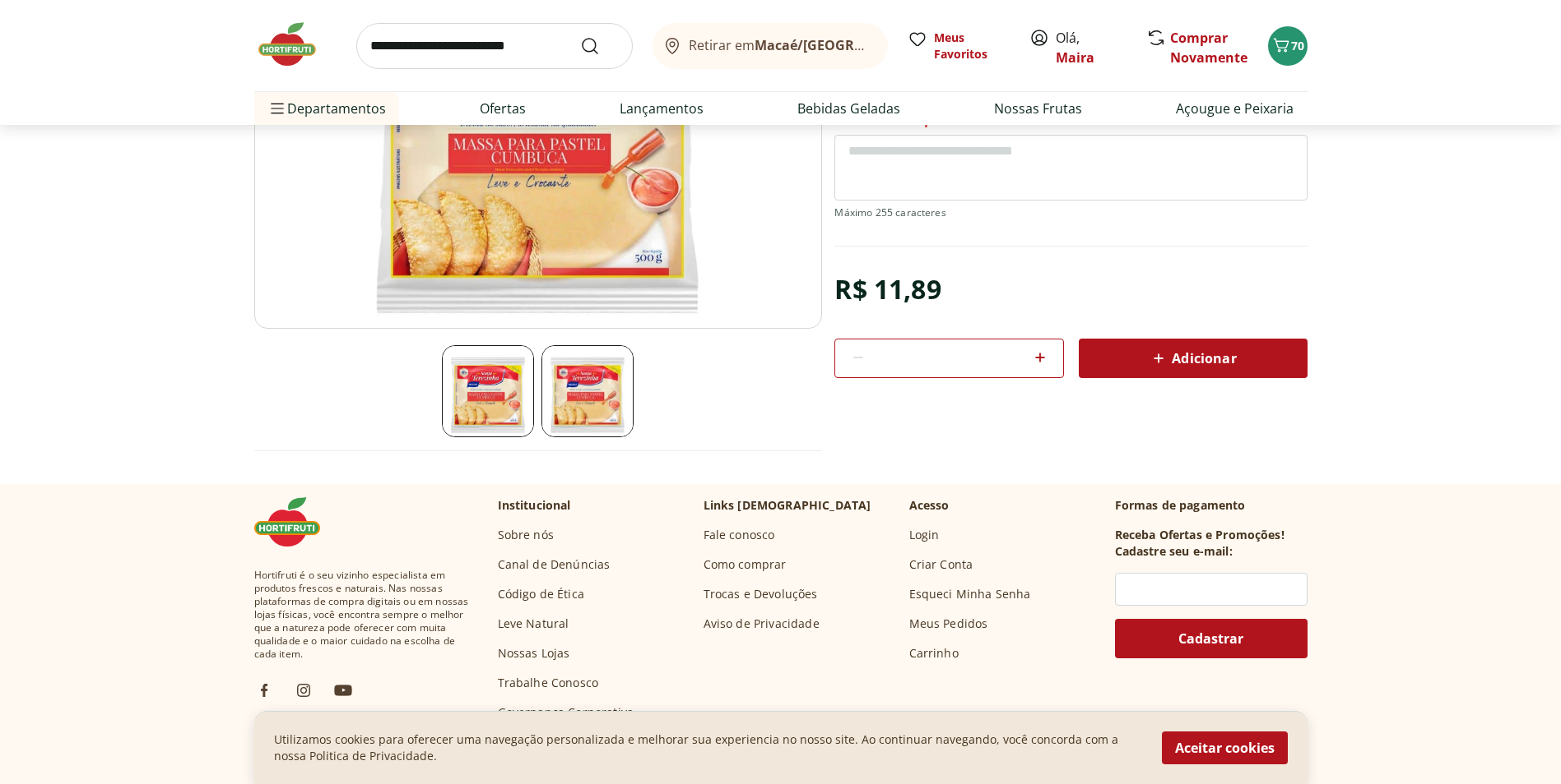
scroll to position [329, 0]
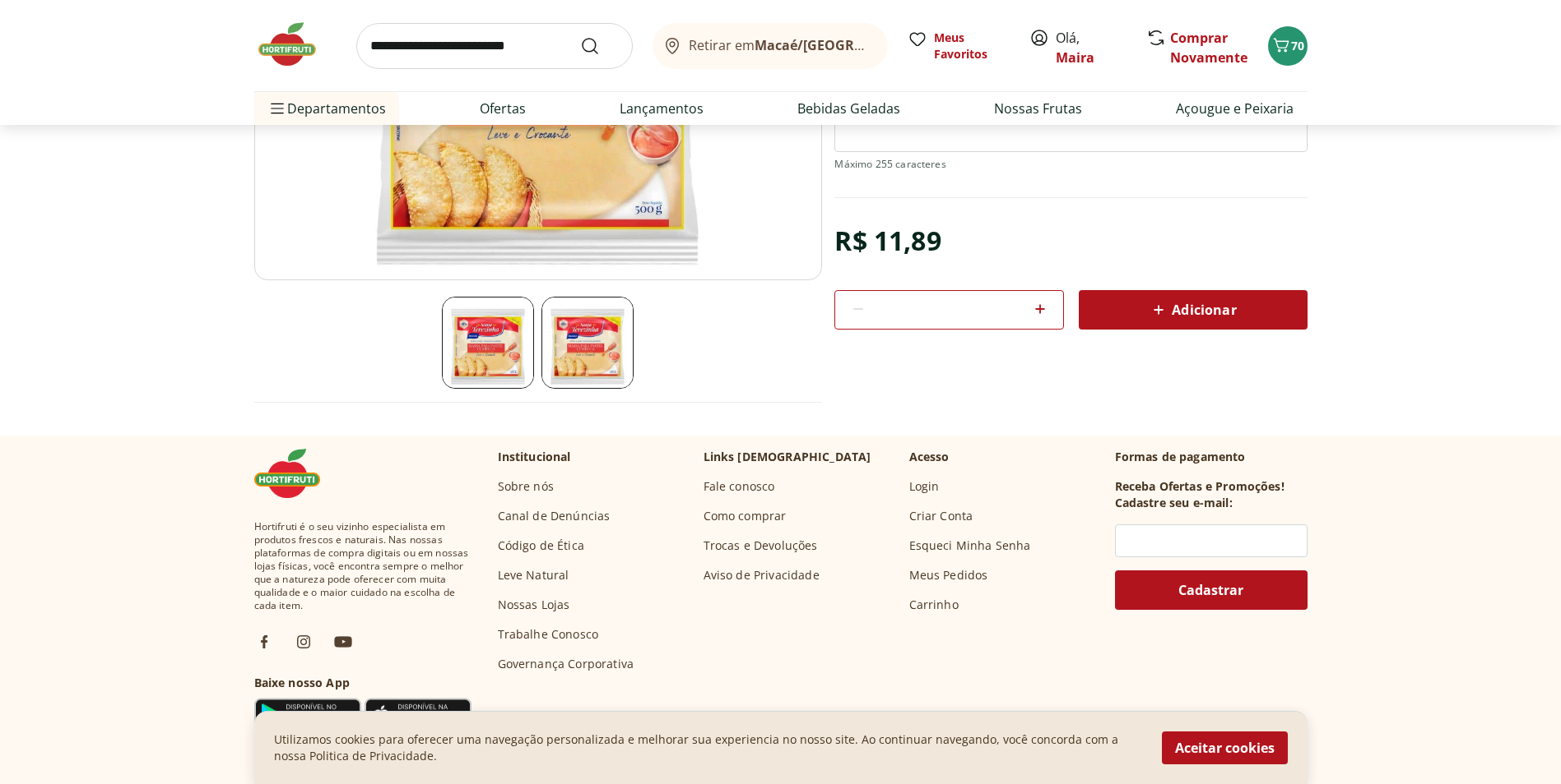
click at [580, 346] on img at bounding box center [587, 343] width 92 height 92
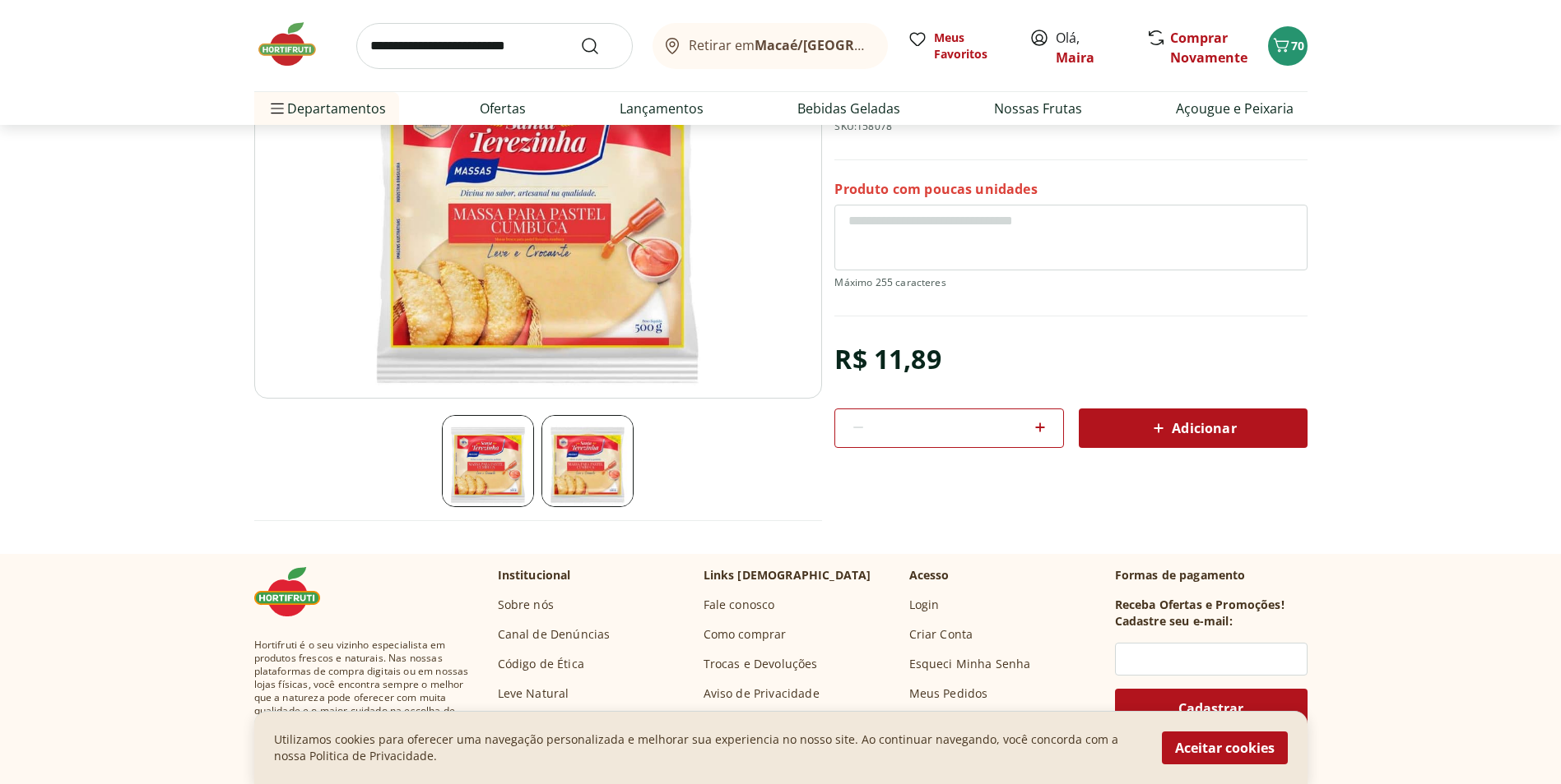
scroll to position [0, 0]
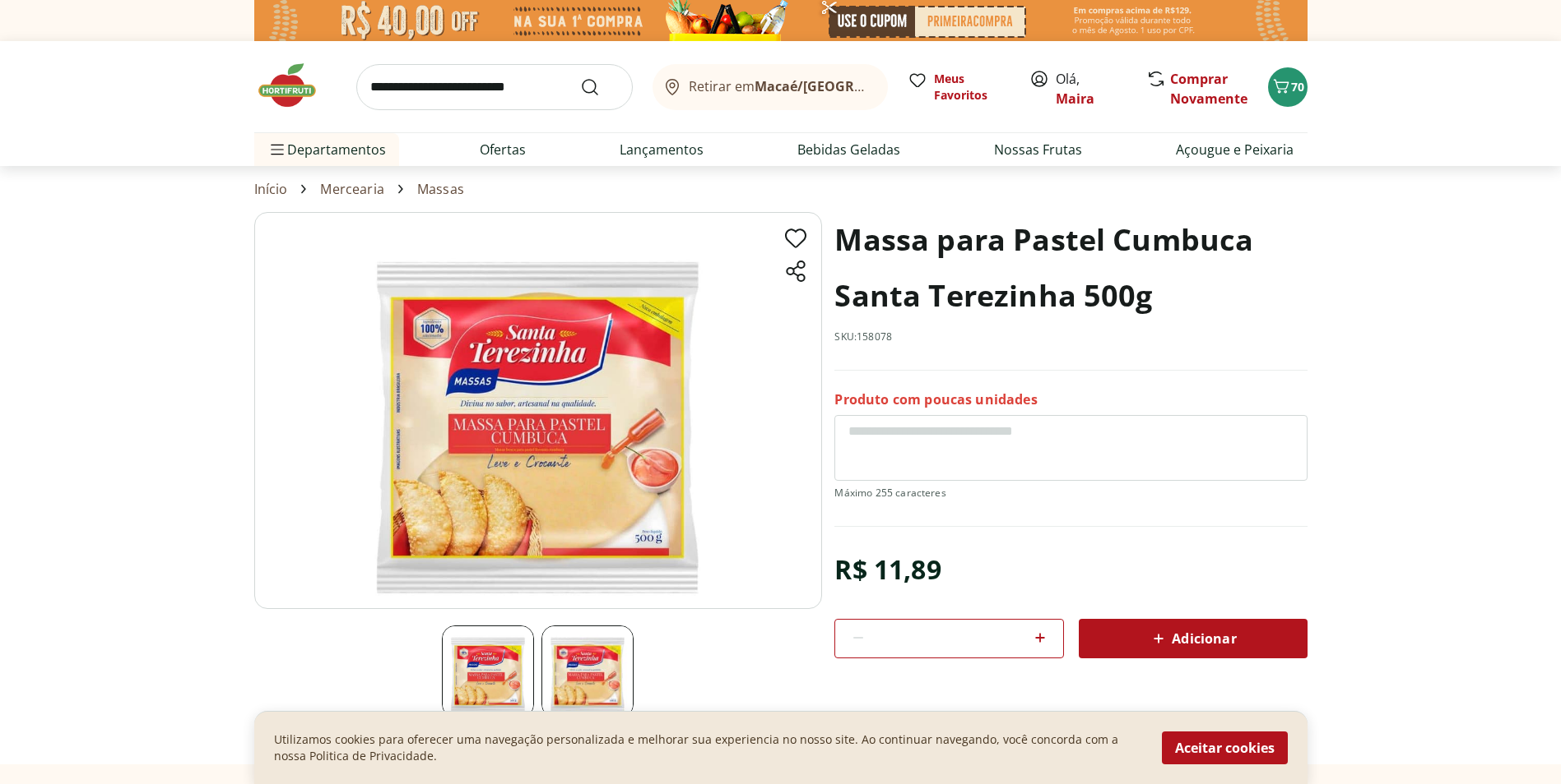
click at [1040, 638] on icon at bounding box center [1040, 638] width 10 height 10
type input "*"
click at [1182, 636] on span "Adicionar" at bounding box center [1192, 638] width 87 height 19
click at [484, 86] on input "search" at bounding box center [494, 86] width 277 height 46
type input "**********"
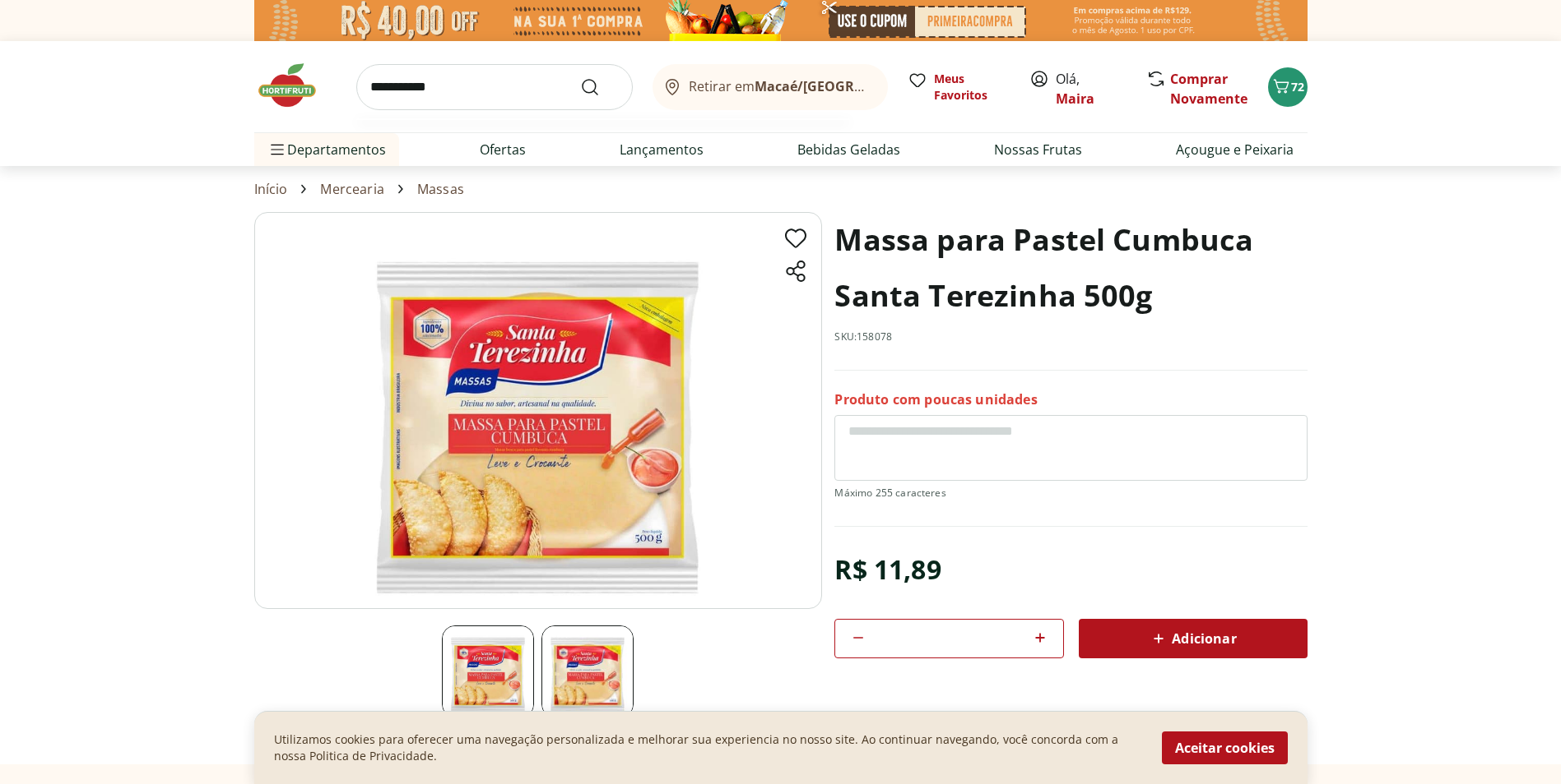
click at [580, 78] on button "Submit Search" at bounding box center [599, 87] width 40 height 19
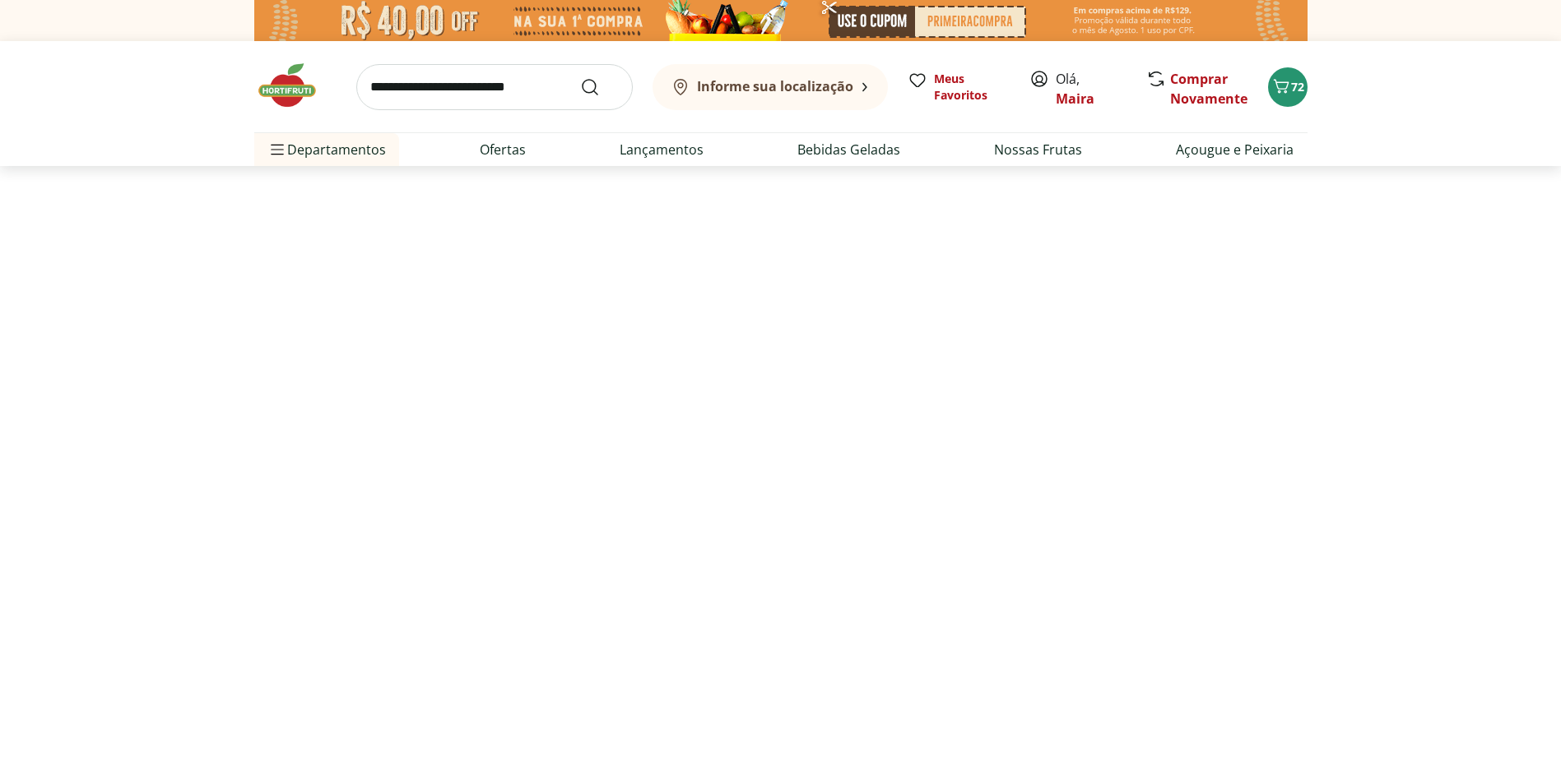
select select "**********"
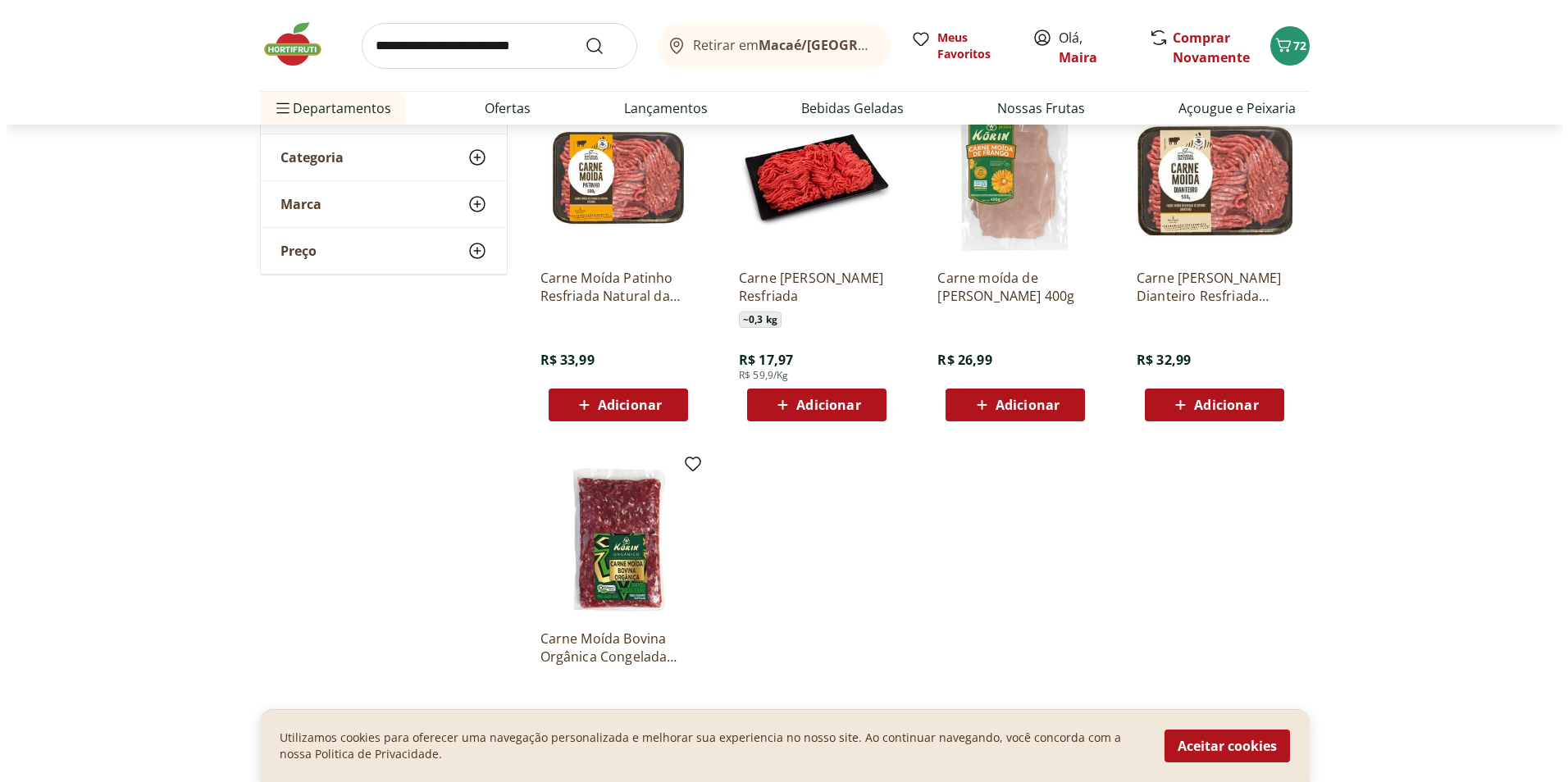
scroll to position [246, 0]
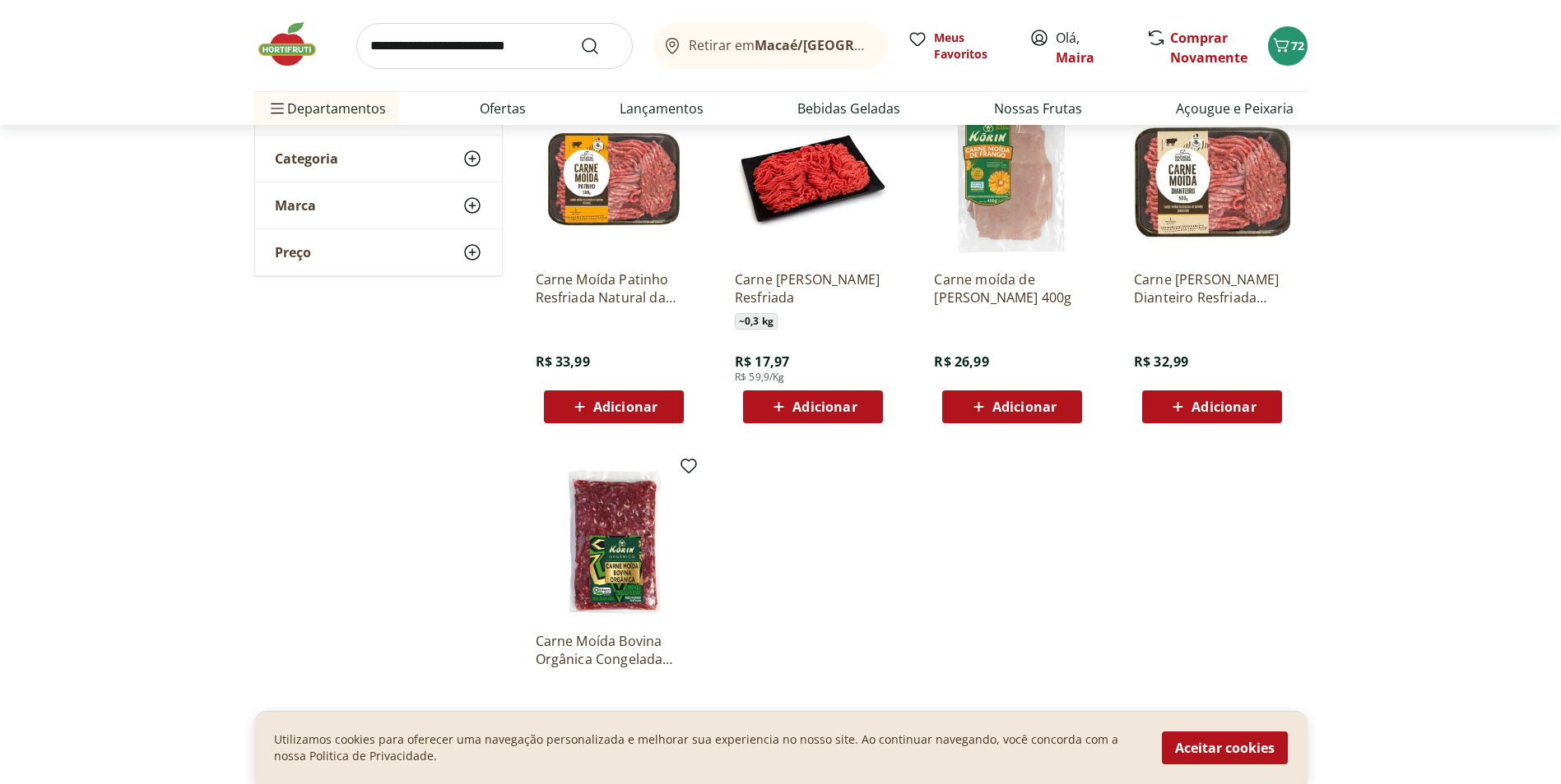
click at [1242, 404] on span "Adicionar" at bounding box center [1223, 408] width 64 height 14
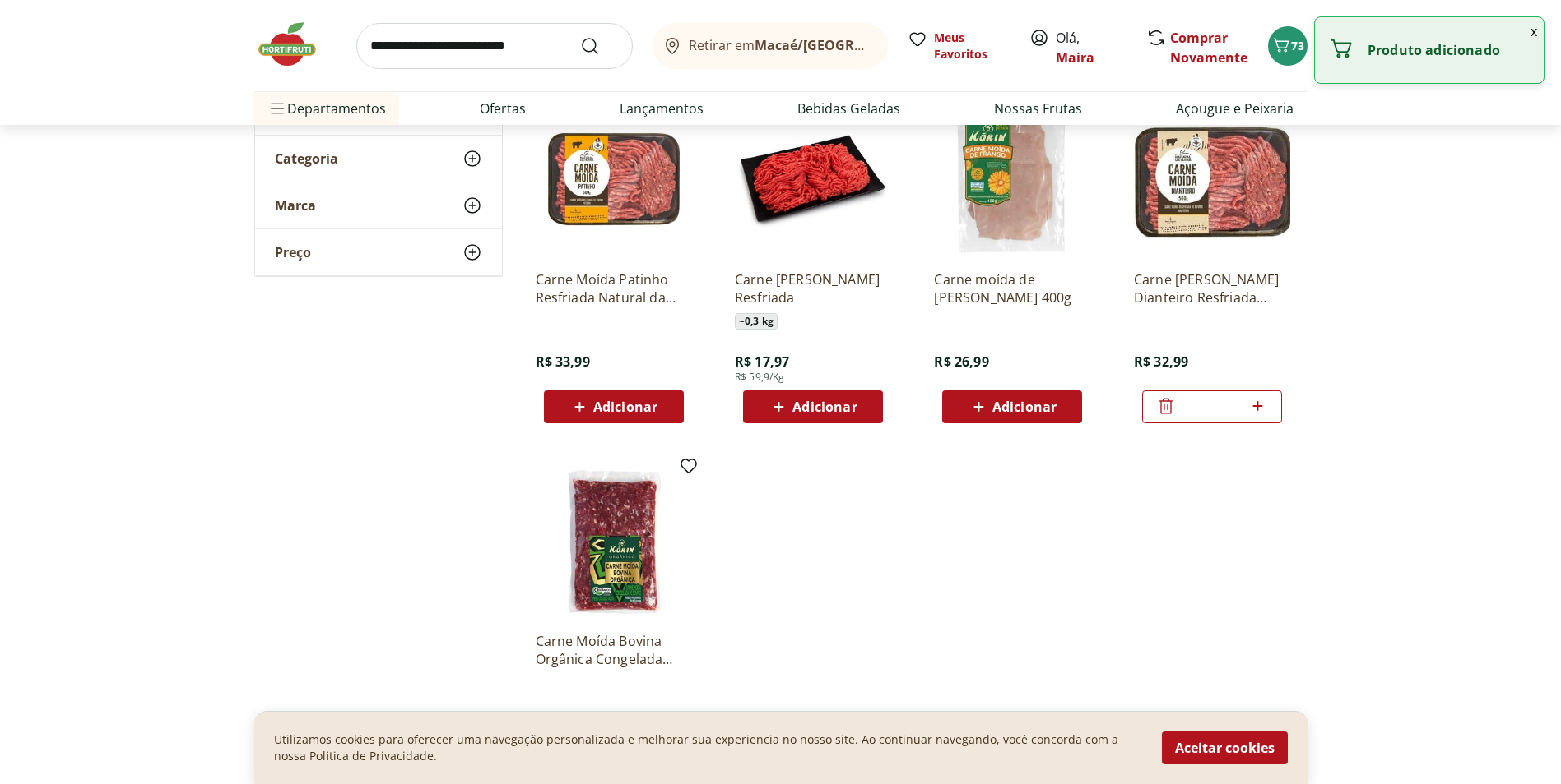
click at [1166, 399] on icon at bounding box center [1166, 406] width 14 height 16
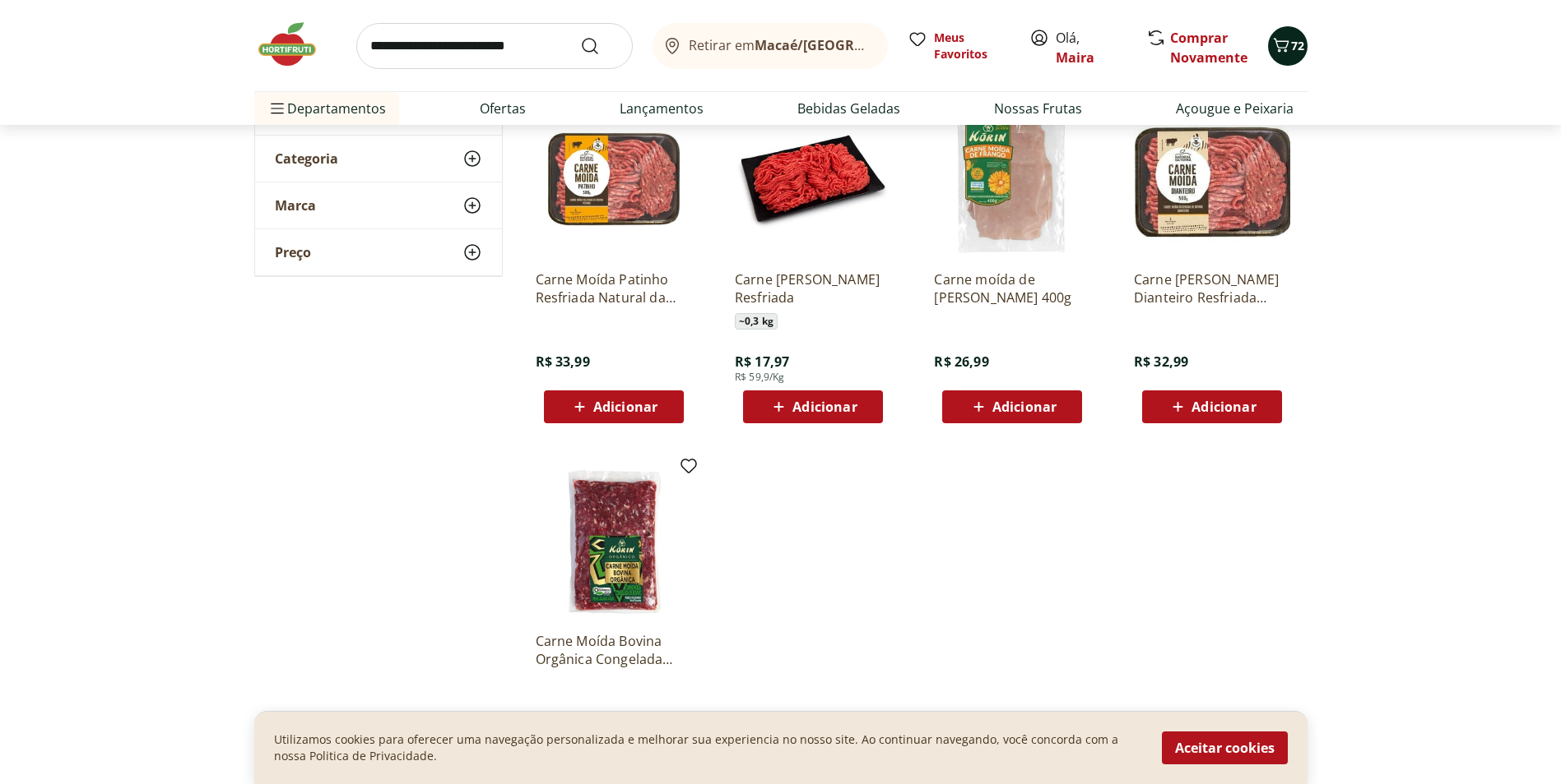
click at [1277, 42] on icon "Carrinho" at bounding box center [1280, 45] width 19 height 19
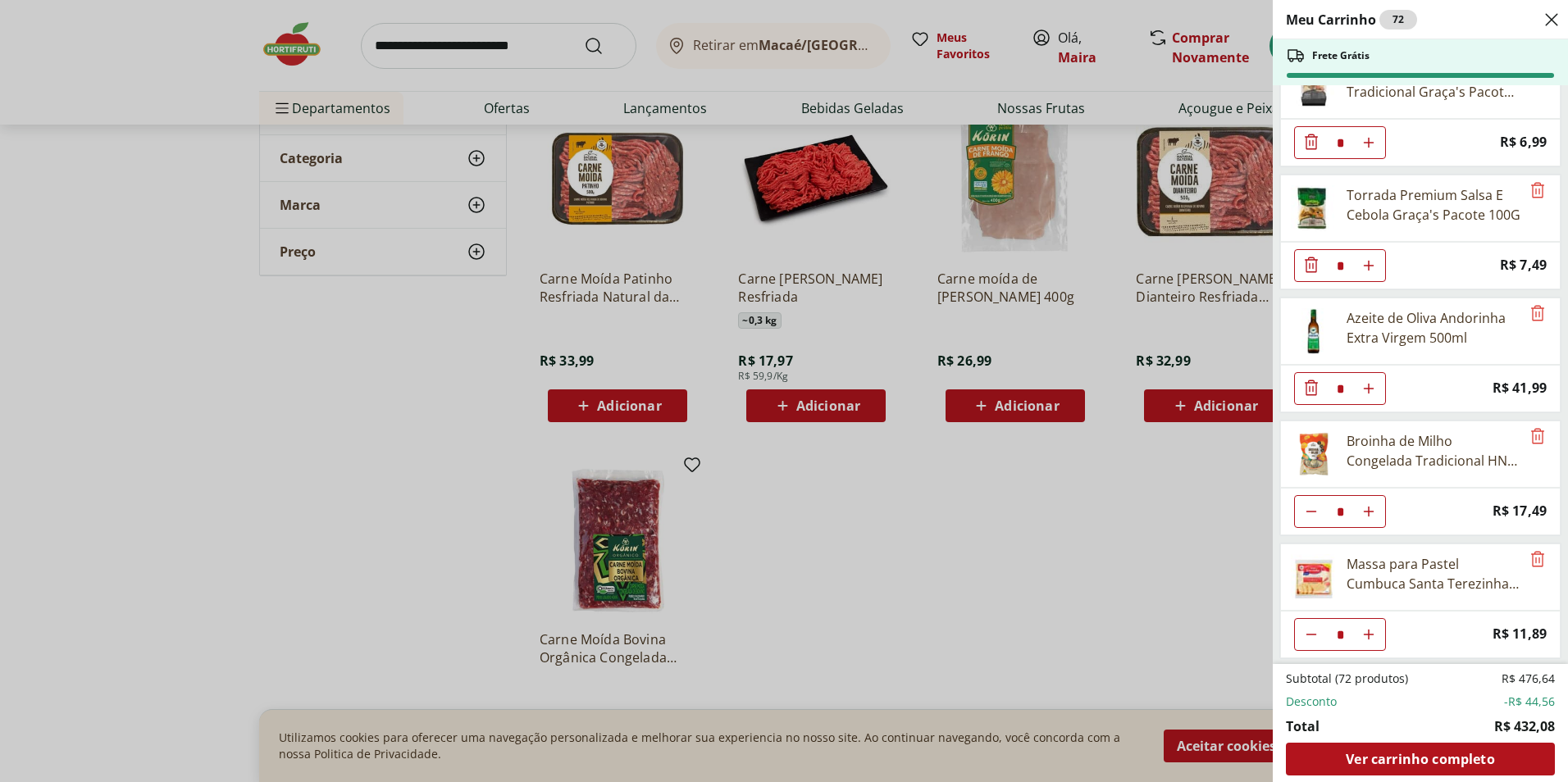
scroll to position [3118, 0]
click at [1417, 767] on span "Ver carrinho completo" at bounding box center [1420, 760] width 148 height 14
